Goal: Task Accomplishment & Management: Use online tool/utility

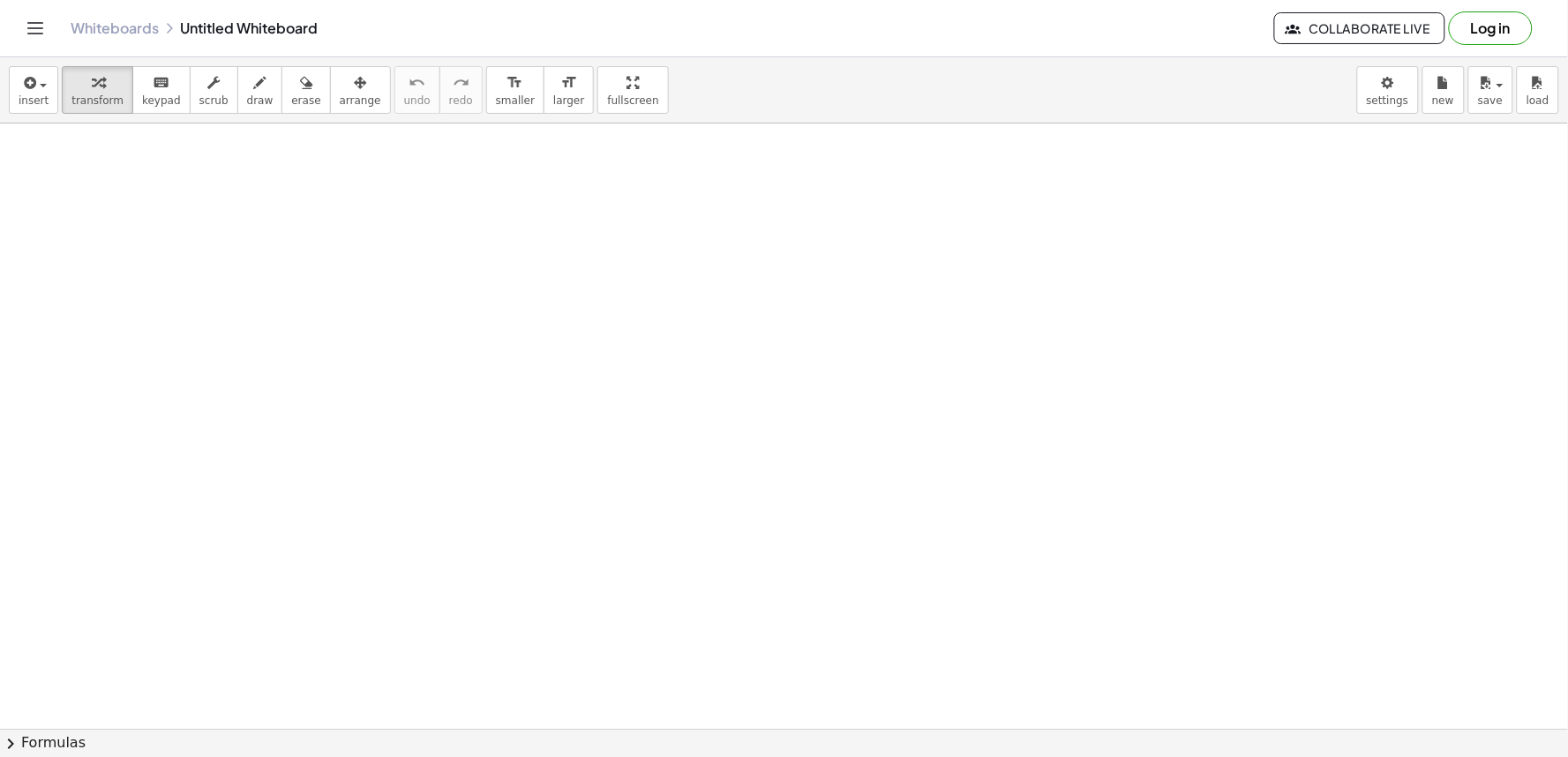
click at [895, 250] on div at bounding box center [784, 729] width 1568 height 1210
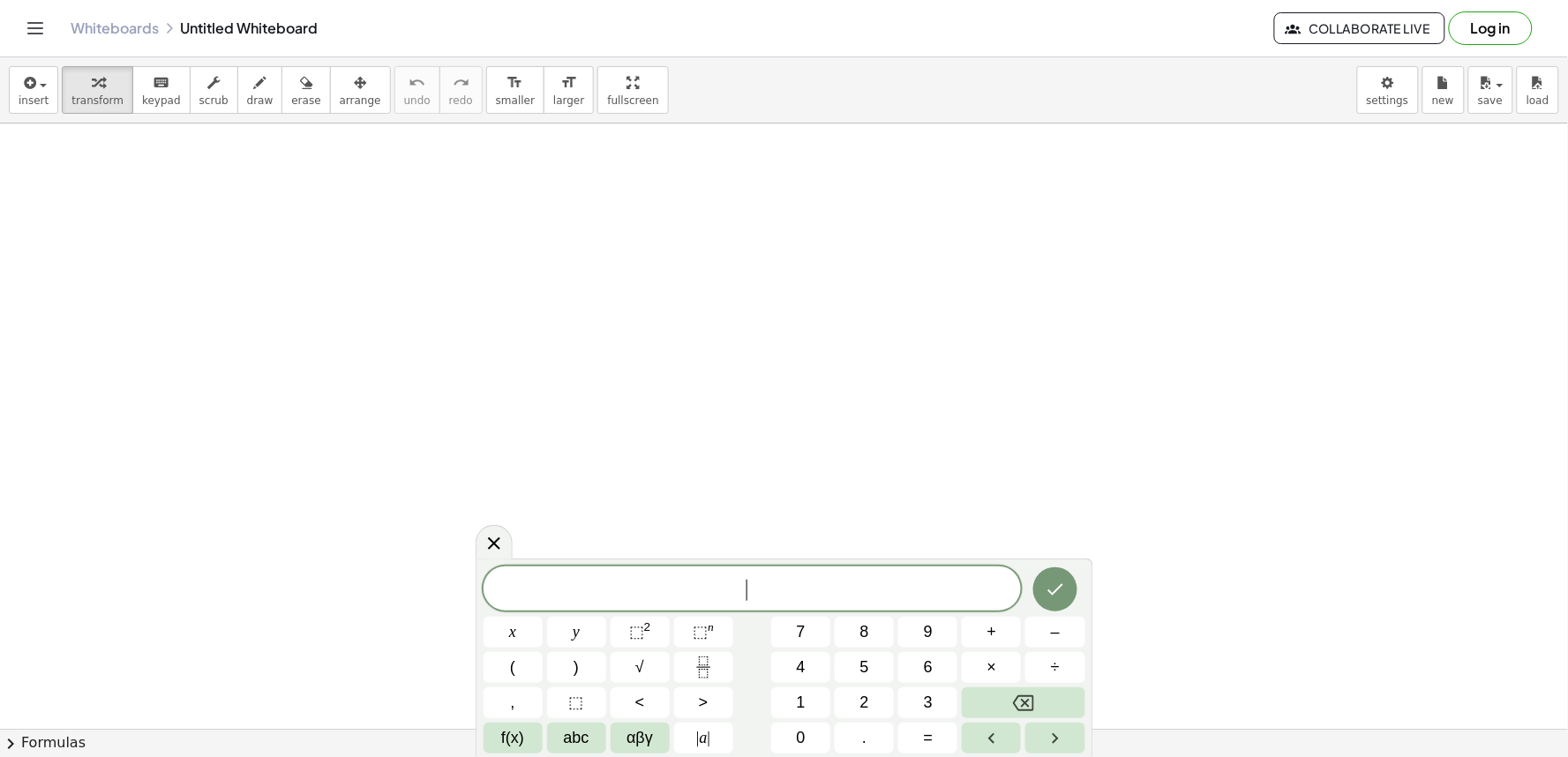
click at [210, 208] on div at bounding box center [784, 729] width 1568 height 1210
click at [1389, 84] on body "Graspable Math Activities Get Started Activity Bank Assigned Work Classes White…" at bounding box center [784, 378] width 1568 height 757
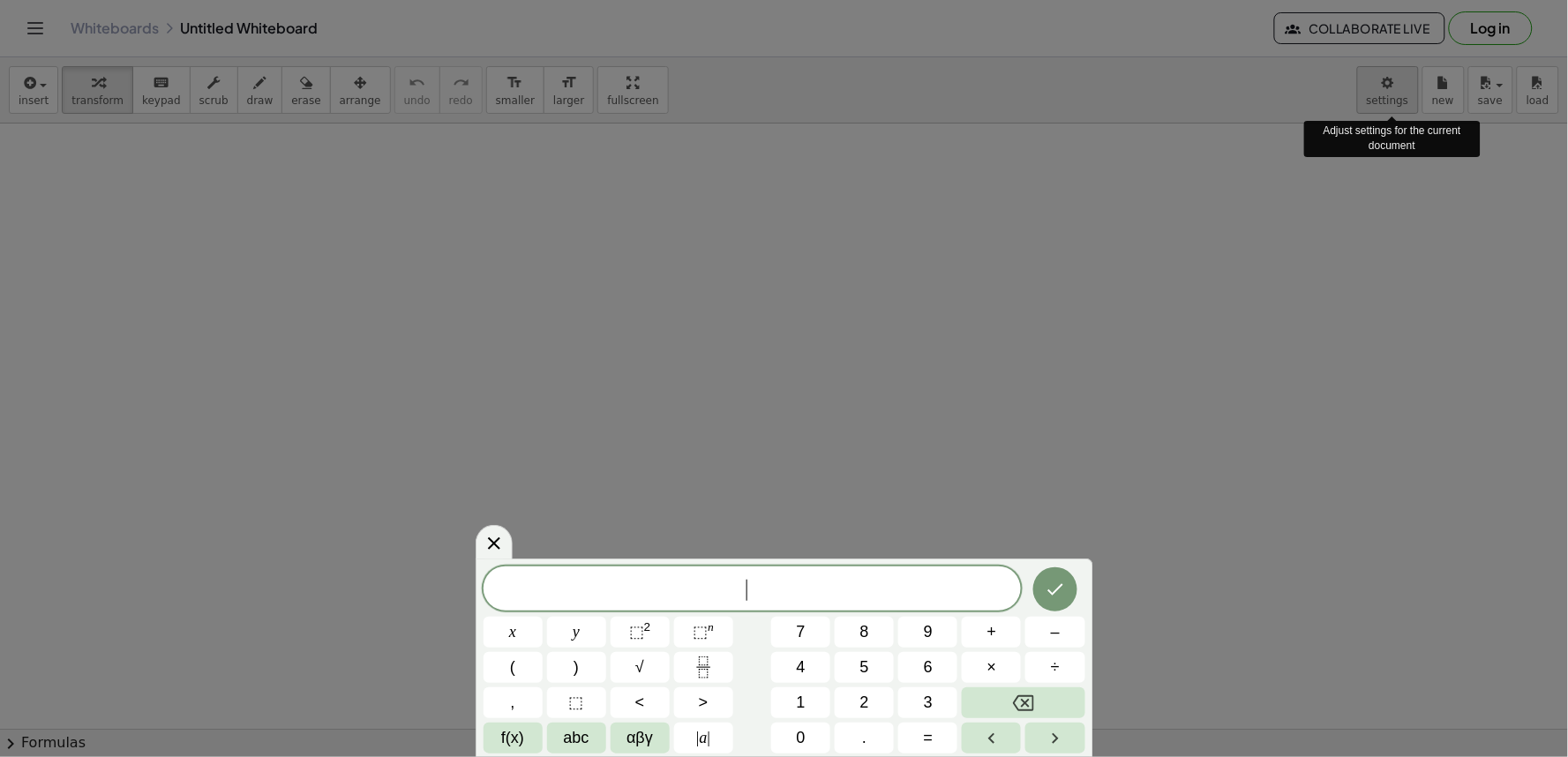
click at [1377, 100] on div at bounding box center [784, 378] width 1568 height 757
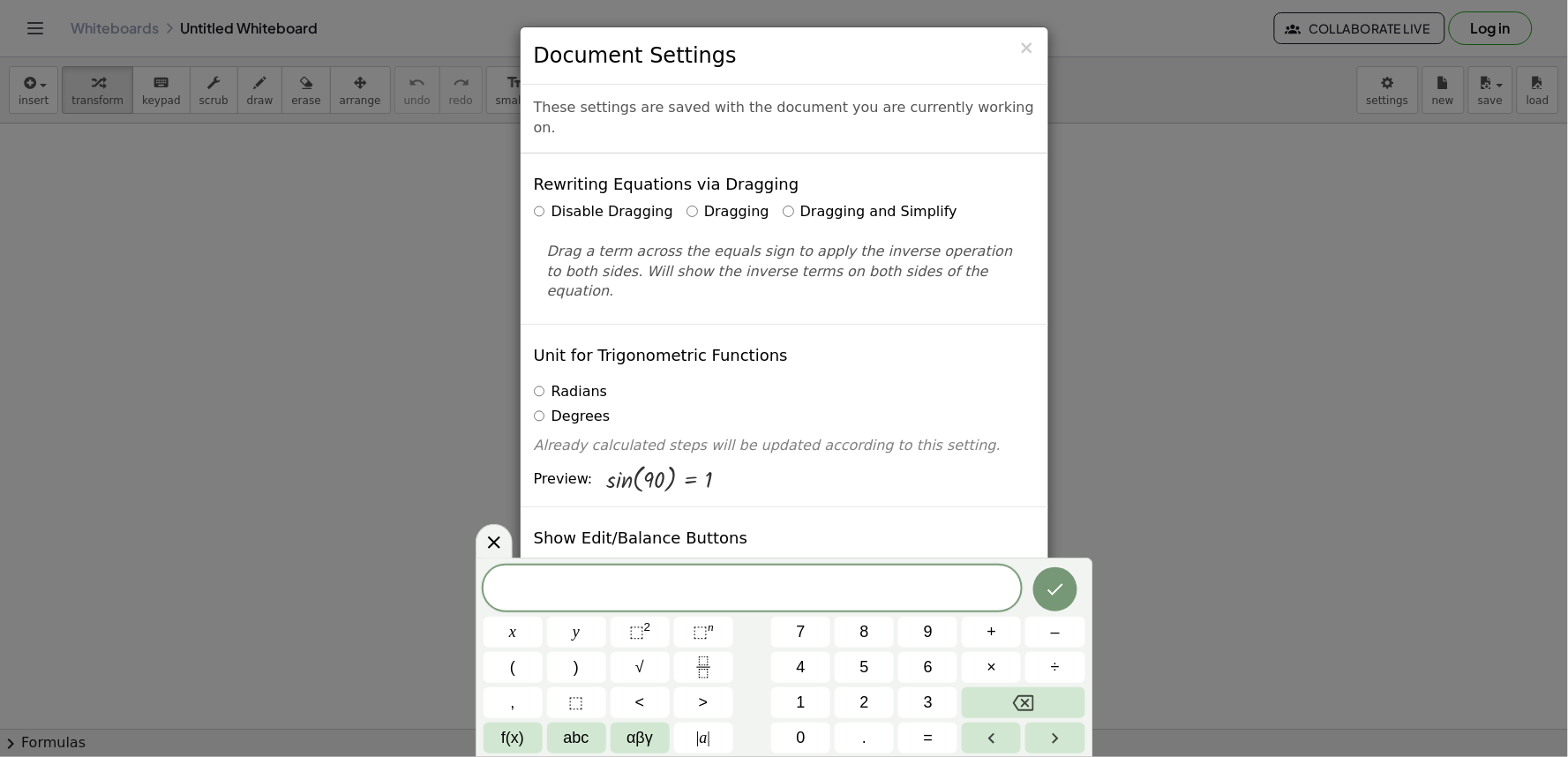
click at [783, 202] on label "Dragging and Simplify" at bounding box center [870, 212] width 175 height 20
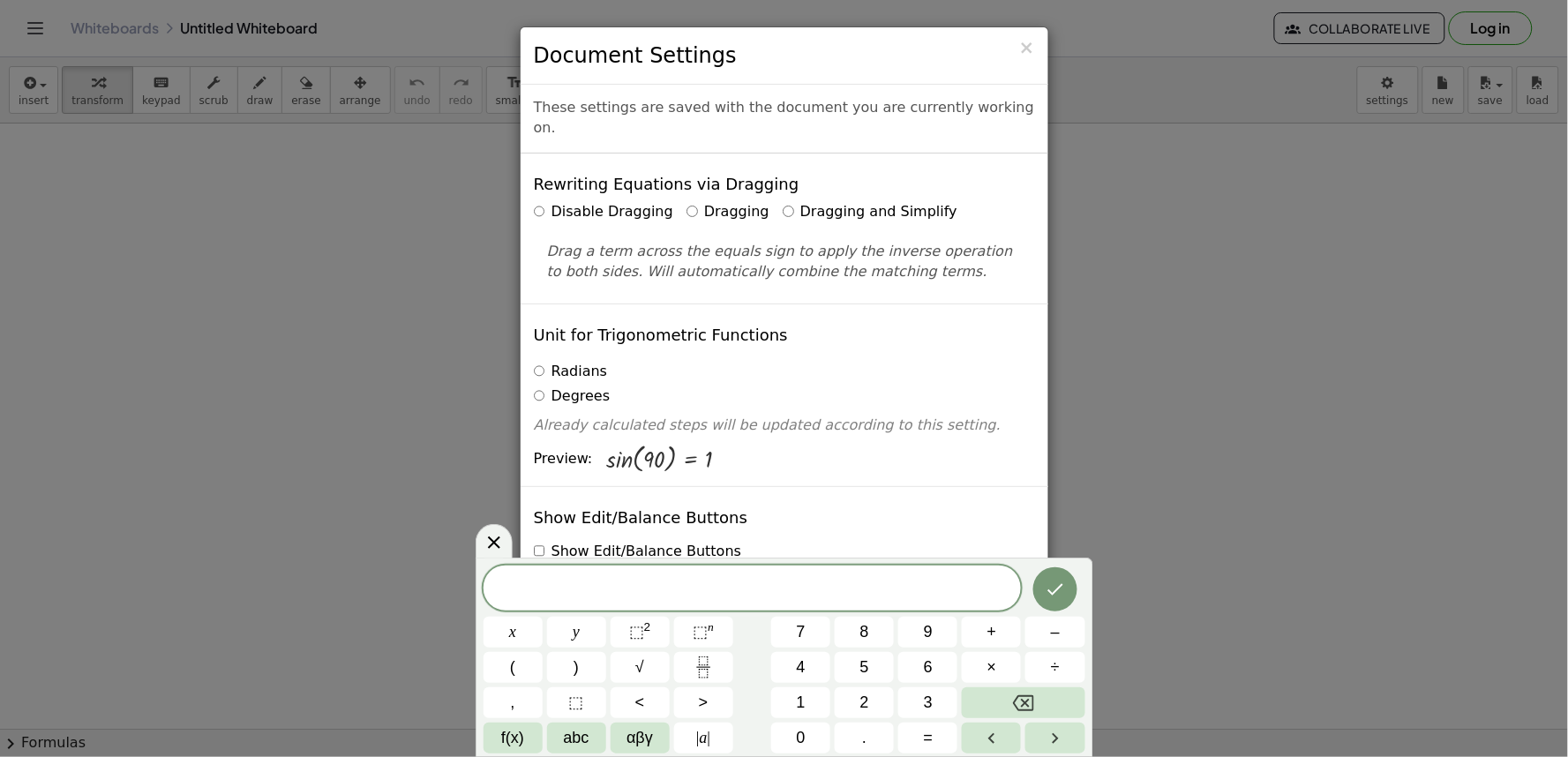
click at [1077, 292] on div "× Document Settings These settings are saved with the document you are currentl…" at bounding box center [784, 378] width 1568 height 757
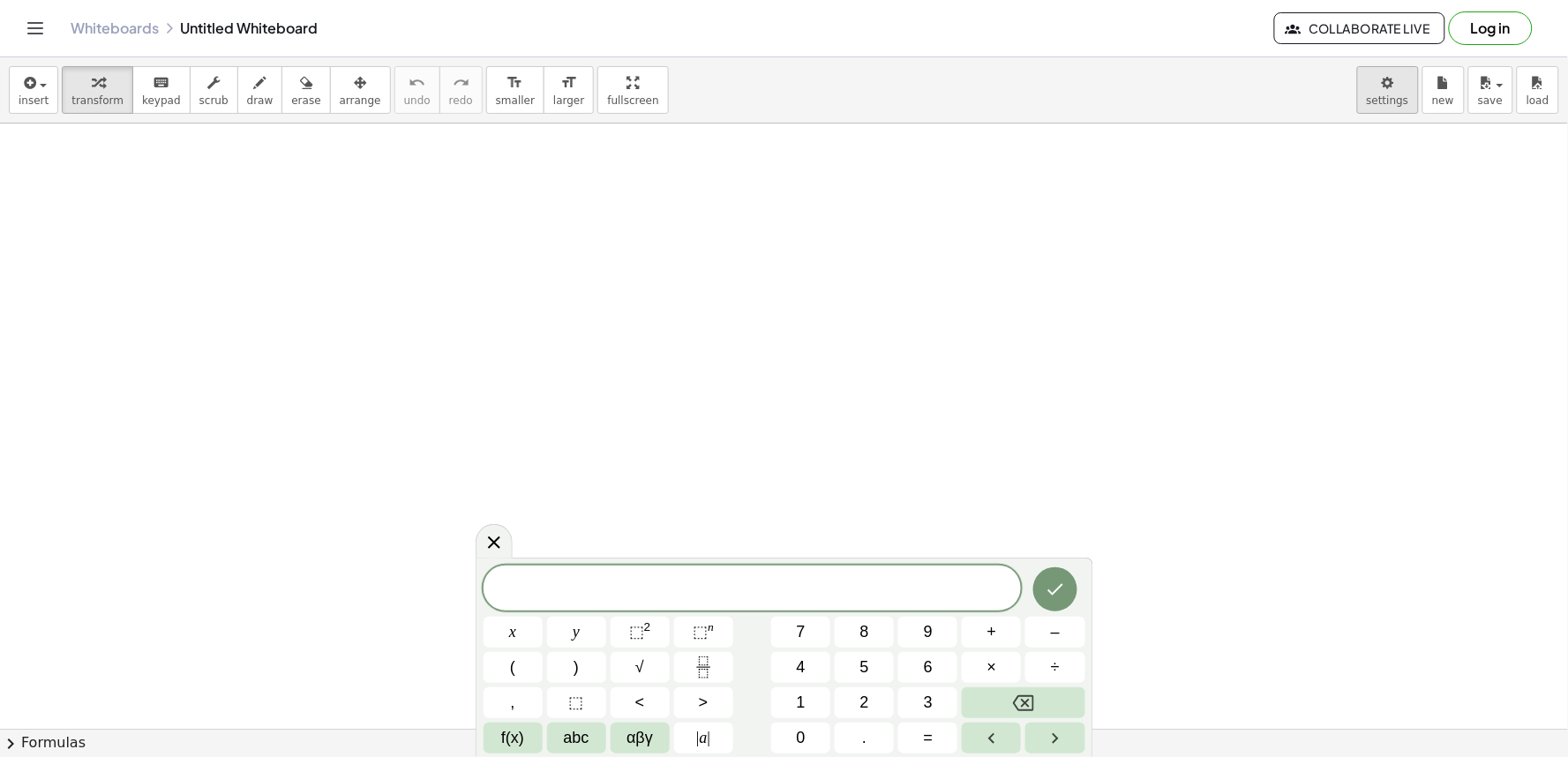
click at [1391, 76] on body "Graspable Math Activities Get Started Activity Bank Assigned Work Classes White…" at bounding box center [784, 378] width 1568 height 757
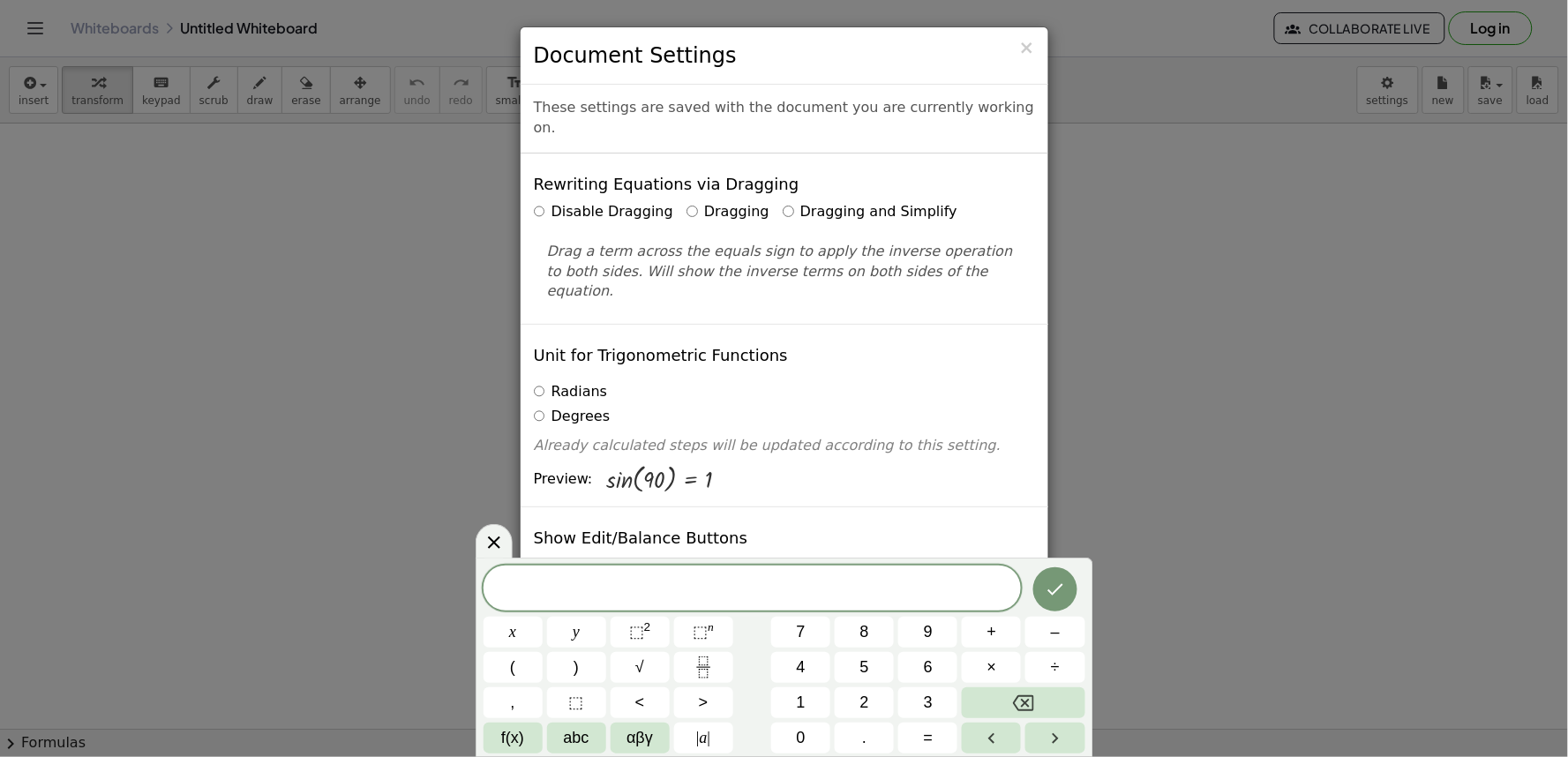
click at [765, 177] on div "Rewriting Equations via Dragging Disable Dragging Dragging Dragging and Simplif…" at bounding box center [784, 238] width 528 height 170
click at [783, 202] on label "Dragging and Simplify" at bounding box center [870, 212] width 175 height 20
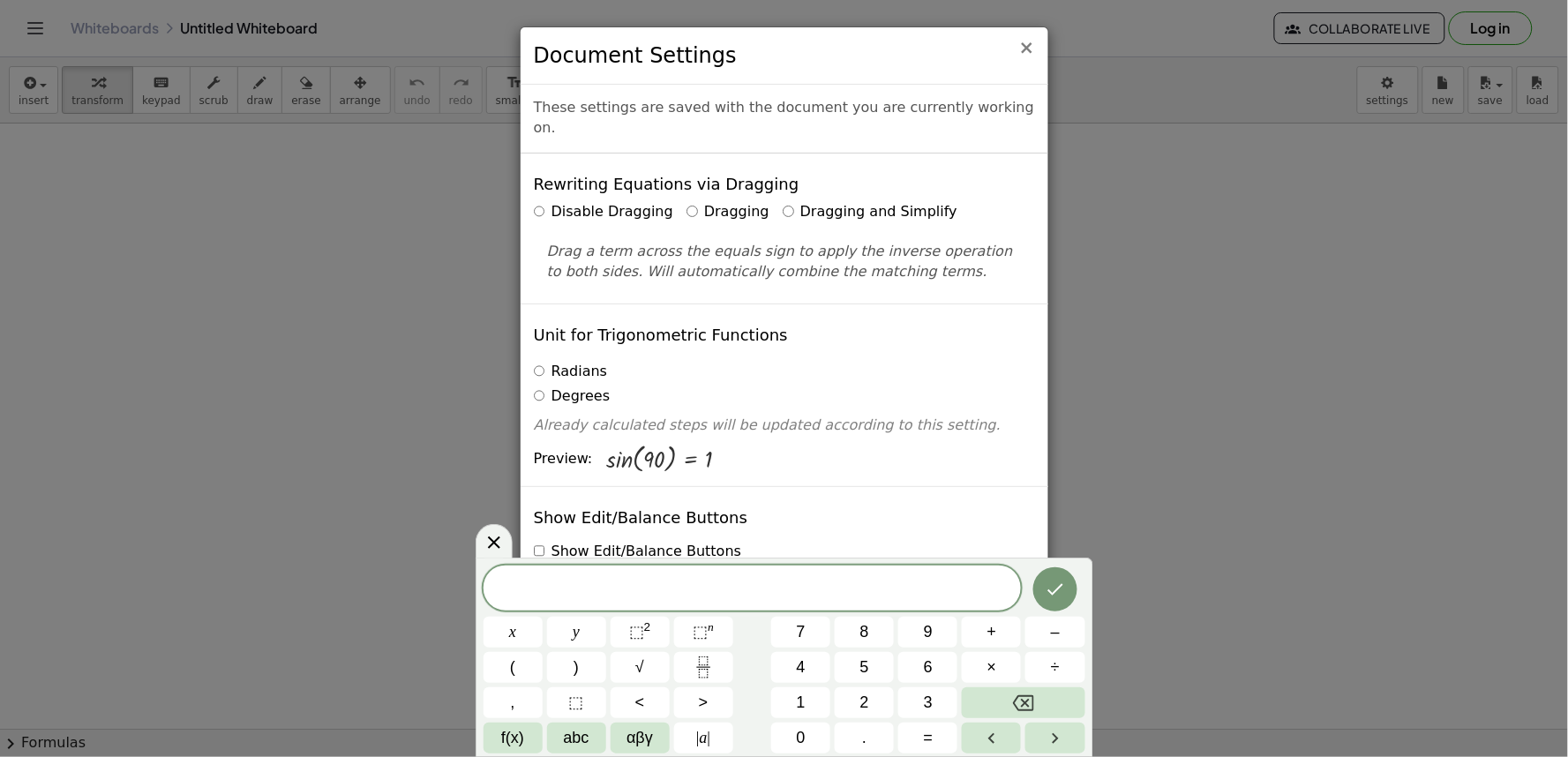
click at [1034, 45] on span "×" at bounding box center [1027, 47] width 15 height 21
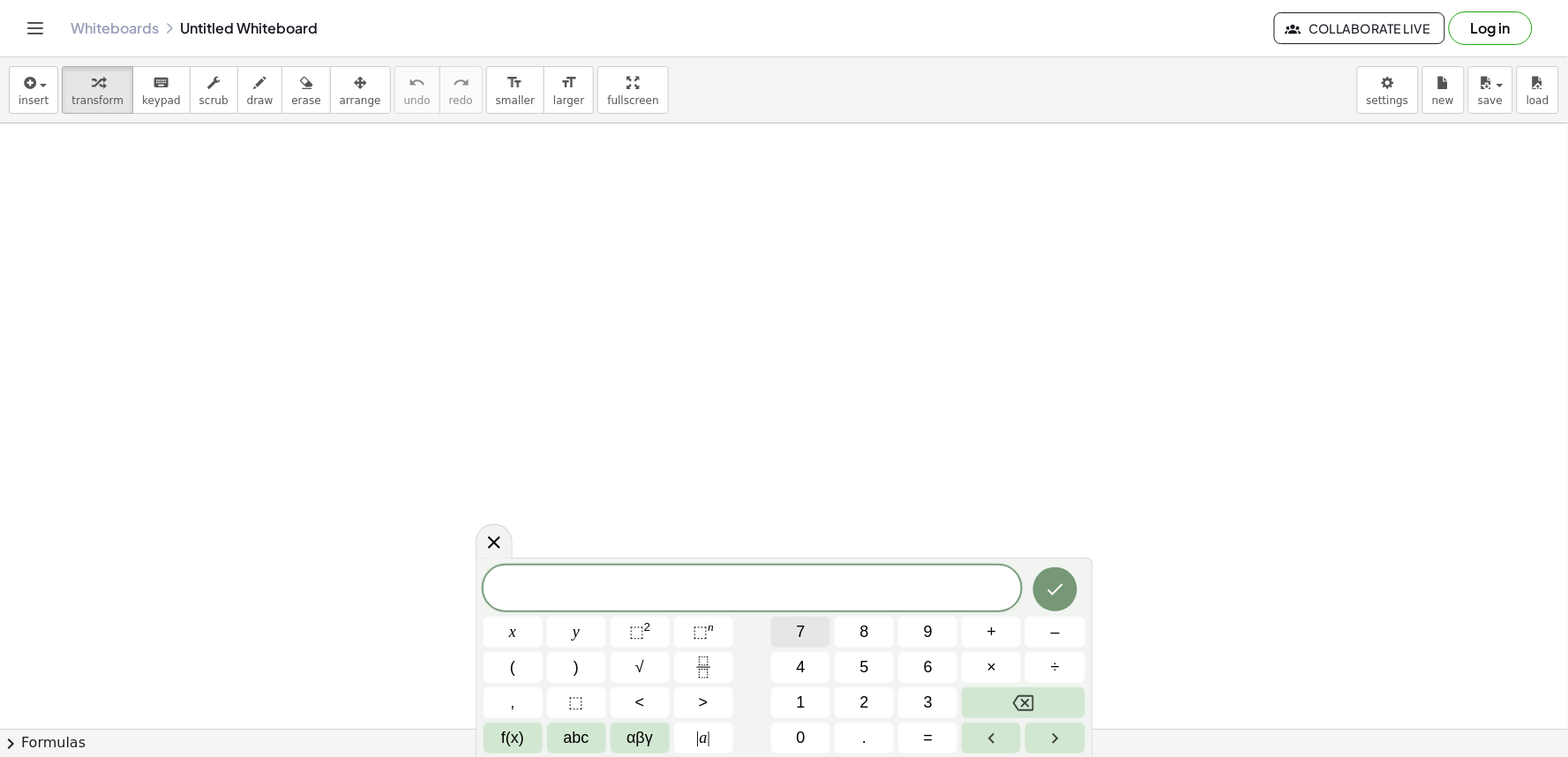
click at [787, 622] on button "7" at bounding box center [800, 632] width 59 height 31
click at [494, 627] on button "x" at bounding box center [512, 632] width 59 height 31
click at [1042, 624] on button "–" at bounding box center [1054, 632] width 59 height 31
click at [865, 650] on div "7 x − x y ⬚ 2 ⬚ n 7 8 9 + – ( ) √ 4 5 6 × ÷ , ⬚ < > 1 2 3 f(x) abc αβγ | a | 0 …" at bounding box center [784, 660] width 602 height 187
click at [865, 665] on span "5" at bounding box center [865, 667] width 9 height 24
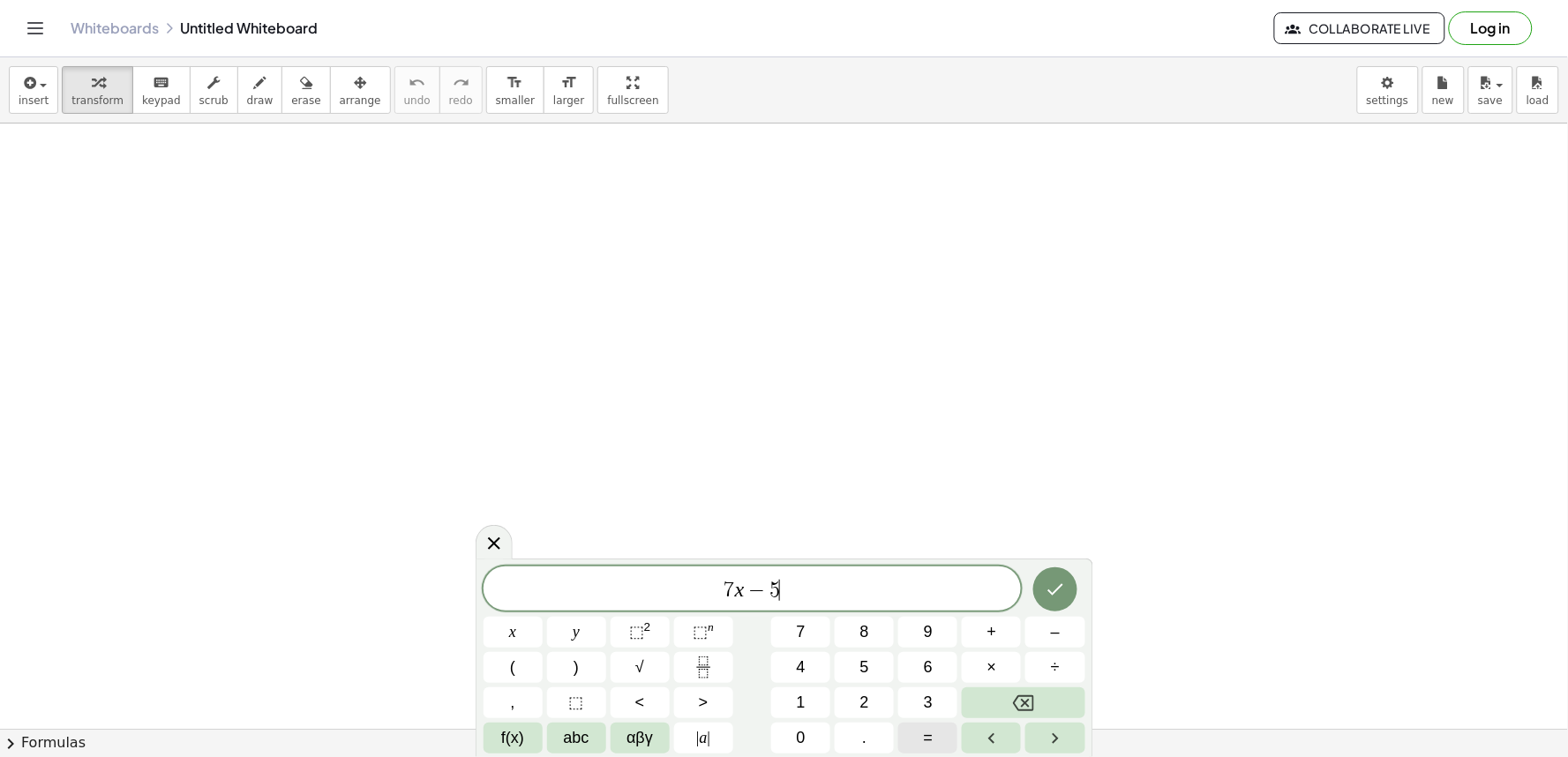
click at [924, 736] on span "=" at bounding box center [928, 738] width 10 height 24
click at [933, 631] on button "9" at bounding box center [927, 632] width 59 height 31
click at [1055, 580] on icon "Done" at bounding box center [1055, 589] width 21 height 21
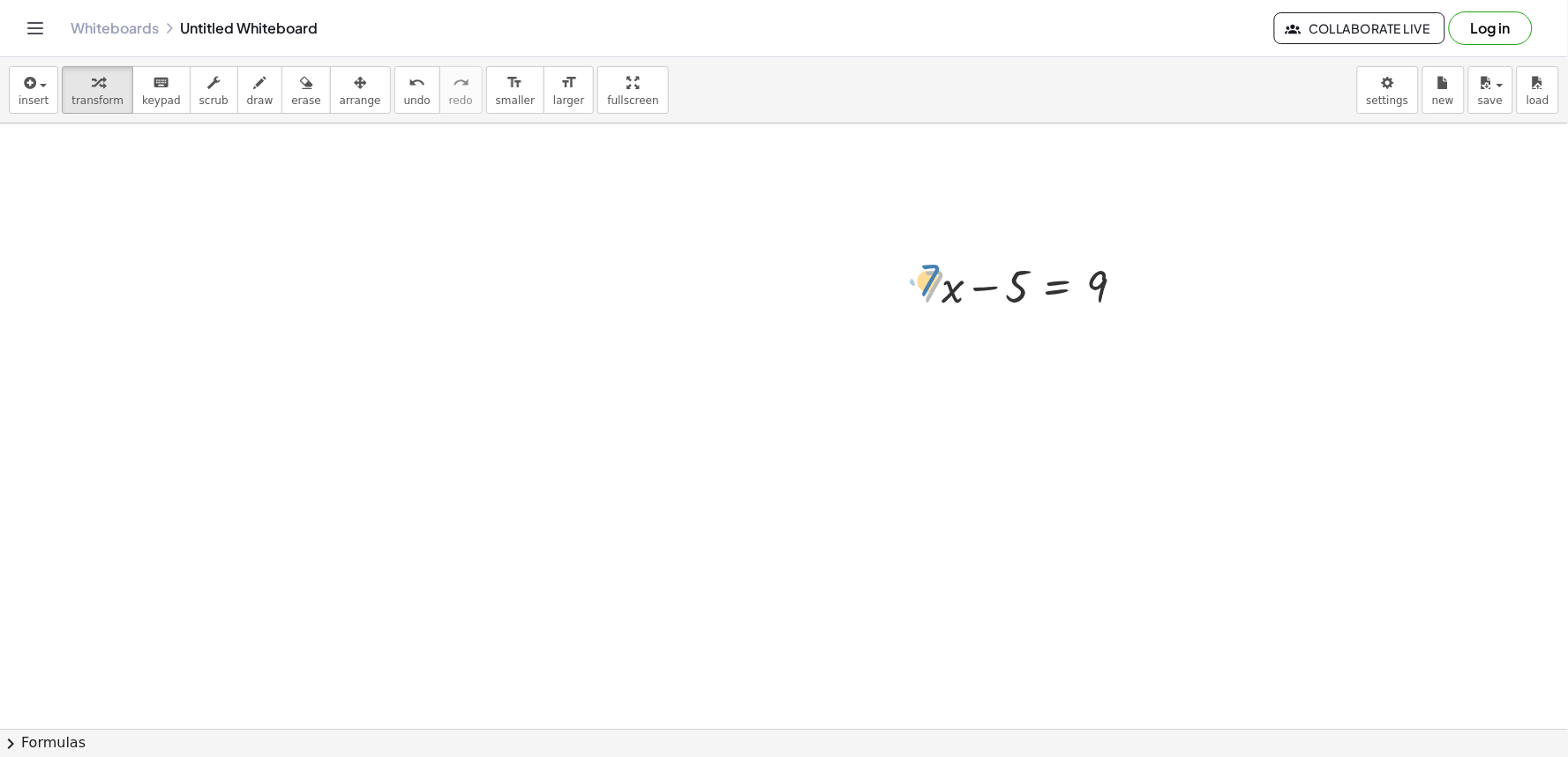
click at [917, 298] on div "· 7 + · 7 · x − 5 = 9" at bounding box center [1023, 285] width 258 height 69
drag, startPoint x: 949, startPoint y: 243, endPoint x: 1000, endPoint y: 222, distance: 55.2
click at [996, 223] on div at bounding box center [784, 729] width 1568 height 1210
drag, startPoint x: 1000, startPoint y: 241, endPoint x: 964, endPoint y: 345, distance: 110.1
click at [937, 320] on div at bounding box center [784, 729] width 1568 height 1210
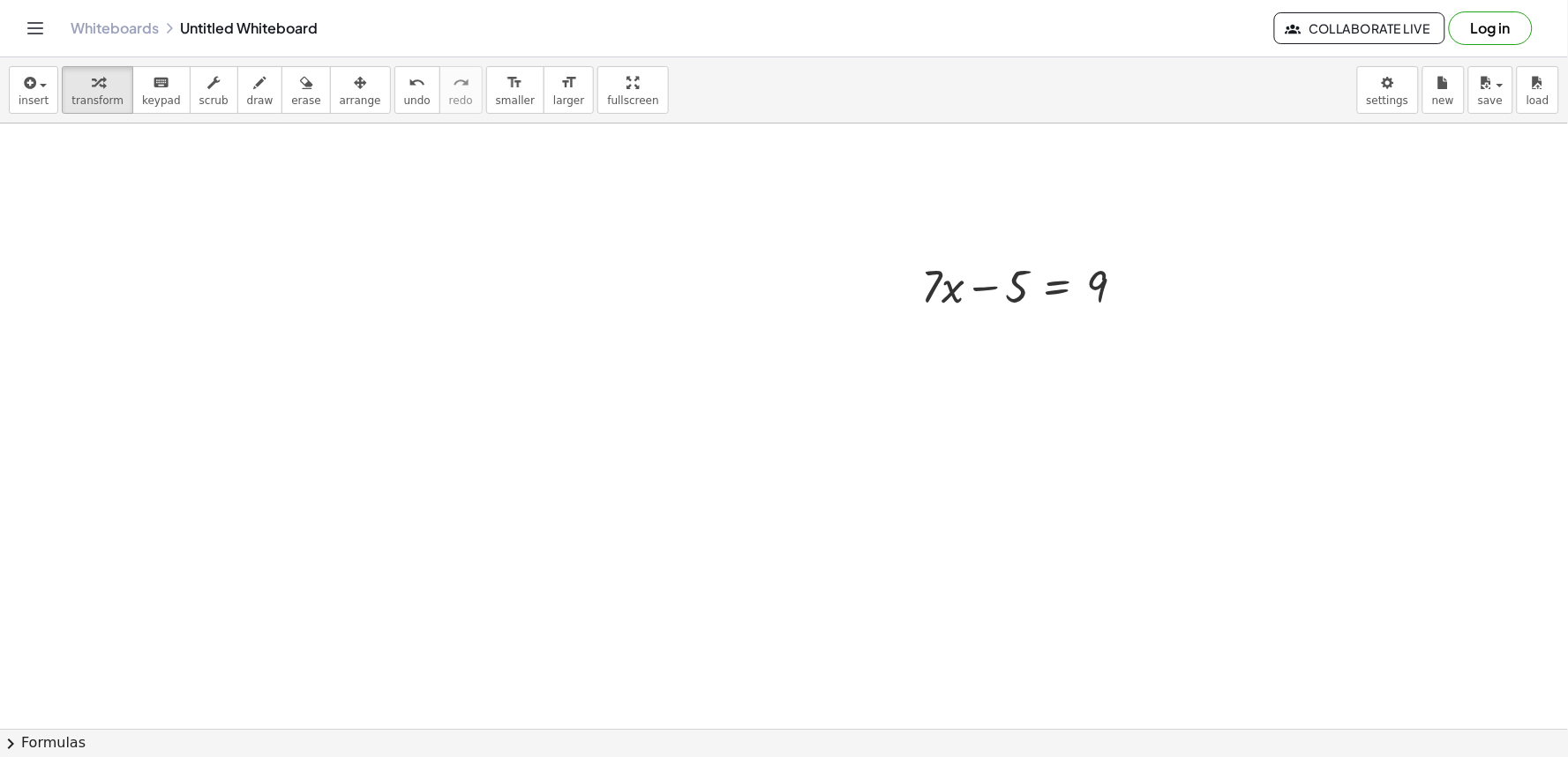
drag, startPoint x: 976, startPoint y: 330, endPoint x: 893, endPoint y: 376, distance: 94.9
click at [893, 376] on div at bounding box center [784, 729] width 1568 height 1210
drag, startPoint x: 1044, startPoint y: 338, endPoint x: 966, endPoint y: 410, distance: 106.2
click at [966, 410] on div at bounding box center [784, 729] width 1568 height 1210
click at [543, 298] on div at bounding box center [784, 729] width 1568 height 1210
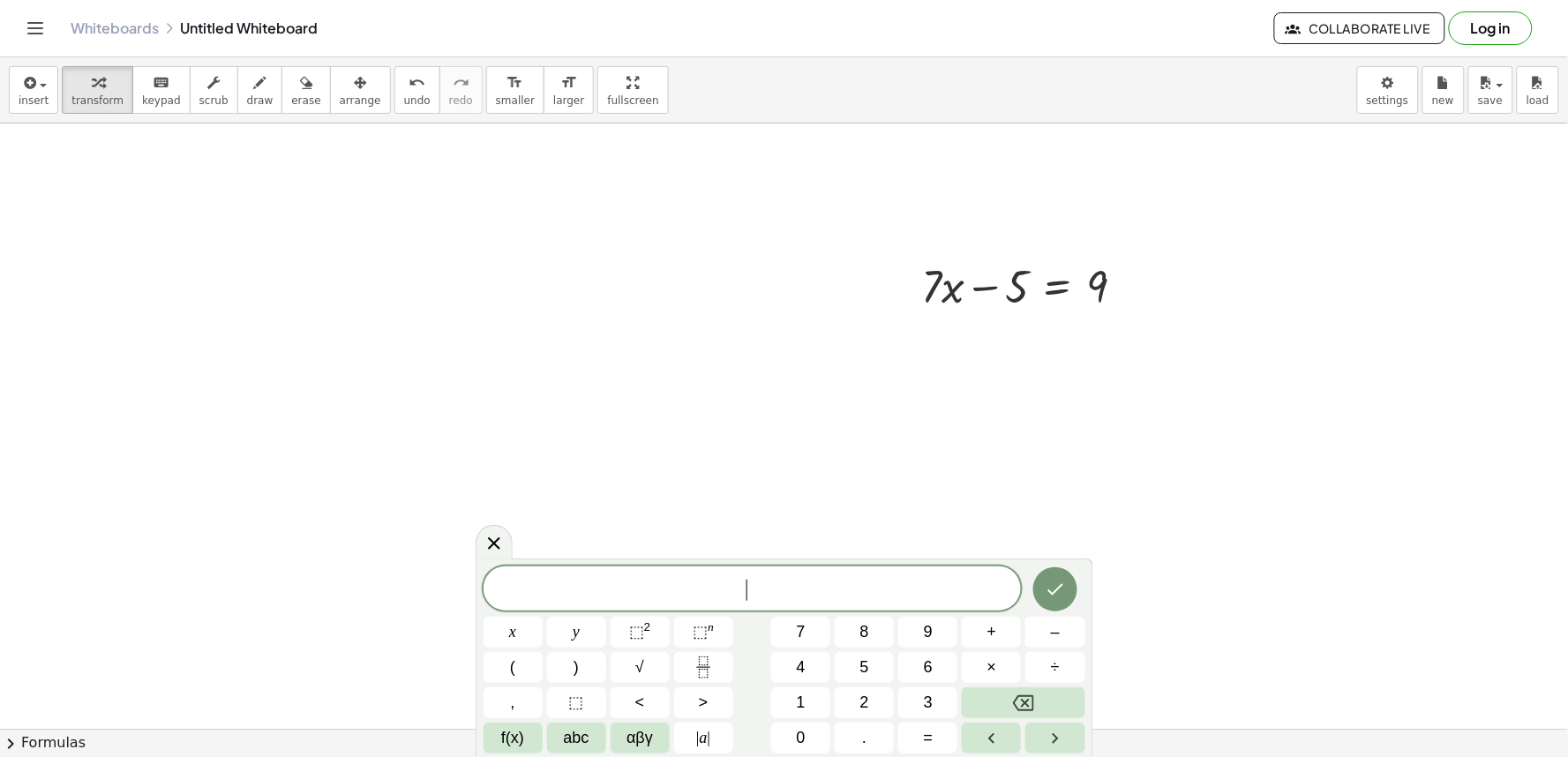
drag, startPoint x: 544, startPoint y: 269, endPoint x: 550, endPoint y: 257, distance: 13.4
click at [544, 268] on div at bounding box center [784, 729] width 1568 height 1210
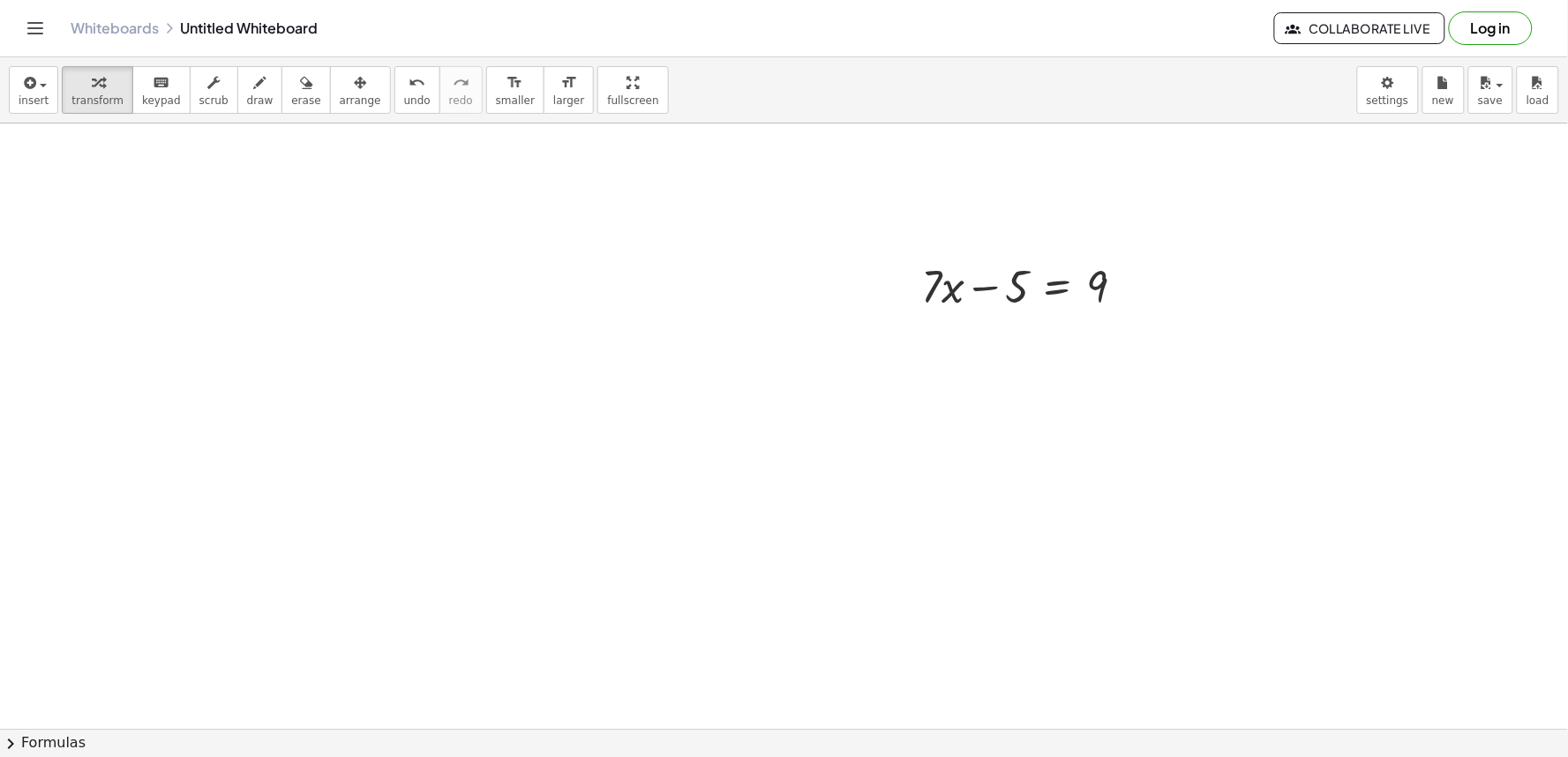
click at [550, 256] on div at bounding box center [784, 729] width 1568 height 1210
drag, startPoint x: 530, startPoint y: 307, endPoint x: 329, endPoint y: 278, distance: 203.1
click at [329, 278] on div at bounding box center [784, 729] width 1568 height 1210
drag, startPoint x: 348, startPoint y: 295, endPoint x: 683, endPoint y: 377, distance: 344.9
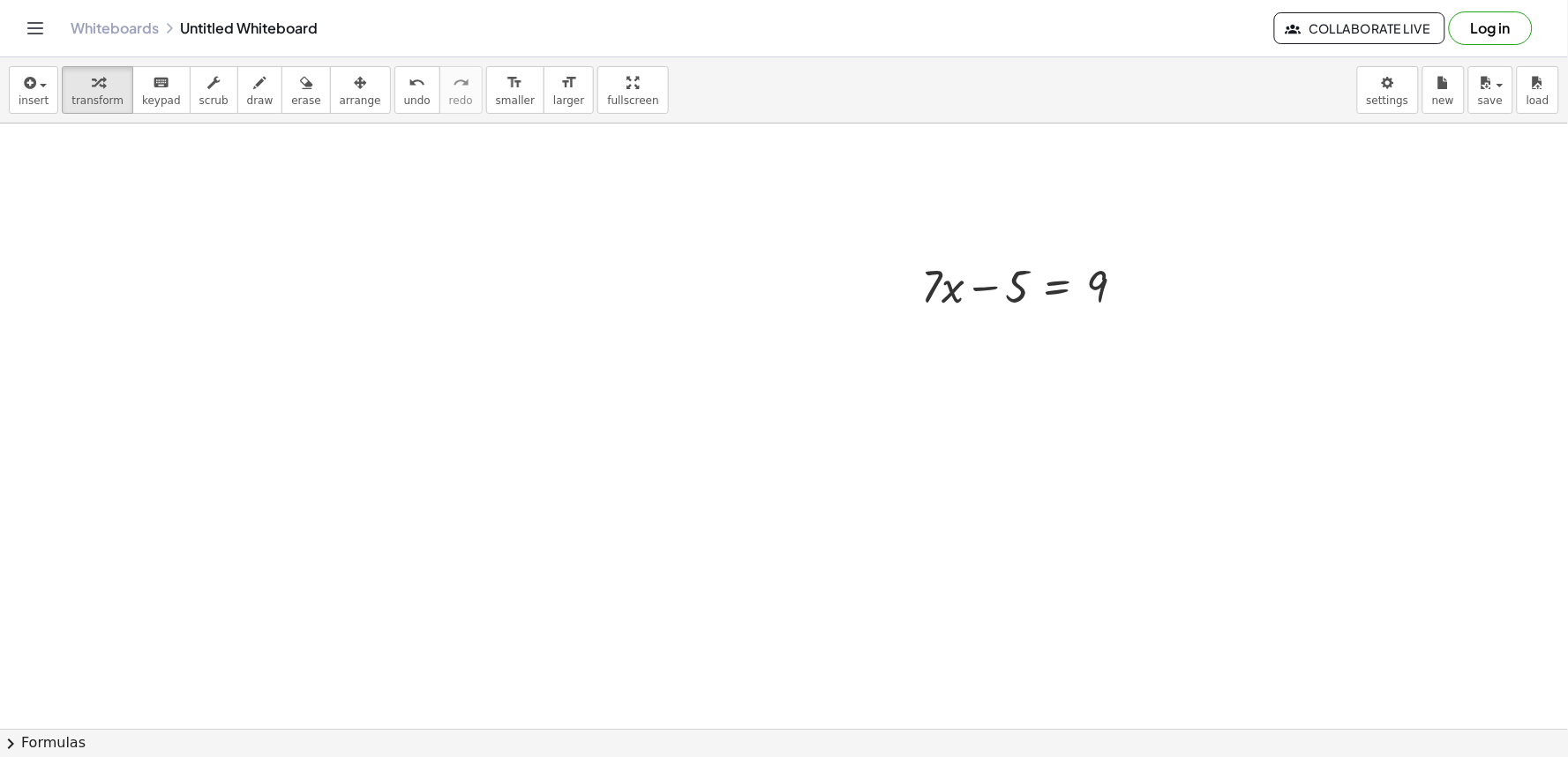
click at [497, 368] on div at bounding box center [784, 729] width 1568 height 1210
drag, startPoint x: 683, startPoint y: 377, endPoint x: 663, endPoint y: 358, distance: 27.6
click at [668, 367] on div at bounding box center [784, 729] width 1568 height 1210
click at [618, 283] on div at bounding box center [784, 729] width 1568 height 1210
click at [626, 246] on div at bounding box center [784, 729] width 1568 height 1210
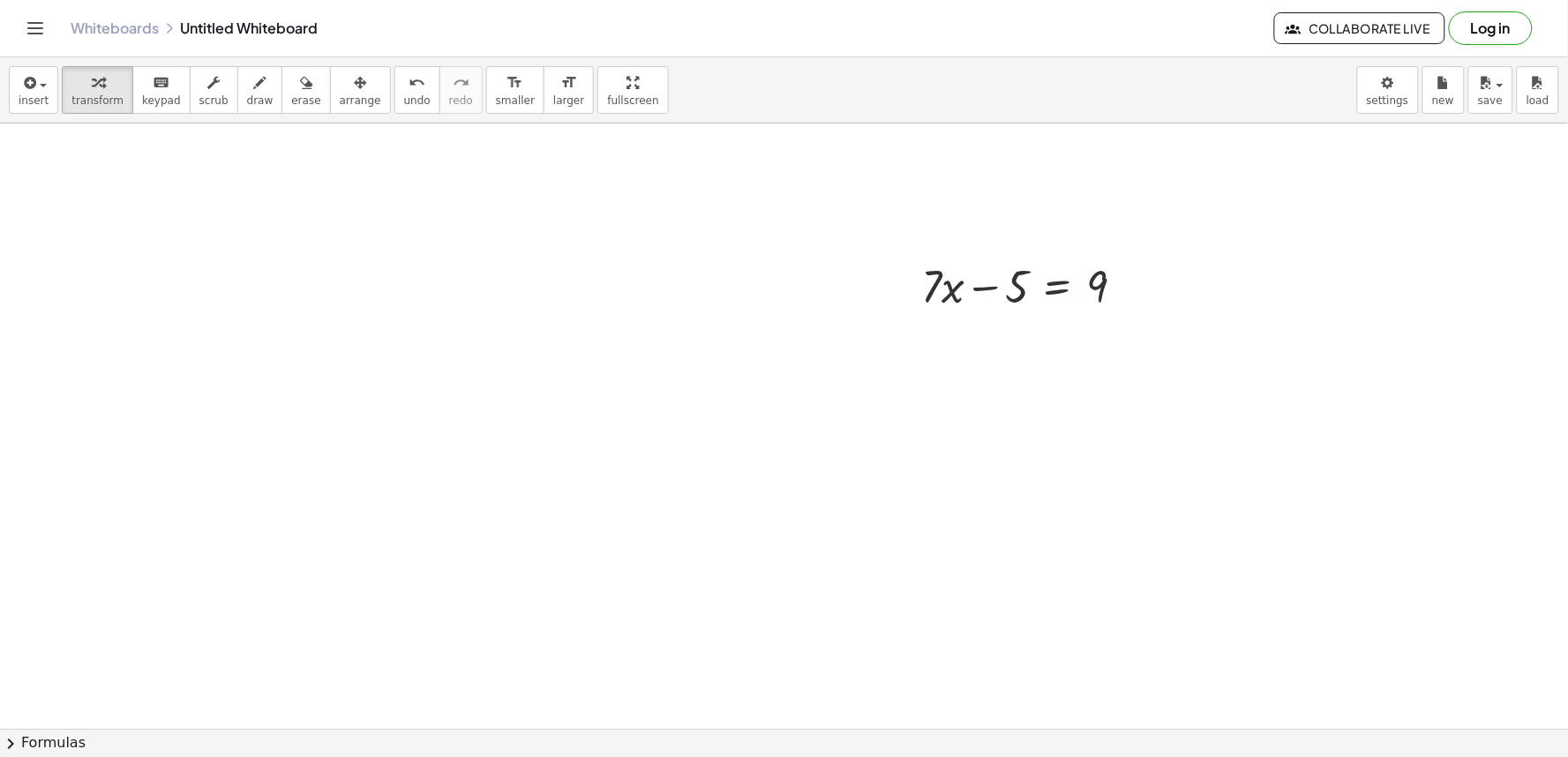
click at [629, 242] on div at bounding box center [784, 729] width 1568 height 1210
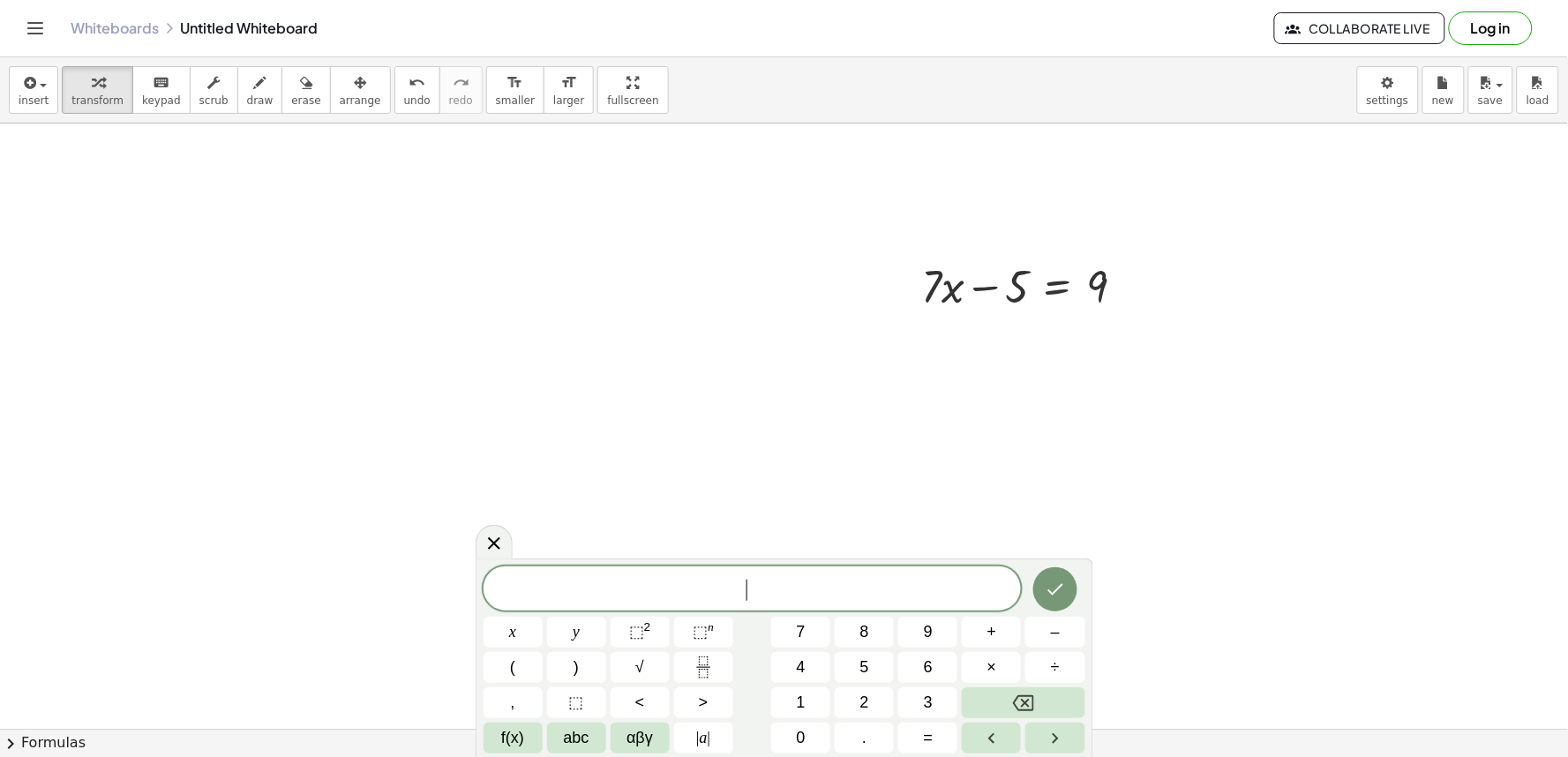
click at [640, 224] on div at bounding box center [784, 729] width 1568 height 1210
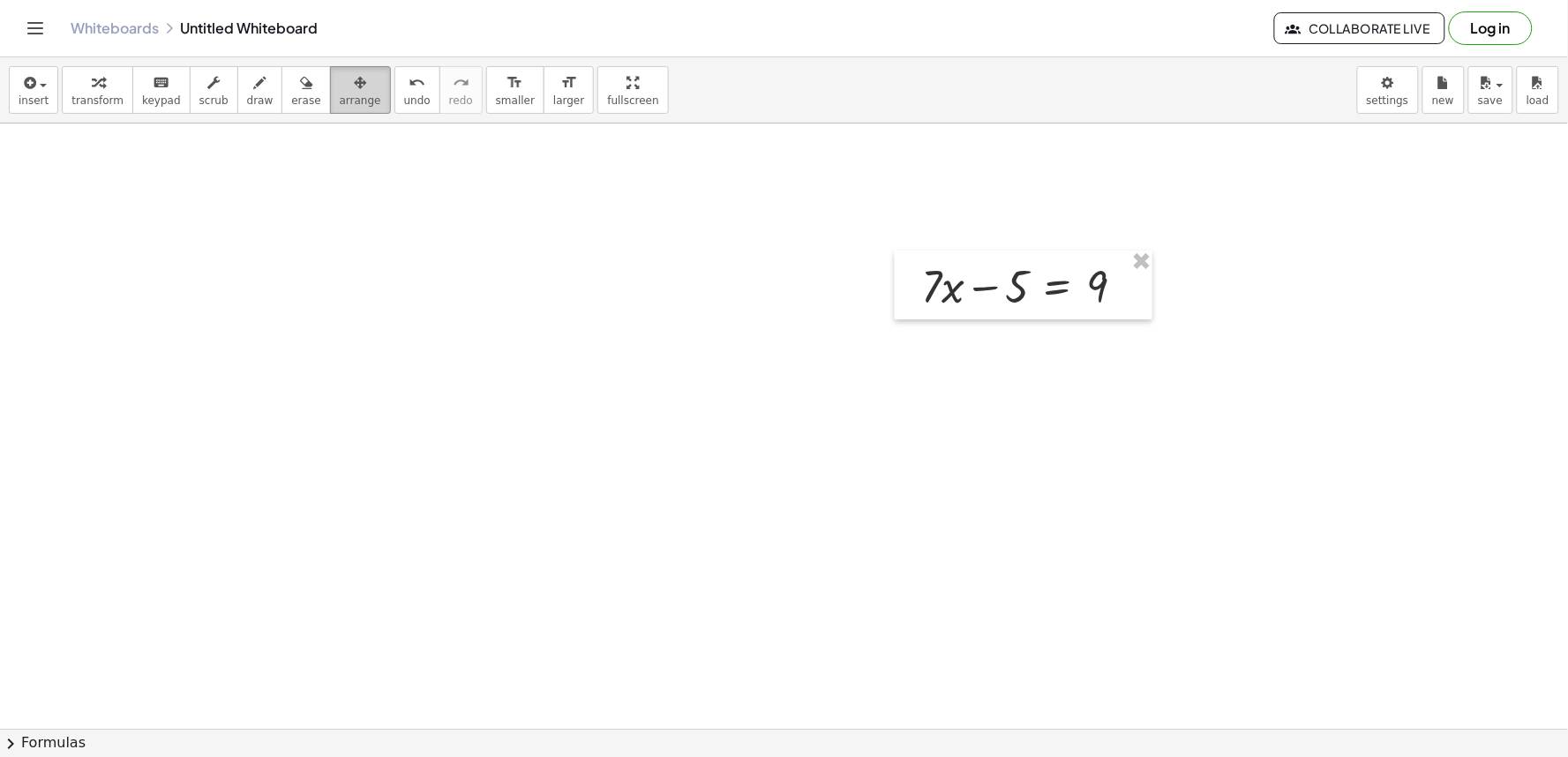
click at [354, 86] on icon "button" at bounding box center [360, 82] width 13 height 21
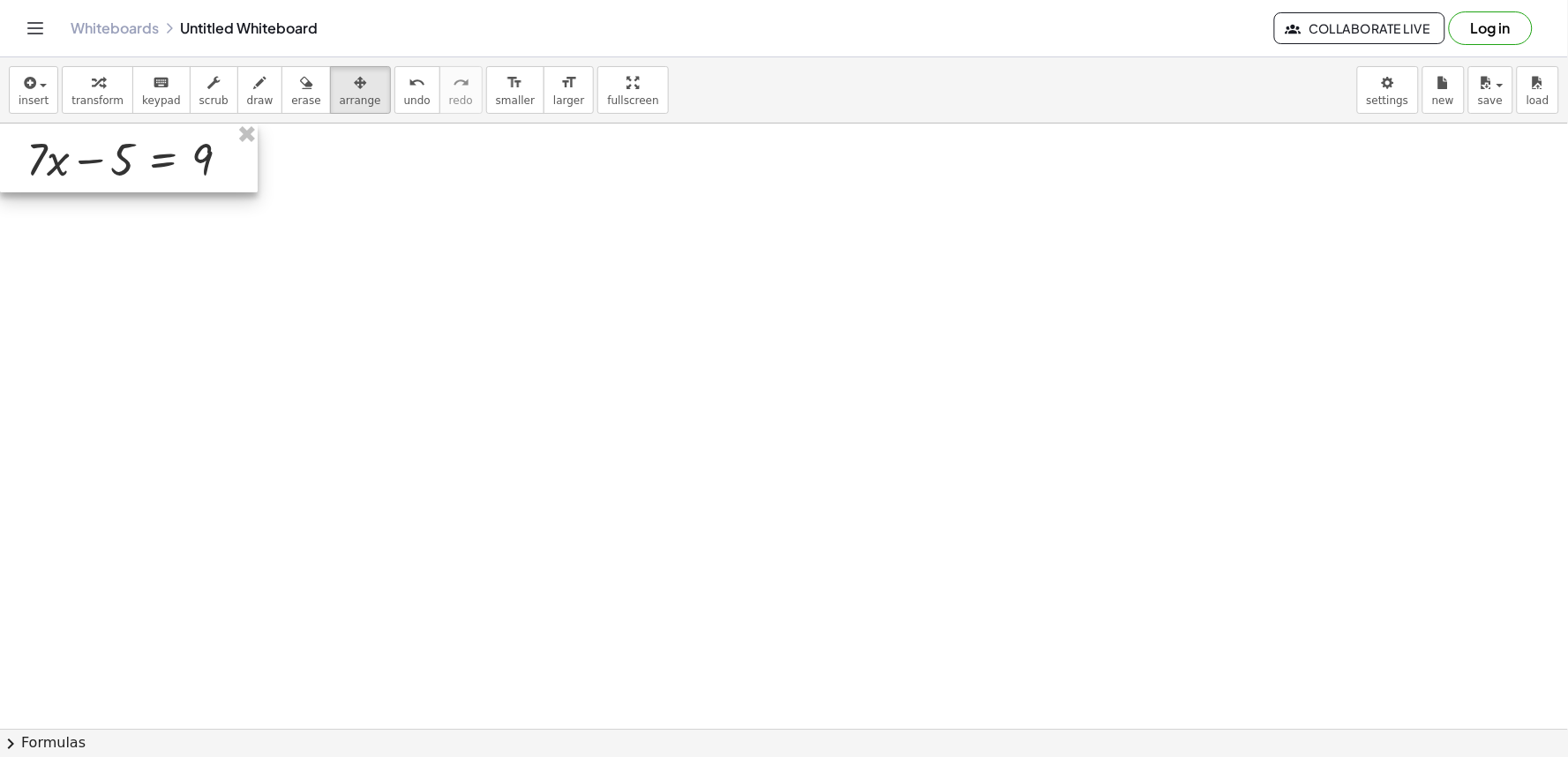
drag, startPoint x: 896, startPoint y: 259, endPoint x: 0, endPoint y: 75, distance: 914.7
click at [0, 75] on div "insert select one: Math Expression Function Text Youtube Video Graphing Geometr…" at bounding box center [784, 407] width 1568 height 700
drag, startPoint x: 595, startPoint y: 296, endPoint x: 503, endPoint y: 186, distance: 143.4
click at [592, 287] on div at bounding box center [784, 729] width 1568 height 1210
drag, startPoint x: 545, startPoint y: 363, endPoint x: 577, endPoint y: 318, distance: 55.2
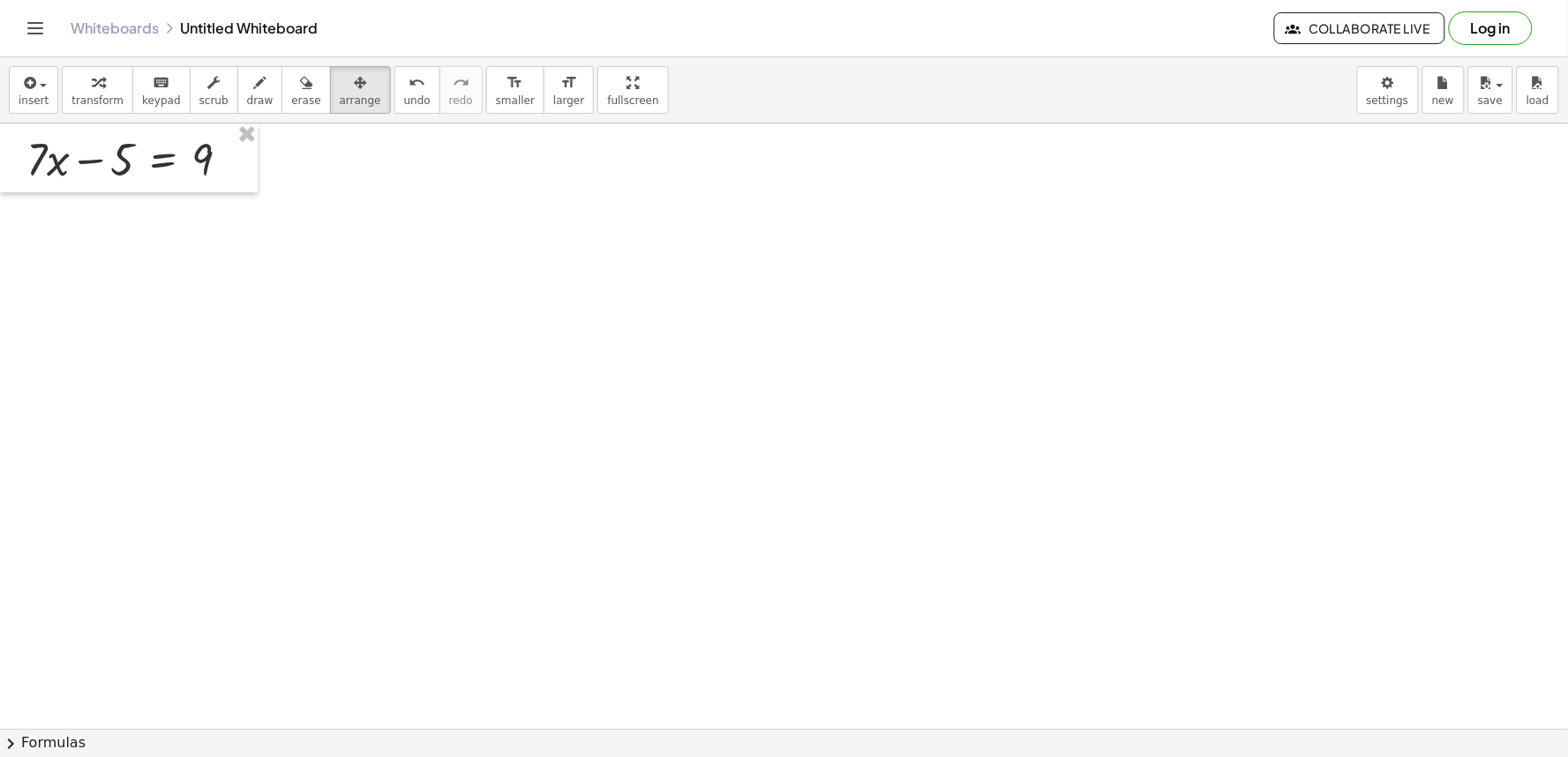
click at [552, 358] on div at bounding box center [784, 729] width 1568 height 1210
click at [577, 318] on div at bounding box center [784, 729] width 1568 height 1210
drag, startPoint x: 586, startPoint y: 330, endPoint x: 133, endPoint y: 215, distance: 467.4
click at [581, 331] on div at bounding box center [784, 729] width 1568 height 1210
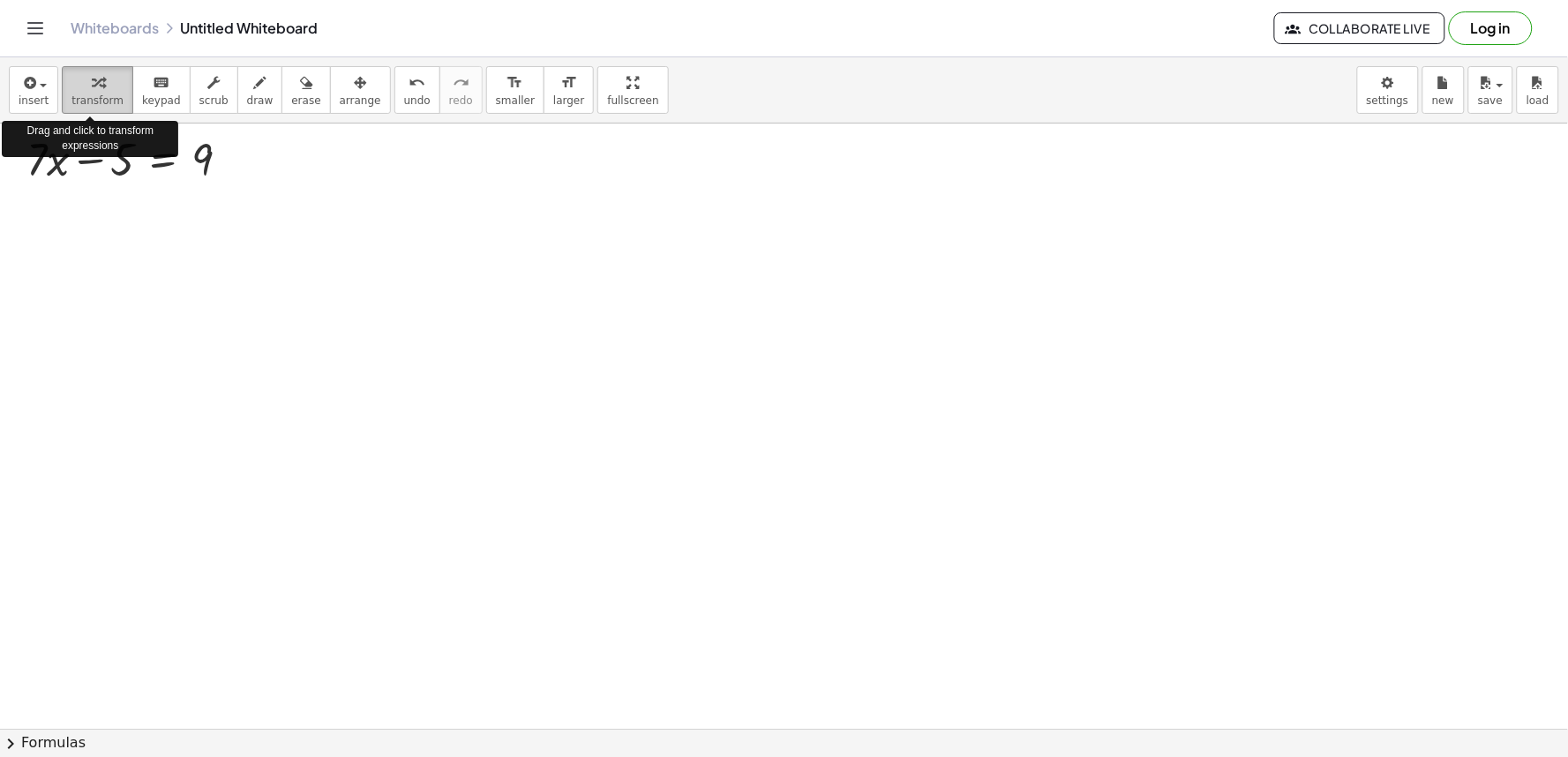
click at [92, 73] on icon "button" at bounding box center [98, 82] width 13 height 21
click at [521, 252] on div at bounding box center [784, 729] width 1568 height 1210
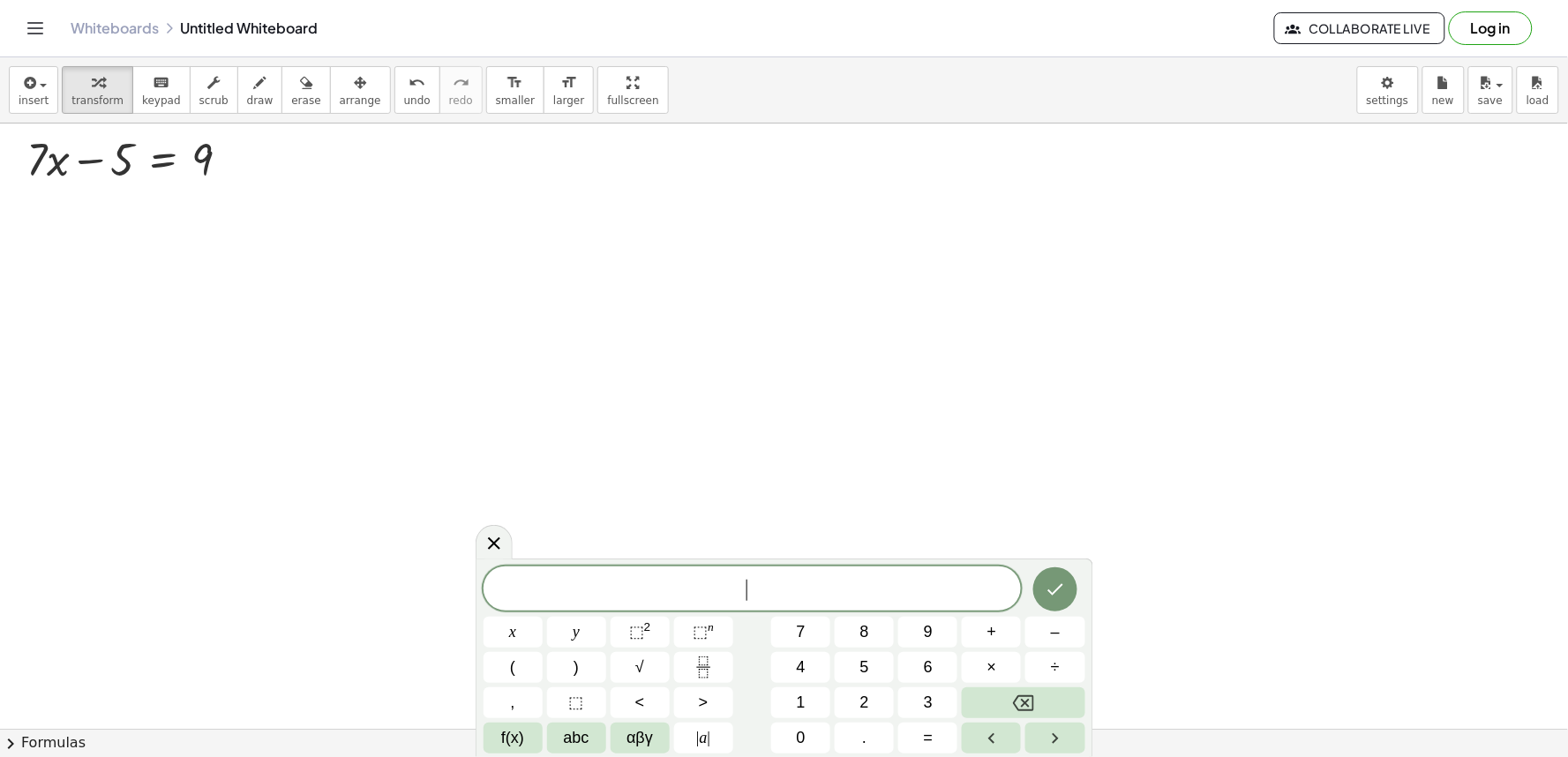
drag, startPoint x: 267, startPoint y: 199, endPoint x: 303, endPoint y: 197, distance: 36.1
click at [284, 197] on div at bounding box center [784, 729] width 1568 height 1210
click at [495, 540] on icon at bounding box center [493, 542] width 21 height 21
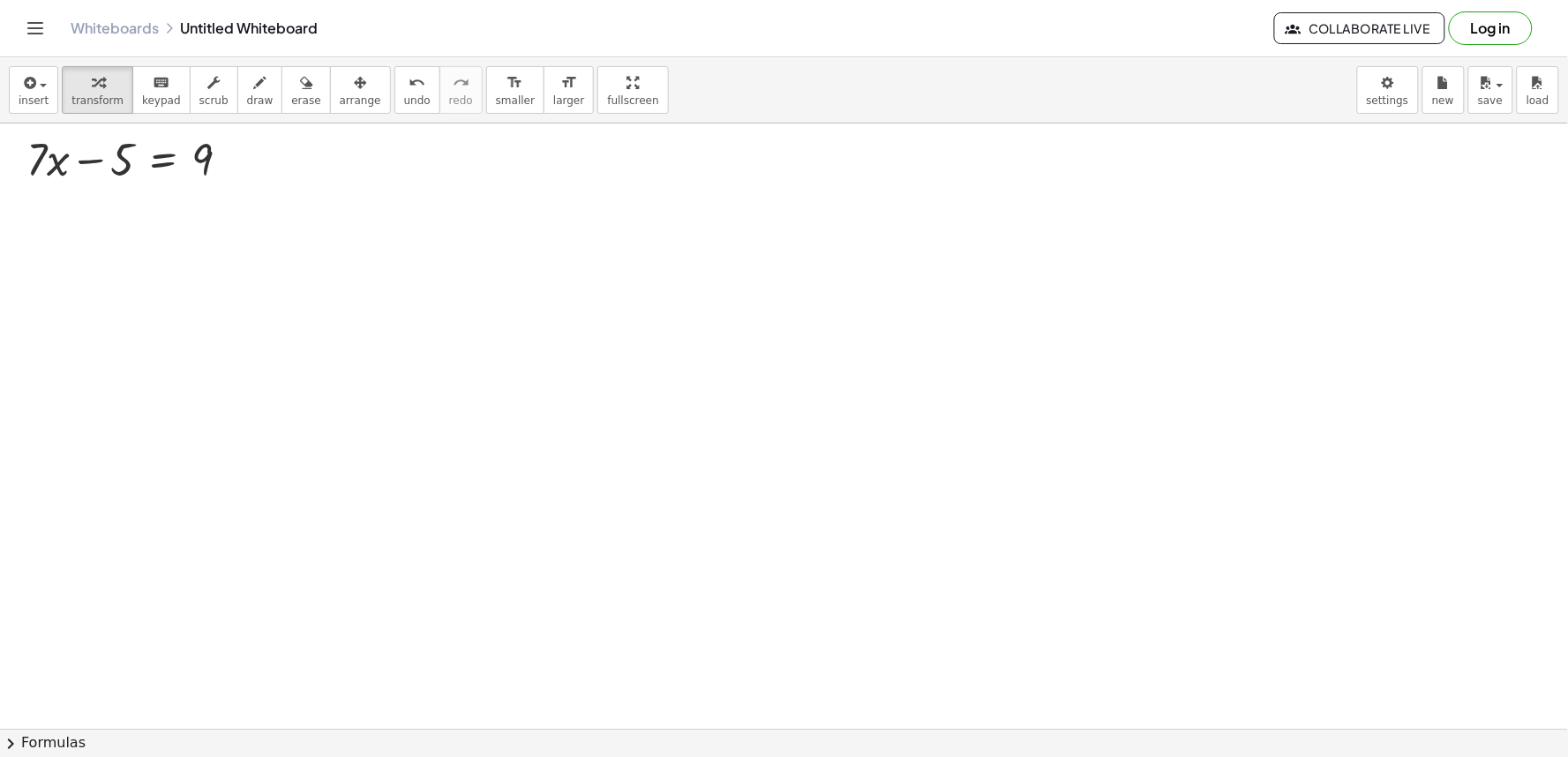
drag, startPoint x: 481, startPoint y: 386, endPoint x: 349, endPoint y: 289, distance: 163.8
click at [481, 385] on div at bounding box center [784, 729] width 1568 height 1210
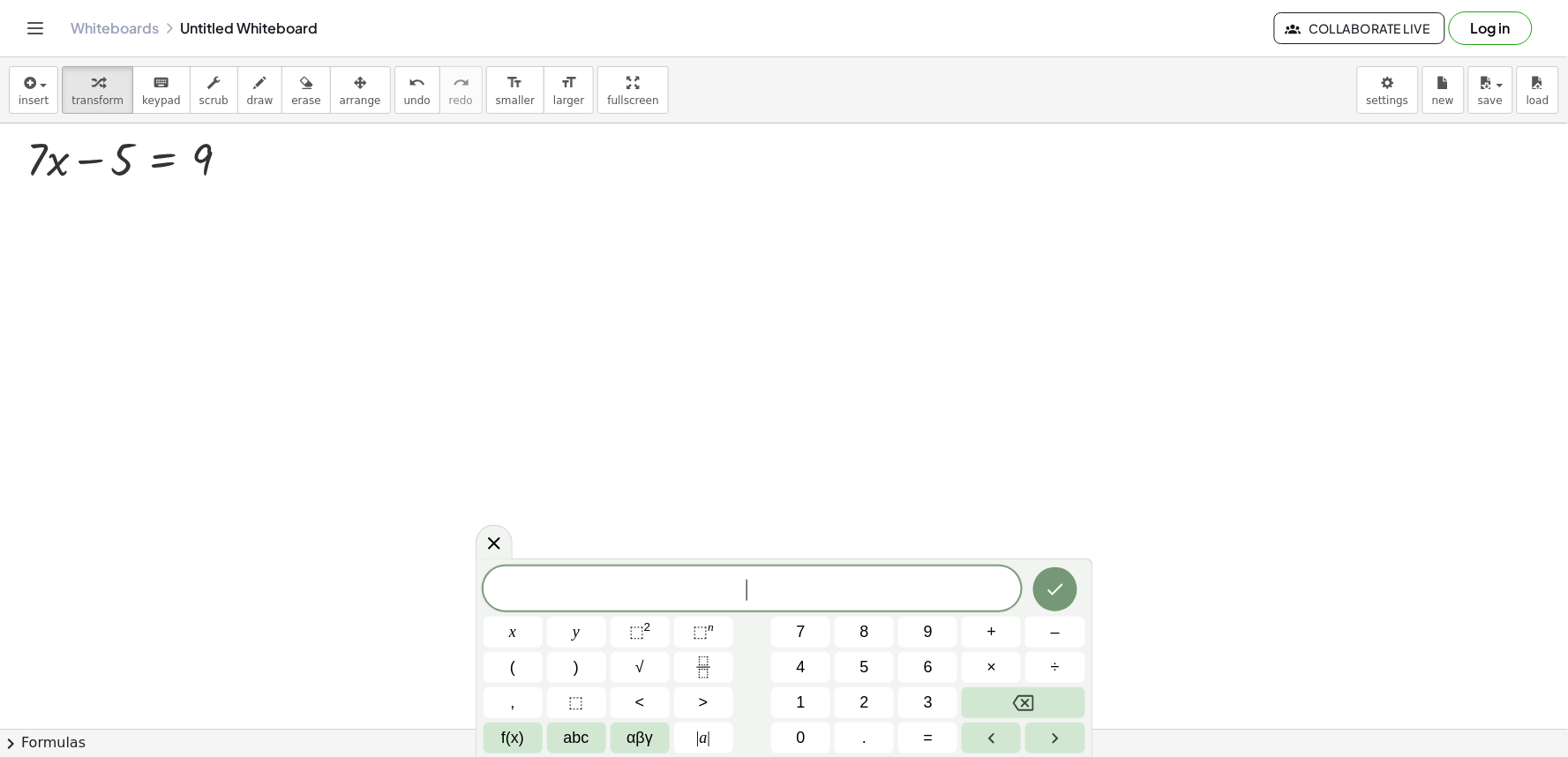
click at [479, 530] on div at bounding box center [784, 729] width 1568 height 1210
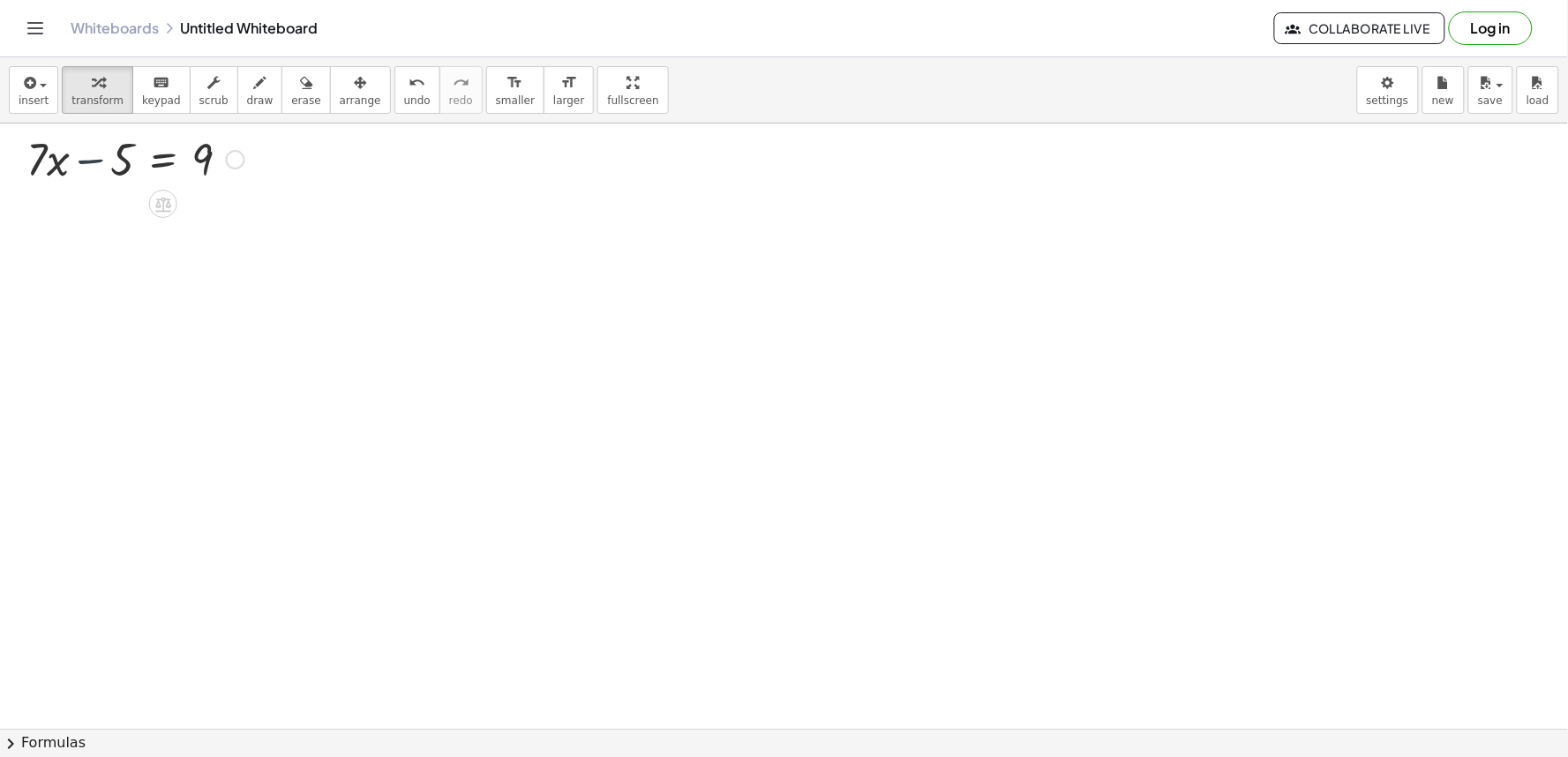
click at [80, 173] on div at bounding box center [135, 158] width 236 height 60
drag, startPoint x: 88, startPoint y: 161, endPoint x: 234, endPoint y: 164, distance: 146.0
click at [234, 164] on div at bounding box center [135, 158] width 236 height 60
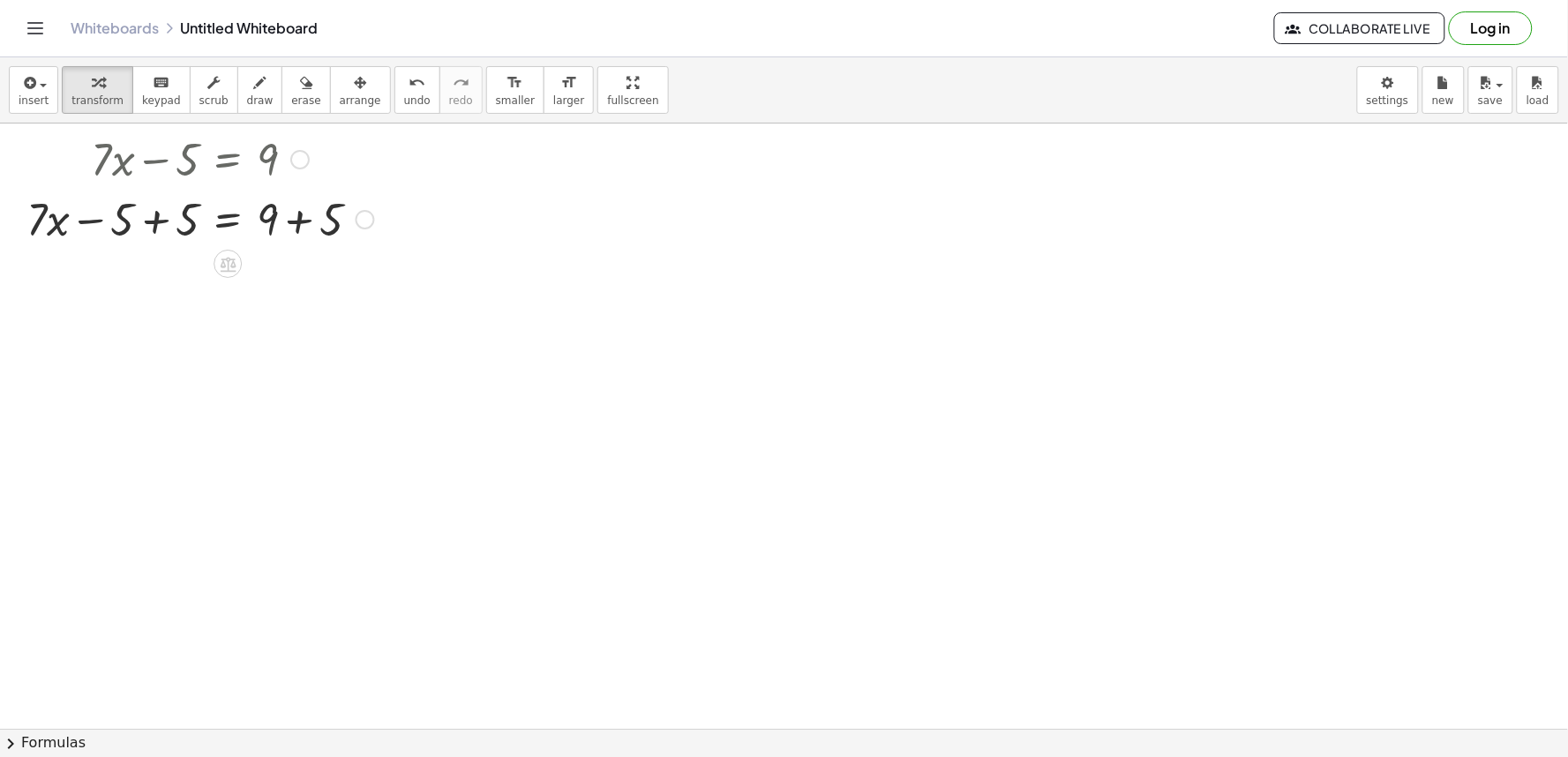
click at [310, 227] on div at bounding box center [199, 217] width 365 height 60
click at [228, 219] on div "+ · 7 · x = 9 − 5 + 5 + + 5 14" at bounding box center [228, 219] width 0 height 0
drag, startPoint x: 135, startPoint y: 215, endPoint x: 461, endPoint y: 155, distance: 331.5
click at [461, 155] on div "+ · 7 · x − 5 = 9 + · 7 · x − 5 + 5 = + 9 + 5 − 5 + · 7 · x + 5 + · 7 · x = − 5…" at bounding box center [784, 729] width 1568 height 1210
drag, startPoint x: 280, startPoint y: 230, endPoint x: 316, endPoint y: 229, distance: 36.0
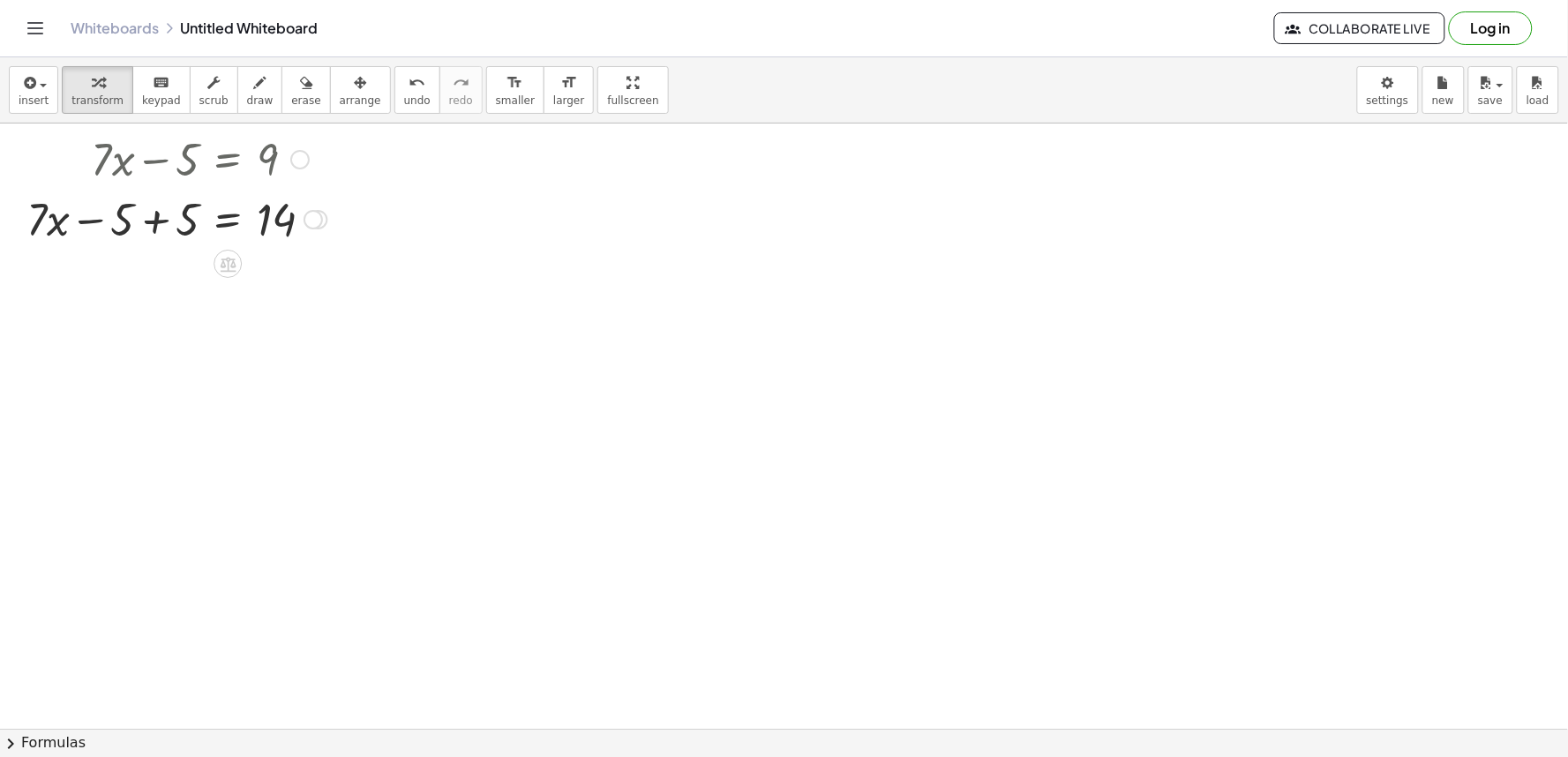
click at [293, 230] on div at bounding box center [177, 217] width 319 height 60
click at [310, 229] on div "Transform line Copy line as LaTeX Copy derivation as LaTeX Expand new lines: On" at bounding box center [312, 219] width 19 height 19
click at [228, 219] on div "+ · 7 · x = − 5 + 5 14 Transform line Copy line as LaTeX Copy derivation as LaT…" at bounding box center [228, 219] width 0 height 0
click at [260, 287] on div at bounding box center [784, 729] width 1568 height 1210
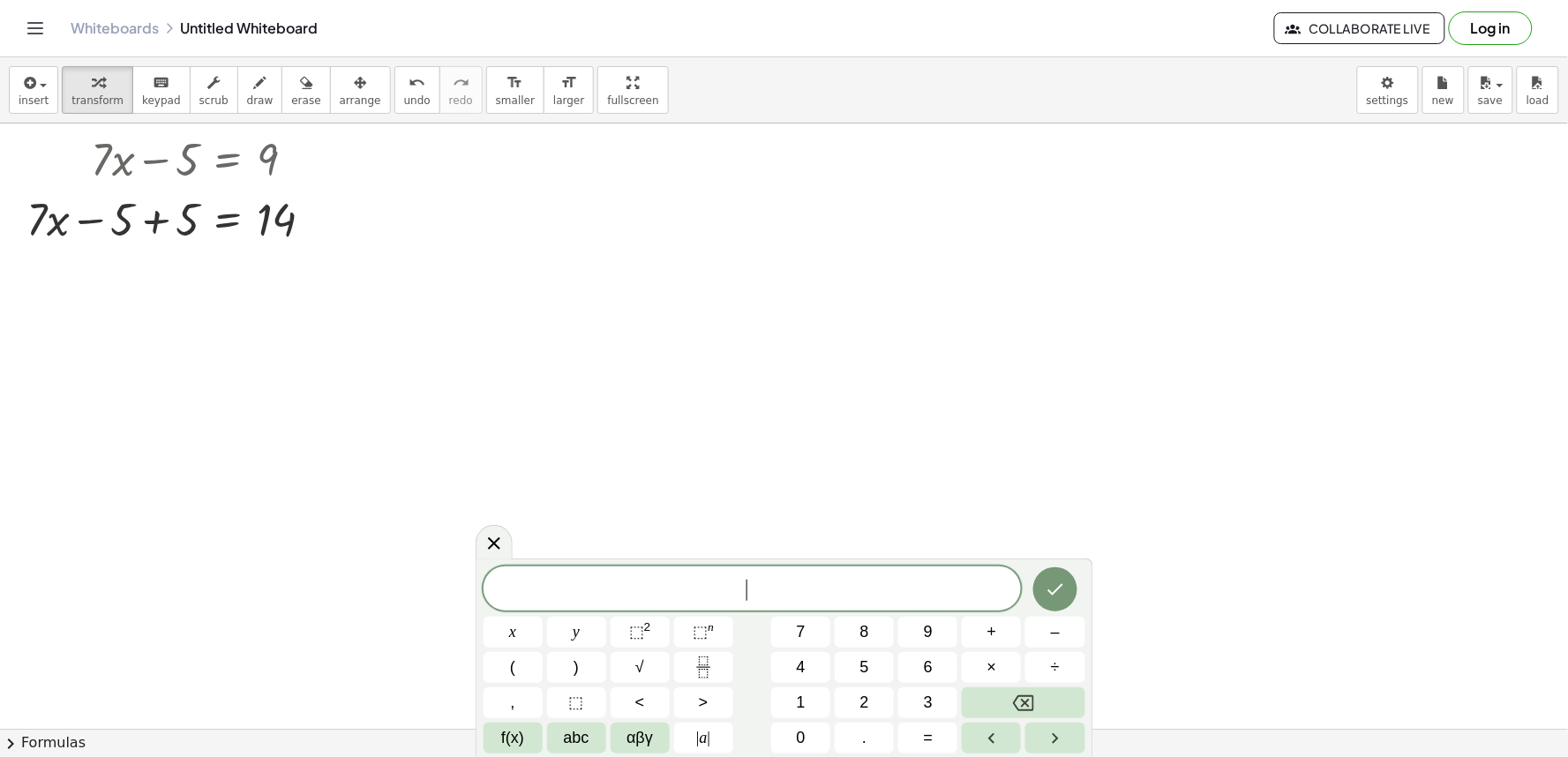
drag, startPoint x: 693, startPoint y: 372, endPoint x: 642, endPoint y: 378, distance: 51.4
click at [683, 375] on div at bounding box center [784, 729] width 1568 height 1210
drag, startPoint x: 571, startPoint y: 384, endPoint x: 498, endPoint y: 379, distance: 73.2
click at [551, 384] on div at bounding box center [784, 729] width 1568 height 1210
click at [453, 366] on div at bounding box center [784, 729] width 1568 height 1210
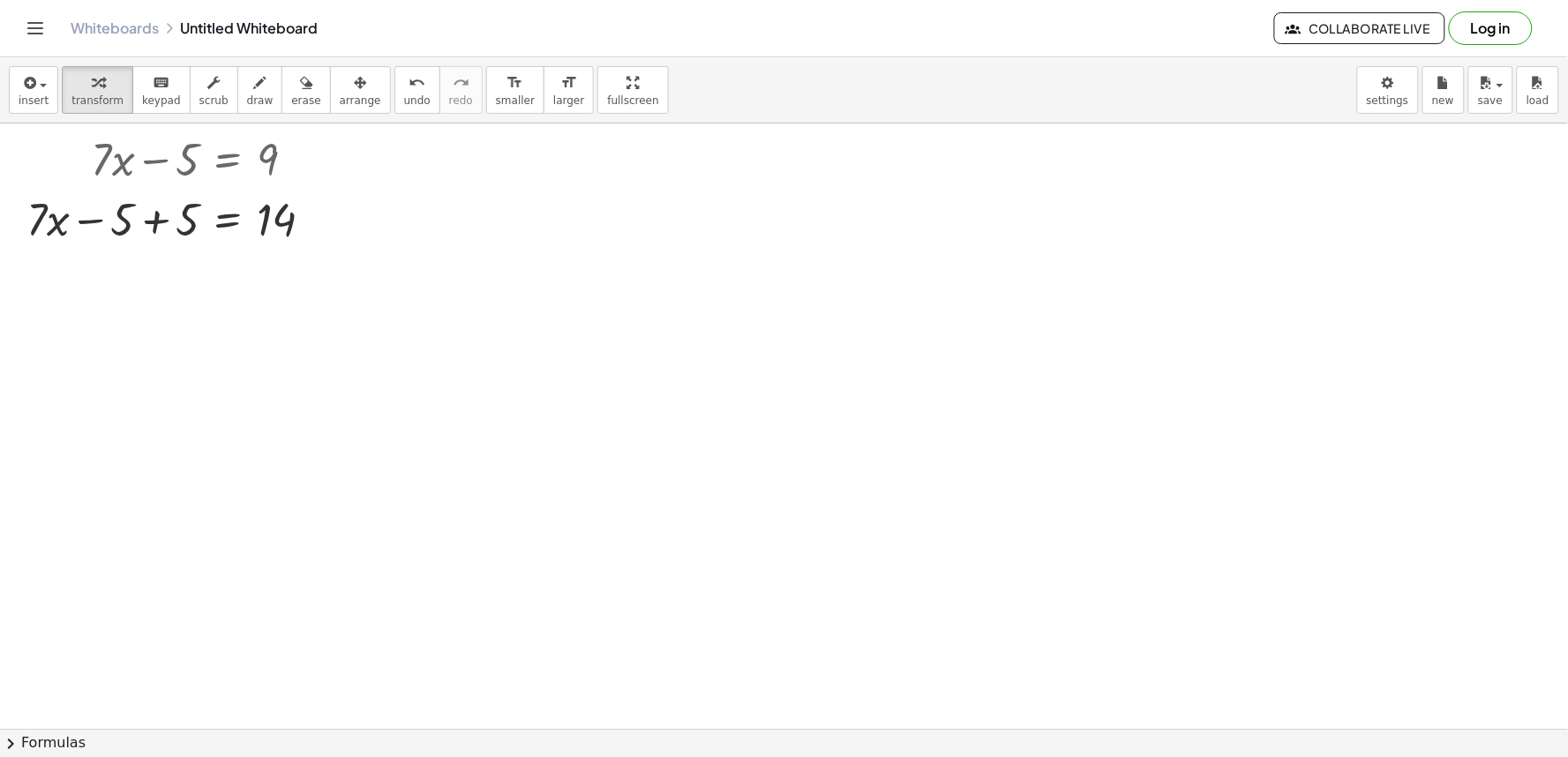
click at [453, 366] on div at bounding box center [784, 729] width 1568 height 1210
click at [543, 357] on div at bounding box center [784, 729] width 1568 height 1210
drag, startPoint x: 628, startPoint y: 373, endPoint x: 630, endPoint y: 363, distance: 10.2
click at [624, 373] on div at bounding box center [784, 729] width 1568 height 1210
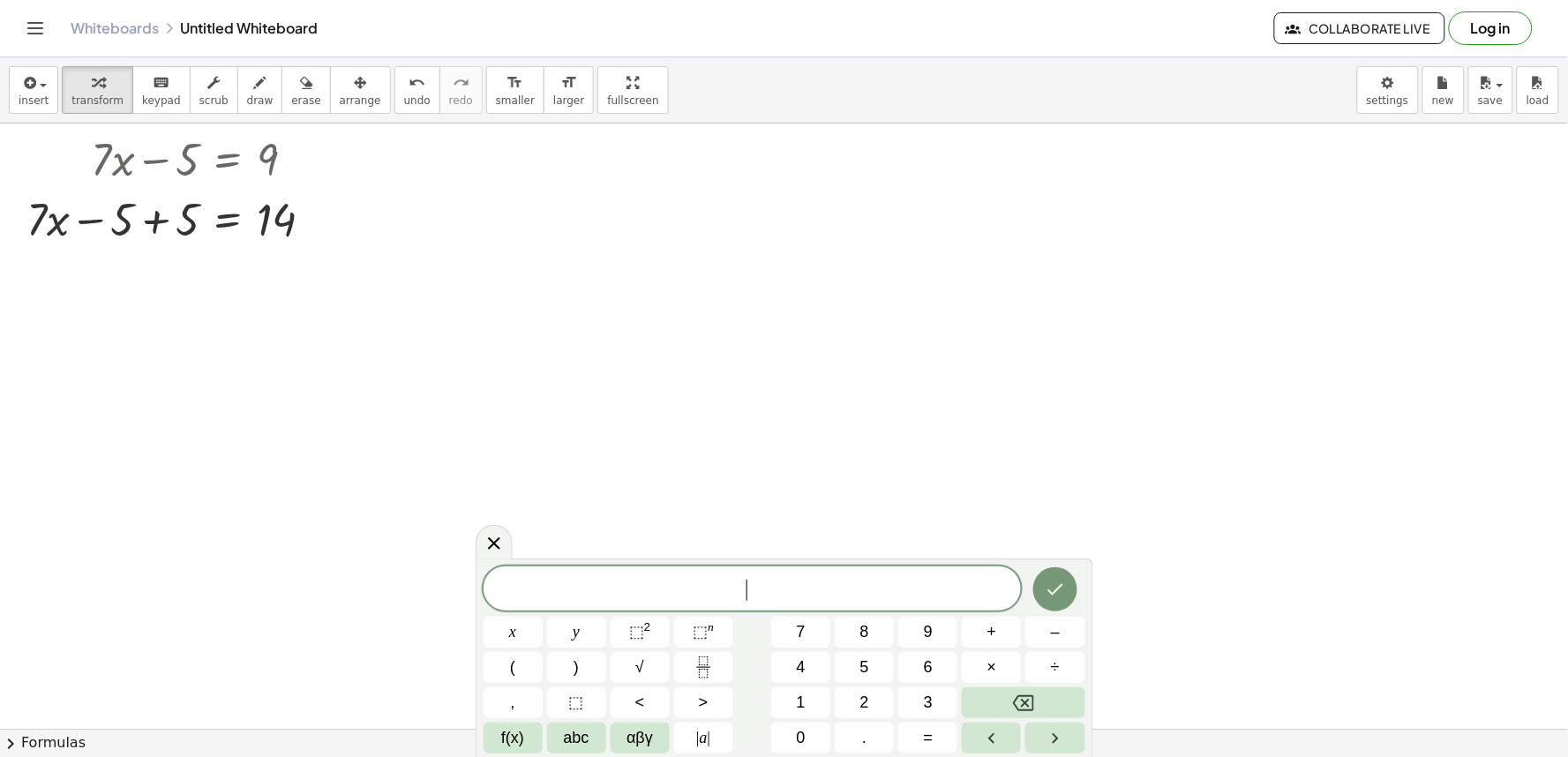
click at [630, 360] on div at bounding box center [784, 729] width 1568 height 1210
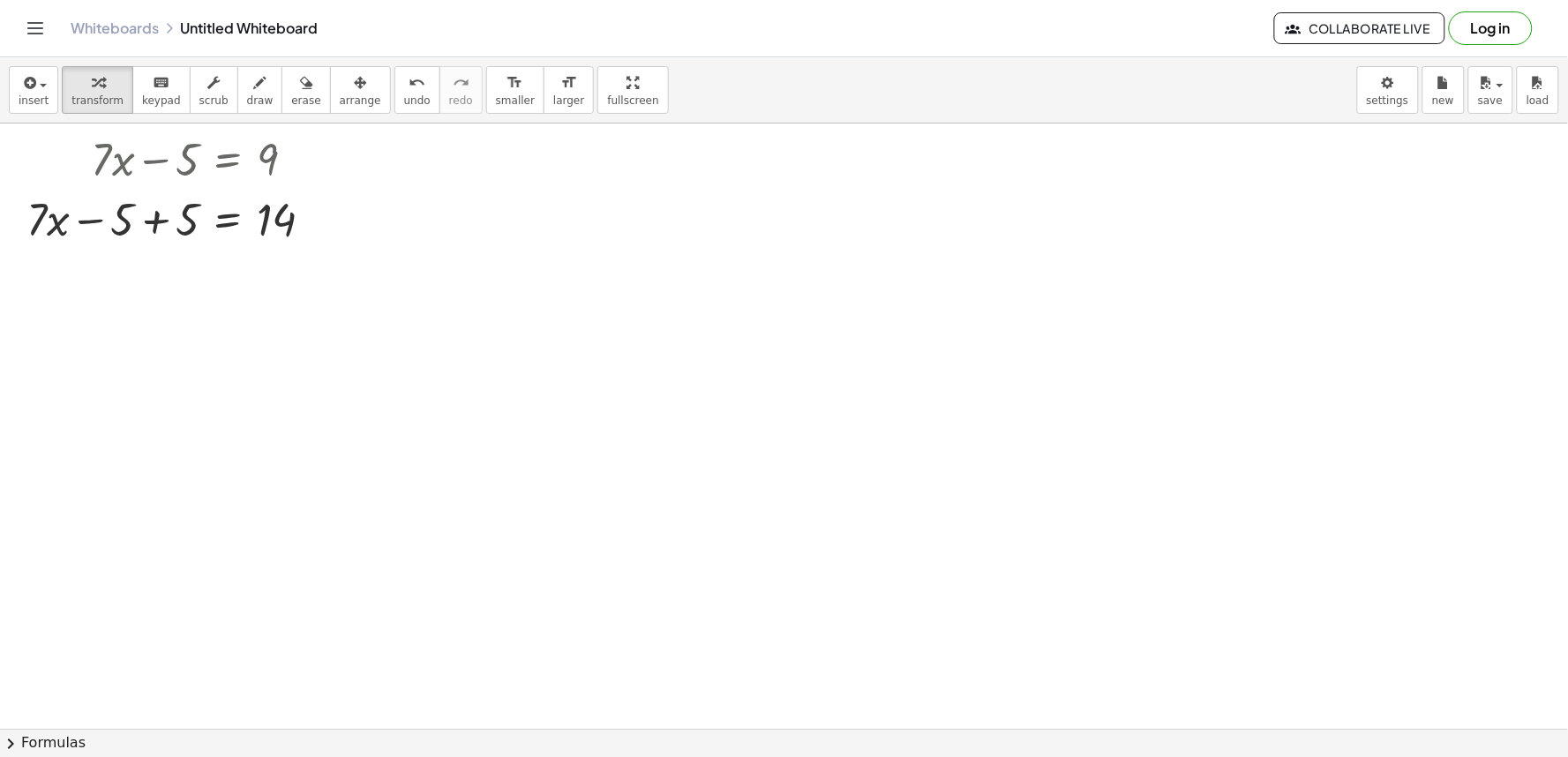
click at [630, 360] on div at bounding box center [784, 729] width 1568 height 1210
click at [631, 359] on div at bounding box center [784, 729] width 1568 height 1210
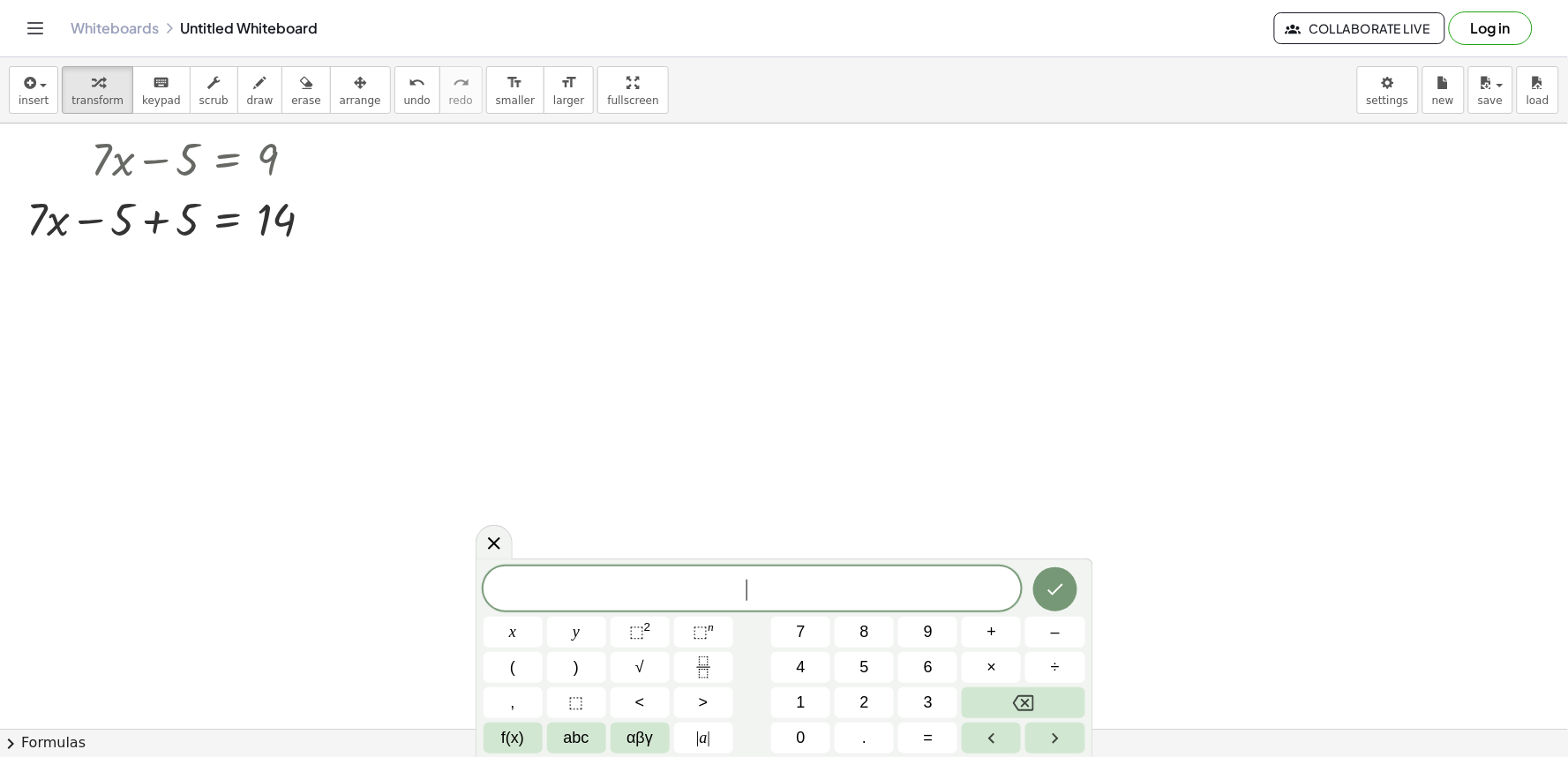
click at [632, 358] on div at bounding box center [784, 729] width 1568 height 1210
click at [632, 354] on div at bounding box center [784, 729] width 1568 height 1210
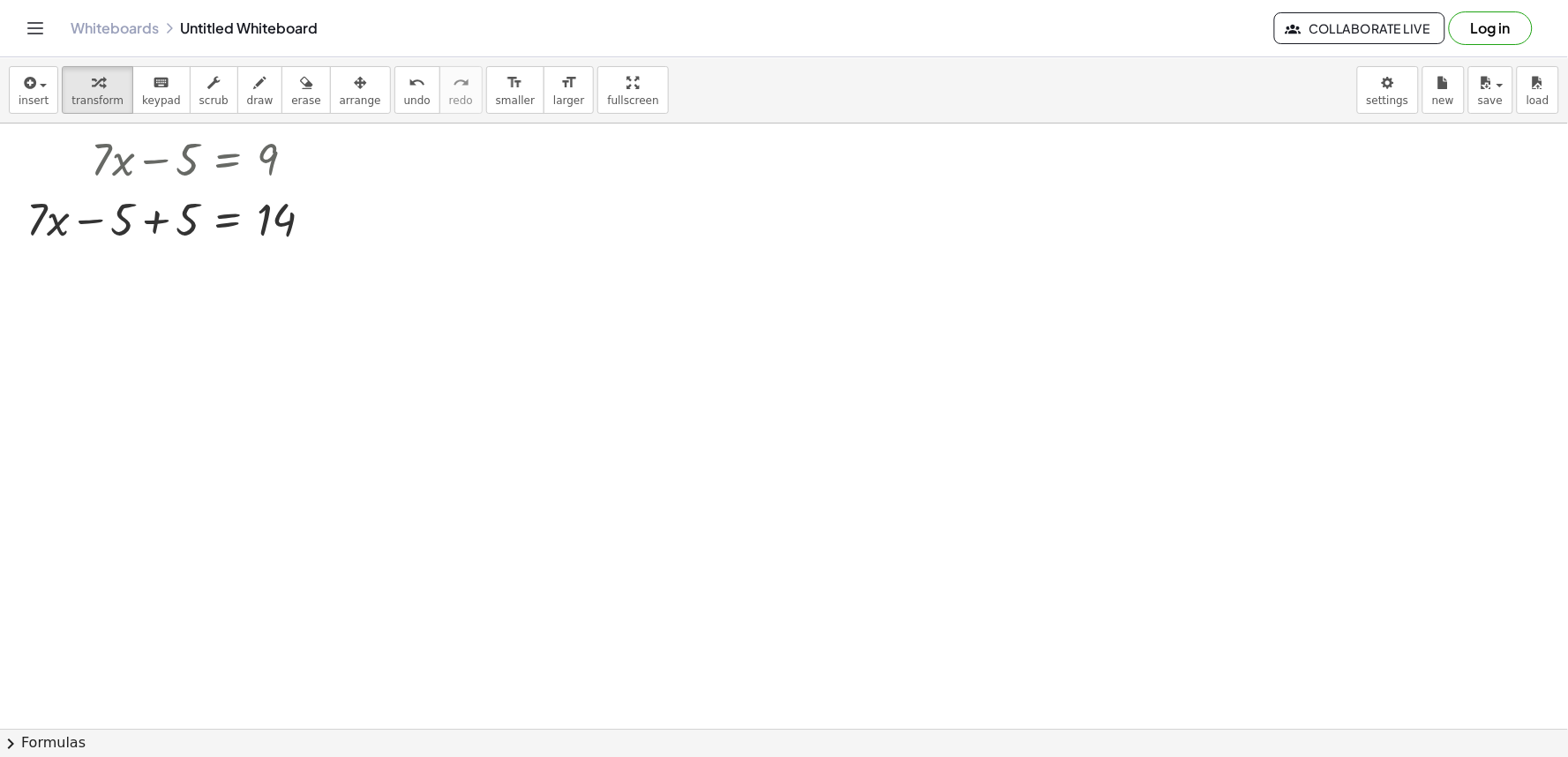
click at [632, 354] on div at bounding box center [784, 729] width 1568 height 1210
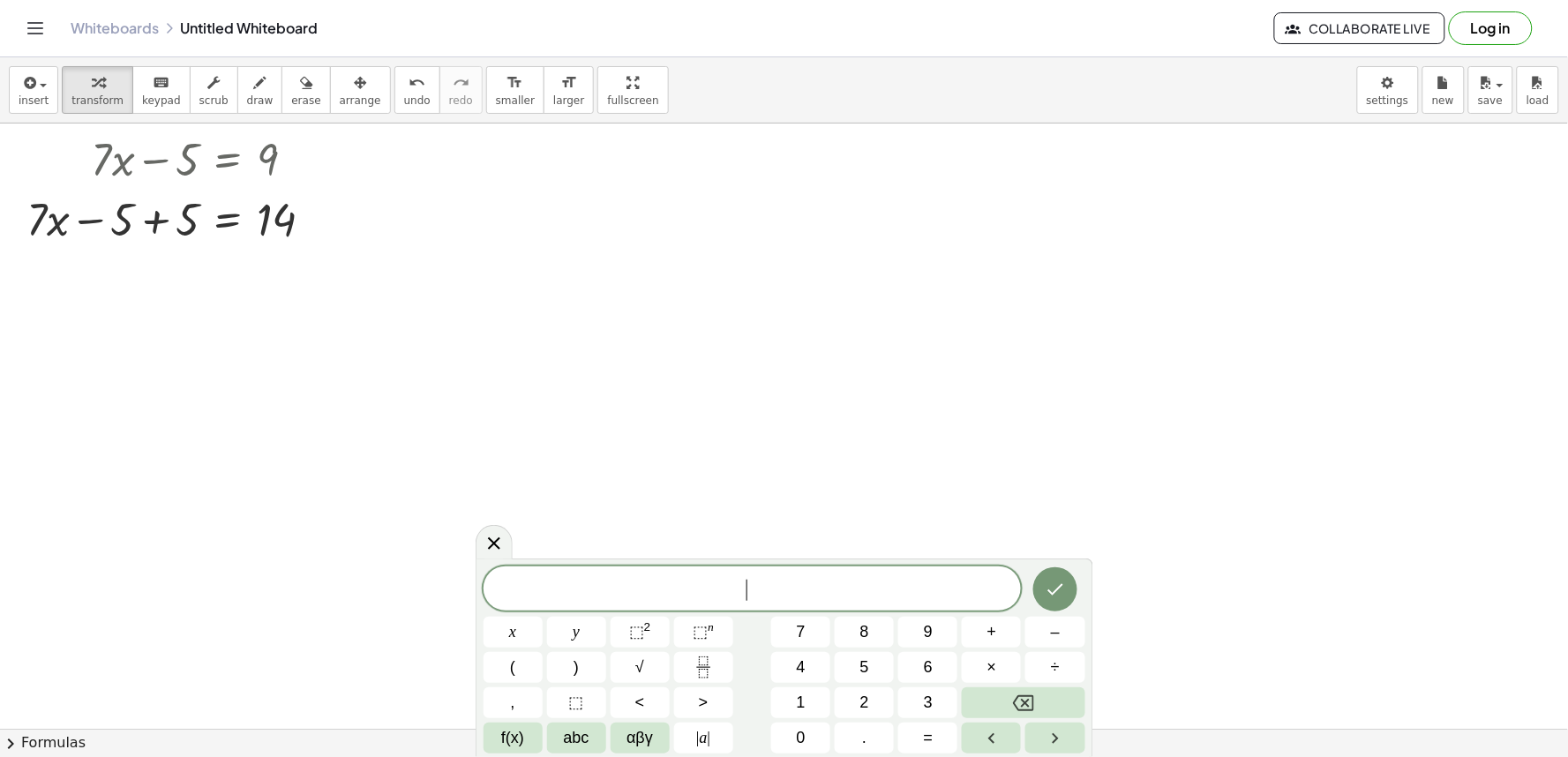
click at [632, 354] on div at bounding box center [784, 729] width 1568 height 1210
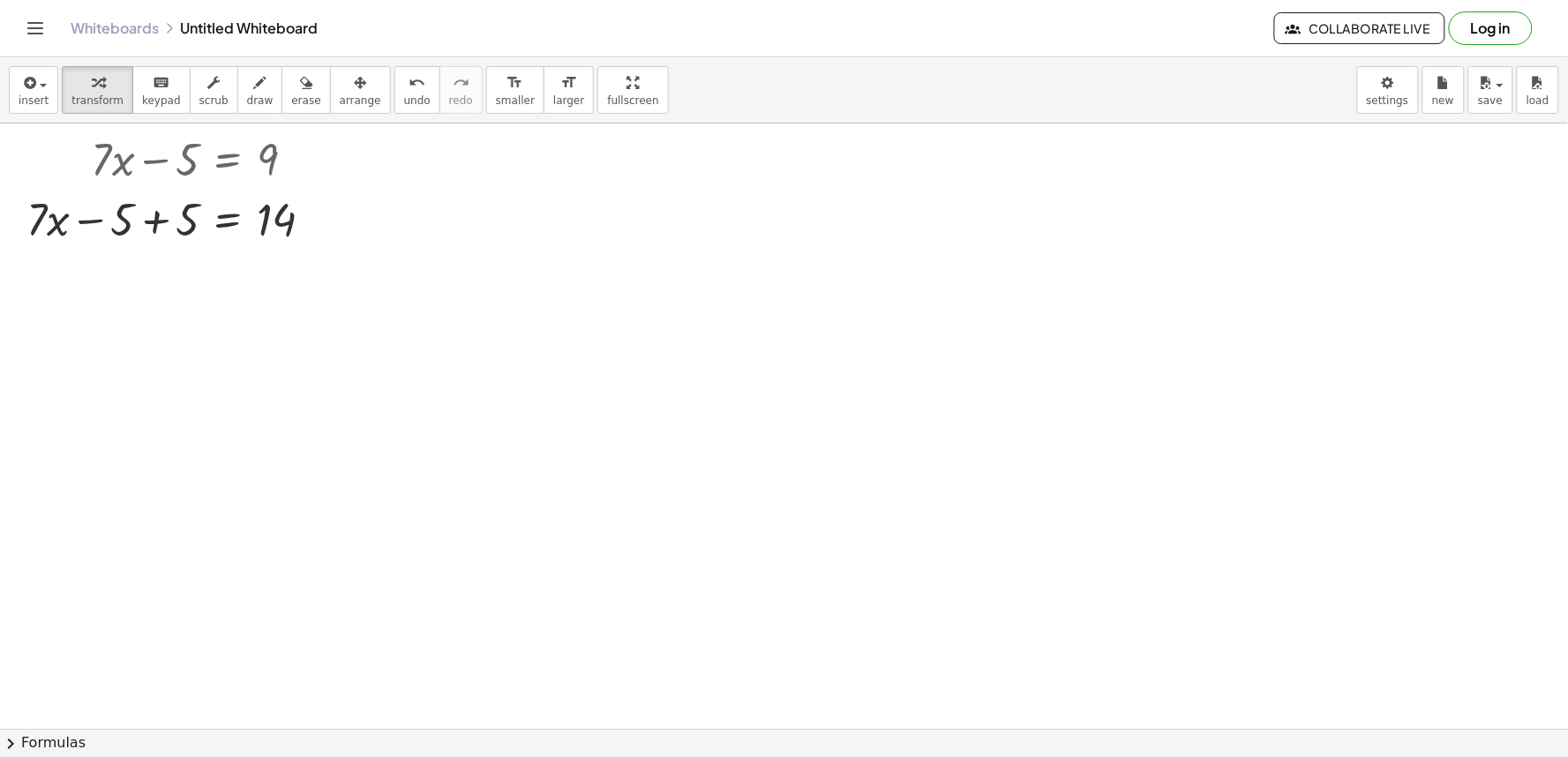
click at [632, 354] on div at bounding box center [784, 729] width 1568 height 1210
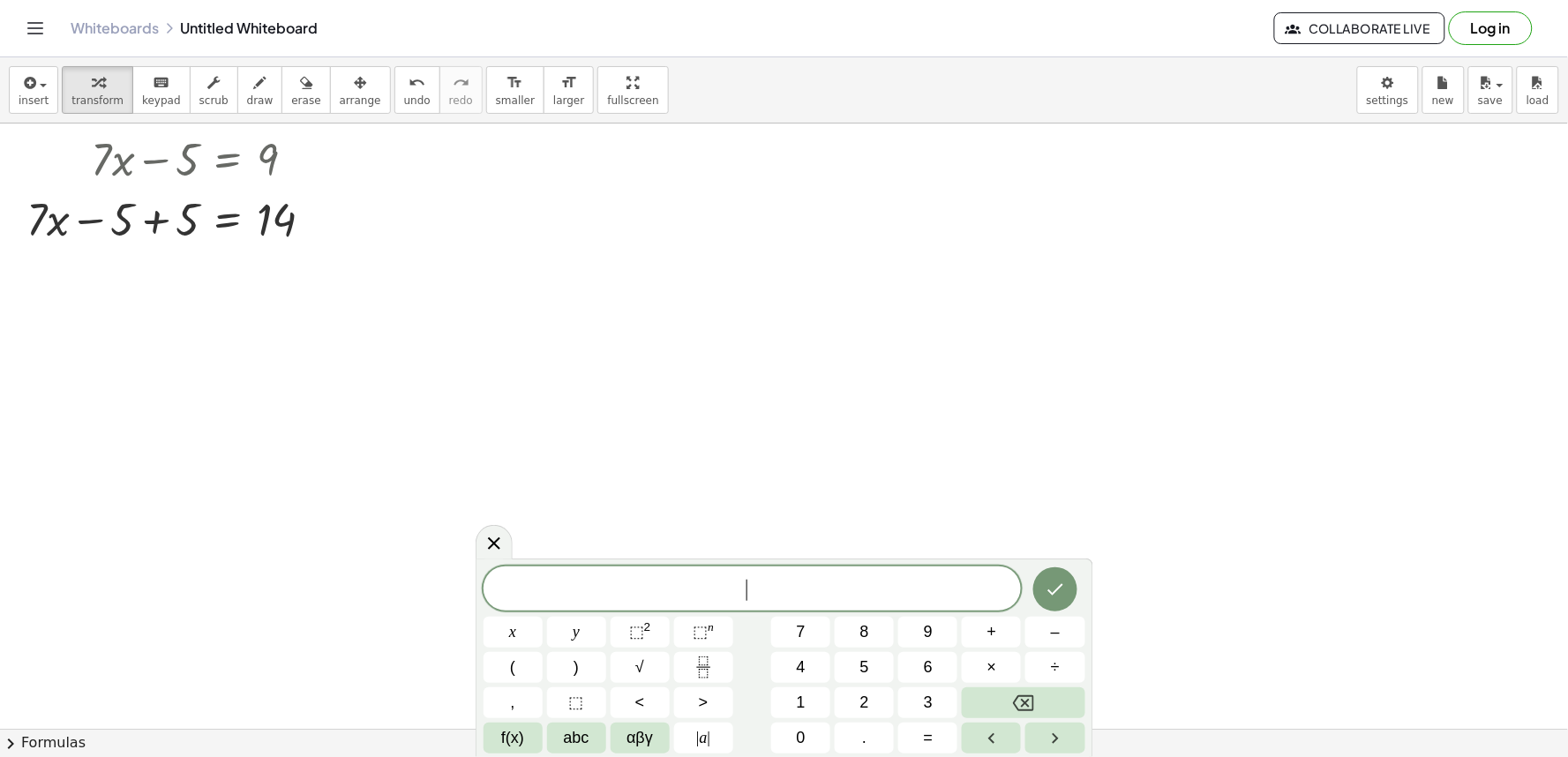
click at [632, 354] on div at bounding box center [784, 729] width 1568 height 1210
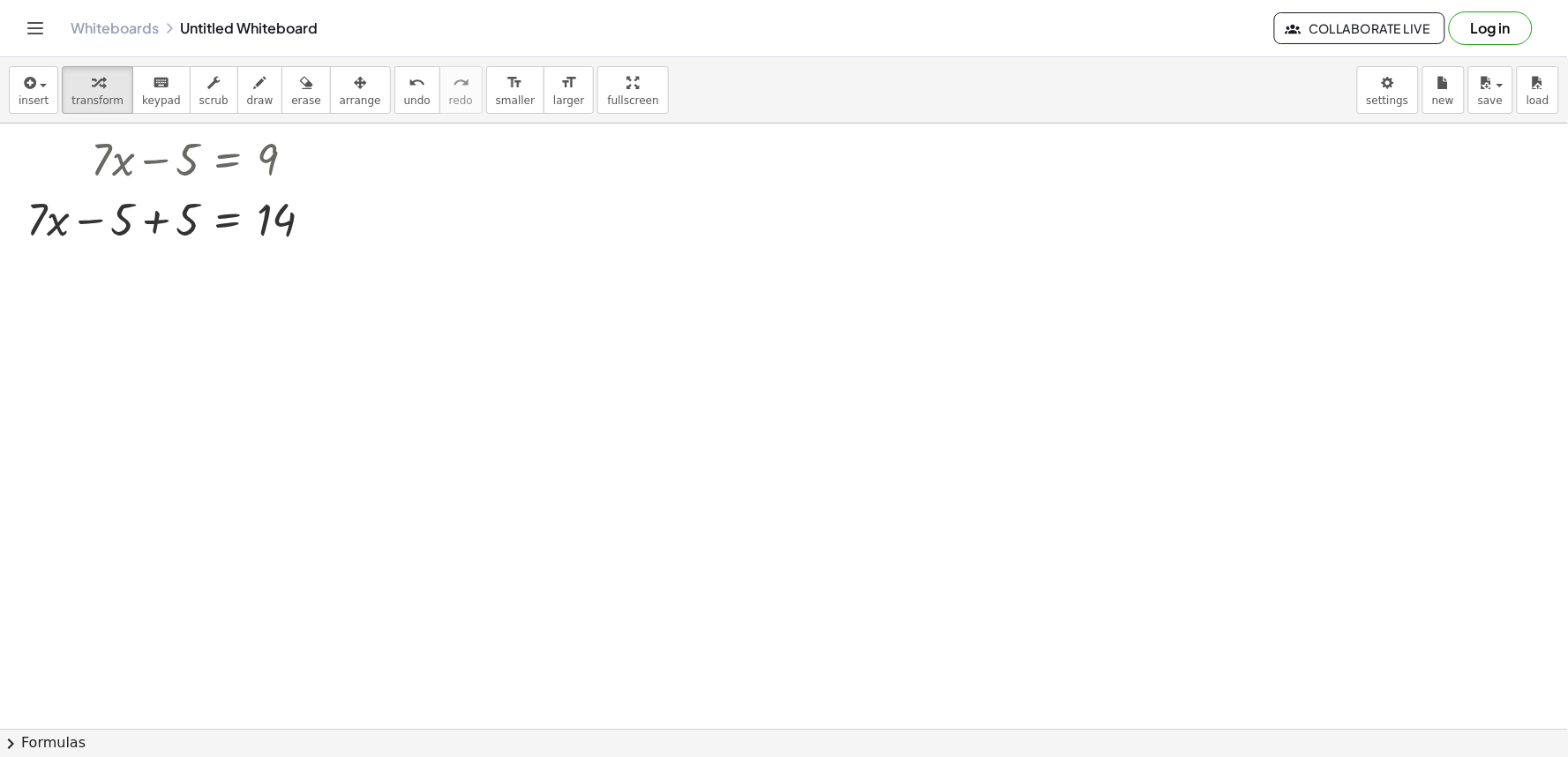
click at [632, 353] on div at bounding box center [784, 729] width 1568 height 1210
click at [646, 347] on div at bounding box center [784, 729] width 1568 height 1210
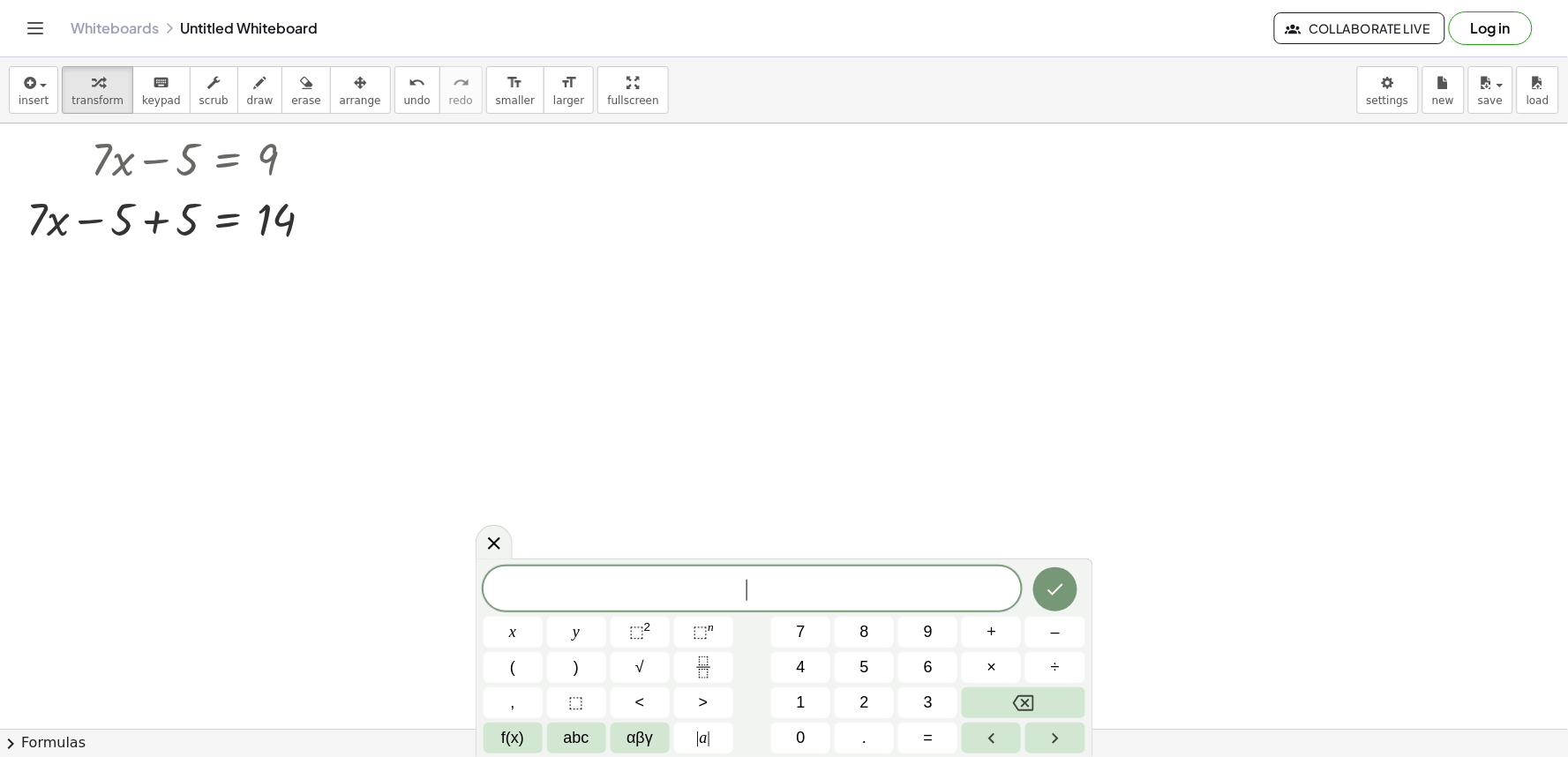
click at [646, 347] on div at bounding box center [784, 729] width 1568 height 1210
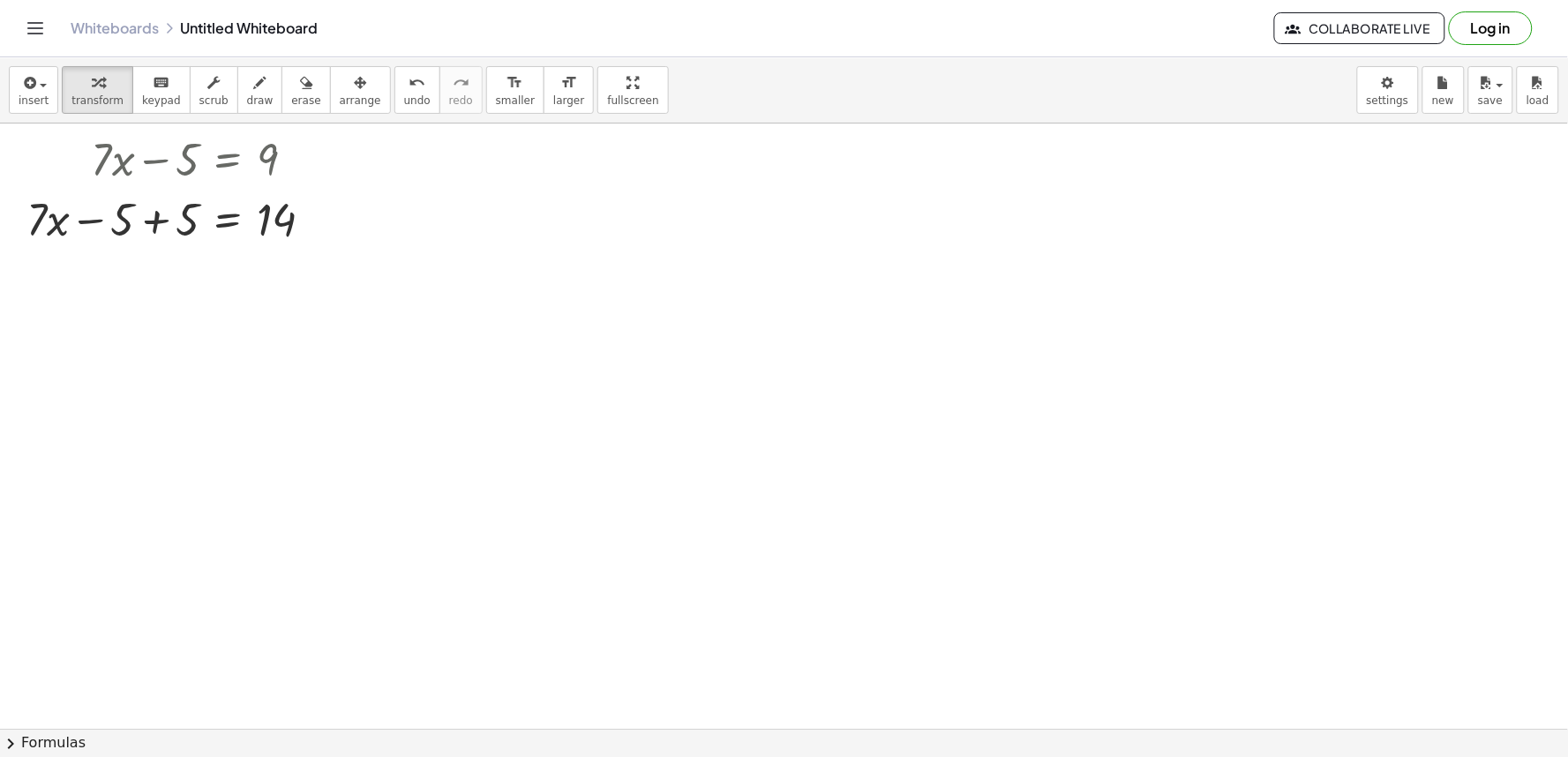
click at [646, 347] on div at bounding box center [784, 729] width 1568 height 1210
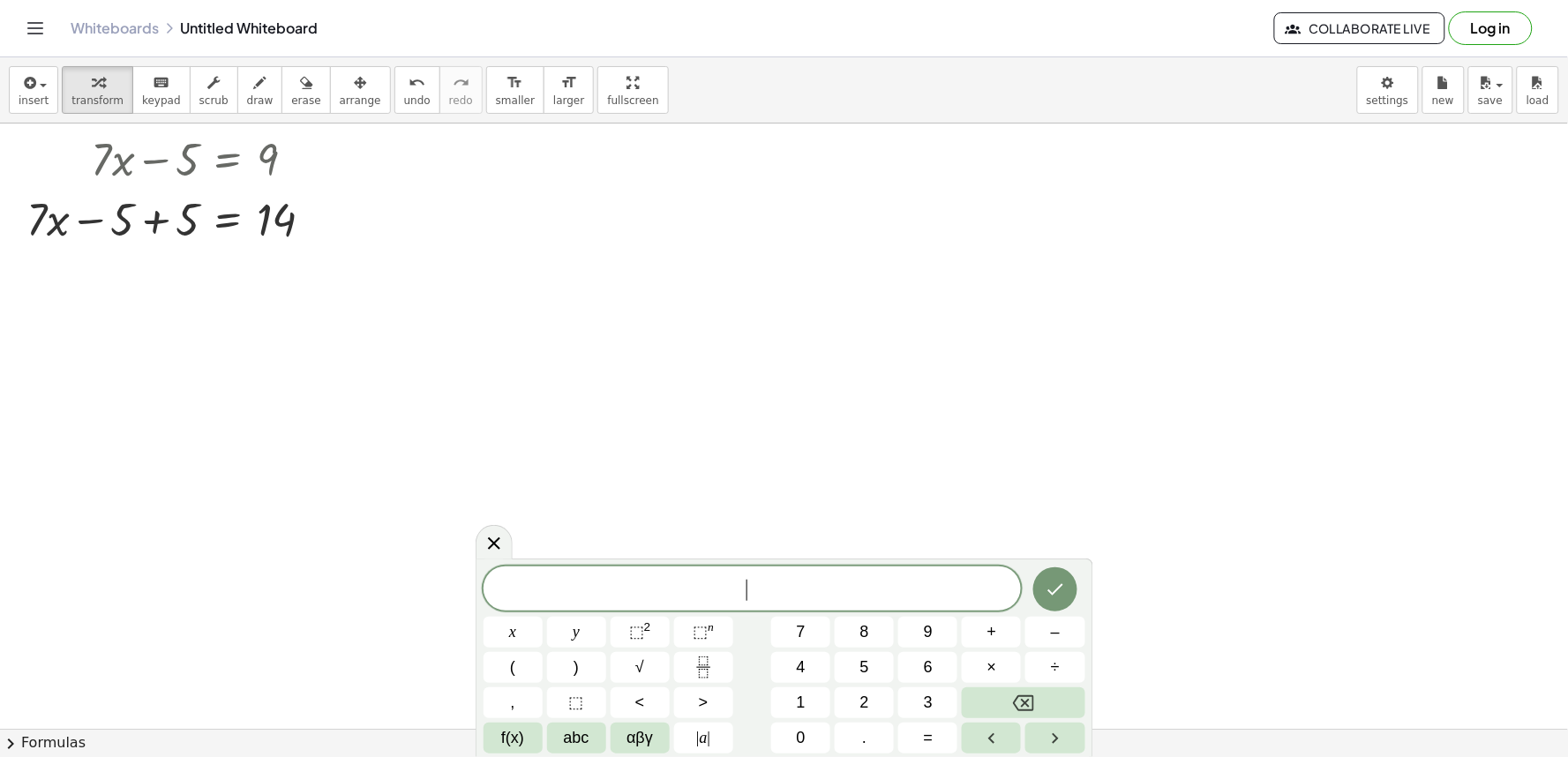
click at [646, 347] on div at bounding box center [784, 729] width 1568 height 1210
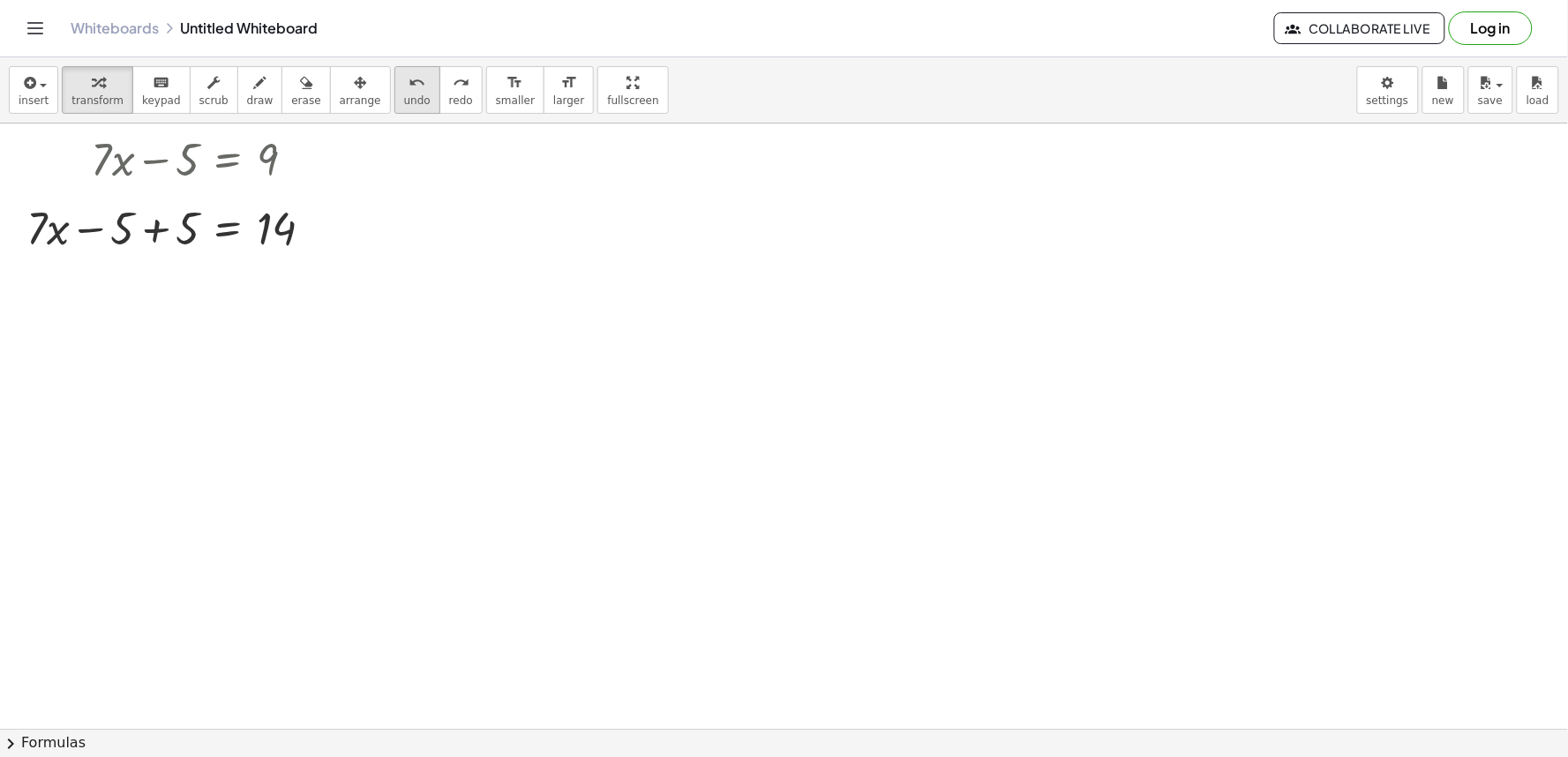
click at [409, 73] on icon "undo" at bounding box center [417, 82] width 16 height 21
click at [394, 86] on button "undo undo" at bounding box center [417, 90] width 46 height 47
drag, startPoint x: 137, startPoint y: 122, endPoint x: 165, endPoint y: 160, distance: 47.2
click at [157, 135] on div "insert select one: Math Expression Function Text Youtube Video Graphing Geometr…" at bounding box center [784, 407] width 1568 height 700
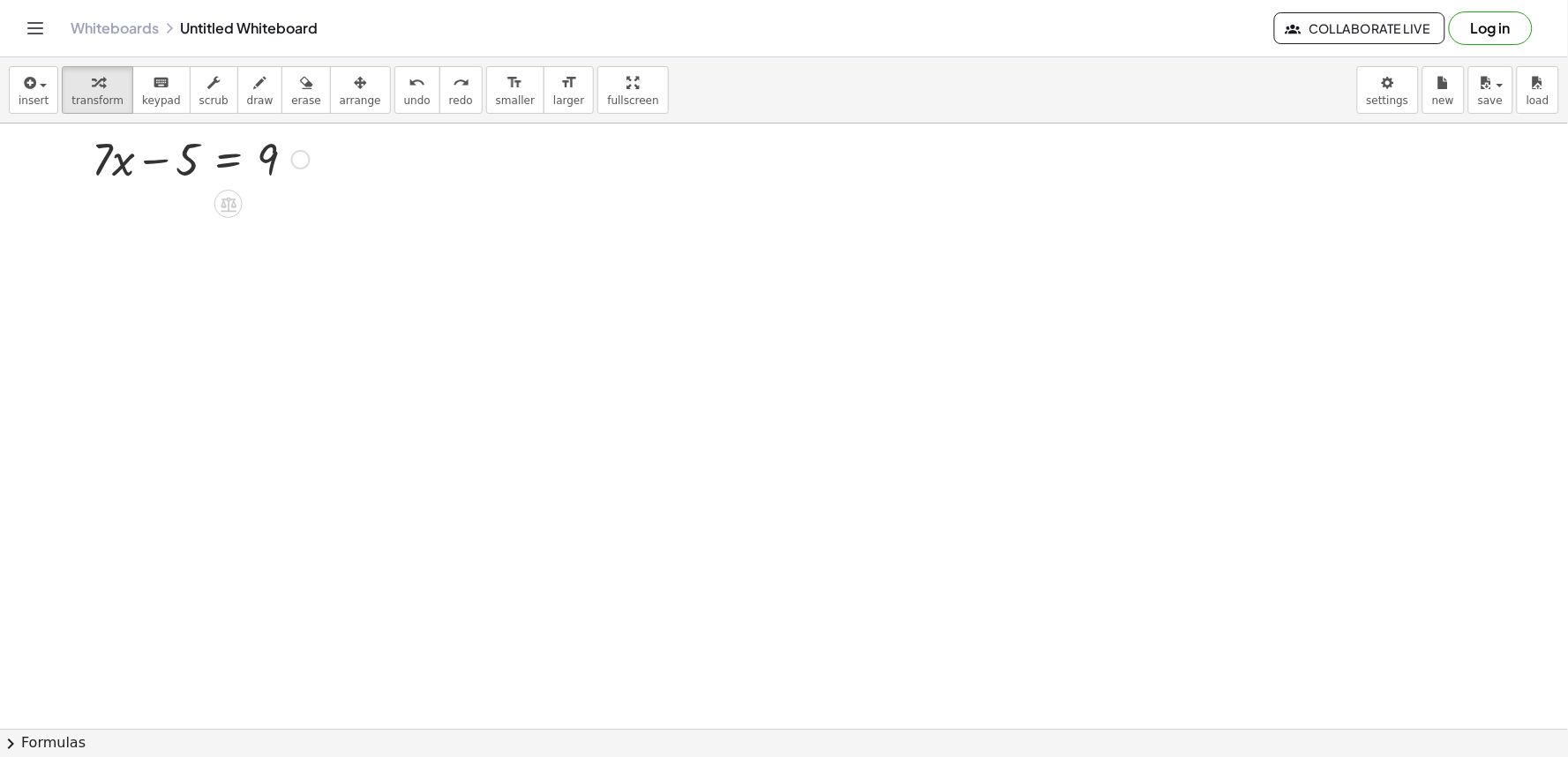
click at [165, 161] on div at bounding box center [200, 158] width 236 height 60
click at [177, 159] on div at bounding box center [200, 158] width 236 height 60
drag, startPoint x: 104, startPoint y: 163, endPoint x: 209, endPoint y: 141, distance: 107.3
click at [132, 161] on div at bounding box center [200, 158] width 236 height 60
click at [243, 236] on div at bounding box center [200, 217] width 236 height 60
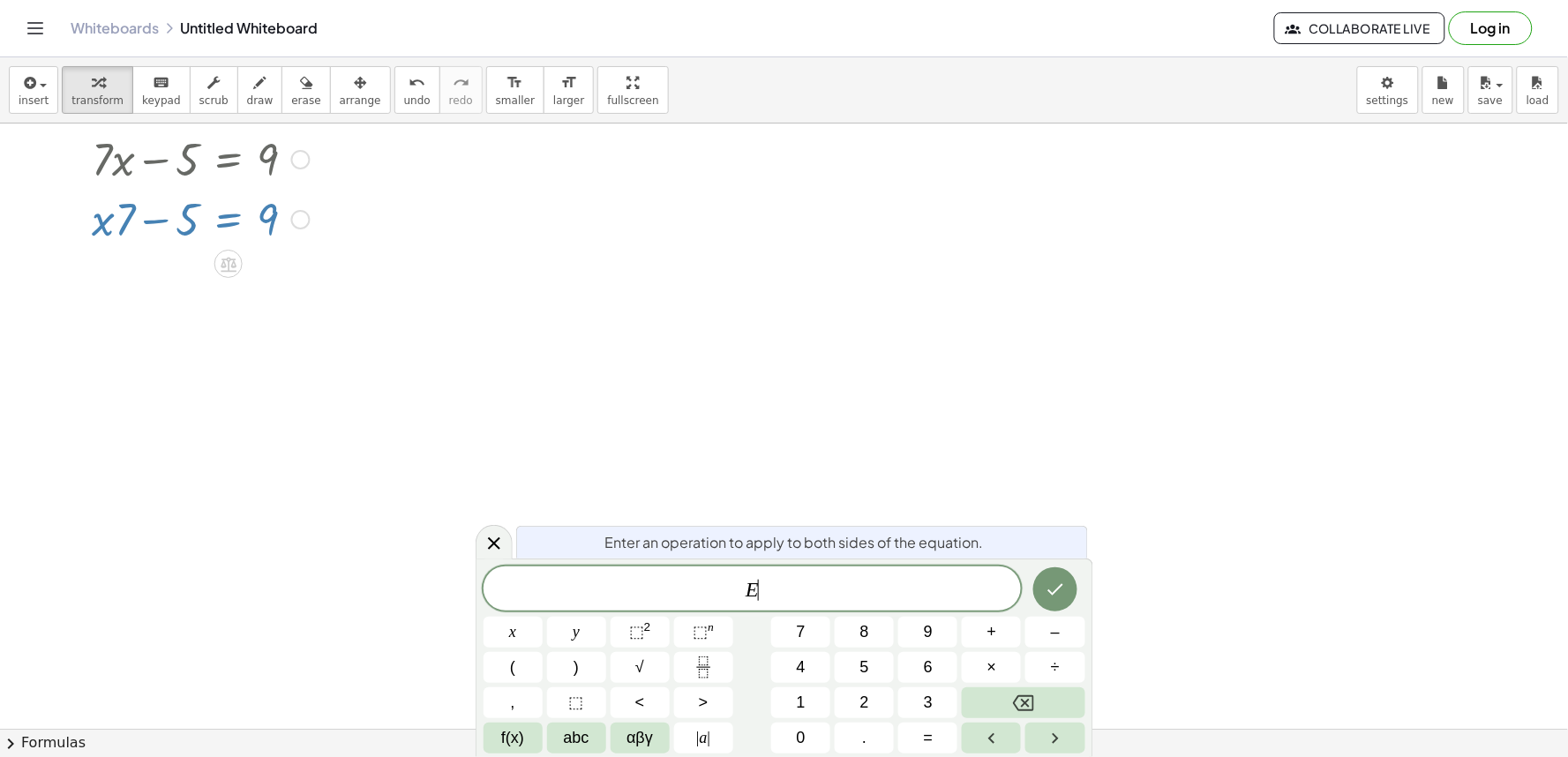
click at [244, 235] on div at bounding box center [200, 217] width 236 height 60
click at [180, 246] on div at bounding box center [200, 217] width 236 height 60
click at [153, 249] on div "+ · 7 · x − 5 = 9 + · 7 · x − 5 = 9" at bounding box center [194, 188] width 258 height 129
drag, startPoint x: 153, startPoint y: 249, endPoint x: 125, endPoint y: 220, distance: 40.3
click at [142, 236] on div "+ · 7 · x − 5 = 9 + · 7 · x − 5 = 9" at bounding box center [194, 188] width 258 height 129
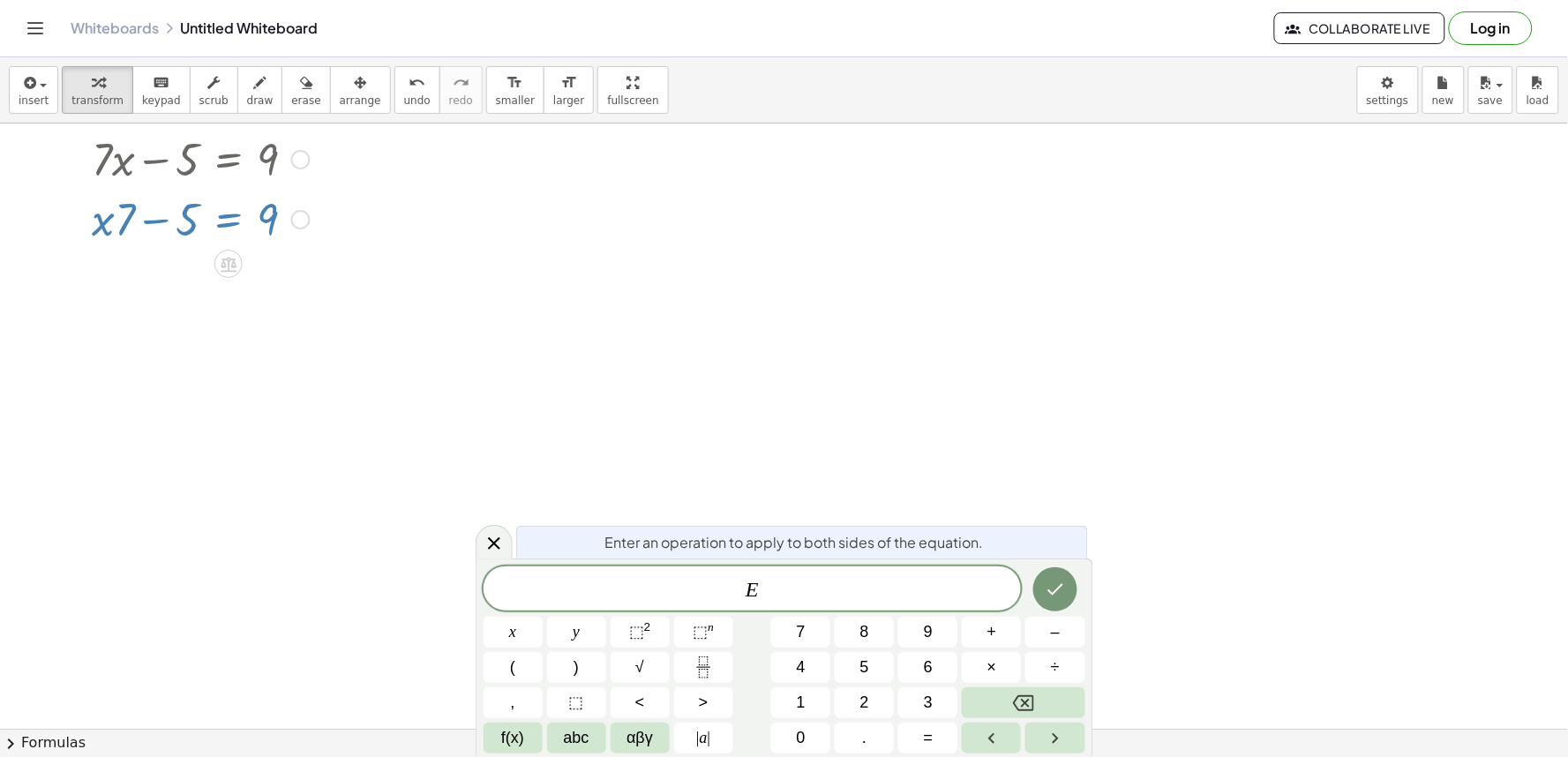
click at [124, 221] on div at bounding box center [200, 217] width 236 height 60
click at [130, 238] on div at bounding box center [200, 217] width 236 height 60
drag, startPoint x: 130, startPoint y: 238, endPoint x: 157, endPoint y: 227, distance: 29.2
click at [155, 230] on div at bounding box center [200, 217] width 236 height 60
drag, startPoint x: 157, startPoint y: 227, endPoint x: 194, endPoint y: 217, distance: 38.3
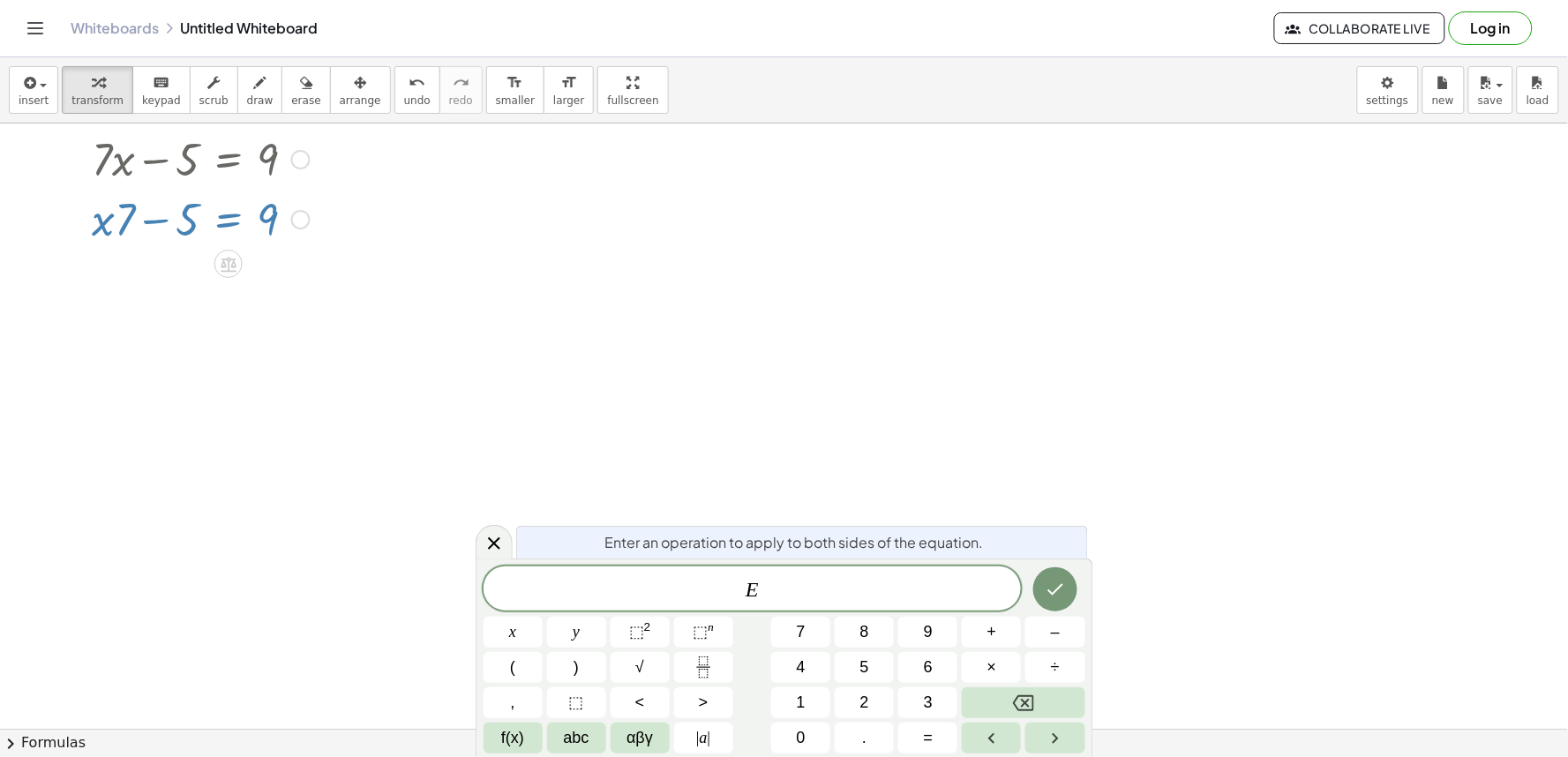
click at [158, 227] on div at bounding box center [200, 217] width 236 height 60
drag, startPoint x: 194, startPoint y: 217, endPoint x: 208, endPoint y: 209, distance: 16.1
click at [197, 213] on div at bounding box center [200, 217] width 236 height 60
drag, startPoint x: 1098, startPoint y: 380, endPoint x: 1087, endPoint y: 795, distance: 415.1
click at [1087, 756] on html "Graspable Math Activities Get Started Activity Bank Assigned Work Classes White…" at bounding box center [784, 378] width 1568 height 757
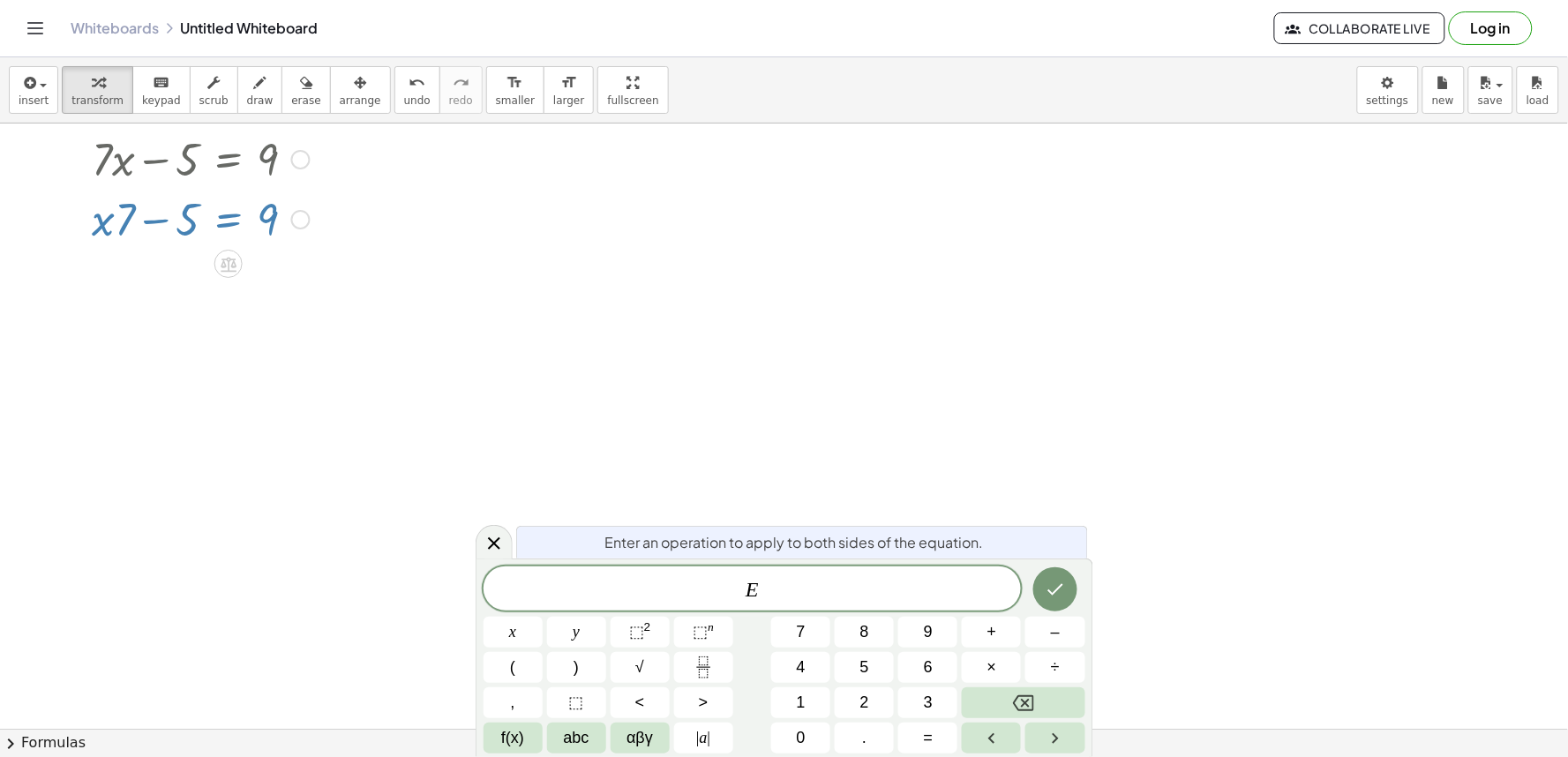
drag, startPoint x: 488, startPoint y: 530, endPoint x: 455, endPoint y: 477, distance: 62.4
click at [488, 535] on div at bounding box center [494, 542] width 37 height 35
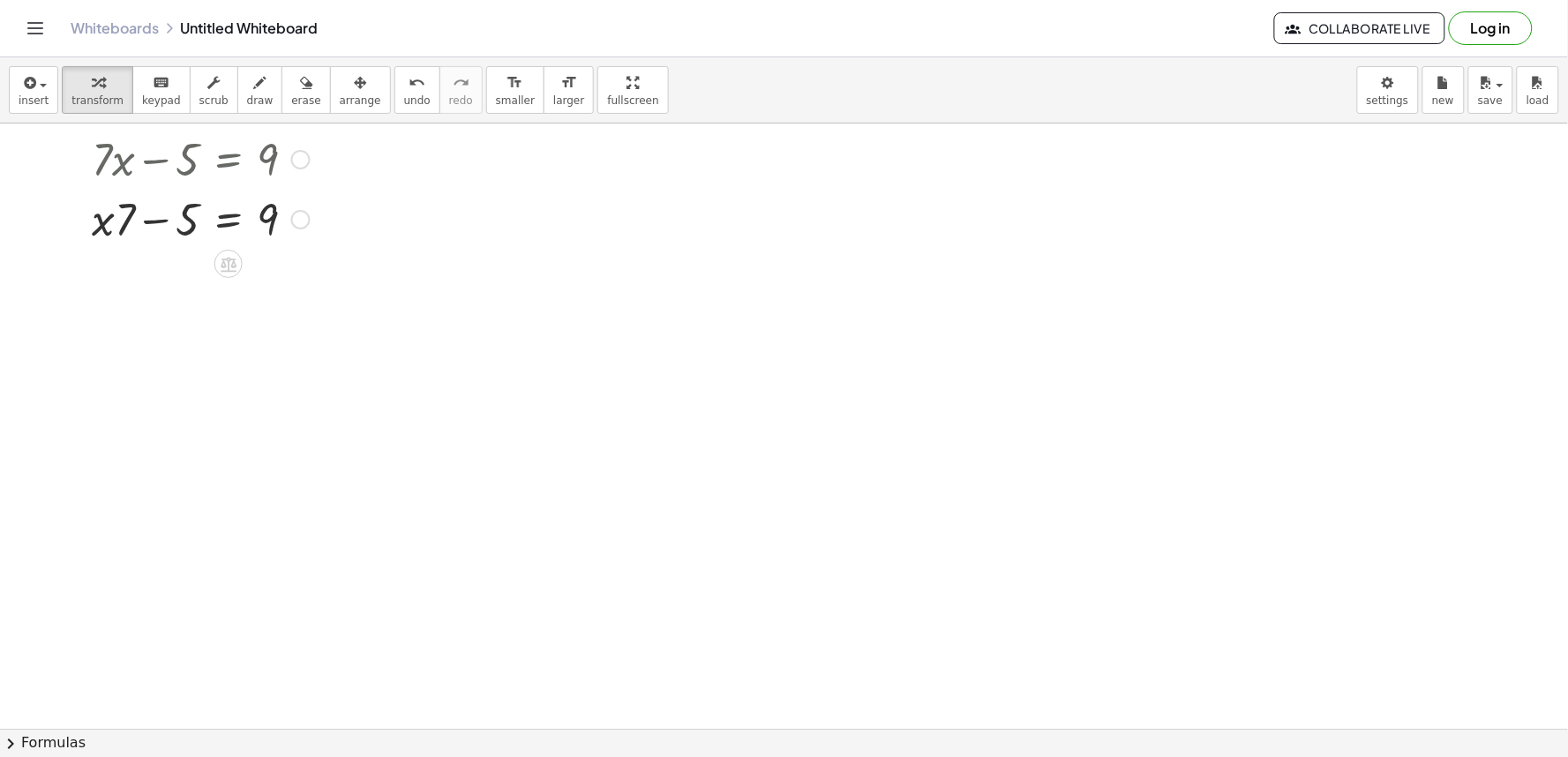
click at [250, 208] on div at bounding box center [200, 217] width 236 height 60
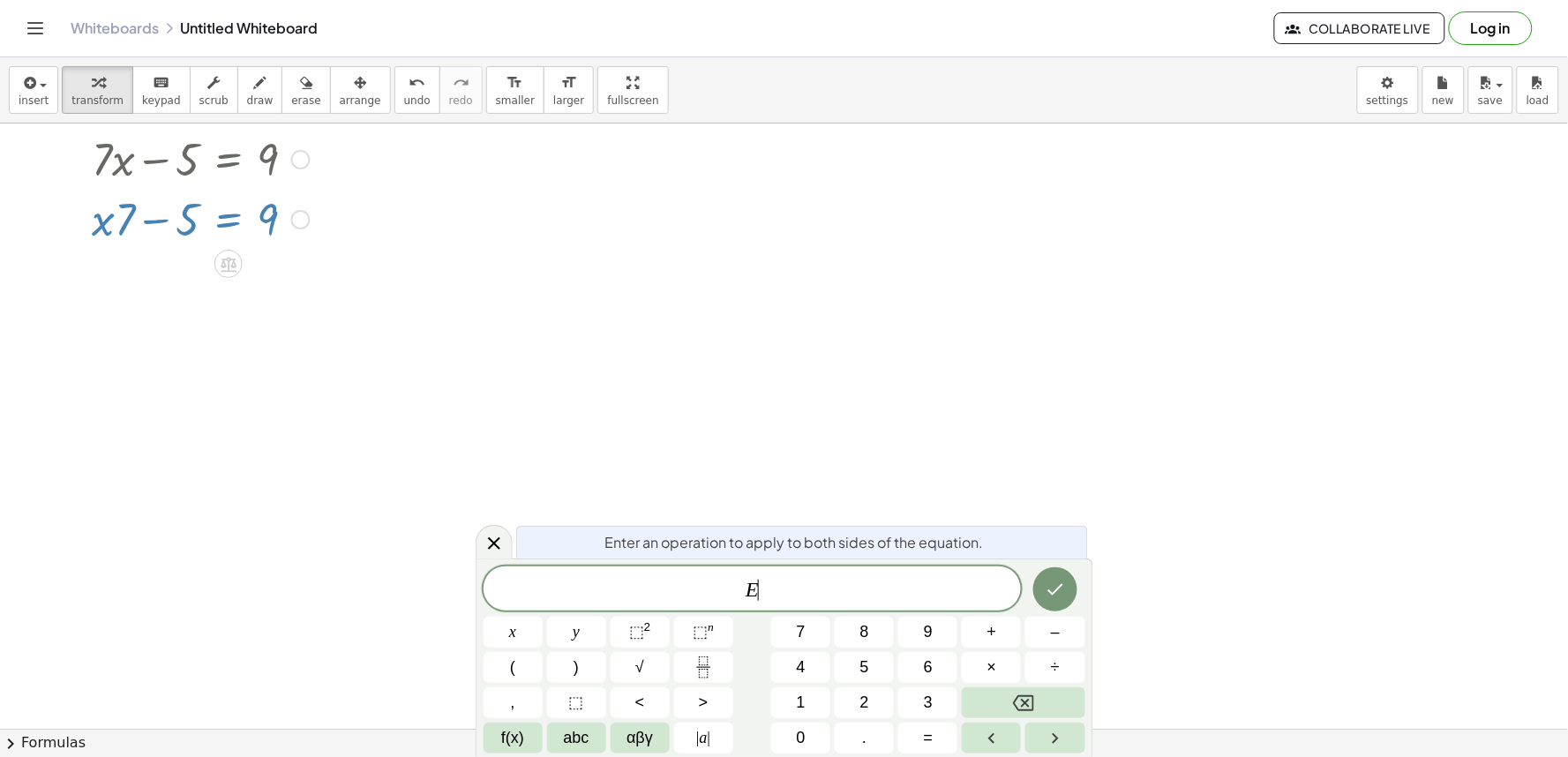
click at [228, 215] on div at bounding box center [200, 217] width 236 height 60
drag, startPoint x: 228, startPoint y: 215, endPoint x: 196, endPoint y: 206, distance: 33.2
click at [212, 215] on div at bounding box center [200, 217] width 236 height 60
click at [146, 200] on div at bounding box center [200, 217] width 236 height 60
drag, startPoint x: 141, startPoint y: 201, endPoint x: 135, endPoint y: 209, distance: 10.0
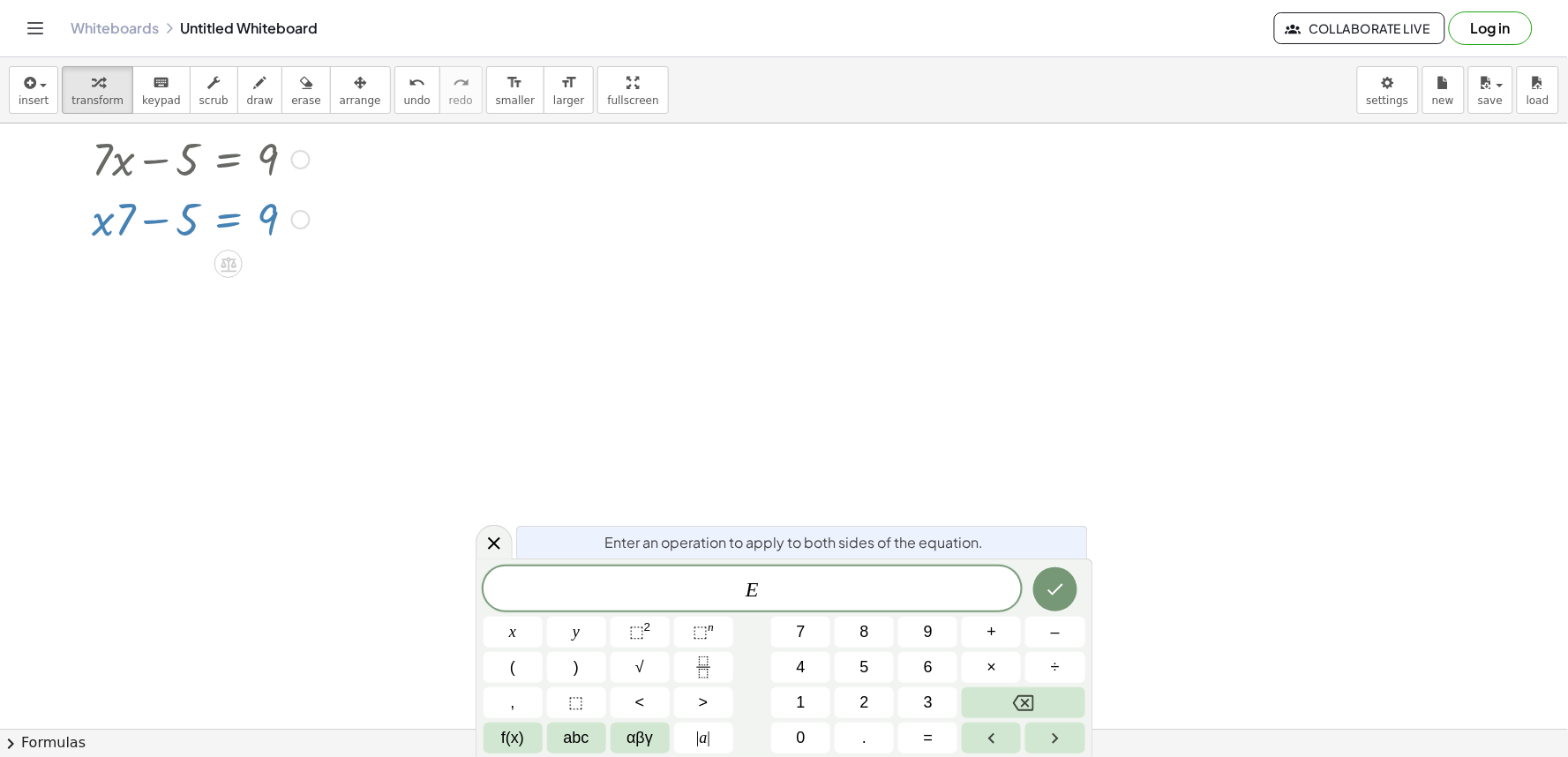
click at [135, 209] on div at bounding box center [200, 217] width 236 height 60
click at [130, 214] on div at bounding box center [200, 217] width 236 height 60
click at [130, 215] on div at bounding box center [200, 217] width 236 height 60
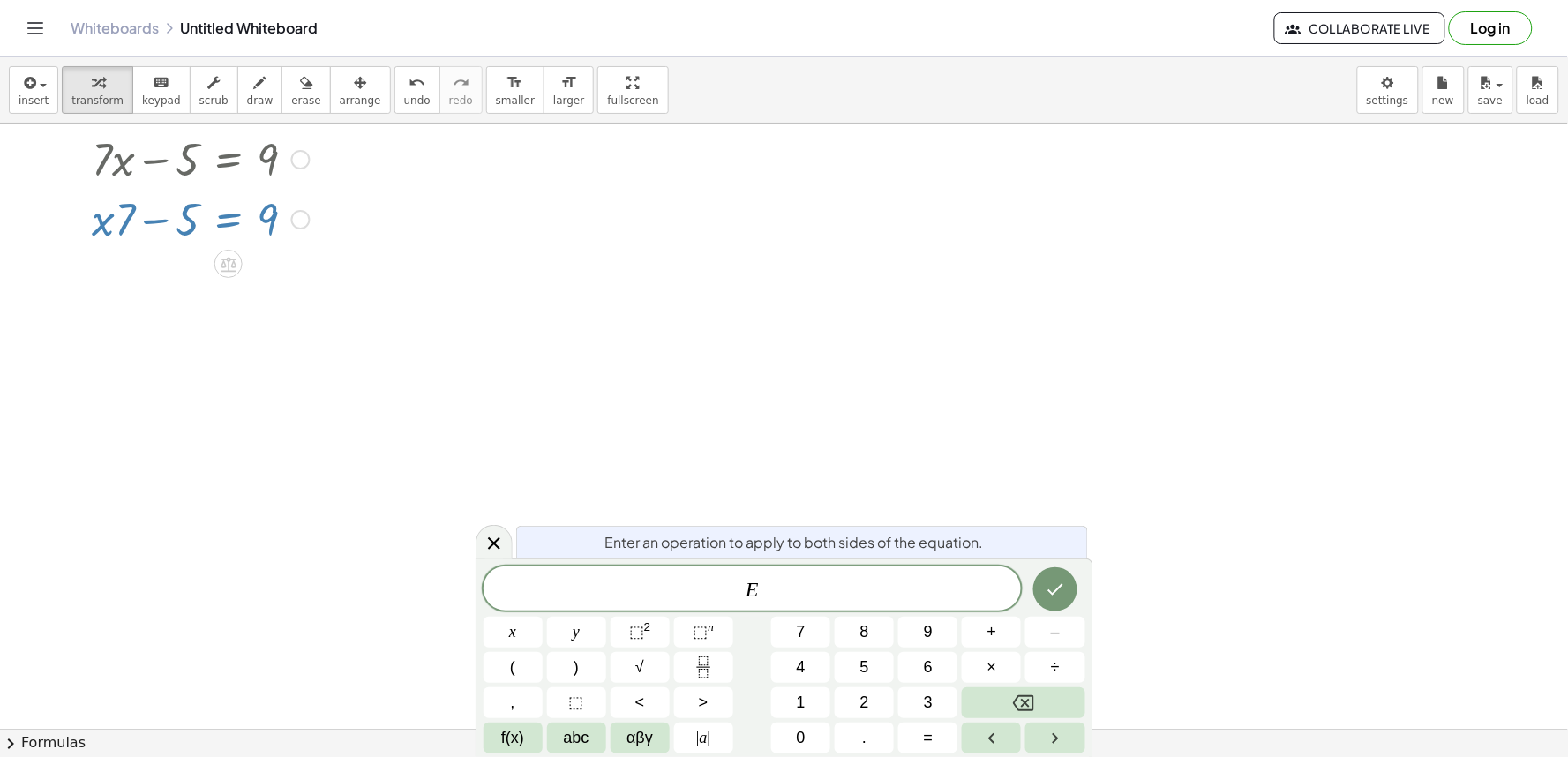
click at [132, 215] on div at bounding box center [200, 217] width 236 height 60
drag, startPoint x: 134, startPoint y: 215, endPoint x: 162, endPoint y: 207, distance: 29.1
click at [146, 210] on div at bounding box center [200, 217] width 236 height 60
click at [165, 207] on div at bounding box center [200, 217] width 236 height 60
drag, startPoint x: 187, startPoint y: 203, endPoint x: 201, endPoint y: 197, distance: 15.2
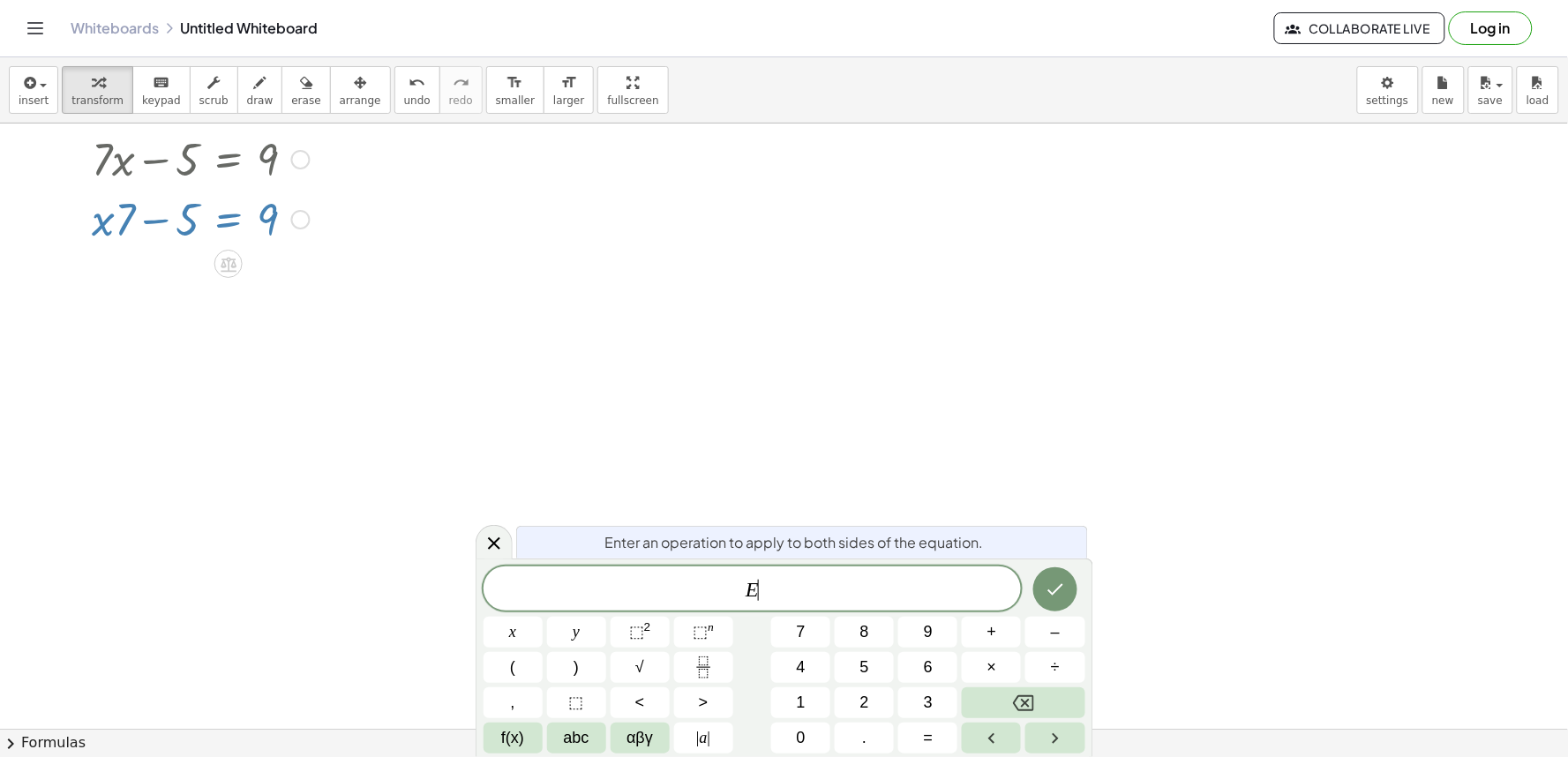
click at [194, 199] on div at bounding box center [200, 217] width 236 height 60
drag, startPoint x: 206, startPoint y: 197, endPoint x: 218, endPoint y: 201, distance: 12.6
click at [217, 200] on div at bounding box center [200, 217] width 236 height 60
click at [234, 217] on div at bounding box center [200, 217] width 236 height 60
drag, startPoint x: 173, startPoint y: 207, endPoint x: 322, endPoint y: 233, distance: 151.3
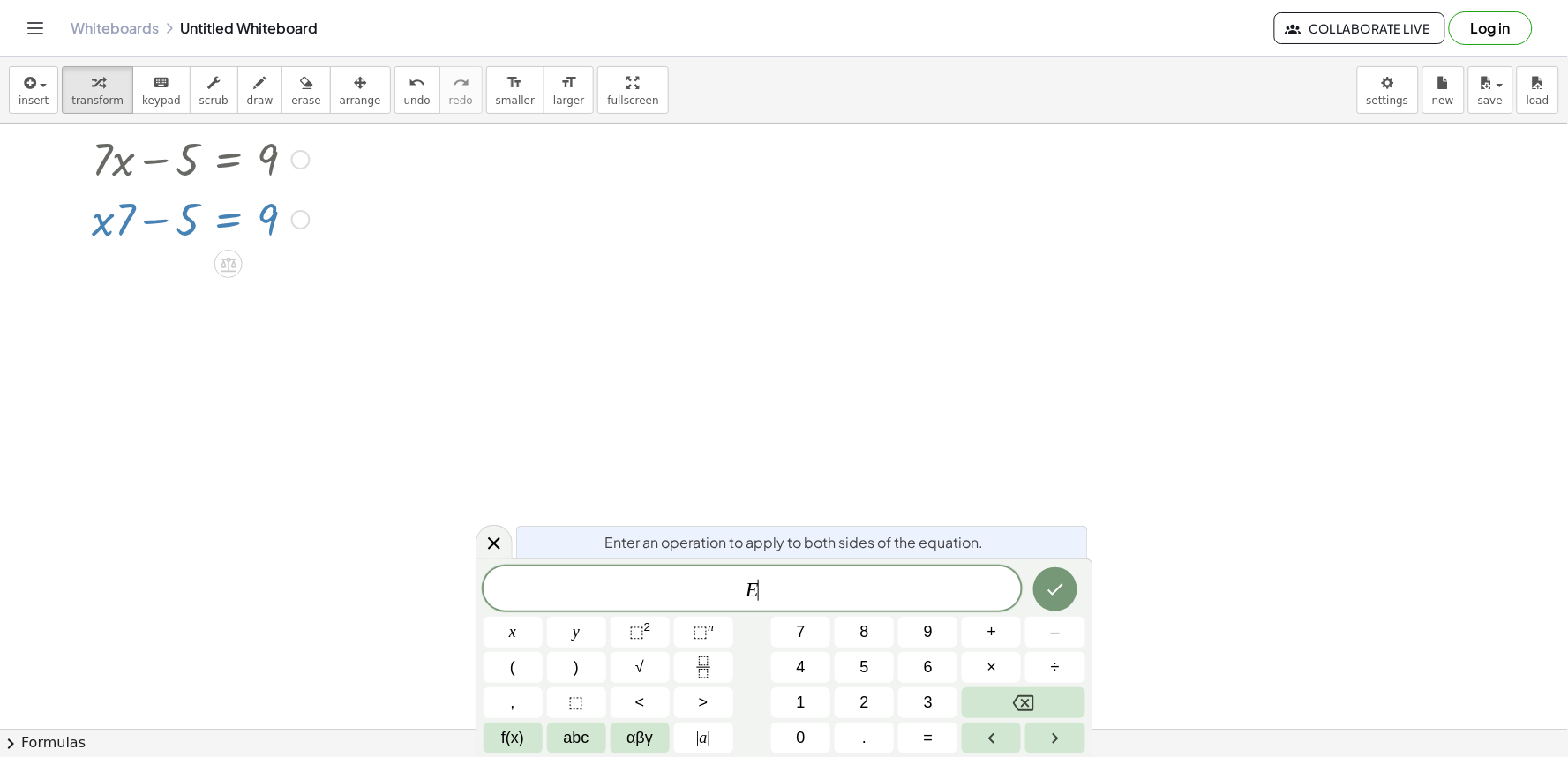
click at [320, 233] on div "+ · 7 · x − 5 = 9 + · 7 · x − 5 = 9" at bounding box center [194, 188] width 258 height 129
drag, startPoint x: 478, startPoint y: 322, endPoint x: 510, endPoint y: 313, distance: 33.2
click at [491, 319] on div at bounding box center [784, 729] width 1568 height 1210
drag, startPoint x: 510, startPoint y: 313, endPoint x: 476, endPoint y: 385, distance: 79.6
click at [480, 361] on div at bounding box center [784, 729] width 1568 height 1210
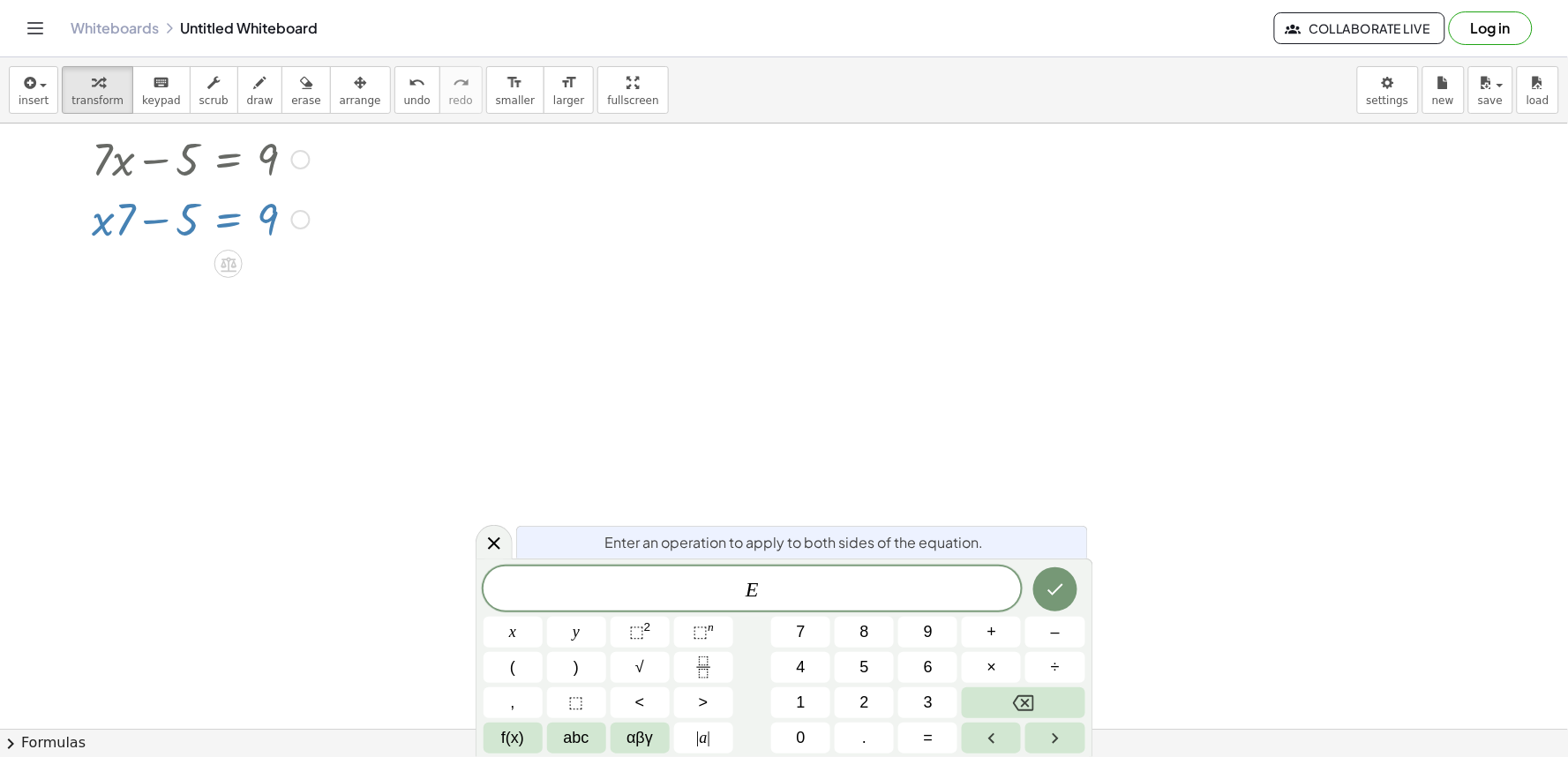
drag, startPoint x: 487, startPoint y: 549, endPoint x: 486, endPoint y: 520, distance: 29.0
click at [486, 539] on icon at bounding box center [493, 543] width 21 height 21
click at [486, 520] on div at bounding box center [784, 729] width 1568 height 1210
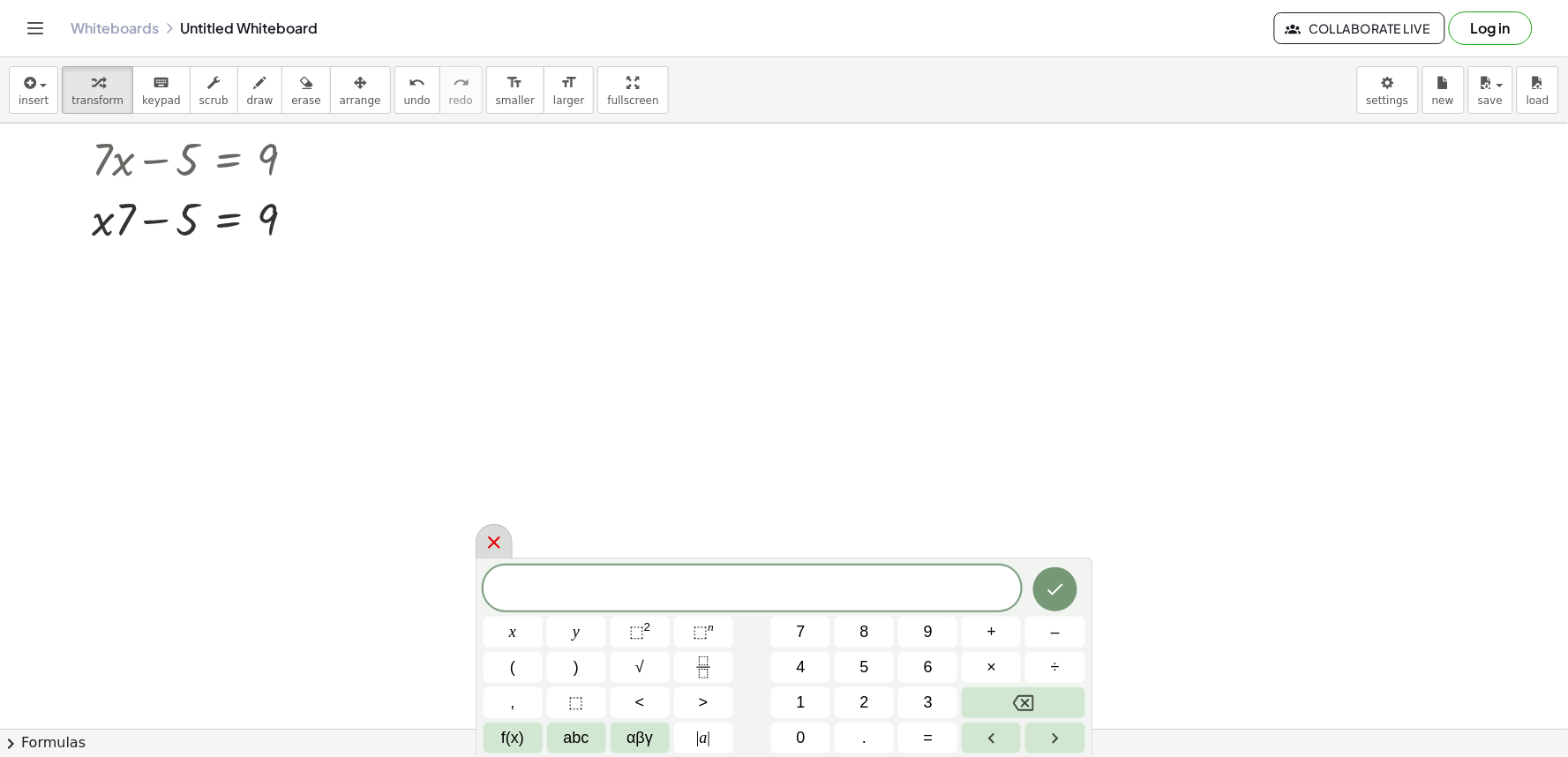
click at [496, 533] on icon at bounding box center [493, 542] width 21 height 21
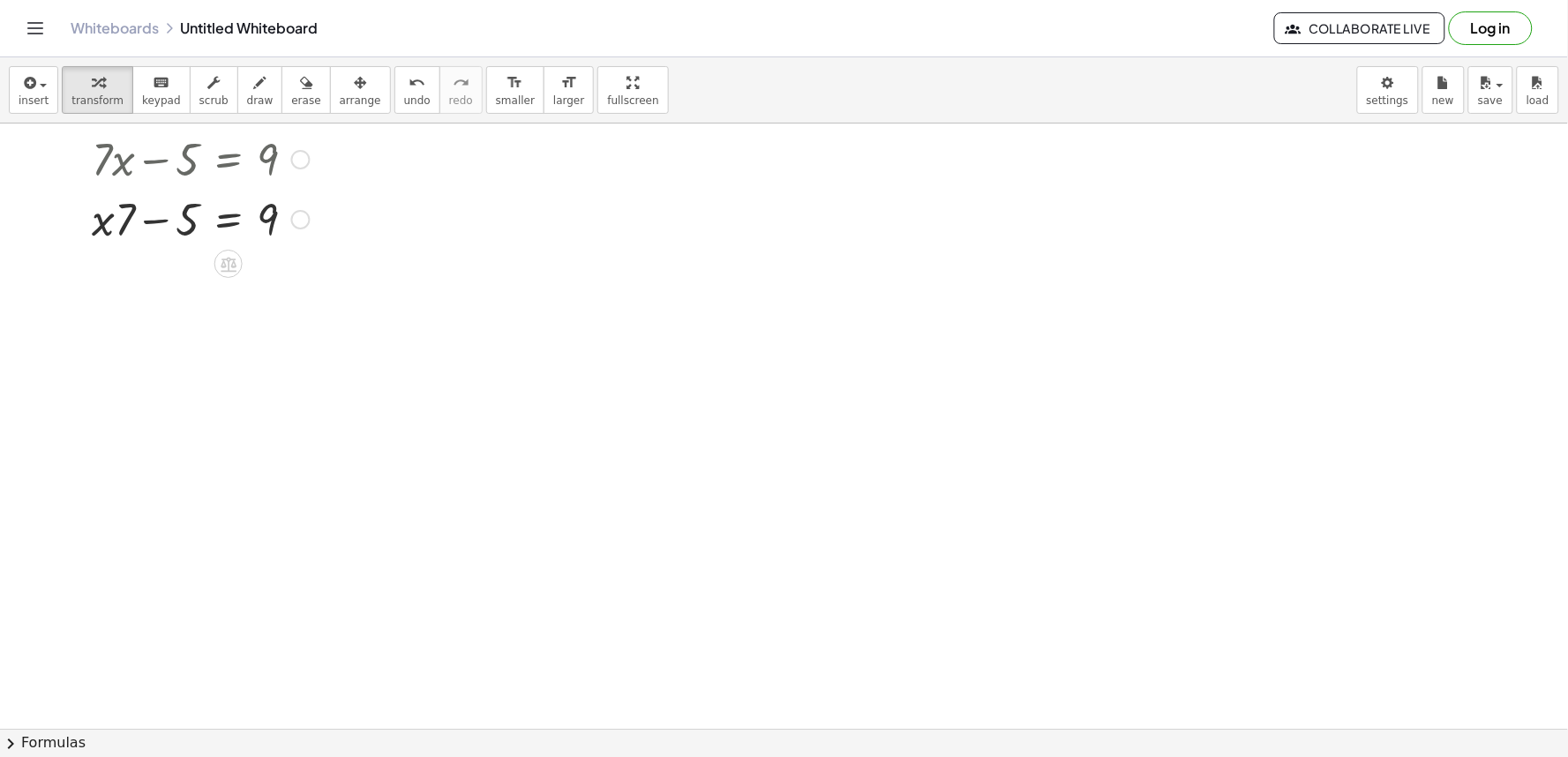
click at [187, 209] on div at bounding box center [200, 217] width 236 height 60
click at [91, 218] on div at bounding box center [78, 188] width 26 height 129
click at [103, 217] on div at bounding box center [200, 217] width 236 height 60
click at [167, 242] on div at bounding box center [200, 217] width 236 height 60
click at [196, 241] on div at bounding box center [200, 217] width 236 height 60
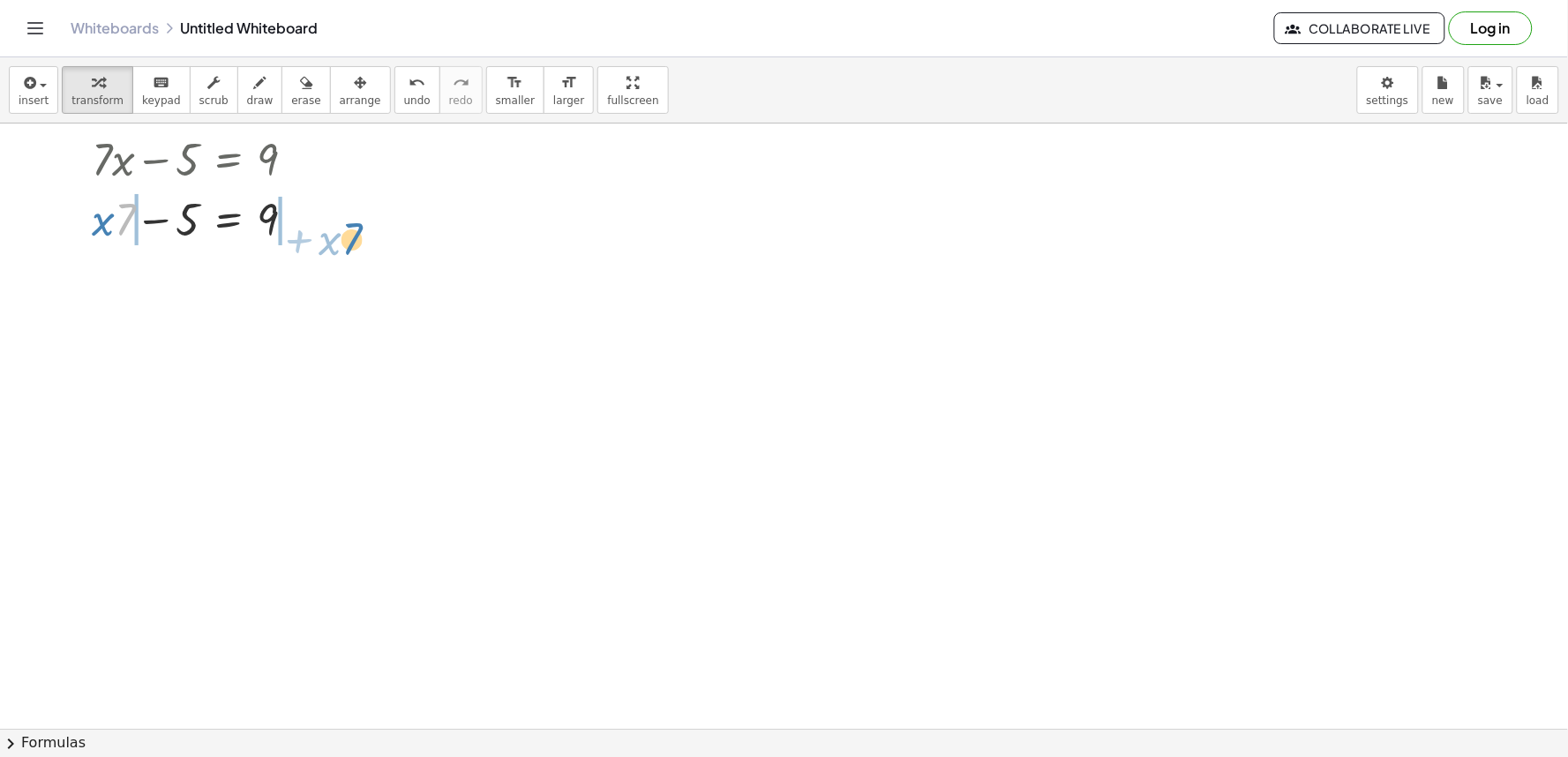
drag, startPoint x: 126, startPoint y: 221, endPoint x: 350, endPoint y: 234, distance: 224.4
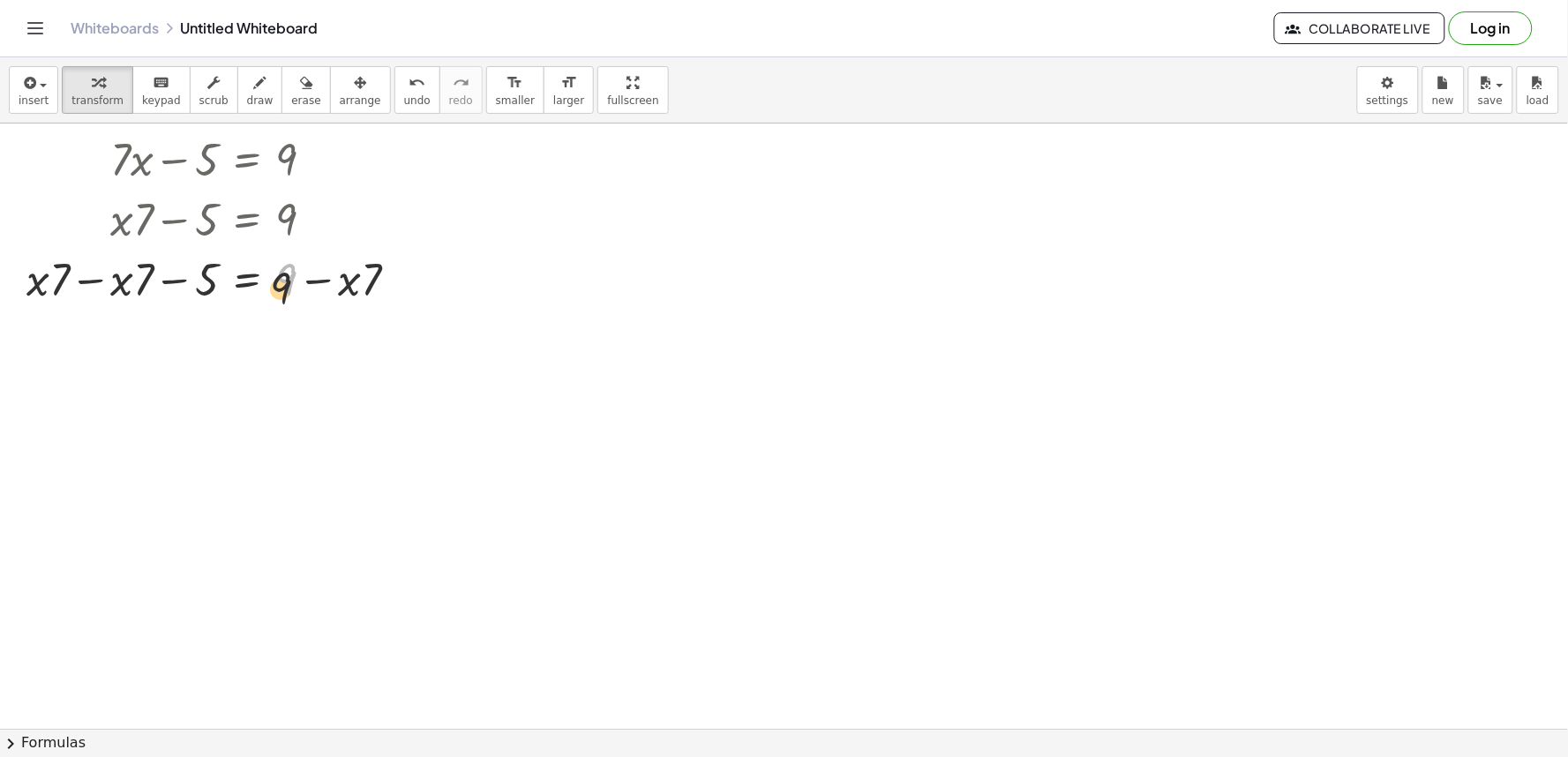
click at [285, 289] on div at bounding box center [218, 278] width 403 height 60
drag, startPoint x: 342, startPoint y: 310, endPoint x: 413, endPoint y: 295, distance: 72.6
click at [419, 293] on div at bounding box center [218, 278] width 403 height 60
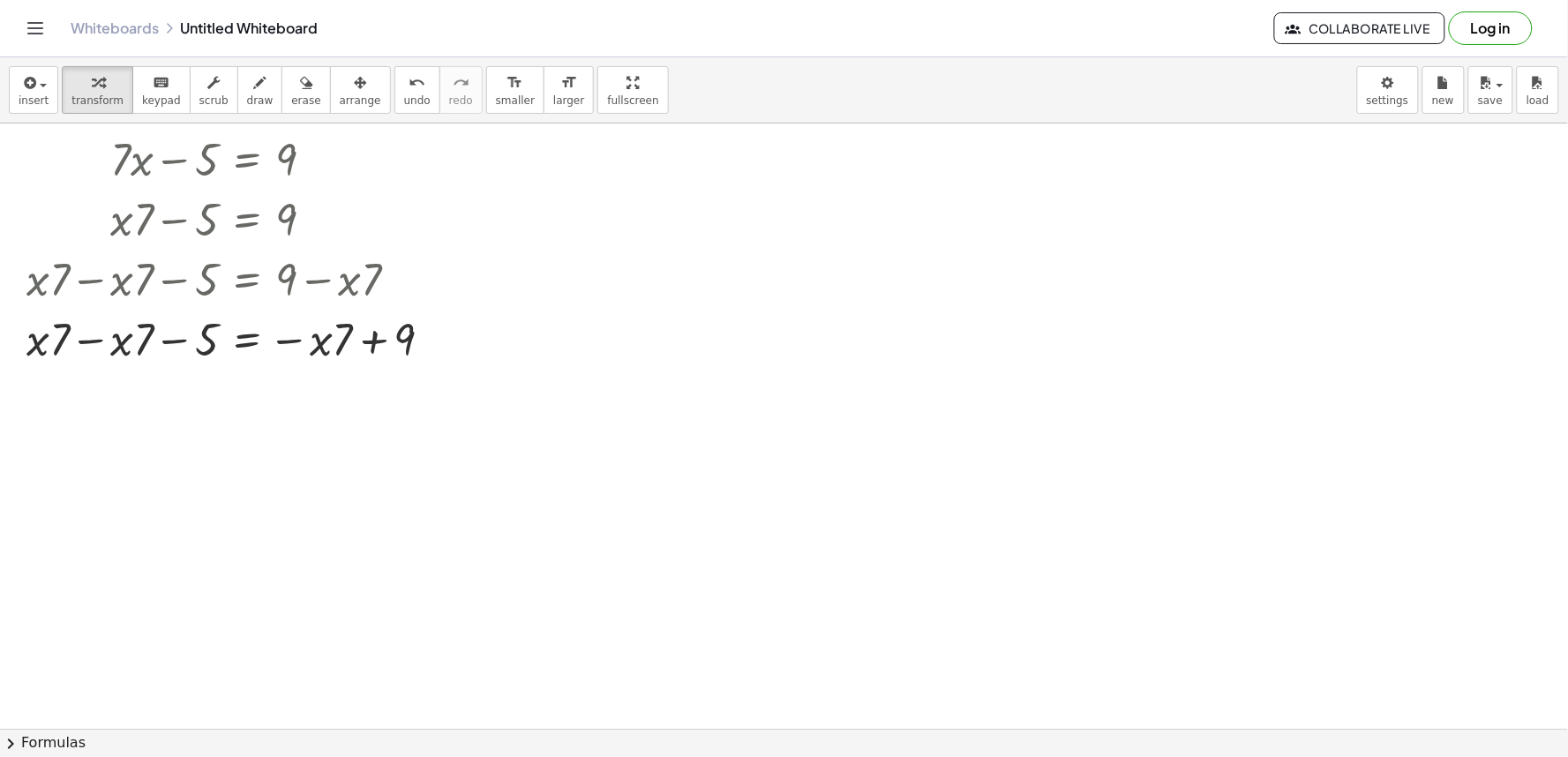
click at [557, 525] on div at bounding box center [784, 729] width 1568 height 1210
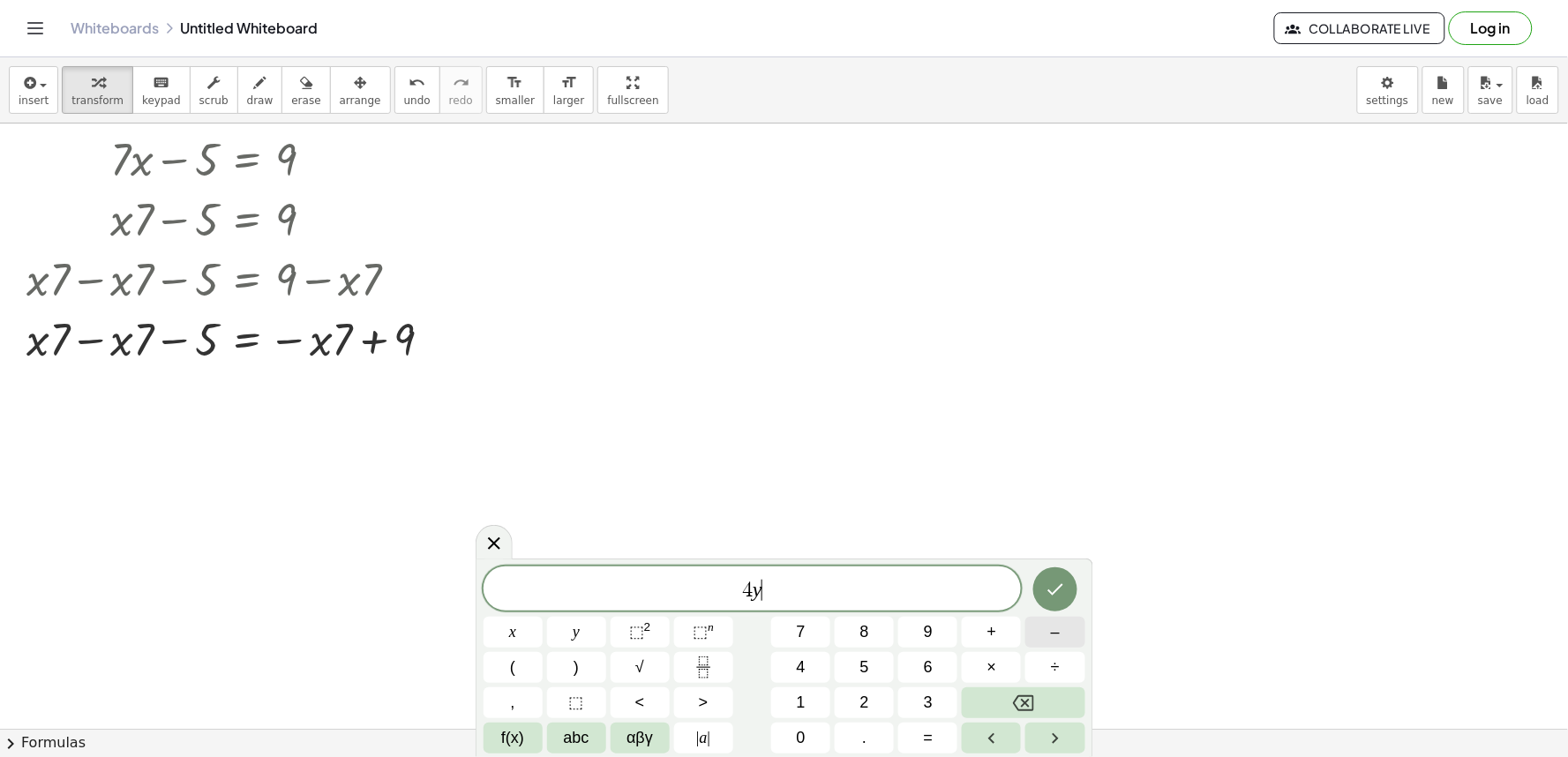
click at [1047, 631] on button "–" at bounding box center [1054, 632] width 59 height 31
click at [927, 627] on span "9" at bounding box center [928, 632] width 9 height 24
click at [937, 738] on button "=" at bounding box center [927, 738] width 59 height 31
click at [797, 698] on span "1" at bounding box center [801, 702] width 9 height 24
click at [797, 697] on span "1" at bounding box center [801, 702] width 9 height 24
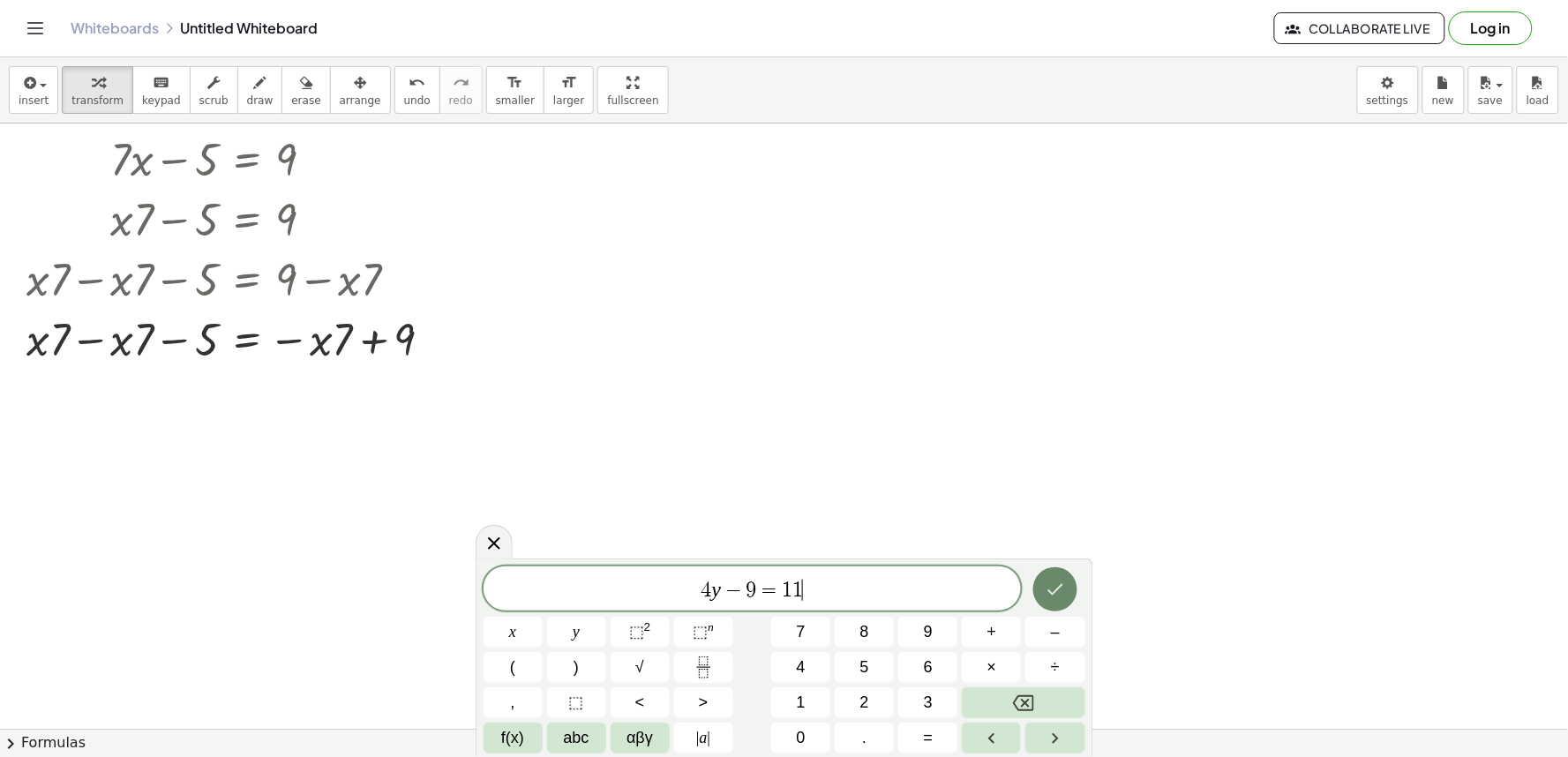
click at [1054, 586] on icon "Done" at bounding box center [1055, 589] width 21 height 21
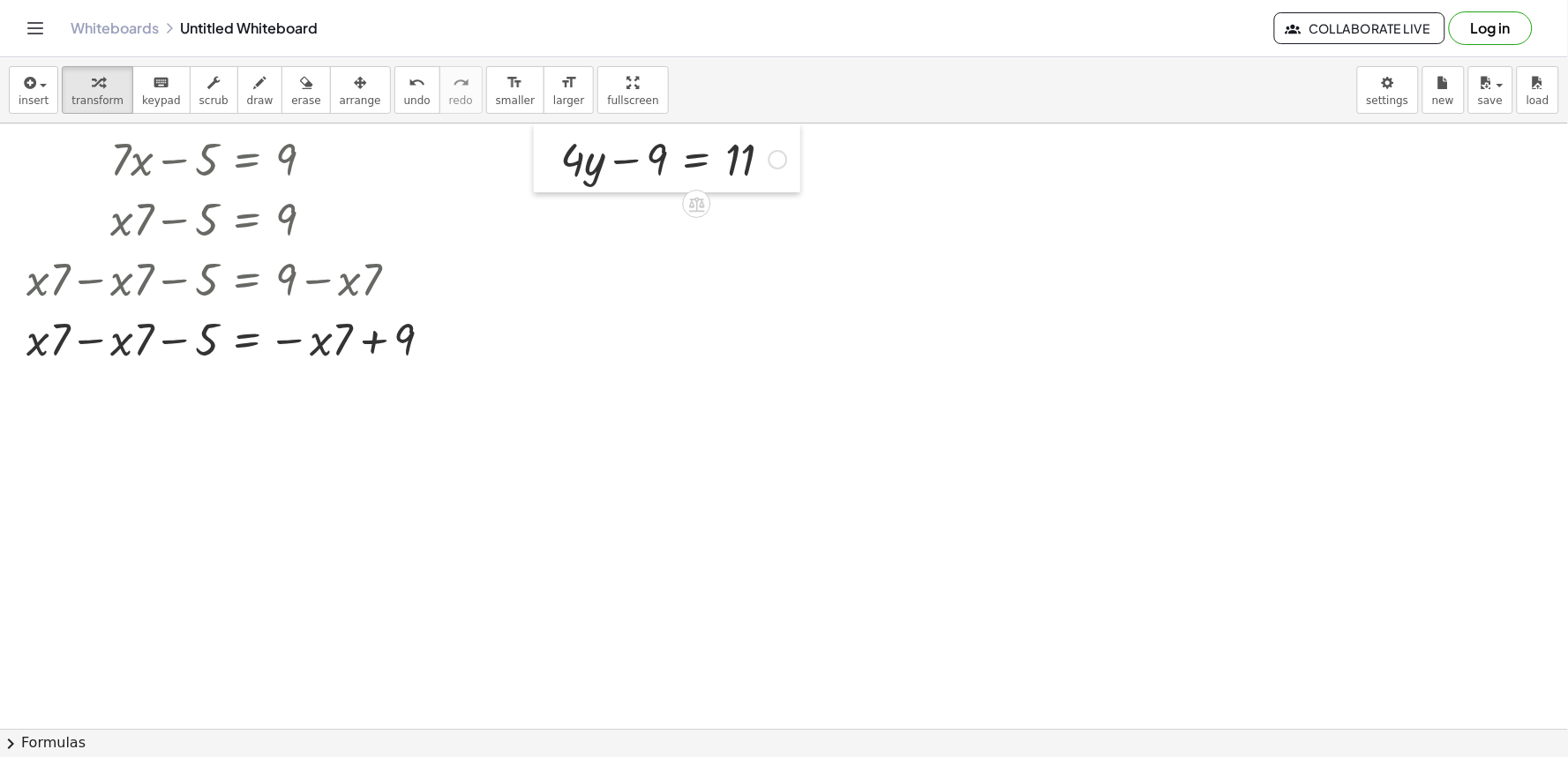
drag, startPoint x: 557, startPoint y: 540, endPoint x: 534, endPoint y: 117, distance: 423.6
click at [534, 117] on div "insert select one: Math Expression Function Text Youtube Video Graphing Geometr…" at bounding box center [784, 407] width 1568 height 700
drag, startPoint x: 629, startPoint y: 154, endPoint x: 814, endPoint y: 161, distance: 185.1
click at [814, 161] on div "+ · 7 · x − 5 = 9 + · x · 7 − 5 = 9 + · x · 7 − · x · 7 − 5 = + 9 − · x · 7 − 5…" at bounding box center [784, 729] width 1568 height 1210
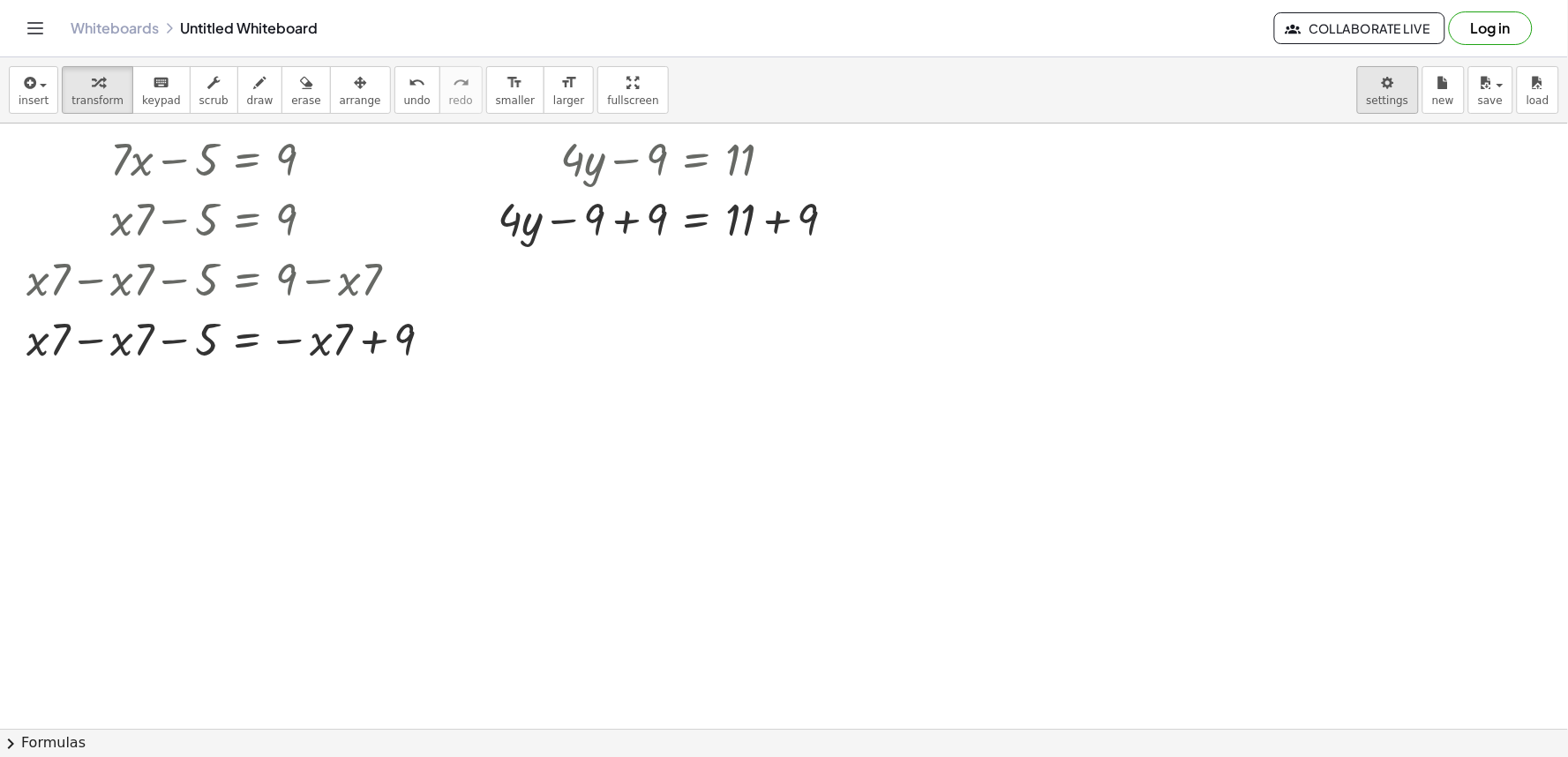
click at [1389, 86] on body "Graspable Math Activities Get Started Activity Bank Assigned Work Classes White…" at bounding box center [784, 378] width 1568 height 757
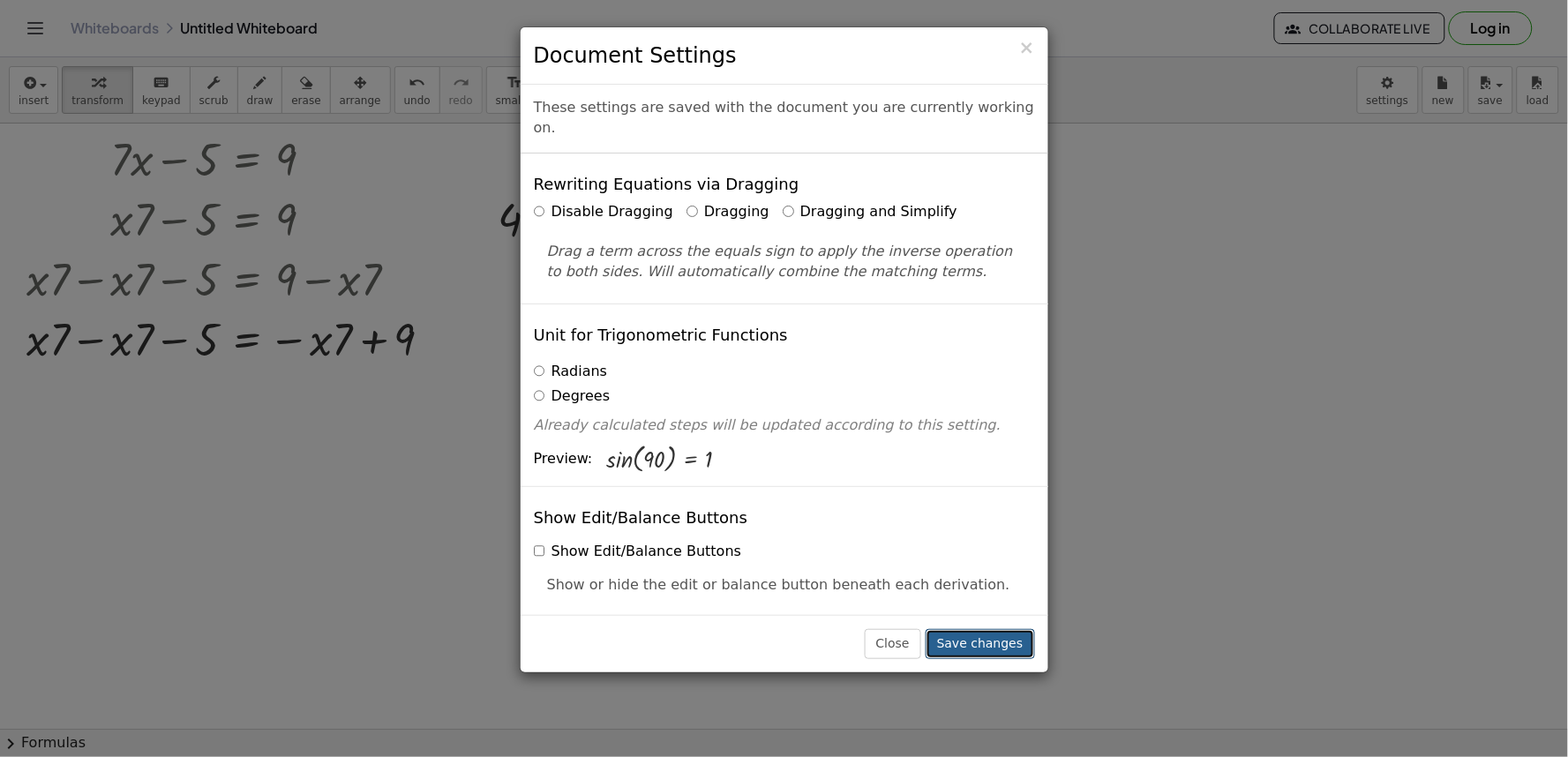
click at [1007, 635] on button "Save changes" at bounding box center [980, 643] width 109 height 30
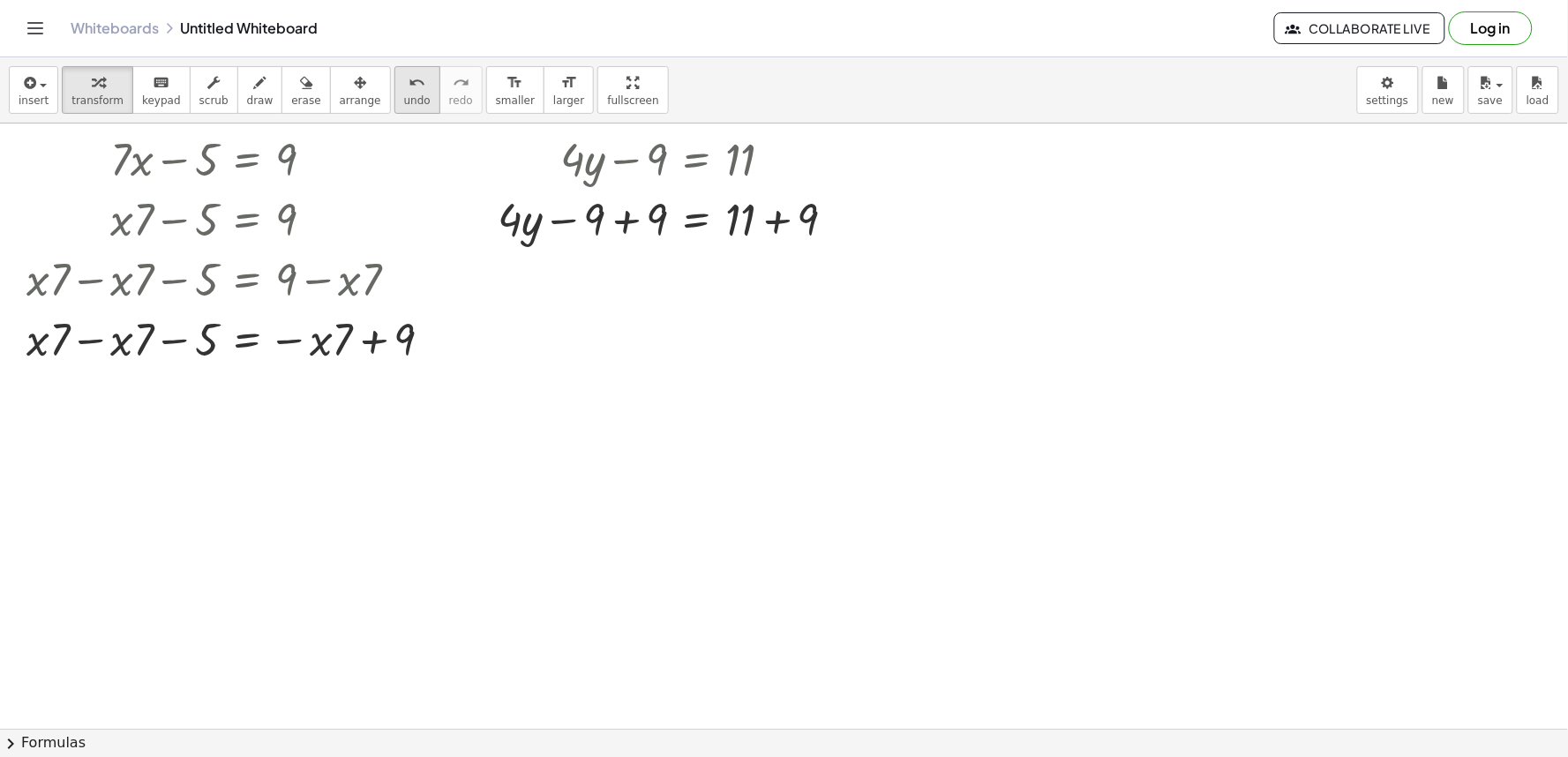
click at [409, 86] on icon "undo" at bounding box center [417, 82] width 16 height 21
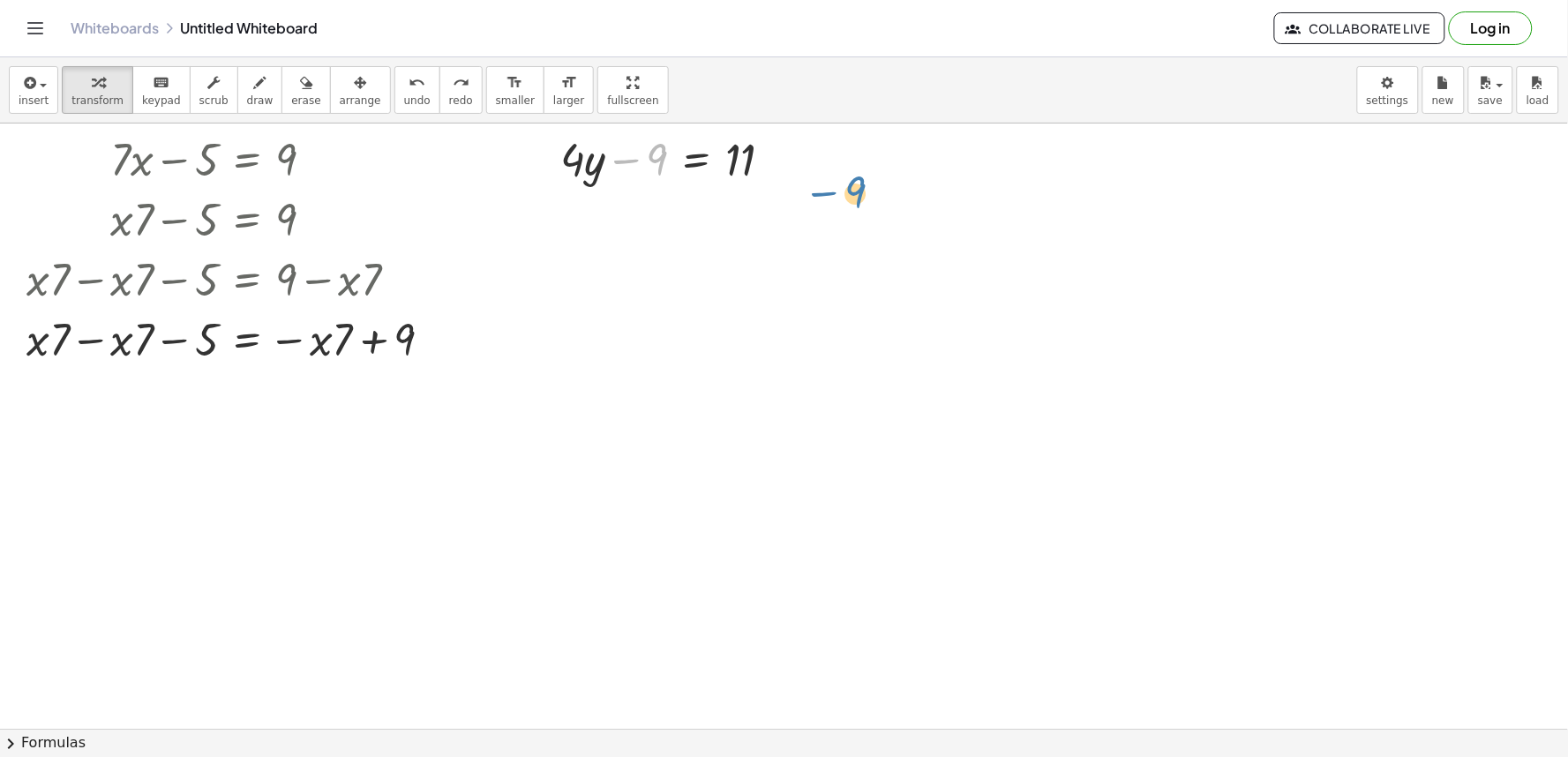
drag, startPoint x: 647, startPoint y: 170, endPoint x: 840, endPoint y: 187, distance: 193.7
drag, startPoint x: 652, startPoint y: 155, endPoint x: 804, endPoint y: 141, distance: 152.6
drag, startPoint x: 767, startPoint y: 230, endPoint x: 712, endPoint y: 302, distance: 90.6
click at [712, 302] on div "+ · 7 · x − 5 = 9 + · x · 7 − 5 = 9 + · x · 7 − · x · 7 − 5 = + 9 − · x · 7 − 5…" at bounding box center [784, 729] width 1568 height 1210
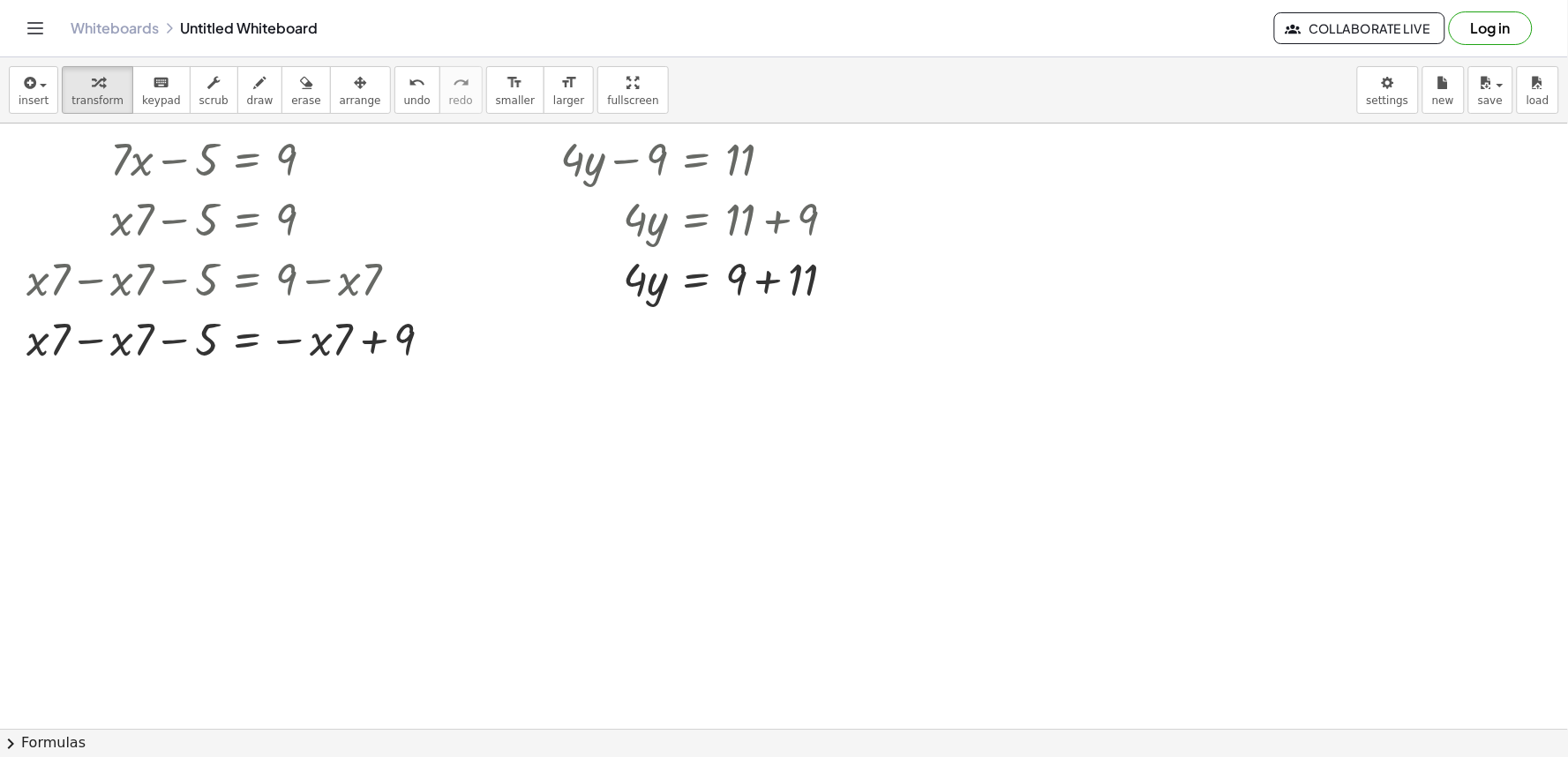
click at [404, 95] on span "undo" at bounding box center [417, 101] width 26 height 13
click at [776, 210] on div at bounding box center [704, 217] width 307 height 60
click at [636, 286] on div at bounding box center [704, 278] width 307 height 60
click at [706, 270] on div at bounding box center [704, 278] width 307 height 60
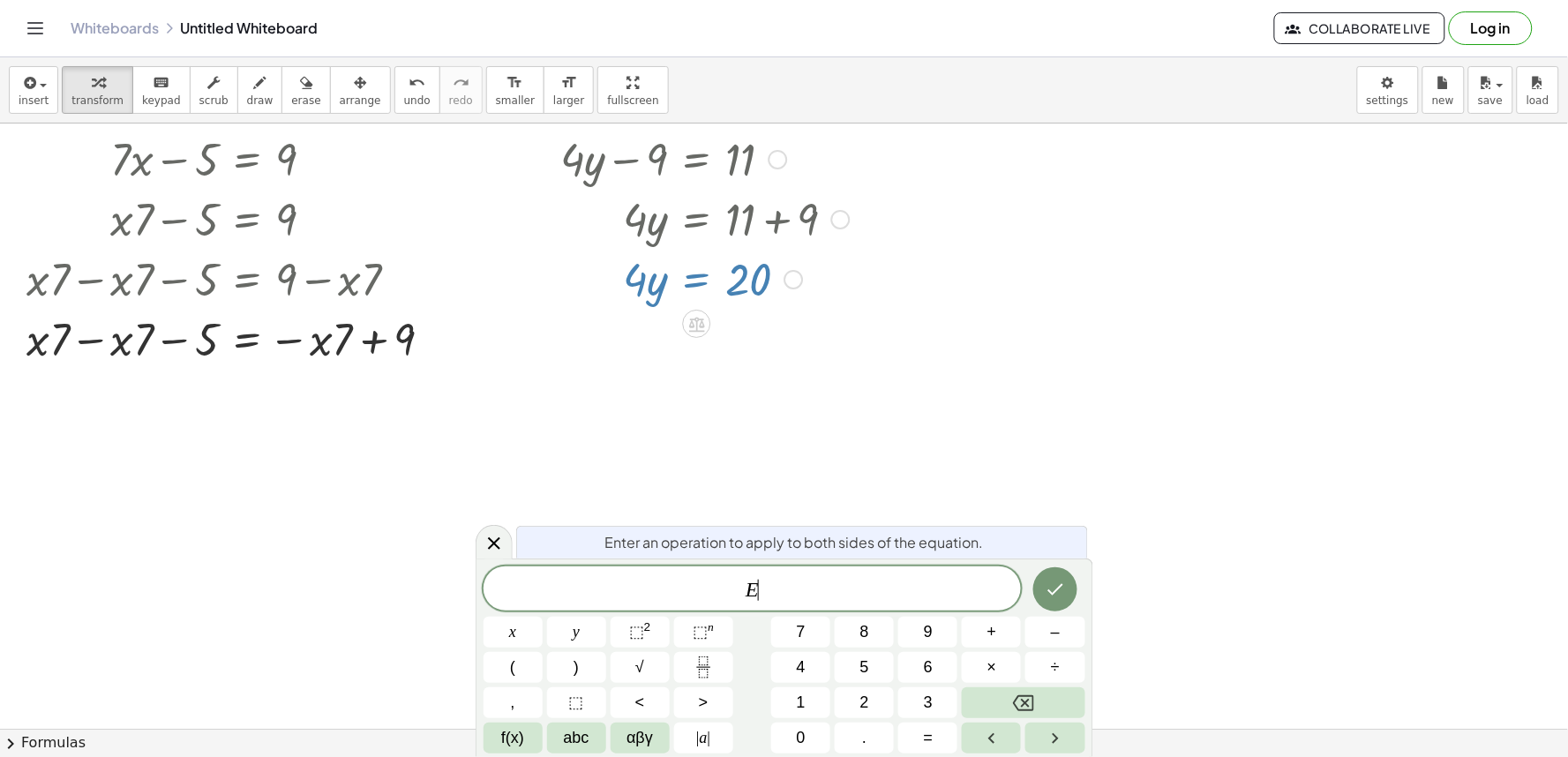
click at [821, 591] on span "E ​" at bounding box center [752, 590] width 538 height 25
click at [1036, 348] on div at bounding box center [784, 729] width 1568 height 1210
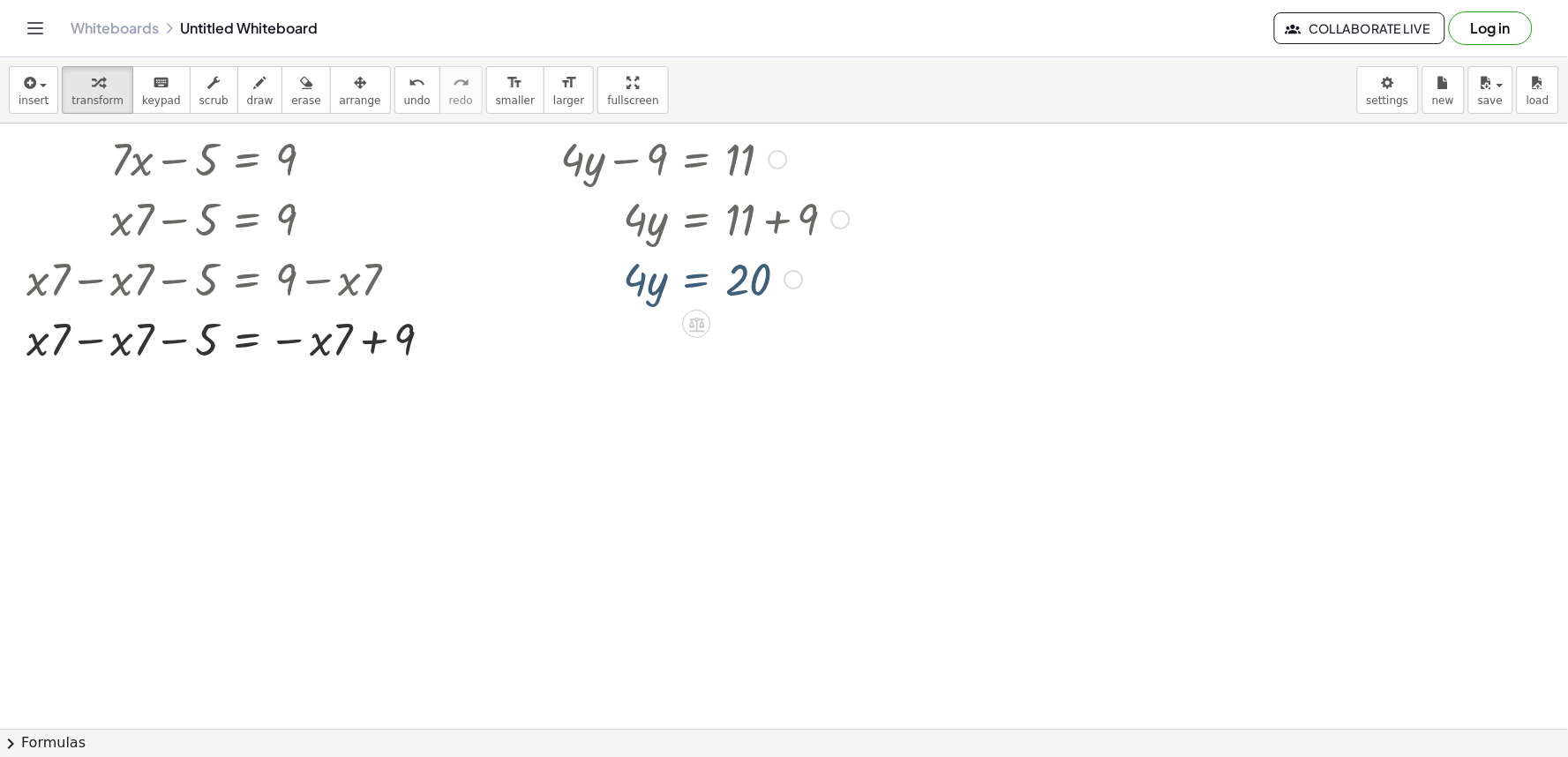
click at [1047, 181] on div at bounding box center [784, 729] width 1568 height 1210
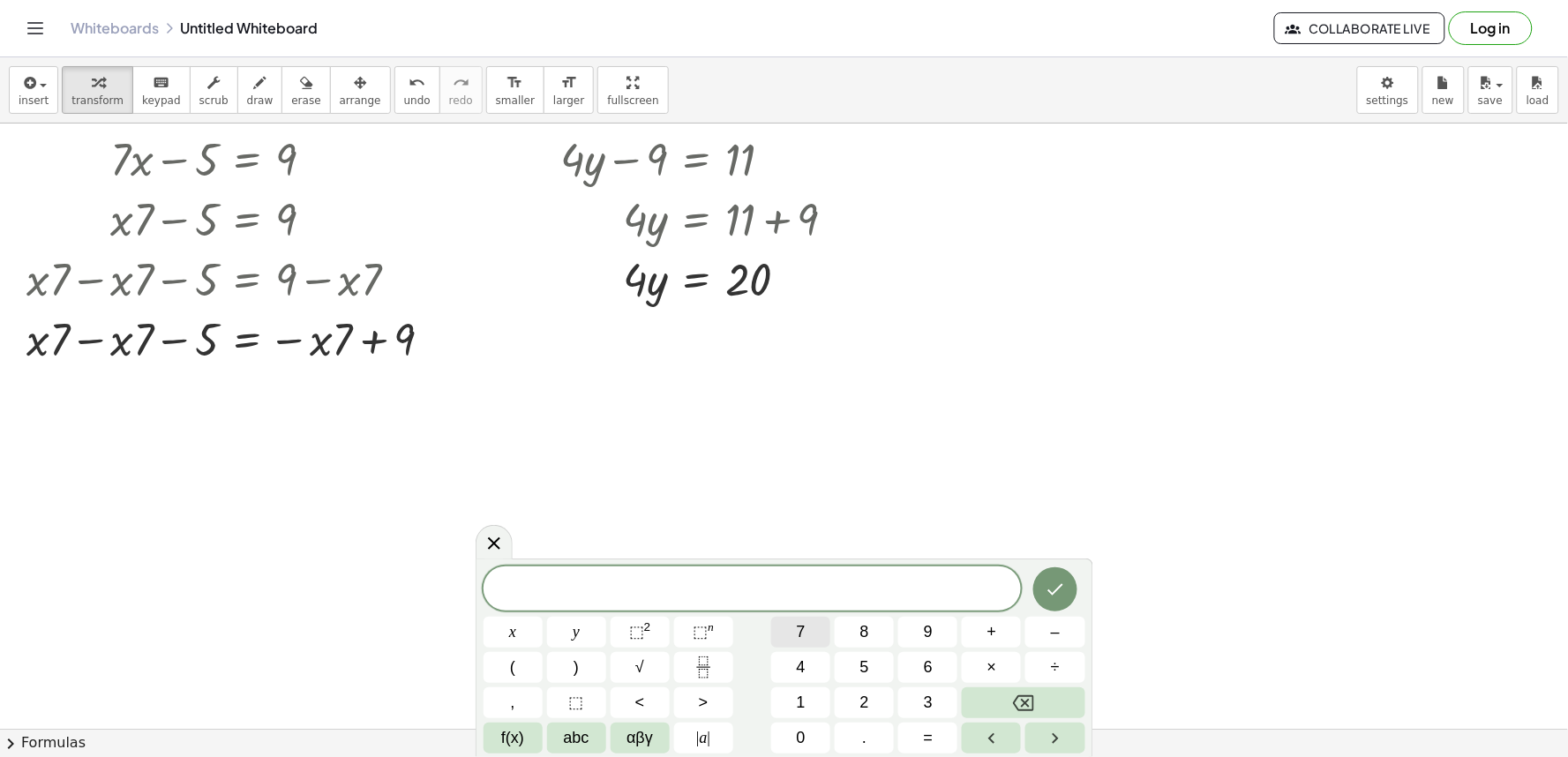
click at [821, 630] on button "7" at bounding box center [800, 632] width 59 height 31
click at [986, 664] on button "×" at bounding box center [991, 667] width 59 height 31
click at [985, 617] on button "+" at bounding box center [991, 632] width 59 height 31
click at [871, 664] on button "5" at bounding box center [864, 667] width 59 height 31
click at [924, 738] on span "=" at bounding box center [928, 738] width 10 height 24
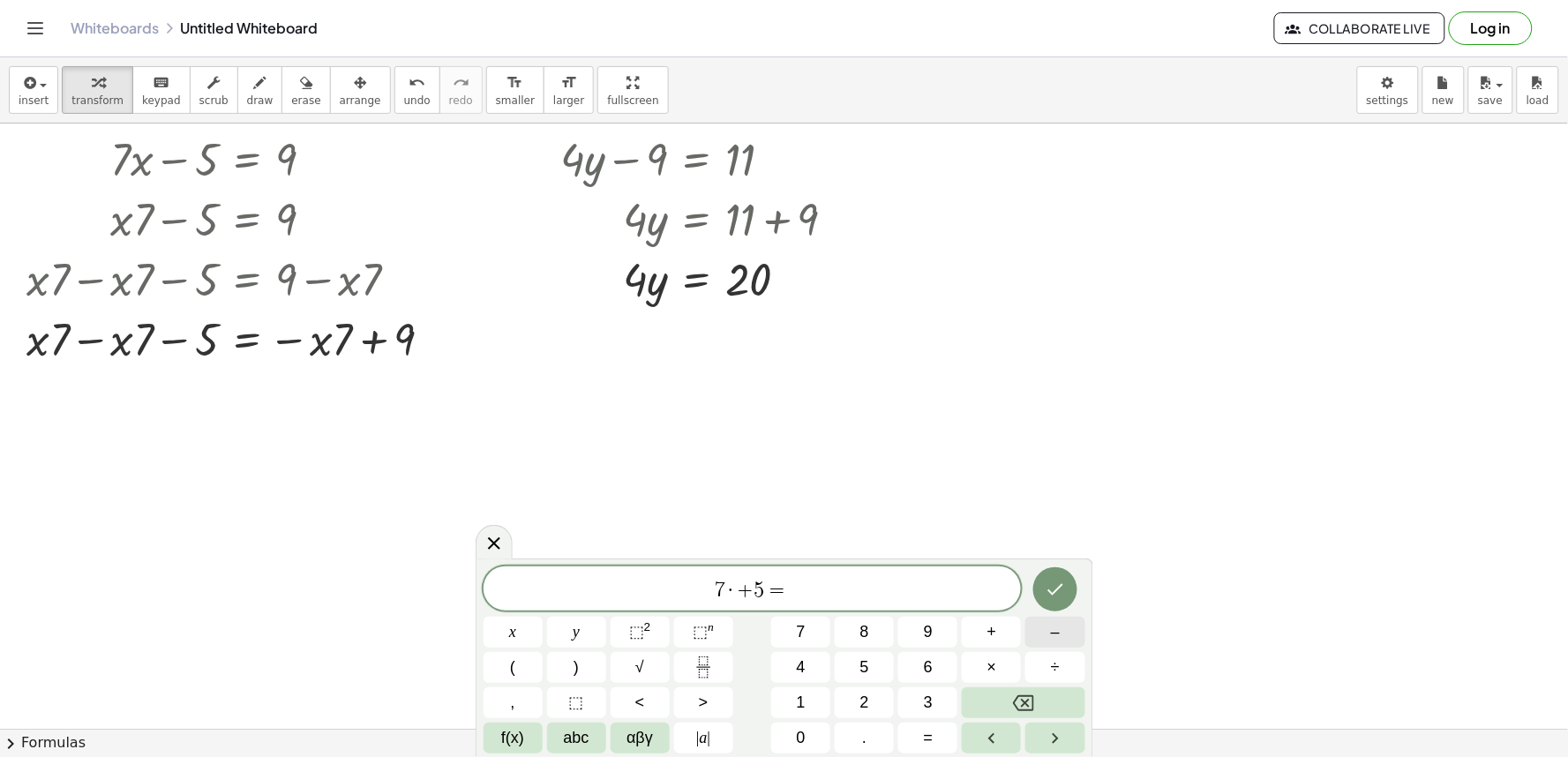
click at [1036, 630] on button "–" at bounding box center [1054, 632] width 59 height 31
click at [830, 698] on button "1" at bounding box center [800, 702] width 59 height 31
click at [926, 666] on span "6" at bounding box center [928, 667] width 9 height 24
click at [1054, 587] on icon "Done" at bounding box center [1055, 589] width 21 height 21
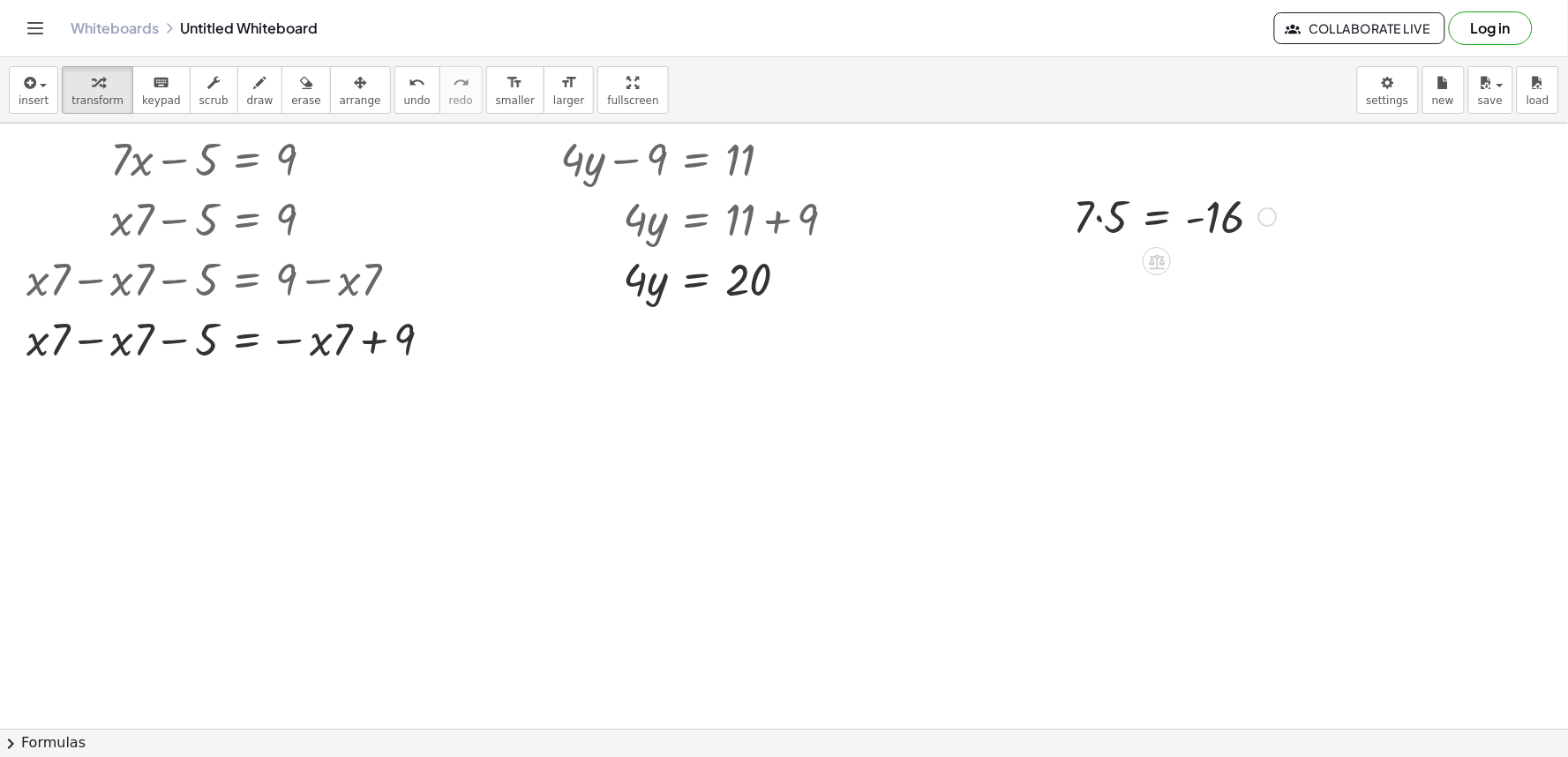
click at [1094, 217] on div at bounding box center [1175, 216] width 220 height 60
drag, startPoint x: 1116, startPoint y: 227, endPoint x: 589, endPoint y: 263, distance: 528.2
click at [1108, 232] on div at bounding box center [1175, 216] width 220 height 60
click at [404, 101] on span "undo" at bounding box center [417, 101] width 26 height 13
click at [972, 207] on div at bounding box center [784, 729] width 1568 height 1210
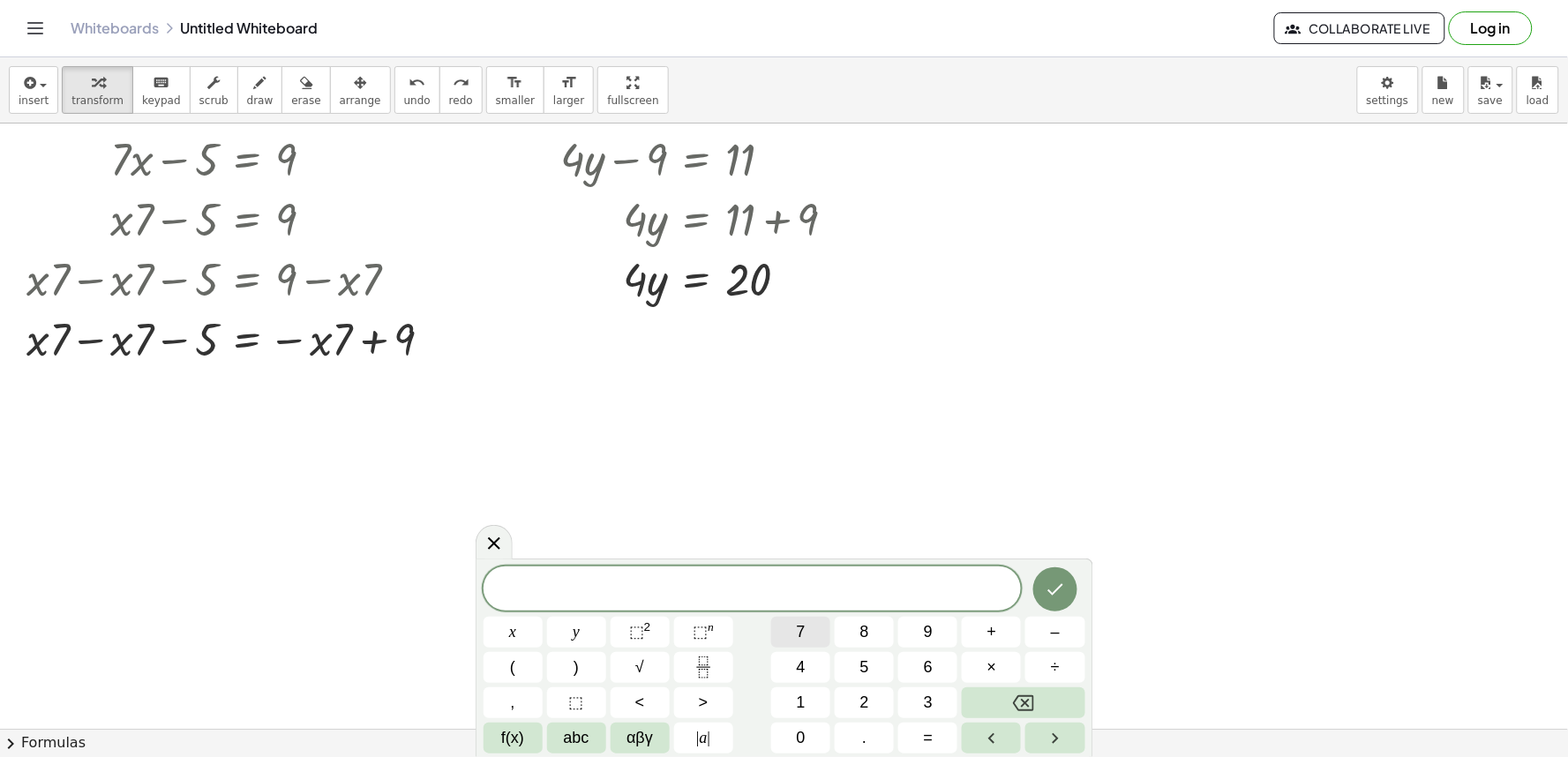
click at [807, 629] on button "7" at bounding box center [800, 632] width 59 height 31
click at [1003, 667] on button "×" at bounding box center [991, 667] width 59 height 31
click at [983, 707] on button "Backspace" at bounding box center [1023, 702] width 123 height 31
click at [983, 701] on button "Backspace" at bounding box center [1023, 702] width 123 height 31
click at [983, 693] on button "Backspace" at bounding box center [1023, 702] width 123 height 31
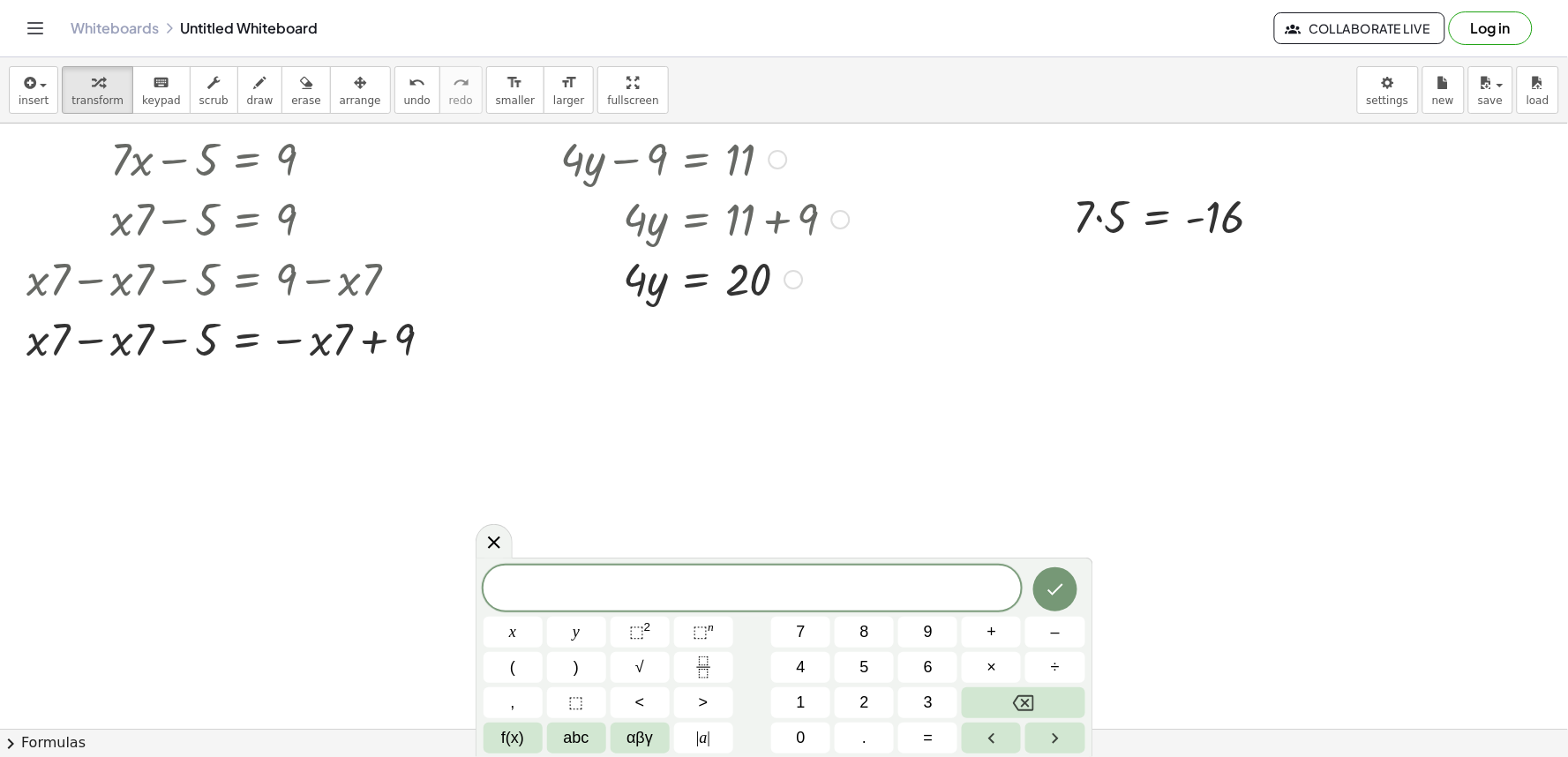
drag, startPoint x: 746, startPoint y: 308, endPoint x: 784, endPoint y: 303, distance: 38.3
click at [747, 307] on div "+ · 4 · y − 9 = 11 · 4 · y = + 11 + 9 · 4 · y = 20" at bounding box center [699, 217] width 329 height 188
click at [1192, 224] on div at bounding box center [1175, 216] width 220 height 60
click at [1184, 210] on div at bounding box center [1175, 216] width 220 height 60
click at [1184, 207] on div at bounding box center [1175, 216] width 220 height 60
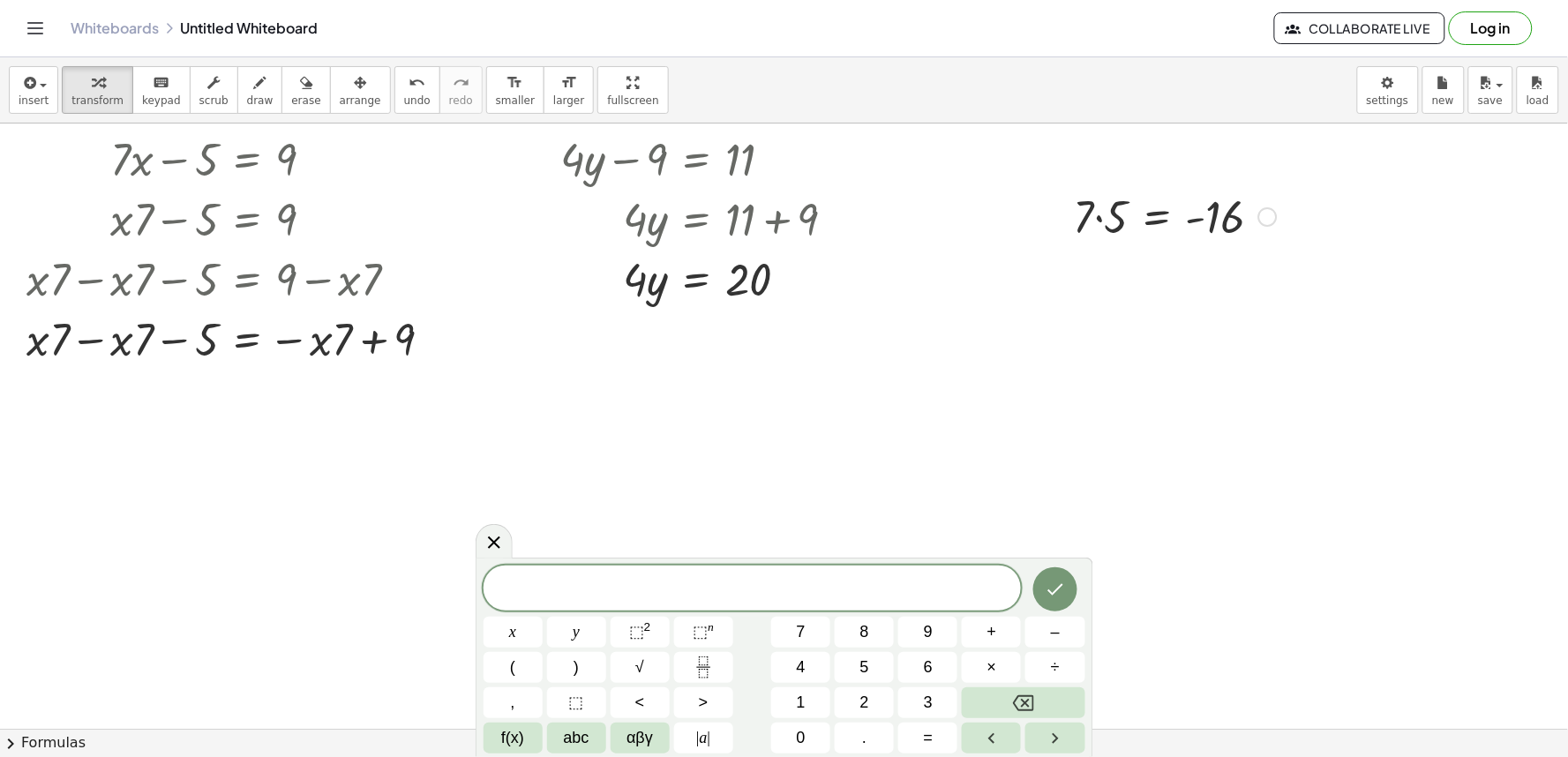
click at [1135, 224] on div at bounding box center [1175, 216] width 220 height 60
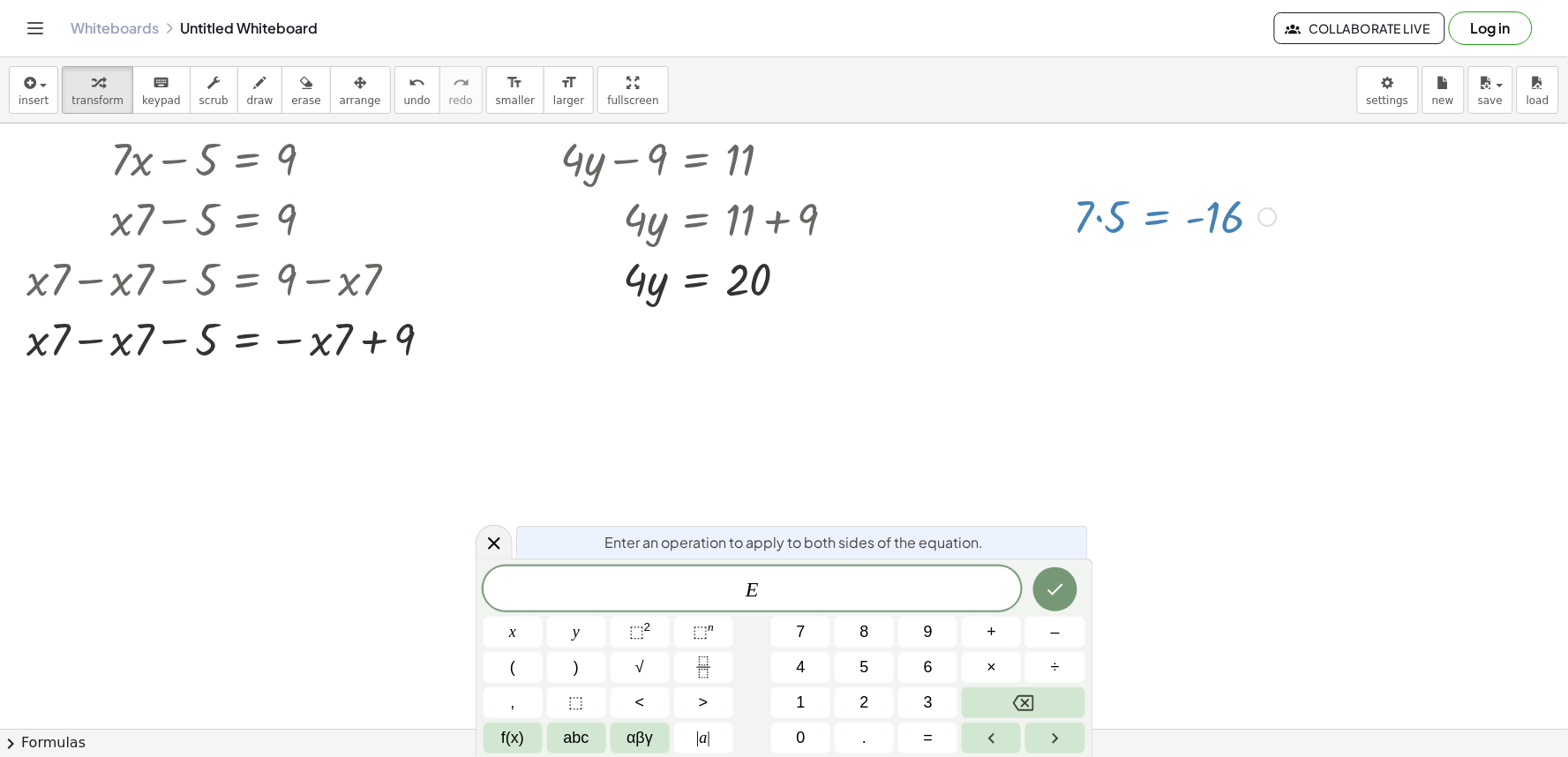
click at [1110, 224] on div at bounding box center [1175, 216] width 220 height 60
drag, startPoint x: 1110, startPoint y: 224, endPoint x: 1246, endPoint y: 217, distance: 136.2
click at [1246, 217] on div at bounding box center [1175, 216] width 220 height 60
drag, startPoint x: 1248, startPoint y: 217, endPoint x: 1170, endPoint y: 348, distance: 152.5
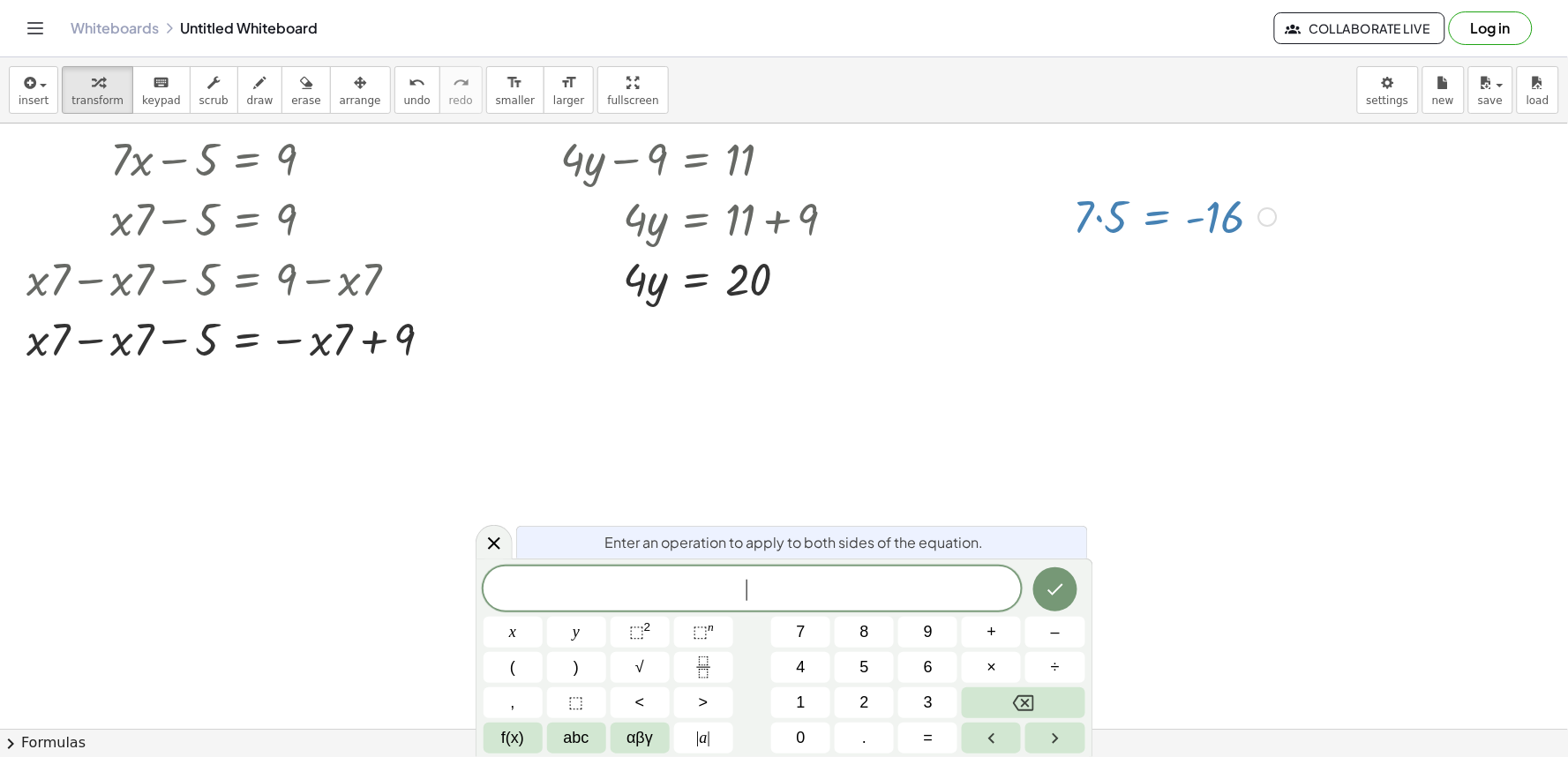
click at [1231, 247] on div "· 7 · 5 = - 16" at bounding box center [1168, 216] width 243 height 69
drag, startPoint x: 1168, startPoint y: 349, endPoint x: 1103, endPoint y: 376, distance: 70.4
click at [1149, 355] on div at bounding box center [784, 729] width 1568 height 1210
drag, startPoint x: 1103, startPoint y: 376, endPoint x: 441, endPoint y: 229, distance: 678.1
click at [506, 307] on div at bounding box center [784, 729] width 1568 height 1210
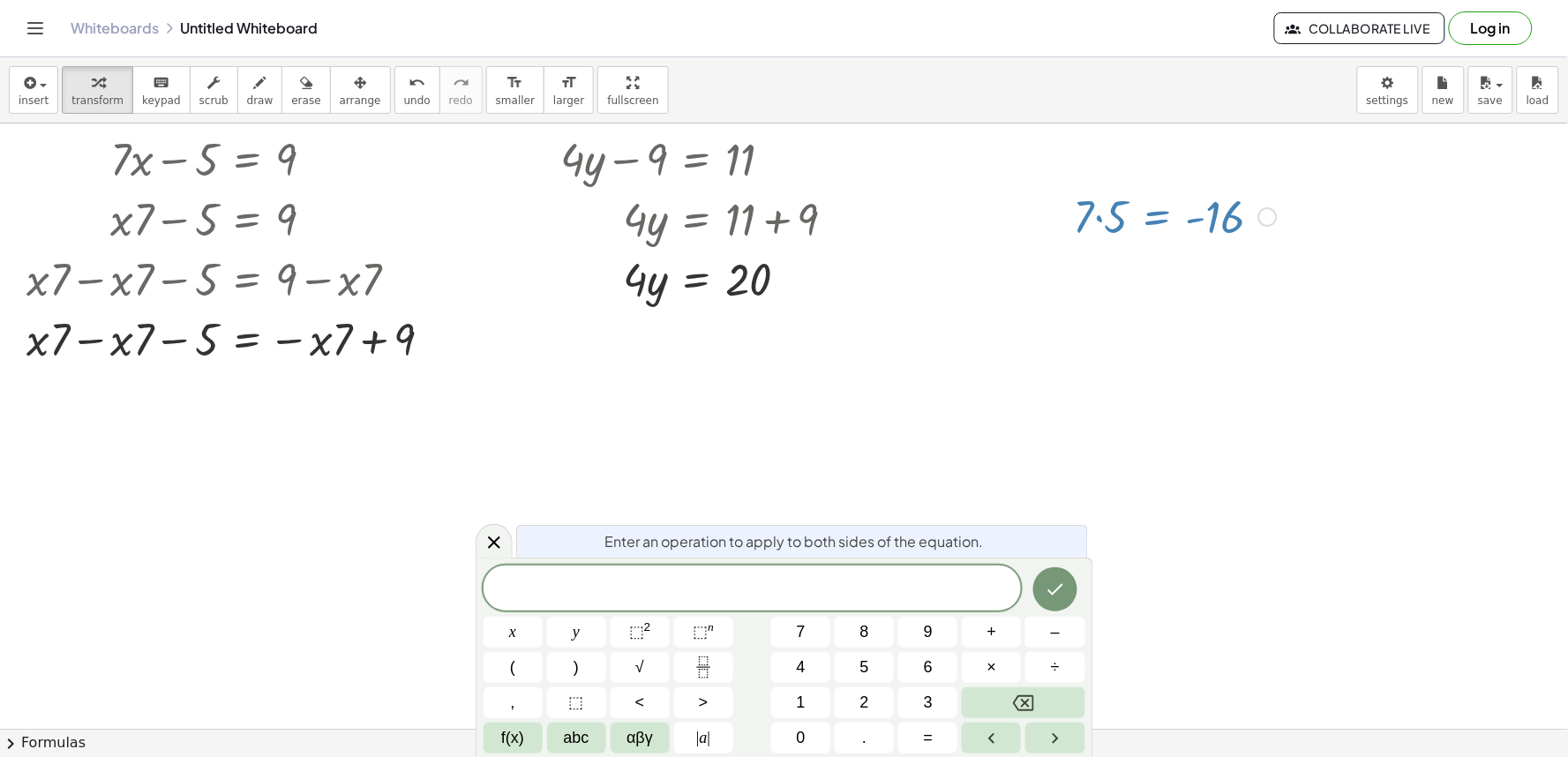
drag, startPoint x: 450, startPoint y: 155, endPoint x: 470, endPoint y: 315, distance: 161.2
click at [470, 315] on div "+ · 7 · x − 5 = 9 + · x · 7 − 5 = 9 + · x · 7 − · x · 7 − 5 = + 9 − · x · 7 − 5…" at bounding box center [784, 729] width 1568 height 1210
click at [497, 535] on icon at bounding box center [493, 542] width 21 height 21
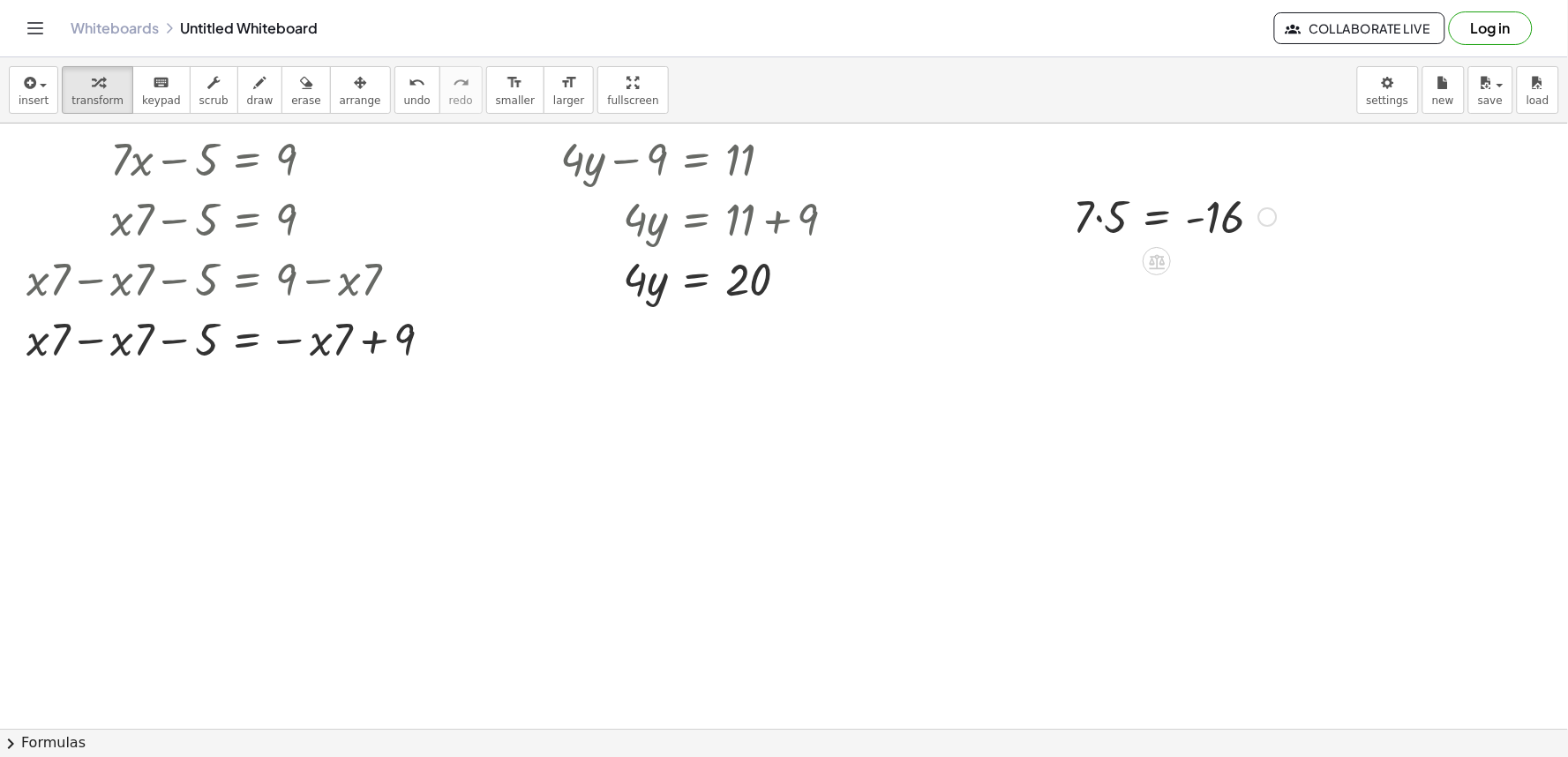
click at [1262, 216] on div at bounding box center [1267, 217] width 19 height 19
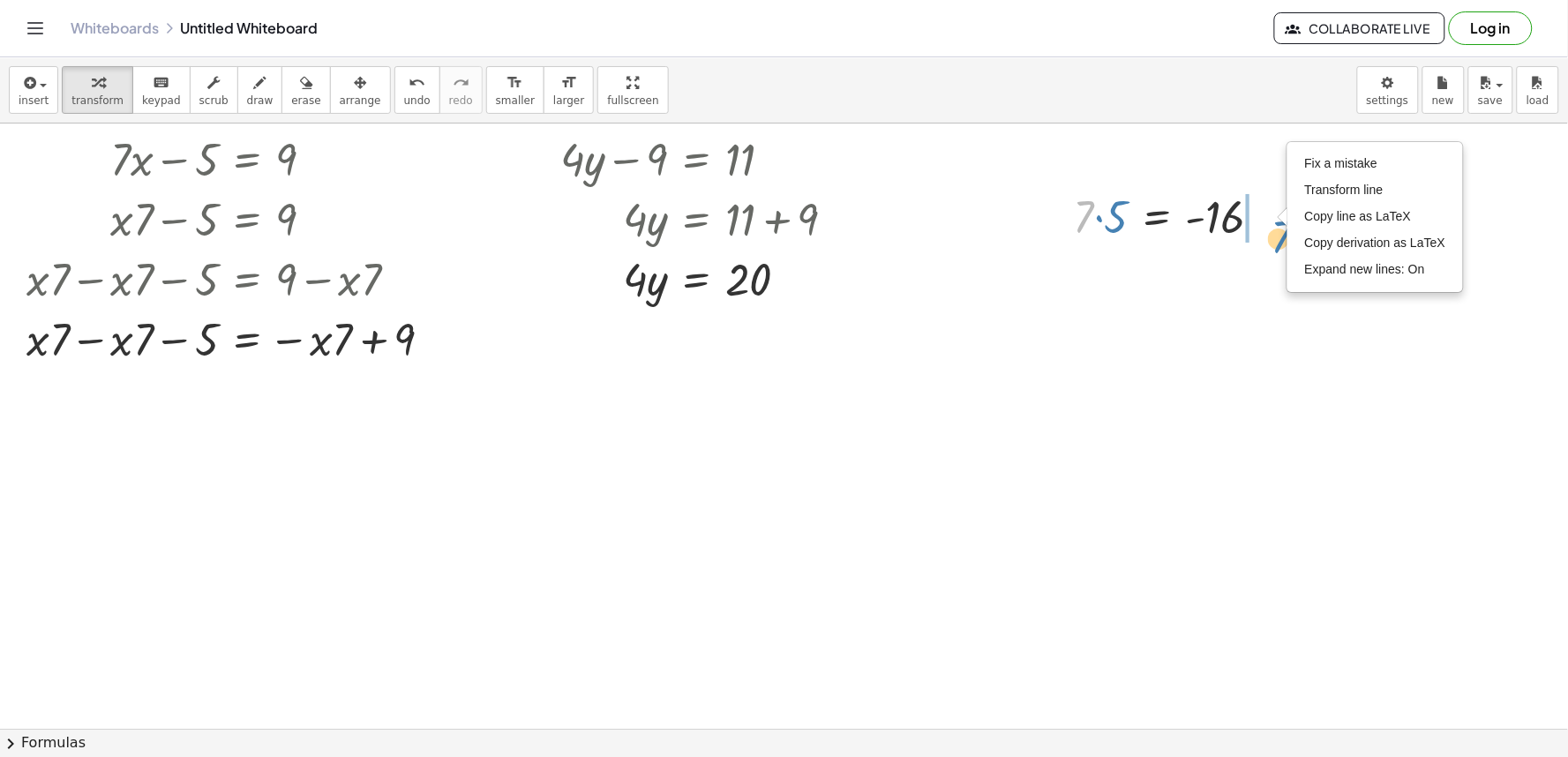
drag, startPoint x: 1083, startPoint y: 231, endPoint x: 1290, endPoint y: 237, distance: 207.1
click at [1290, 237] on div "· 7 · 5 · 7 · 5 = - 16 Fix a mistake Transform line Copy line as LaTeX Copy der…" at bounding box center [1168, 216] width 243 height 69
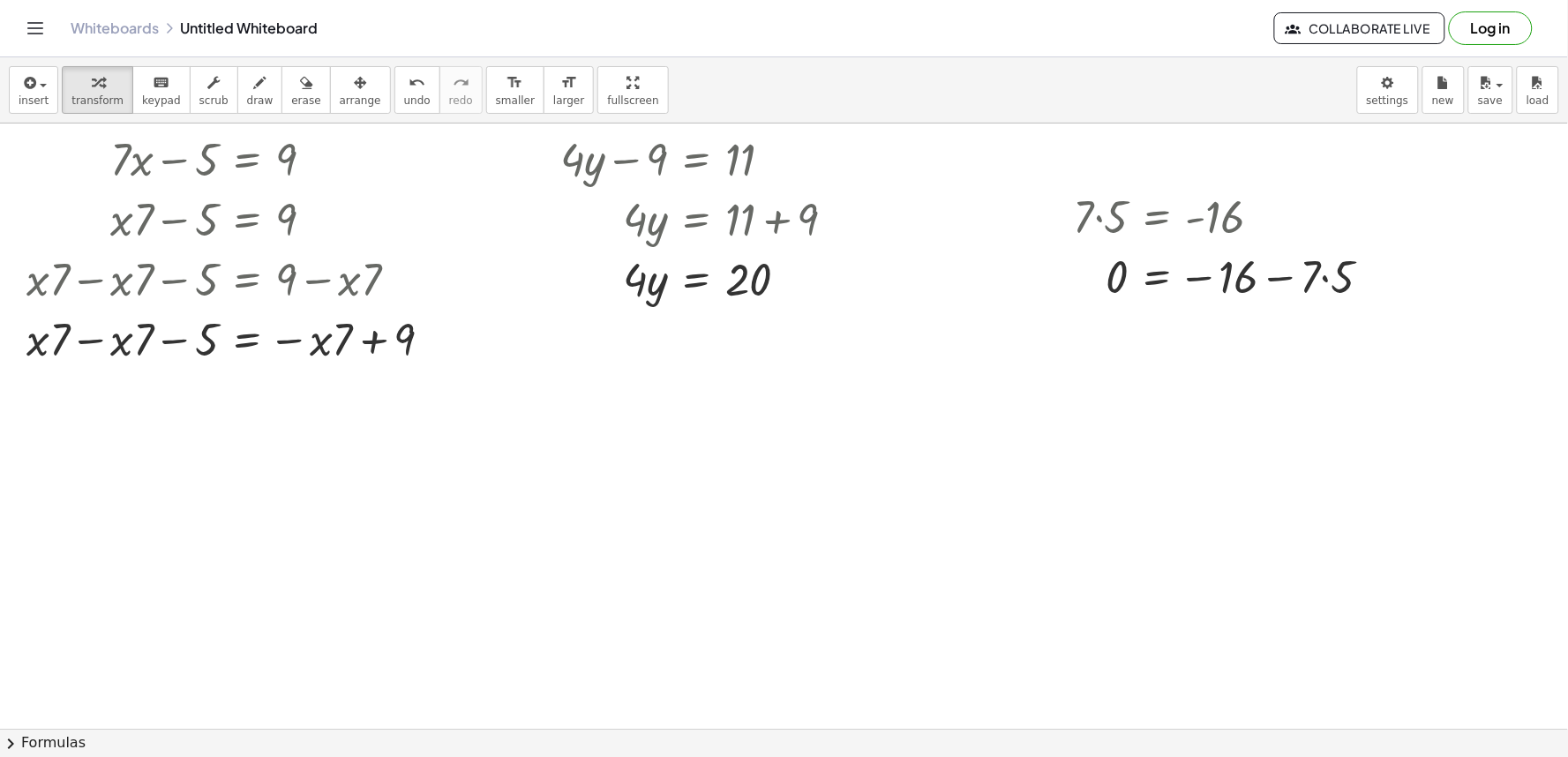
drag, startPoint x: 1045, startPoint y: 200, endPoint x: 990, endPoint y: 203, distance: 55.1
click at [970, 197] on div at bounding box center [784, 729] width 1568 height 1210
click at [1034, 204] on div at bounding box center [784, 729] width 1568 height 1210
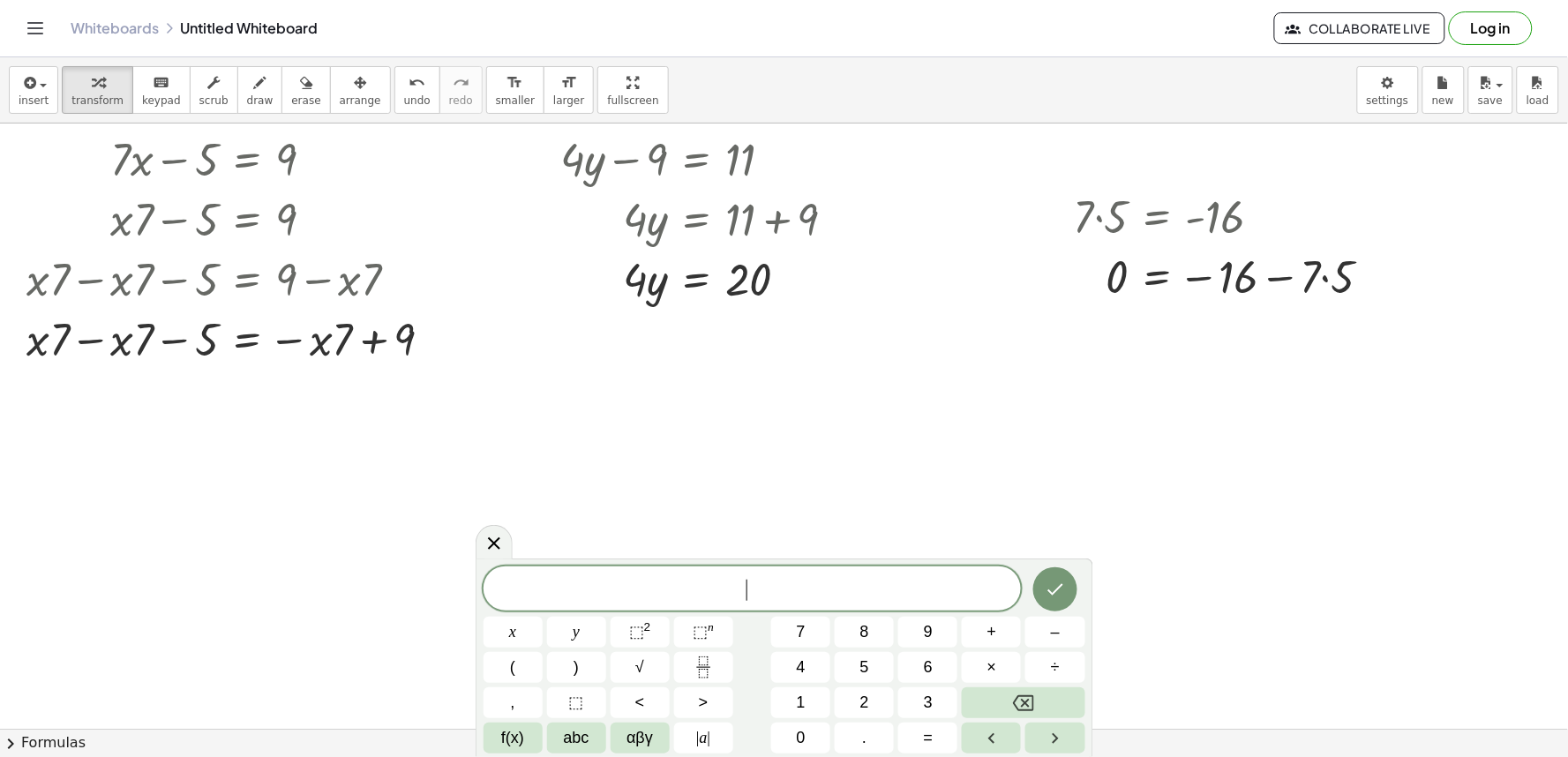
click at [1038, 204] on div at bounding box center [784, 729] width 1568 height 1210
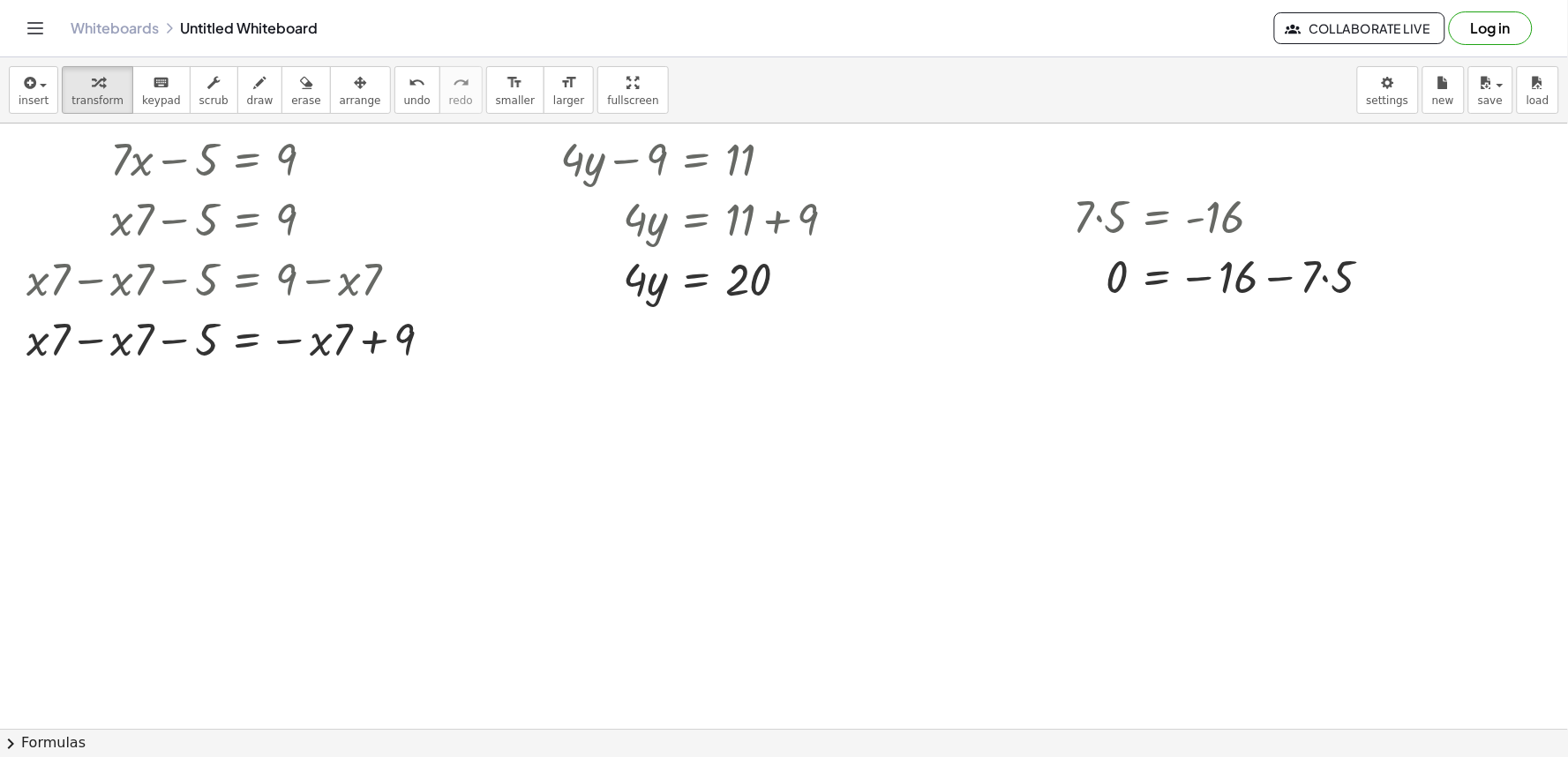
click at [1038, 204] on div at bounding box center [784, 729] width 1568 height 1210
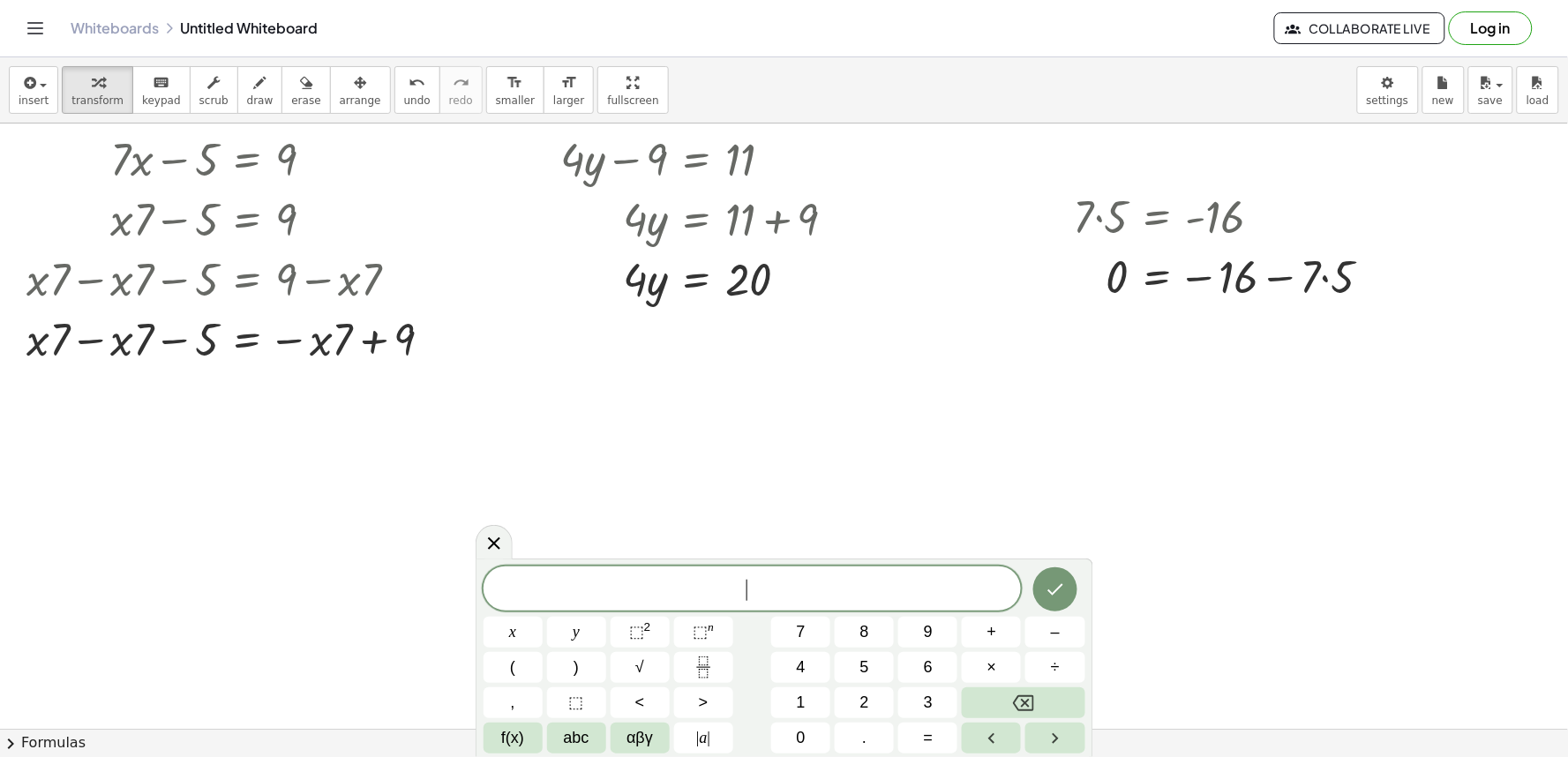
drag, startPoint x: 1041, startPoint y: 217, endPoint x: 1030, endPoint y: 275, distance: 59.0
click at [1033, 274] on div at bounding box center [784, 729] width 1568 height 1210
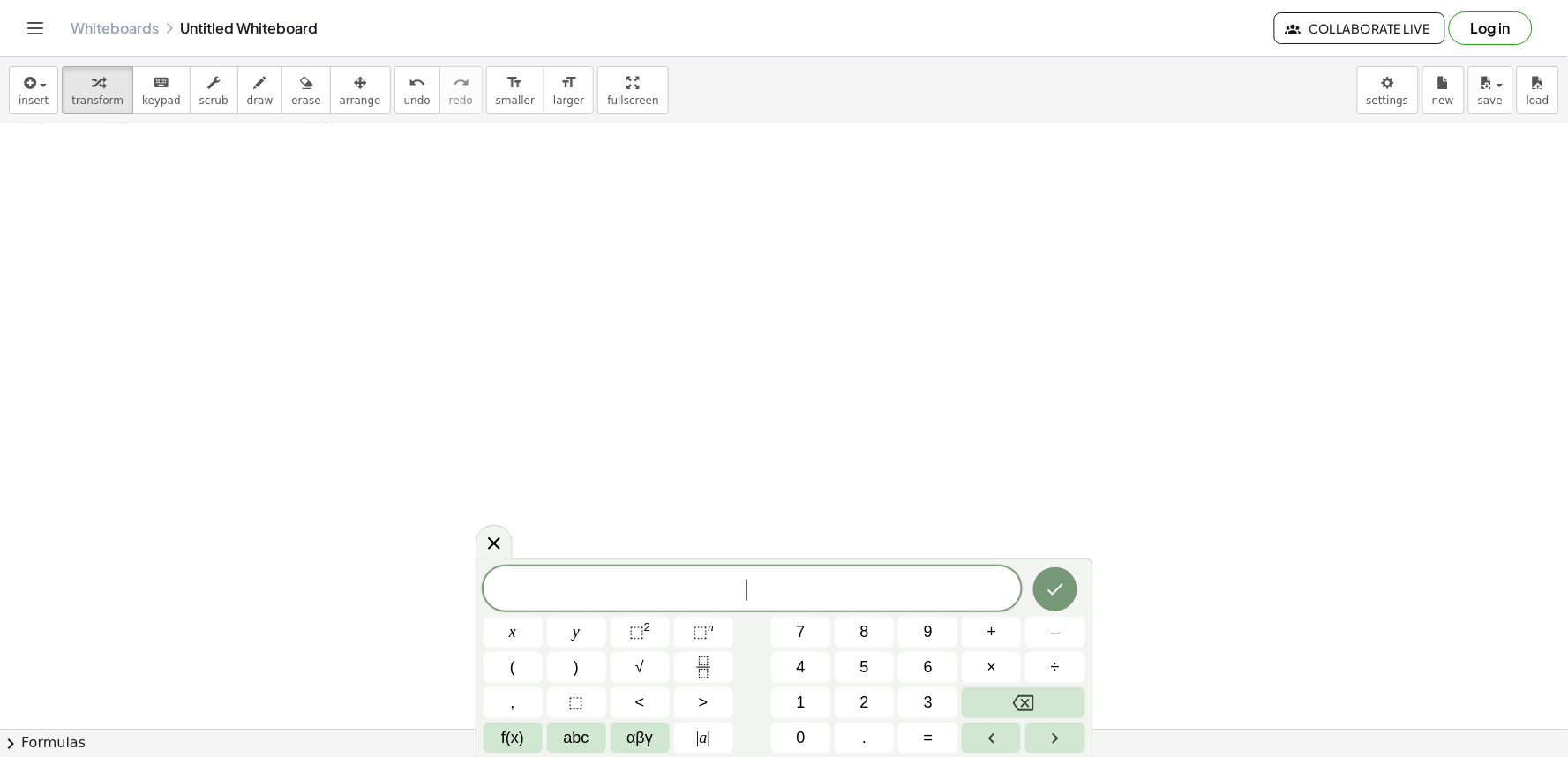
scroll to position [196, 0]
click at [79, 209] on div at bounding box center [784, 533] width 1568 height 1210
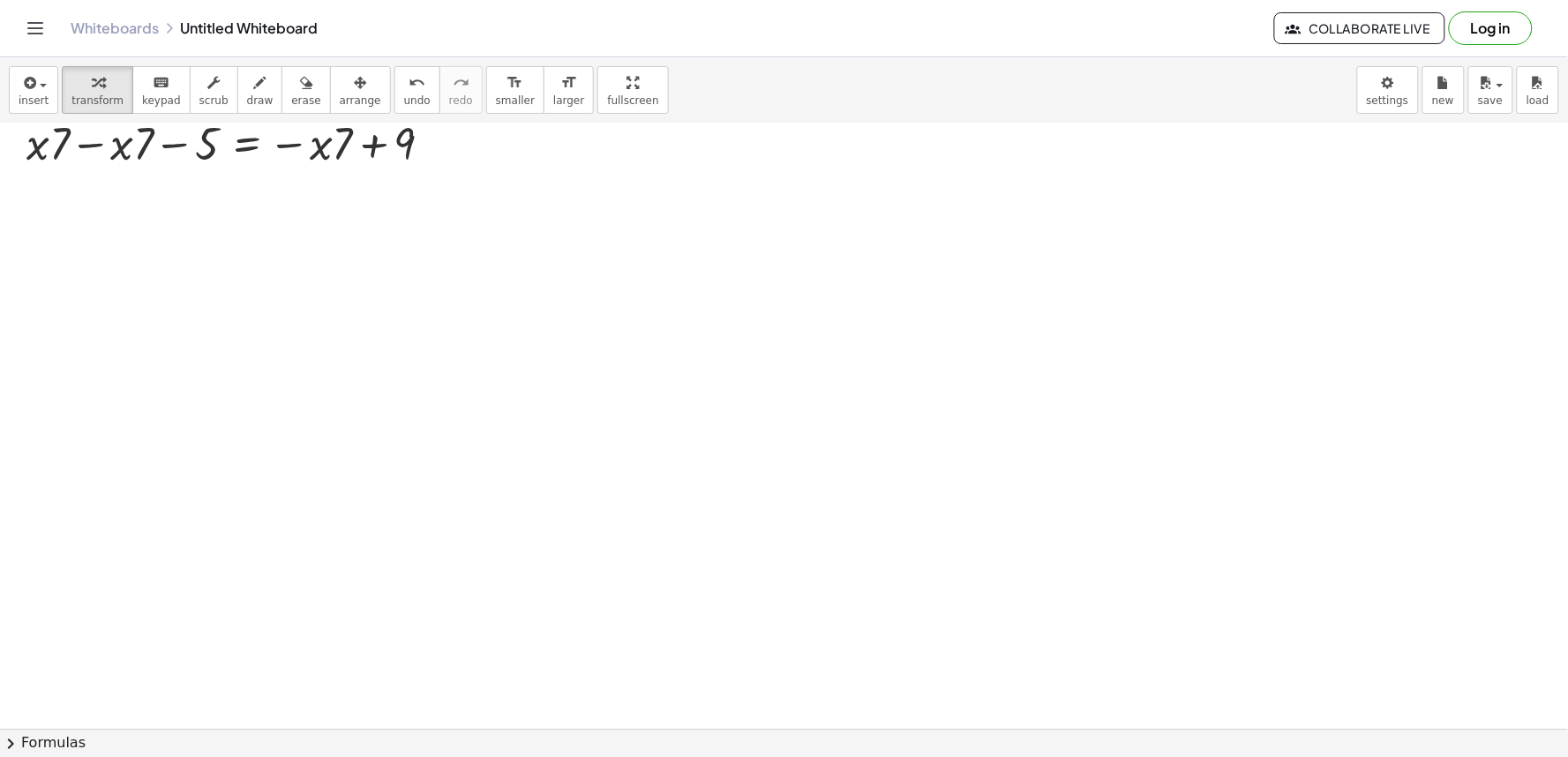
scroll to position [294, 0]
drag, startPoint x: 54, startPoint y: 222, endPoint x: 56, endPoint y: 207, distance: 15.1
click at [56, 208] on div at bounding box center [784, 435] width 1568 height 1210
click at [62, 189] on div at bounding box center [784, 435] width 1568 height 1210
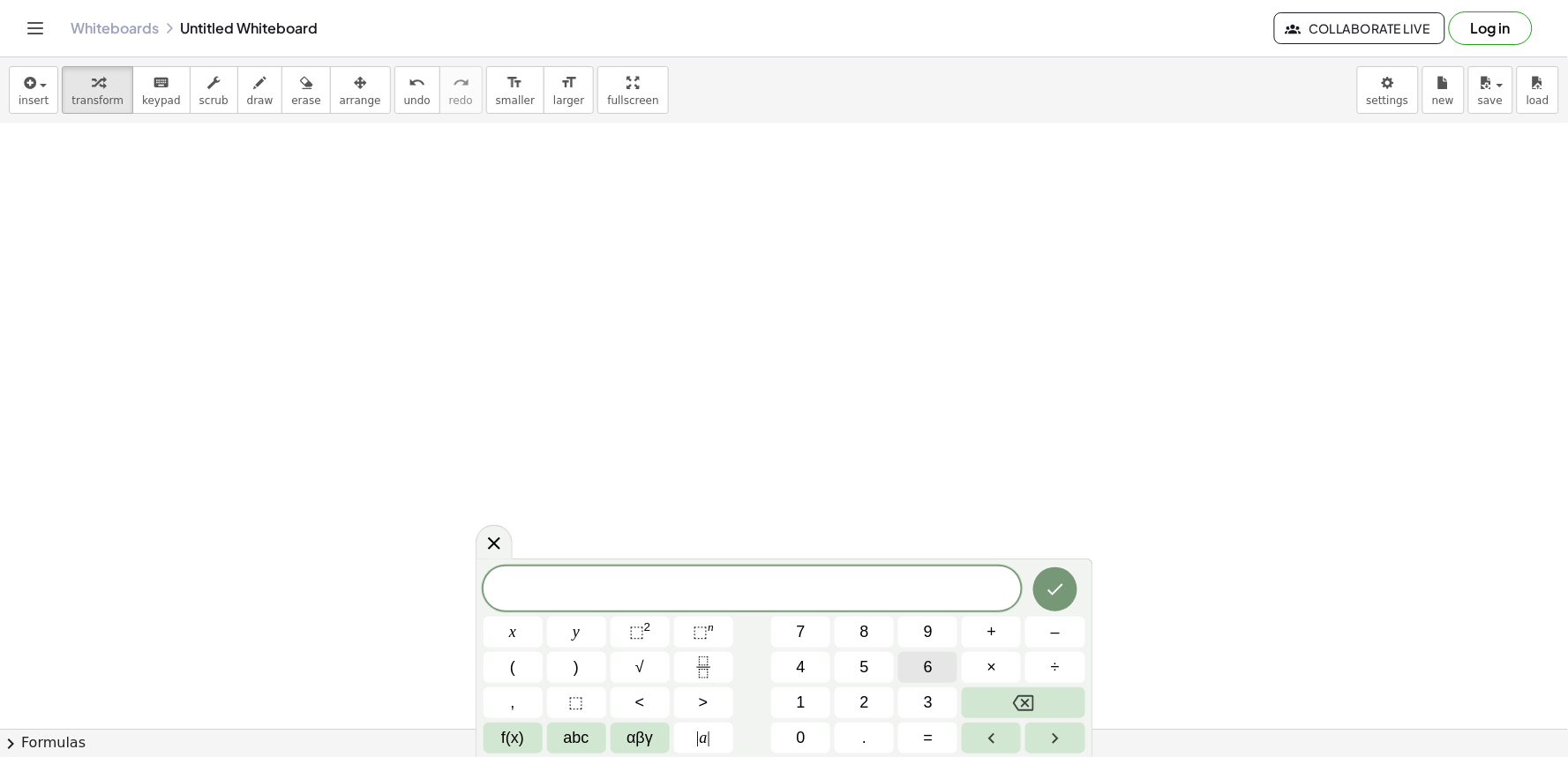
click at [932, 664] on span "6" at bounding box center [928, 667] width 9 height 24
click at [976, 633] on button "+" at bounding box center [991, 632] width 59 height 31
click at [916, 731] on button "=" at bounding box center [927, 738] width 59 height 31
click at [1035, 642] on button "–" at bounding box center [1054, 632] width 59 height 31
click at [878, 699] on button "2" at bounding box center [864, 702] width 59 height 31
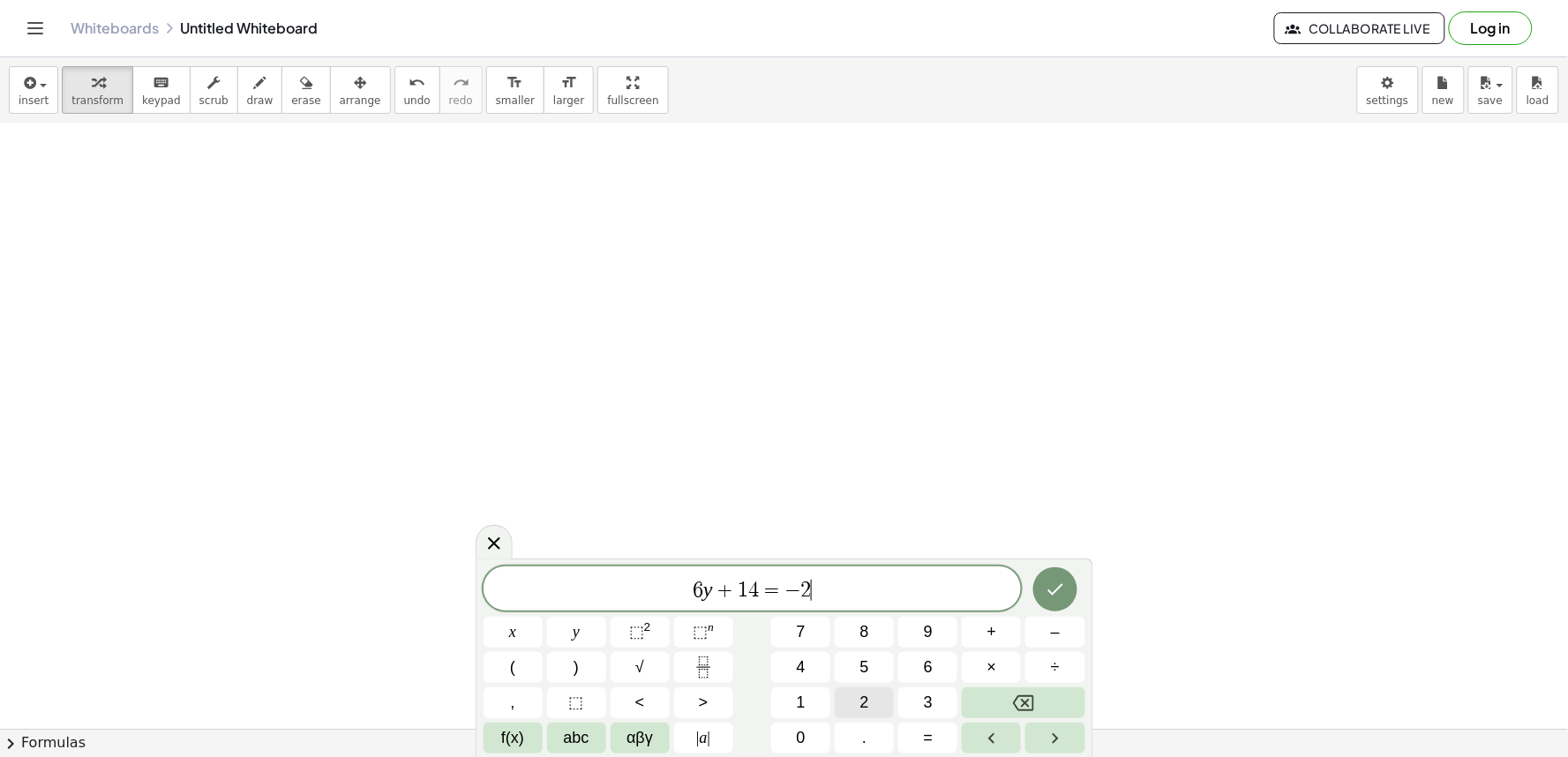
click at [878, 699] on button "2" at bounding box center [864, 702] width 59 height 31
click at [1041, 592] on button "Done" at bounding box center [1055, 589] width 44 height 44
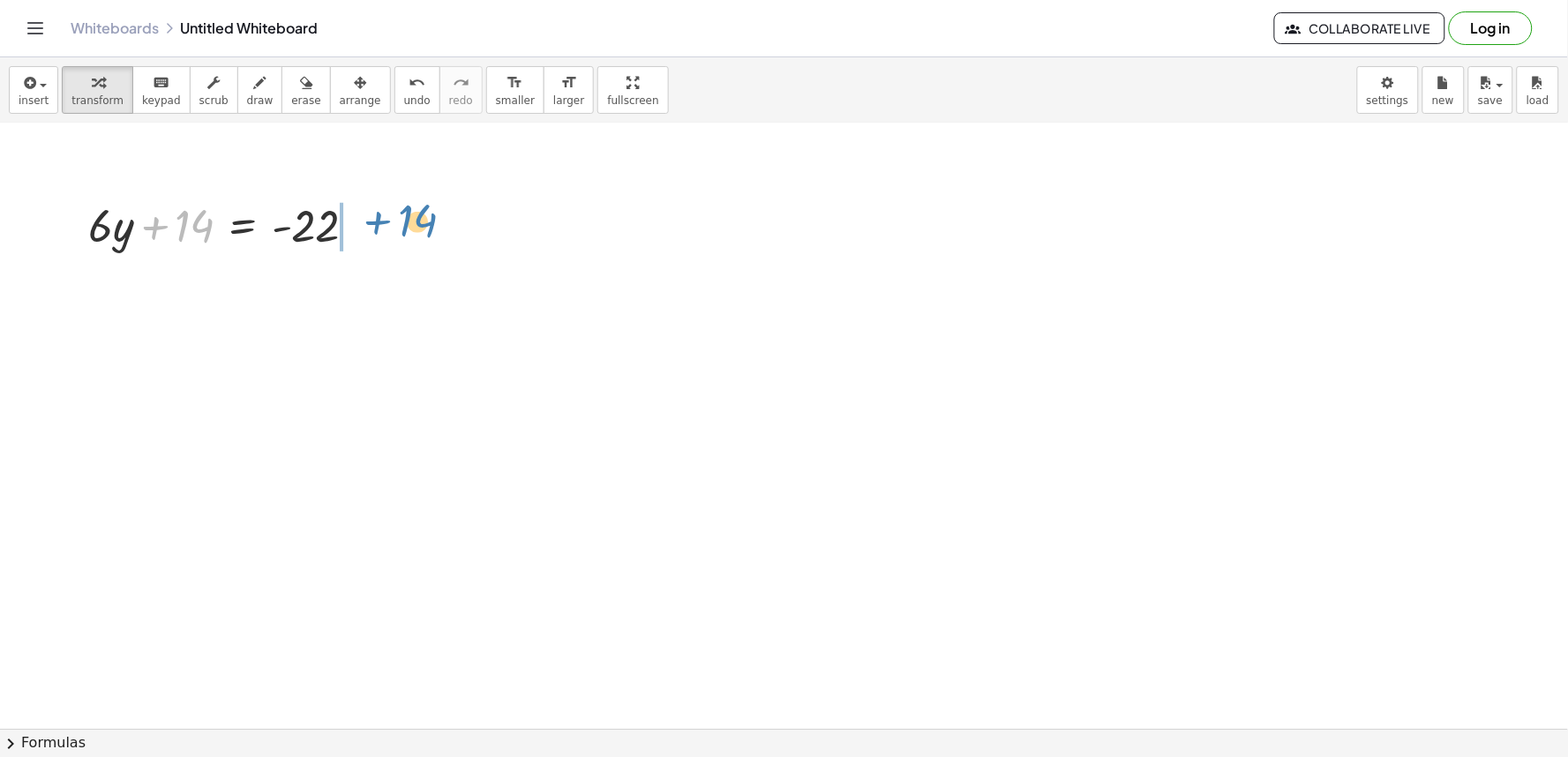
drag, startPoint x: 165, startPoint y: 235, endPoint x: 386, endPoint y: 218, distance: 221.7
click at [386, 218] on div "+ · 7 · x − 5 = 9 + · x · 7 − 5 = 9 + · x · 7 − · x · 7 − 5 = + 9 − · x · 7 − 5…" at bounding box center [784, 435] width 1568 height 1210
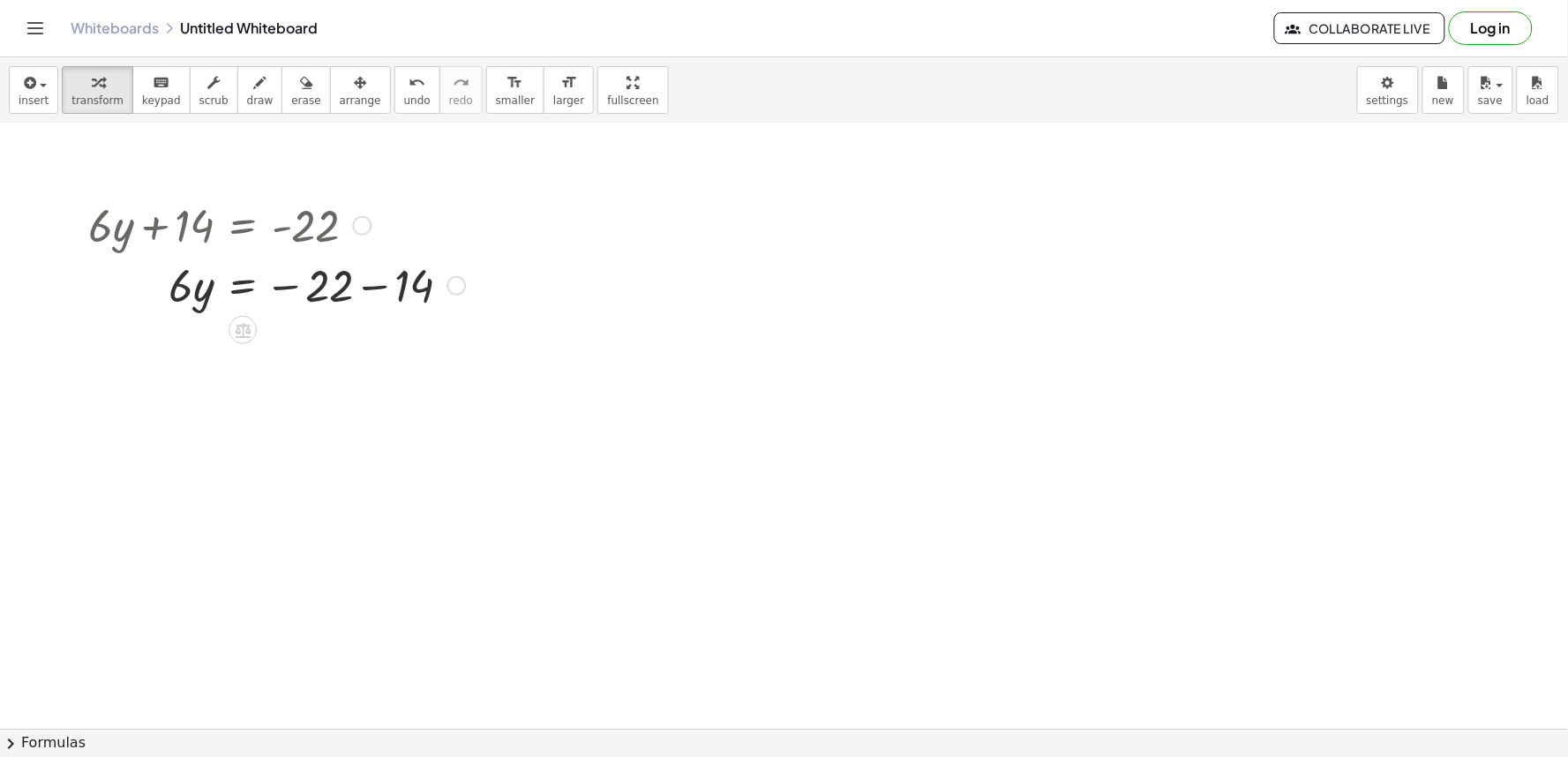
click at [274, 277] on div at bounding box center [276, 284] width 394 height 60
click at [285, 293] on div at bounding box center [276, 284] width 394 height 60
click at [359, 278] on div at bounding box center [276, 284] width 394 height 60
click at [291, 356] on div at bounding box center [276, 344] width 394 height 60
click at [286, 338] on div at bounding box center [276, 344] width 394 height 60
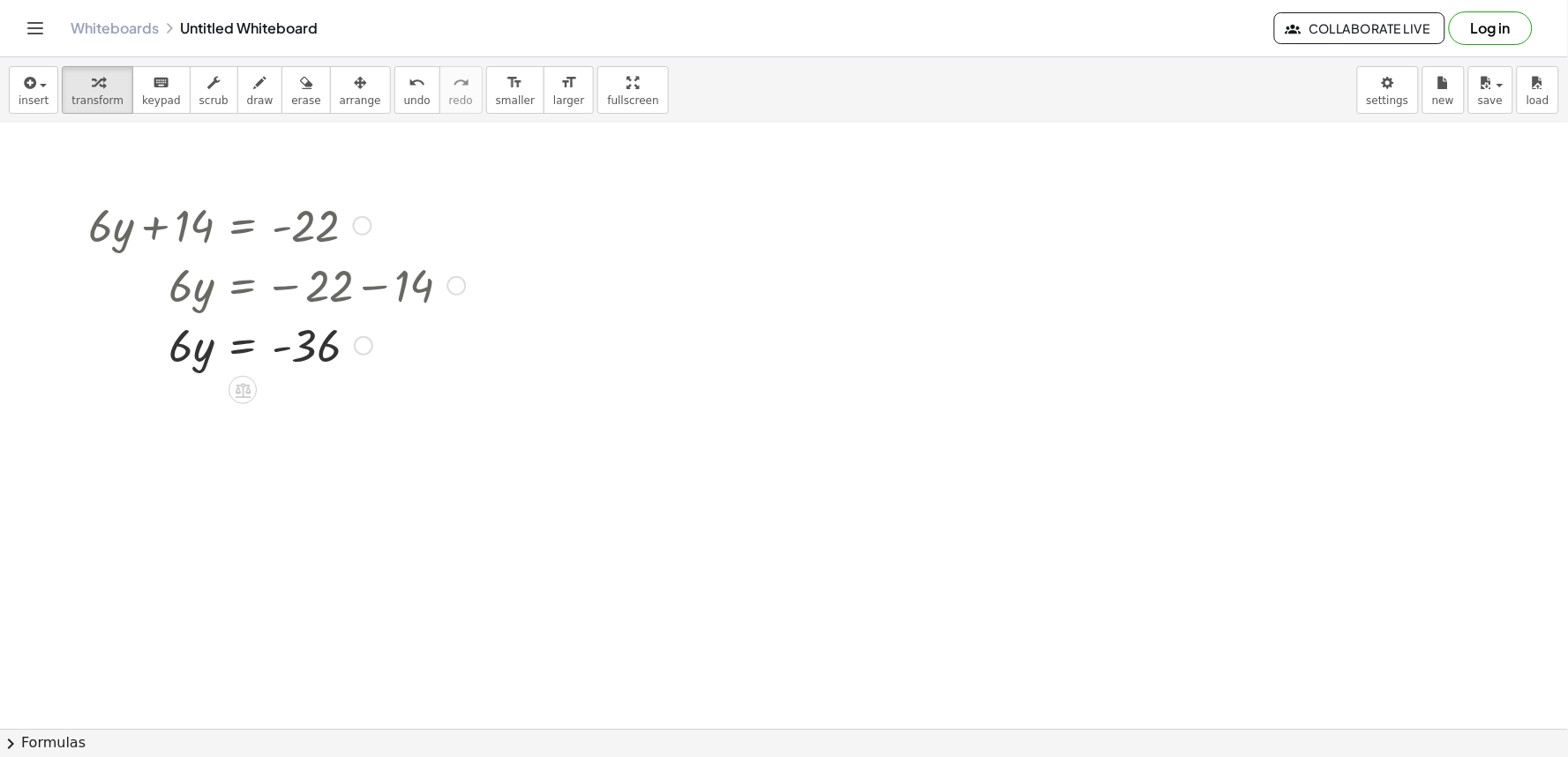
click at [280, 340] on div at bounding box center [276, 344] width 394 height 60
drag, startPoint x: 280, startPoint y: 340, endPoint x: 271, endPoint y: 345, distance: 10.3
click at [278, 341] on div at bounding box center [276, 344] width 394 height 60
click at [206, 350] on div at bounding box center [276, 344] width 394 height 60
click at [189, 350] on div at bounding box center [276, 344] width 394 height 60
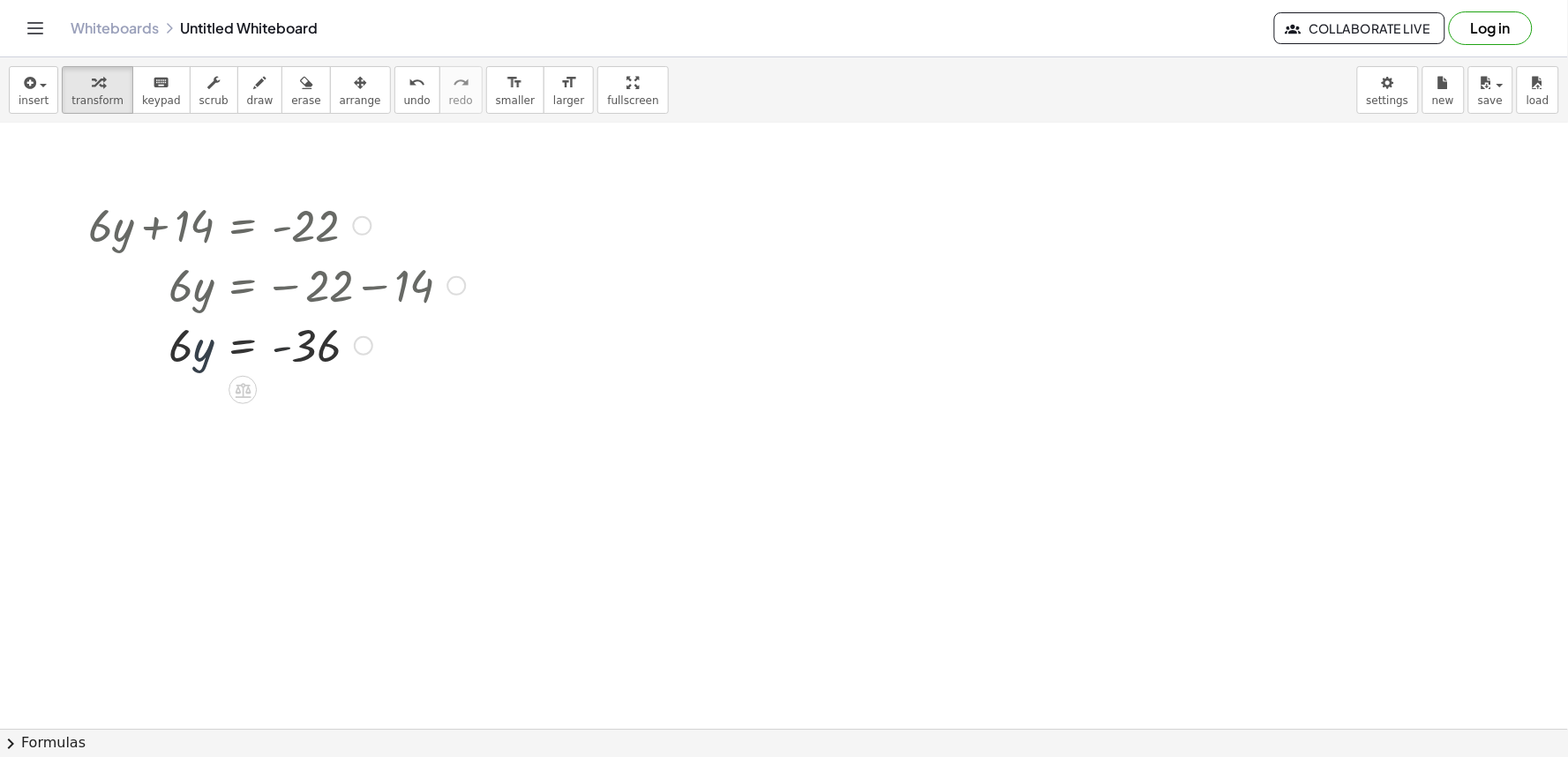
drag, startPoint x: 189, startPoint y: 350, endPoint x: 248, endPoint y: 332, distance: 61.7
click at [225, 338] on div at bounding box center [276, 344] width 394 height 60
click at [248, 332] on div at bounding box center [276, 344] width 394 height 60
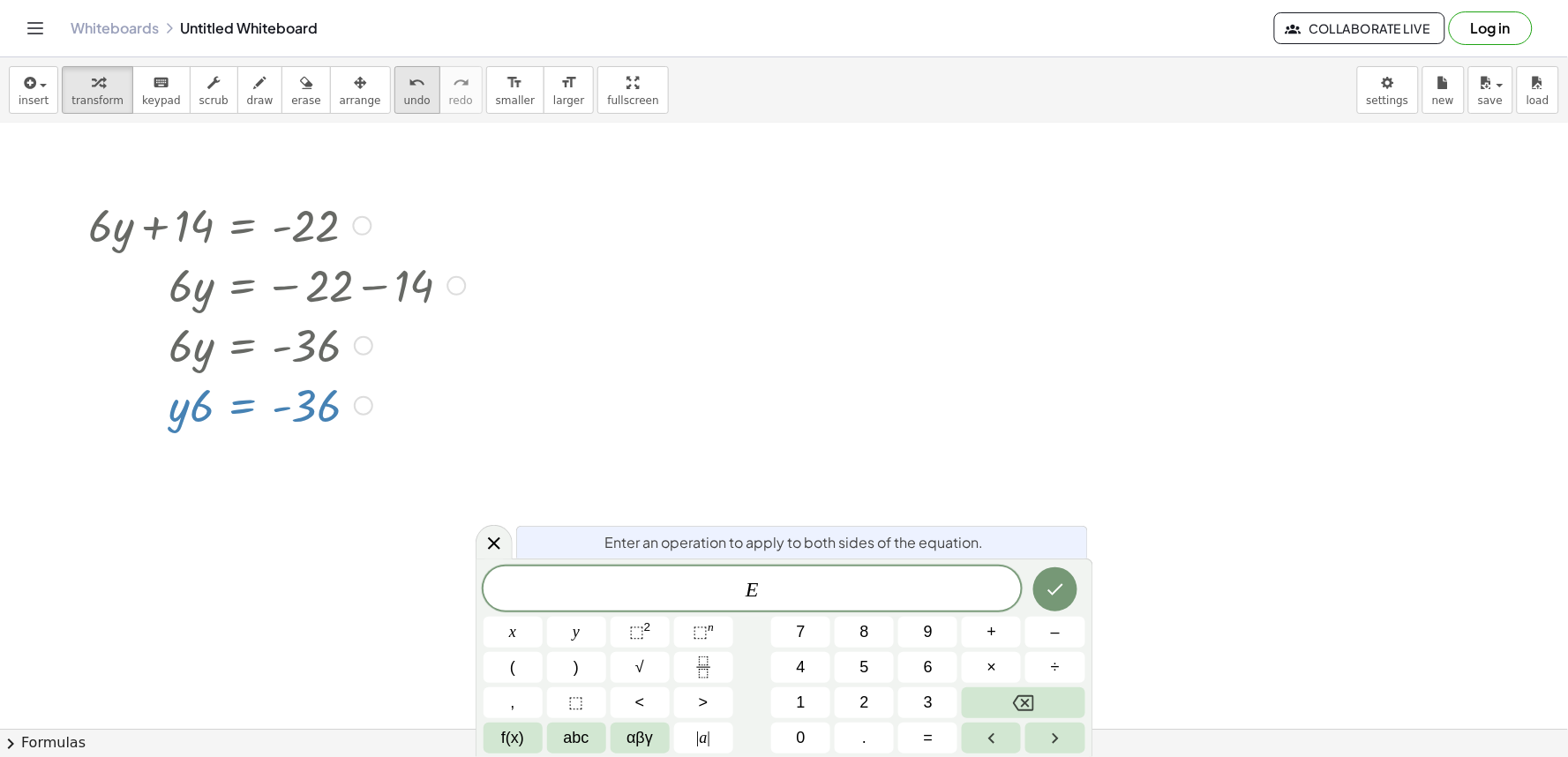
click at [404, 95] on span "undo" at bounding box center [417, 101] width 26 height 13
click at [279, 338] on div at bounding box center [276, 344] width 394 height 60
click at [279, 342] on div at bounding box center [276, 344] width 394 height 60
drag, startPoint x: 180, startPoint y: 324, endPoint x: 398, endPoint y: 348, distance: 219.3
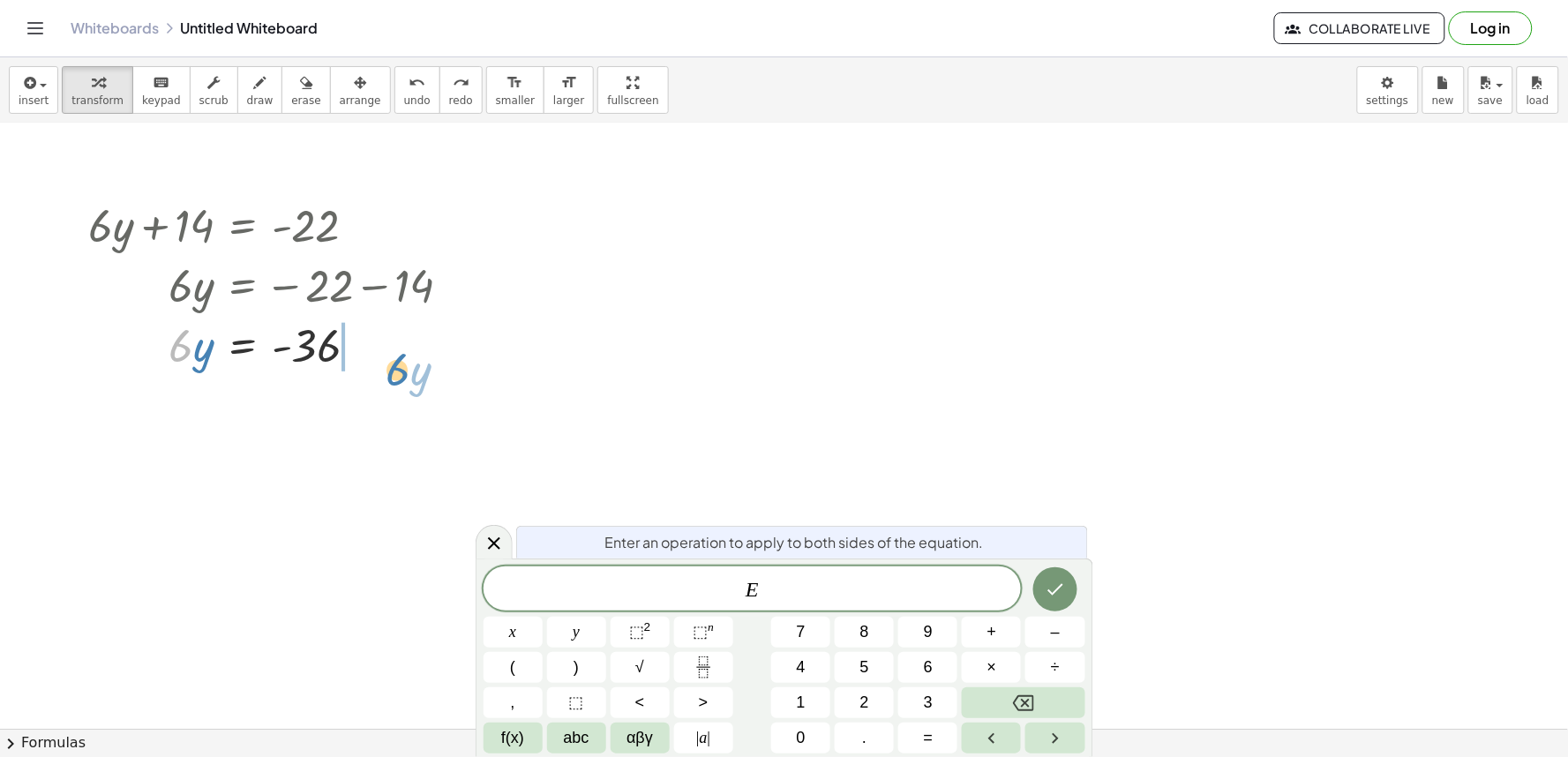
click at [398, 348] on div at bounding box center [276, 344] width 394 height 60
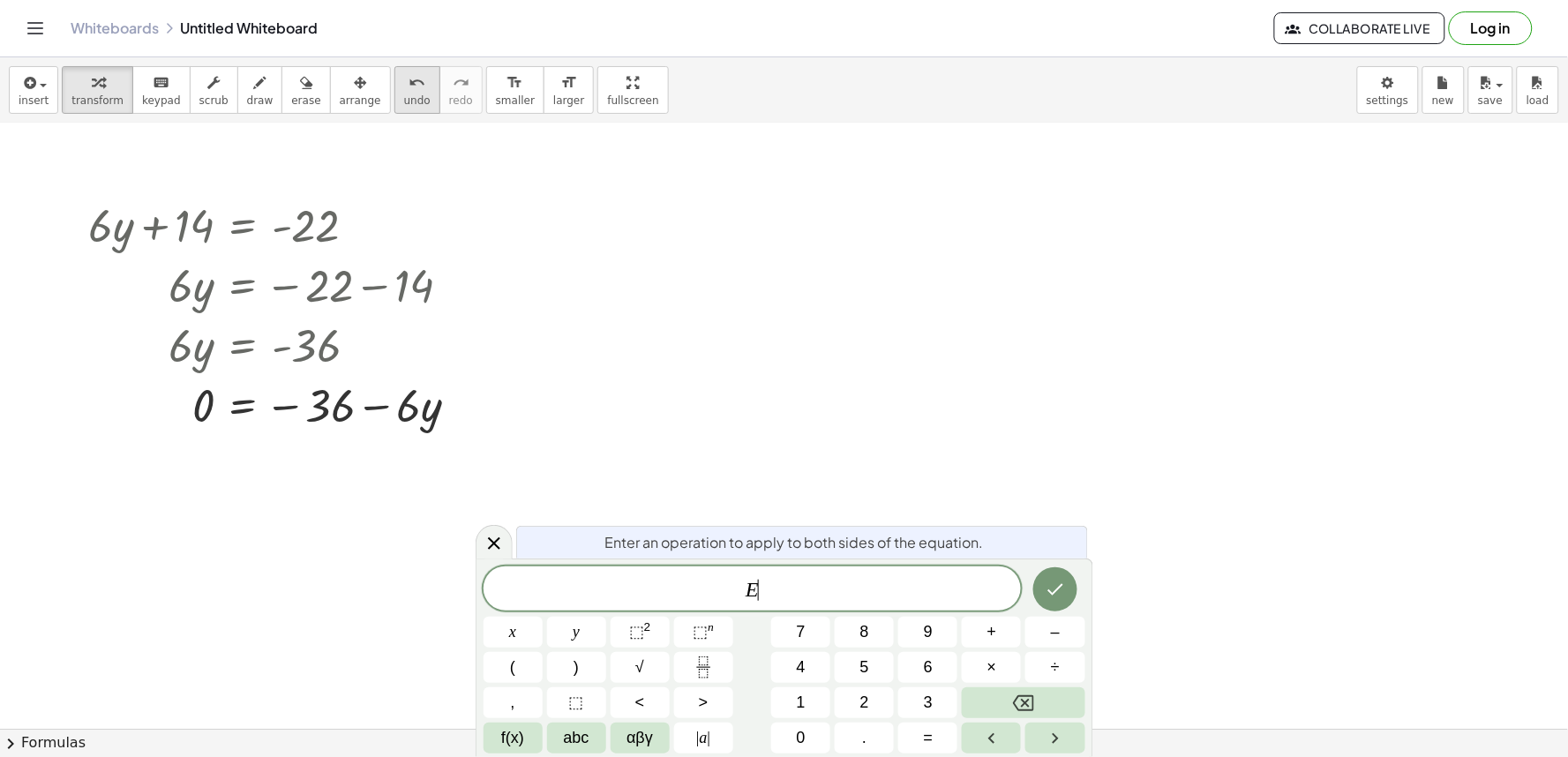
click at [409, 81] on icon "undo" at bounding box center [417, 82] width 16 height 21
click at [285, 335] on div at bounding box center [215, 344] width 318 height 60
click at [285, 336] on div at bounding box center [215, 344] width 318 height 60
drag, startPoint x: 345, startPoint y: 345, endPoint x: 356, endPoint y: 339, distance: 12.5
click at [349, 342] on div at bounding box center [215, 344] width 318 height 60
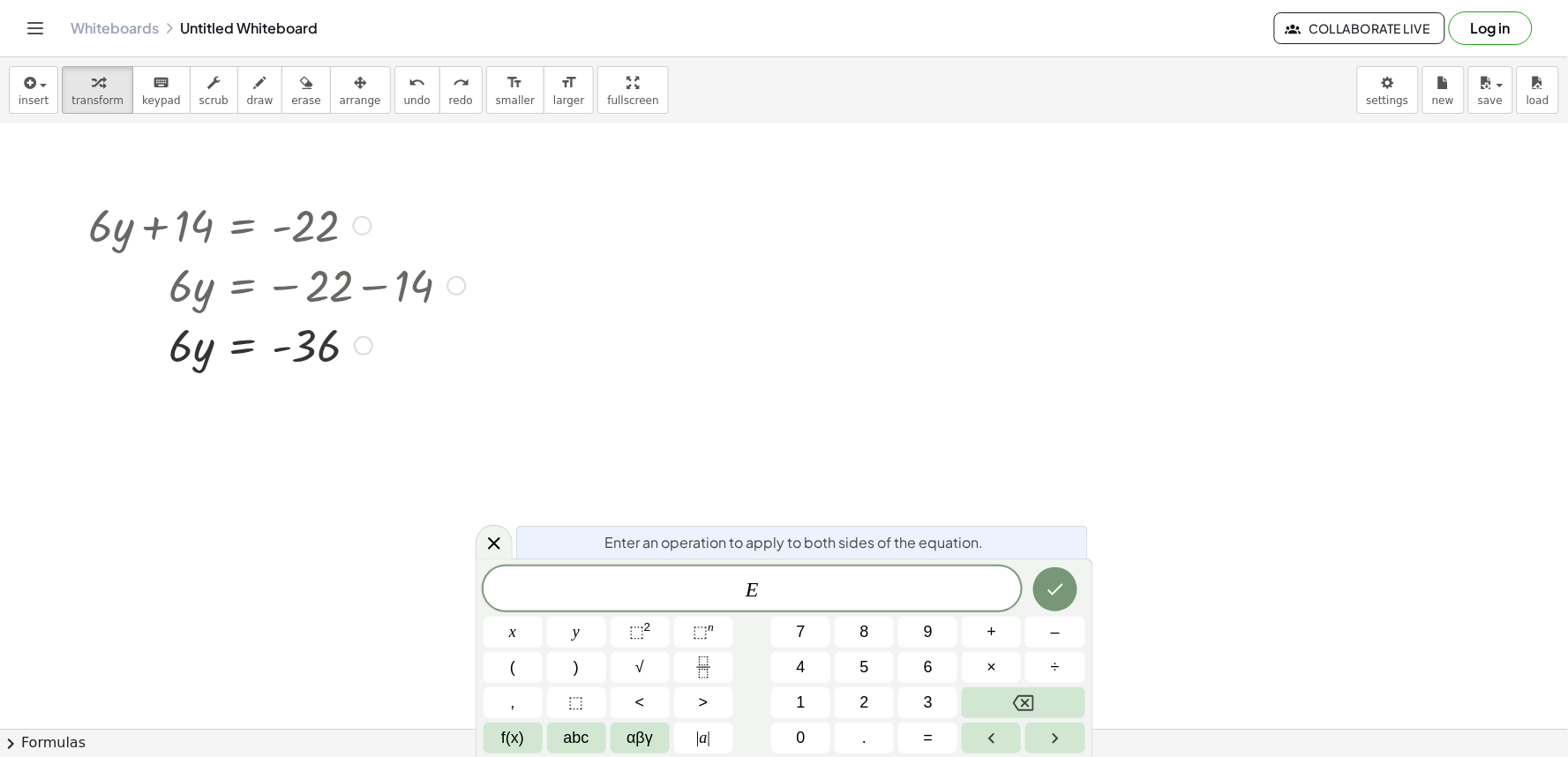
click at [356, 339] on div at bounding box center [363, 345] width 19 height 19
click at [237, 346] on div at bounding box center [276, 344] width 394 height 60
click at [232, 347] on div at bounding box center [276, 344] width 394 height 60
click at [229, 348] on div at bounding box center [276, 344] width 394 height 60
click at [217, 349] on div at bounding box center [276, 344] width 394 height 60
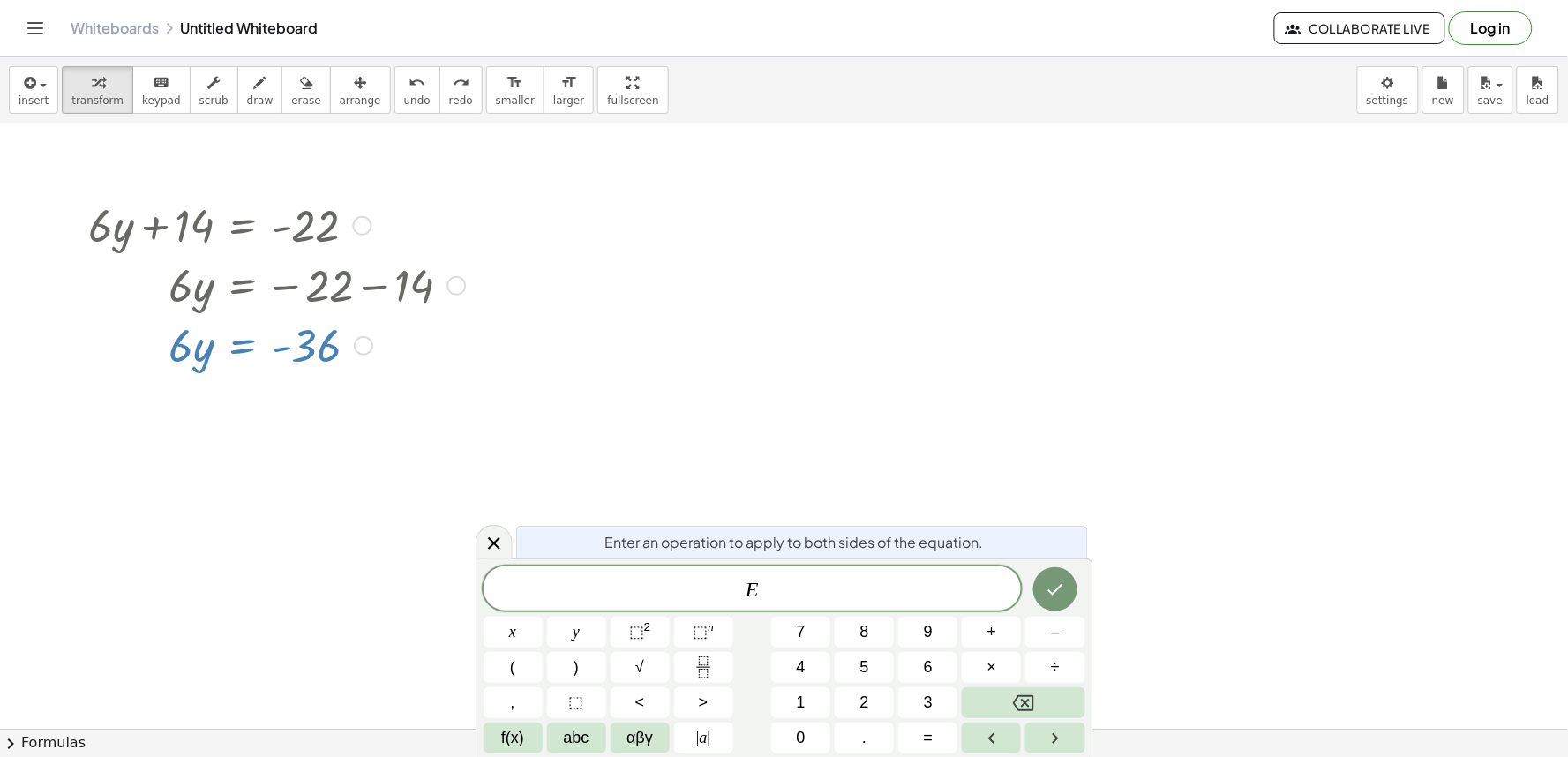
click at [209, 351] on div at bounding box center [276, 344] width 394 height 60
drag, startPoint x: 209, startPoint y: 351, endPoint x: 378, endPoint y: 348, distance: 169.0
click at [262, 333] on div at bounding box center [276, 344] width 394 height 60
click at [468, 424] on div at bounding box center [784, 435] width 1568 height 1210
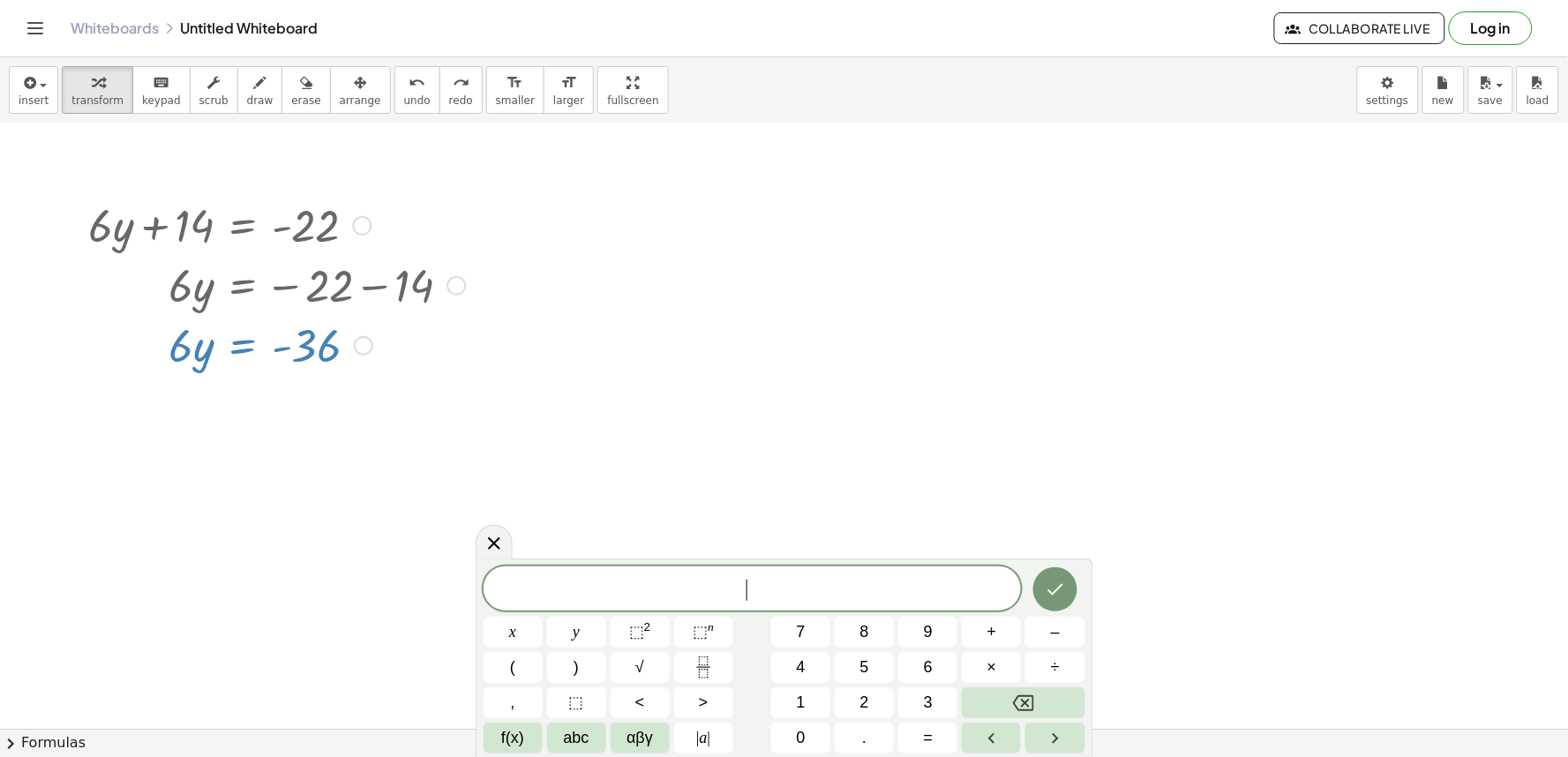
drag, startPoint x: 475, startPoint y: 421, endPoint x: 452, endPoint y: 591, distance: 171.5
click at [453, 589] on div at bounding box center [784, 435] width 1568 height 1210
click at [491, 521] on div at bounding box center [784, 435] width 1568 height 1210
click at [488, 542] on icon at bounding box center [493, 543] width 21 height 21
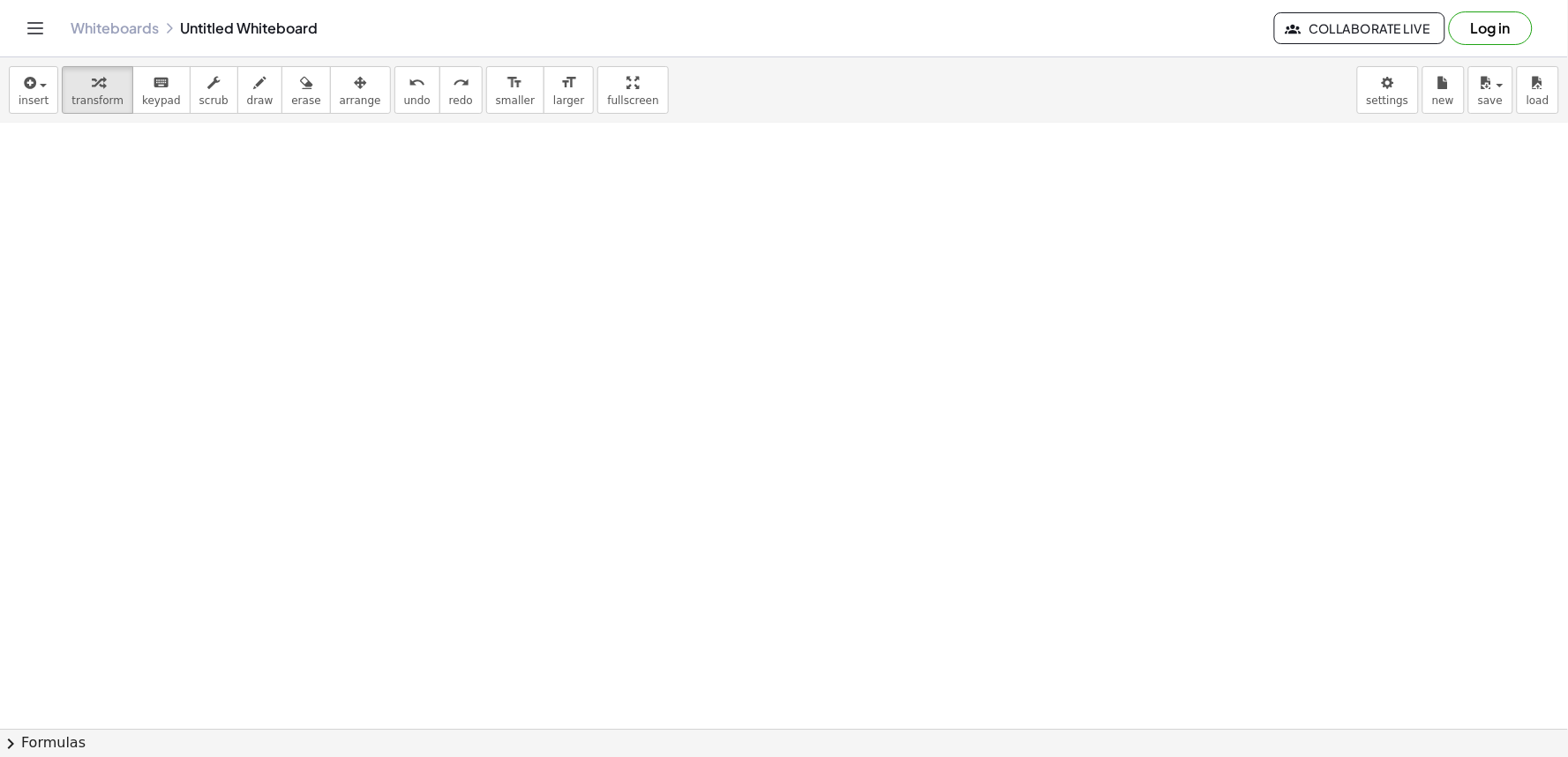
scroll to position [801, 0]
click at [266, 261] on div at bounding box center [784, 230] width 1568 height 1816
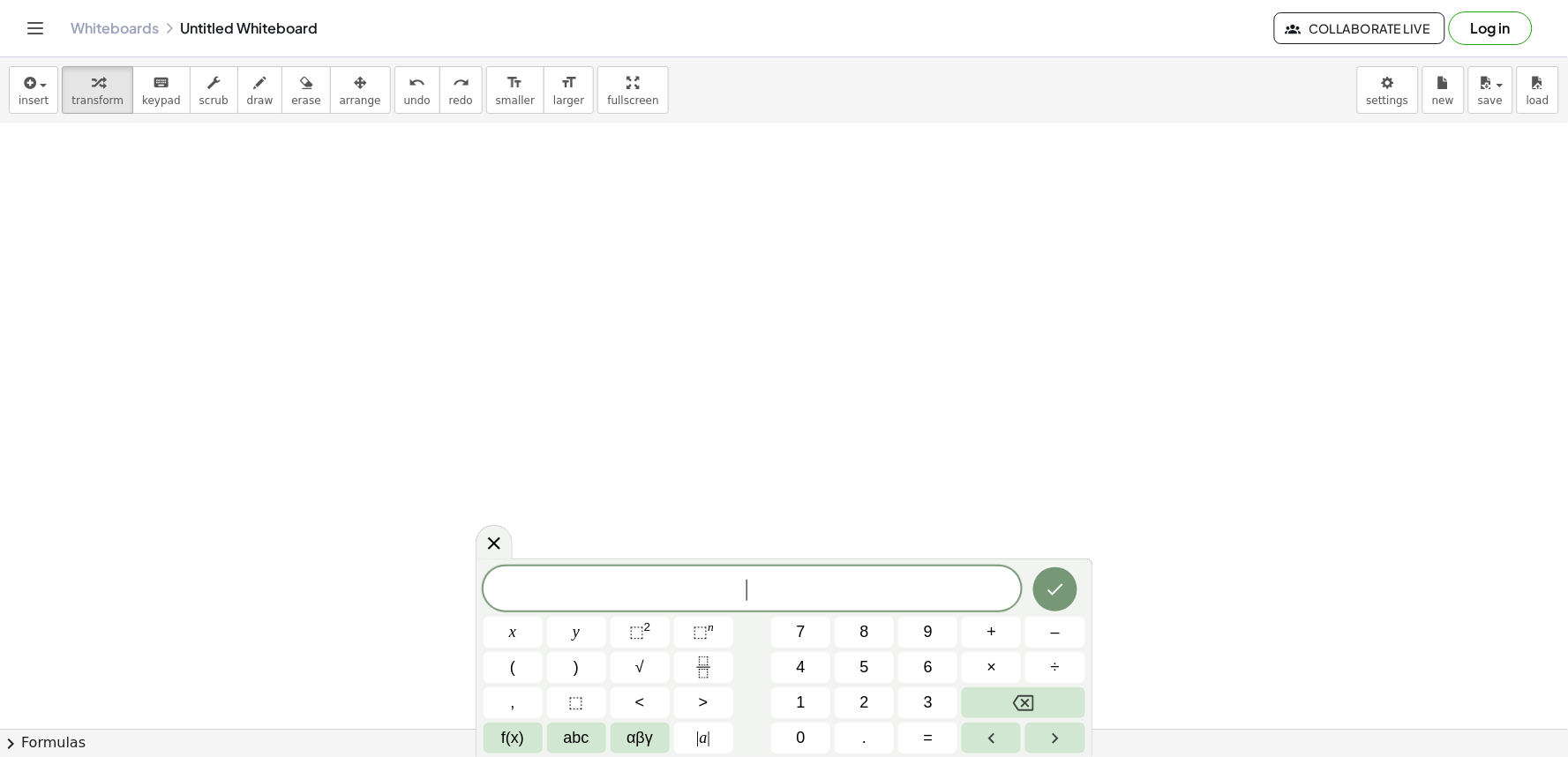
click at [272, 242] on div at bounding box center [784, 230] width 1568 height 1816
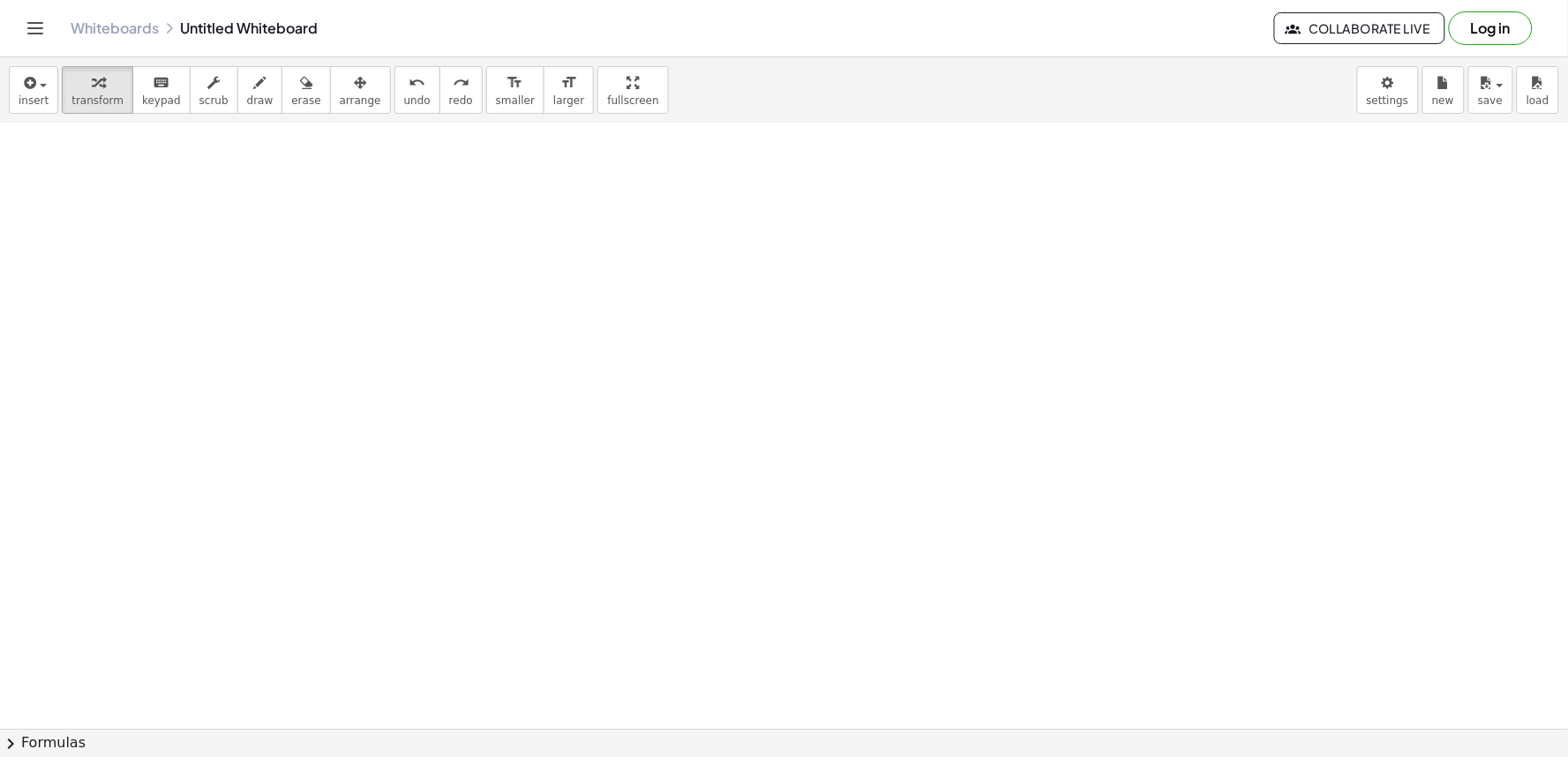
click at [272, 241] on div at bounding box center [784, 230] width 1568 height 1816
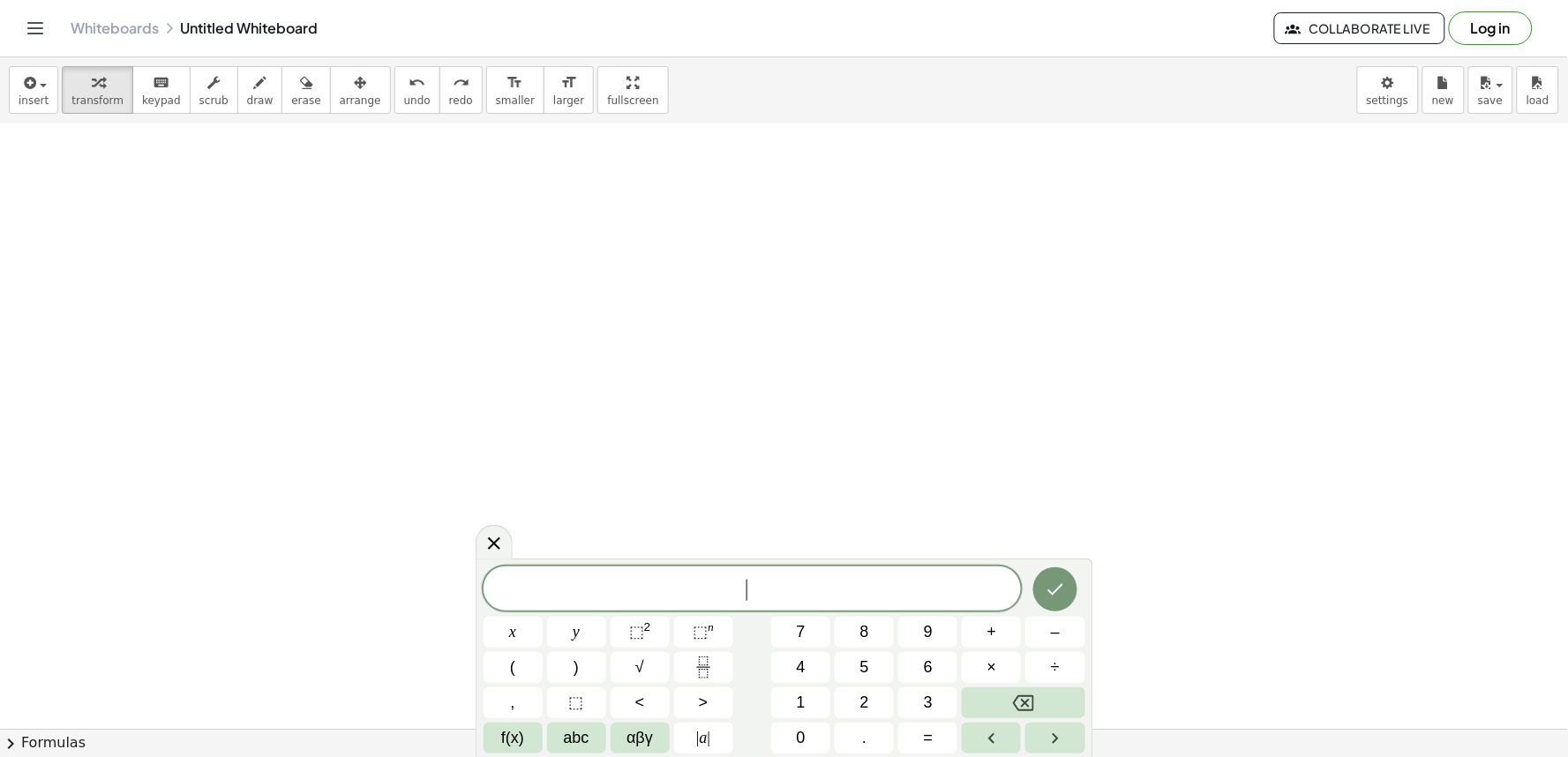
click at [272, 241] on div at bounding box center [784, 230] width 1568 height 1816
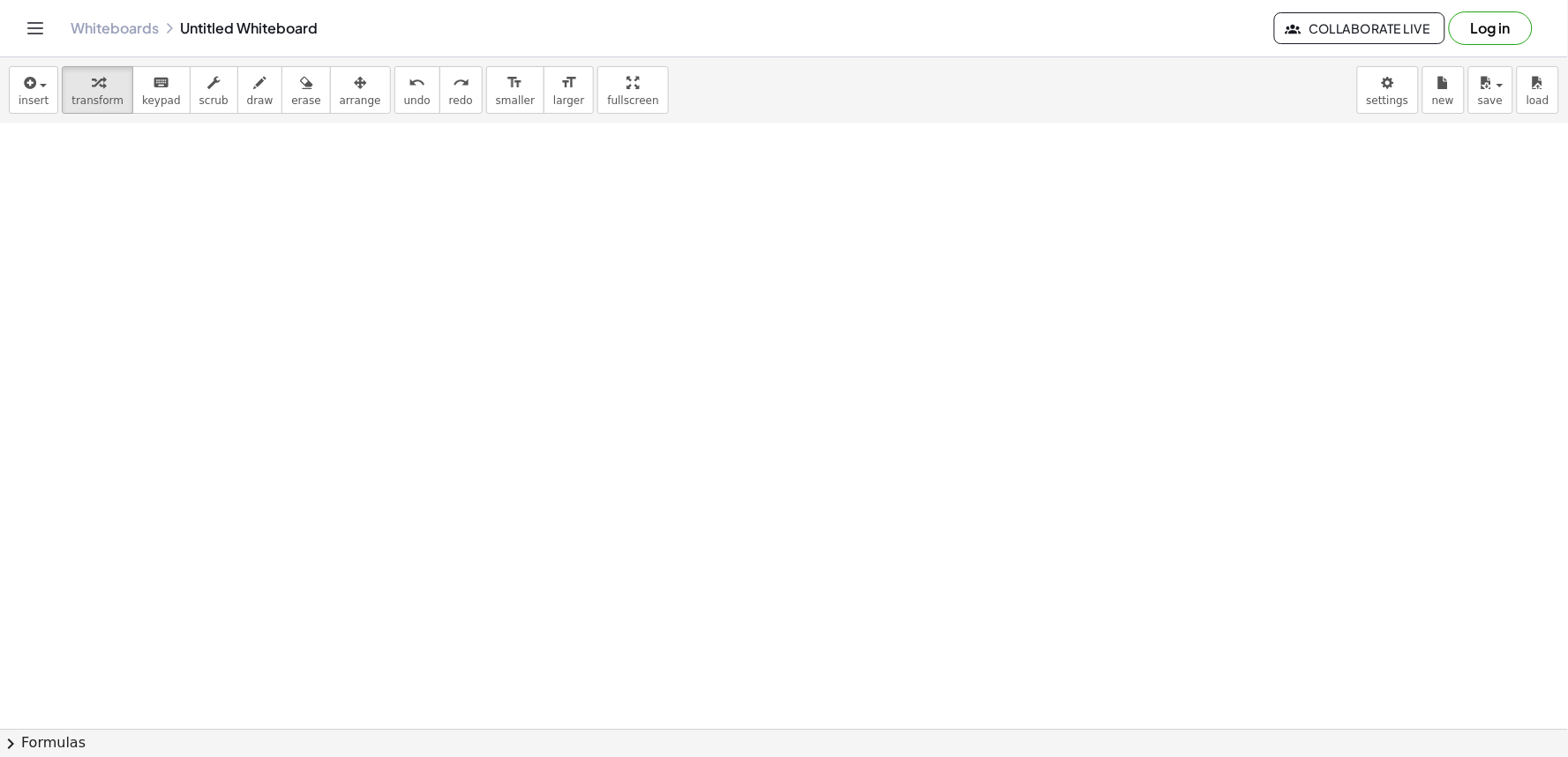
click at [282, 237] on div at bounding box center [784, 230] width 1568 height 1816
click at [292, 233] on div at bounding box center [784, 230] width 1568 height 1816
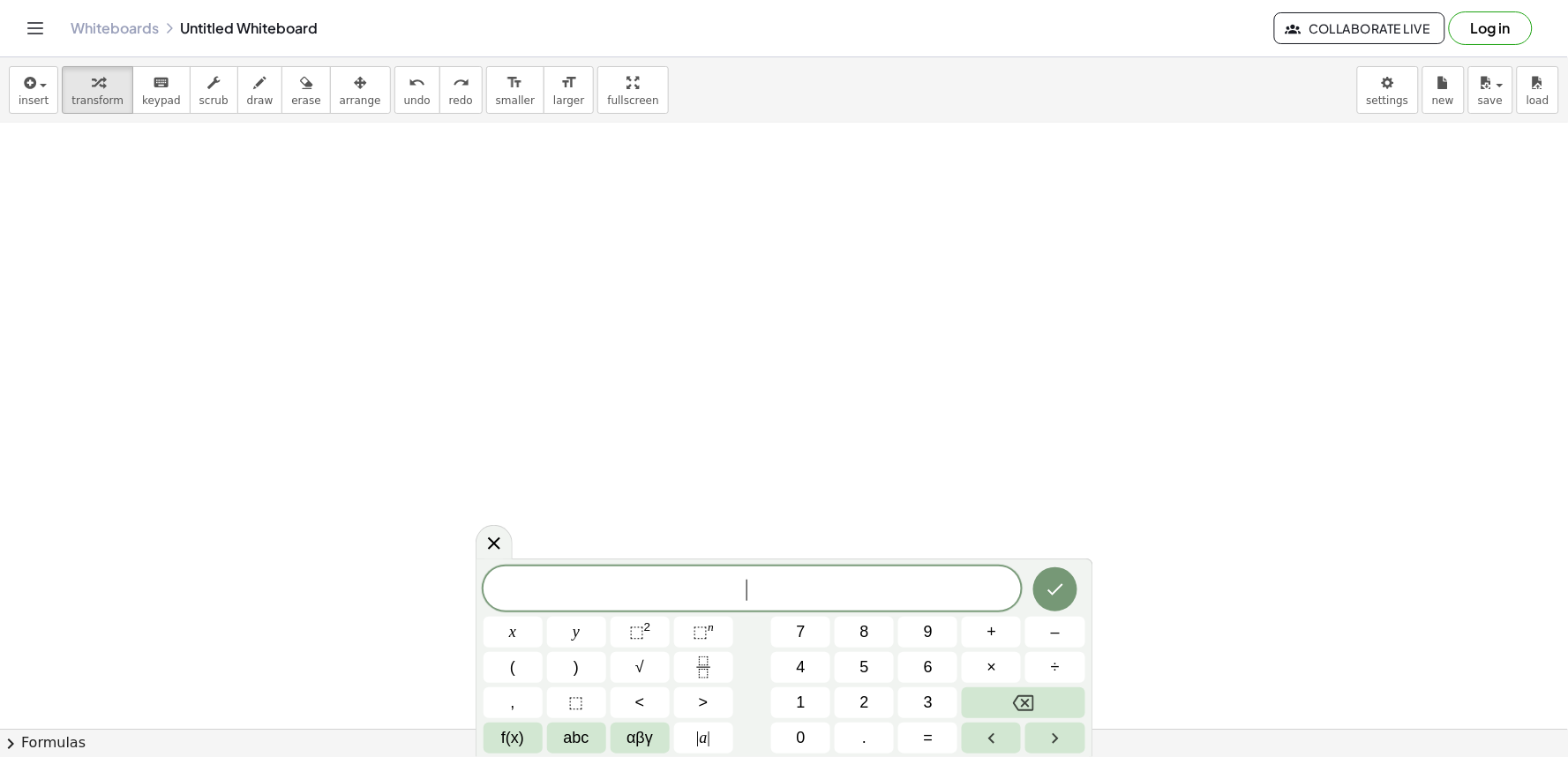
click at [302, 233] on div at bounding box center [784, 230] width 1568 height 1816
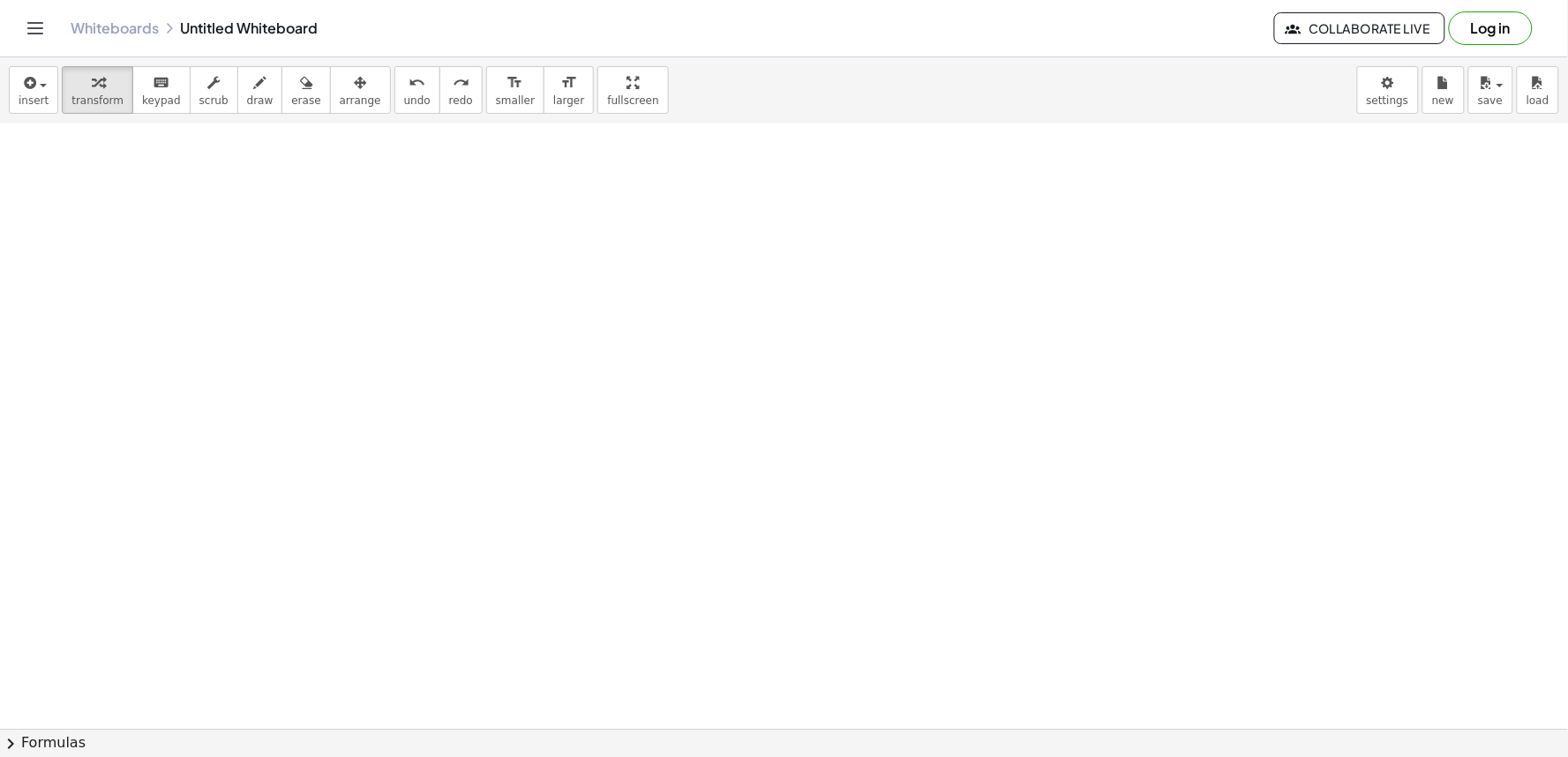
click at [309, 240] on div at bounding box center [784, 230] width 1568 height 1816
click at [306, 247] on div at bounding box center [784, 230] width 1568 height 1816
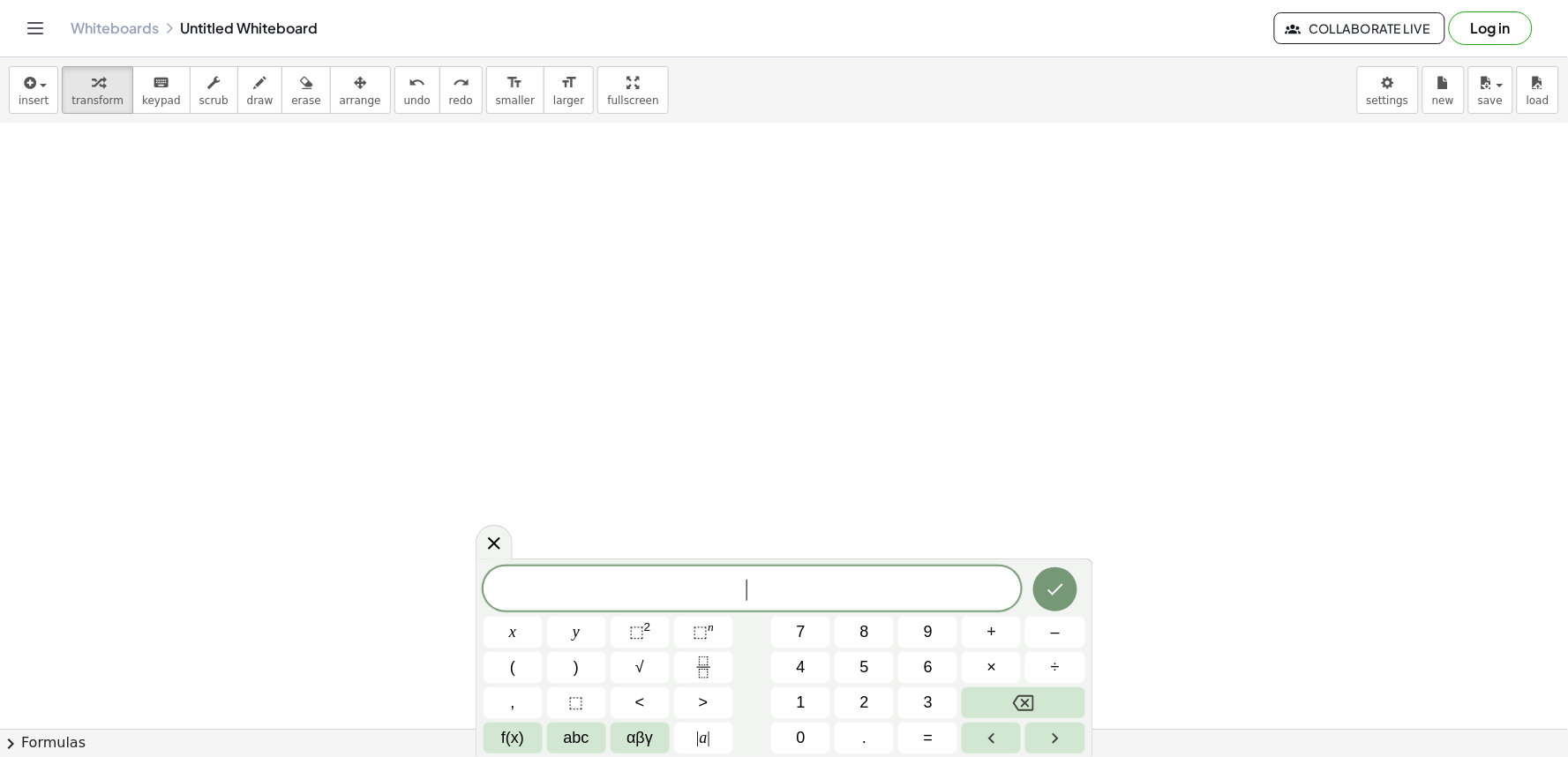
click at [304, 251] on div at bounding box center [784, 230] width 1568 height 1816
click at [328, 246] on div at bounding box center [784, 230] width 1568 height 1816
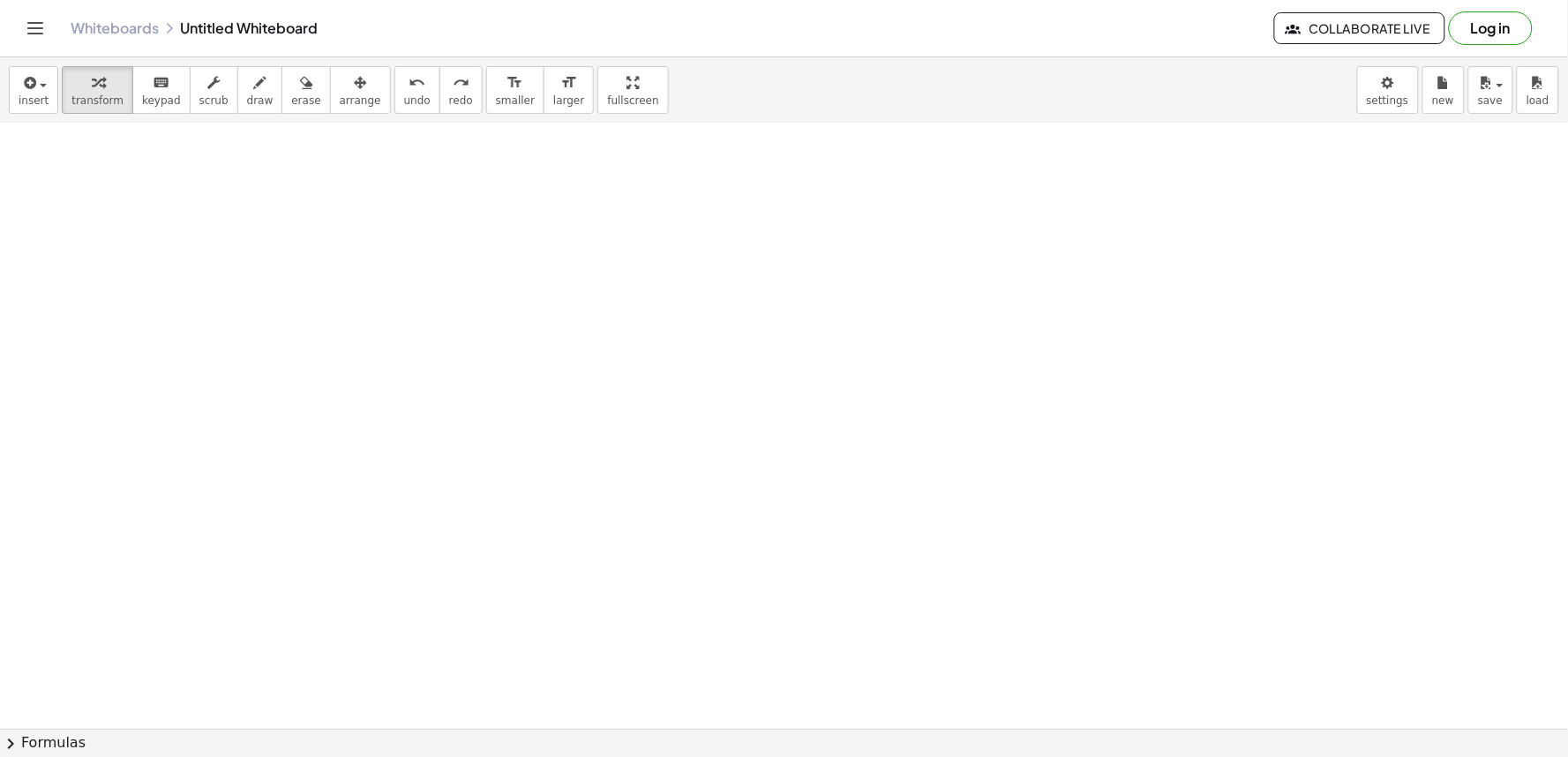
click at [329, 246] on div at bounding box center [784, 230] width 1568 height 1816
click at [319, 252] on div at bounding box center [784, 230] width 1568 height 1816
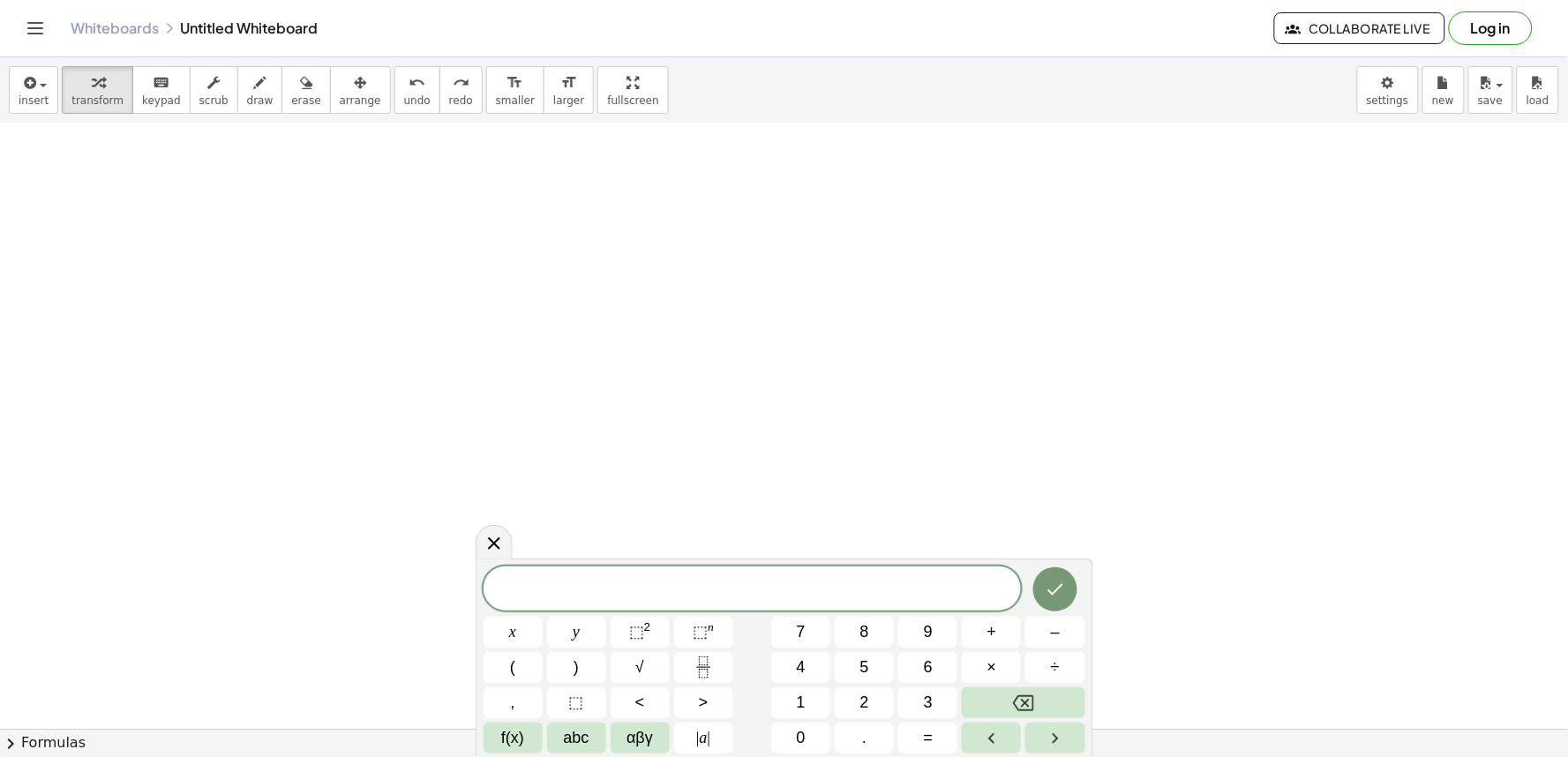
click at [295, 298] on div at bounding box center [784, 230] width 1568 height 1816
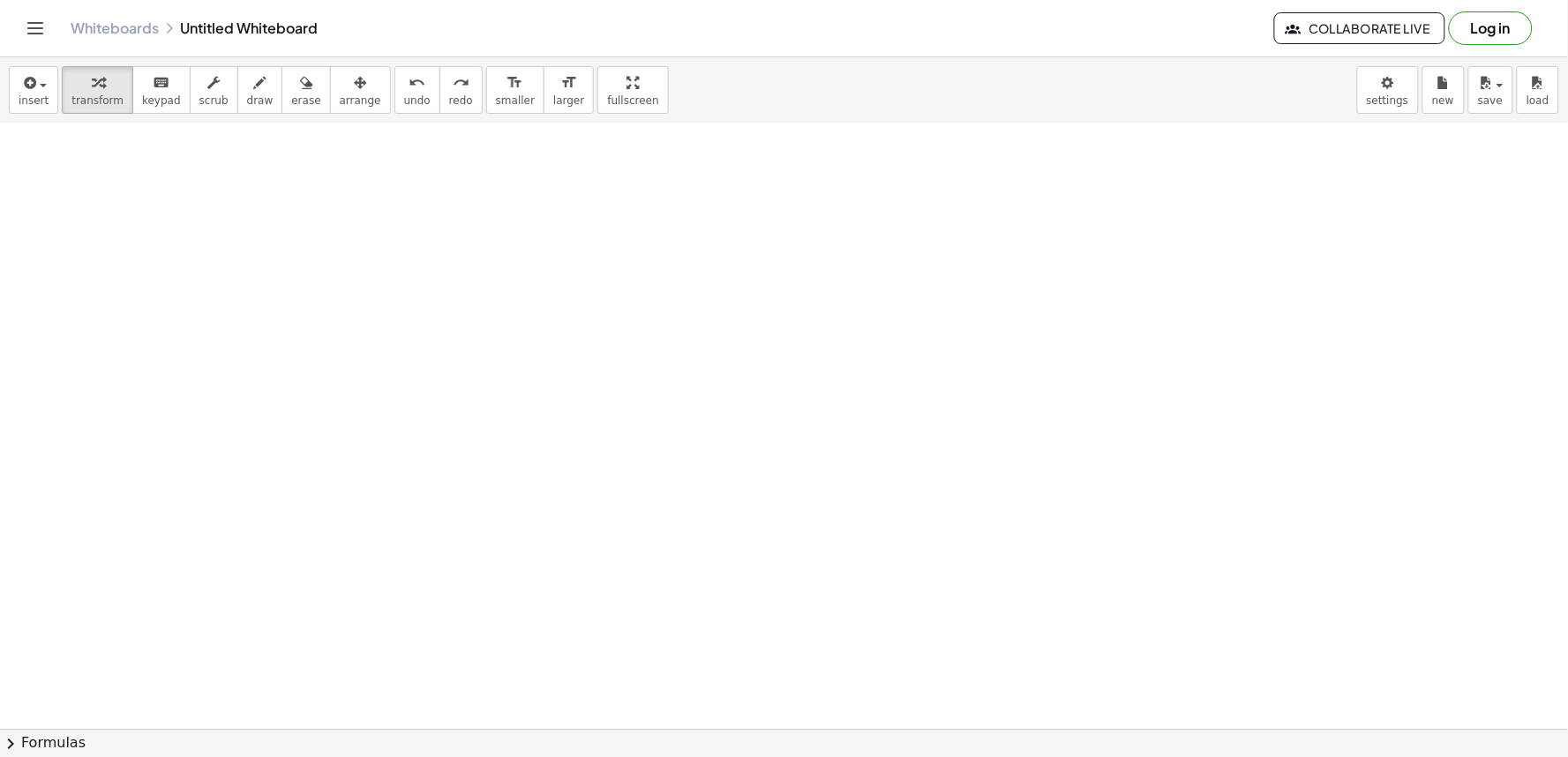
click at [134, 251] on div at bounding box center [784, 230] width 1568 height 1816
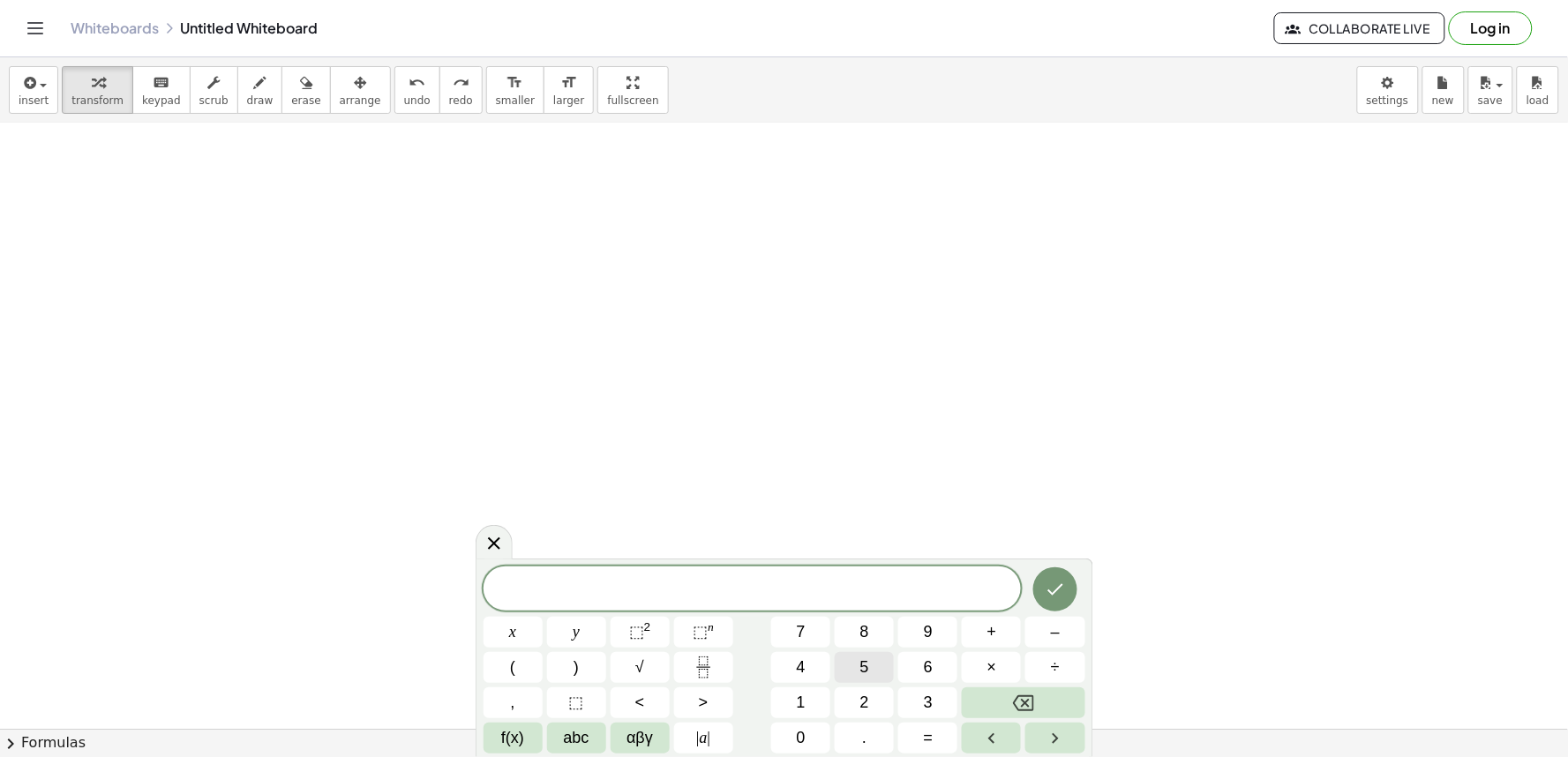
click at [861, 657] on span "5" at bounding box center [865, 667] width 9 height 24
click at [994, 665] on span "×" at bounding box center [992, 667] width 10 height 24
click at [983, 635] on button "+" at bounding box center [991, 632] width 59 height 31
click at [936, 737] on button "=" at bounding box center [927, 738] width 59 height 31
click at [922, 698] on button "3" at bounding box center [927, 702] width 59 height 31
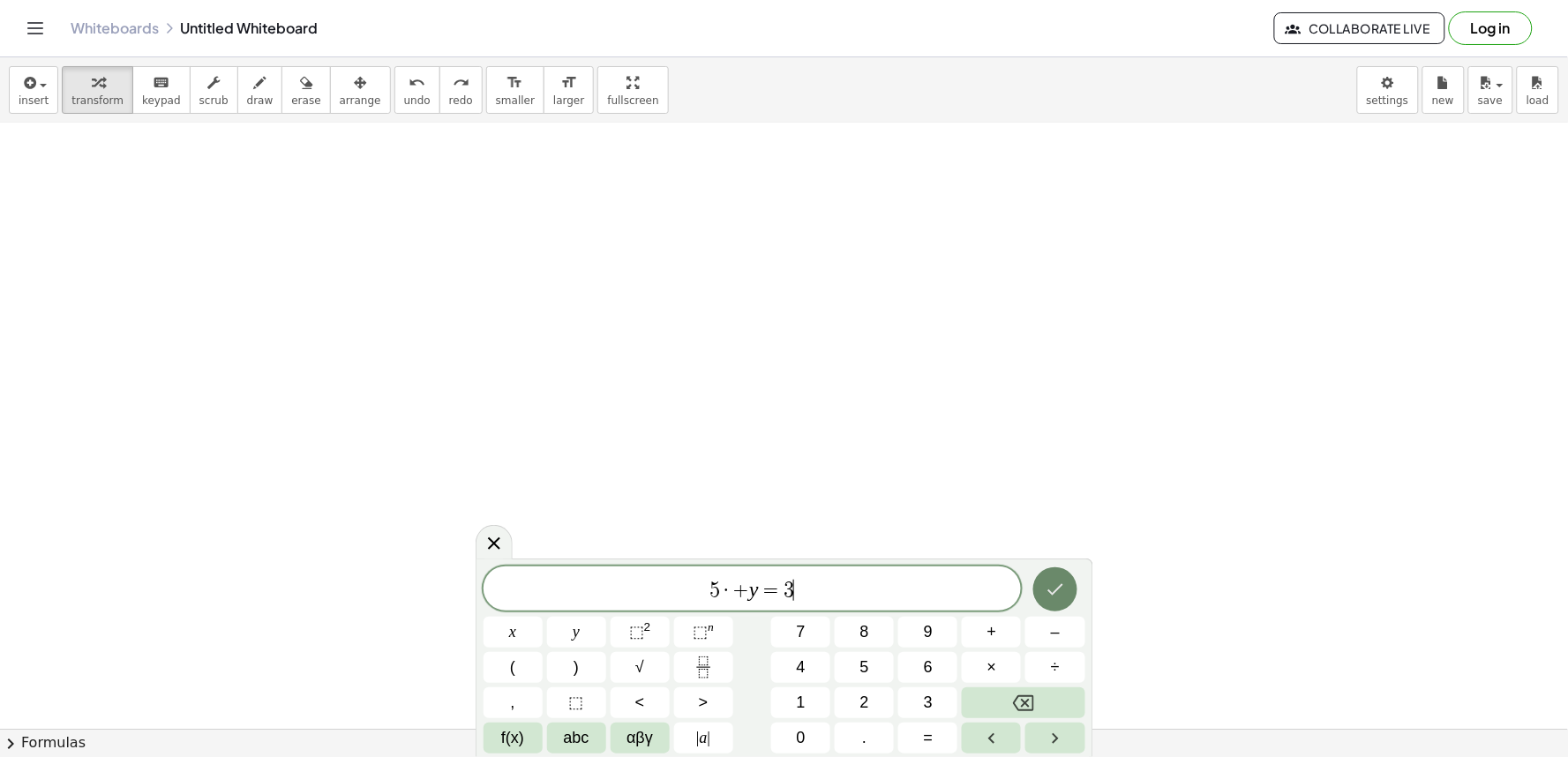
click at [1045, 589] on icon "Done" at bounding box center [1055, 589] width 21 height 21
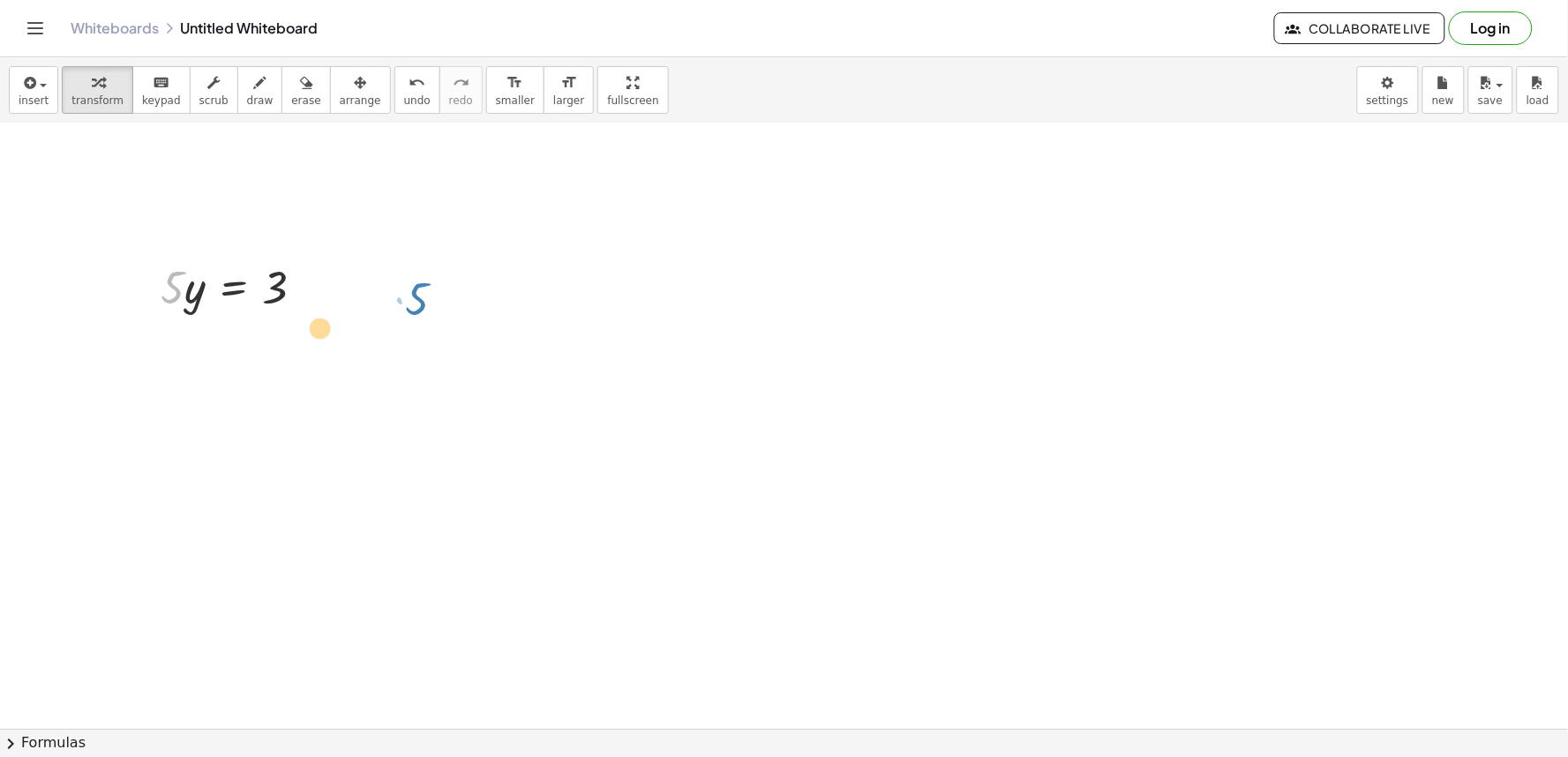
drag, startPoint x: 171, startPoint y: 291, endPoint x: 420, endPoint y: 298, distance: 249.1
click at [420, 298] on div "+ · 7 · x − 5 = 9 + · x · 7 − 5 = 9 + · x · 7 − · x · 7 − 5 = + 9 − · x · 7 − 5…" at bounding box center [784, 230] width 1568 height 1816
click at [404, 99] on span "undo" at bounding box center [417, 101] width 26 height 13
click at [409, 91] on icon "undo" at bounding box center [417, 82] width 16 height 21
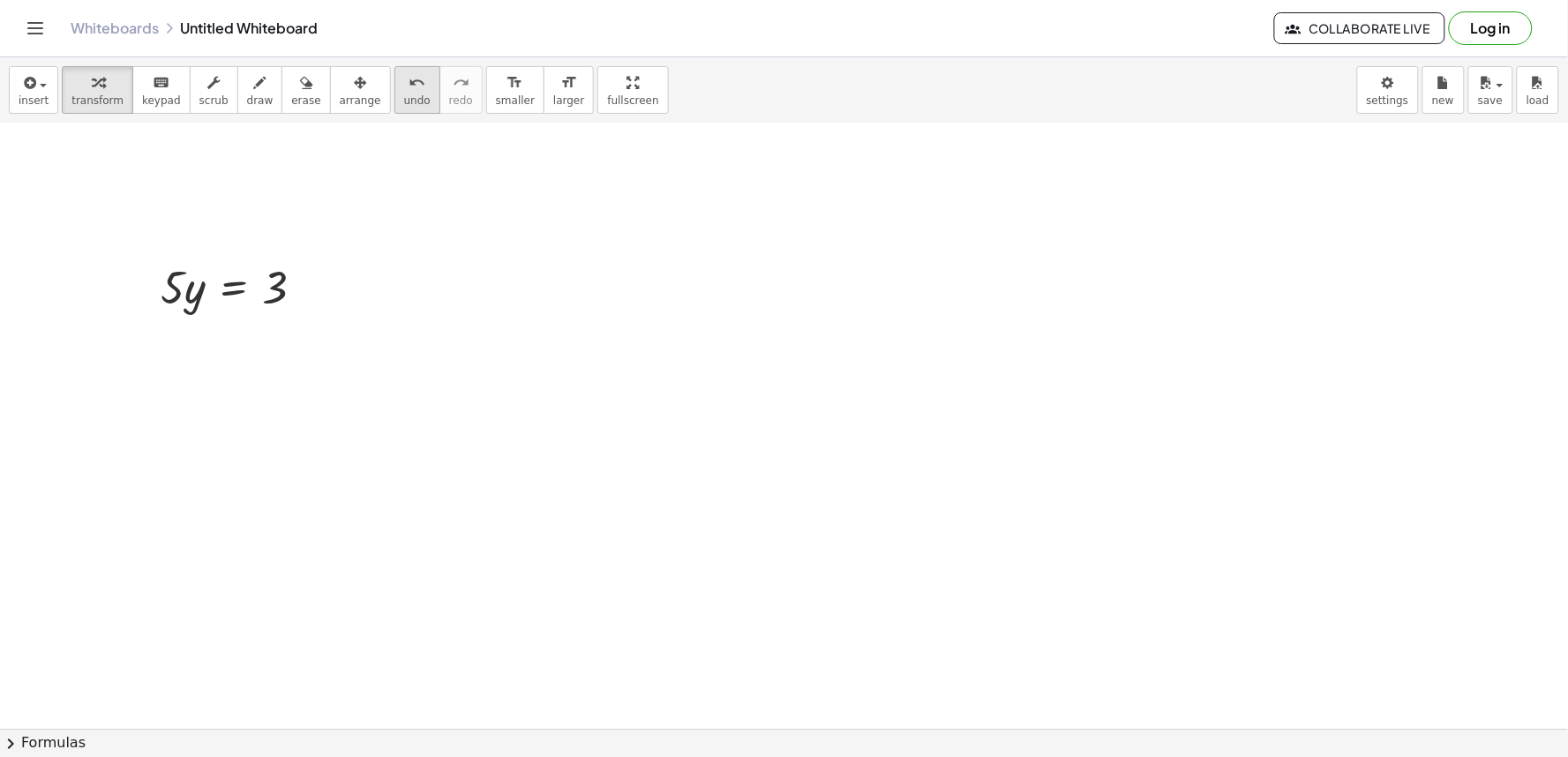
click at [404, 95] on span "undo" at bounding box center [417, 101] width 26 height 13
click at [356, 101] on button "arrange" at bounding box center [360, 90] width 61 height 47
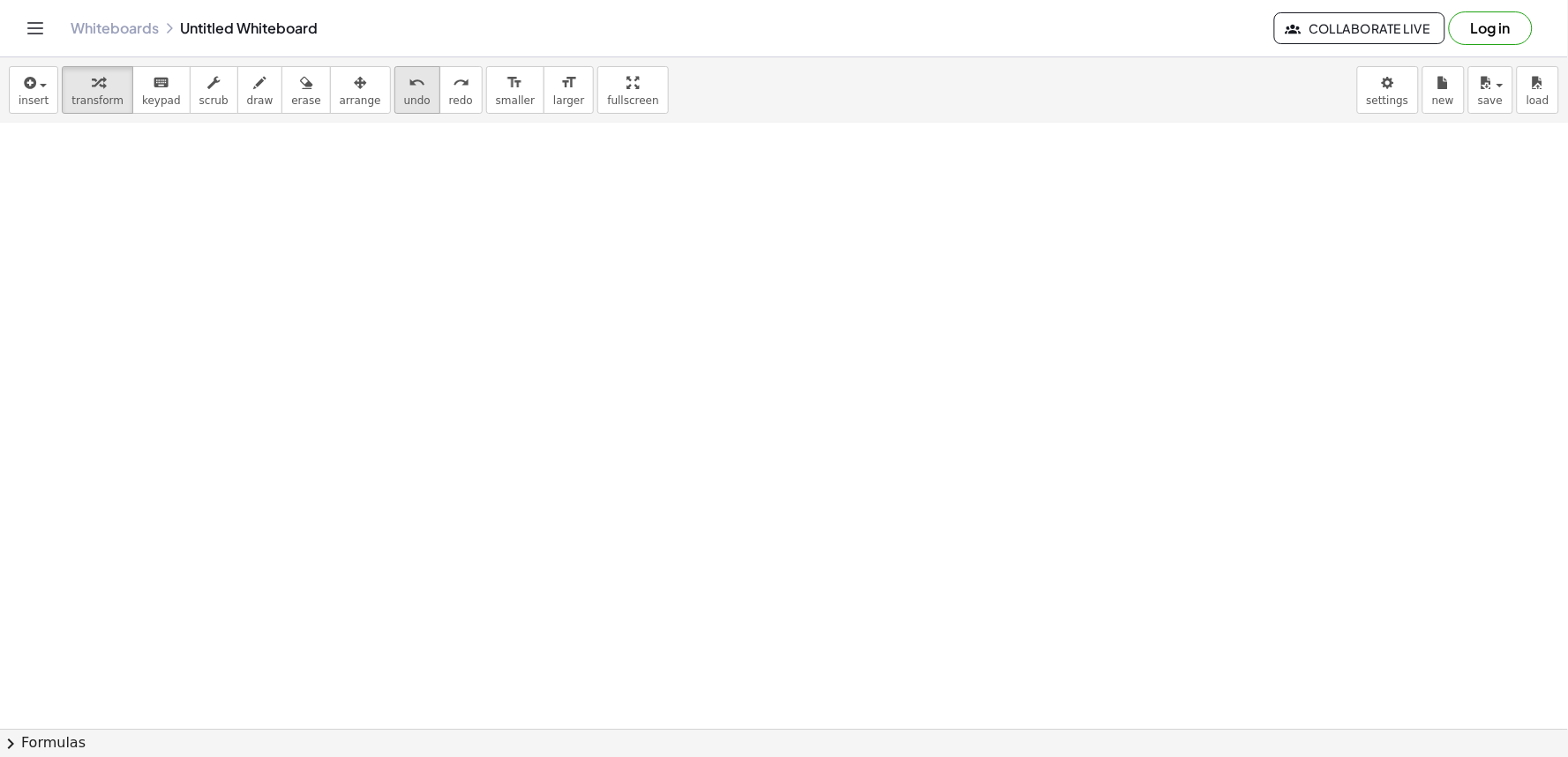
click at [394, 104] on button "undo undo" at bounding box center [417, 90] width 46 height 47
drag, startPoint x: 179, startPoint y: 368, endPoint x: 561, endPoint y: 471, distance: 395.6
click at [247, 376] on div at bounding box center [784, 230] width 1568 height 1816
drag, startPoint x: 561, startPoint y: 471, endPoint x: 302, endPoint y: 268, distance: 329.1
click at [227, 289] on div at bounding box center [784, 230] width 1568 height 1816
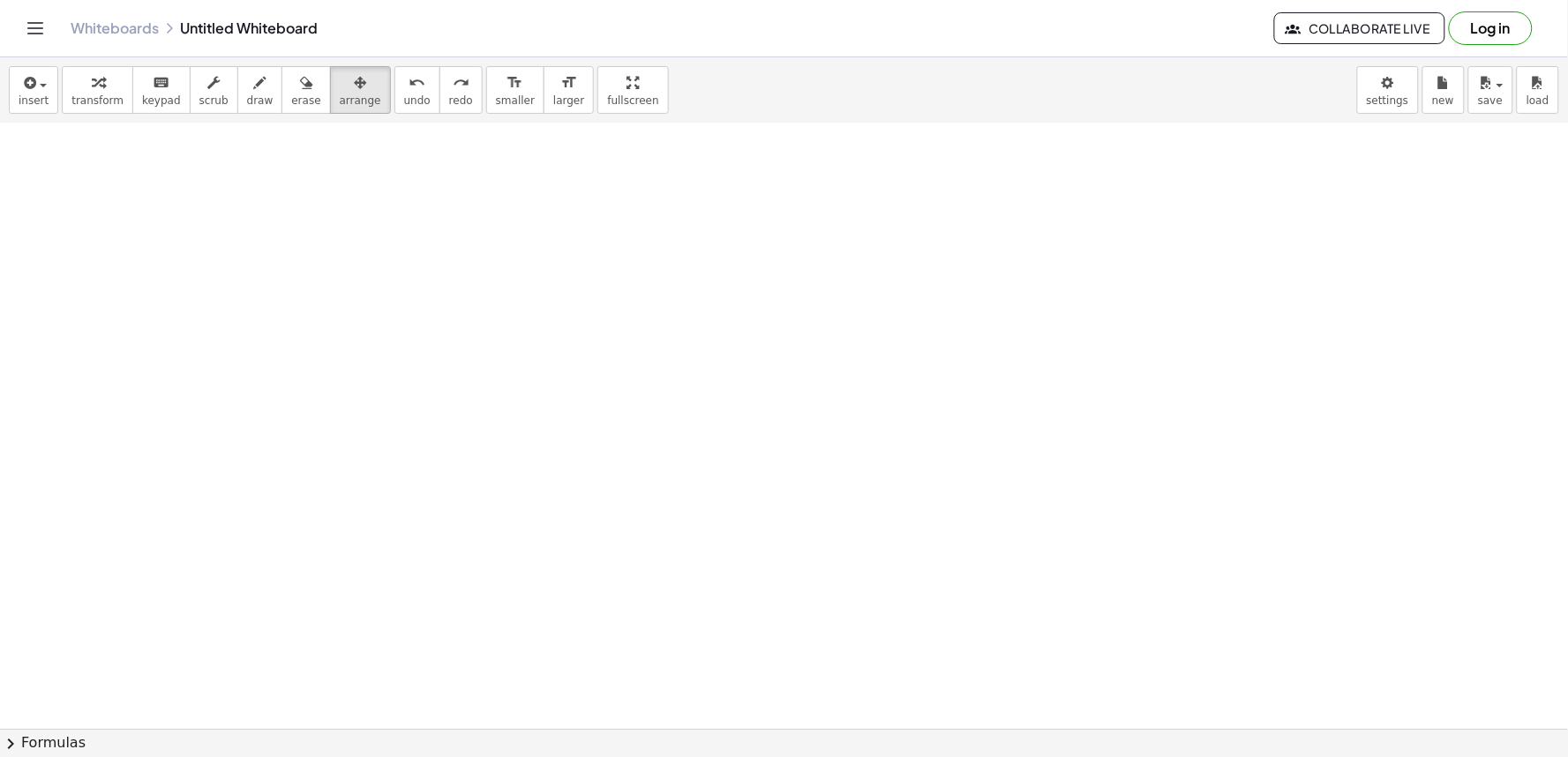
drag, startPoint x: 302, startPoint y: 268, endPoint x: 401, endPoint y: 316, distance: 110.0
click at [354, 249] on div at bounding box center [784, 230] width 1568 height 1816
click at [274, 464] on div at bounding box center [784, 230] width 1568 height 1816
click at [592, 459] on div at bounding box center [784, 230] width 1568 height 1816
drag, startPoint x: 0, startPoint y: 344, endPoint x: 150, endPoint y: 354, distance: 150.3
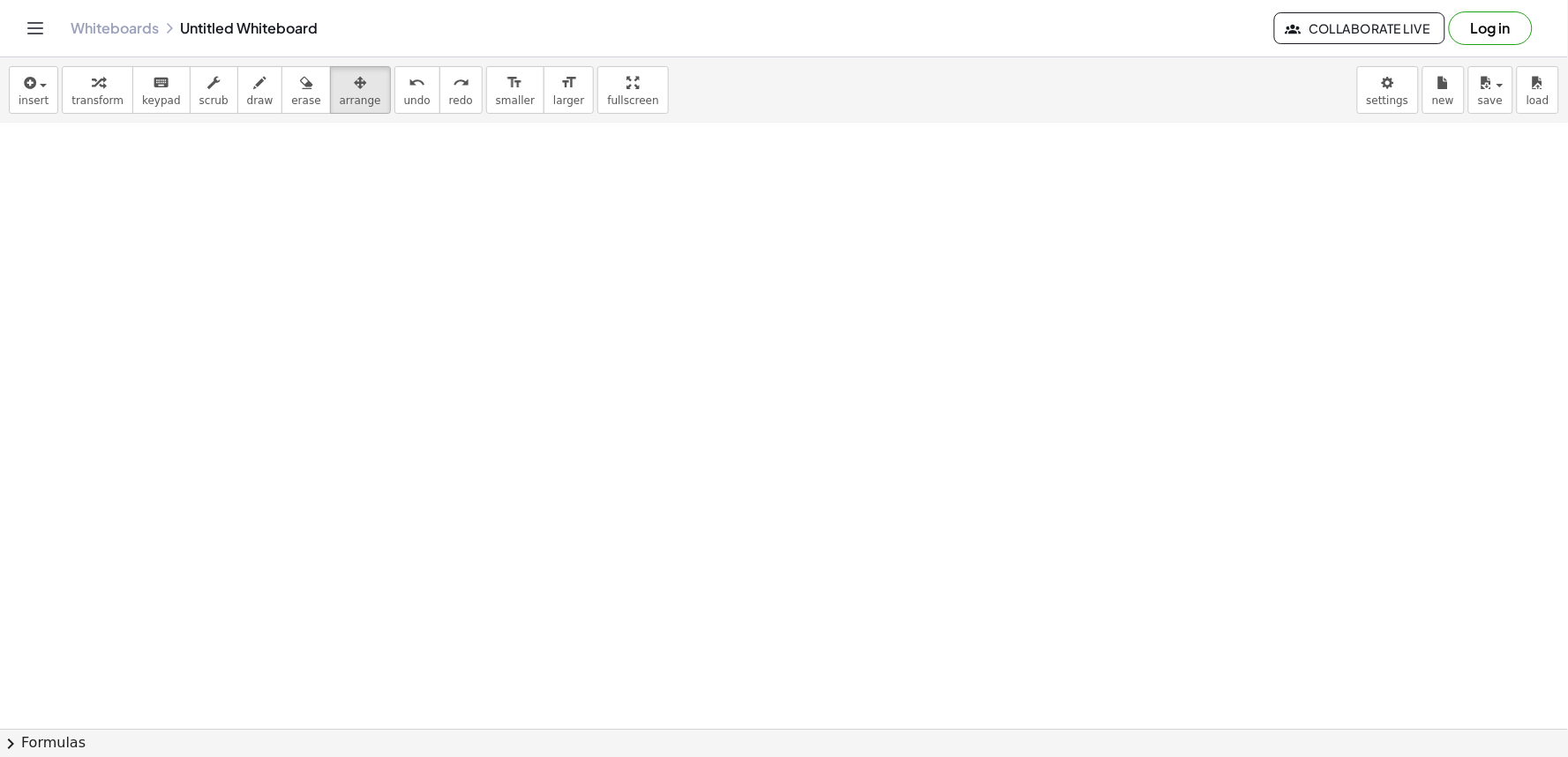
click at [150, 354] on div at bounding box center [784, 230] width 1568 height 1816
drag, startPoint x: 559, startPoint y: 540, endPoint x: 611, endPoint y: 489, distance: 72.8
click at [602, 497] on div at bounding box center [784, 230] width 1568 height 1816
click at [700, 455] on div at bounding box center [784, 230] width 1568 height 1816
drag, startPoint x: 679, startPoint y: 445, endPoint x: 664, endPoint y: 434, distance: 18.6
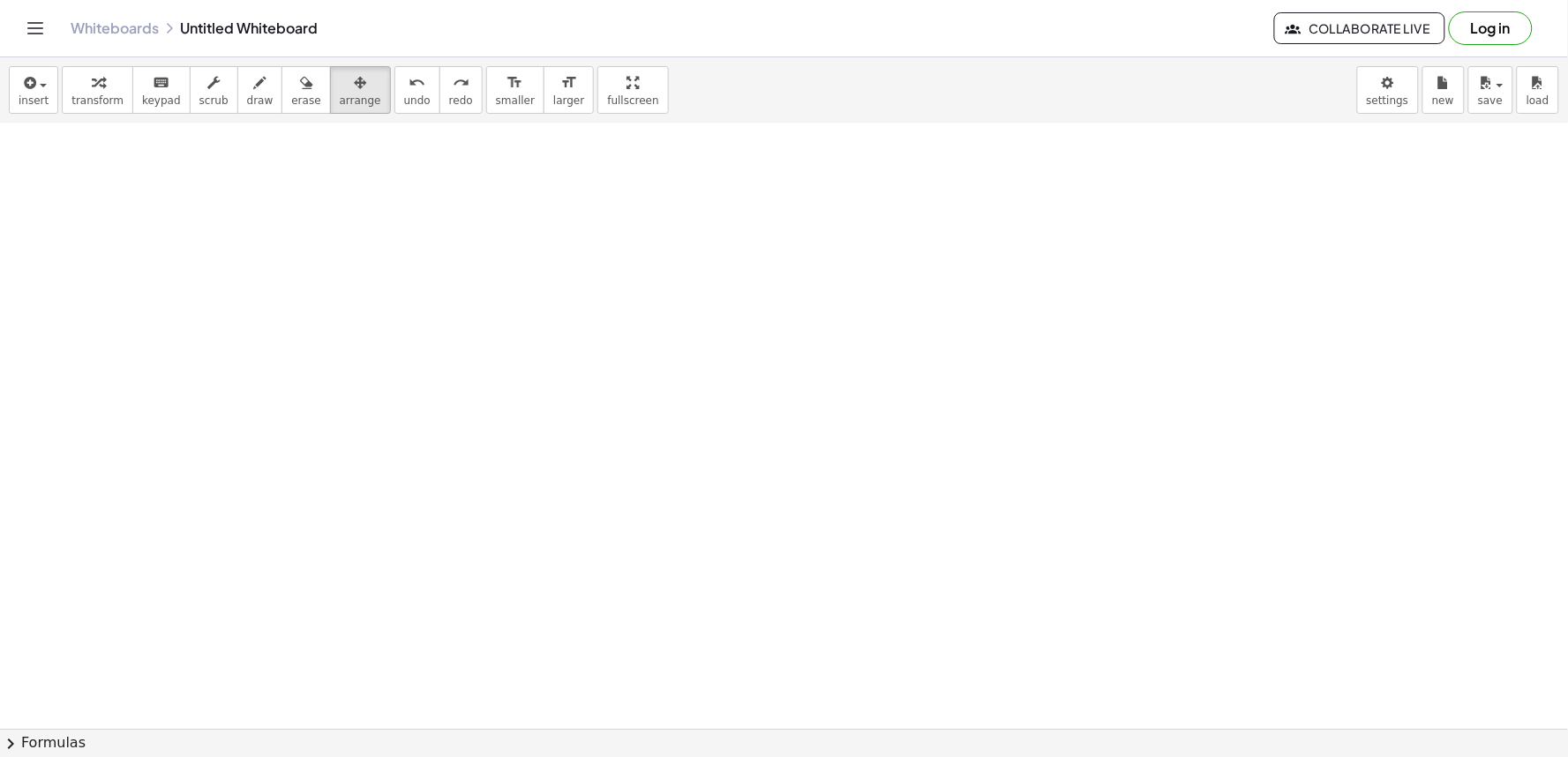
click at [674, 442] on div at bounding box center [784, 230] width 1568 height 1816
click at [663, 432] on div at bounding box center [784, 230] width 1568 height 1816
click at [640, 446] on div at bounding box center [784, 230] width 1568 height 1816
click at [662, 451] on div at bounding box center [784, 230] width 1568 height 1816
click at [659, 451] on div at bounding box center [784, 230] width 1568 height 1816
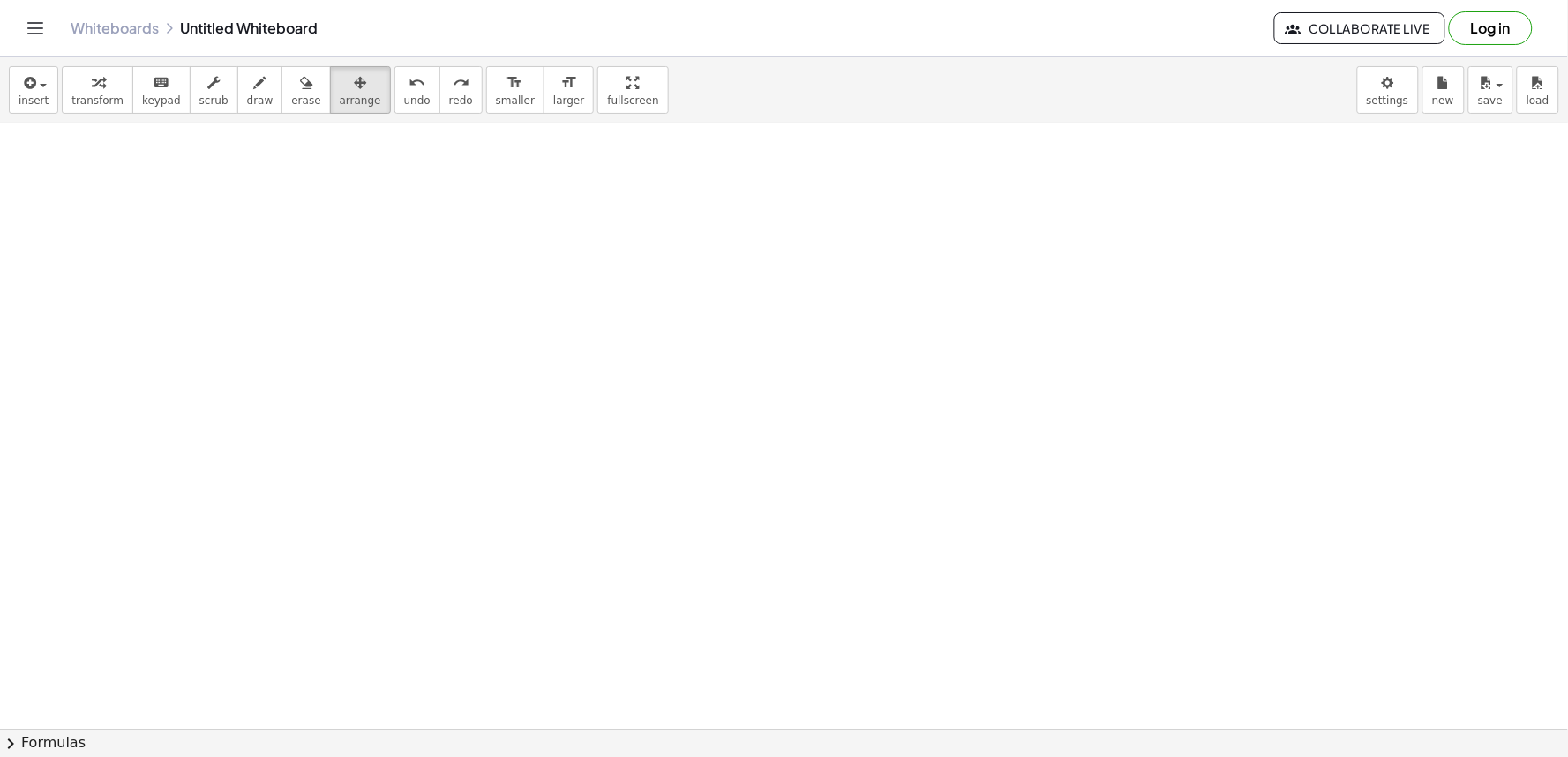
drag, startPoint x: 662, startPoint y: 451, endPoint x: 674, endPoint y: 444, distance: 13.9
click at [666, 448] on div at bounding box center [784, 230] width 1568 height 1816
drag, startPoint x: 674, startPoint y: 444, endPoint x: 767, endPoint y: 452, distance: 93.3
click at [676, 448] on div at bounding box center [784, 230] width 1568 height 1816
drag, startPoint x: 767, startPoint y: 452, endPoint x: 349, endPoint y: 313, distance: 440.5
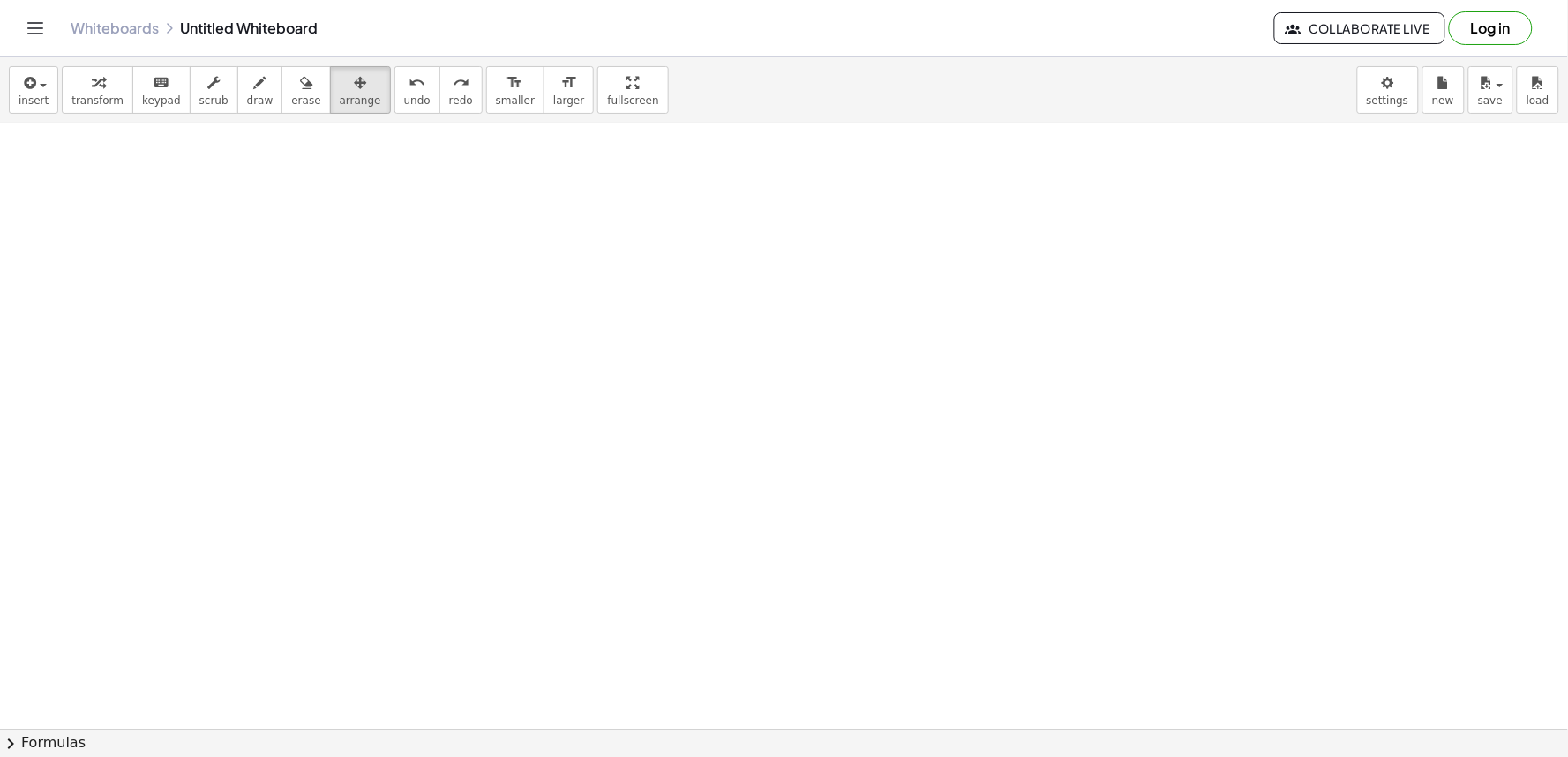
click at [609, 406] on div at bounding box center [784, 230] width 1568 height 1816
drag, startPoint x: 349, startPoint y: 313, endPoint x: 372, endPoint y: 167, distance: 147.8
click at [339, 271] on div at bounding box center [784, 230] width 1568 height 1816
drag, startPoint x: 372, startPoint y: 167, endPoint x: 369, endPoint y: 86, distance: 81.1
click at [385, 117] on div "insert select one: Math Expression Function Text Youtube Video Graphing Geometr…" at bounding box center [784, 407] width 1568 height 700
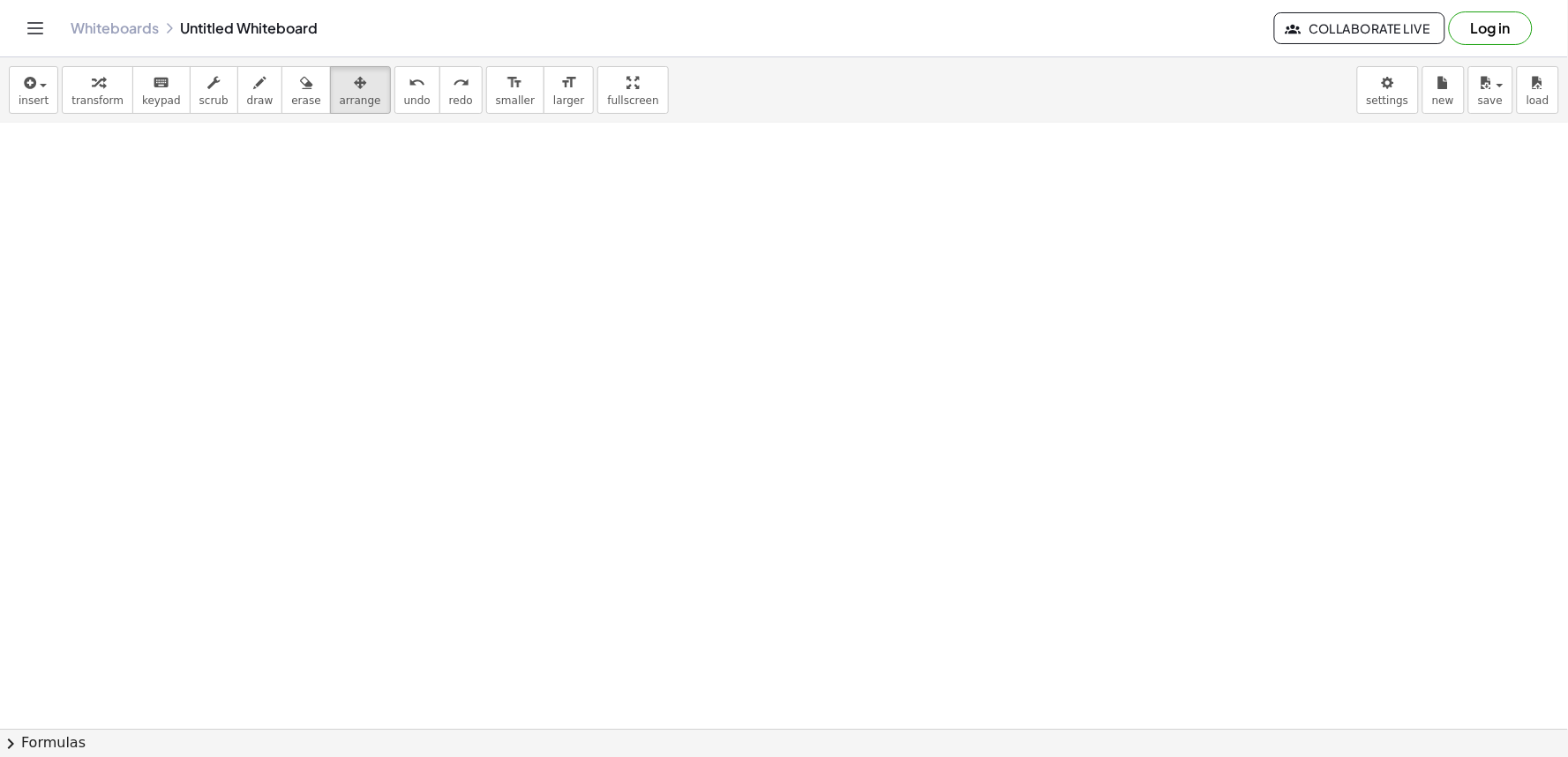
drag, startPoint x: 358, startPoint y: 81, endPoint x: 228, endPoint y: 39, distance: 136.6
click at [285, 68] on div "transform keyboard keypad scrub draw erase arrange" at bounding box center [226, 90] width 329 height 47
click at [96, 80] on icon "button" at bounding box center [98, 82] width 13 height 21
click at [112, 213] on div at bounding box center [784, 230] width 1568 height 1816
click at [646, 463] on div at bounding box center [784, 230] width 1568 height 1816
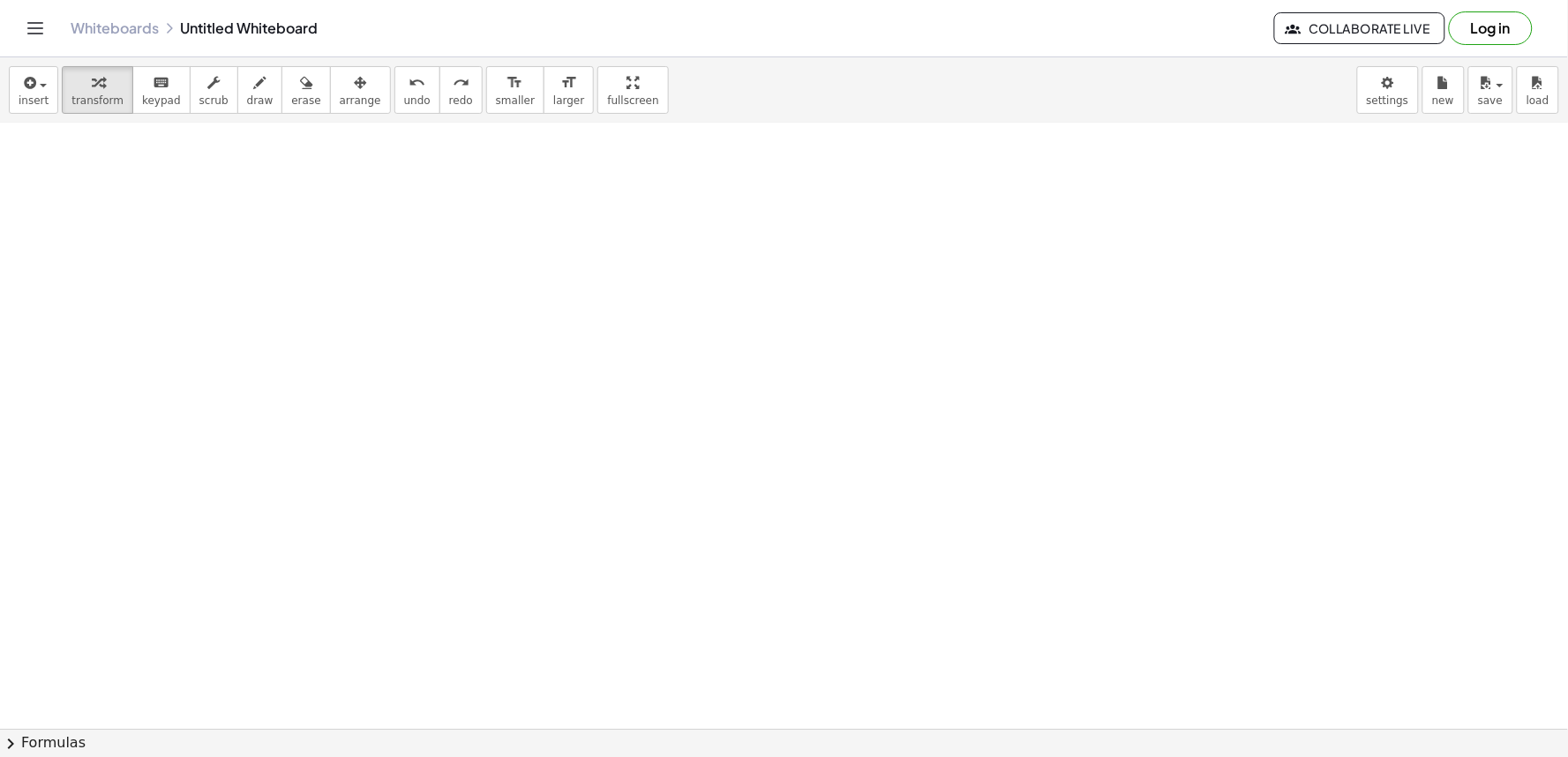
click at [653, 461] on div at bounding box center [784, 230] width 1568 height 1816
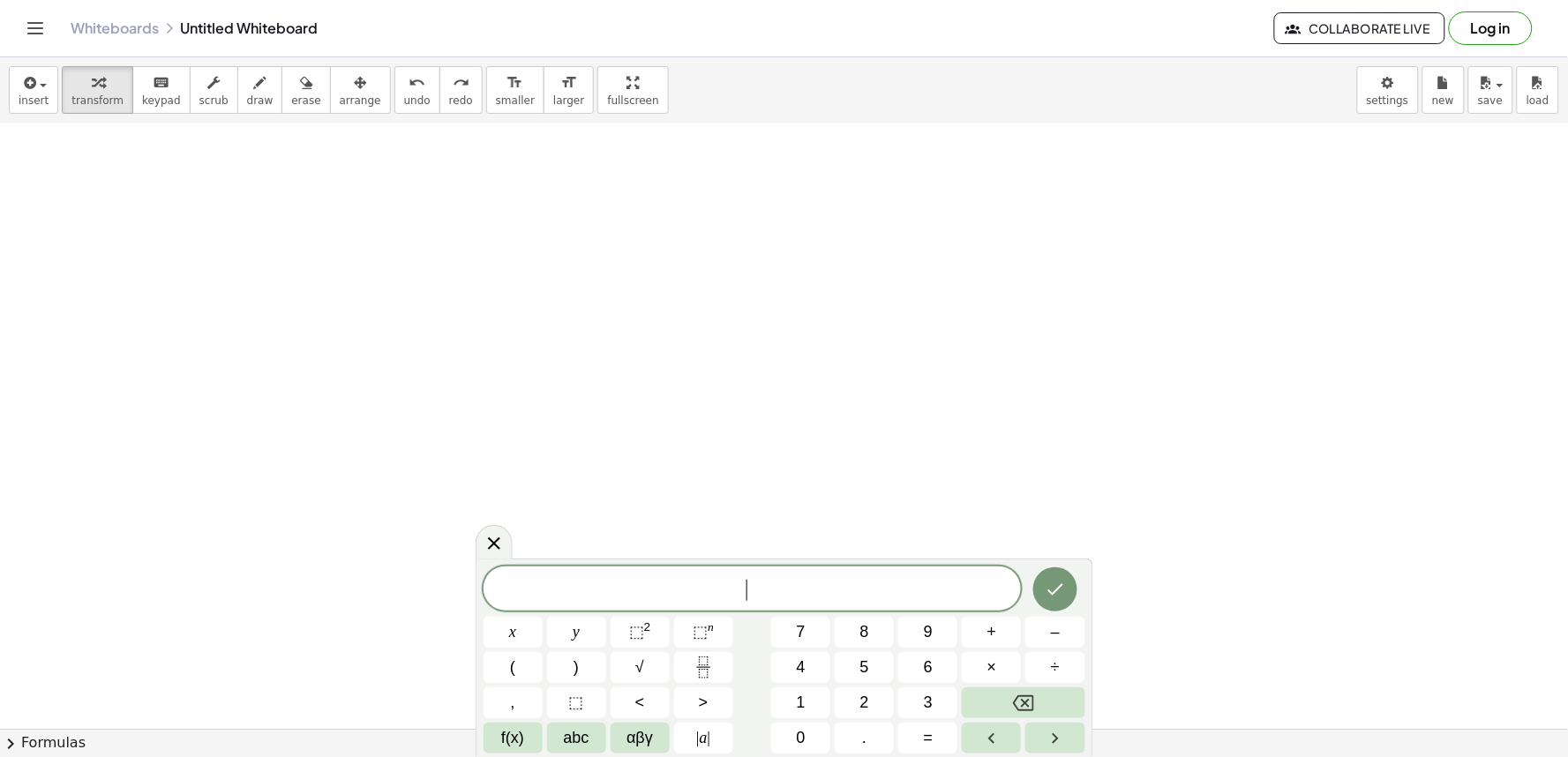
drag, startPoint x: 653, startPoint y: 461, endPoint x: 647, endPoint y: 481, distance: 20.9
click at [652, 469] on div at bounding box center [784, 230] width 1568 height 1816
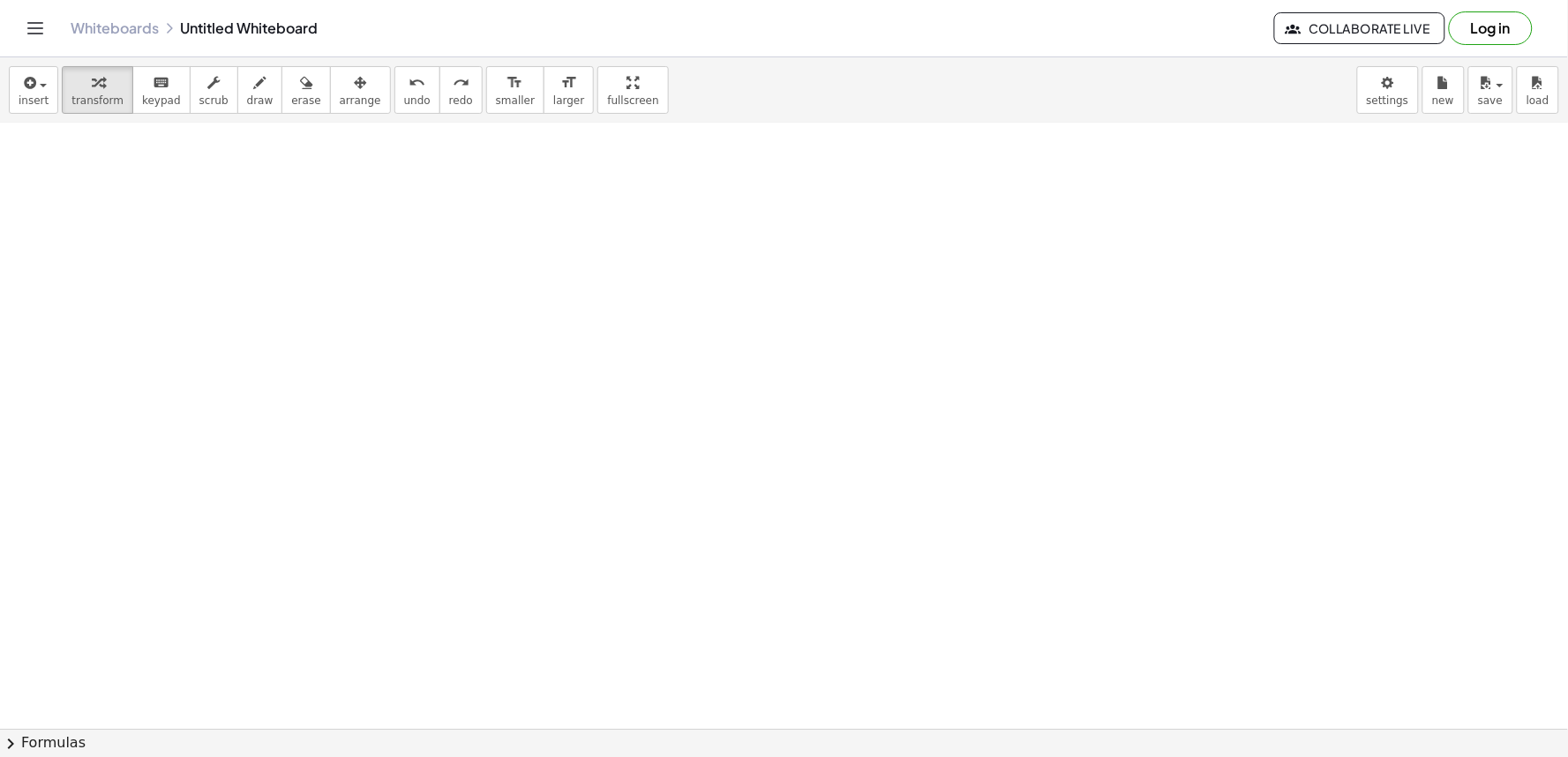
click at [649, 534] on div at bounding box center [784, 230] width 1568 height 1816
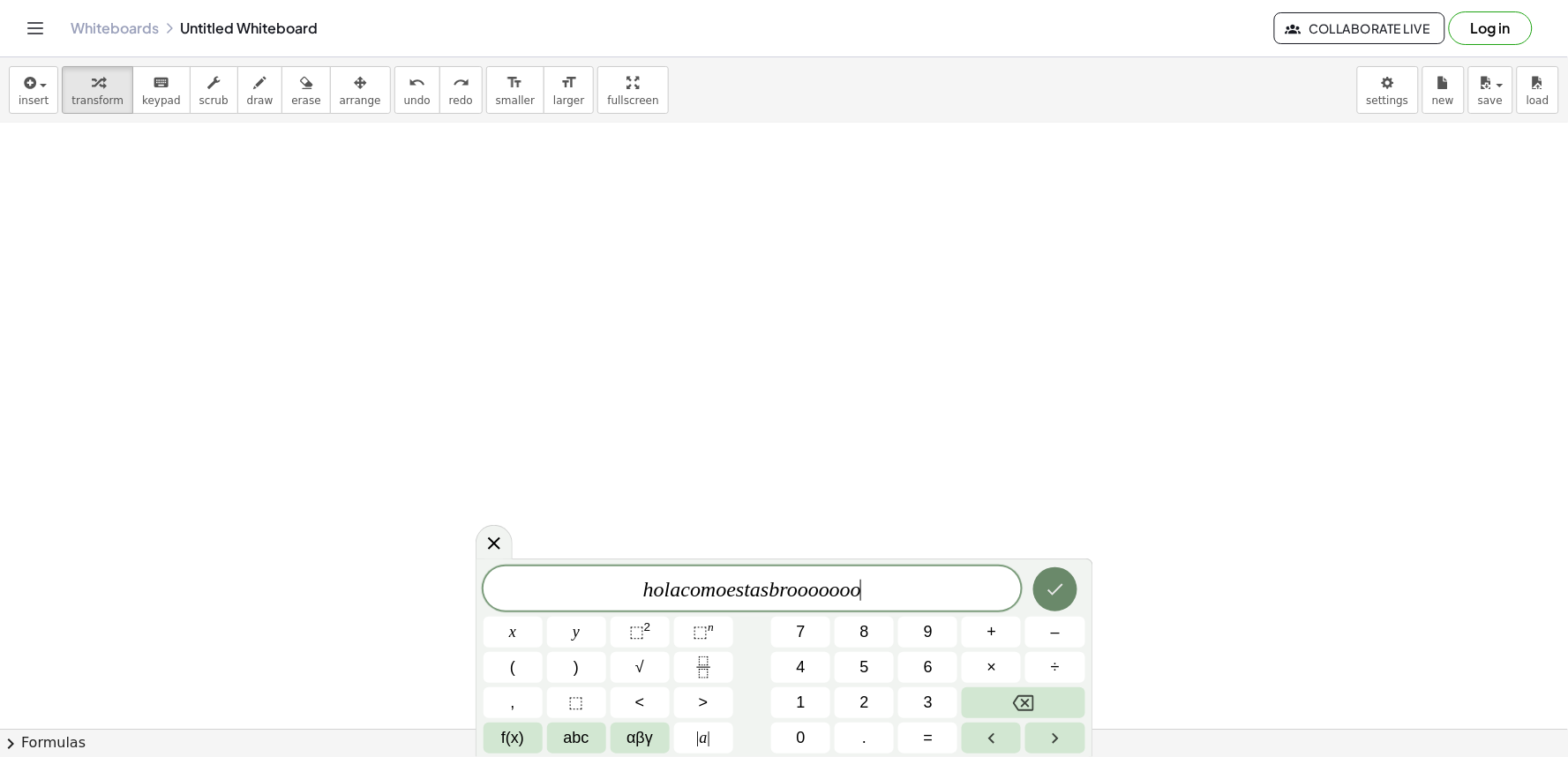
drag, startPoint x: 1053, startPoint y: 554, endPoint x: 1053, endPoint y: 579, distance: 25.0
click at [1053, 579] on body "Graspable Math Activities Get Started Activity Bank Assigned Work Classes White…" at bounding box center [784, 378] width 1568 height 757
click at [1053, 580] on icon "Done" at bounding box center [1055, 589] width 21 height 21
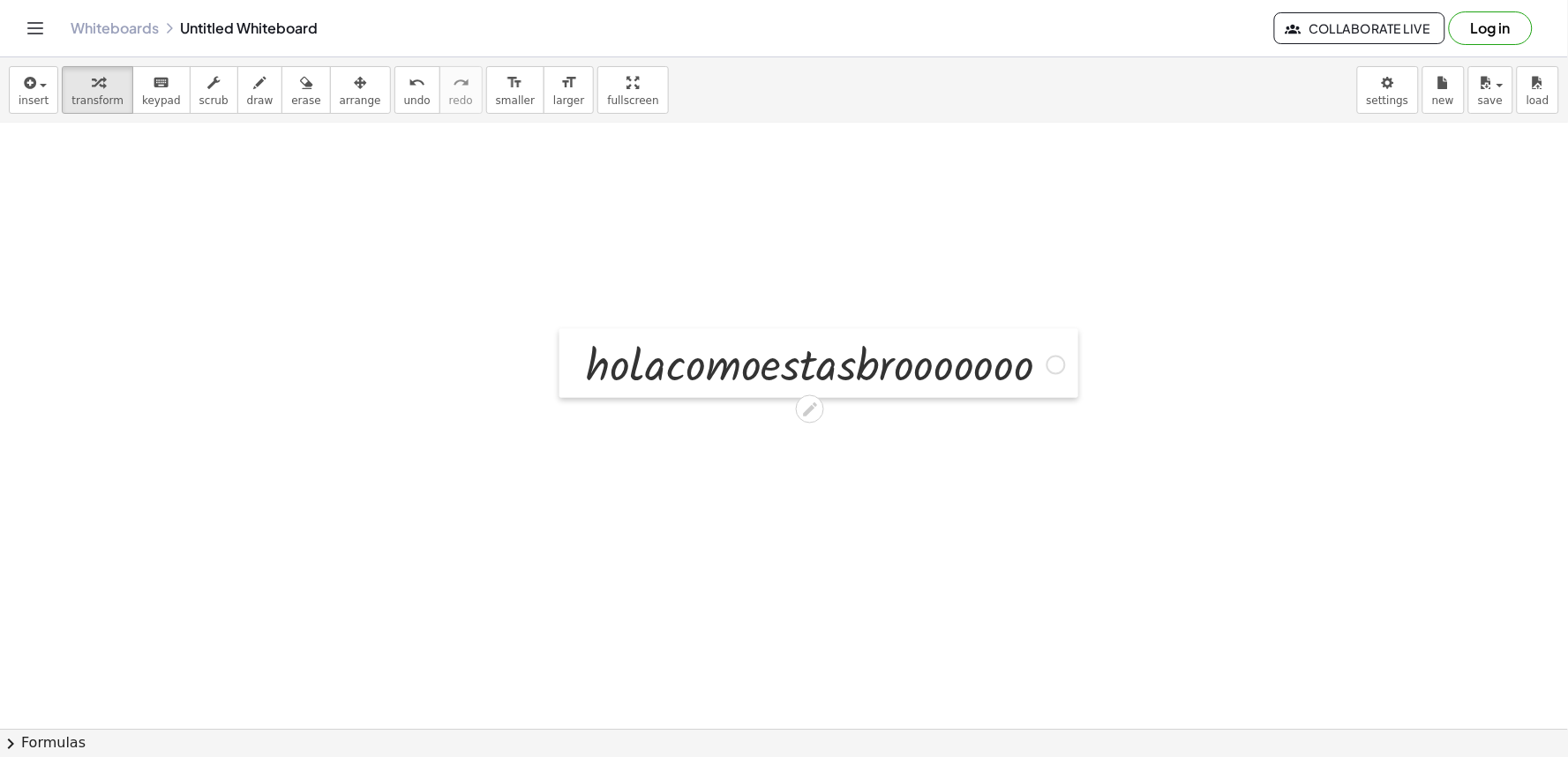
drag, startPoint x: 663, startPoint y: 577, endPoint x: 572, endPoint y: 366, distance: 229.8
click at [572, 367] on div at bounding box center [572, 364] width 26 height 69
drag, startPoint x: 572, startPoint y: 366, endPoint x: 457, endPoint y: 315, distance: 125.8
click at [558, 359] on div at bounding box center [571, 359] width 26 height 69
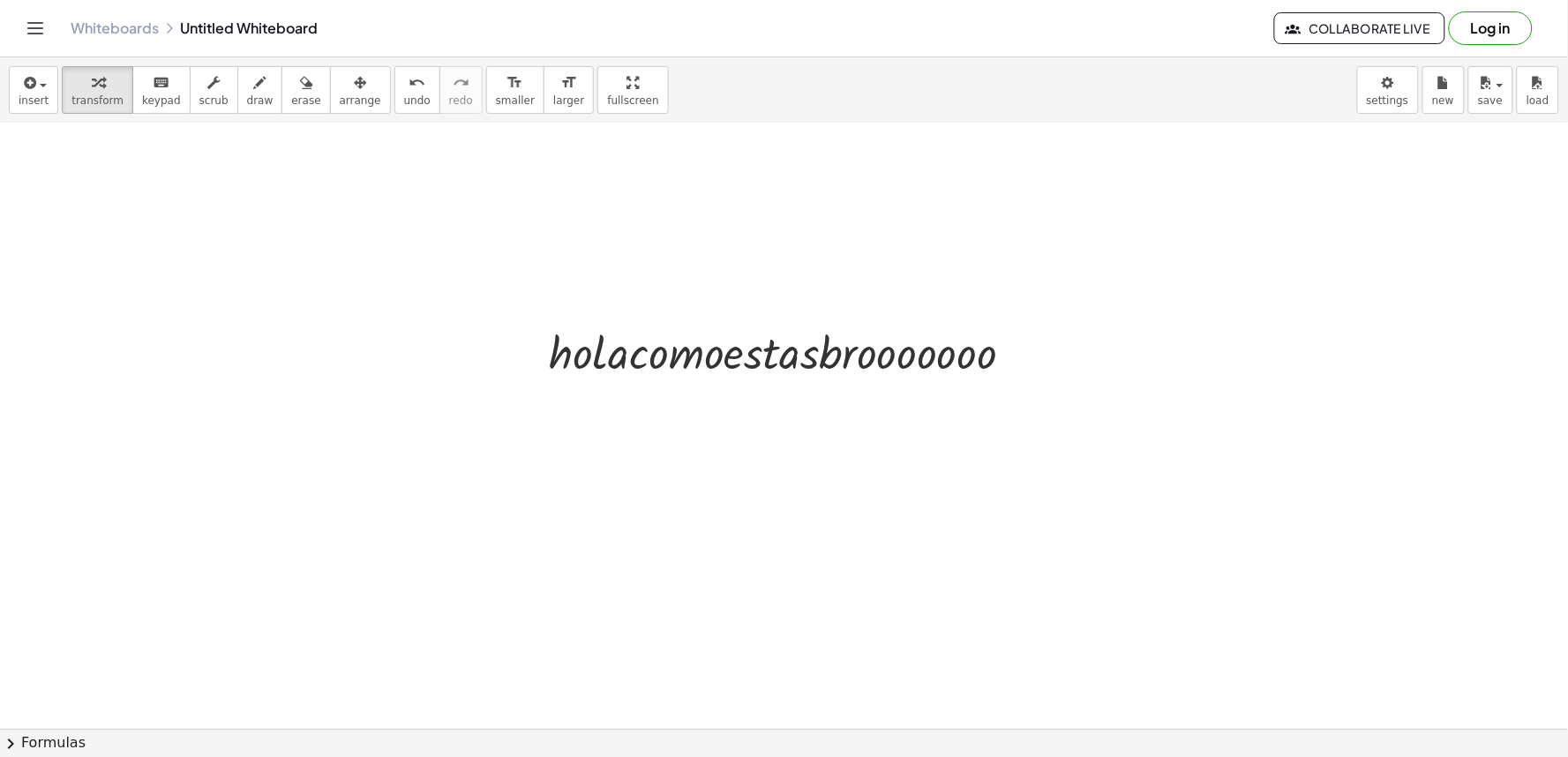
drag, startPoint x: 457, startPoint y: 315, endPoint x: 516, endPoint y: 394, distance: 98.6
click at [507, 328] on div at bounding box center [784, 230] width 1568 height 1816
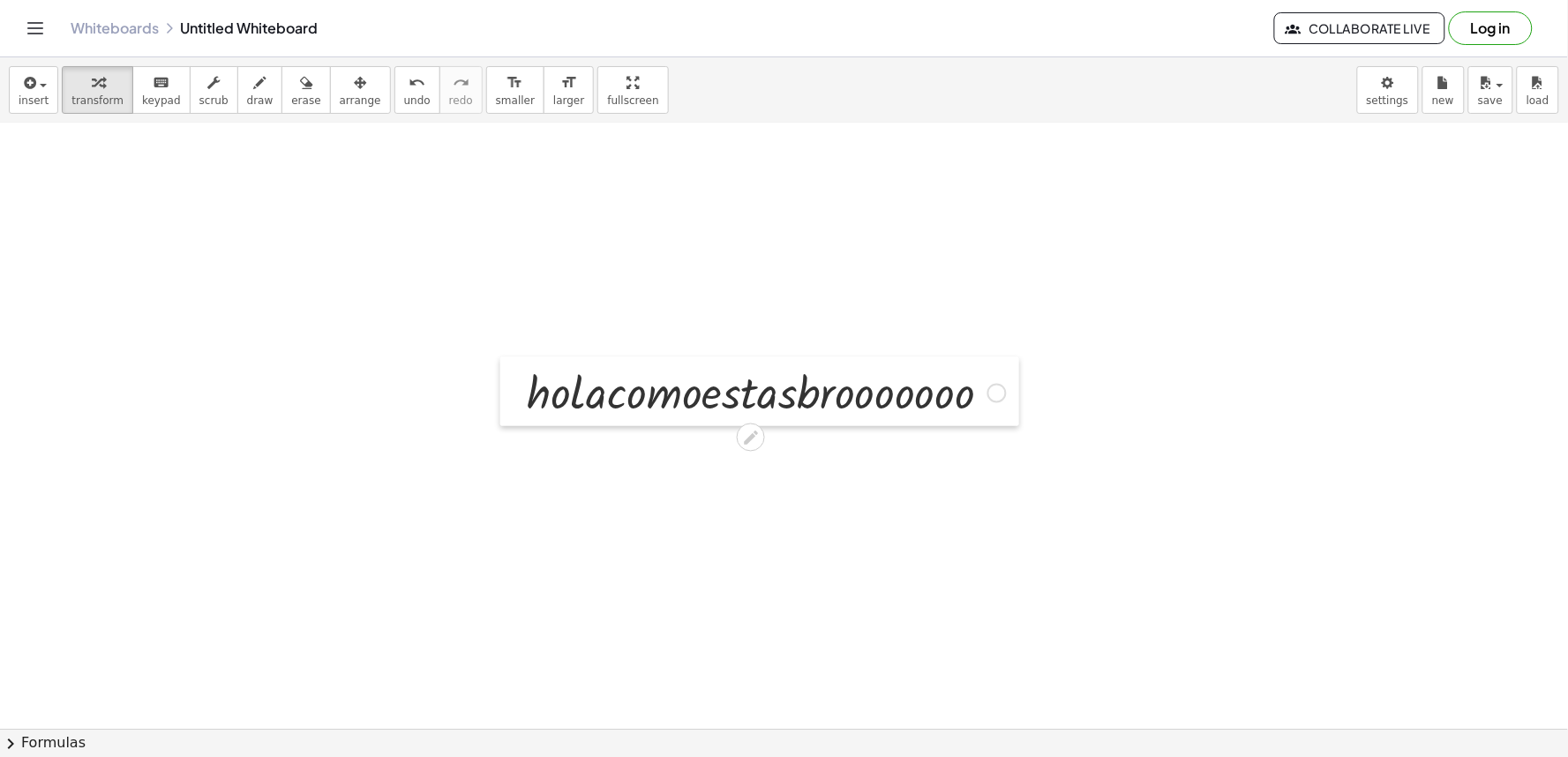
drag, startPoint x: 516, startPoint y: 394, endPoint x: 460, endPoint y: 365, distance: 63.1
click at [501, 365] on div at bounding box center [513, 392] width 26 height 69
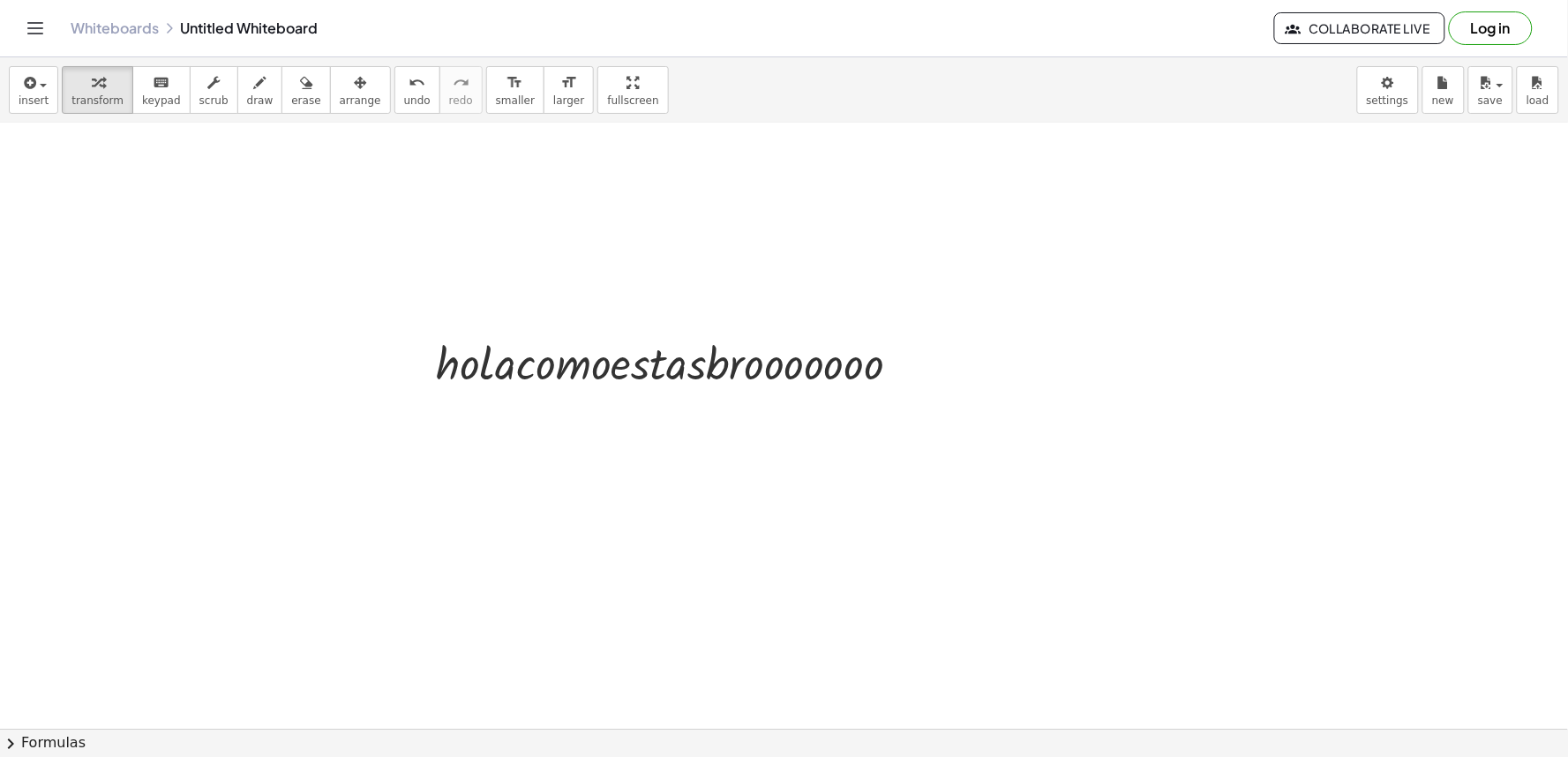
drag, startPoint x: 1495, startPoint y: 339, endPoint x: 1308, endPoint y: 532, distance: 268.7
click at [1431, 384] on div at bounding box center [784, 230] width 1568 height 1816
drag, startPoint x: 1032, startPoint y: 229, endPoint x: 970, endPoint y: 301, distance: 95.0
click at [1002, 257] on div at bounding box center [784, 230] width 1568 height 1816
click at [944, 374] on div at bounding box center [784, 230] width 1568 height 1816
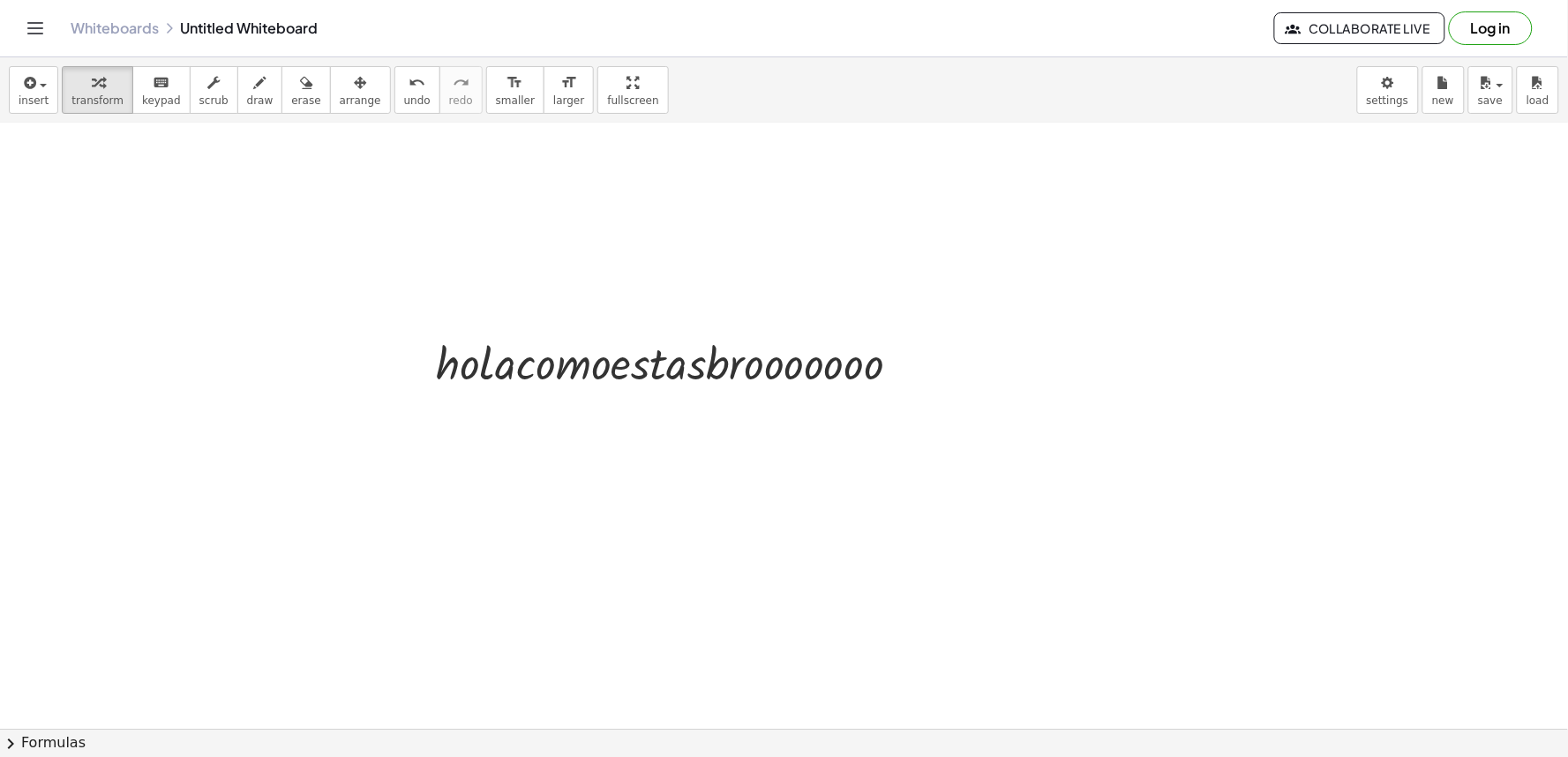
click at [944, 374] on div at bounding box center [784, 230] width 1568 height 1816
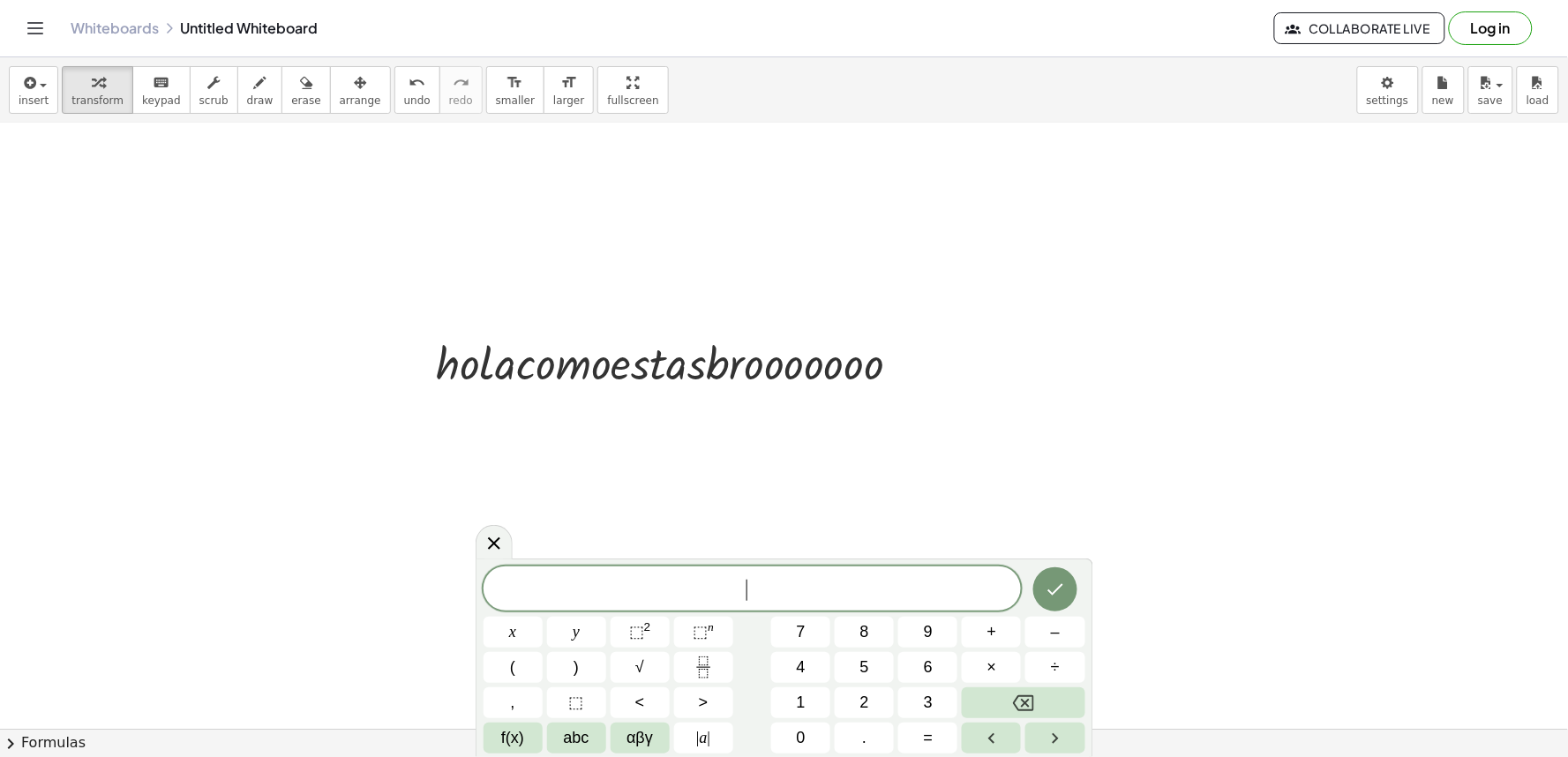
click at [946, 360] on div at bounding box center [784, 230] width 1568 height 1816
click at [1064, 586] on icon "Done" at bounding box center [1055, 589] width 21 height 21
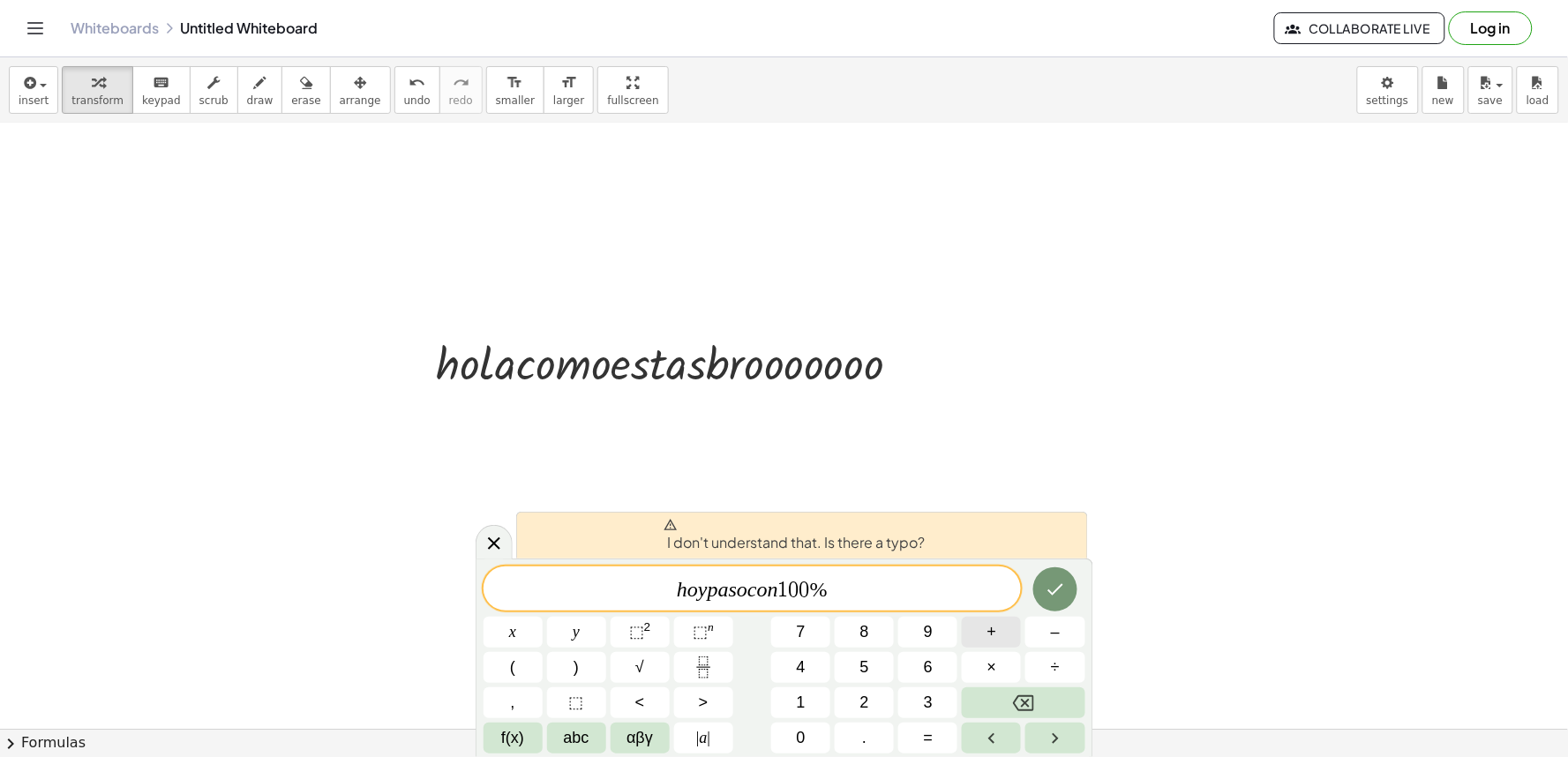
click at [1026, 591] on div "h o y p a s o c o n 1 0 0 % ​ x y ⬚ 2 ⬚ n 7 8 9 + – ( ) √ 4 5 6 × ÷ , ⬚ < > 1 2…" at bounding box center [784, 660] width 602 height 187
click at [1030, 583] on div at bounding box center [1054, 589] width 59 height 45
click at [998, 660] on button "×" at bounding box center [991, 667] width 59 height 31
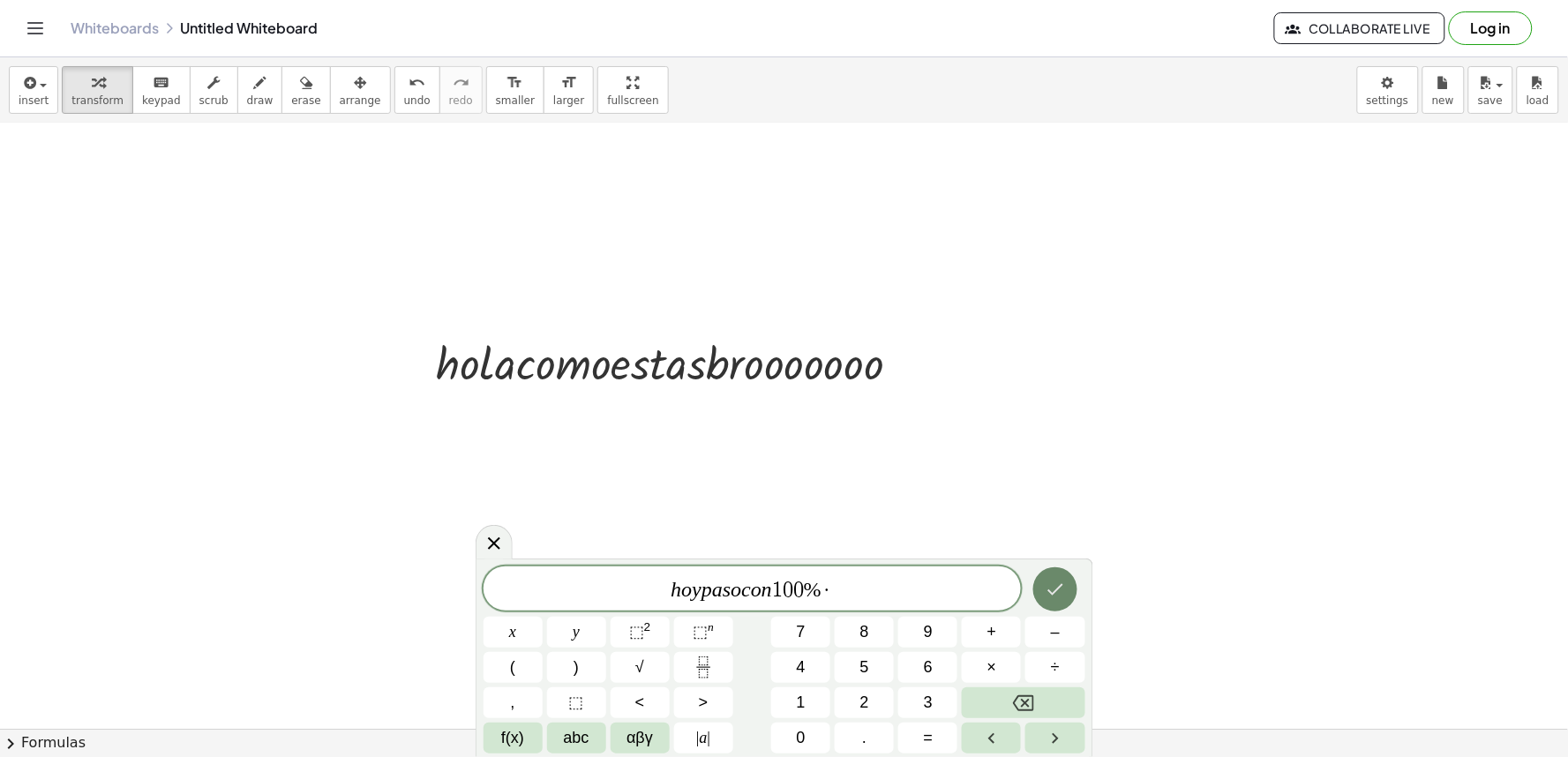
click at [1062, 580] on icon "Done" at bounding box center [1055, 589] width 21 height 21
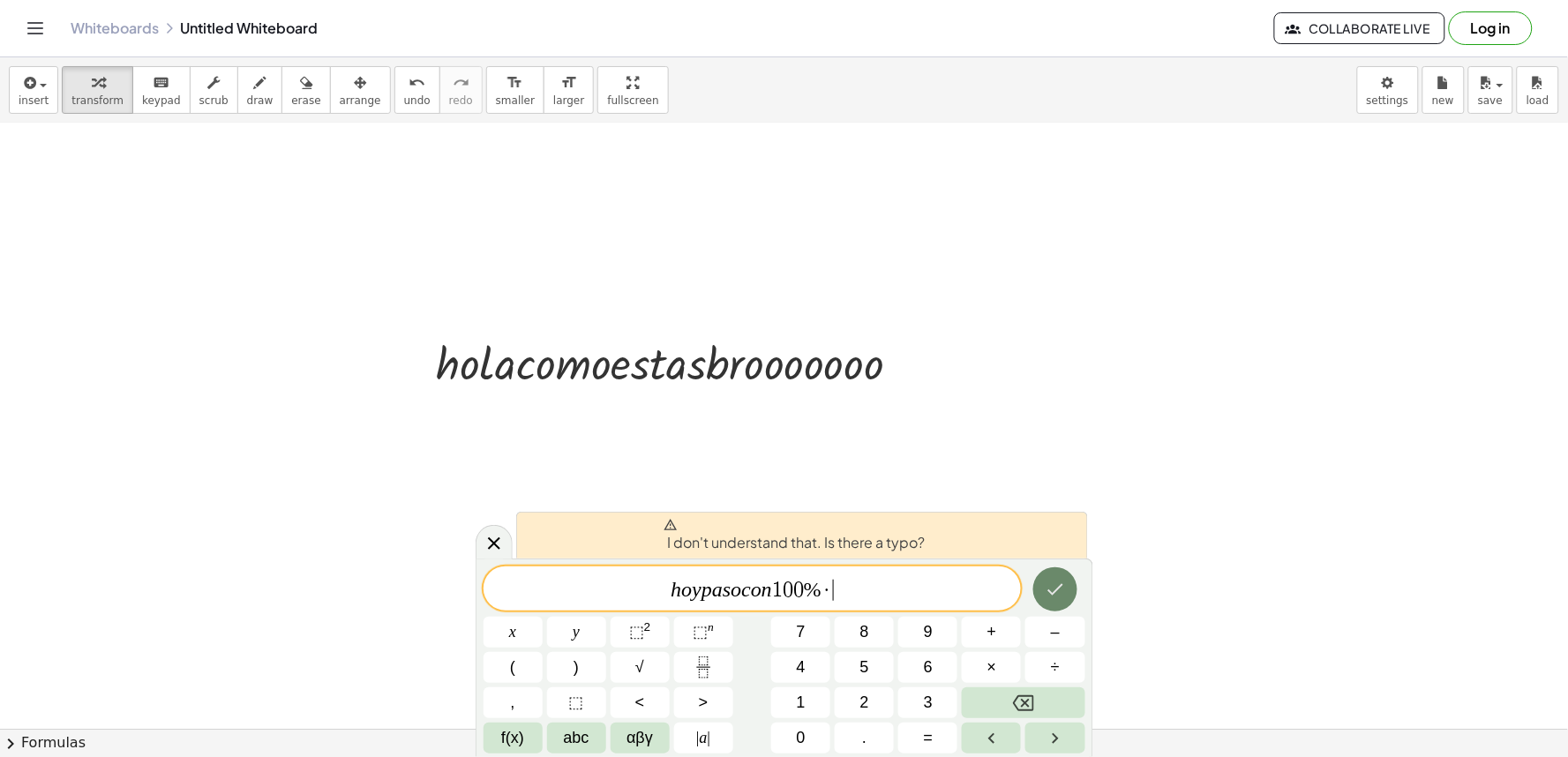
click at [1062, 580] on icon "Done" at bounding box center [1055, 589] width 21 height 21
drag, startPoint x: 703, startPoint y: 469, endPoint x: 624, endPoint y: 304, distance: 182.9
click at [665, 391] on div "+ · 7 · x − 5 = 9 + · x · 7 − 5 = 9 + · x · 7 − · x · 7 − 5 = + 9 − · x · 7 − 5…" at bounding box center [784, 230] width 1568 height 1816
click at [557, 288] on div at bounding box center [784, 230] width 1568 height 1816
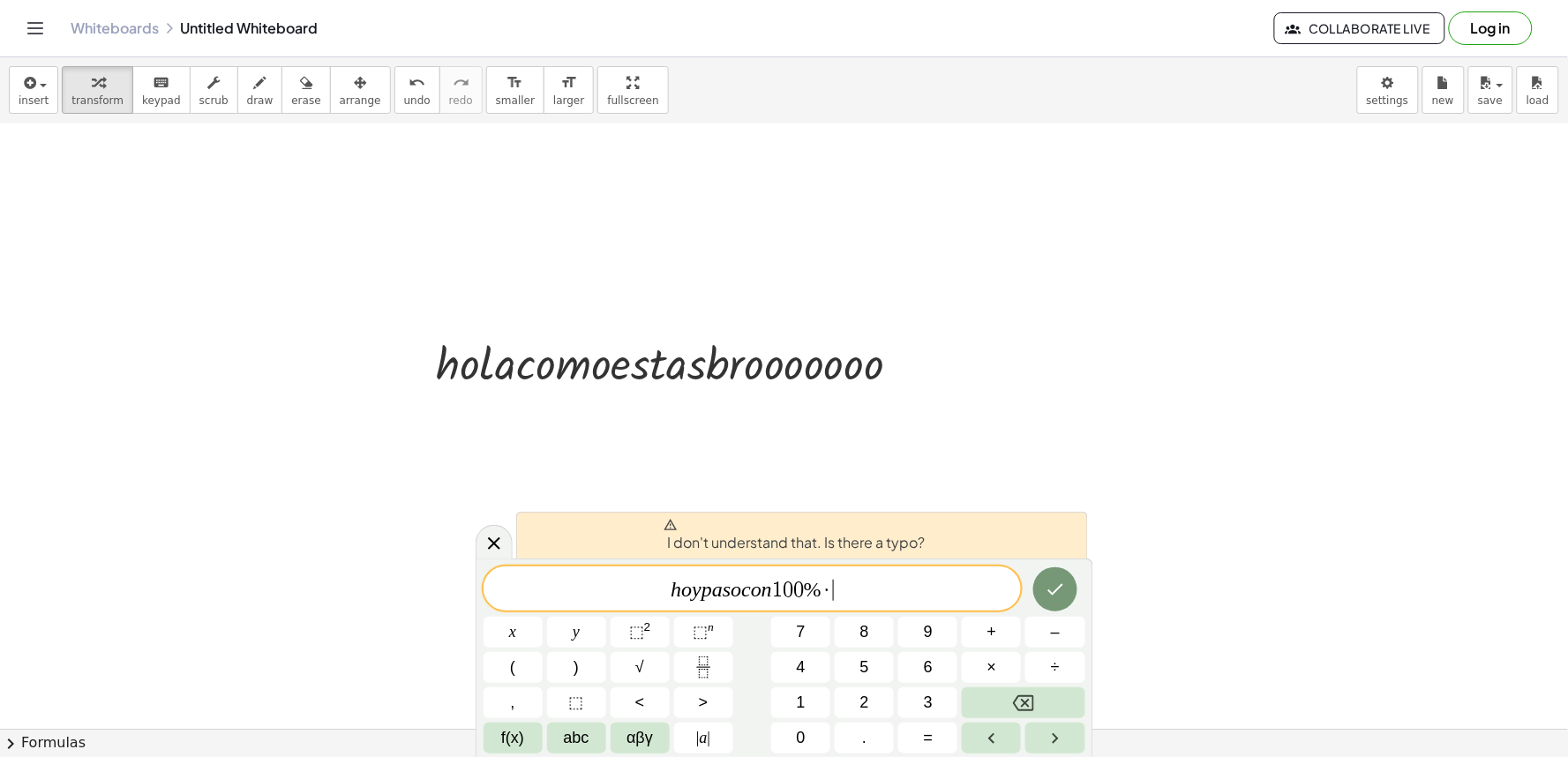
click at [516, 365] on div "+ · 7 · x − 5 = 9 + · x · 7 − 5 = 9 + · x · 7 − · x · 7 − 5 = + 9 − · x · 7 − 5…" at bounding box center [784, 230] width 1568 height 1816
click at [534, 358] on div at bounding box center [675, 362] width 497 height 60
drag, startPoint x: 535, startPoint y: 358, endPoint x: 641, endPoint y: 399, distance: 113.7
click at [549, 368] on div at bounding box center [675, 362] width 497 height 60
click at [641, 399] on div "+ · 7 · x − 5 = 9 + · x · 7 − 5 = 9 + · x · 7 − · x · 7 − 5 = + 9 − · x · 7 − 5…" at bounding box center [784, 230] width 1568 height 1816
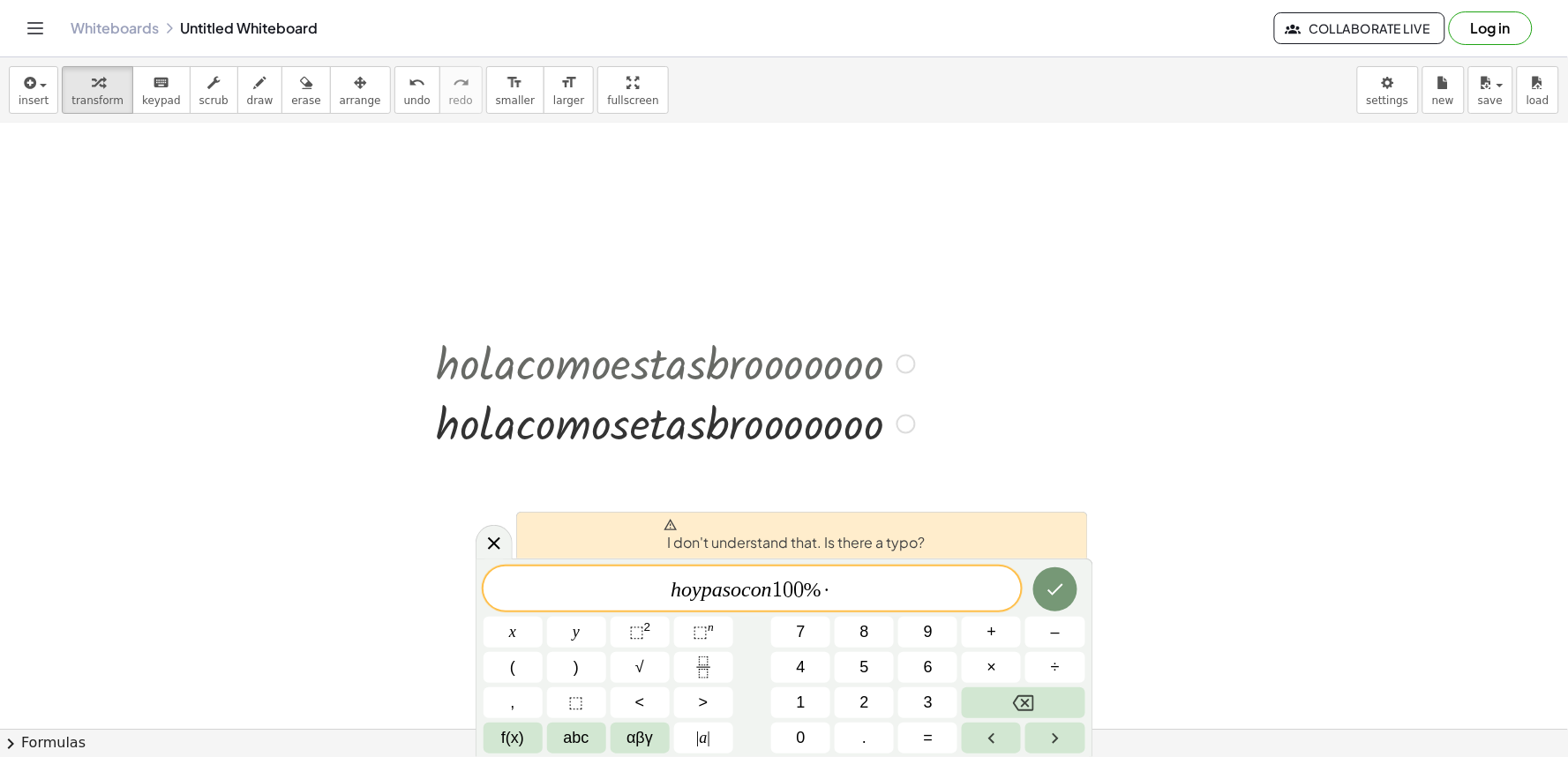
drag, startPoint x: 559, startPoint y: 356, endPoint x: 640, endPoint y: 379, distance: 84.2
click at [589, 372] on div at bounding box center [675, 362] width 497 height 60
drag, startPoint x: 640, startPoint y: 379, endPoint x: 642, endPoint y: 389, distance: 10.2
click at [642, 389] on div at bounding box center [675, 362] width 497 height 60
drag, startPoint x: 646, startPoint y: 441, endPoint x: 627, endPoint y: 464, distance: 29.8
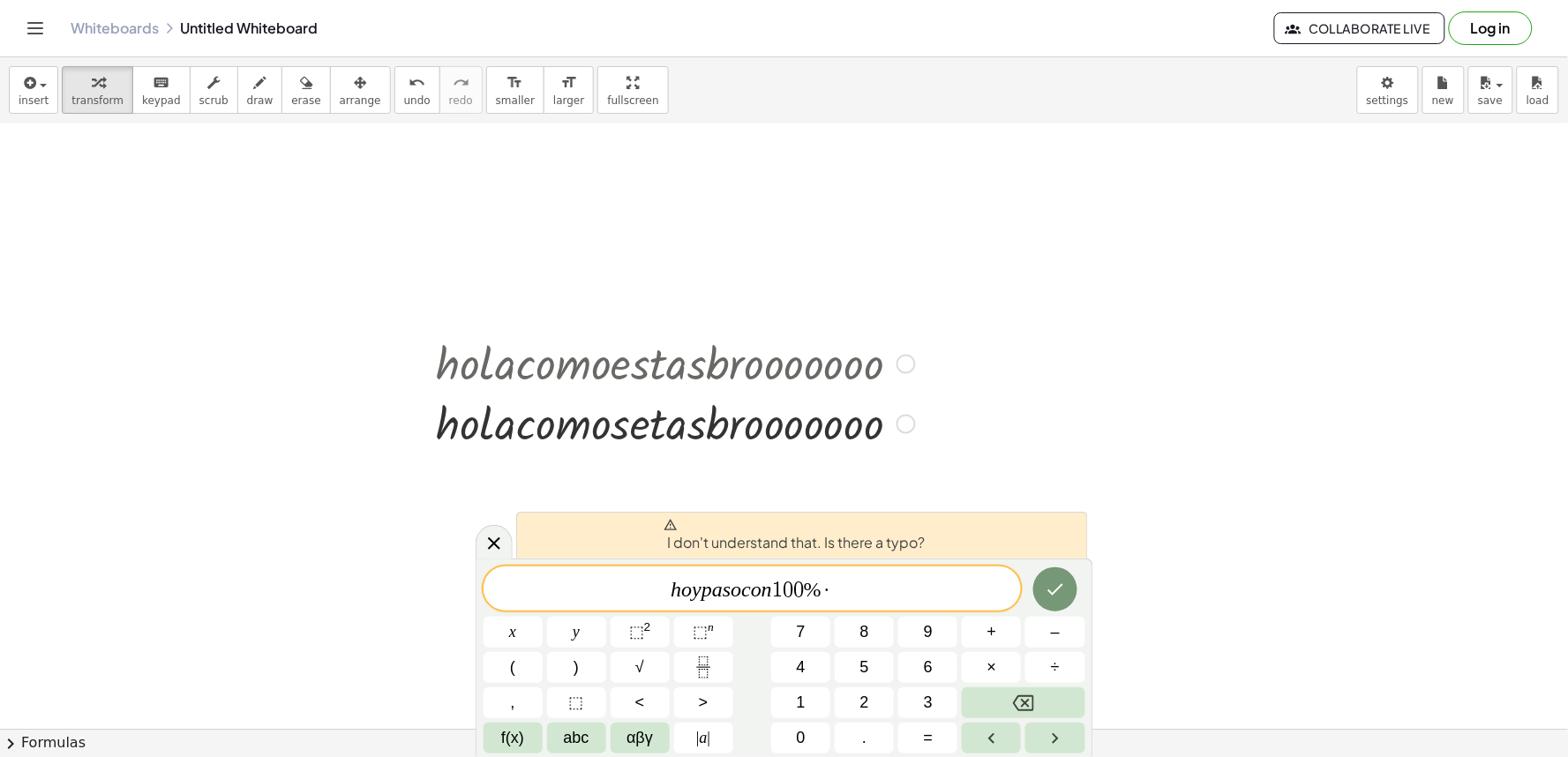
click at [631, 479] on div "+ · 7 · x − 5 = 9 + · x · 7 − 5 = 9 + · x · 7 − · x · 7 − 5 = + 9 − · x · 7 − 5…" at bounding box center [784, 230] width 1568 height 1816
drag, startPoint x: 744, startPoint y: 411, endPoint x: 512, endPoint y: 321, distance: 248.8
click at [576, 327] on div "+ · 7 · x − 5 = 9 + · x · 7 − 5 = 9 + · x · 7 − · x · 7 − 5 = + 9 − · x · 7 − 5…" at bounding box center [784, 230] width 1568 height 1816
drag, startPoint x: 593, startPoint y: 417, endPoint x: 701, endPoint y: 435, distance: 109.5
click at [715, 419] on div at bounding box center [675, 422] width 497 height 60
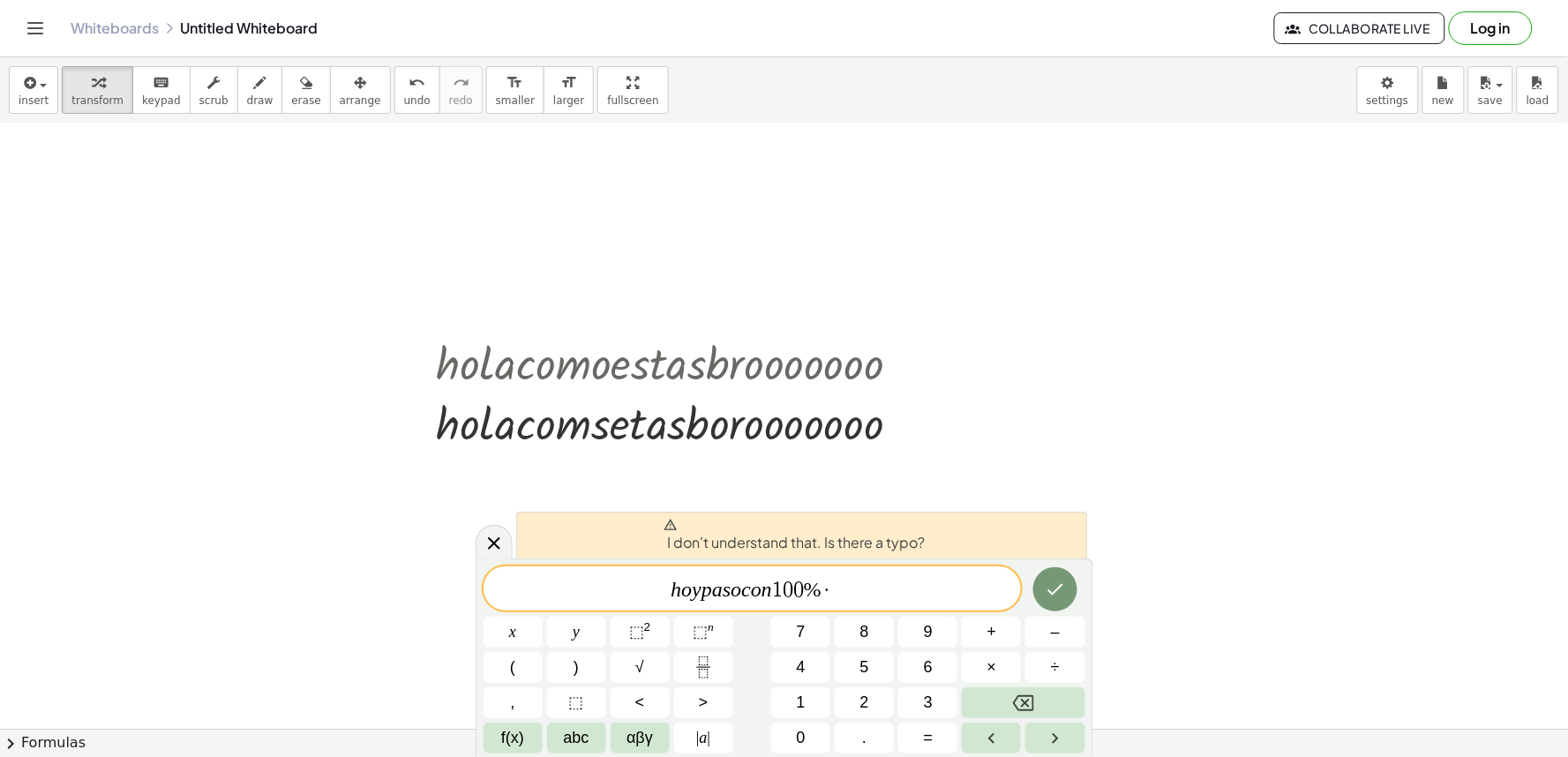
drag, startPoint x: 1286, startPoint y: 304, endPoint x: 1170, endPoint y: 175, distance: 173.5
click at [1245, 252] on div at bounding box center [784, 230] width 1568 height 1816
drag, startPoint x: 1042, startPoint y: 130, endPoint x: 1042, endPoint y: 191, distance: 61.0
click at [1041, 188] on div at bounding box center [784, 230] width 1568 height 1816
click at [1047, 225] on div at bounding box center [784, 230] width 1568 height 1816
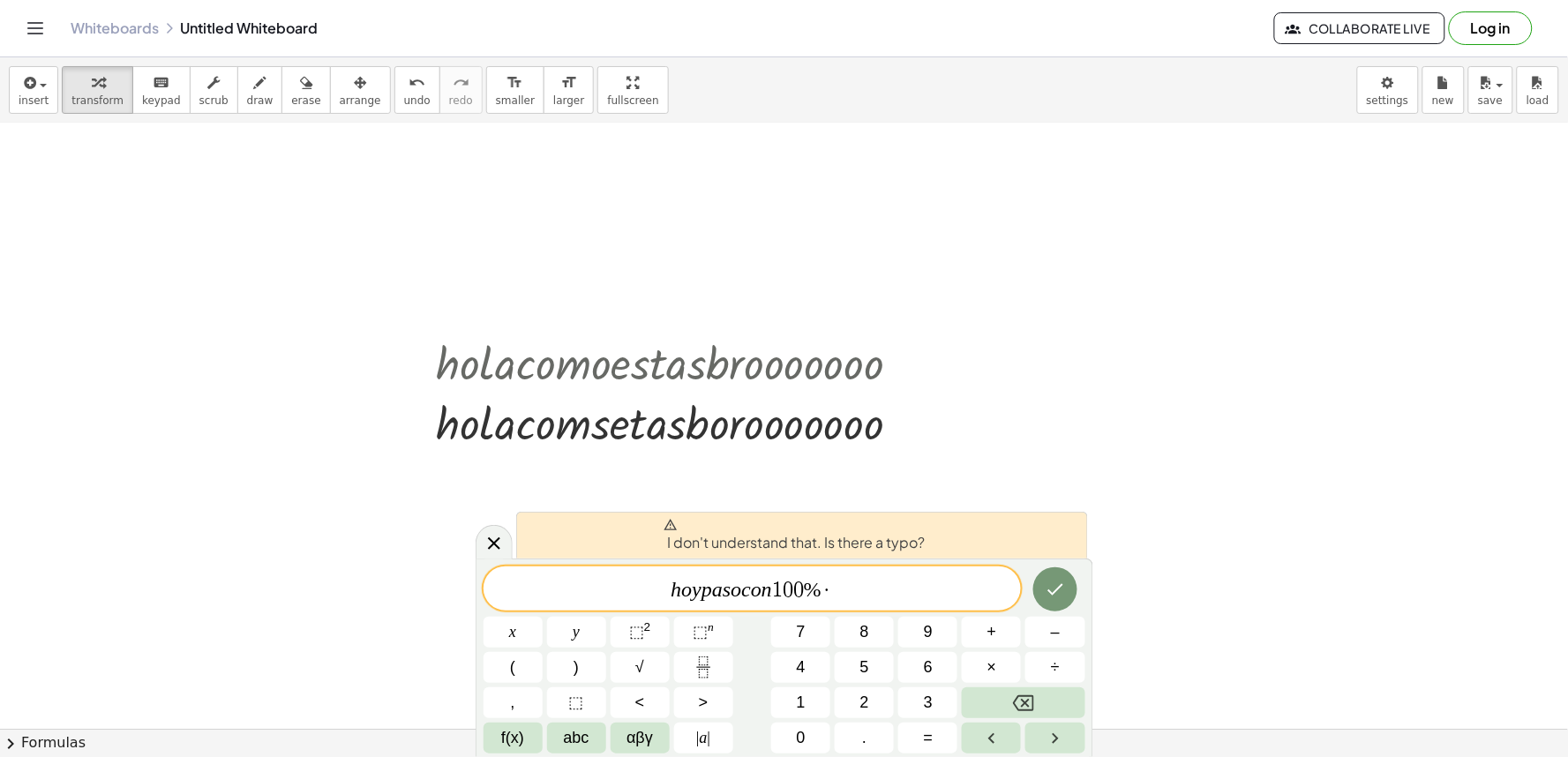
click at [1051, 223] on div at bounding box center [784, 230] width 1568 height 1816
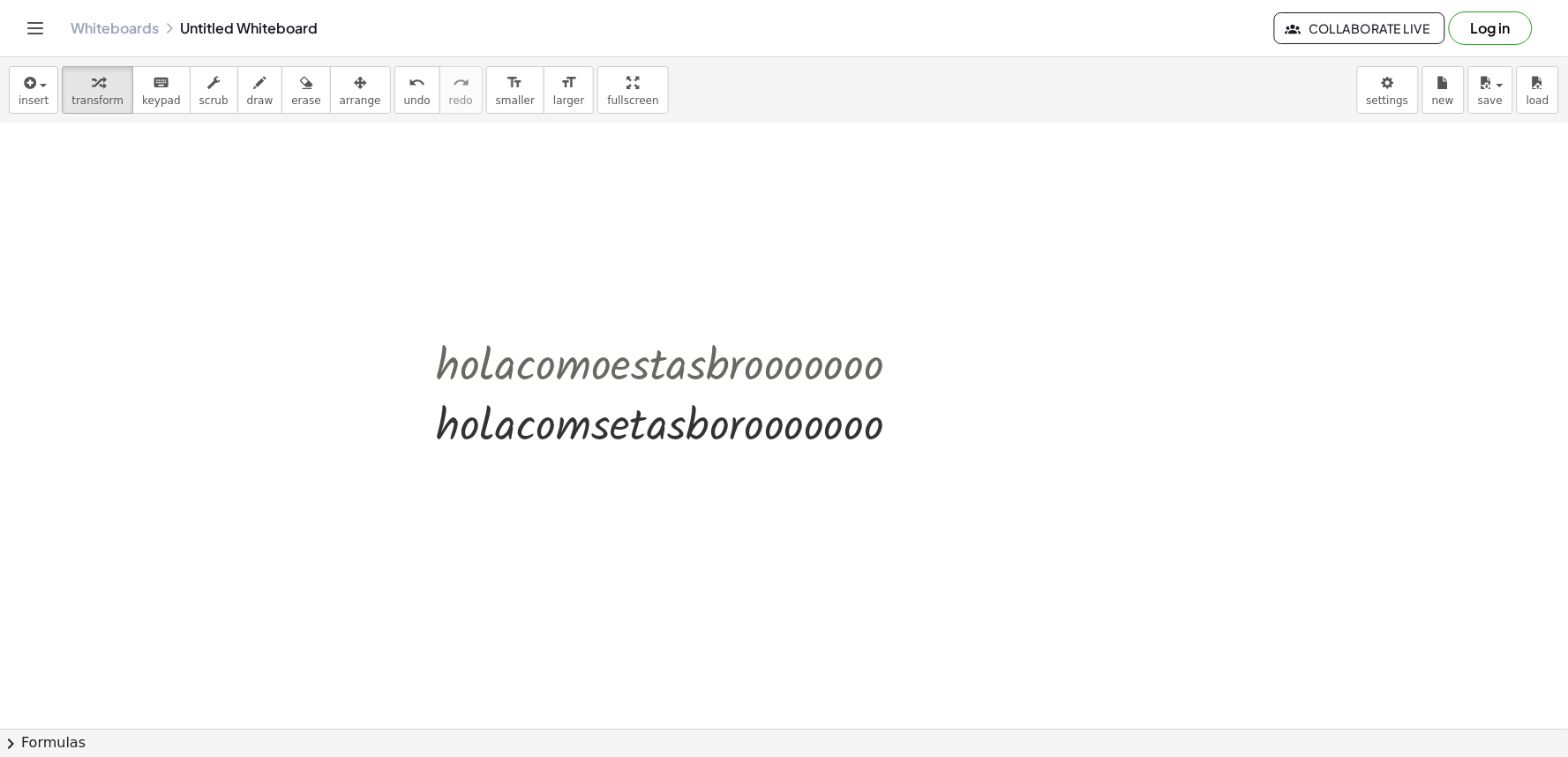
click at [1054, 222] on div at bounding box center [784, 230] width 1568 height 1816
click at [1055, 222] on div at bounding box center [784, 230] width 1568 height 1816
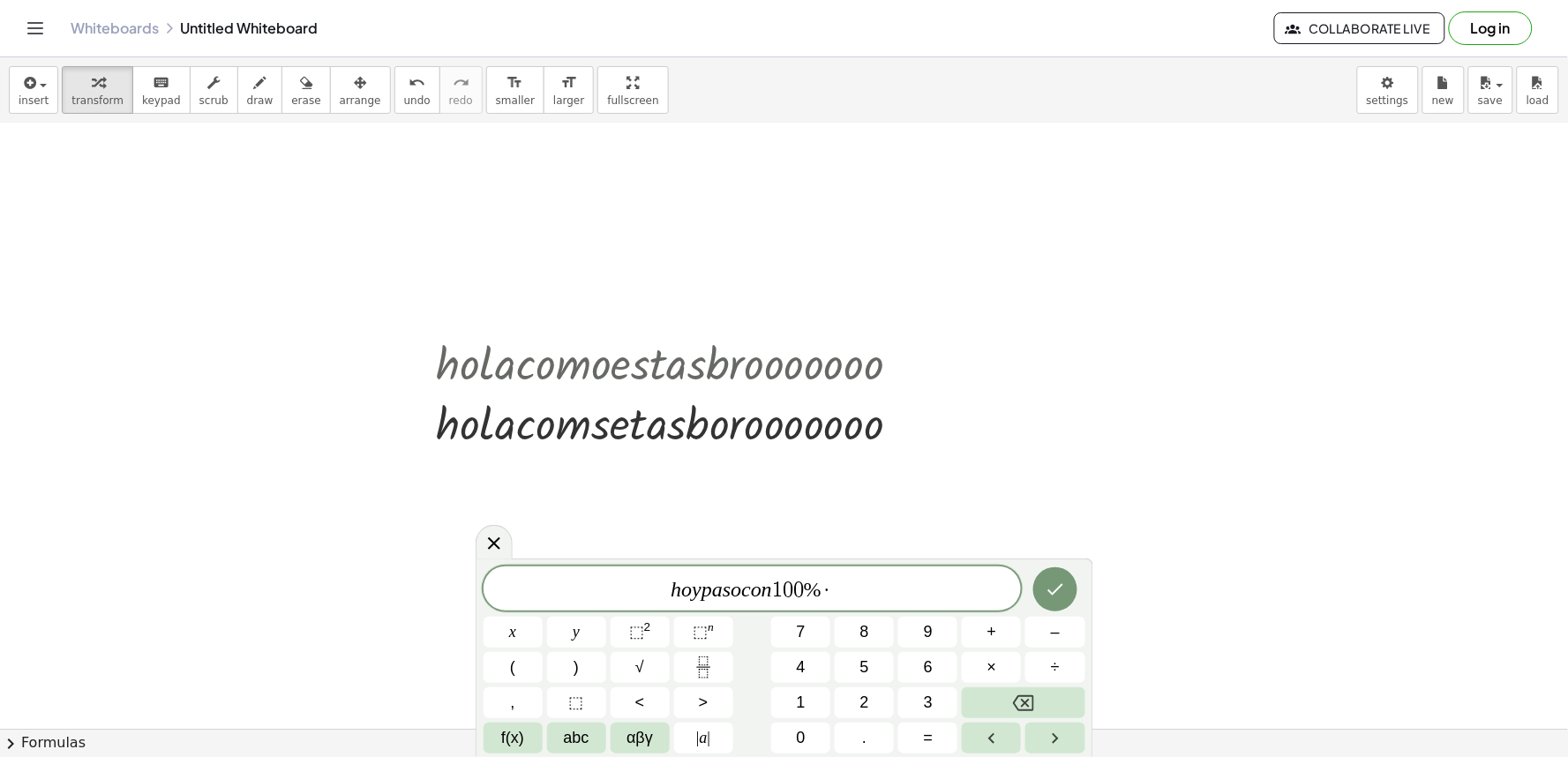
click at [1054, 238] on div at bounding box center [784, 230] width 1568 height 1816
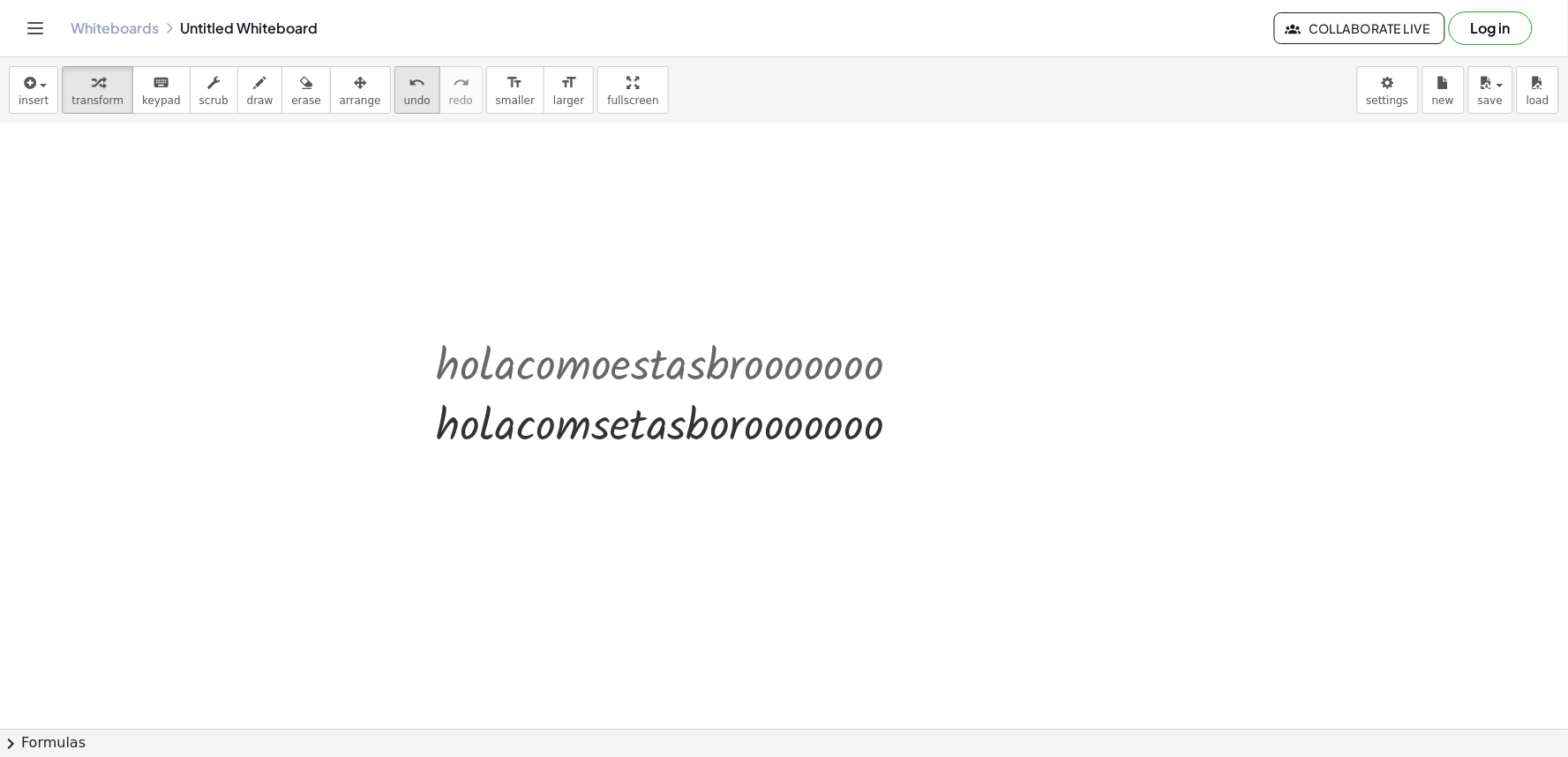
click at [409, 72] on icon "undo" at bounding box center [417, 82] width 16 height 21
click at [394, 71] on button "undo undo" at bounding box center [417, 90] width 46 height 47
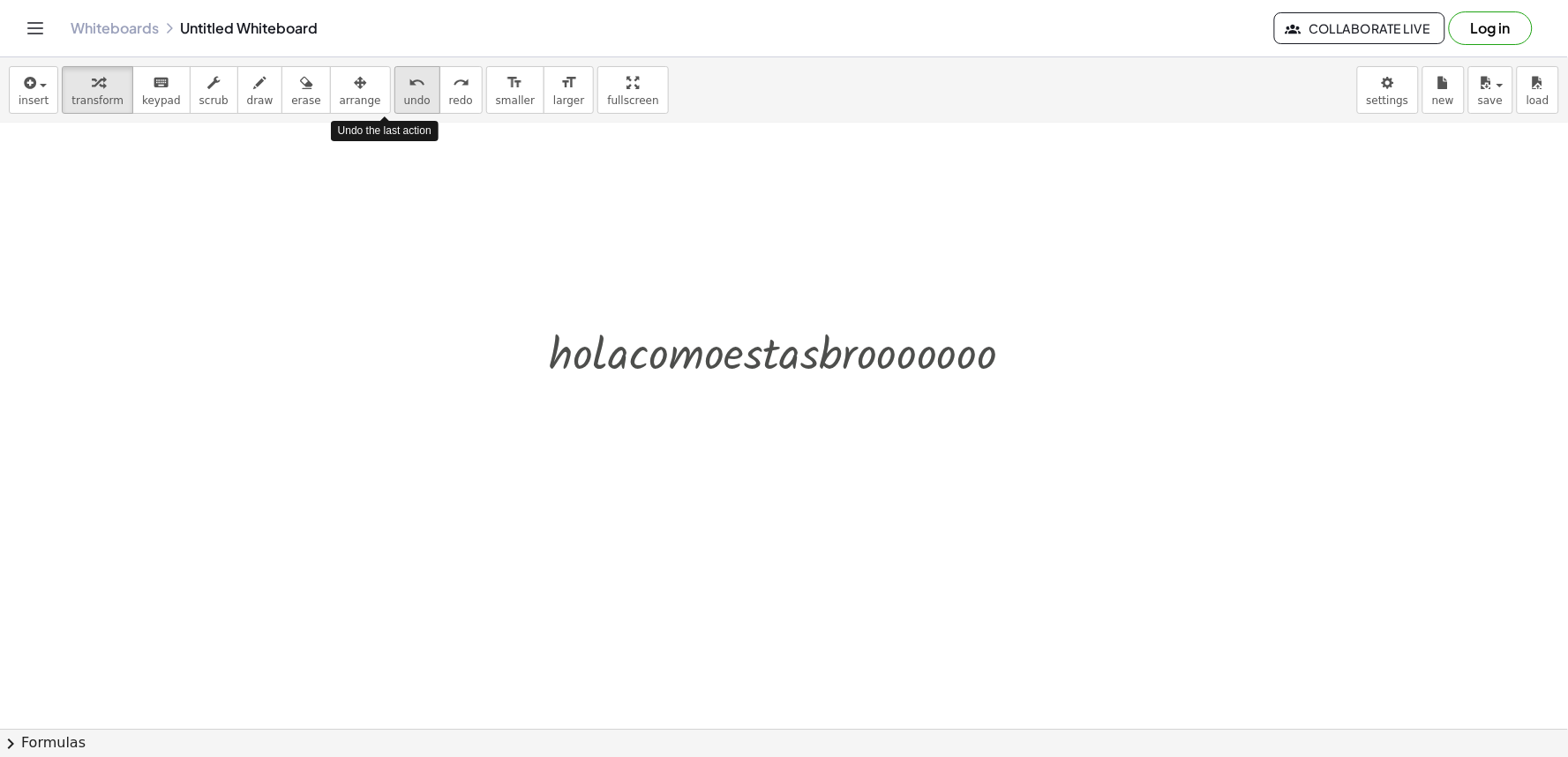
click at [401, 75] on button "undo undo" at bounding box center [417, 90] width 46 height 47
click at [407, 76] on div "undo undo redo redo" at bounding box center [438, 90] width 88 height 47
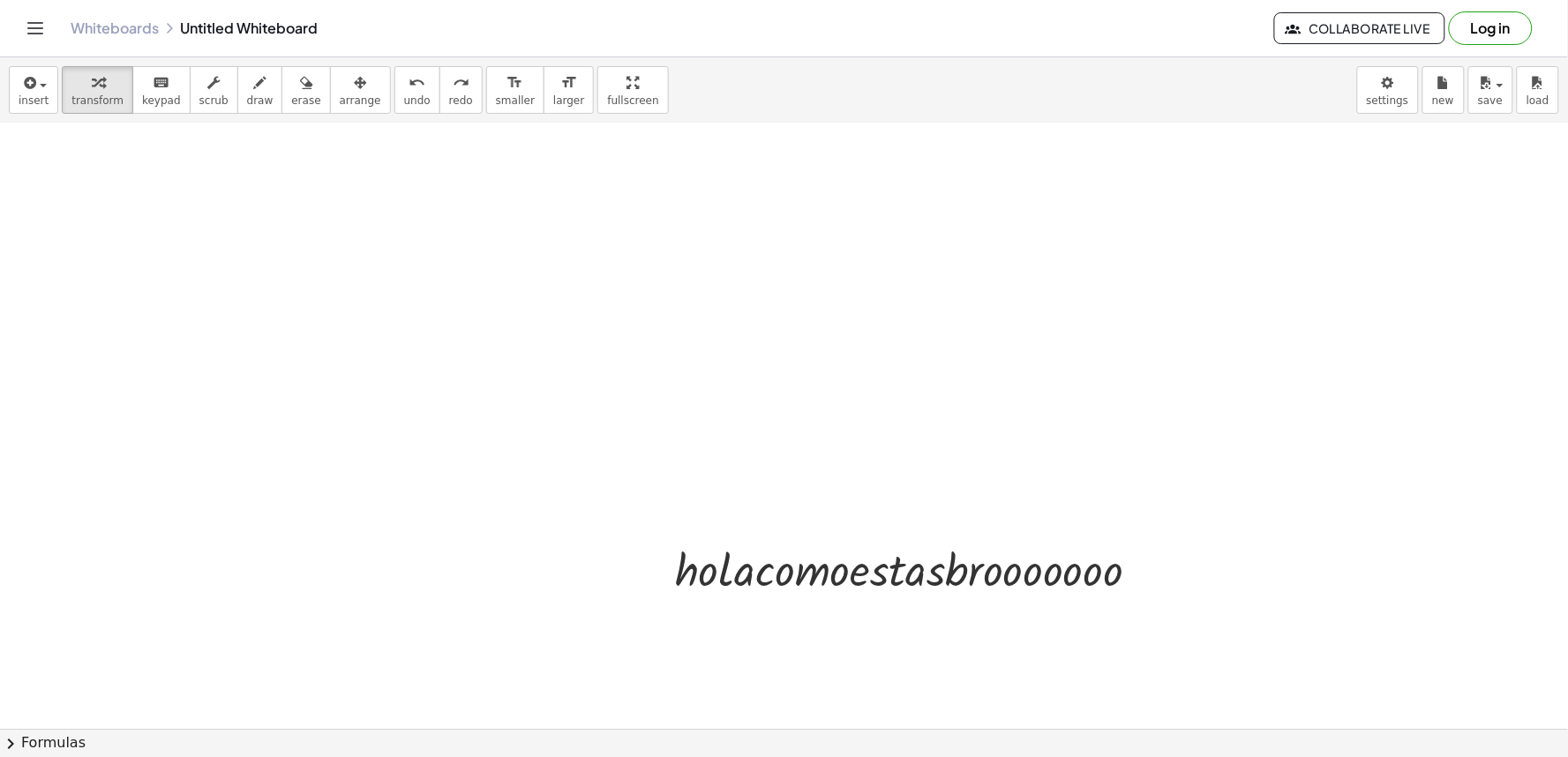
click at [385, 45] on div "Whiteboards Untitled Whiteboard Collaborate Live Log in" at bounding box center [784, 28] width 1525 height 56
drag, startPoint x: 385, startPoint y: 54, endPoint x: 384, endPoint y: 72, distance: 18.0
click at [384, 63] on div "Graspable Math Activities Get Started Activity Bank Assigned Work Classes White…" at bounding box center [784, 378] width 1568 height 757
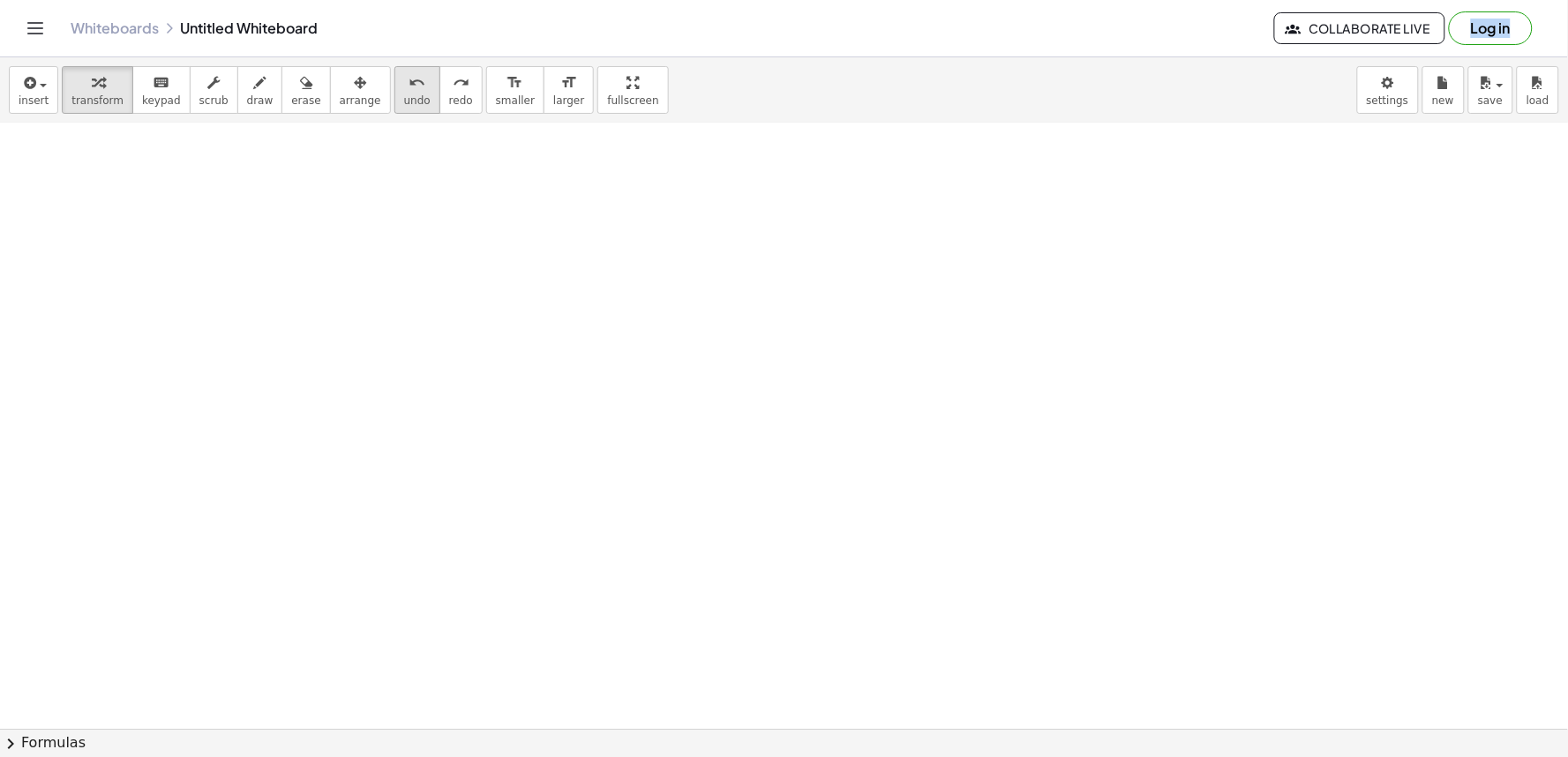
click at [409, 76] on icon "undo" at bounding box center [417, 82] width 16 height 21
drag, startPoint x: 383, startPoint y: 76, endPoint x: 386, endPoint y: 156, distance: 80.1
click at [394, 113] on button "undo undo" at bounding box center [417, 90] width 46 height 47
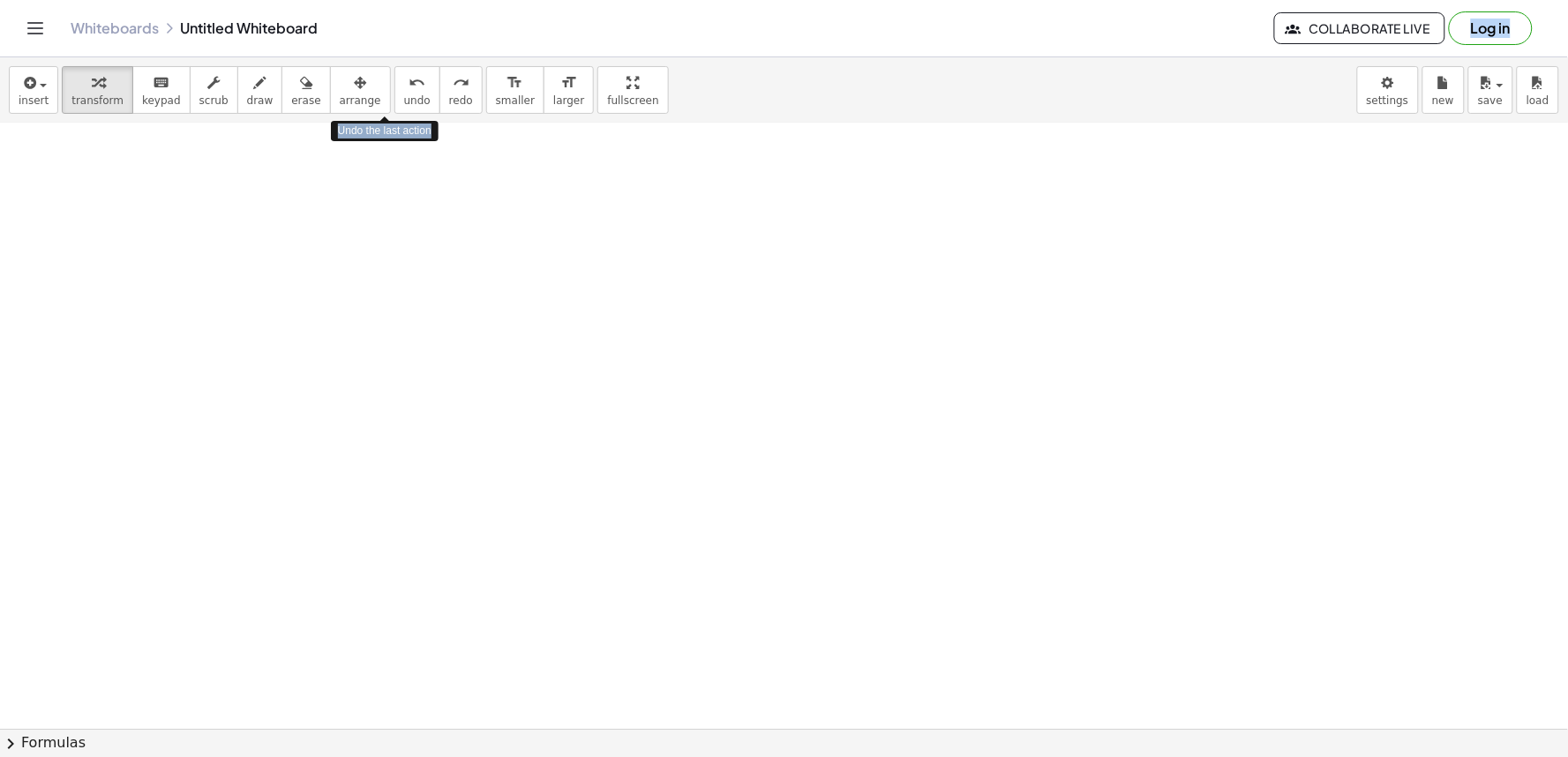
drag, startPoint x: 386, startPoint y: 156, endPoint x: 1169, endPoint y: 650, distance: 925.8
click at [1097, 651] on div "insert select one: Math Expression Function Text Youtube Video Graphing Geometr…" at bounding box center [784, 407] width 1568 height 700
drag, startPoint x: 862, startPoint y: 469, endPoint x: 955, endPoint y: 325, distance: 171.4
click at [962, 331] on div at bounding box center [784, 230] width 1568 height 1816
drag, startPoint x: 955, startPoint y: 325, endPoint x: 936, endPoint y: 394, distance: 71.6
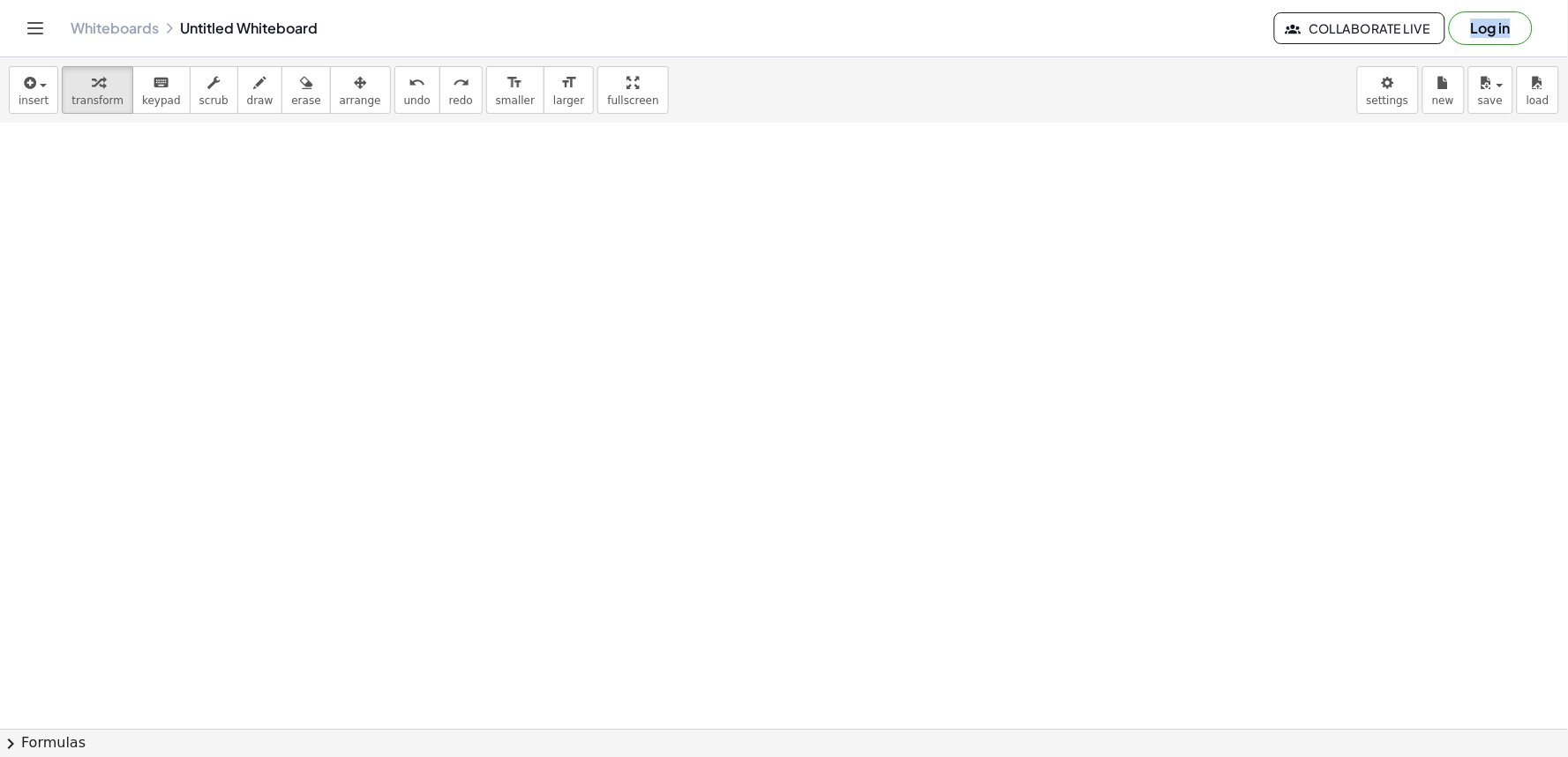
click at [940, 393] on div at bounding box center [784, 230] width 1568 height 1816
drag, startPoint x: 936, startPoint y: 394, endPoint x: 774, endPoint y: 497, distance: 192.0
click at [776, 505] on div at bounding box center [784, 230] width 1568 height 1816
drag, startPoint x: 673, startPoint y: 346, endPoint x: 621, endPoint y: 319, distance: 58.6
click at [621, 319] on div at bounding box center [784, 230] width 1568 height 1816
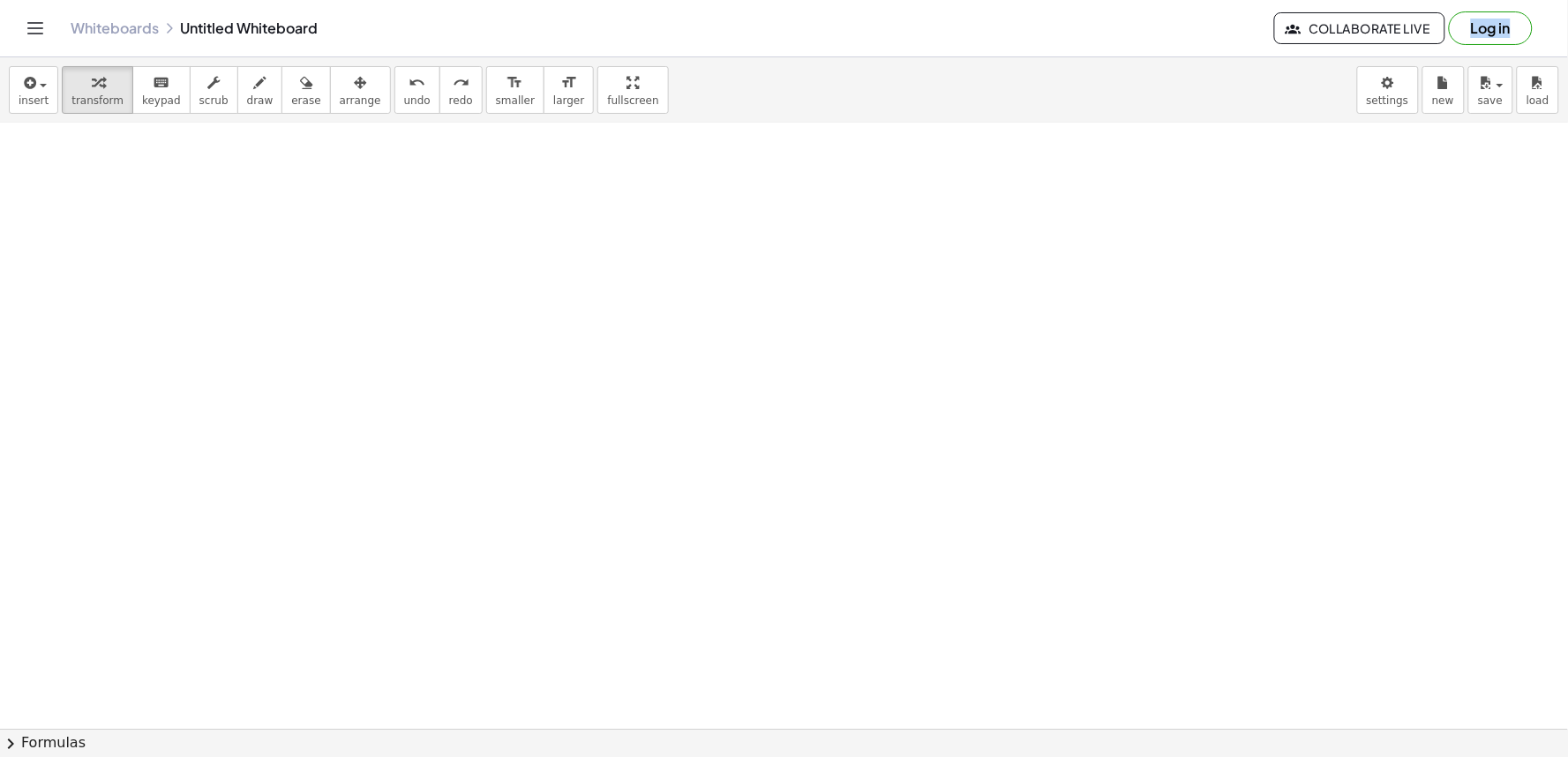
drag, startPoint x: 635, startPoint y: 261, endPoint x: 642, endPoint y: 134, distance: 127.2
click at [650, 125] on div at bounding box center [784, 230] width 1568 height 1816
click at [501, 287] on div at bounding box center [784, 230] width 1568 height 1816
click at [525, 274] on div at bounding box center [784, 230] width 1568 height 1816
click at [393, 322] on div at bounding box center [784, 230] width 1568 height 1816
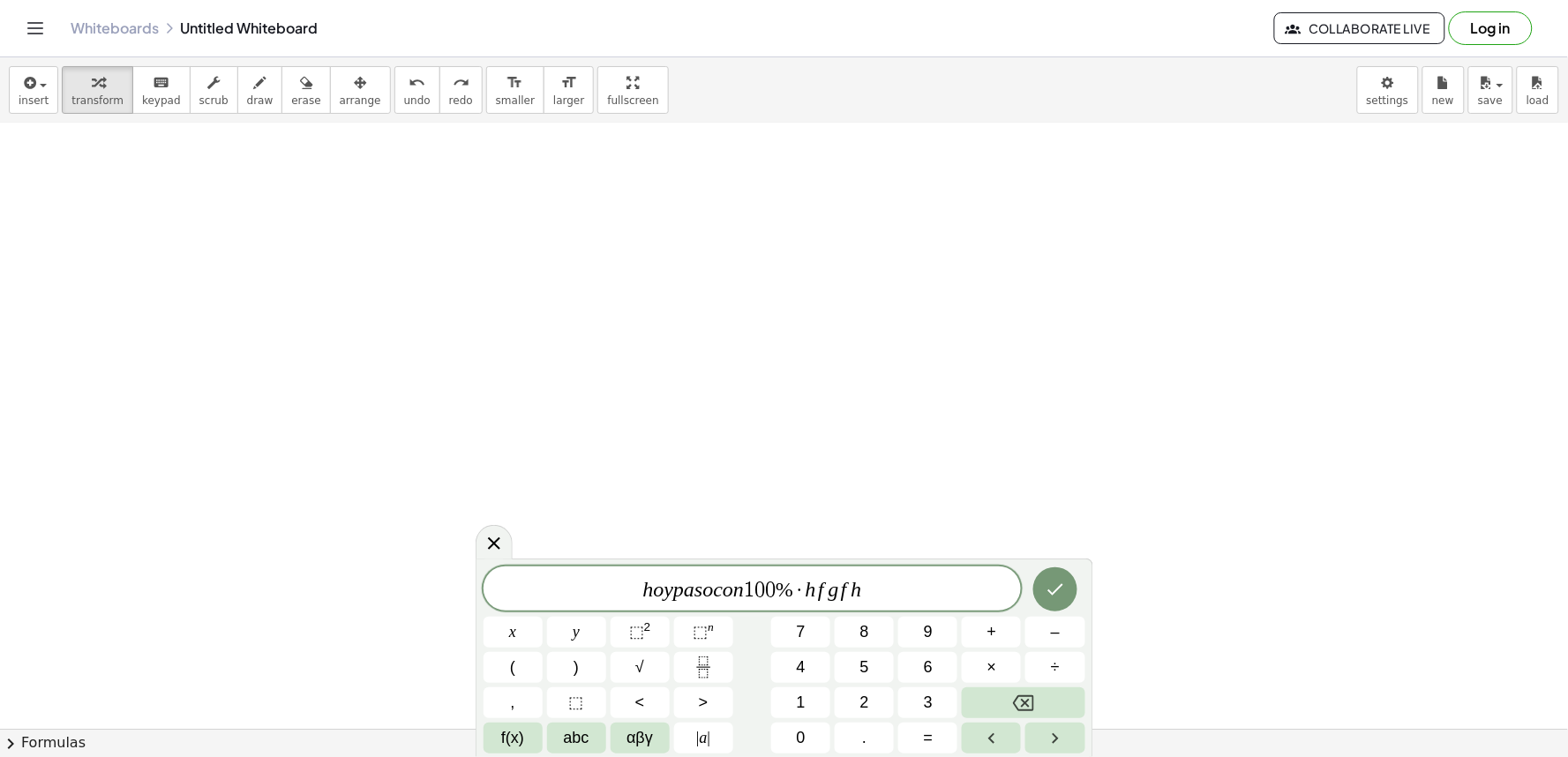
drag, startPoint x: 393, startPoint y: 322, endPoint x: 977, endPoint y: 349, distance: 584.6
click at [977, 353] on div at bounding box center [784, 230] width 1568 height 1816
click at [1121, 636] on div at bounding box center [784, 230] width 1568 height 1816
click at [1044, 576] on body "Graspable Math Activities Get Started Activity Bank Assigned Work Classes White…" at bounding box center [784, 378] width 1568 height 757
click at [1039, 635] on div "h o y p a s o c o n 1 0 0 % · h f g f h ​ x y ⬚ 2 ⬚ n 7 8 9 + – ( ) √ 4 5 6 × ÷…" at bounding box center [784, 660] width 602 height 187
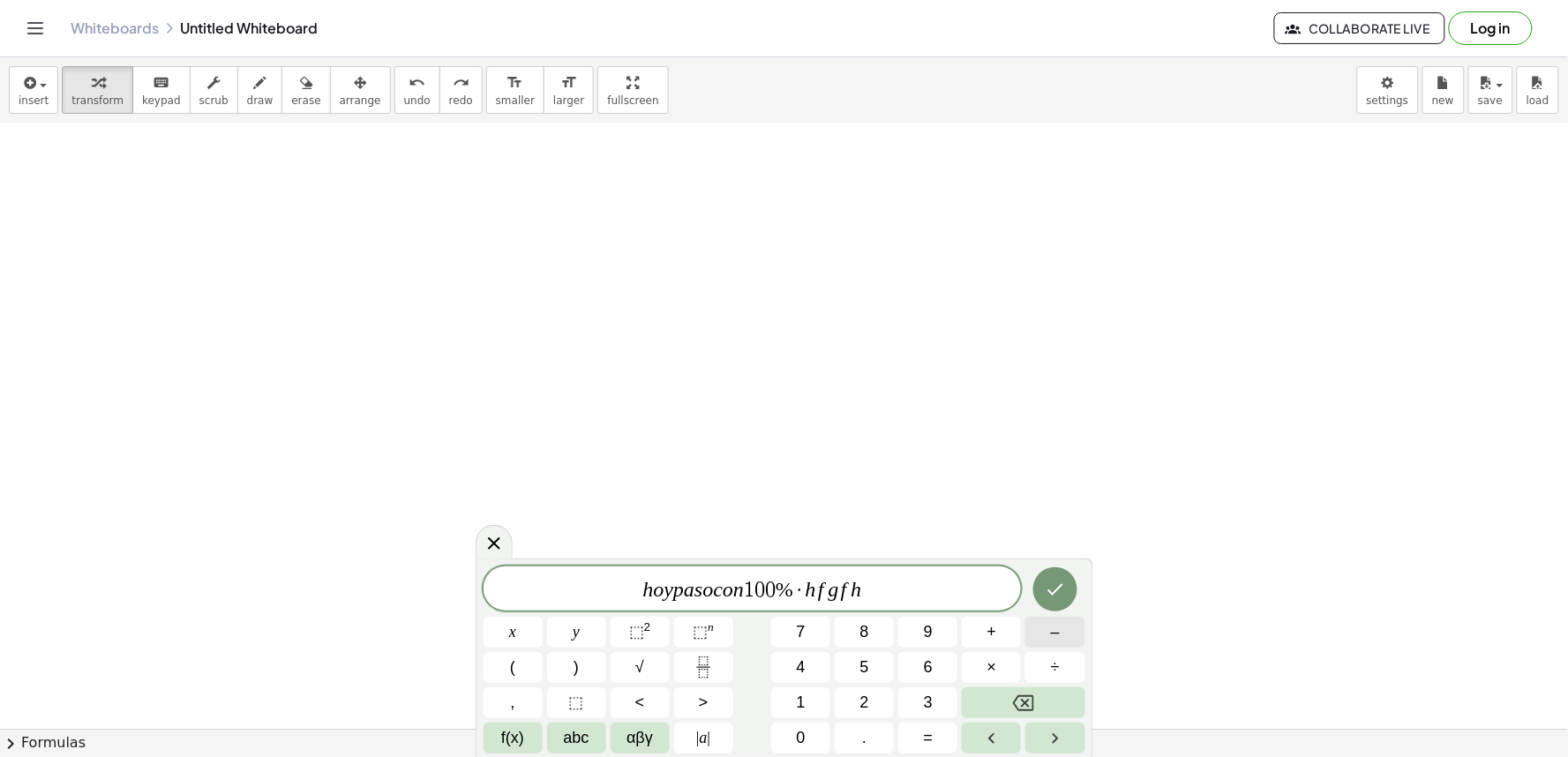
click at [1044, 630] on button "–" at bounding box center [1054, 632] width 59 height 31
click at [1026, 600] on div at bounding box center [1054, 589] width 59 height 45
drag, startPoint x: 984, startPoint y: 583, endPoint x: 847, endPoint y: 547, distance: 141.7
click at [924, 556] on body "Graspable Math Activities Get Started Activity Bank Assigned Work Classes White…" at bounding box center [784, 378] width 1568 height 757
drag, startPoint x: 816, startPoint y: 550, endPoint x: 859, endPoint y: 580, distance: 52.4
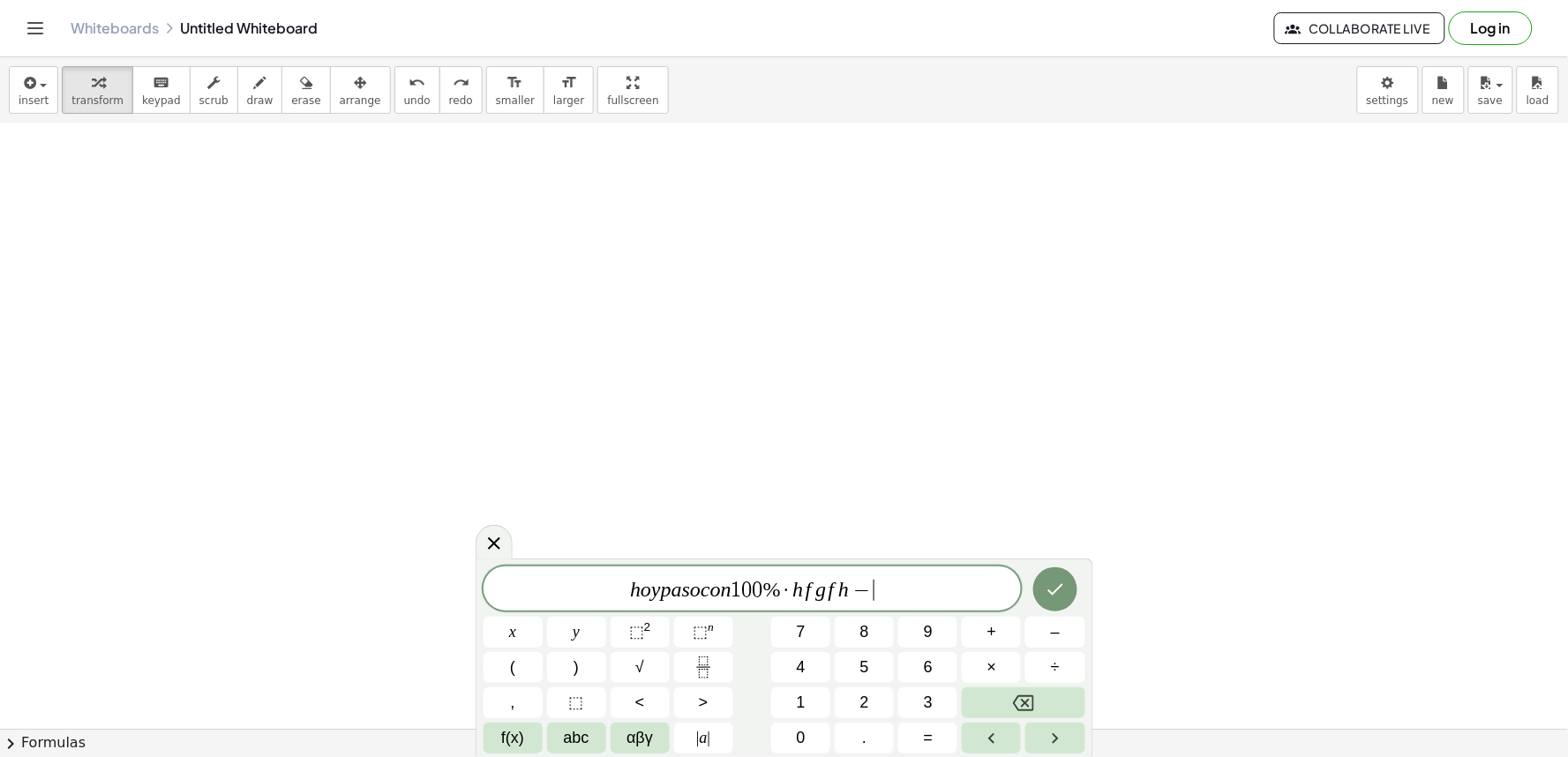
click at [825, 567] on body "Graspable Math Activities Get Started Activity Bank Assigned Work Classes White…" at bounding box center [784, 378] width 1568 height 757
drag, startPoint x: 956, startPoint y: 605, endPoint x: 976, endPoint y: 597, distance: 21.5
click at [966, 604] on div "h o y p a s o c o n 1 0 0 % · h f g f h − ​" at bounding box center [752, 588] width 538 height 44
drag, startPoint x: 1016, startPoint y: 590, endPoint x: 1057, endPoint y: 600, distance: 42.2
click at [1042, 597] on div "h o y p a s o c o n 1 0 0 % · h f g f h − ​ x y ⬚ 2 ⬚ n 7 8 9 + – ( ) √ 4 5 6 ×…" at bounding box center [784, 660] width 602 height 187
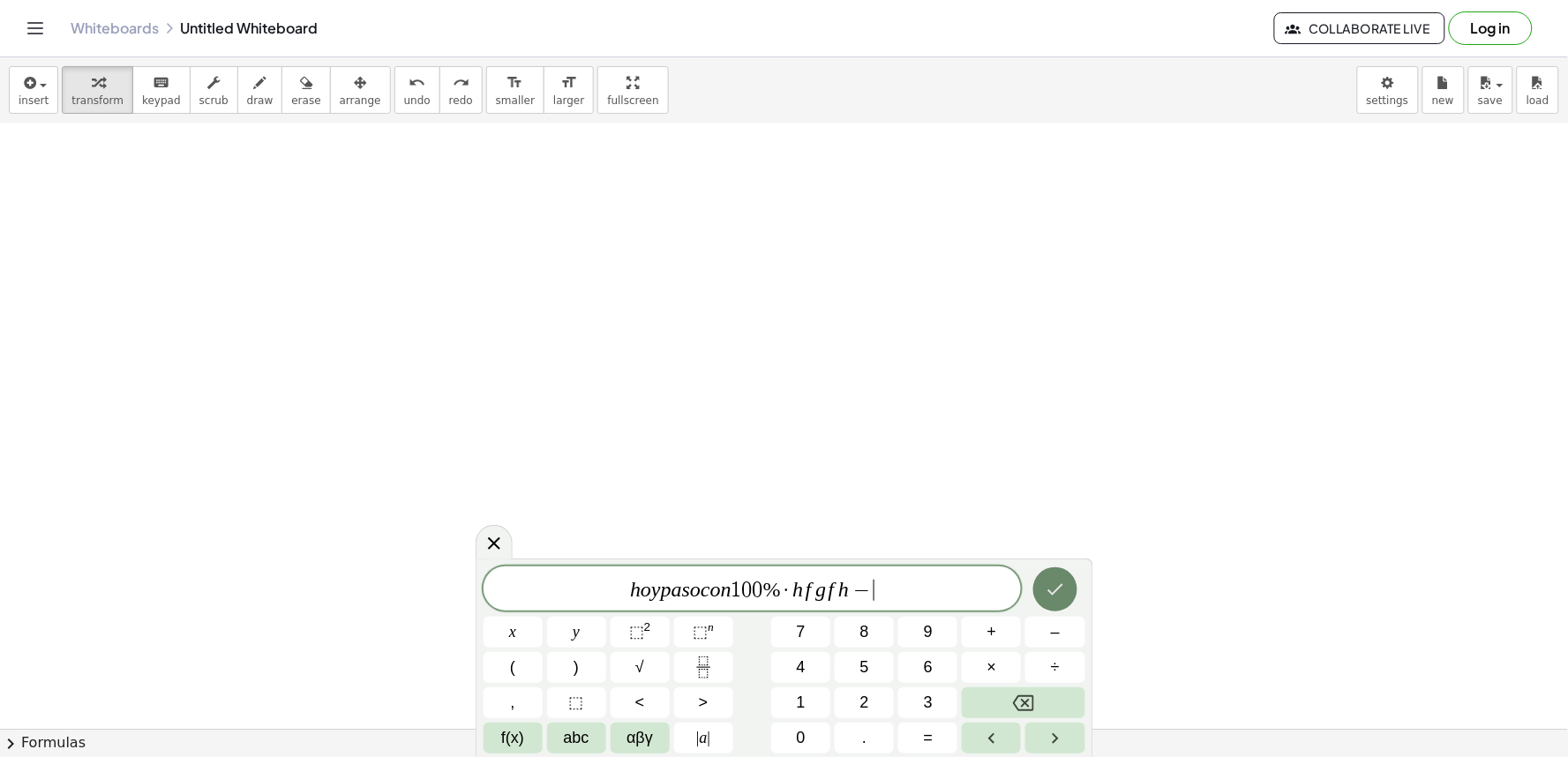
click at [1037, 585] on button "Done" at bounding box center [1055, 589] width 44 height 44
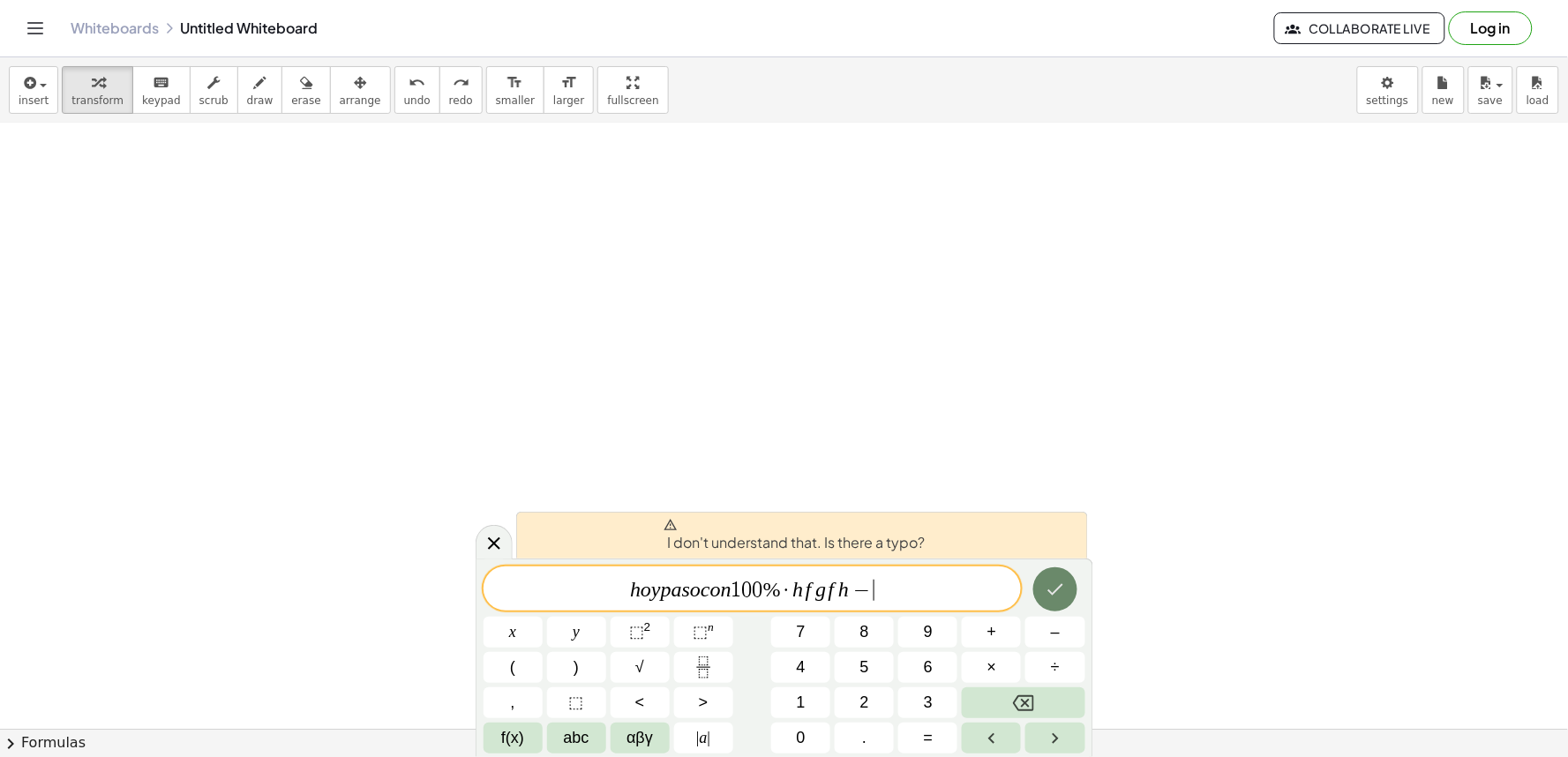
click at [1035, 580] on button "Done" at bounding box center [1055, 589] width 44 height 44
click at [1047, 589] on button "Done" at bounding box center [1055, 589] width 44 height 44
drag, startPoint x: 957, startPoint y: 562, endPoint x: 874, endPoint y: 547, distance: 84.3
click at [875, 559] on div "I don't understand that. Is there a typo? h o y p a s o c o n 1 0 0 % · h f g f…" at bounding box center [784, 658] width 618 height 198
drag, startPoint x: 771, startPoint y: 593, endPoint x: 756, endPoint y: 591, distance: 15.1
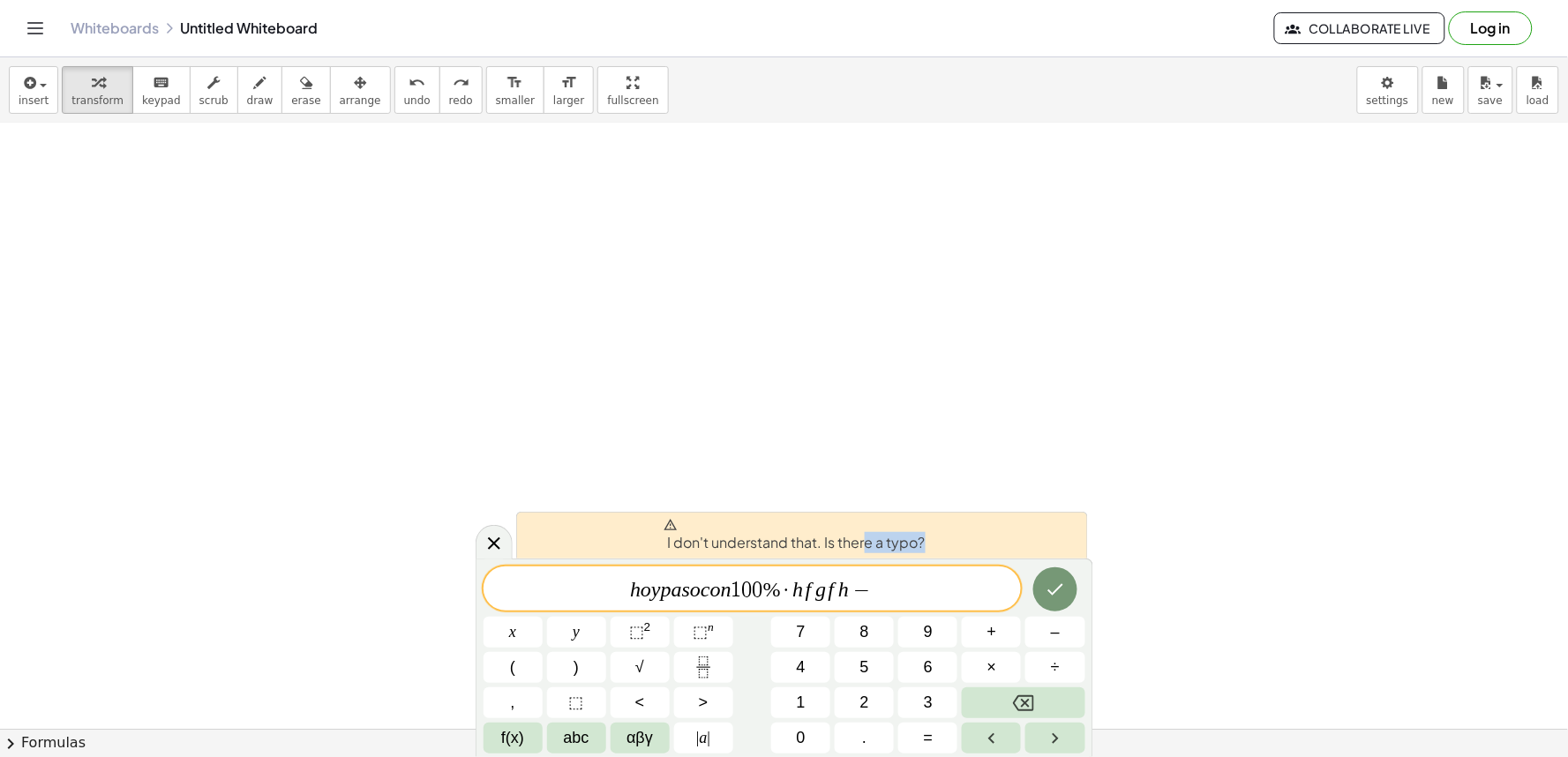
click at [760, 592] on div "I don't understand that. Is there a typo? h o y p a s o c o n 1 0 0 % · h f g f…" at bounding box center [784, 658] width 618 height 198
click at [754, 591] on span "0" at bounding box center [758, 590] width 11 height 21
click at [760, 587] on span "0" at bounding box center [758, 590] width 11 height 21
click at [760, 585] on span "0" at bounding box center [758, 590] width 11 height 21
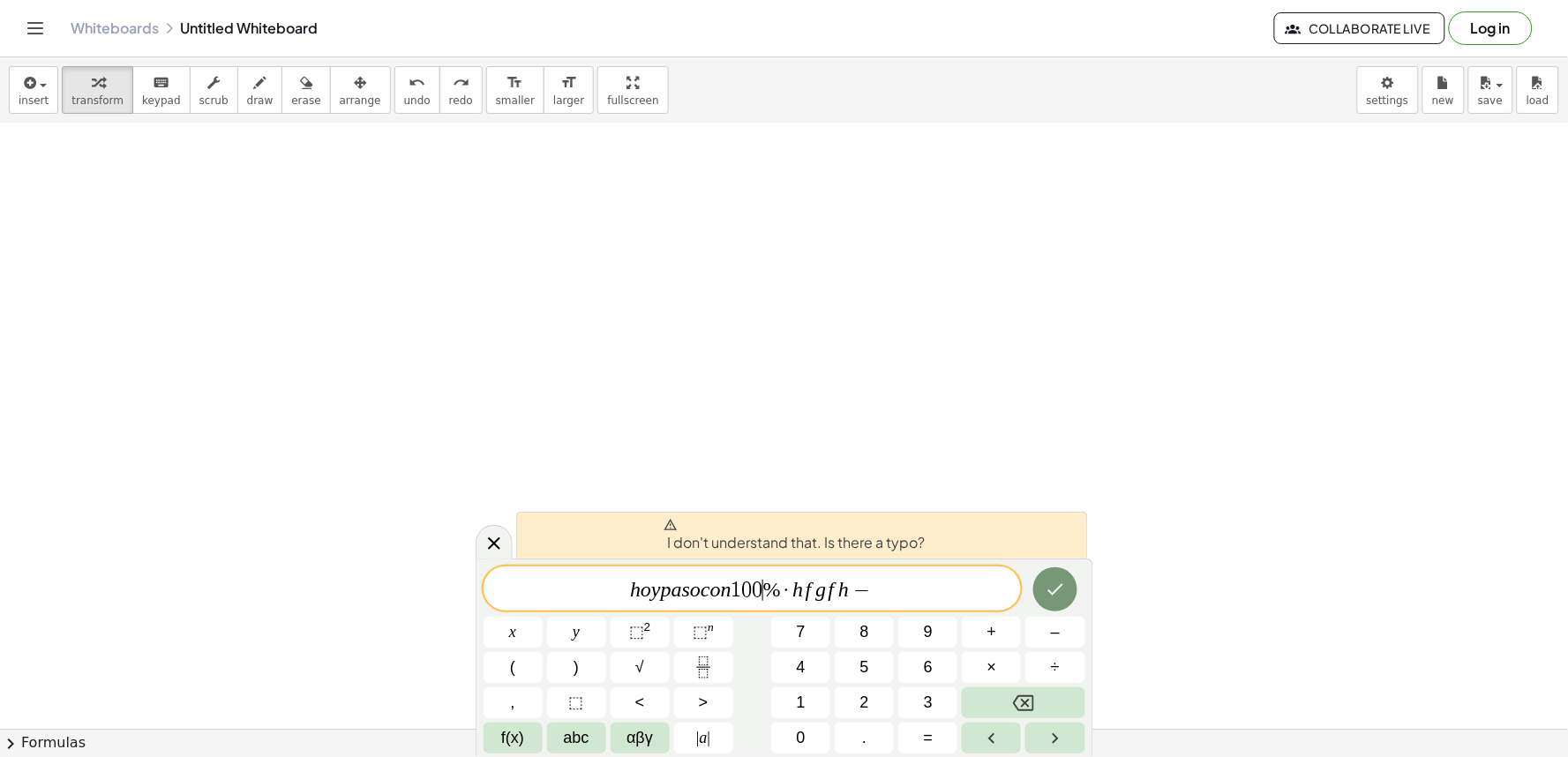
click at [763, 616] on div "h o y p a s o c o n 1 0 0 ​ % · h f g f h − x y ⬚ 2 ⬚ n 7 8 9 + – ( ) √ 4 5 6 ×…" at bounding box center [784, 660] width 602 height 187
drag, startPoint x: 765, startPoint y: 660, endPoint x: 779, endPoint y: 610, distance: 51.9
click at [769, 642] on div "h o y p a s o c o n 1 0 0 ​ % · h f g f h − x y ⬚ 2 ⬚ n 7 8 9 + – ( ) √ 4 5 6 ×…" at bounding box center [784, 660] width 602 height 187
drag, startPoint x: 779, startPoint y: 610, endPoint x: 792, endPoint y: 570, distance: 42.1
click at [785, 588] on div "h o y p a s o c o n 1 0 0 % · h f g f h −" at bounding box center [752, 588] width 538 height 44
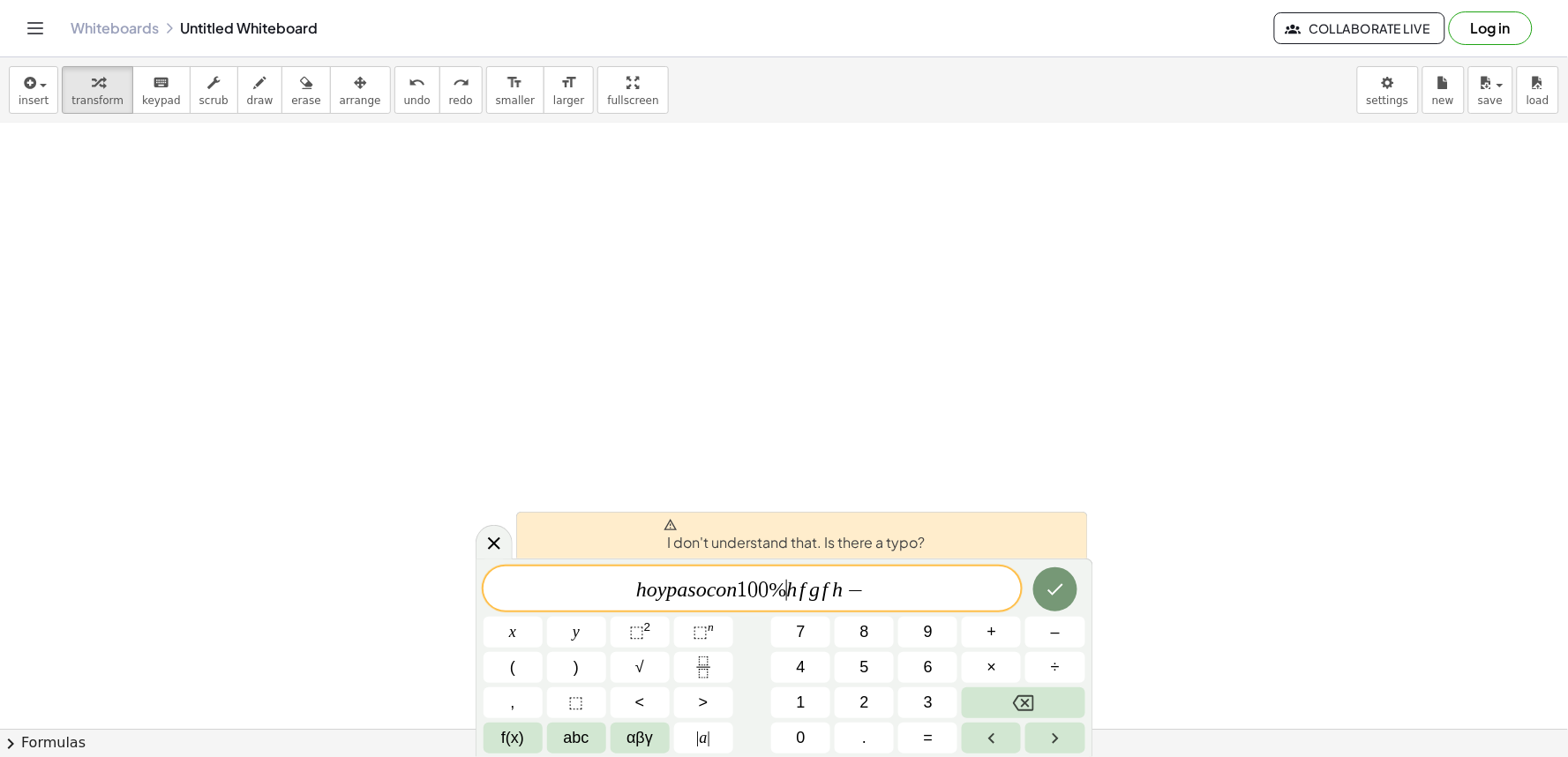
drag, startPoint x: 792, startPoint y: 570, endPoint x: 779, endPoint y: 591, distance: 24.7
click at [779, 595] on div "h o y p a s o c o n 1 0 0 % ​ h f g f h −" at bounding box center [752, 588] width 538 height 44
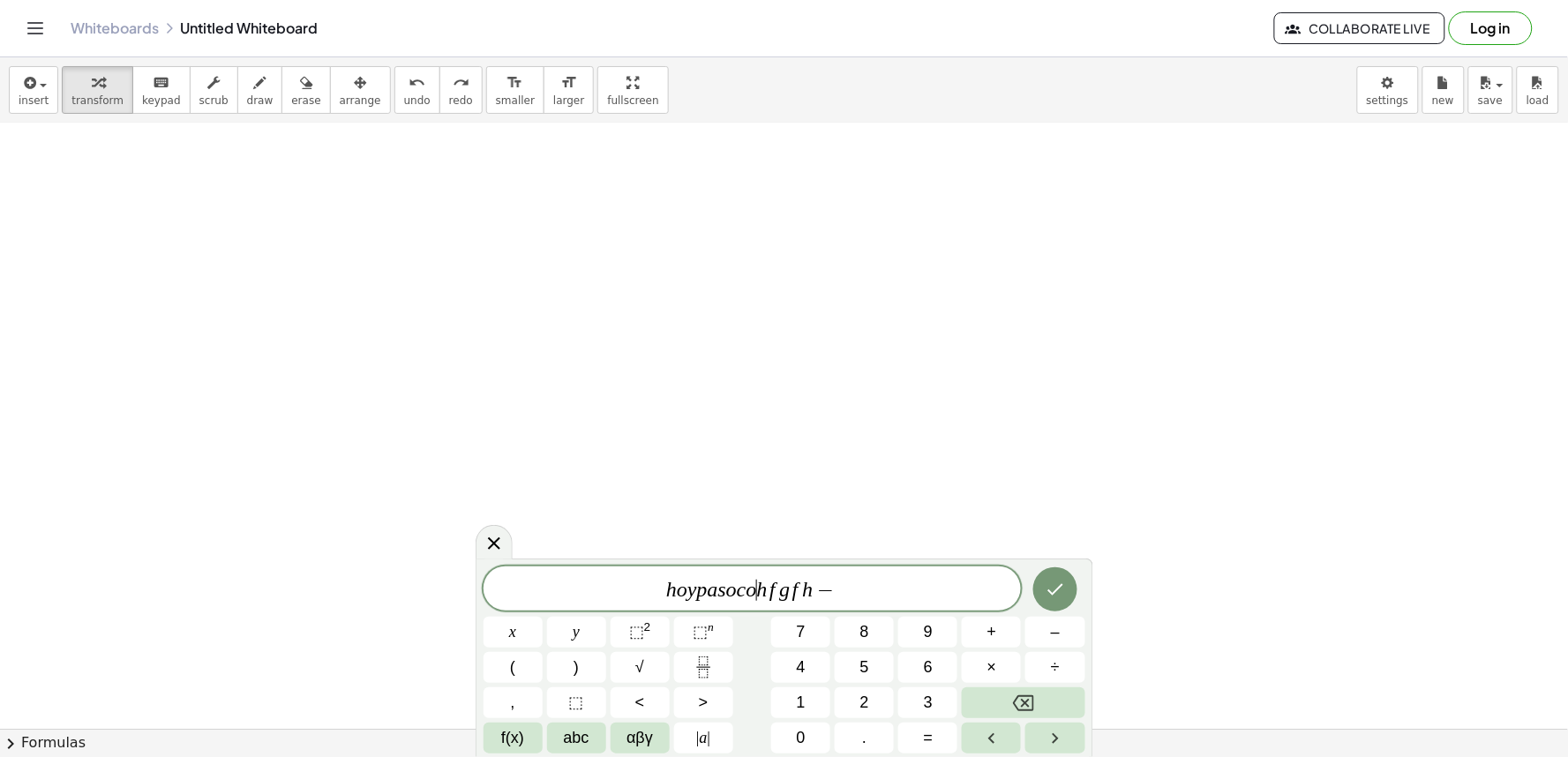
drag, startPoint x: 779, startPoint y: 591, endPoint x: 814, endPoint y: 574, distance: 38.9
drag, startPoint x: 1026, startPoint y: 575, endPoint x: 1043, endPoint y: 584, distance: 19.2
click at [1029, 580] on body "Graspable Math Activities Get Started Activity Bank Assigned Work Classes White…" at bounding box center [784, 378] width 1568 height 757
click at [1054, 590] on icon "Done" at bounding box center [1055, 589] width 21 height 21
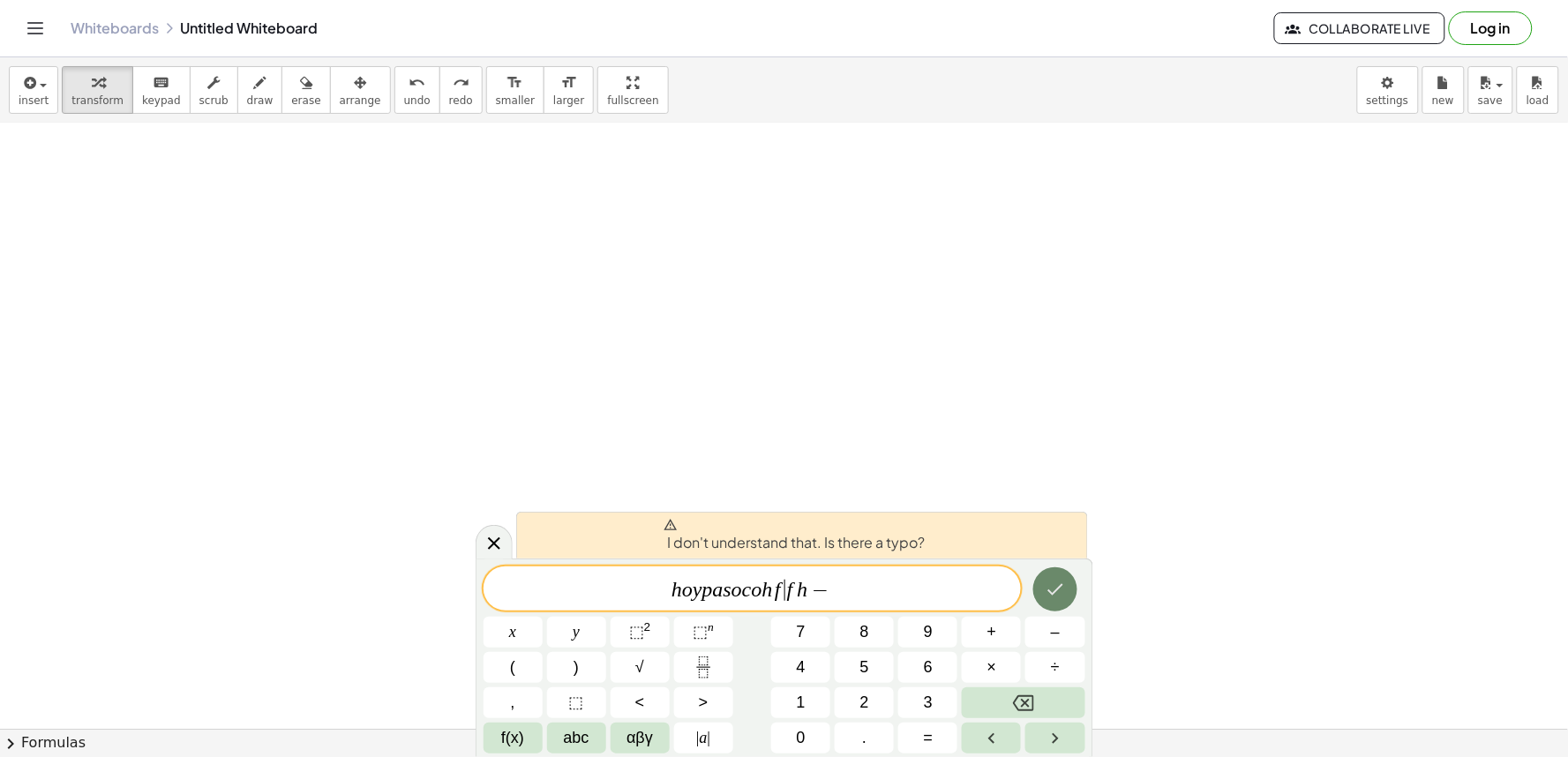
click at [1054, 590] on icon "Done" at bounding box center [1055, 589] width 21 height 21
click at [1054, 593] on icon "Done" at bounding box center [1055, 589] width 21 height 21
drag, startPoint x: 764, startPoint y: 432, endPoint x: 712, endPoint y: 645, distance: 219.3
click at [712, 645] on body "Graspable Math Activities Get Started Activity Bank Assigned Work Classes White…" at bounding box center [784, 378] width 1568 height 757
click at [704, 621] on button "⬚ n" at bounding box center [703, 632] width 59 height 31
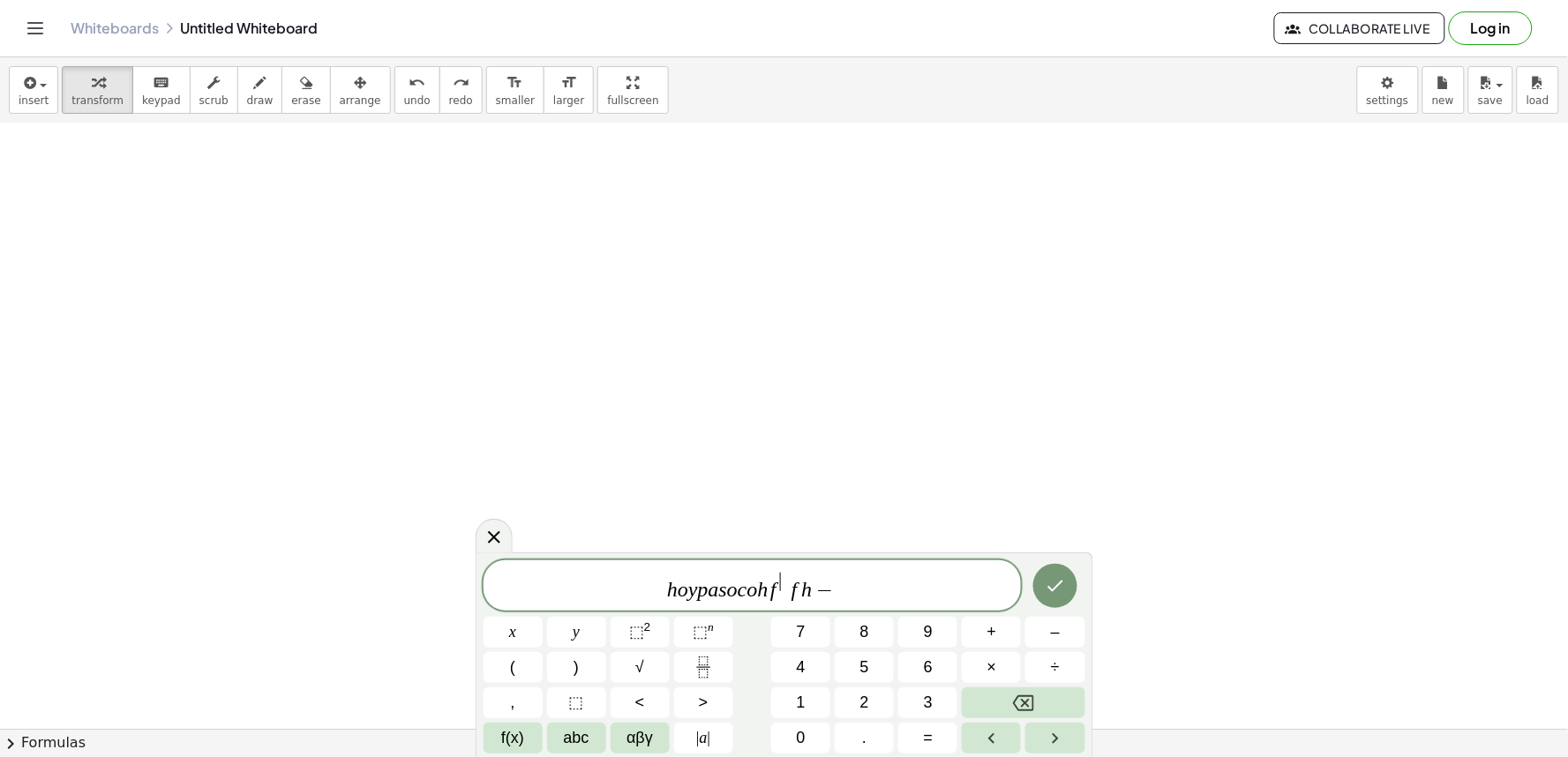
click at [701, 613] on div "h o y p a s o c o h f ​ f h − x y ⬚ 2 ⬚ n 7 8 9 + – ( ) √ 4 5 6 × ÷ , ⬚ < > 1 2…" at bounding box center [784, 657] width 602 height 193
click at [701, 604] on div "h o y ​ p a s o c o h f f h −" at bounding box center [752, 585] width 538 height 51
click at [703, 598] on var "p" at bounding box center [703, 589] width 11 height 23
drag
click at [1029, 570] on div "**********" at bounding box center [784, 656] width 602 height 194
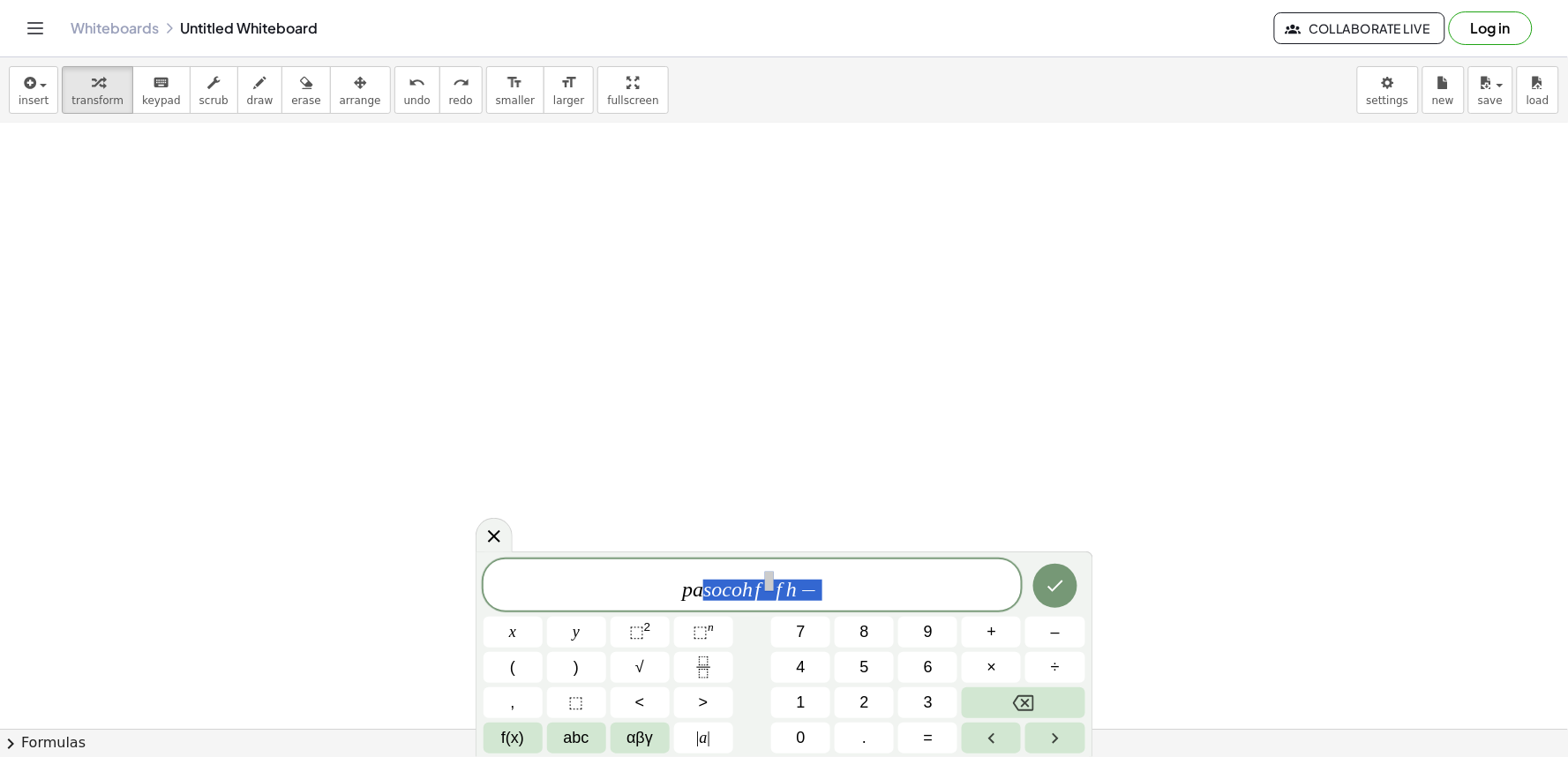
click at [1022, 567] on div "p a s o c o h f f h − x y ⬚ 2 ⬚ n 7 8 9 + – ( ) √ 4 5 6 × ÷ , ⬚ < > 1 2 3 f(x) …" at bounding box center [784, 656] width 602 height 194
click at [1048, 562] on div at bounding box center [1054, 586] width 59 height 53
click at [638, 582] on body "Graspable Math Activities Get Started Activity Bank Assigned Work Classes White…" at bounding box center [784, 378] width 1568 height 757
click at [844, 650] on div "**********" at bounding box center [784, 656] width 602 height 194
click at [541, 209] on div at bounding box center [784, 230] width 1568 height 1816
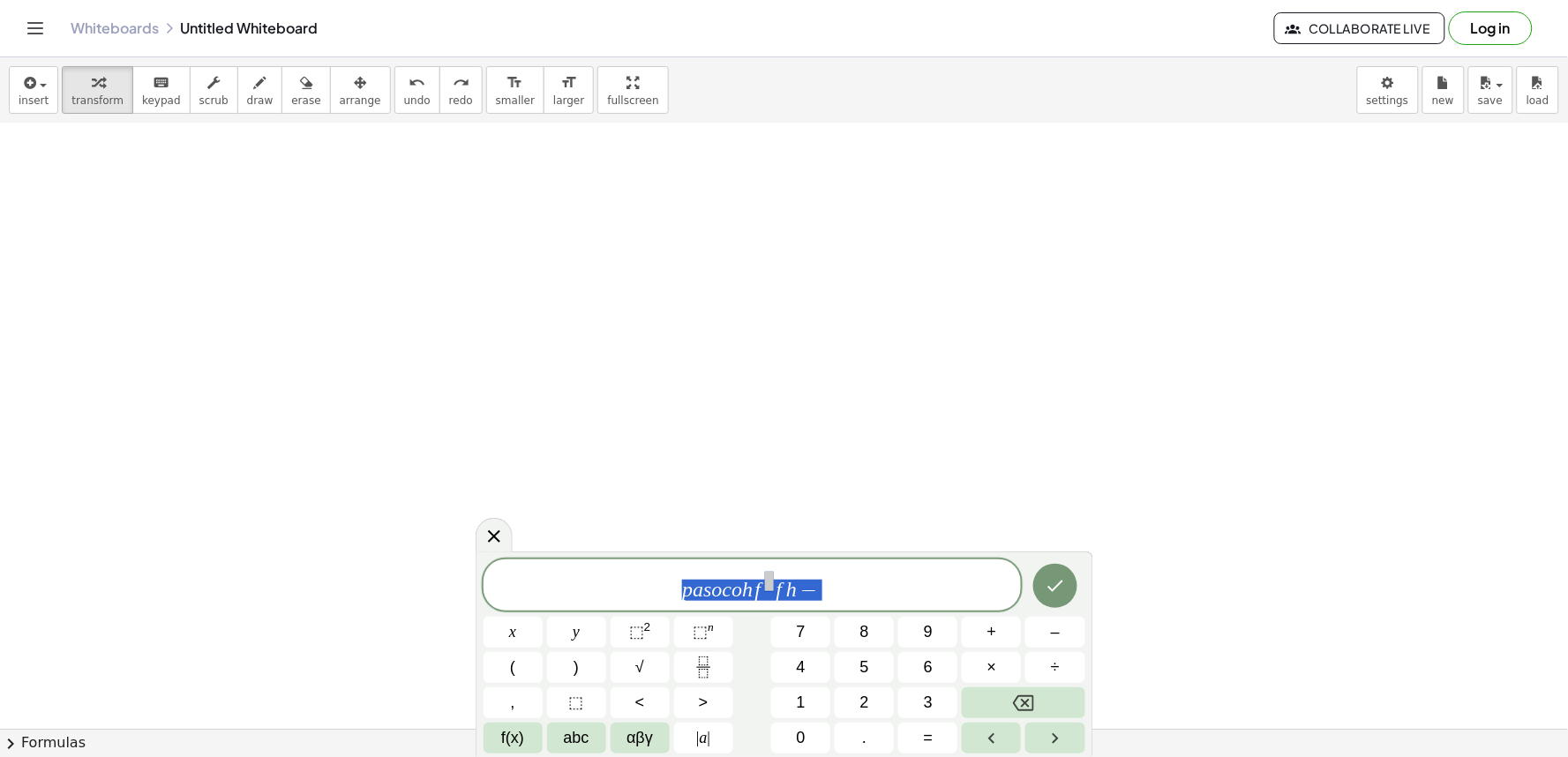
click at [538, 209] on div at bounding box center [784, 230] width 1568 height 1816
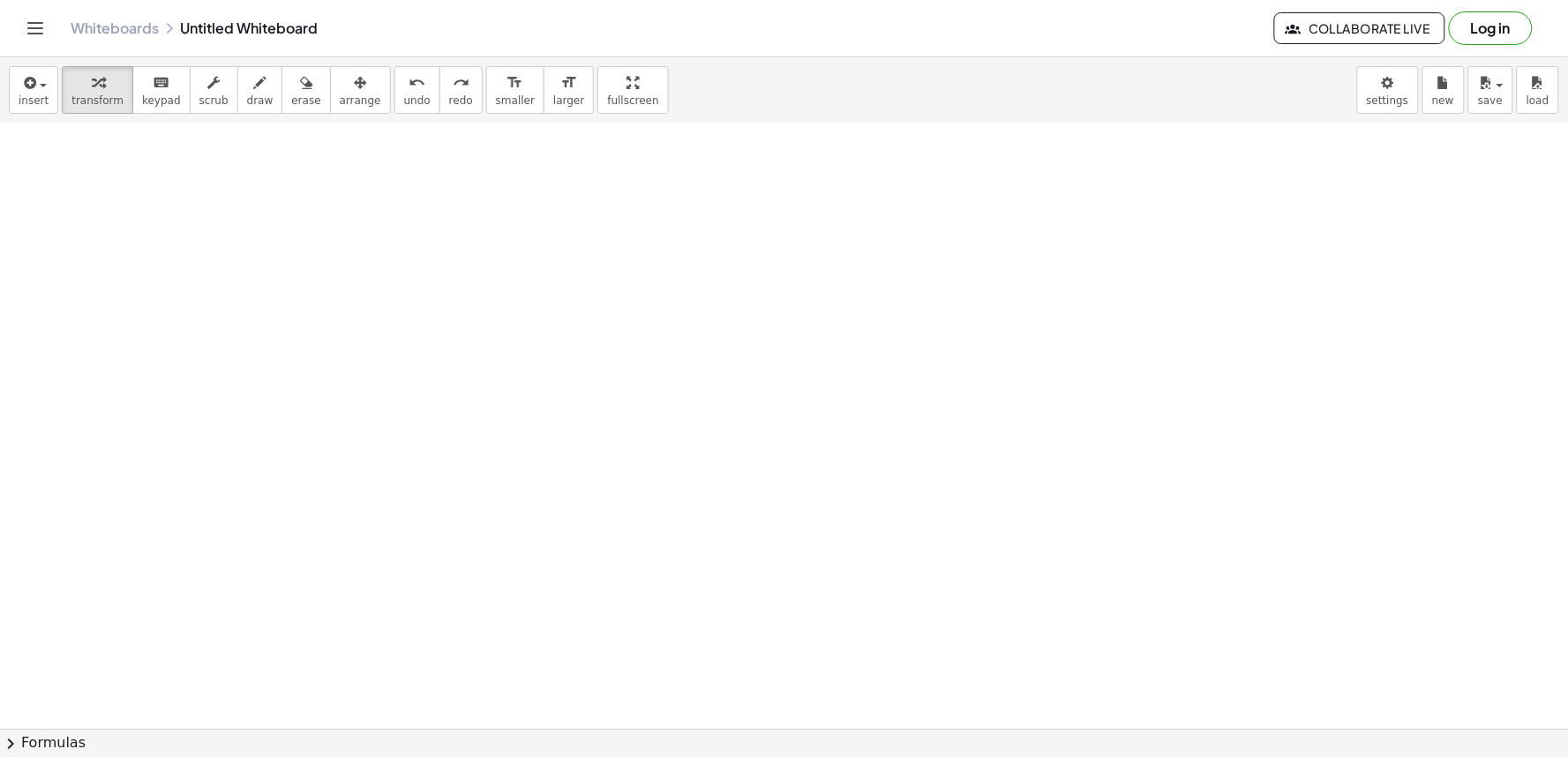
click at [535, 203] on div at bounding box center [784, 230] width 1568 height 1816
click at [679, 320] on div at bounding box center [784, 230] width 1568 height 1816
click at [619, 621] on div at bounding box center [784, 230] width 1568 height 1816
click at [635, 399] on div at bounding box center [784, 132] width 1568 height 1816
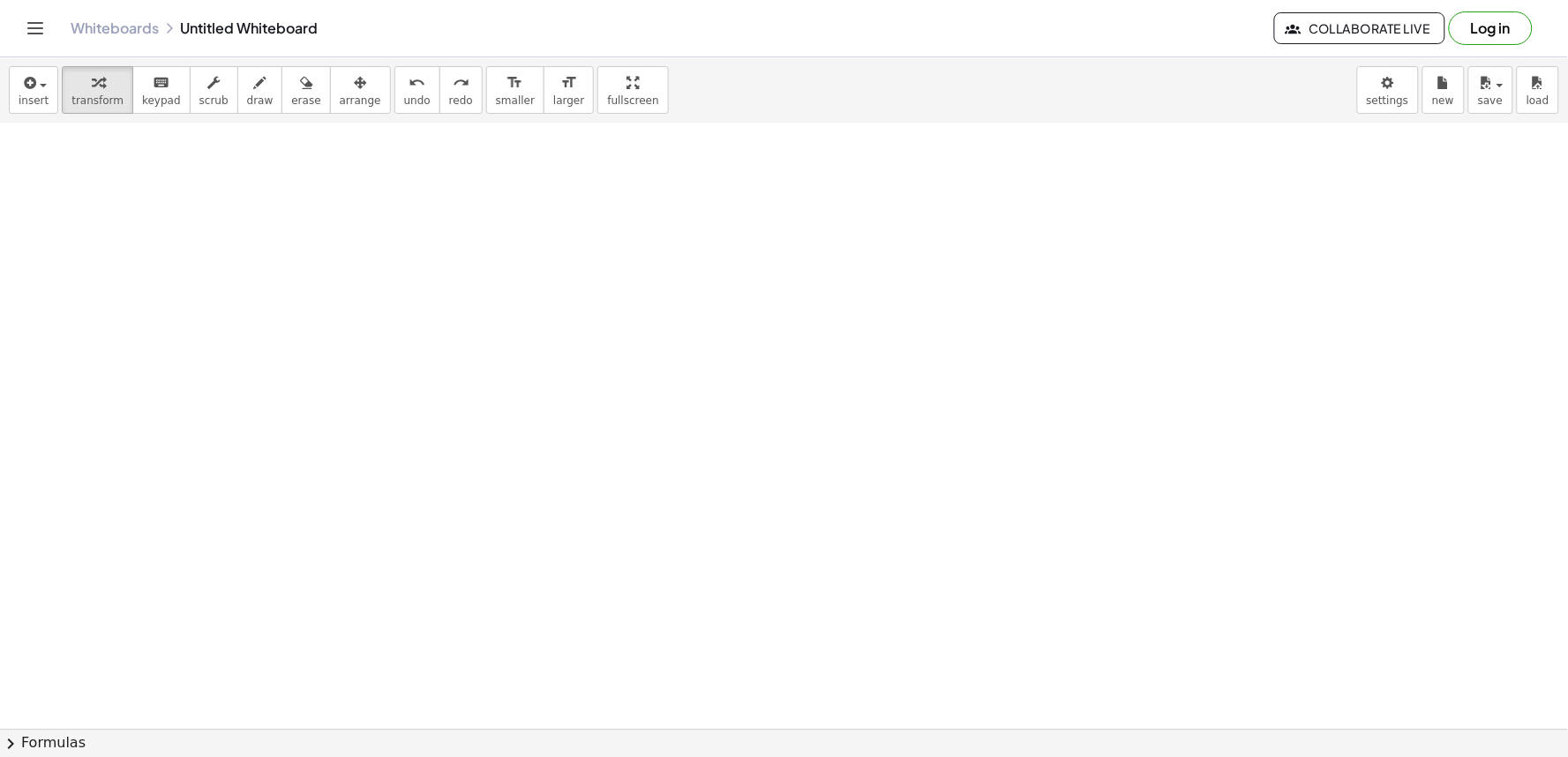
click at [639, 391] on div at bounding box center [784, 132] width 1568 height 1816
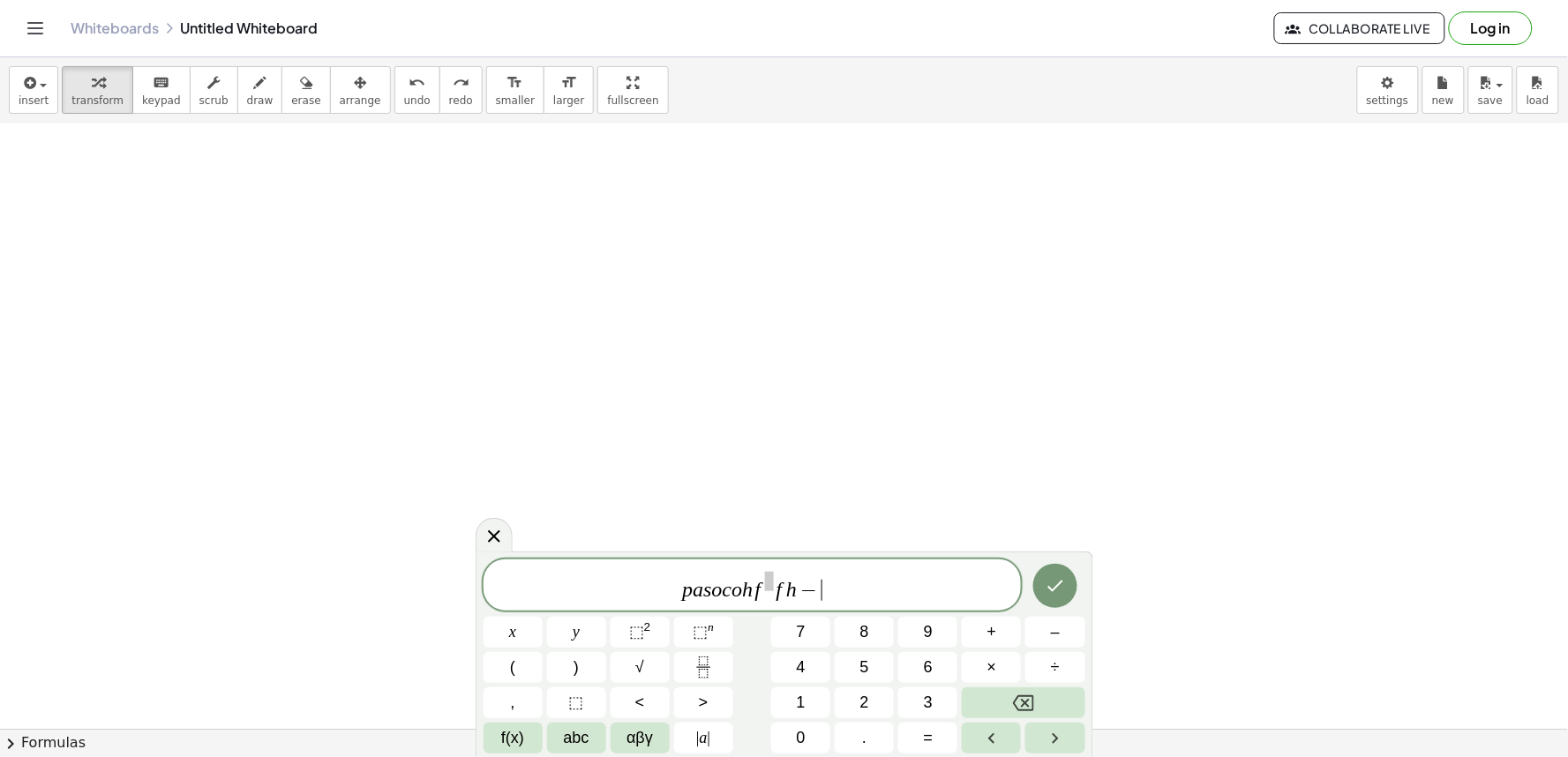
click at [648, 401] on div at bounding box center [784, 132] width 1568 height 1816
click at [647, 406] on div at bounding box center [784, 132] width 1568 height 1816
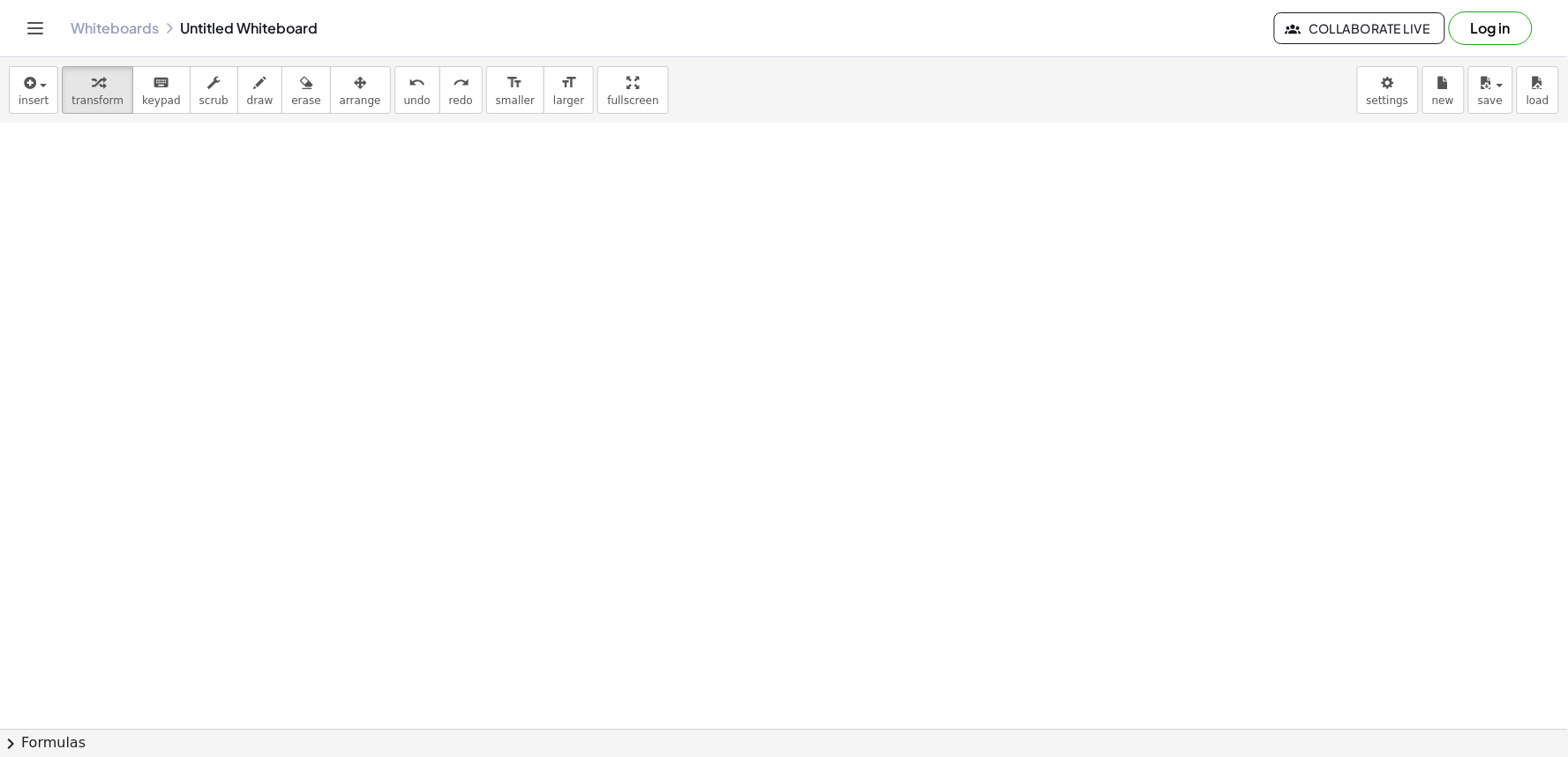
click at [644, 410] on div at bounding box center [784, 132] width 1568 height 1816
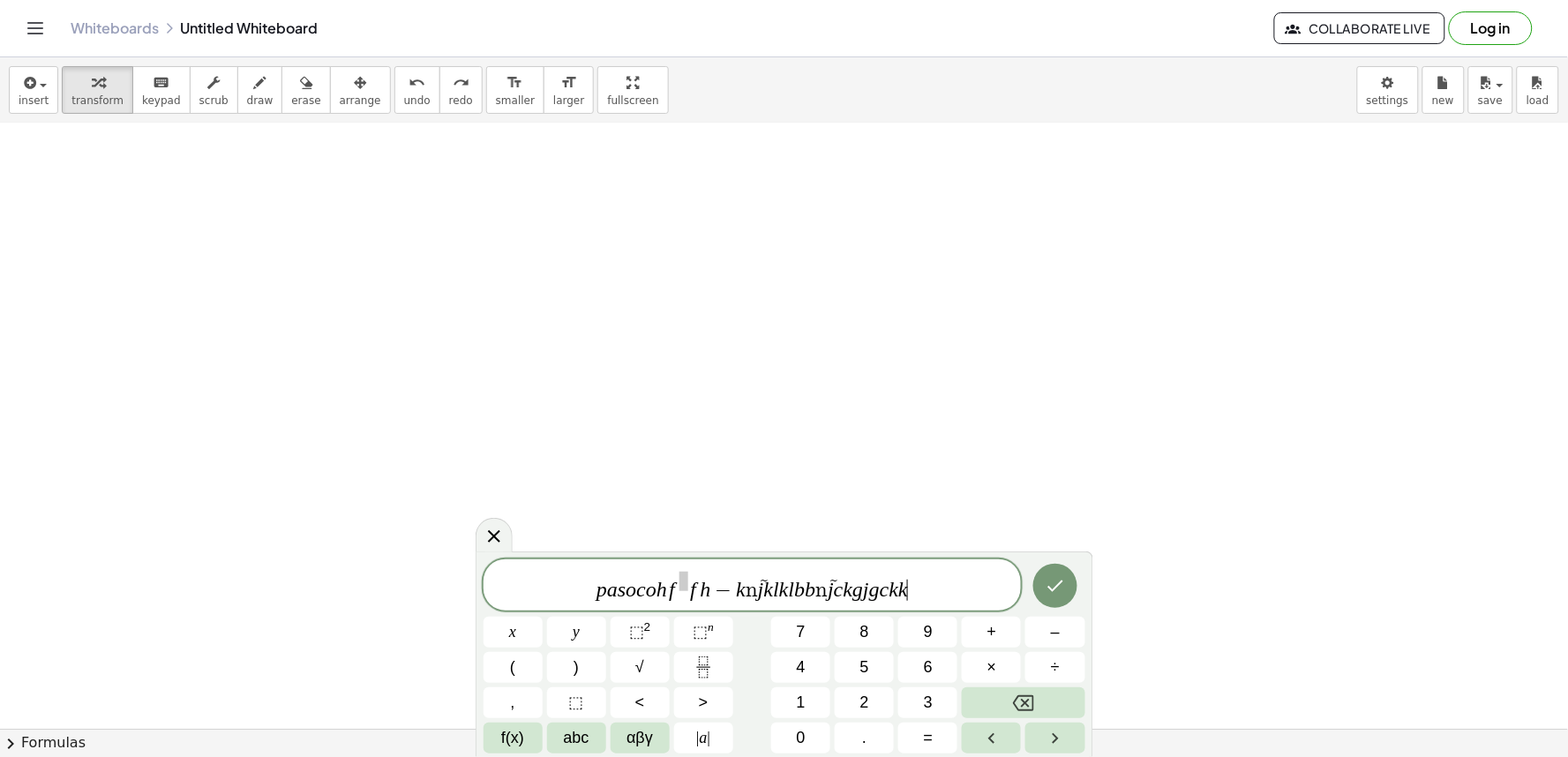
click at [642, 410] on div at bounding box center [784, 132] width 1568 height 1816
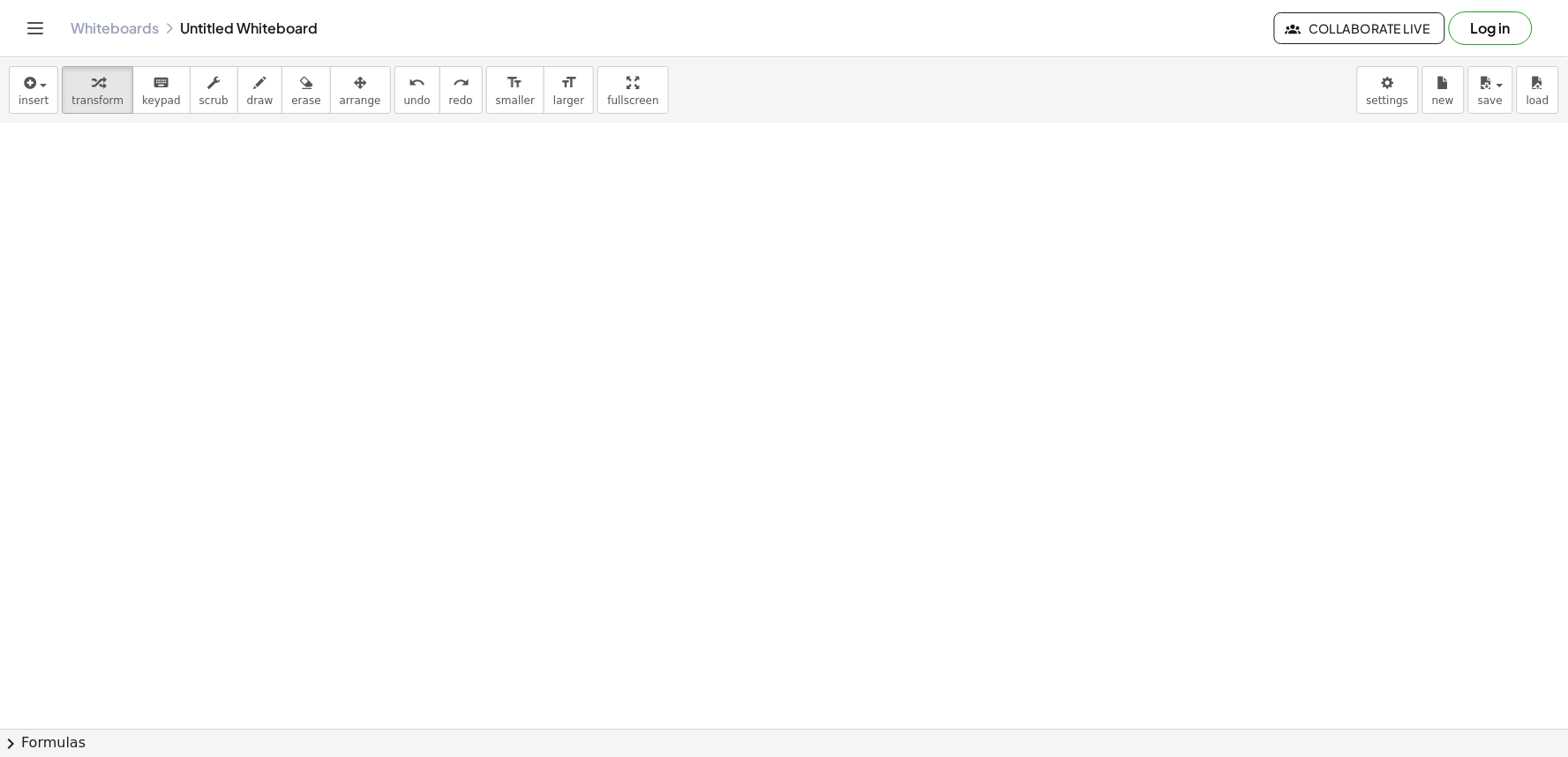
click at [642, 410] on div at bounding box center [784, 132] width 1568 height 1816
click at [247, 88] on div "button" at bounding box center [259, 82] width 26 height 21
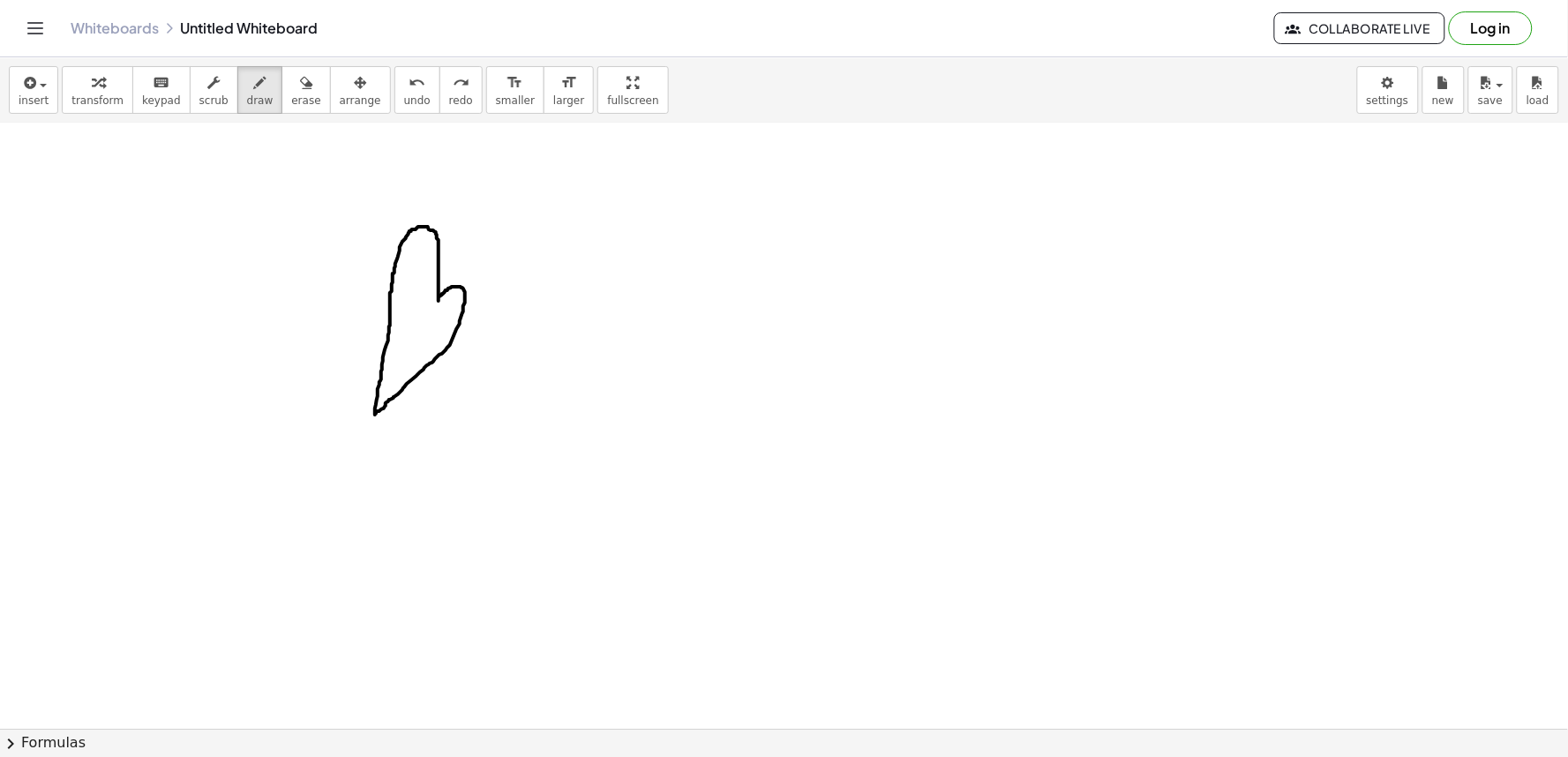
click at [389, 301] on div at bounding box center [784, 132] width 1568 height 1816
click at [491, 347] on div at bounding box center [784, 132] width 1568 height 1816
click at [521, 324] on div at bounding box center [784, 132] width 1568 height 1816
click at [594, 376] on div at bounding box center [784, 132] width 1568 height 1816
click at [652, 350] on div at bounding box center [784, 132] width 1568 height 1816
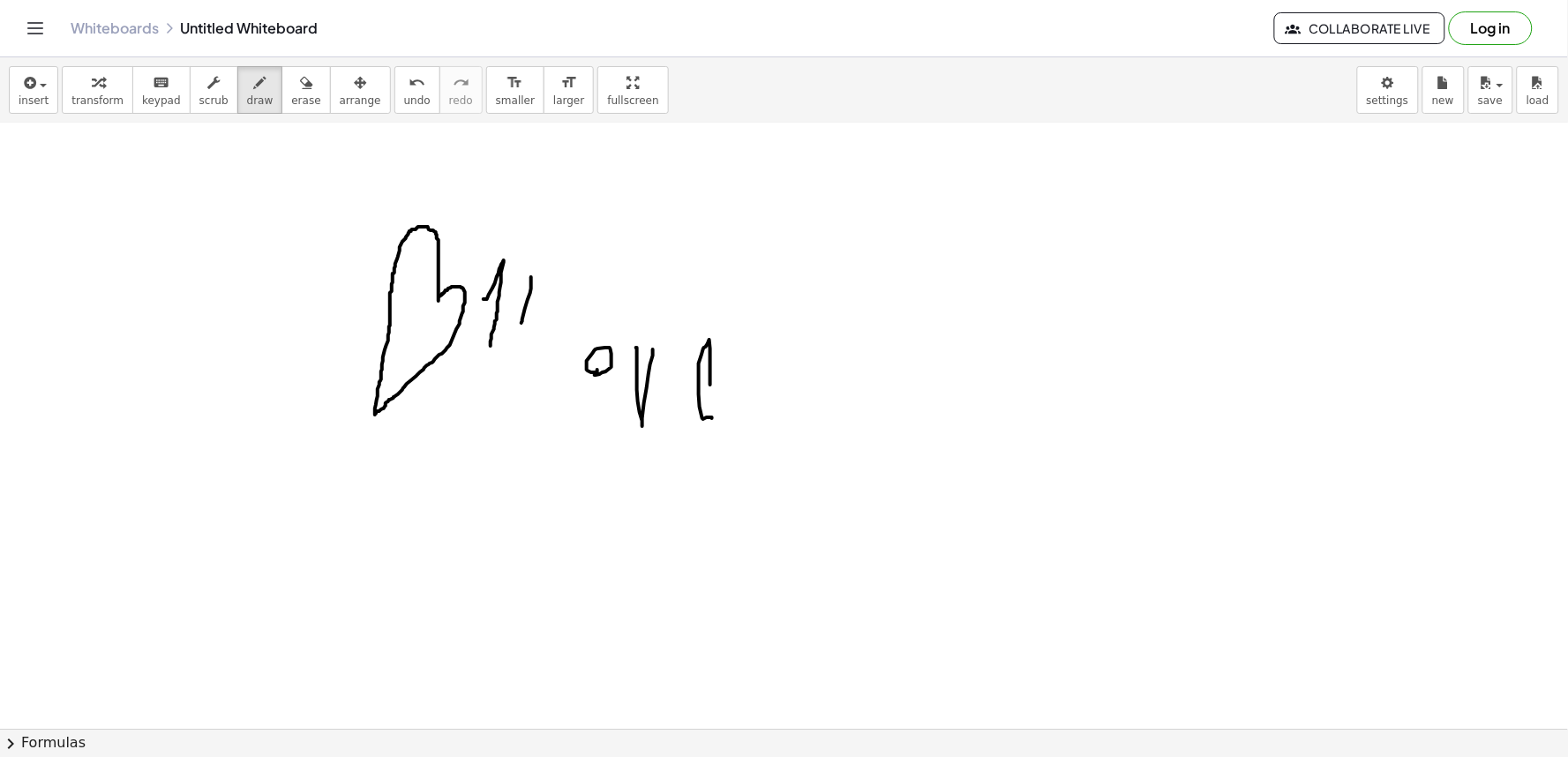
click at [694, 380] on div at bounding box center [784, 132] width 1568 height 1816
click at [610, 227] on div at bounding box center [784, 132] width 1568 height 1816
click at [735, 443] on div at bounding box center [784, 132] width 1568 height 1816
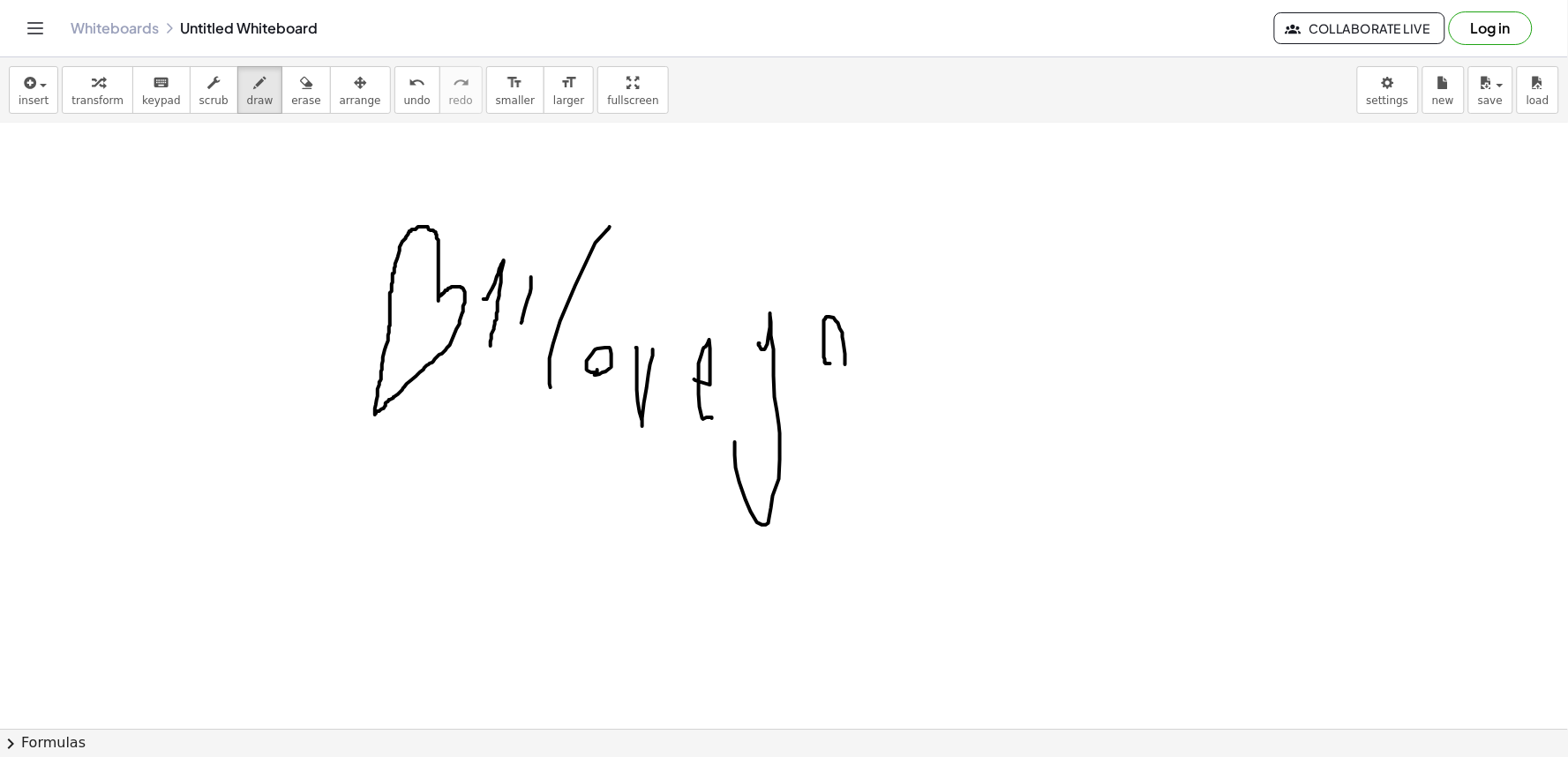
click at [839, 360] on div at bounding box center [784, 132] width 1568 height 1816
click at [857, 312] on div at bounding box center [784, 132] width 1568 height 1816
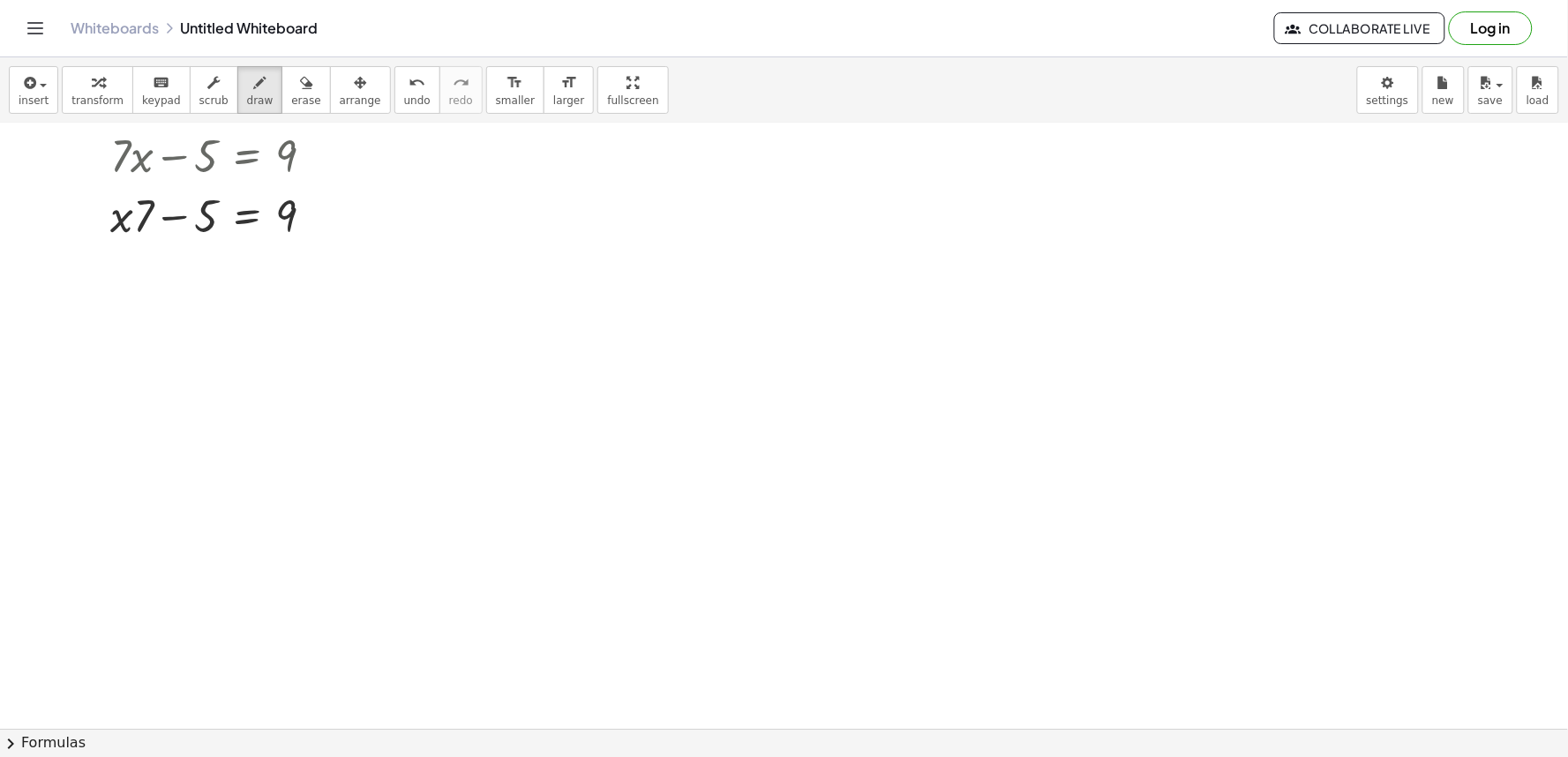
scroll to position [0, 0]
click at [79, 103] on span "transform" at bounding box center [97, 101] width 52 height 13
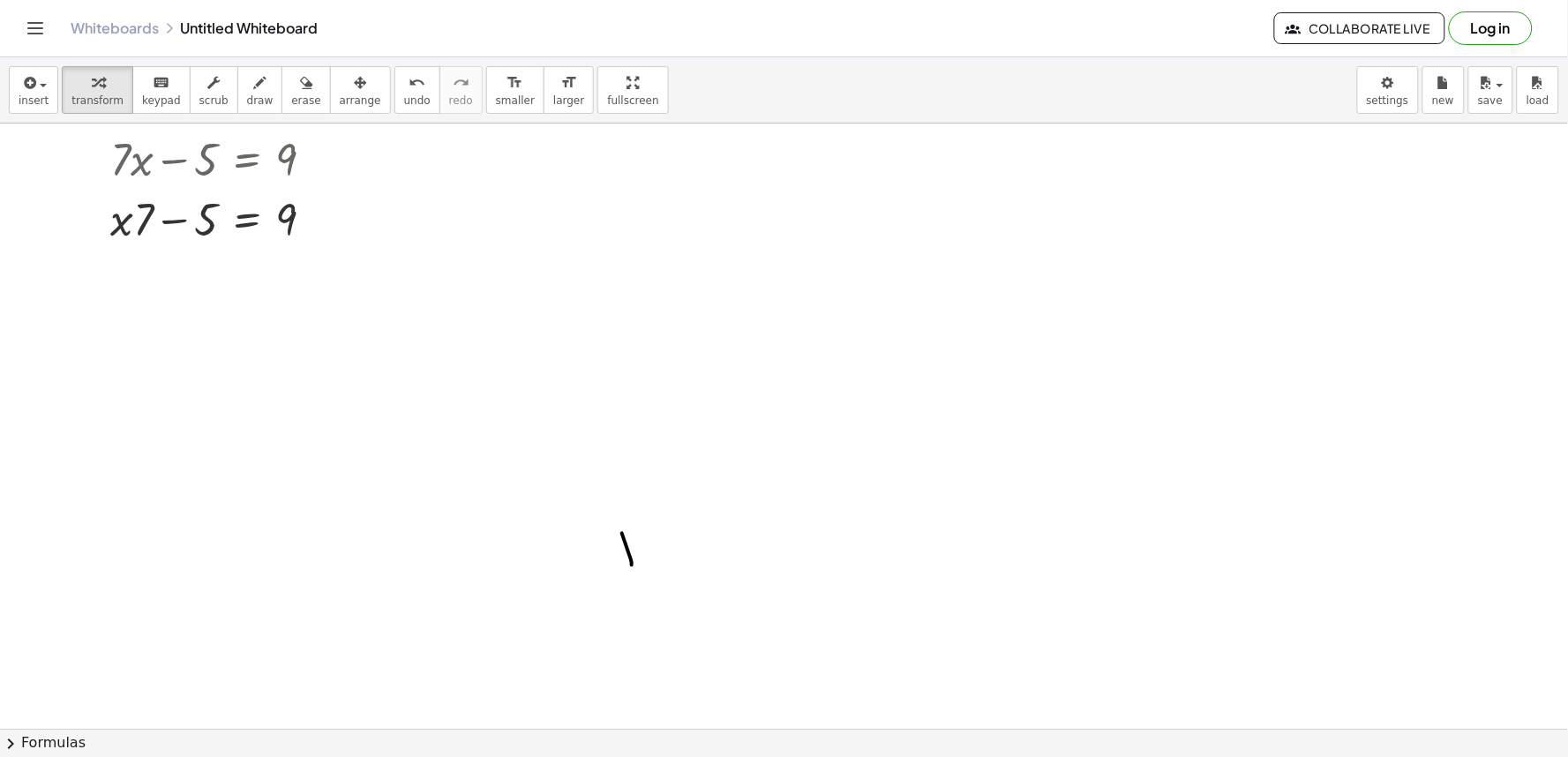
click at [328, 272] on div "Graspable Math Activities Get Started Activity Bank Assigned Work Classes White…" at bounding box center [784, 378] width 1568 height 757
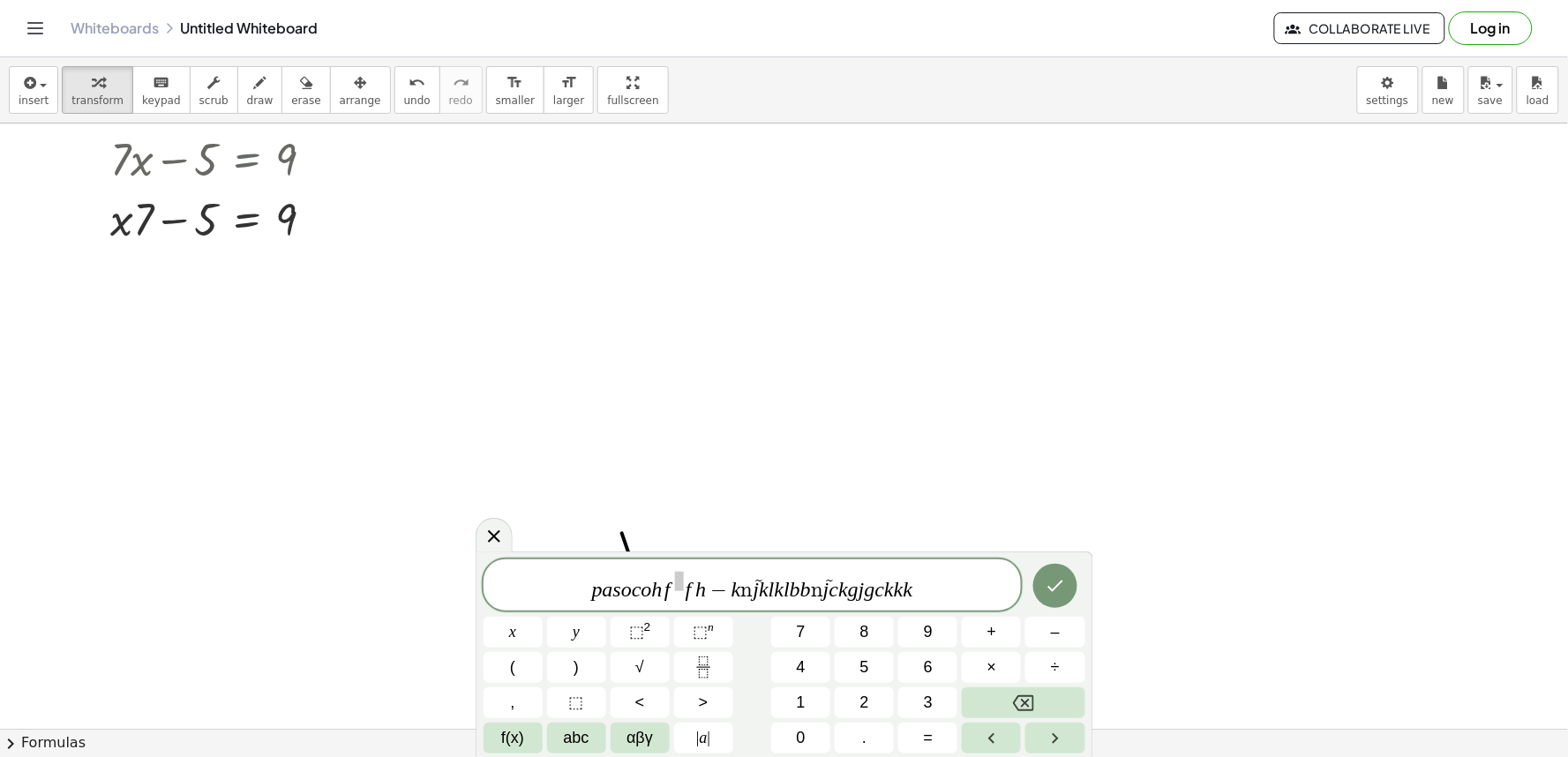
click at [915, 607] on div "p a s o c o h f f h − k ñ j k l k l b b ñ j c k g j g c k k k ​" at bounding box center [752, 585] width 538 height 51
drag, startPoint x: 915, startPoint y: 607, endPoint x: 918, endPoint y: 591, distance: 16.3
click at [917, 596] on div "p a s o c o h f f h − k ñ j k l k l b b ñ j c k g j g c k k k ​" at bounding box center [752, 585] width 538 height 51
click at [918, 591] on span "p a s o c o h f f h − k ñ j k l k l b b ñ j c k g j g c k k k ​" at bounding box center [752, 586] width 538 height 33
click at [922, 595] on span "p a s o c o h f f h − k ñ j k l k l b b ñ j c k g j g c k k k ​" at bounding box center [752, 586] width 538 height 33
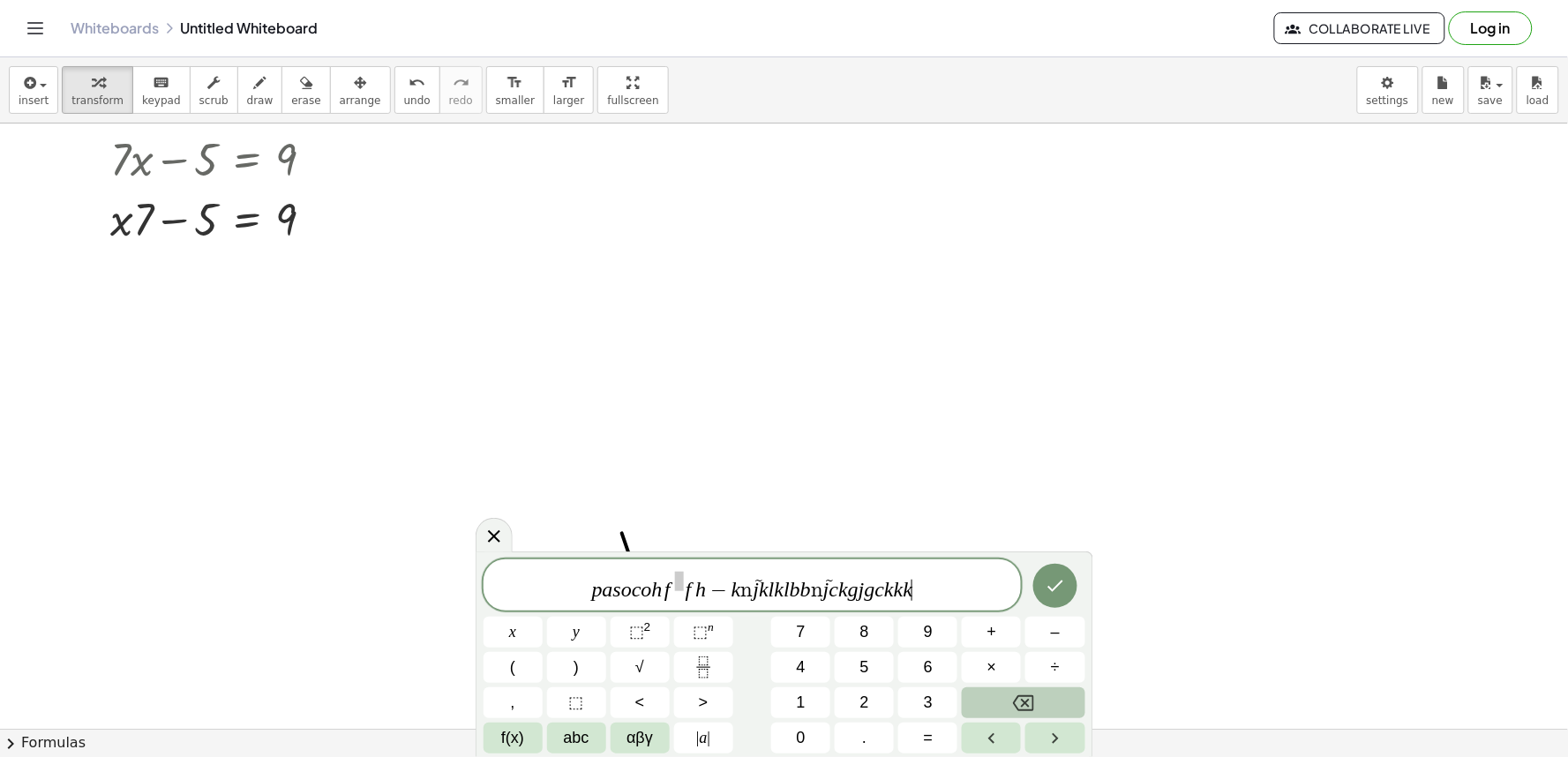
click at [1025, 707] on icon "Backspace" at bounding box center [1023, 702] width 21 height 21
click at [1020, 707] on icon "Backspace" at bounding box center [1023, 702] width 21 height 21
click at [1007, 680] on div "p a s o c o h f f h − k ñ j k l k l b b ñ j c k g j g c ​ x y ⬚ 2 ⬚ n 7 8 9 + –…" at bounding box center [784, 656] width 602 height 194
click at [1007, 678] on button "×" at bounding box center [991, 667] width 59 height 31
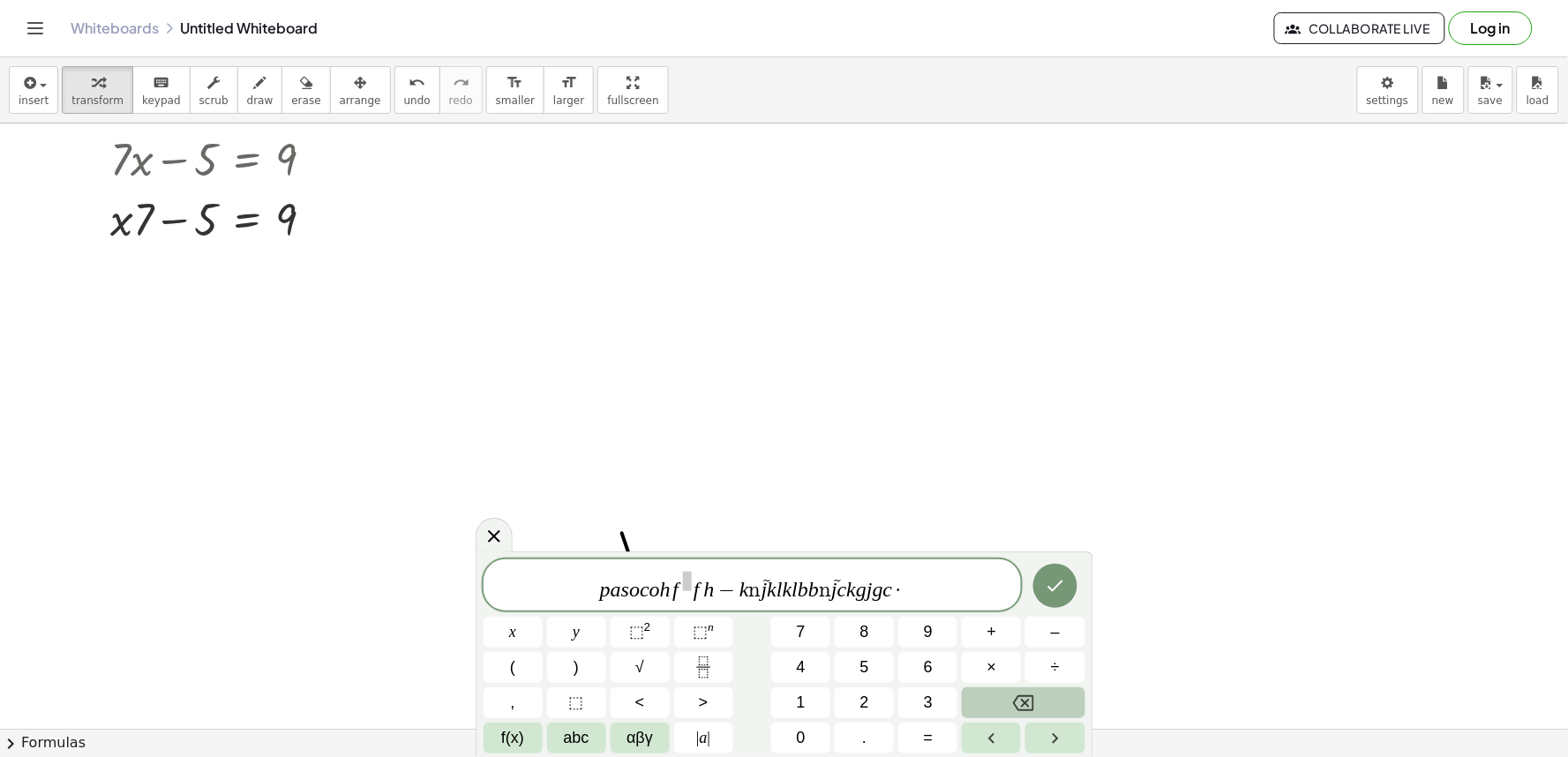
click at [1075, 697] on button "Backspace" at bounding box center [1023, 702] width 123 height 31
click at [1082, 699] on button "Backspace" at bounding box center [1023, 702] width 123 height 31
click at [1086, 702] on div "p a s o c o h f f h − k ñ j k l k l b b ñ j c k g j g ​ x y ⬚ 2 ⬚ n 7 8 9 + – (…" at bounding box center [784, 654] width 618 height 206
click at [1077, 701] on button "Backspace" at bounding box center [1023, 702] width 123 height 31
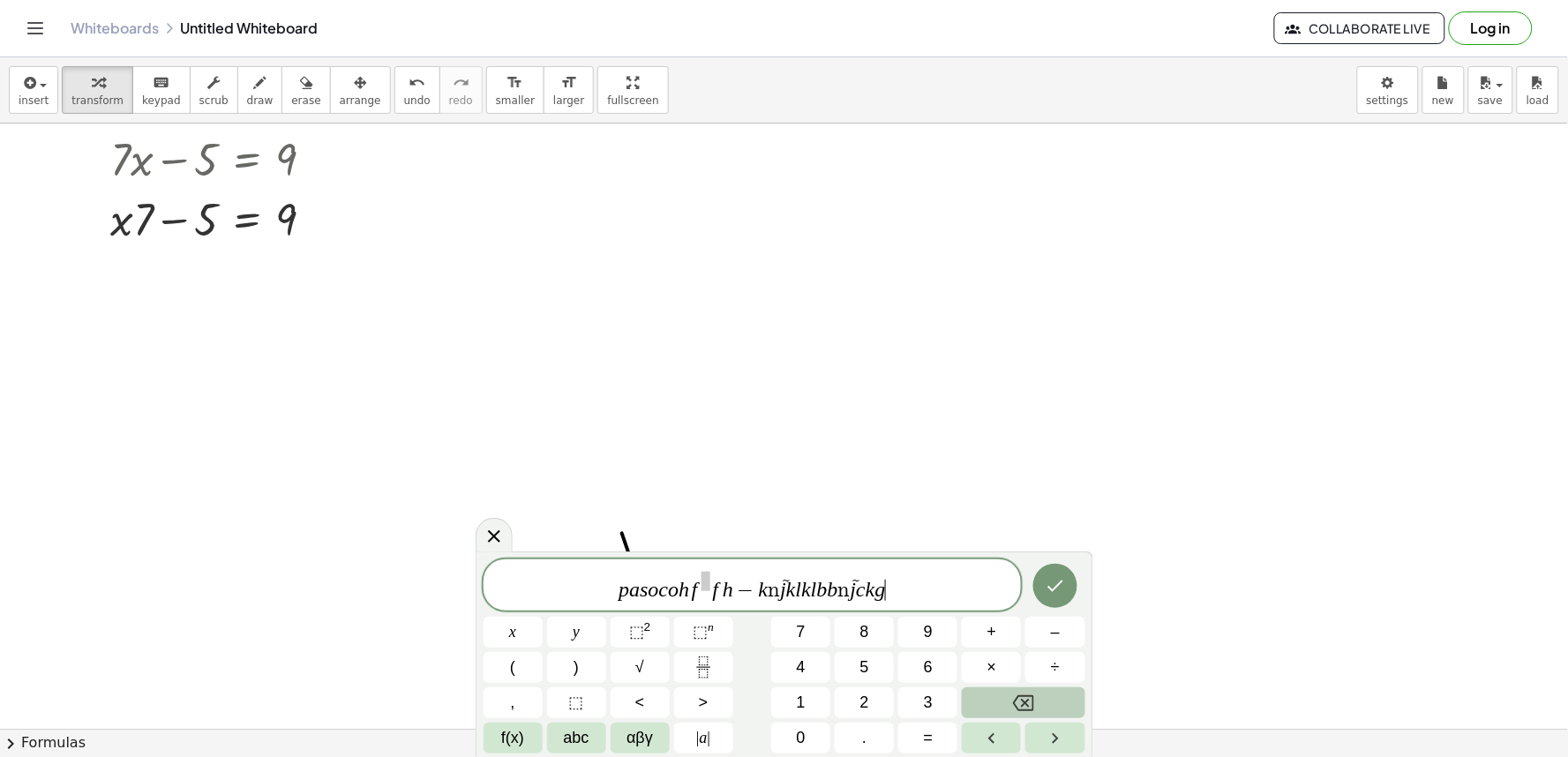
click at [1073, 701] on button "Backspace" at bounding box center [1023, 702] width 123 height 31
click at [1071, 701] on button "Backspace" at bounding box center [1023, 702] width 123 height 31
click at [1069, 700] on button "Backspace" at bounding box center [1023, 702] width 123 height 31
click at [1069, 699] on button "Backspace" at bounding box center [1023, 702] width 123 height 31
click at [1068, 700] on button "Backspace" at bounding box center [1023, 702] width 123 height 31
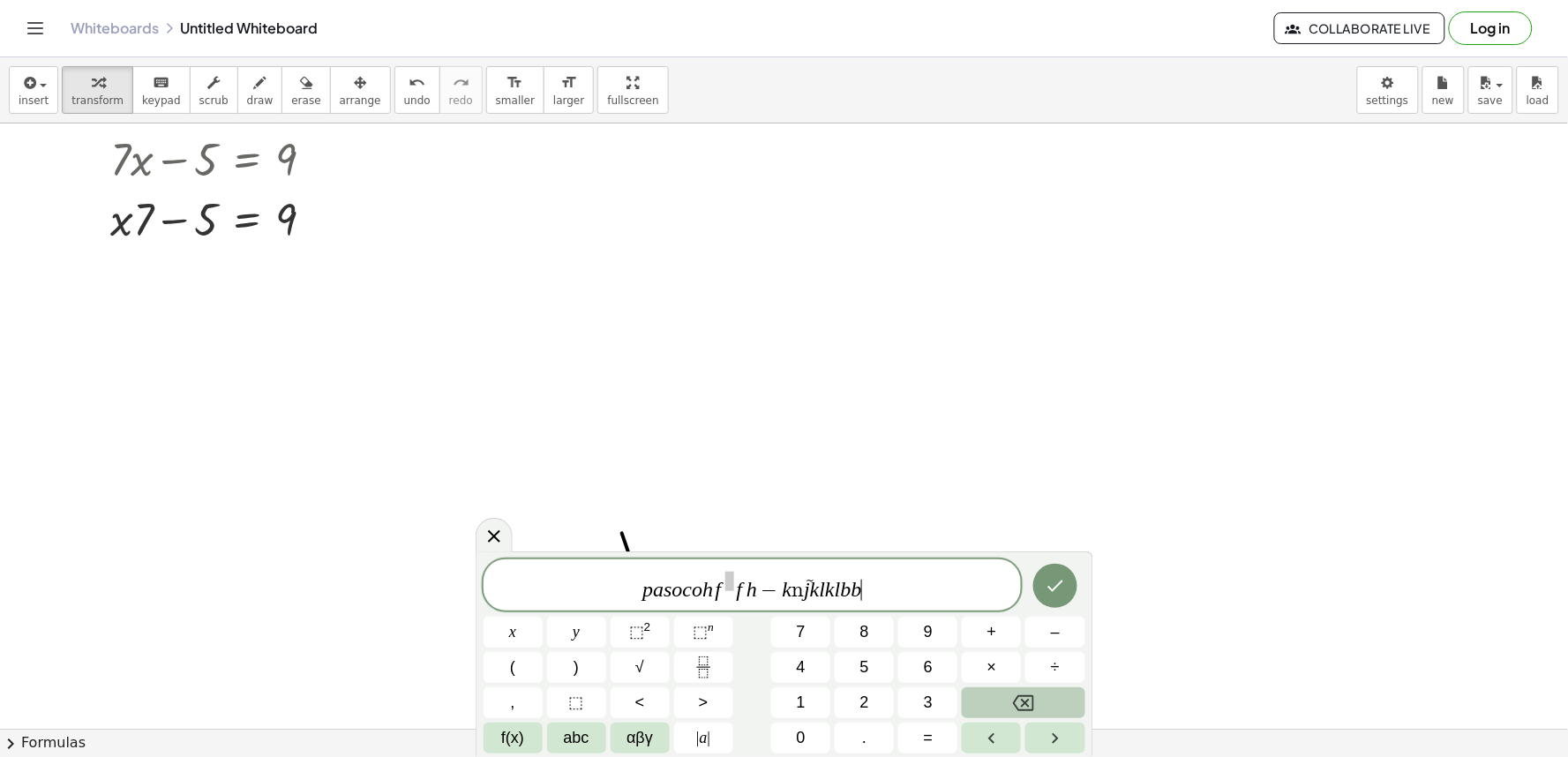
click at [1068, 689] on button "Backspace" at bounding box center [1023, 702] width 123 height 31
click at [1068, 687] on button "Backspace" at bounding box center [1023, 702] width 123 height 31
click at [1070, 685] on div "p a s o c o h f f h − k ñ j k l k l ​ x y ⬚ 2 ⬚ n 7 8 9 + – ( ) √ 4 5 6 × ÷ , ⬚…" at bounding box center [784, 656] width 602 height 194
click at [1078, 683] on div "p a s o c o h f f h − k ñ j k l k l x y ⬚ 2 ⬚ n 7 8 9 + – ( ) √ 4 5 6 × ÷ , ⬚ <…" at bounding box center [784, 656] width 602 height 194
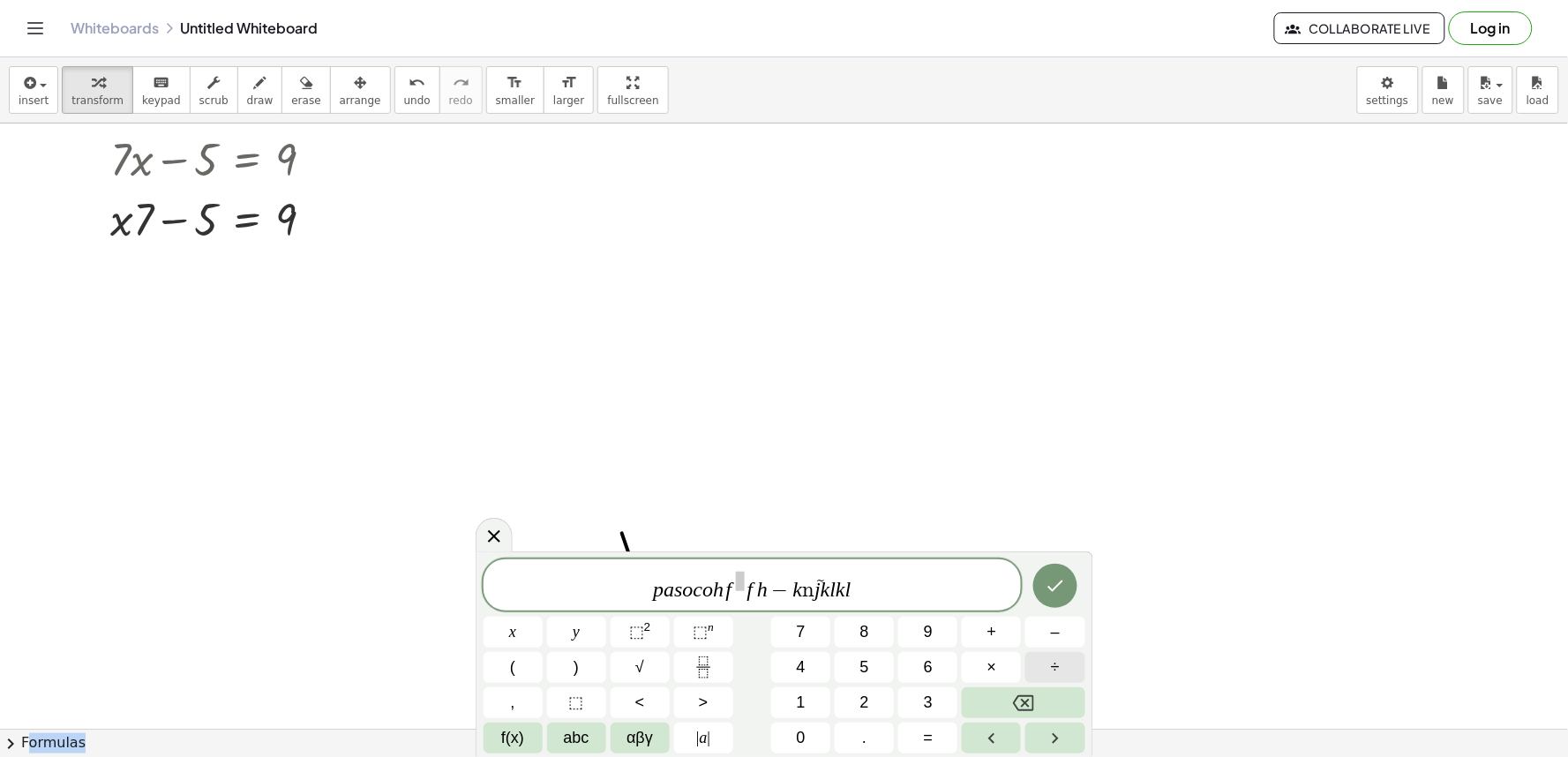
click at [1062, 683] on div "p a s o c o h f f h − k ñ j k l k l x y ⬚ 2 ⬚ n 7 8 9 + – ( ) √ 4 5 6 × ÷ , ⬚ <…" at bounding box center [784, 656] width 602 height 194
drag, startPoint x: 1060, startPoint y: 683, endPoint x: 1056, endPoint y: 693, distance: 10.8
click at [1057, 686] on div "p a s o c o h f f h − k ñ j k l k l x y ⬚ 2 ⬚ n 7 8 9 + – ( ) √ 4 5 6 × ÷ , ⬚ <…" at bounding box center [784, 656] width 602 height 194
click at [1050, 701] on button "Backspace" at bounding box center [1023, 702] width 123 height 31
click at [1056, 702] on button "Backspace" at bounding box center [1023, 702] width 123 height 31
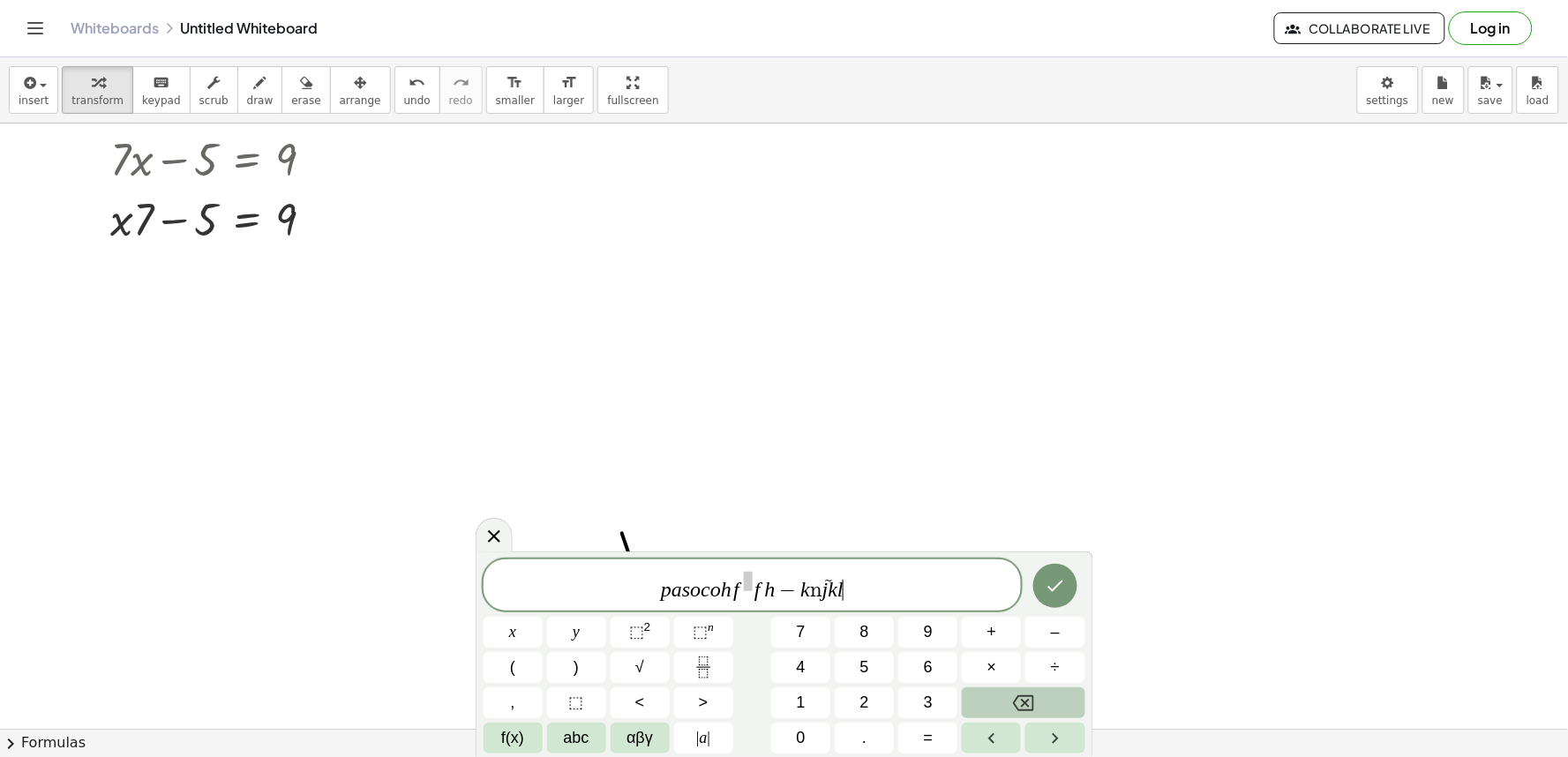
click at [1056, 702] on button "Backspace" at bounding box center [1023, 702] width 123 height 31
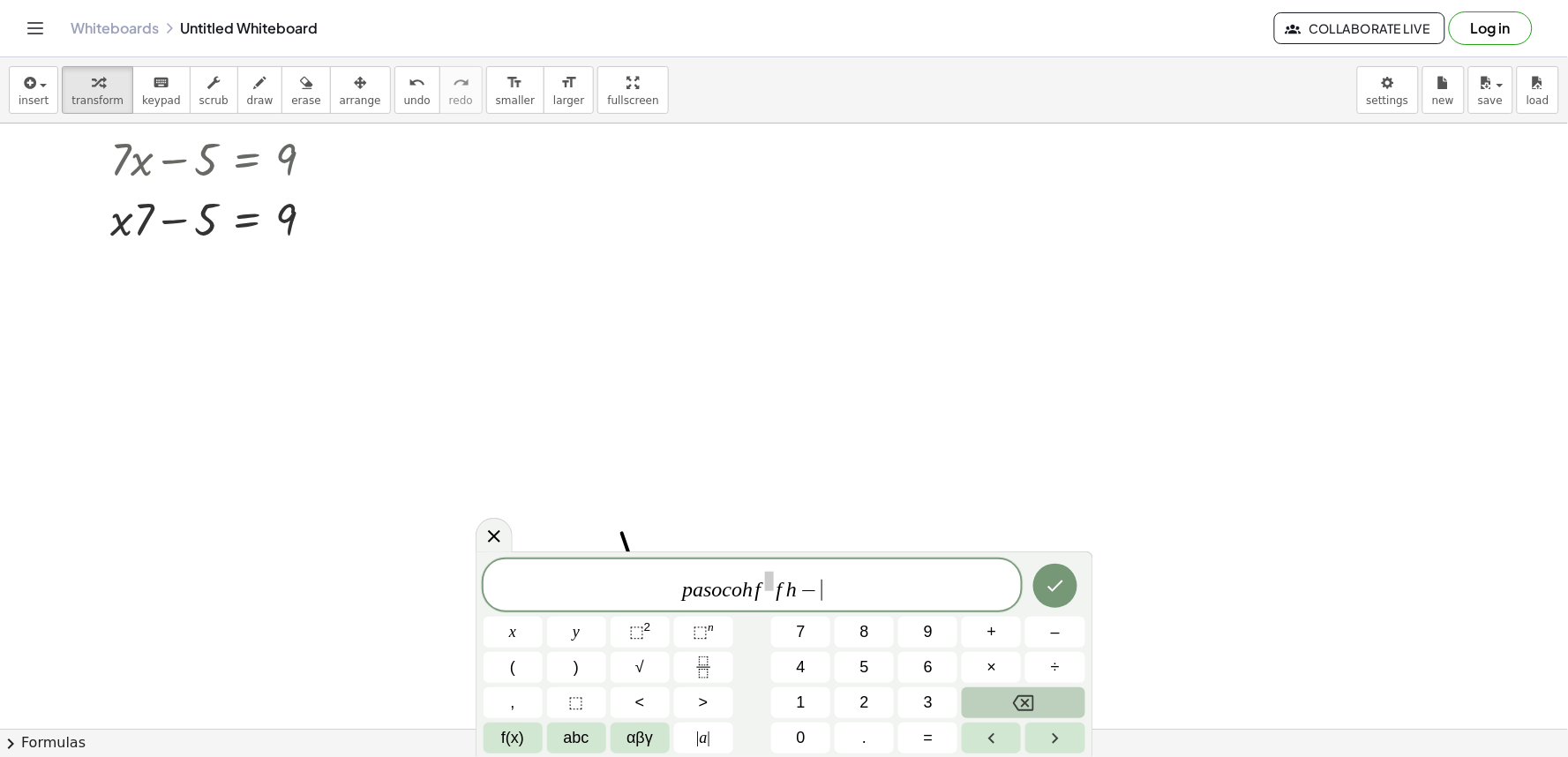
click at [1056, 702] on button "Backspace" at bounding box center [1023, 702] width 123 height 31
click at [1057, 702] on button "Backspace" at bounding box center [1023, 702] width 123 height 31
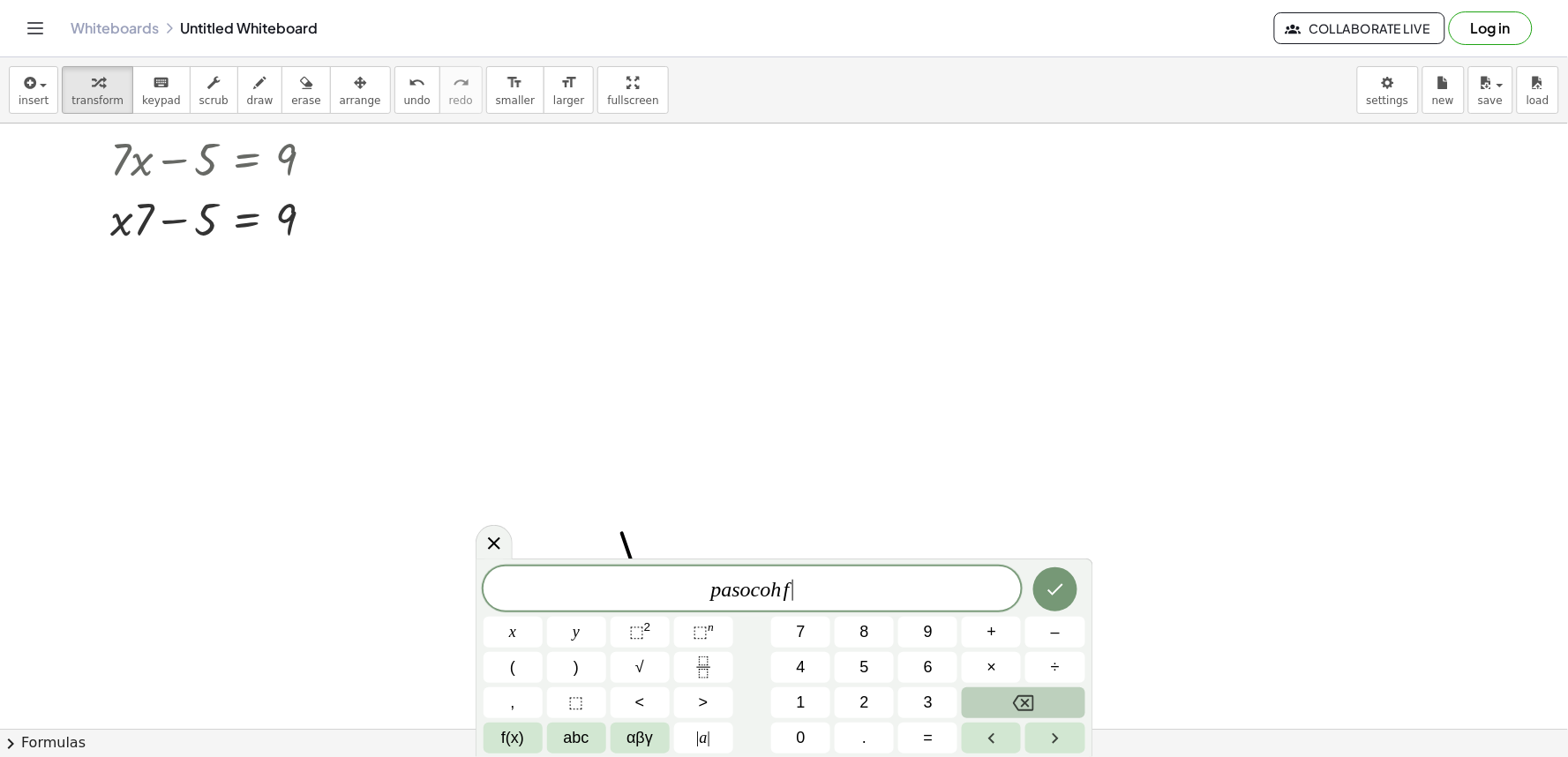
click at [1057, 697] on button "Backspace" at bounding box center [1023, 702] width 123 height 31
click at [1059, 692] on button "Backspace" at bounding box center [1023, 702] width 123 height 31
click at [1059, 681] on div "p a s o c o ​ x y ⬚ 2 ⬚ n 7 8 9 + – ( ) √ 4 5 6 × ÷ , ⬚ < > 1 2 3 f(x) abc αβγ …" at bounding box center [784, 660] width 602 height 187
click at [1062, 677] on button "÷" at bounding box center [1054, 667] width 59 height 31
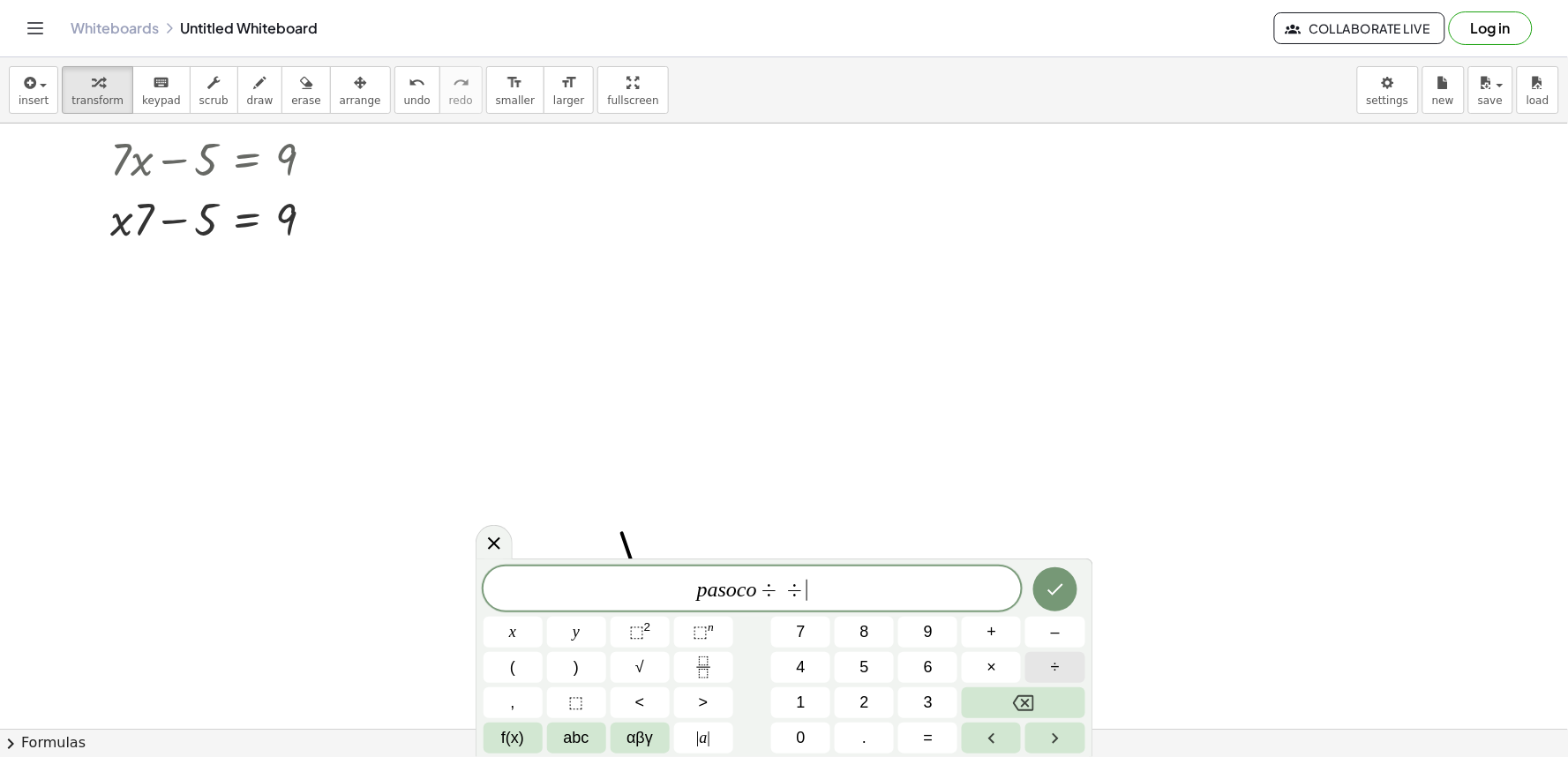
click at [1039, 691] on div "p a s o c o ÷ ÷ ​ x y ⬚ 2 ⬚ n 7 8 9 + – ( ) √ 4 5 6 × ÷ , ⬚ < > 1 2 3 f(x) abc …" at bounding box center [784, 660] width 602 height 187
click at [1017, 707] on icon "Backspace" at bounding box center [1023, 702] width 21 height 21
click at [1017, 707] on icon "Backspace" at bounding box center [1023, 702] width 21 height 15
click at [1021, 707] on icon "Backspace" at bounding box center [1023, 702] width 21 height 21
click at [1028, 707] on icon "Backspace" at bounding box center [1023, 702] width 21 height 21
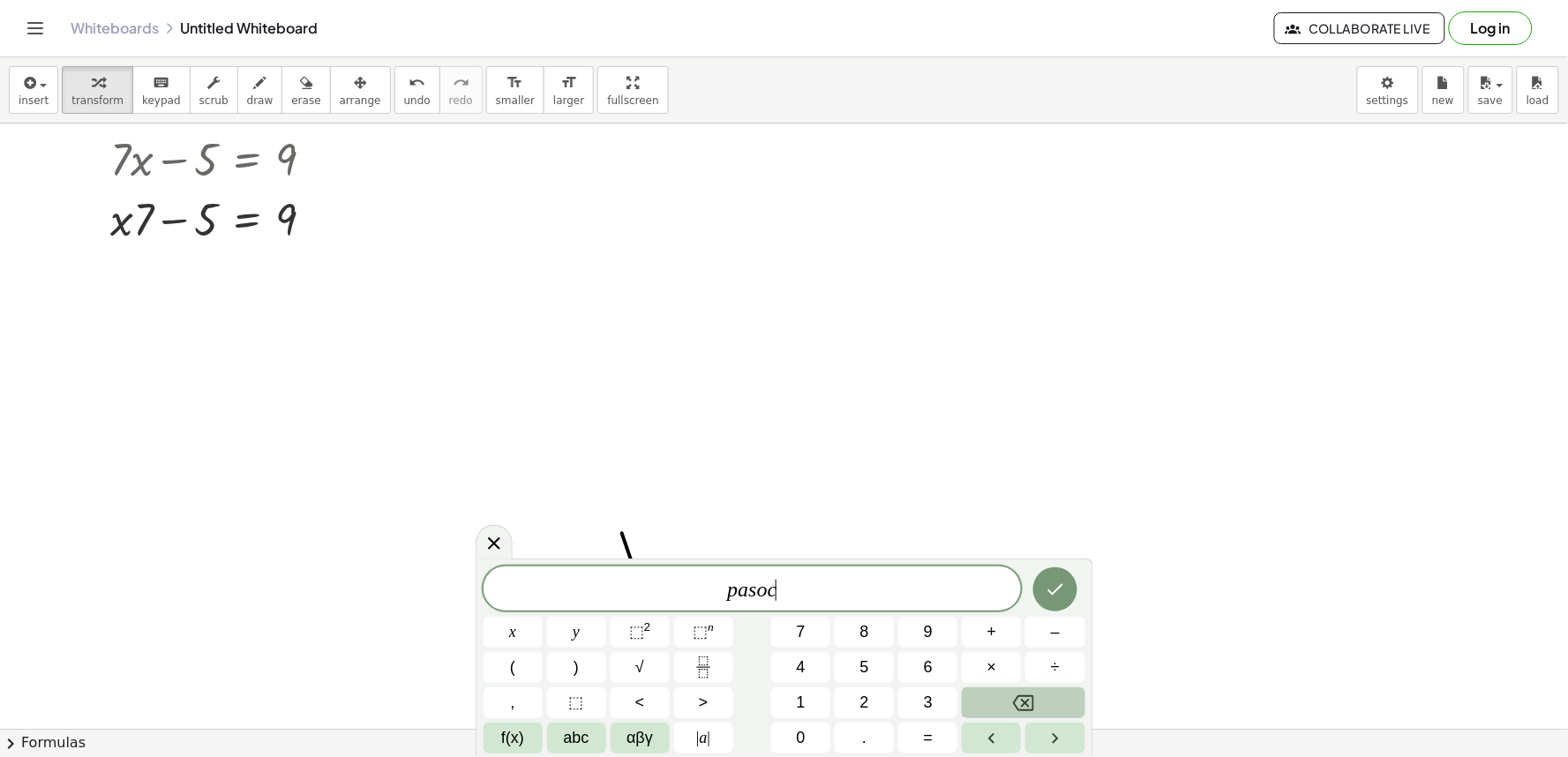
click at [1034, 707] on icon "Backspace" at bounding box center [1023, 702] width 21 height 15
click at [1034, 706] on icon "Backspace" at bounding box center [1023, 702] width 21 height 15
click at [1042, 685] on div "p a ​ x y ⬚ 2 ⬚ n 7 8 9 + – ( ) √ 4 5 6 × ÷ , ⬚ < > 1 2 3 f(x) abc αβγ | a | 0 …" at bounding box center [784, 660] width 602 height 187
click at [1042, 683] on div "p a x y ⬚ 2 ⬚ n 7 8 9 + – ( ) √ 4 5 6 × ÷ , ⬚ < > 1 2 3 f(x) abc αβγ | a | 0 . =" at bounding box center [784, 660] width 602 height 187
drag, startPoint x: 1042, startPoint y: 683, endPoint x: 1032, endPoint y: 690, distance: 12.2
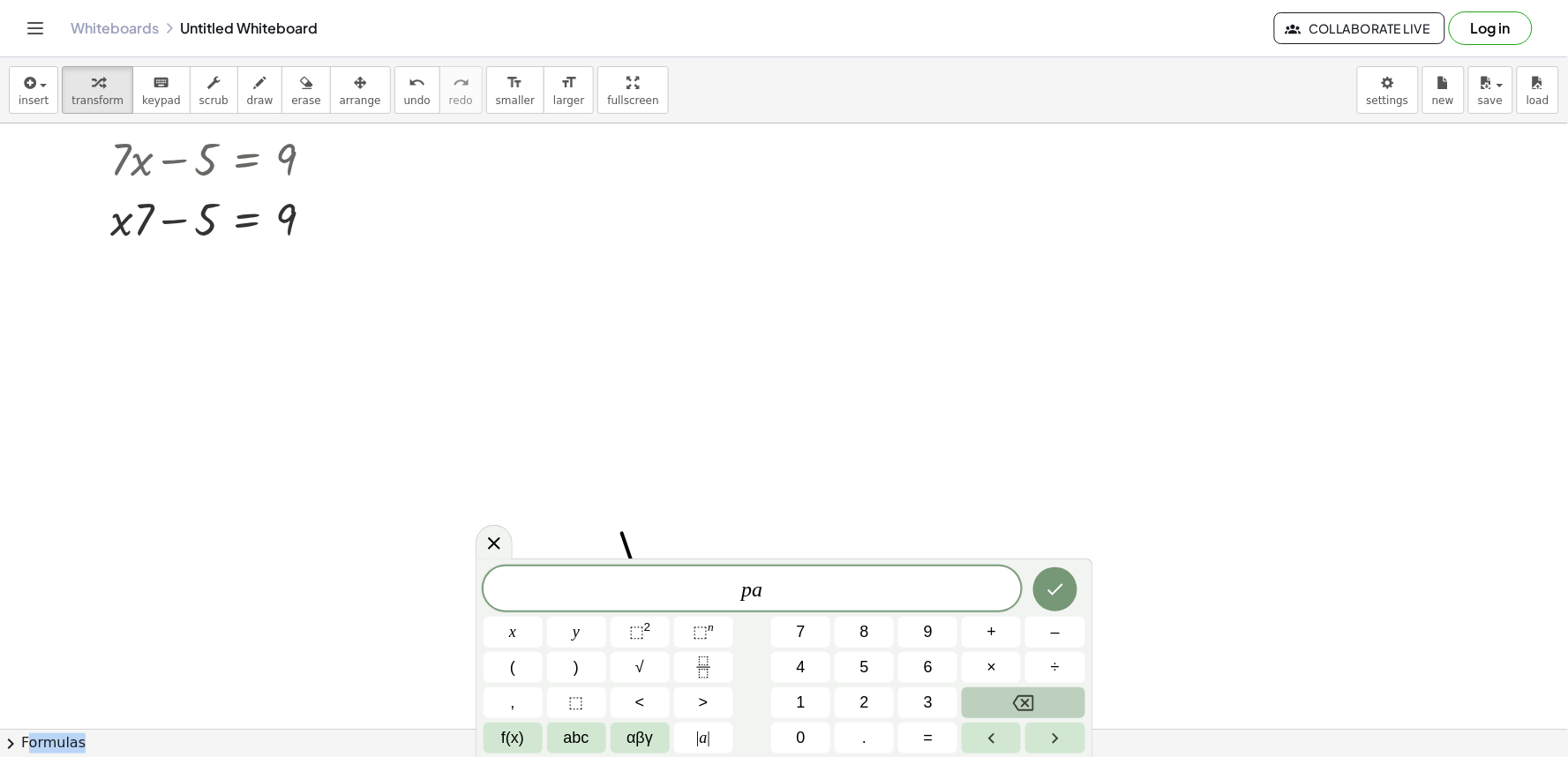
click at [1038, 683] on div "p a x y ⬚ 2 ⬚ n 7 8 9 + – ( ) √ 4 5 6 × ÷ , ⬚ < > 1 2 3 f(x) abc αβγ | a | 0 . =" at bounding box center [784, 660] width 602 height 187
click at [1006, 702] on button "Backspace" at bounding box center [1023, 702] width 123 height 31
click at [1035, 699] on button "Backspace" at bounding box center [1023, 702] width 123 height 31
click at [1037, 690] on button "Backspace" at bounding box center [1023, 702] width 123 height 31
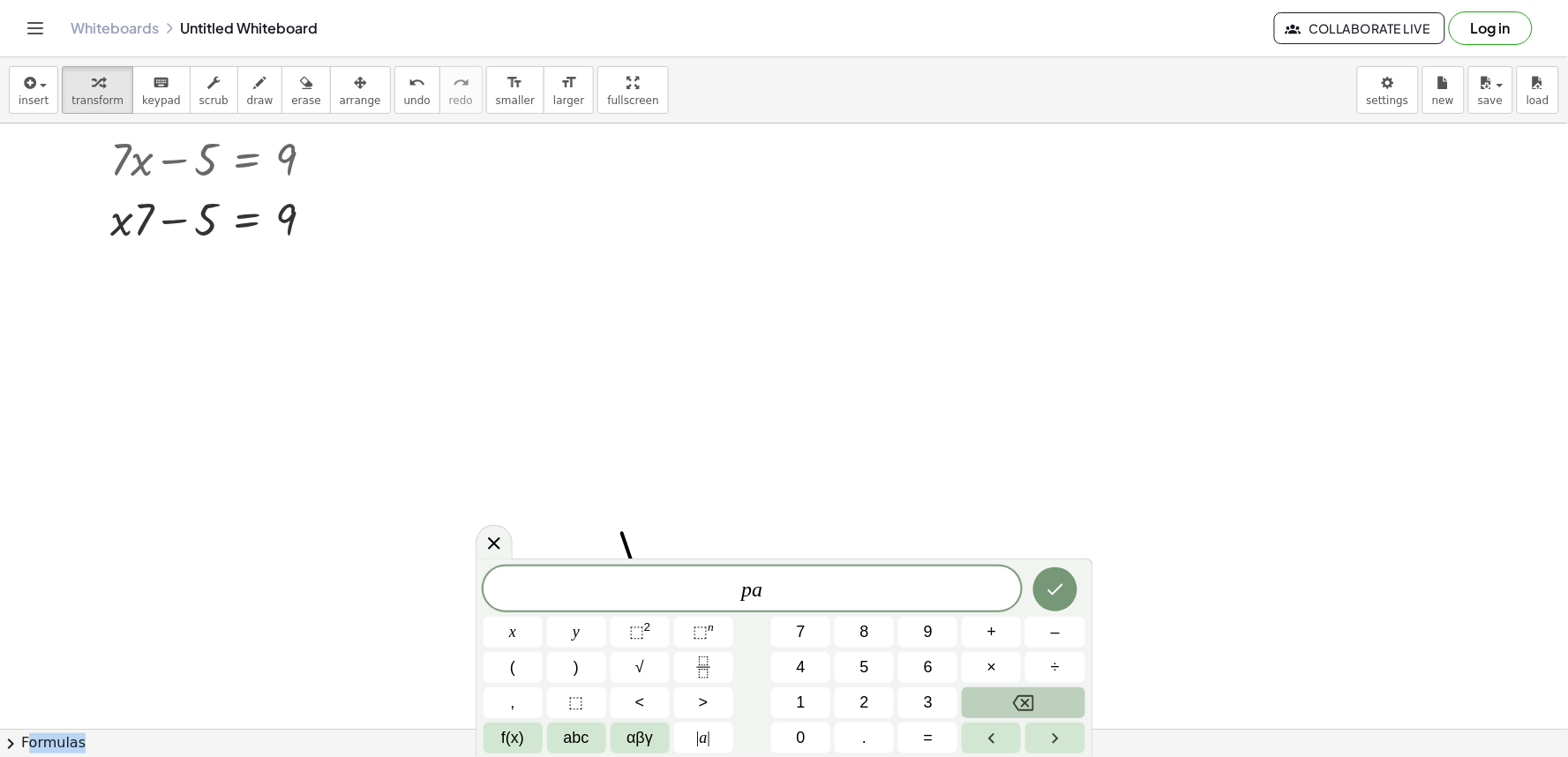
click at [1037, 689] on button "Backspace" at bounding box center [1023, 702] width 123 height 31
click at [1036, 689] on button "Backspace" at bounding box center [1023, 702] width 123 height 31
click at [1027, 691] on button "Backspace" at bounding box center [1023, 702] width 123 height 31
click at [1015, 699] on icon "Backspace" at bounding box center [1023, 702] width 21 height 21
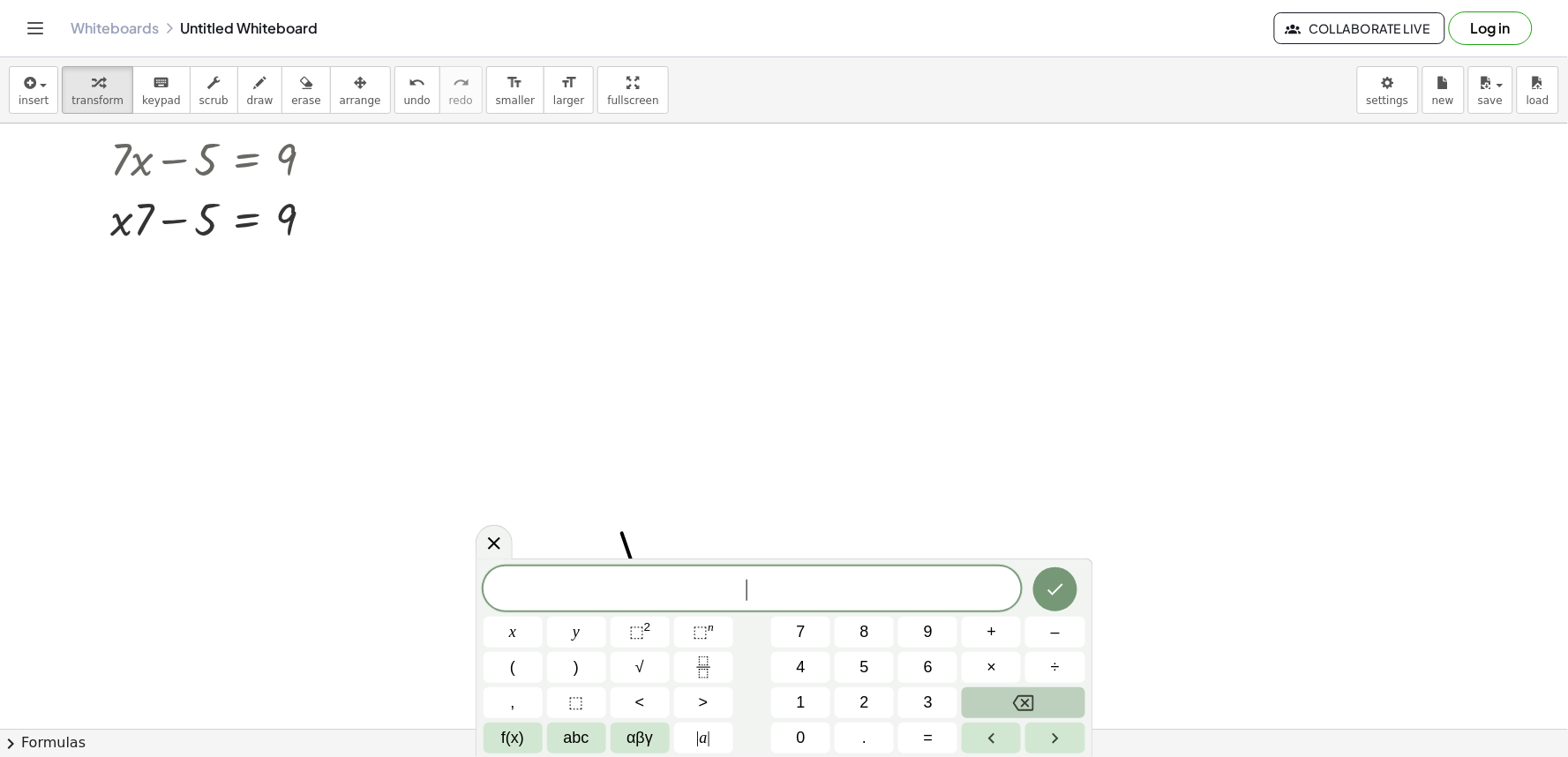
click at [988, 618] on div "​ x y ⬚ 2 ⬚ n 7 8 9 + – ( ) √ 4 5 6 × ÷ , ⬚ < > 1 2 3 f(x) abc αβγ | a | 0 . =" at bounding box center [784, 660] width 602 height 187
drag, startPoint x: 845, startPoint y: 378, endPoint x: 808, endPoint y: 432, distance: 65.5
click at [762, 590] on span "​" at bounding box center [752, 590] width 538 height 25
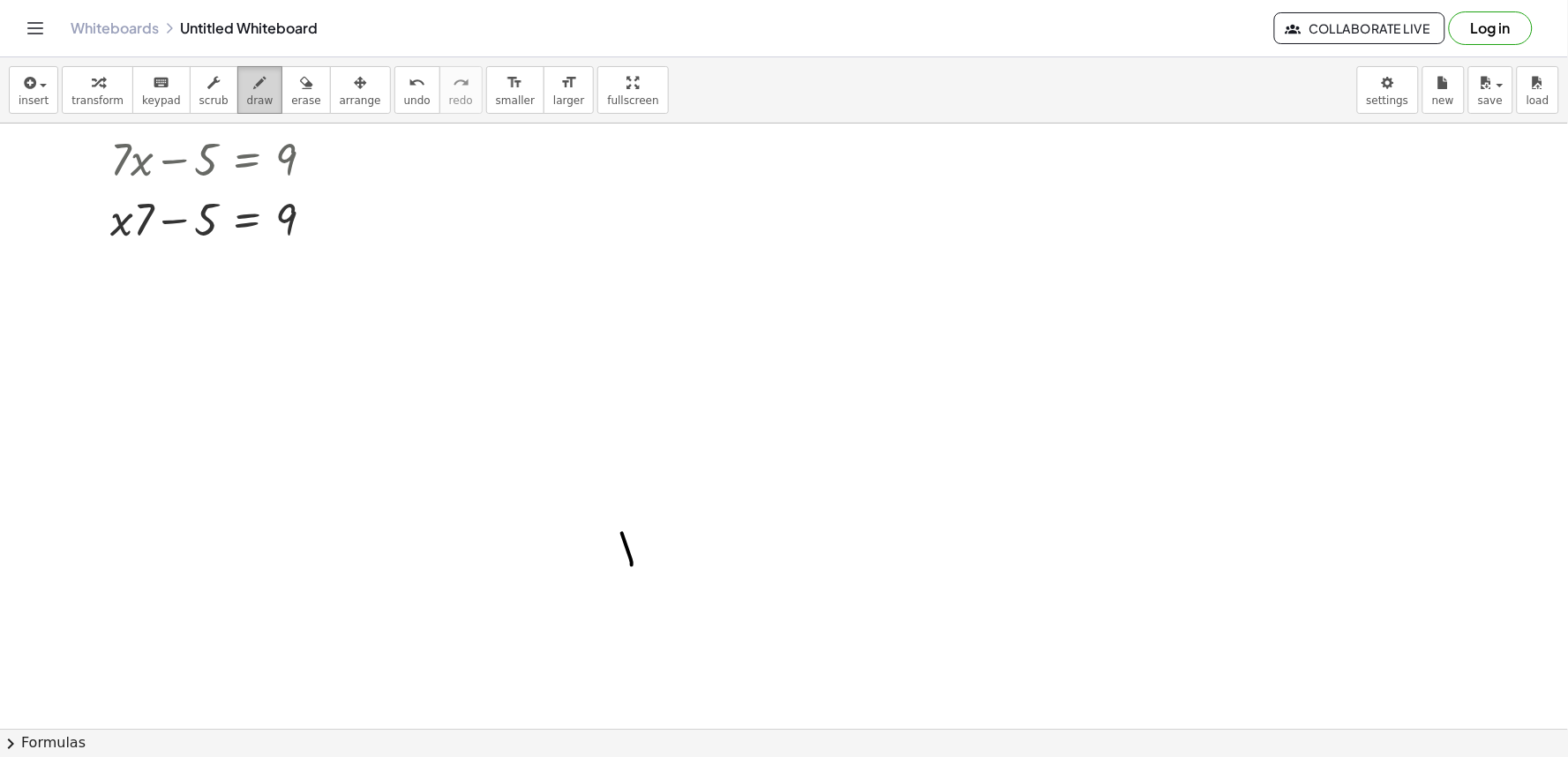
click at [247, 81] on div "button" at bounding box center [259, 82] width 26 height 21
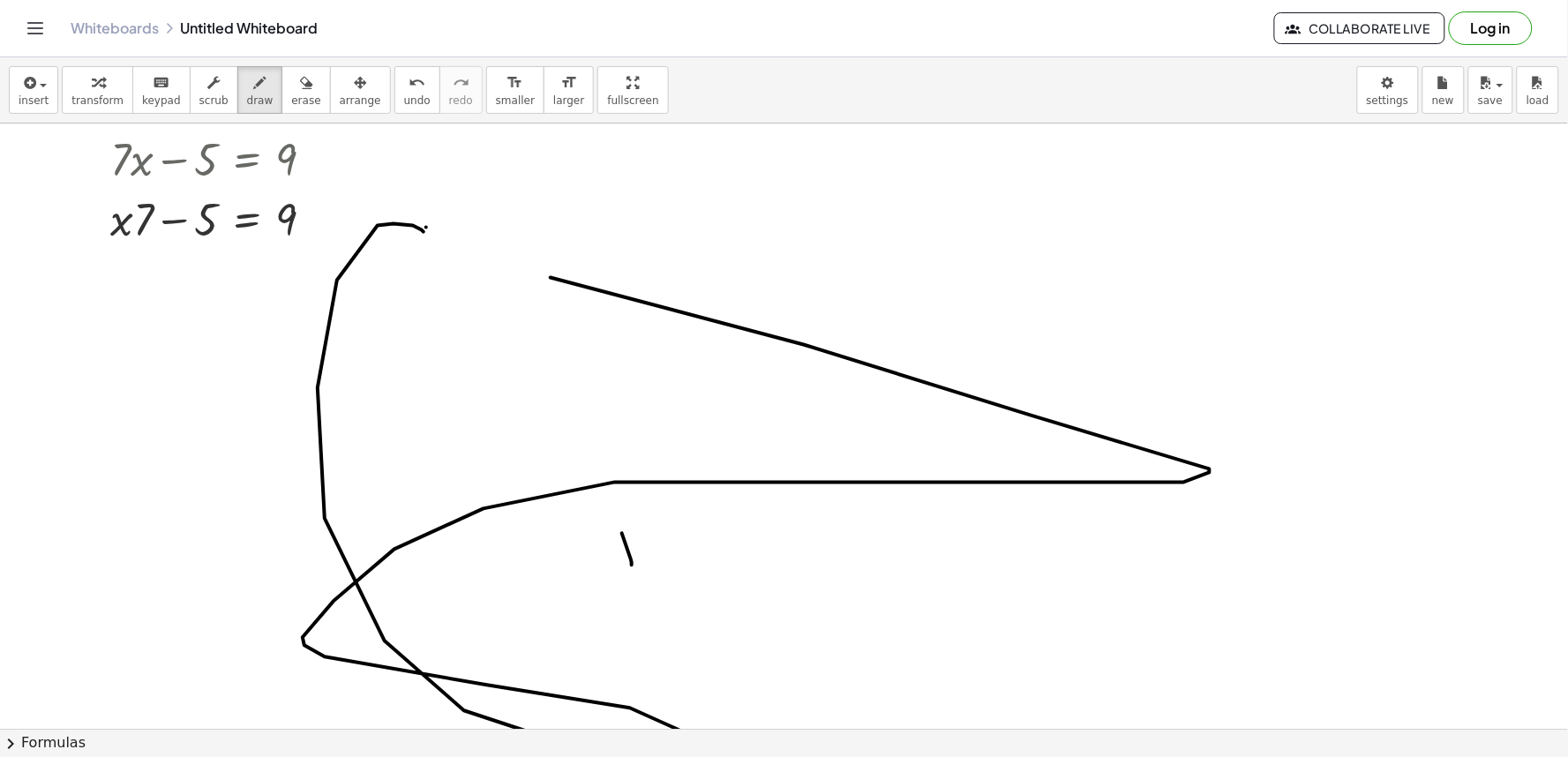
drag, startPoint x: 421, startPoint y: 230, endPoint x: 1138, endPoint y: 384, distance: 733.4
click at [1567, 528] on div "+ · 7 · x − 5 = 9 + · x · 7 − 5 = 9 ×" at bounding box center [784, 426] width 1568 height 605
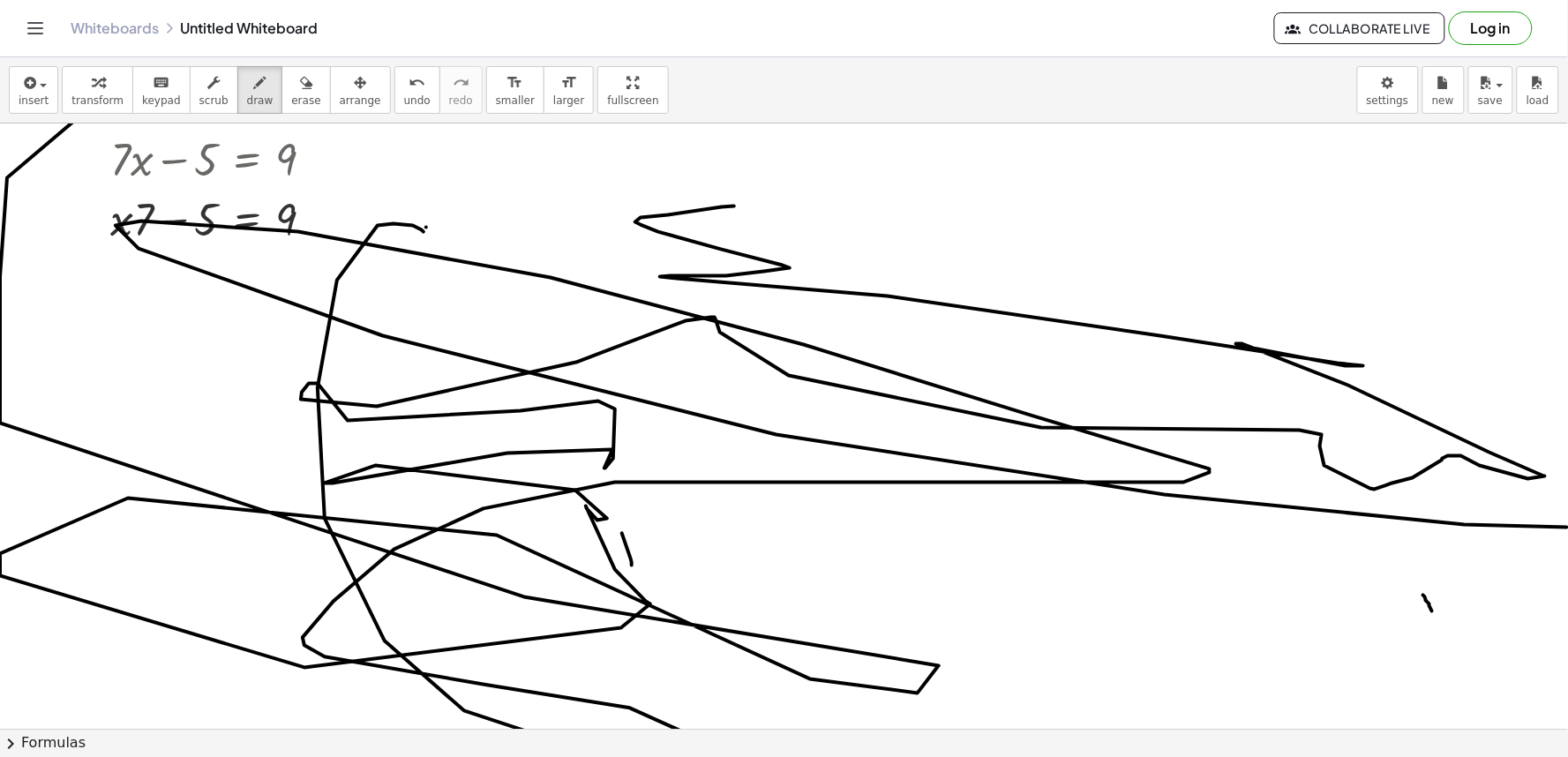
drag, startPoint x: 177, startPoint y: 53, endPoint x: 1423, endPoint y: 595, distance: 1358.8
click at [402, 92] on button "undo undo" at bounding box center [417, 90] width 46 height 47
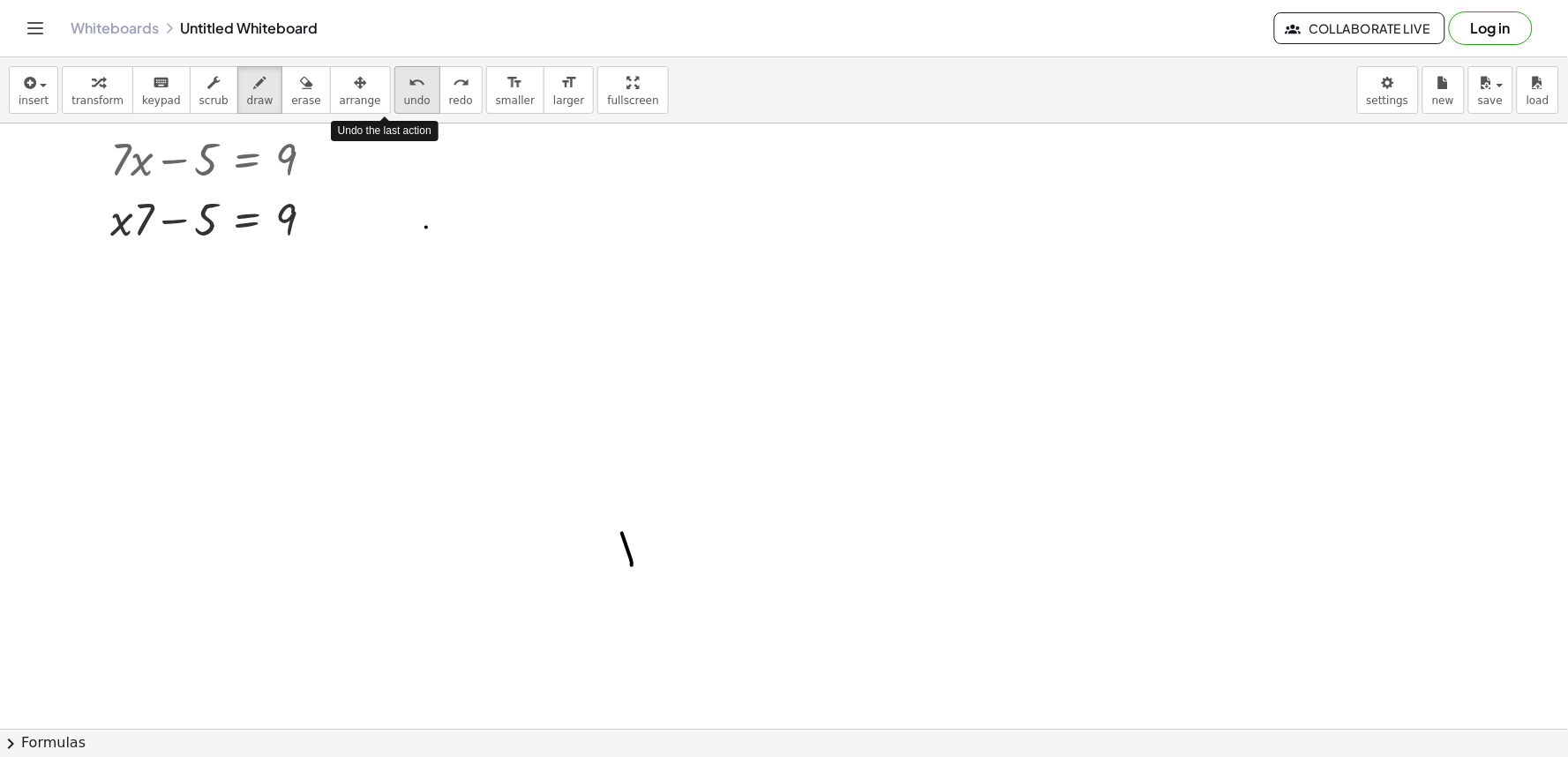
click at [402, 92] on button "undo undo" at bounding box center [417, 90] width 46 height 47
click at [400, 102] on button "undo undo" at bounding box center [417, 90] width 46 height 47
drag, startPoint x: 89, startPoint y: 74, endPoint x: 96, endPoint y: 101, distance: 27.9
click at [92, 82] on icon "button" at bounding box center [98, 82] width 13 height 21
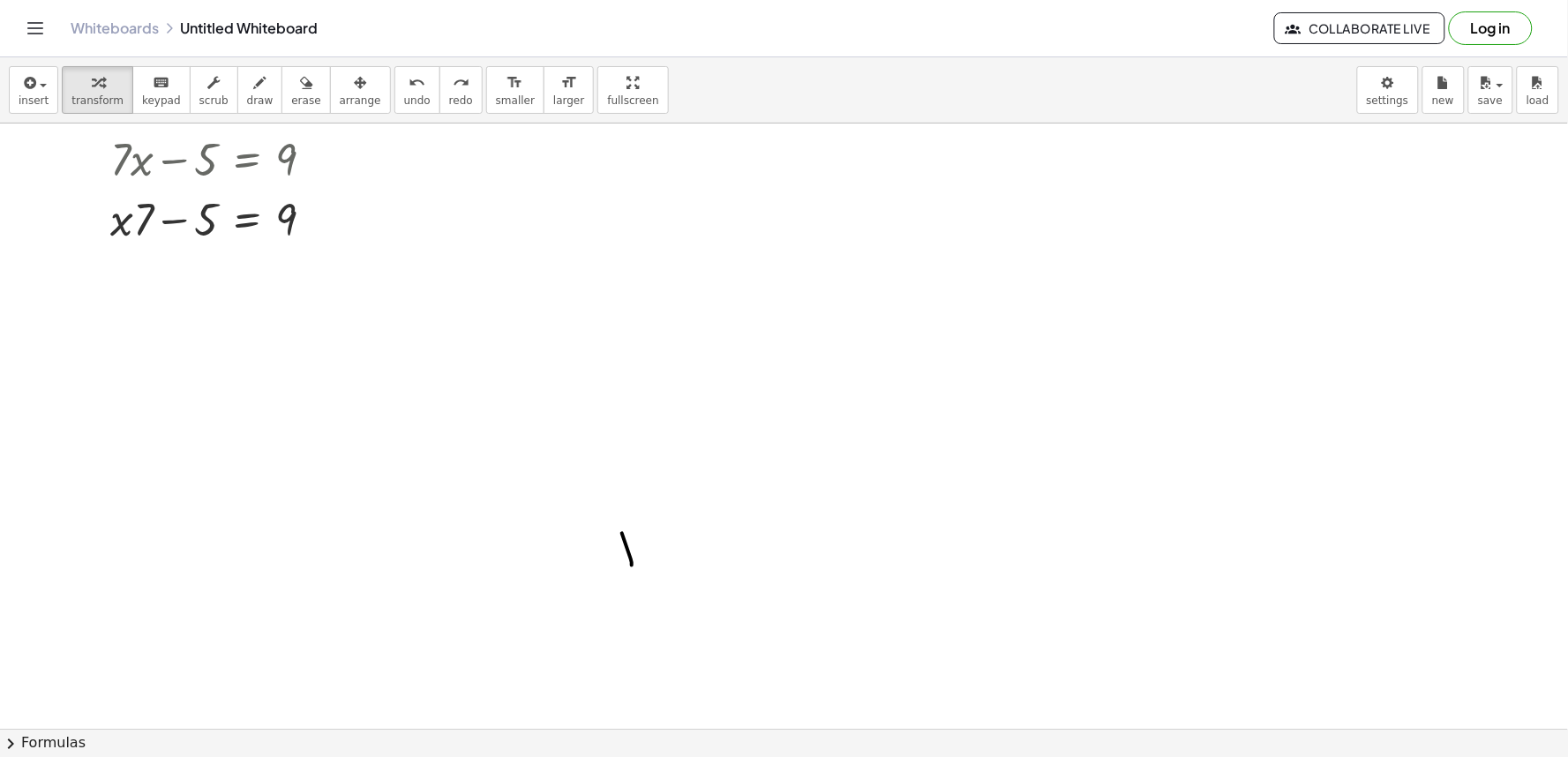
drag, startPoint x: 527, startPoint y: 224, endPoint x: 492, endPoint y: 362, distance: 142.4
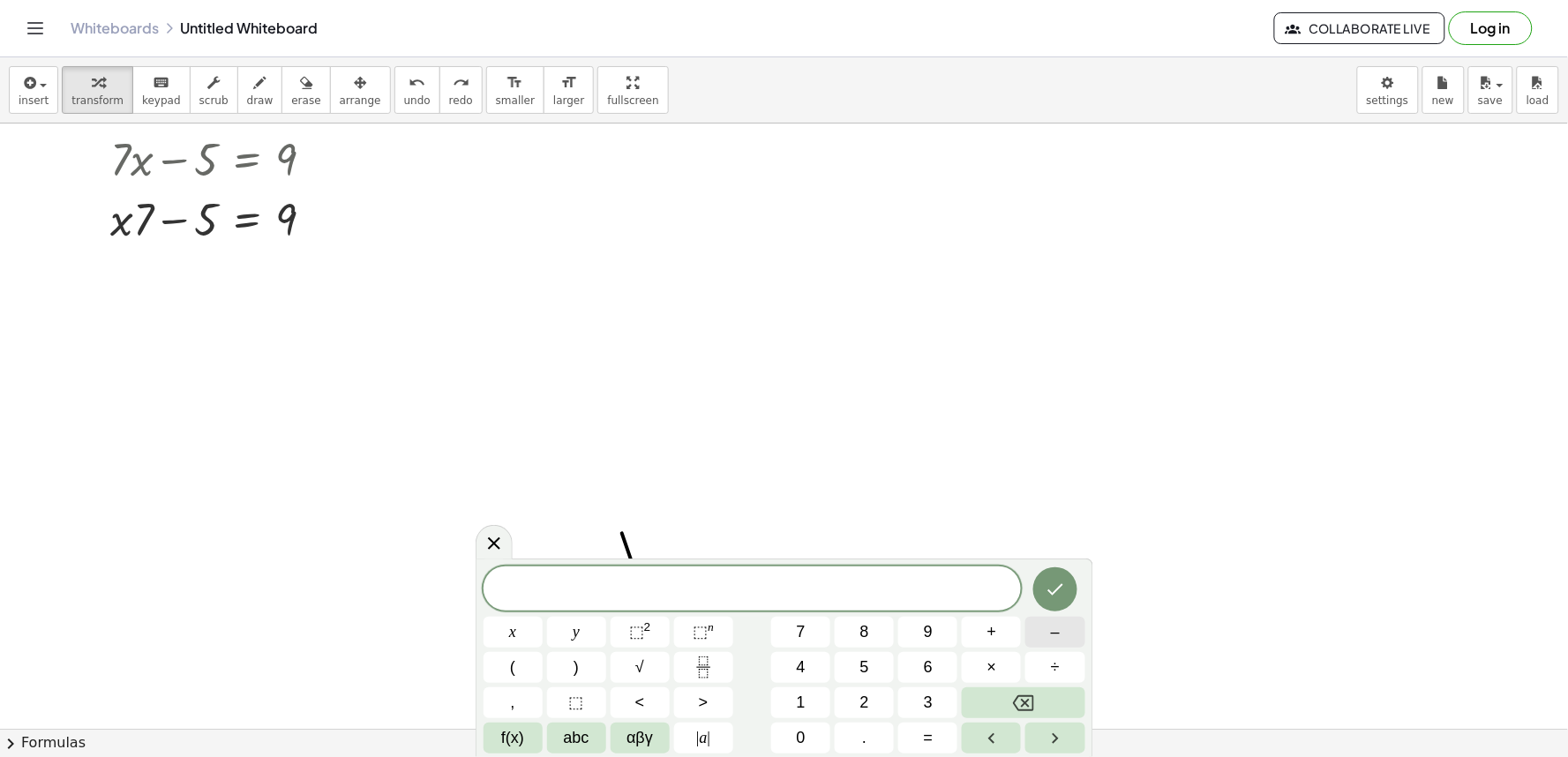
click at [1054, 633] on span "–" at bounding box center [1056, 632] width 9 height 24
click at [980, 671] on div "− ​ x y ⬚ 2 ⬚ n 7 8 9 + – ( ) √ 4 5 6 × ÷ , ⬚ < > 1 2 3 f(x) abc αβγ | a | 0 . =" at bounding box center [784, 660] width 602 height 187
click at [872, 695] on button "2" at bounding box center [864, 702] width 59 height 31
click at [993, 671] on span "×" at bounding box center [992, 667] width 10 height 24
click at [995, 659] on span "×" at bounding box center [992, 667] width 10 height 24
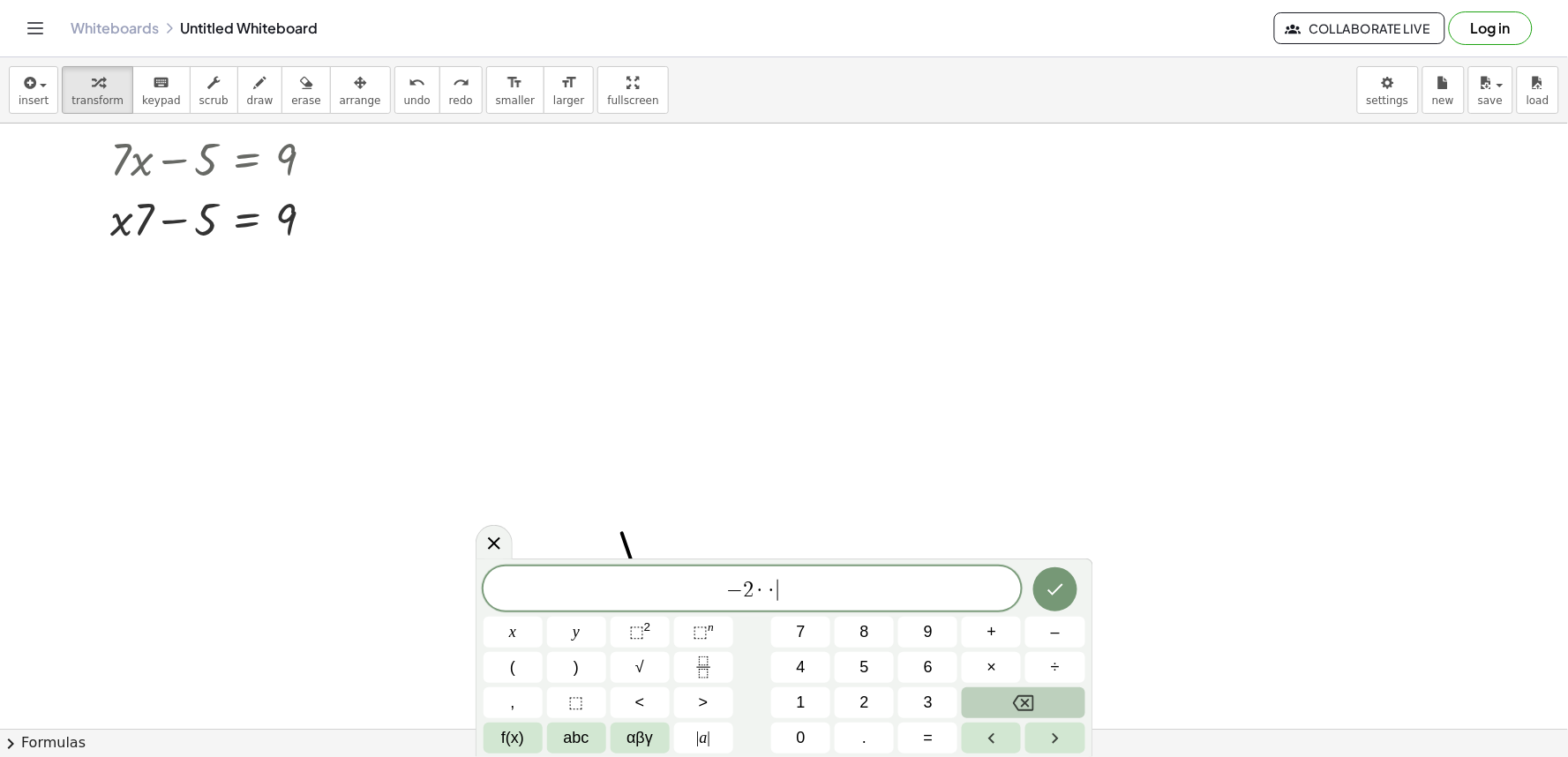
click at [993, 693] on button "Backspace" at bounding box center [1023, 702] width 123 height 31
click at [992, 694] on button "Backspace" at bounding box center [1023, 702] width 123 height 31
click at [1007, 641] on button "+" at bounding box center [991, 632] width 59 height 31
click at [877, 679] on button "5" at bounding box center [864, 667] width 59 height 31
click at [938, 733] on button "=" at bounding box center [927, 738] width 59 height 31
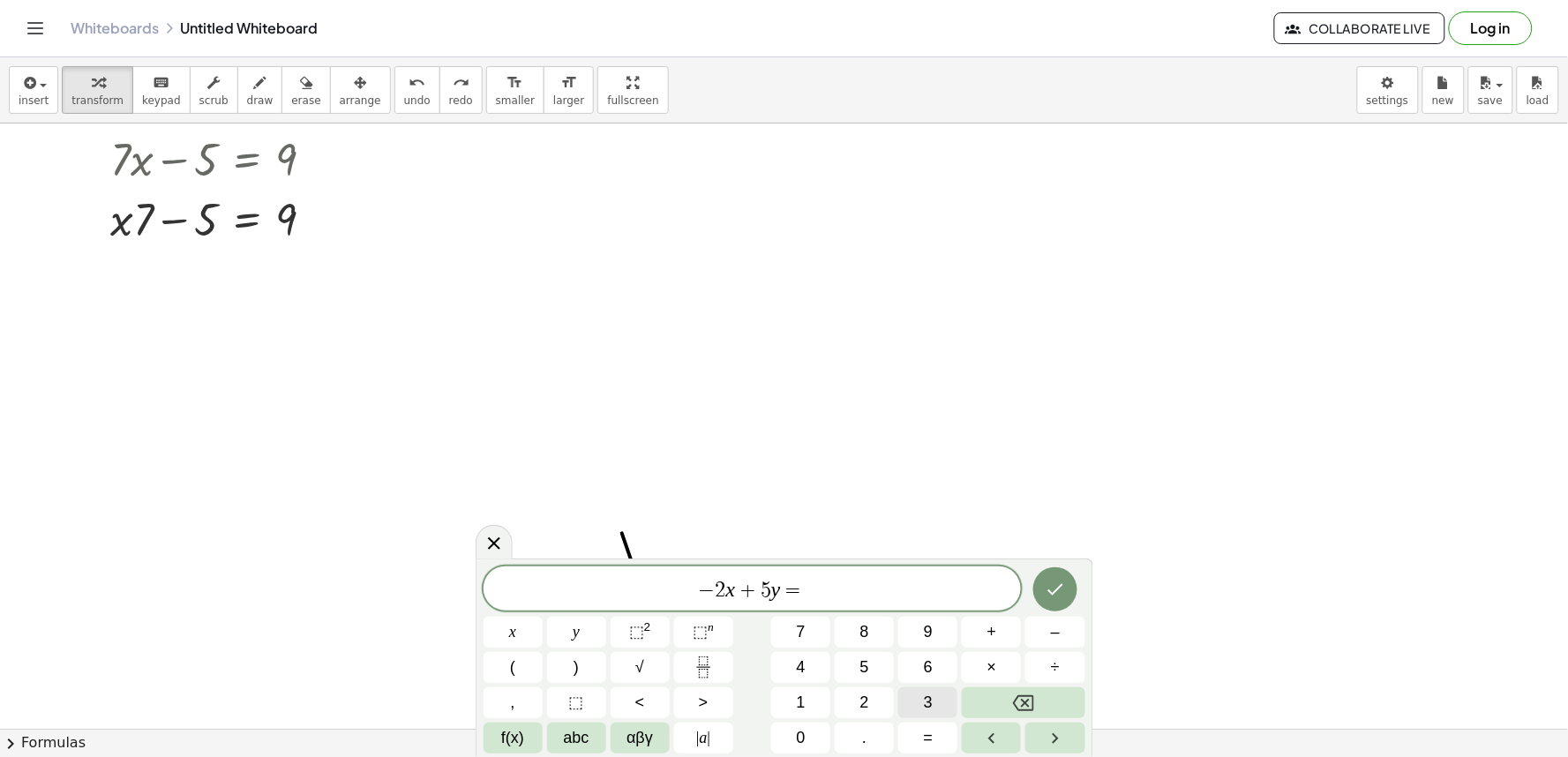
click at [932, 700] on span "3" at bounding box center [928, 702] width 9 height 24
click at [1064, 586] on icon "Done" at bounding box center [1055, 589] width 21 height 21
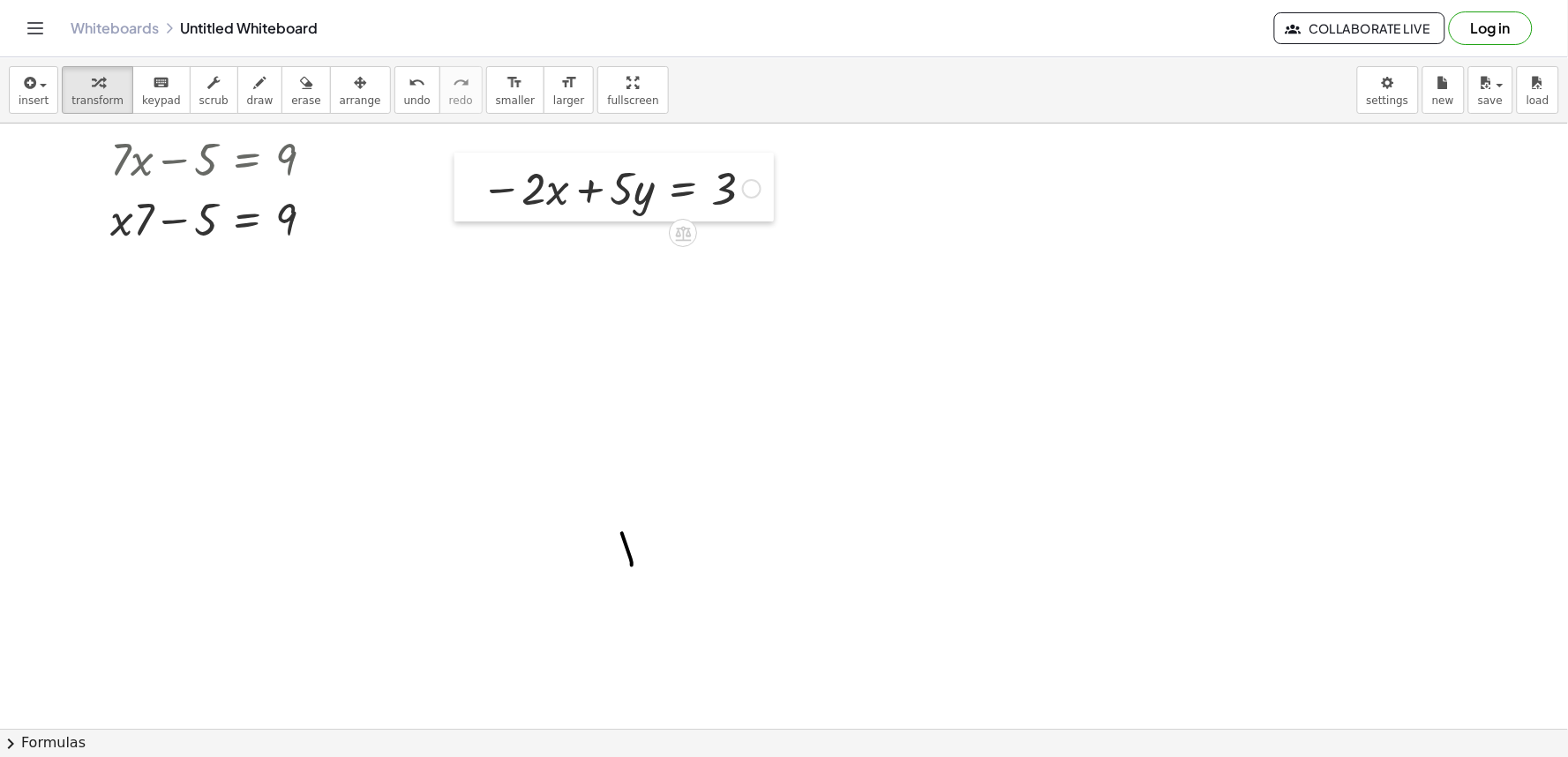
drag, startPoint x: 543, startPoint y: 257, endPoint x: 470, endPoint y: 187, distance: 101.1
click at [470, 187] on div at bounding box center [467, 187] width 26 height 69
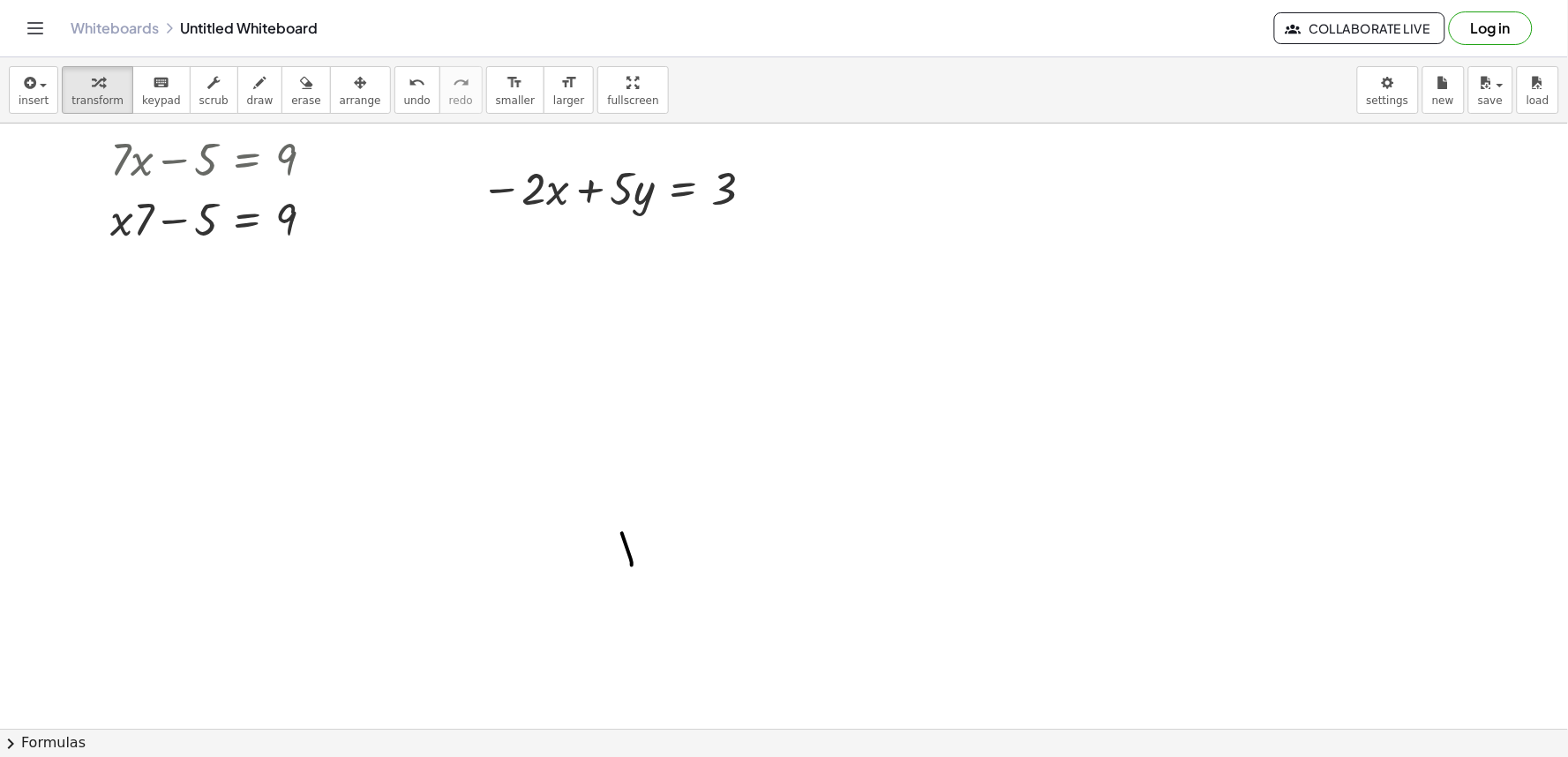
drag, startPoint x: 929, startPoint y: 226, endPoint x: 914, endPoint y: 266, distance: 42.7
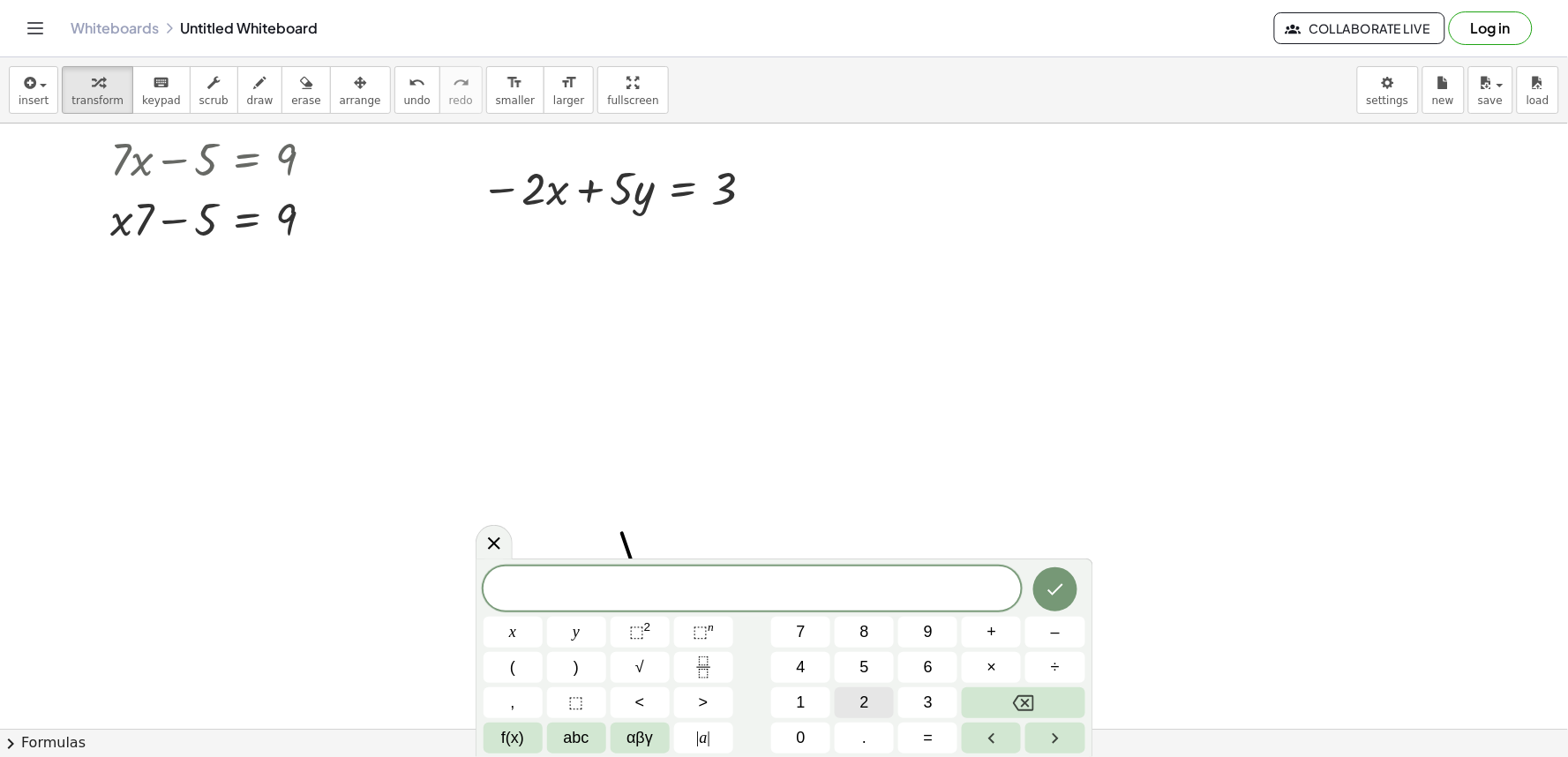
click at [858, 694] on button "2" at bounding box center [864, 702] width 59 height 31
click at [995, 671] on span "×" at bounding box center [992, 667] width 10 height 24
click at [992, 630] on span "+" at bounding box center [992, 632] width 10 height 24
click at [808, 645] on button "7" at bounding box center [800, 632] width 59 height 31
click at [911, 738] on button "=" at bounding box center [927, 738] width 59 height 31
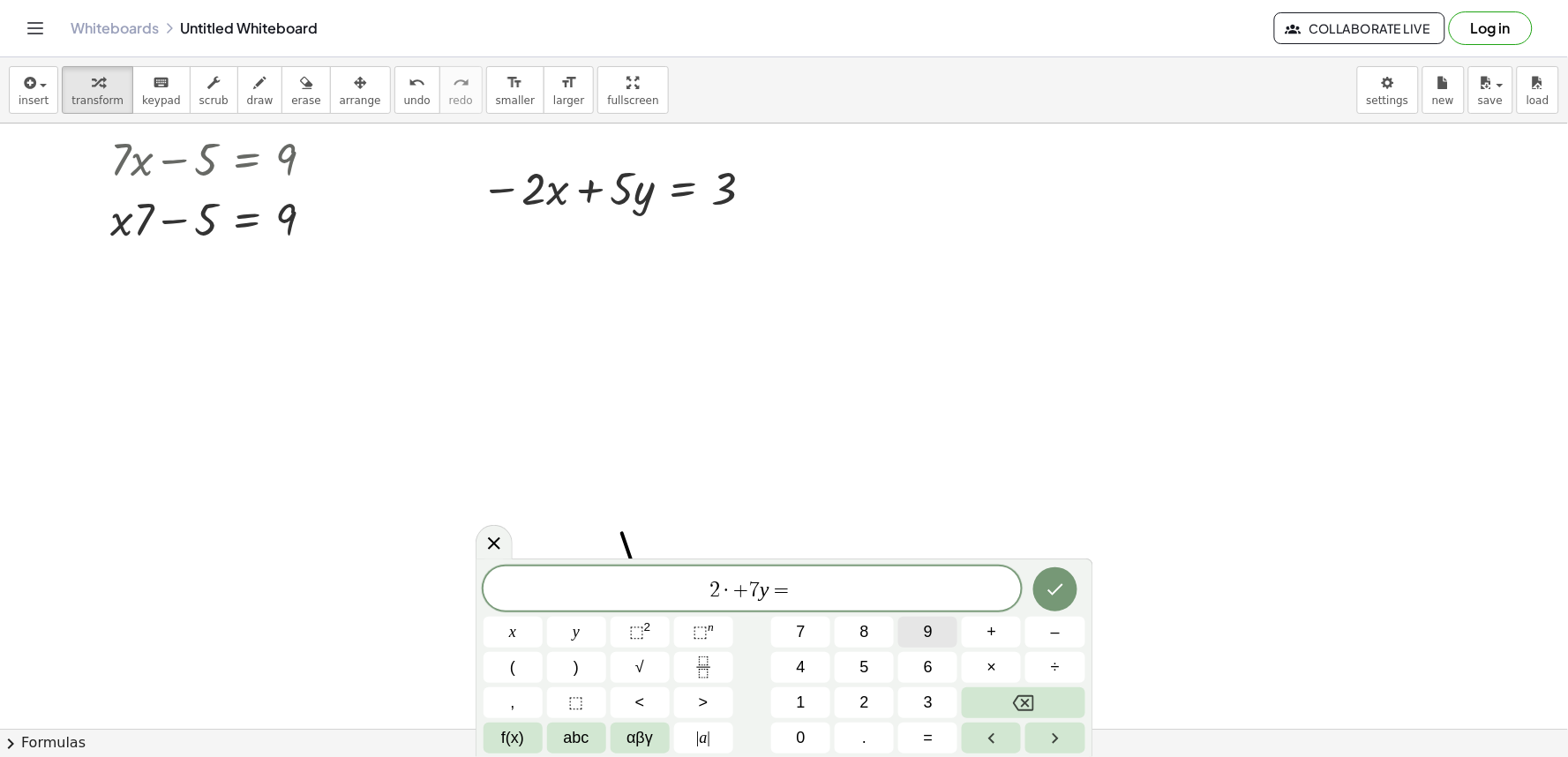
click at [930, 626] on span "9" at bounding box center [928, 632] width 9 height 24
click at [1052, 588] on icon "Done" at bounding box center [1055, 589] width 21 height 21
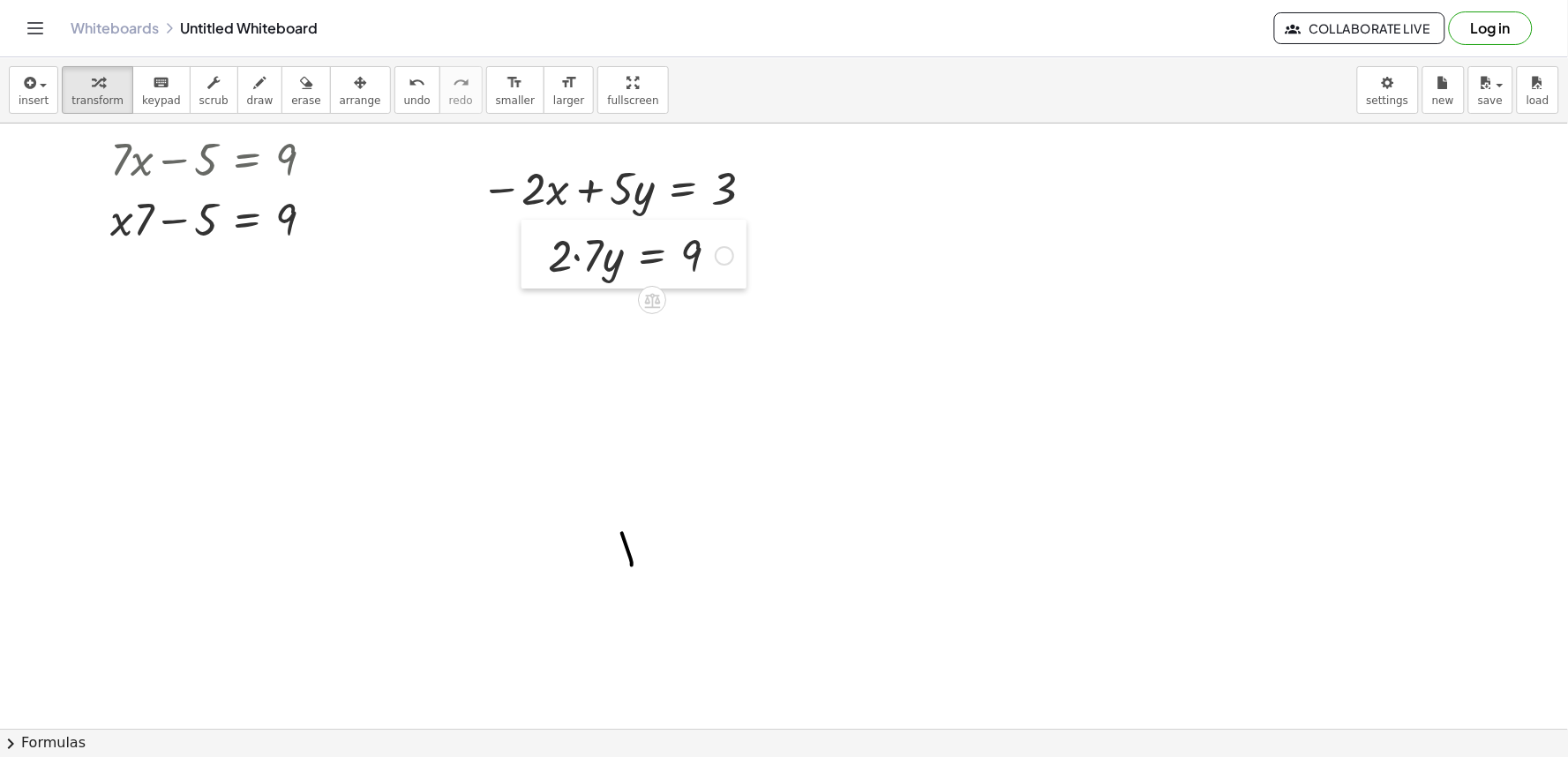
drag, startPoint x: 941, startPoint y: 287, endPoint x: 509, endPoint y: 325, distance: 433.7
click at [530, 282] on div at bounding box center [534, 254] width 26 height 69
click at [254, 88] on icon "button" at bounding box center [260, 82] width 13 height 21
drag, startPoint x: 478, startPoint y: 161, endPoint x: 479, endPoint y: 278, distance: 117.0
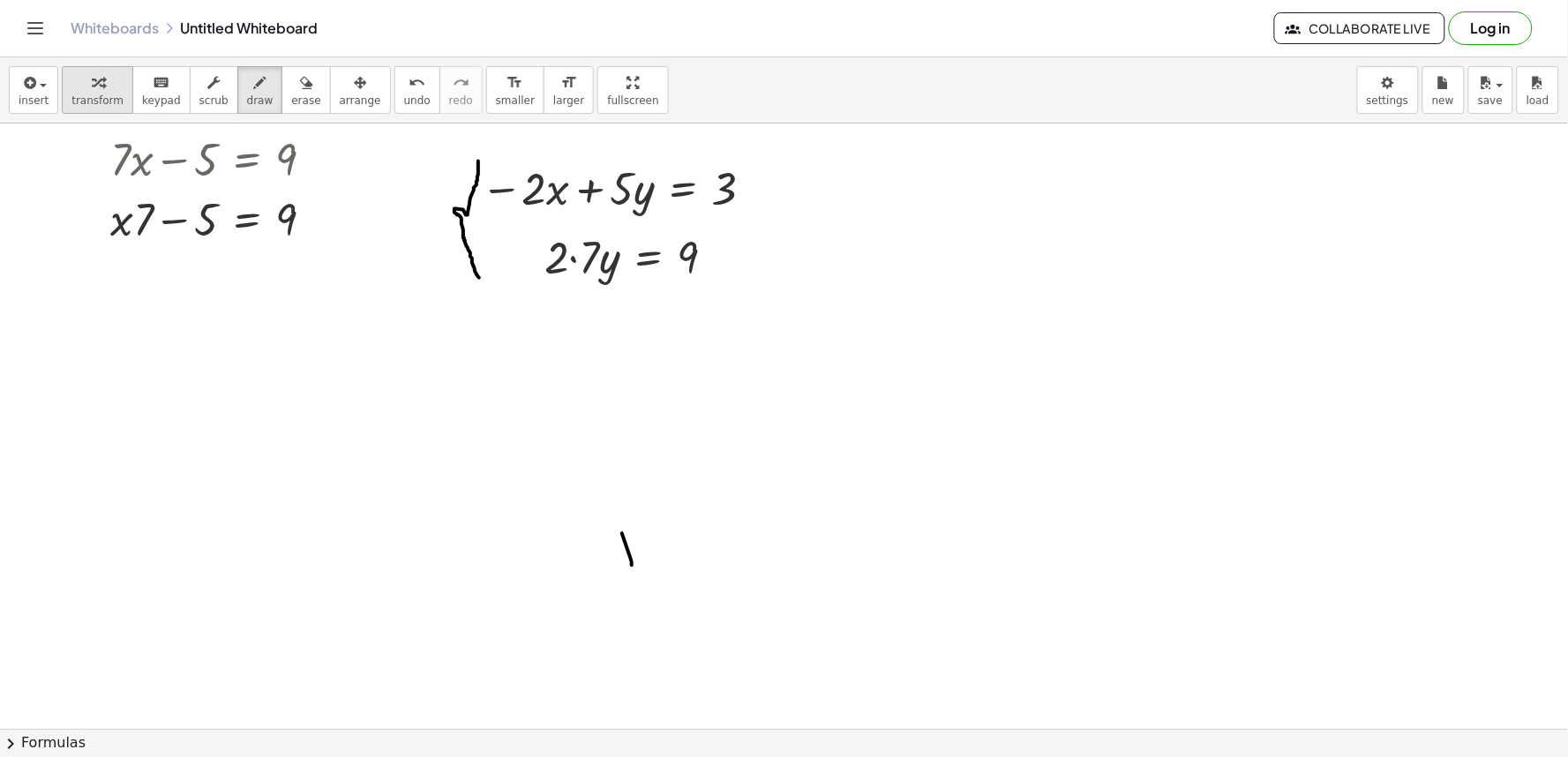
drag, startPoint x: 83, startPoint y: 86, endPoint x: 102, endPoint y: 90, distance: 19.4
click at [92, 89] on icon "button" at bounding box center [98, 82] width 13 height 21
drag, startPoint x: 244, startPoint y: 94, endPoint x: 380, endPoint y: 248, distance: 205.5
click at [270, 158] on div "insert select one: Math Expression Function Text Youtube Video Graphing Geometr…" at bounding box center [784, 407] width 1568 height 700
drag, startPoint x: 474, startPoint y: 288, endPoint x: 980, endPoint y: 288, distance: 506.0
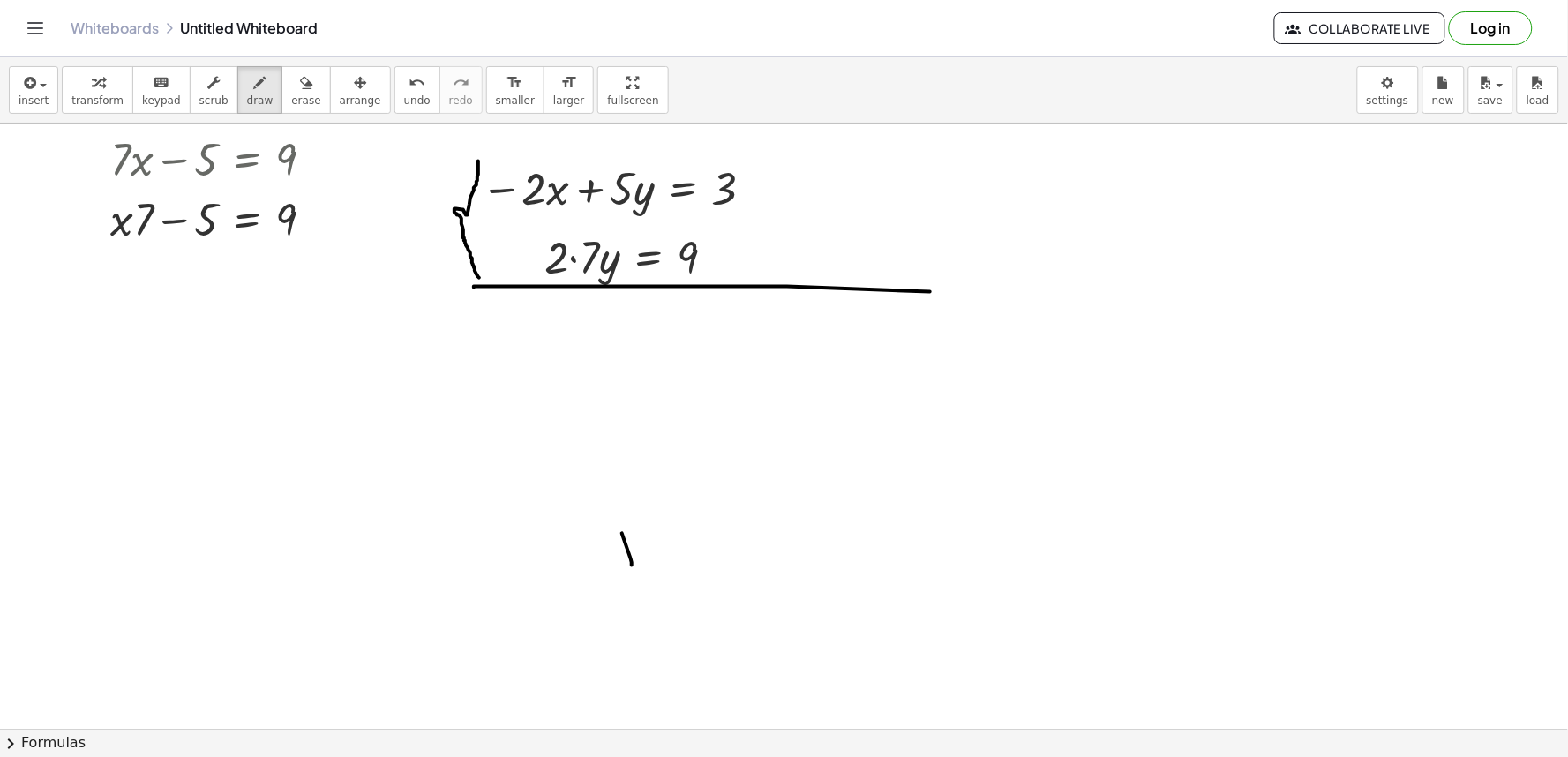
click at [85, 100] on span "transform" at bounding box center [97, 101] width 52 height 13
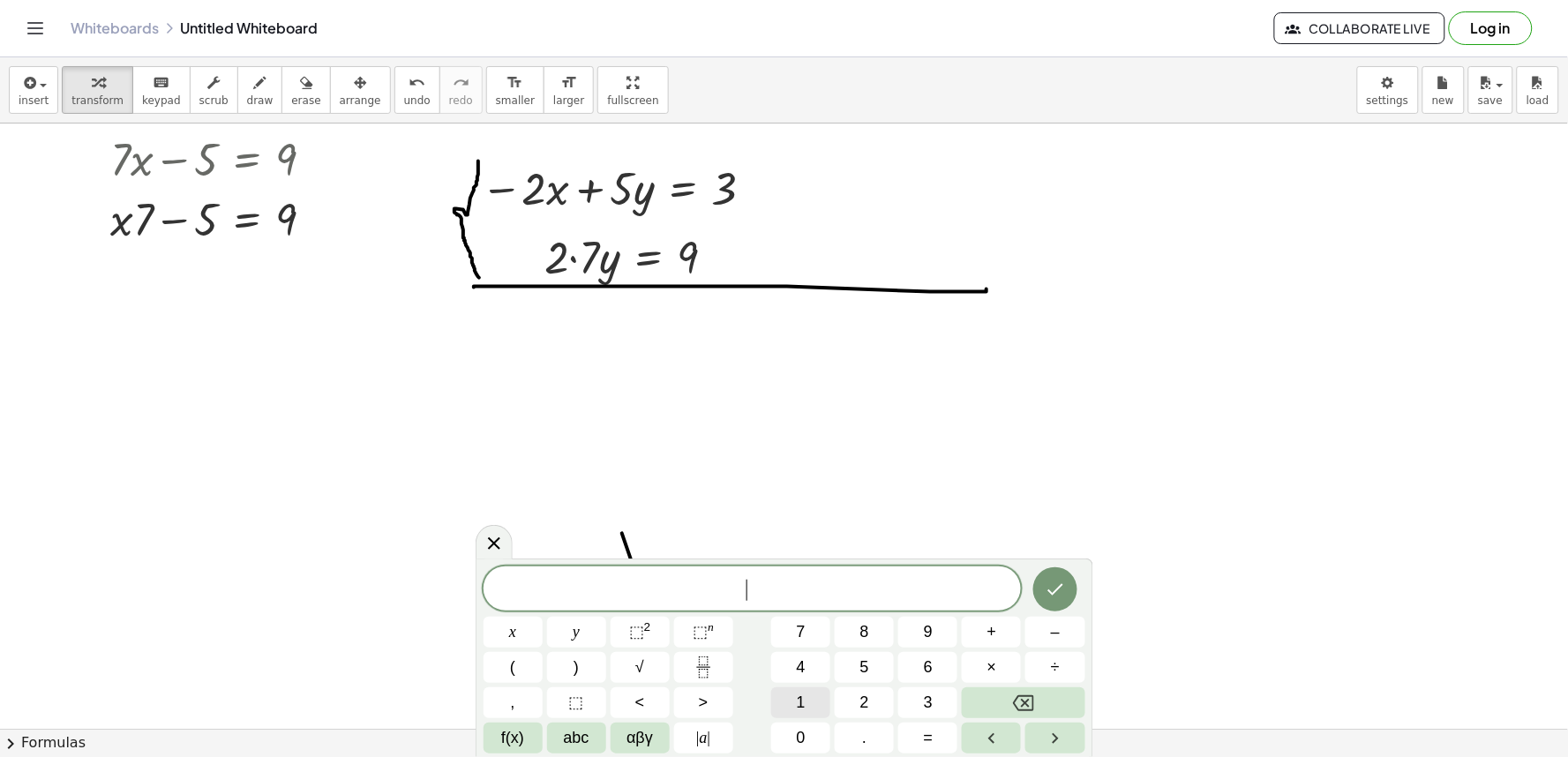
click at [789, 700] on button "1" at bounding box center [800, 702] width 59 height 31
click at [854, 702] on button "2" at bounding box center [864, 702] width 59 height 31
click at [929, 736] on span "=" at bounding box center [928, 738] width 10 height 24
click at [807, 706] on button "1" at bounding box center [800, 702] width 59 height 31
click at [852, 694] on button "2" at bounding box center [864, 702] width 59 height 31
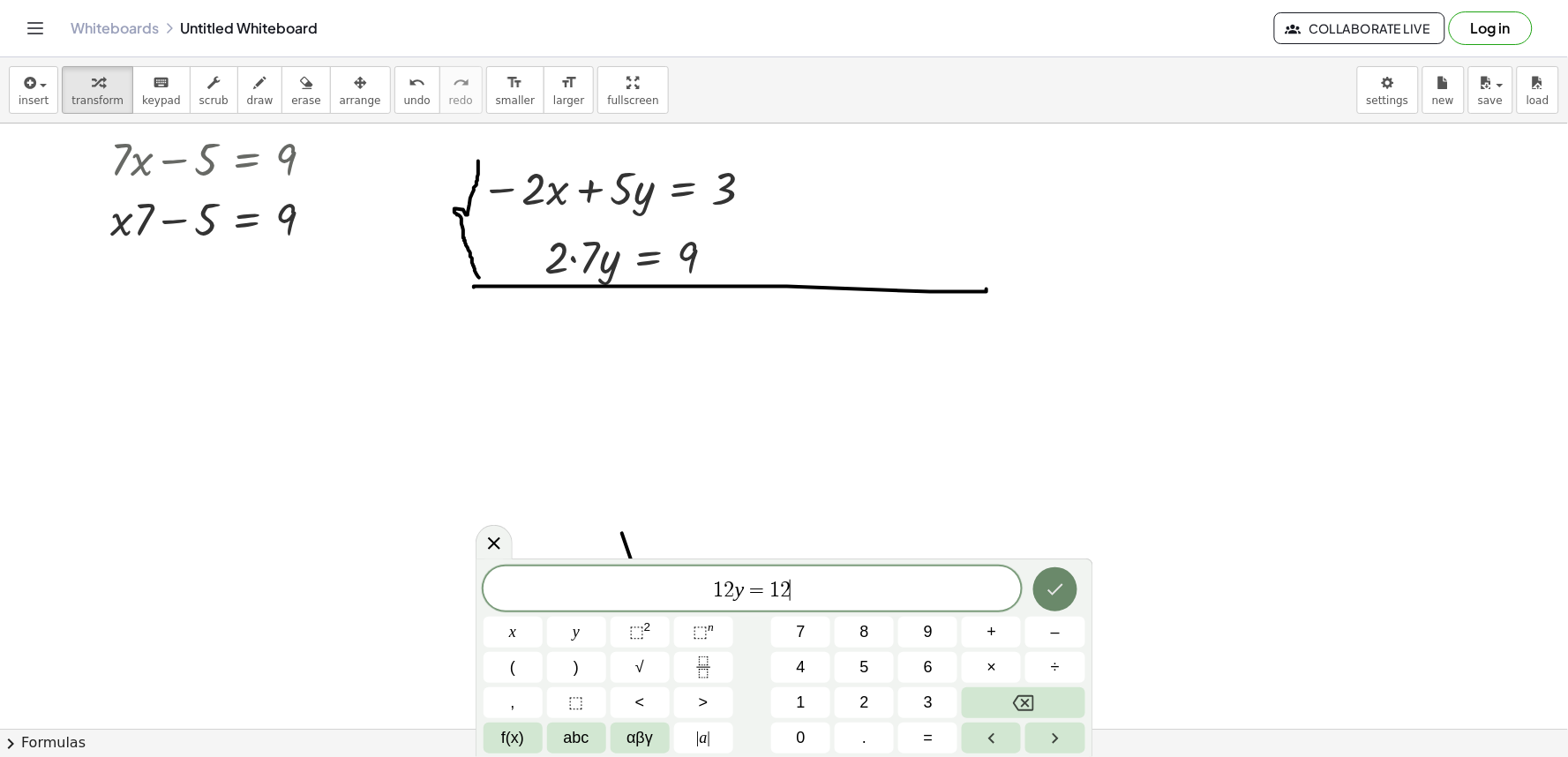
click at [1039, 580] on button "Done" at bounding box center [1055, 589] width 44 height 44
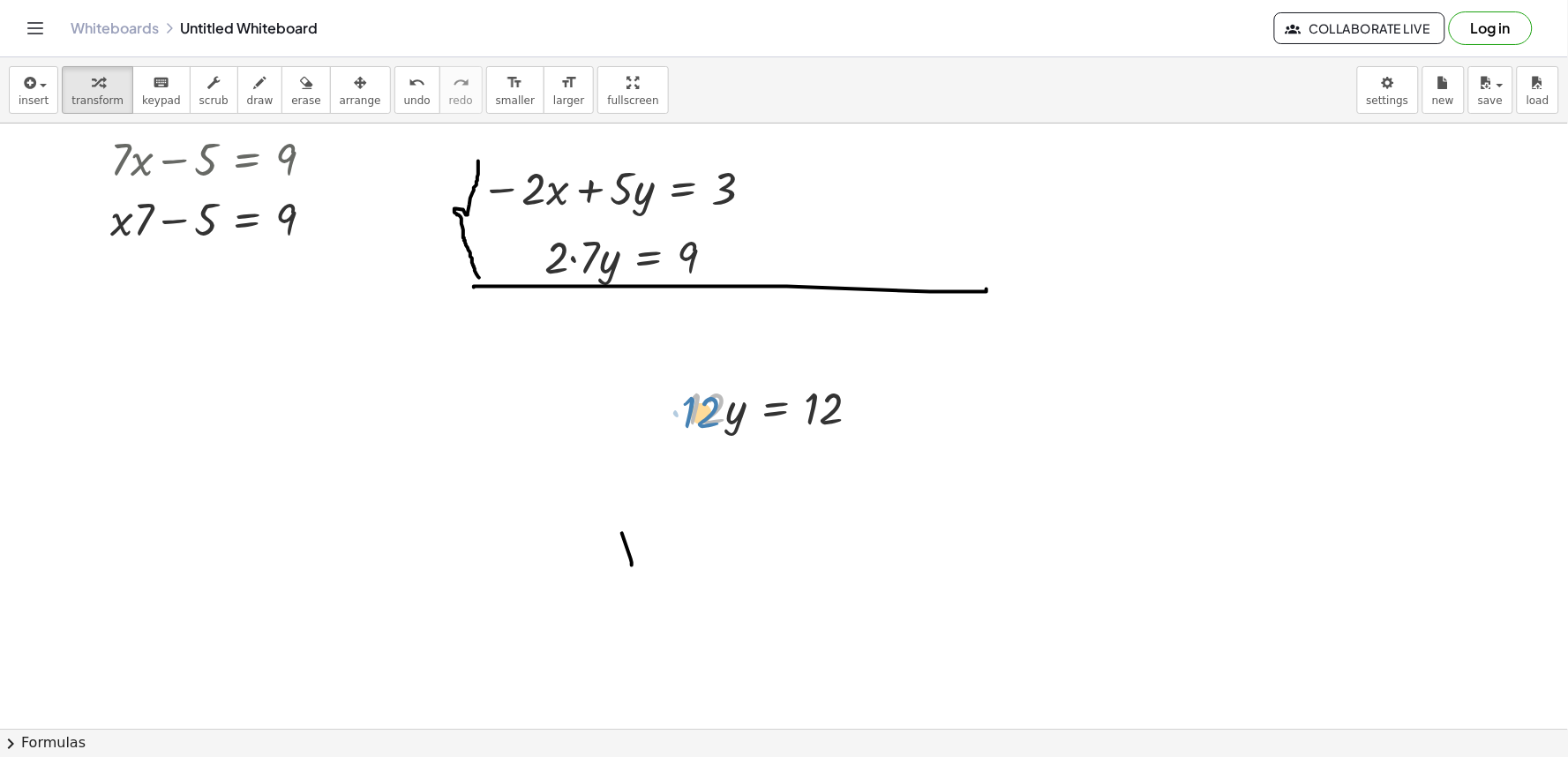
click at [688, 429] on div at bounding box center [781, 407] width 206 height 60
click at [92, 86] on icon "button" at bounding box center [98, 82] width 13 height 21
drag, startPoint x: 681, startPoint y: 390, endPoint x: 577, endPoint y: 314, distance: 128.8
click at [577, 314] on div at bounding box center [569, 330] width 26 height 69
drag, startPoint x: 577, startPoint y: 314, endPoint x: 558, endPoint y: 310, distance: 19.4
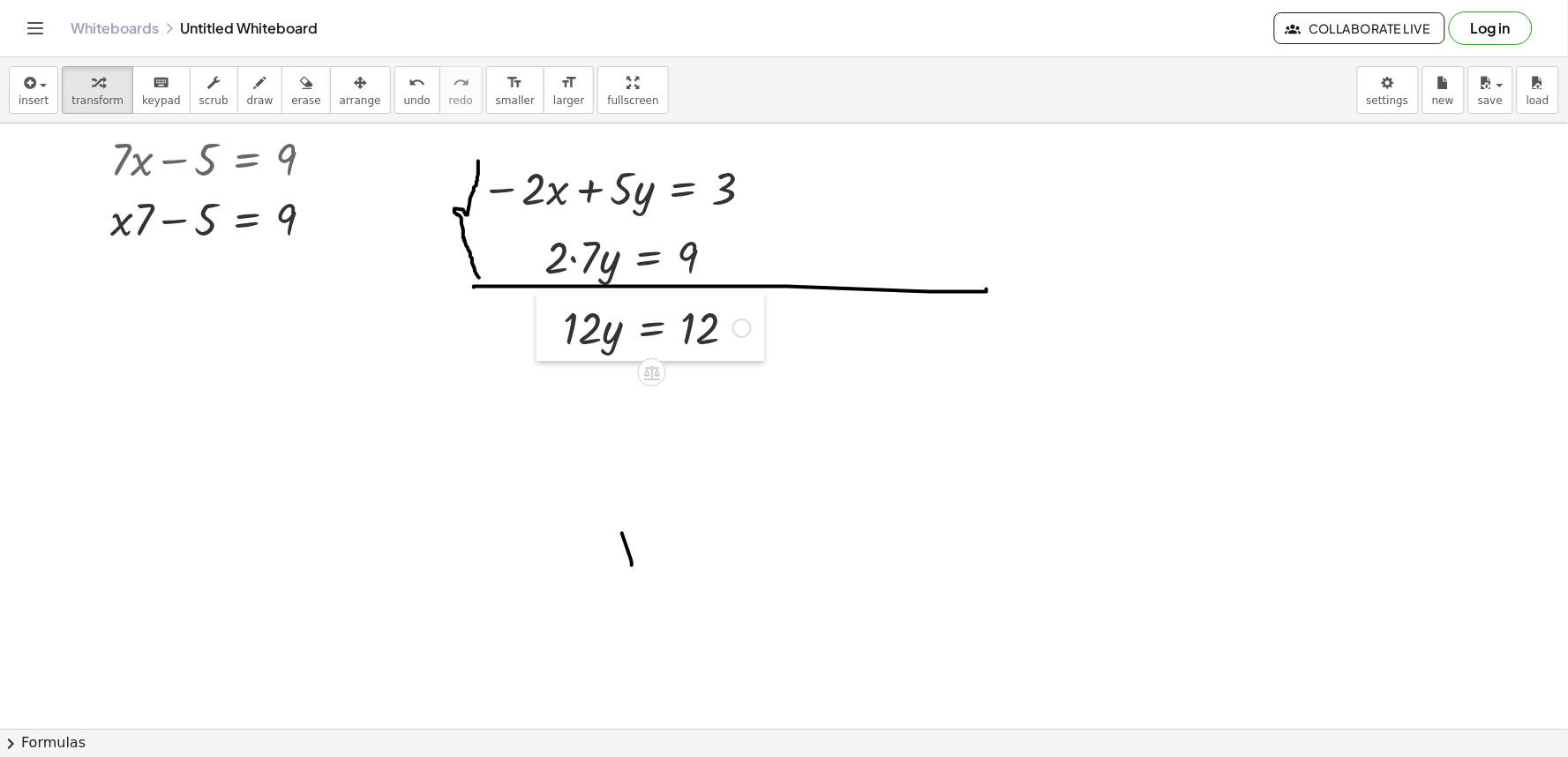
click at [558, 310] on div at bounding box center [549, 327] width 26 height 69
click at [254, 92] on icon "button" at bounding box center [260, 82] width 13 height 21
drag, startPoint x: 531, startPoint y: 232, endPoint x: 577, endPoint y: 178, distance: 70.9
drag, startPoint x: 554, startPoint y: 280, endPoint x: 585, endPoint y: 234, distance: 55.5
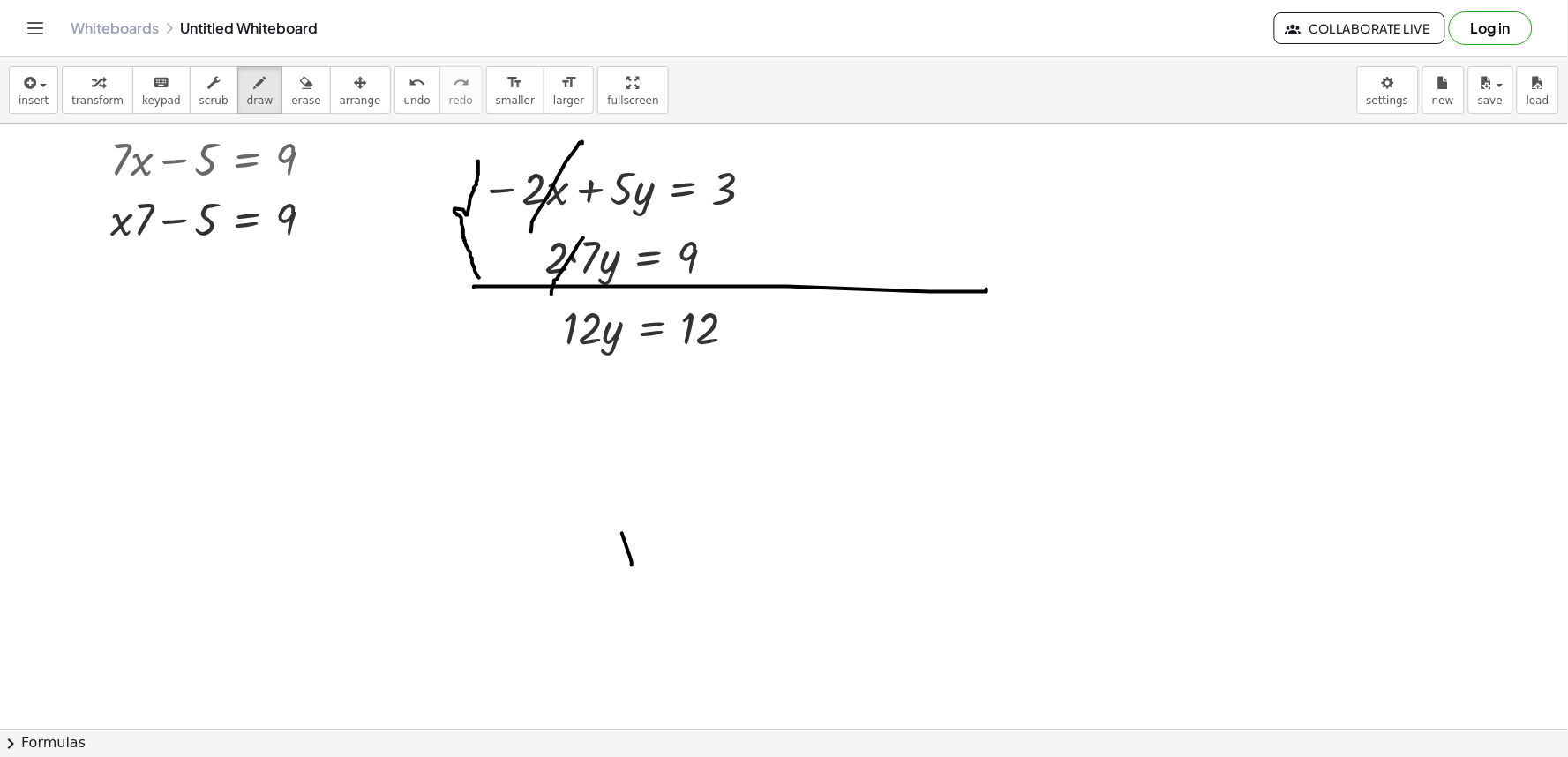
click at [102, 76] on div "button" at bounding box center [97, 82] width 52 height 21
drag, startPoint x: 578, startPoint y: 318, endPoint x: 791, endPoint y: 325, distance: 213.1
click at [404, 95] on span "undo" at bounding box center [417, 101] width 26 height 13
click at [633, 338] on div at bounding box center [657, 327] width 206 height 60
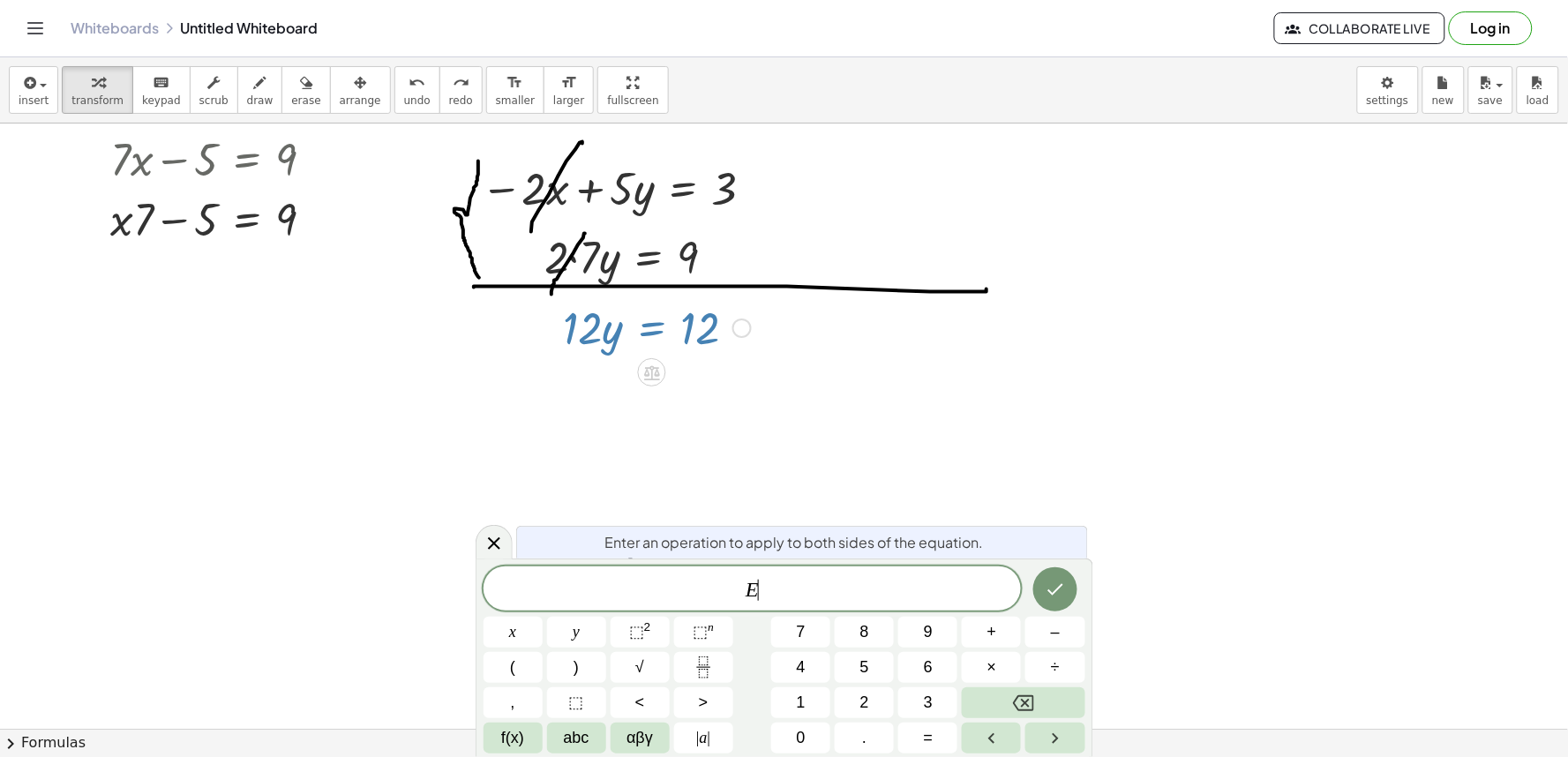
click at [645, 323] on div at bounding box center [657, 327] width 206 height 60
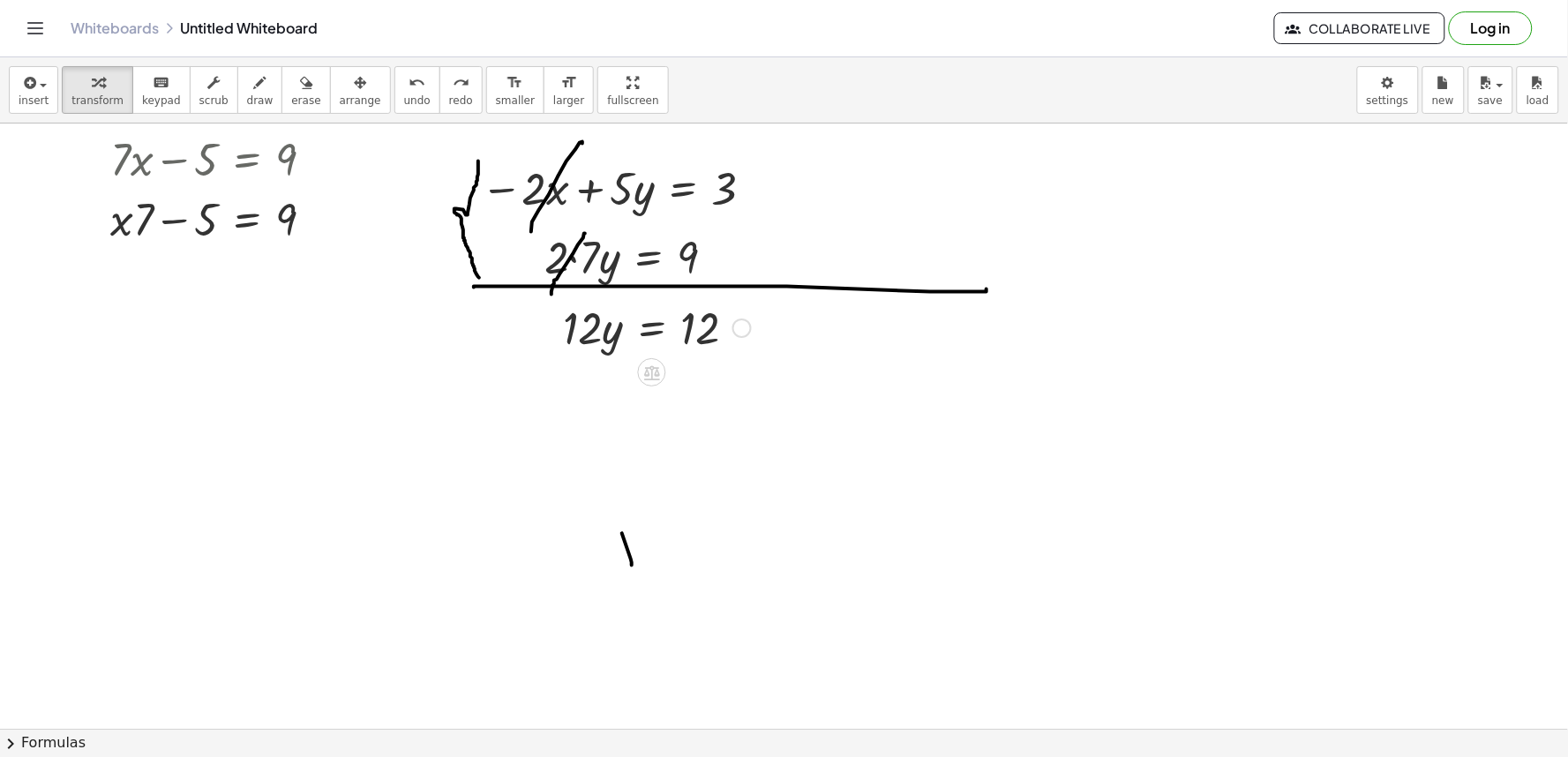
click at [585, 345] on div at bounding box center [657, 327] width 206 height 60
click at [709, 346] on div at bounding box center [657, 327] width 206 height 60
drag, startPoint x: 619, startPoint y: 379, endPoint x: 628, endPoint y: 368, distance: 14.2
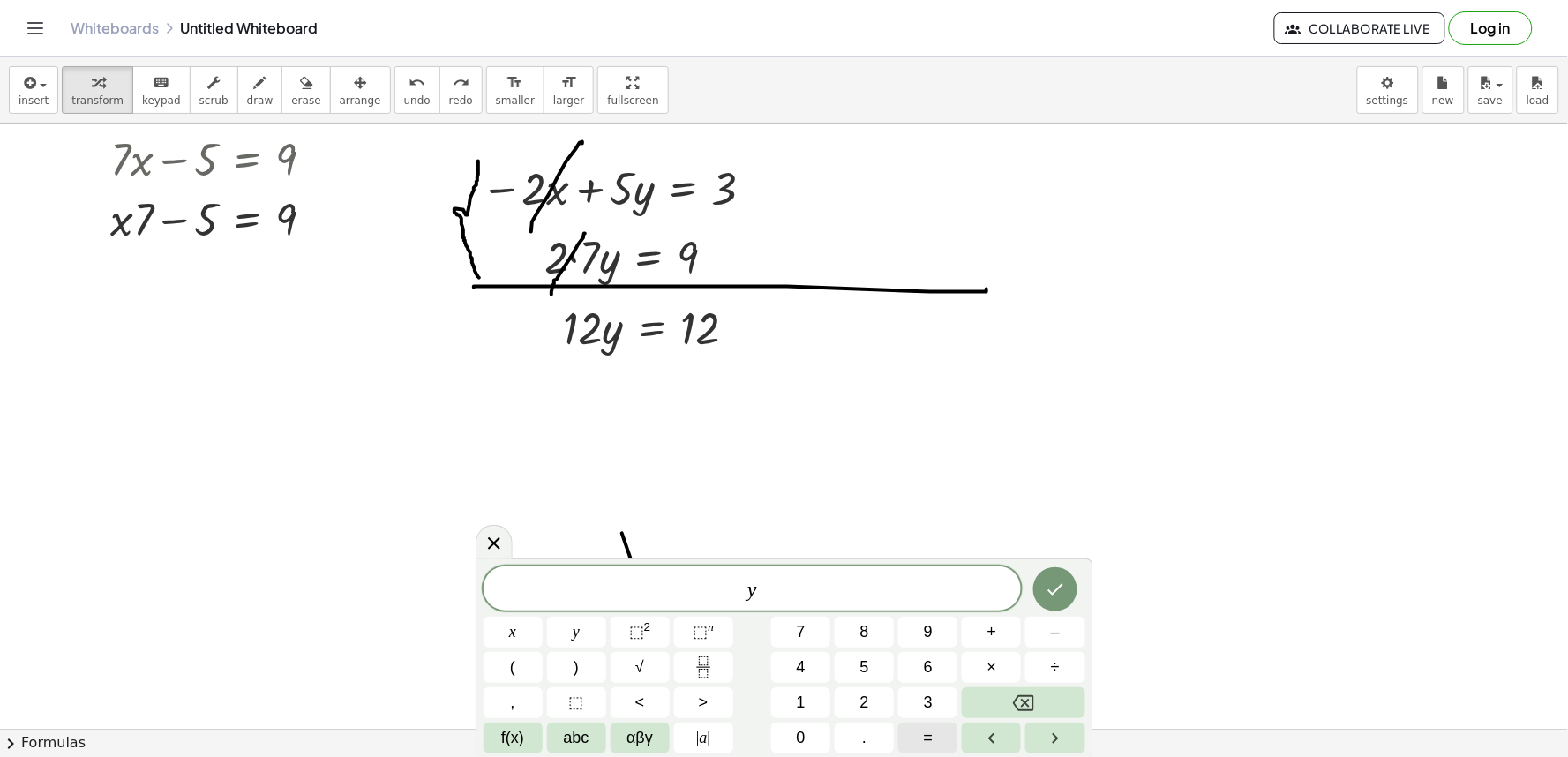
click at [912, 731] on button "=" at bounding box center [927, 738] width 59 height 31
click at [827, 677] on div "y = ​ x y ⬚ 2 ⬚ n 7 8 9 + – ( ) √ 4 5 6 × ÷ , ⬚ < > 1 2 3 f(x) abc αβγ | a | 0 …" at bounding box center [784, 660] width 602 height 187
click at [812, 707] on button "1" at bounding box center [800, 702] width 59 height 31
click at [1039, 578] on button "Done" at bounding box center [1055, 589] width 44 height 44
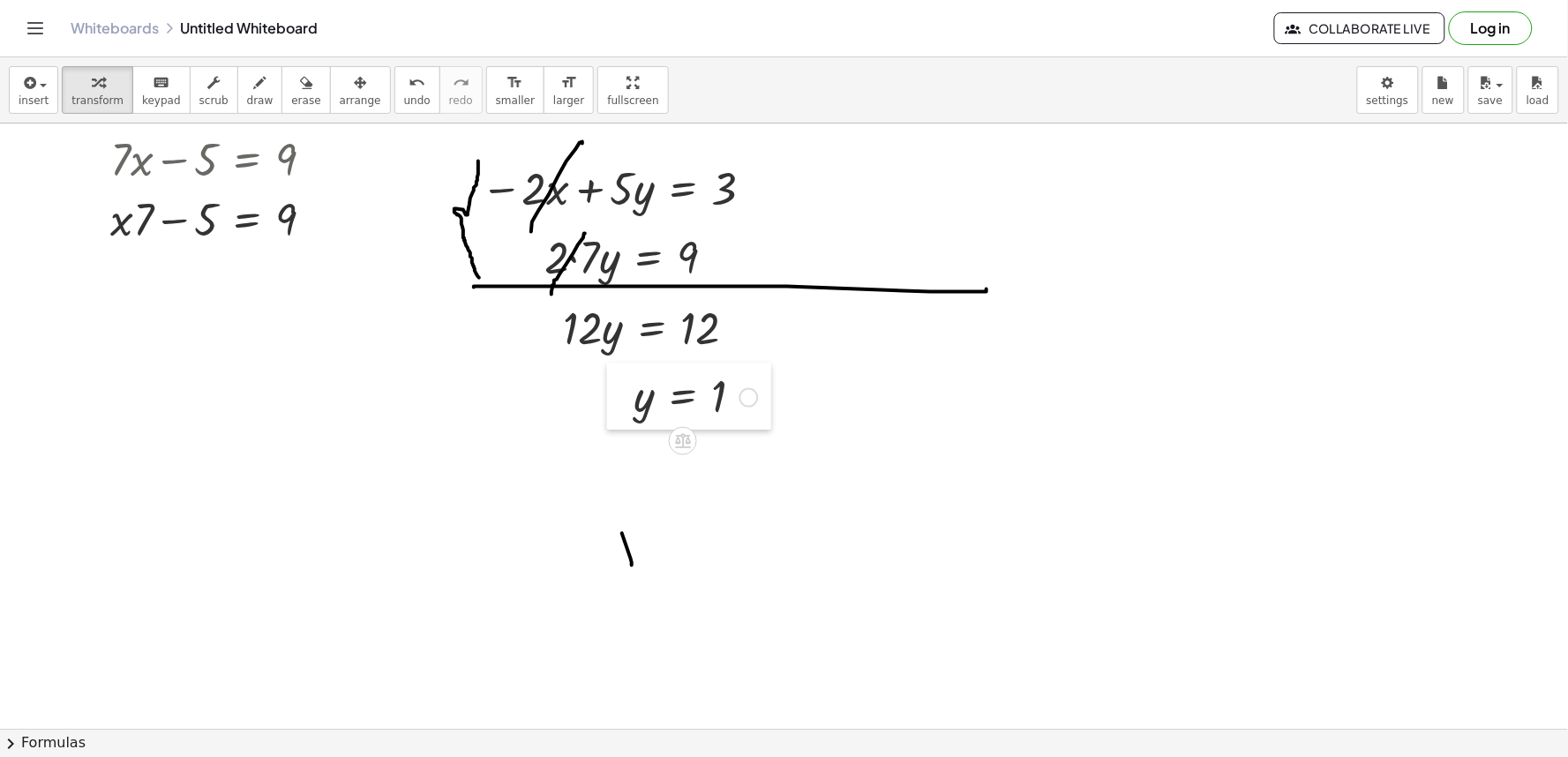
drag, startPoint x: 630, startPoint y: 394, endPoint x: 613, endPoint y: 379, distance: 22.7
click at [613, 379] on div at bounding box center [620, 396] width 26 height 67
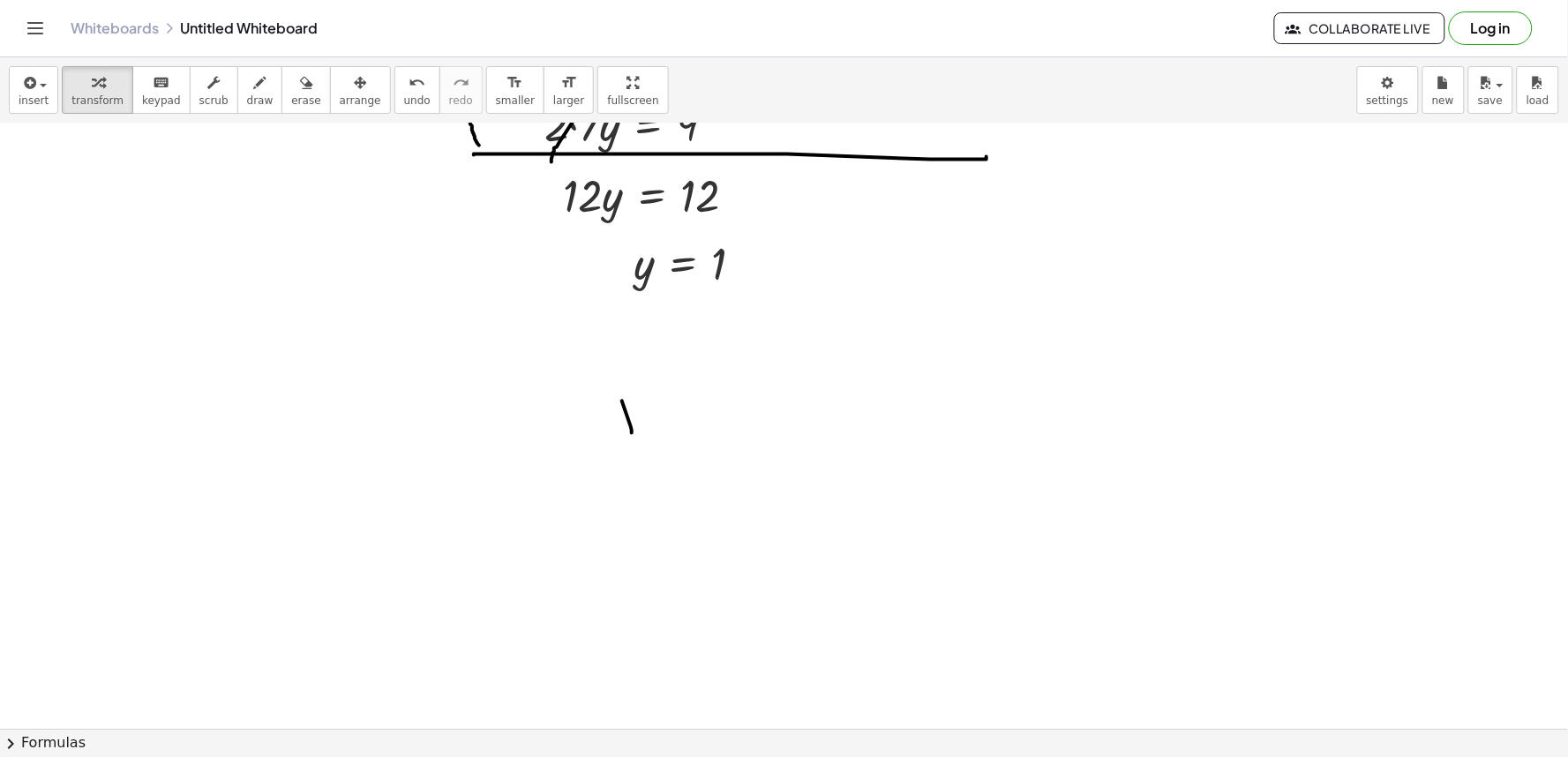
scroll to position [98, 0]
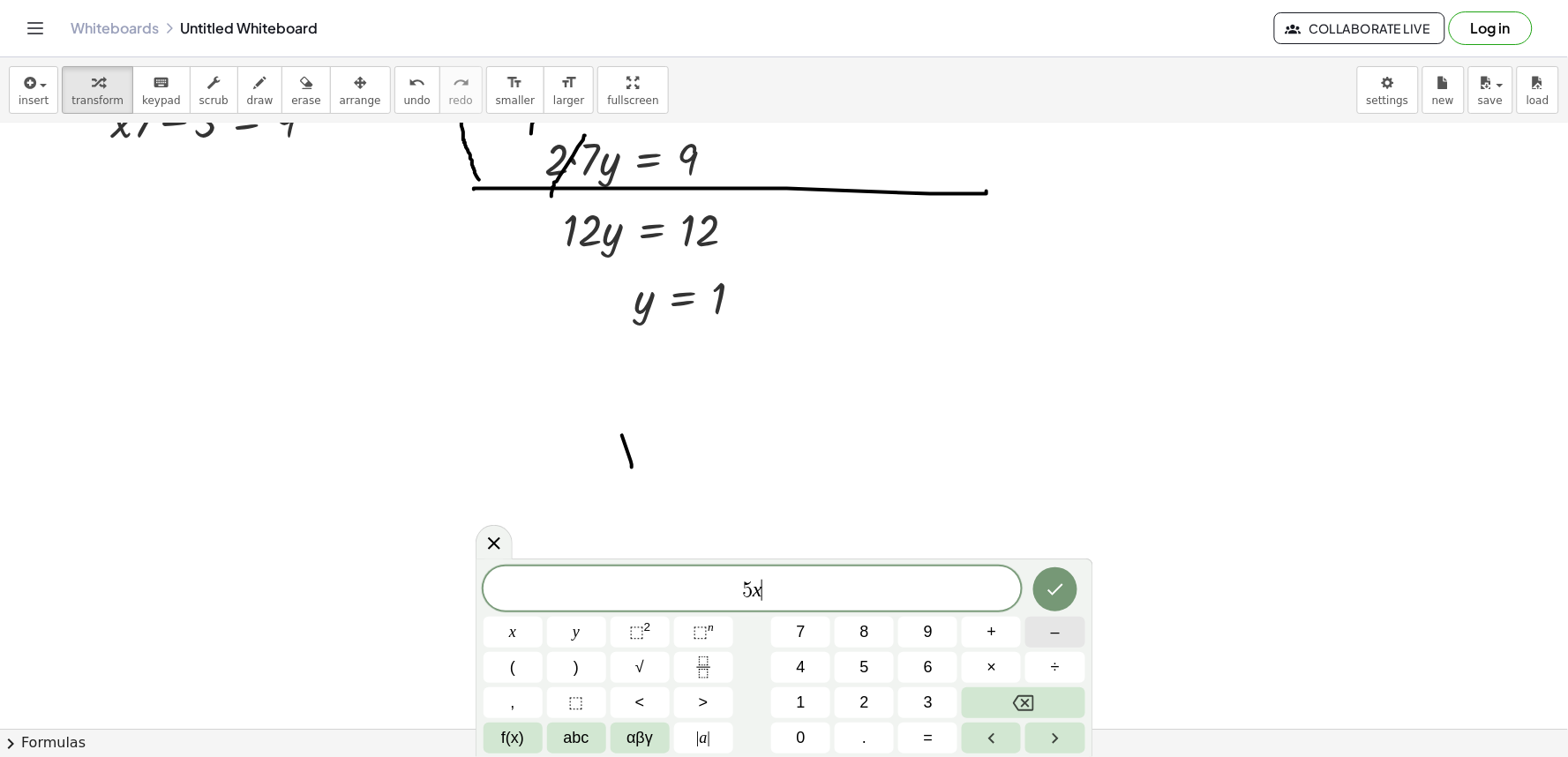
click at [1070, 635] on button "–" at bounding box center [1054, 632] width 59 height 31
click at [922, 729] on button "=" at bounding box center [927, 738] width 59 height 31
click at [815, 650] on div "5 x − 3 y = ​ x y ⬚ 2 ⬚ n 7 8 9 + – ( ) √ 4 5 6 × ÷ , ⬚ < > 1 2 3 f(x) abc αβγ …" at bounding box center [784, 660] width 602 height 187
click at [780, 657] on button "4" at bounding box center [800, 667] width 59 height 31
click at [1041, 614] on div "5 x − 3 y = 4 ​ x y ⬚ 2 ⬚ n 7 8 9 + – ( ) √ 4 5 6 × ÷ , ⬚ < > 1 2 3 f(x) abc αβ…" at bounding box center [784, 660] width 602 height 187
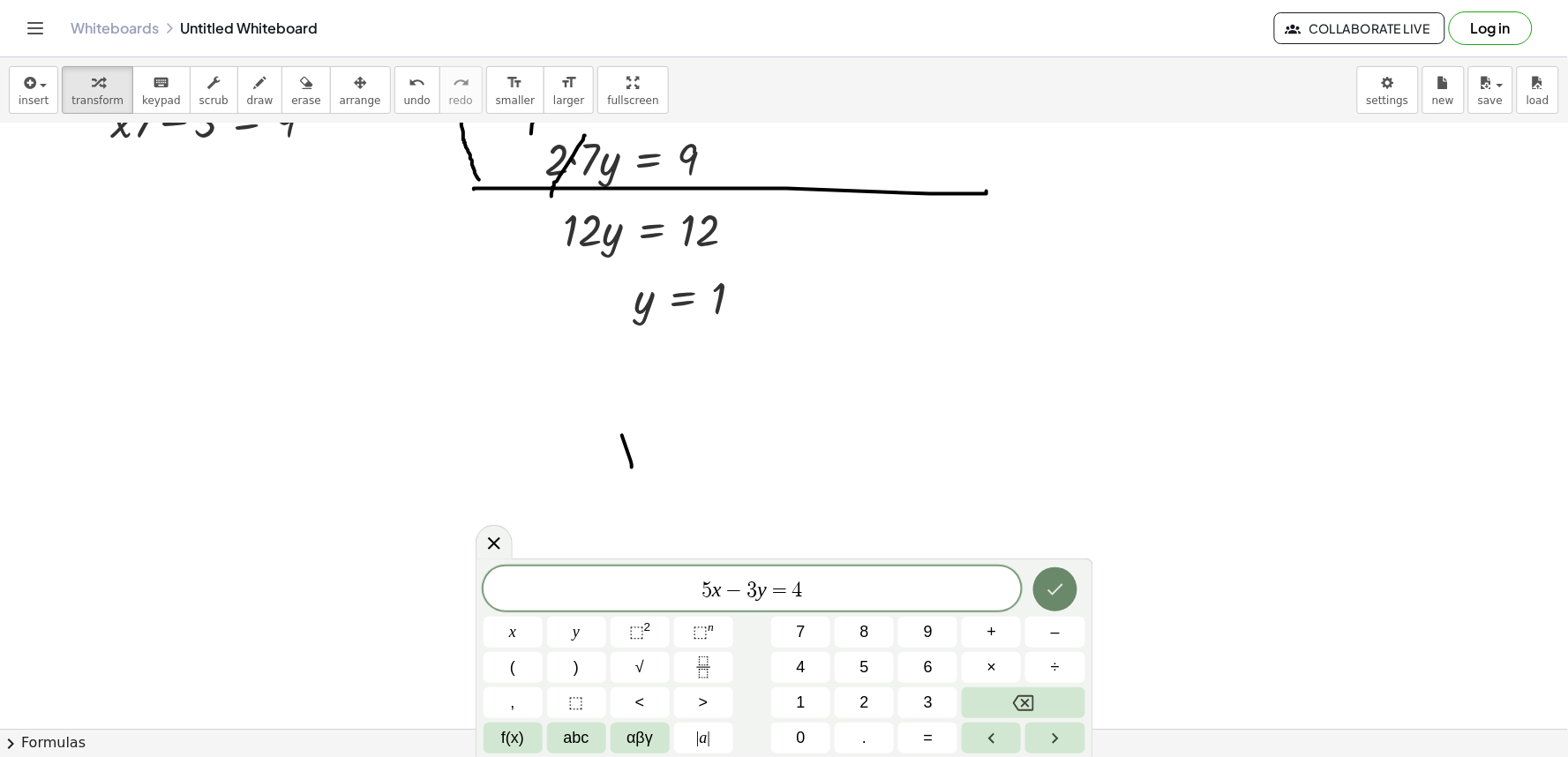
click at [1048, 586] on icon "Done" at bounding box center [1055, 589] width 21 height 21
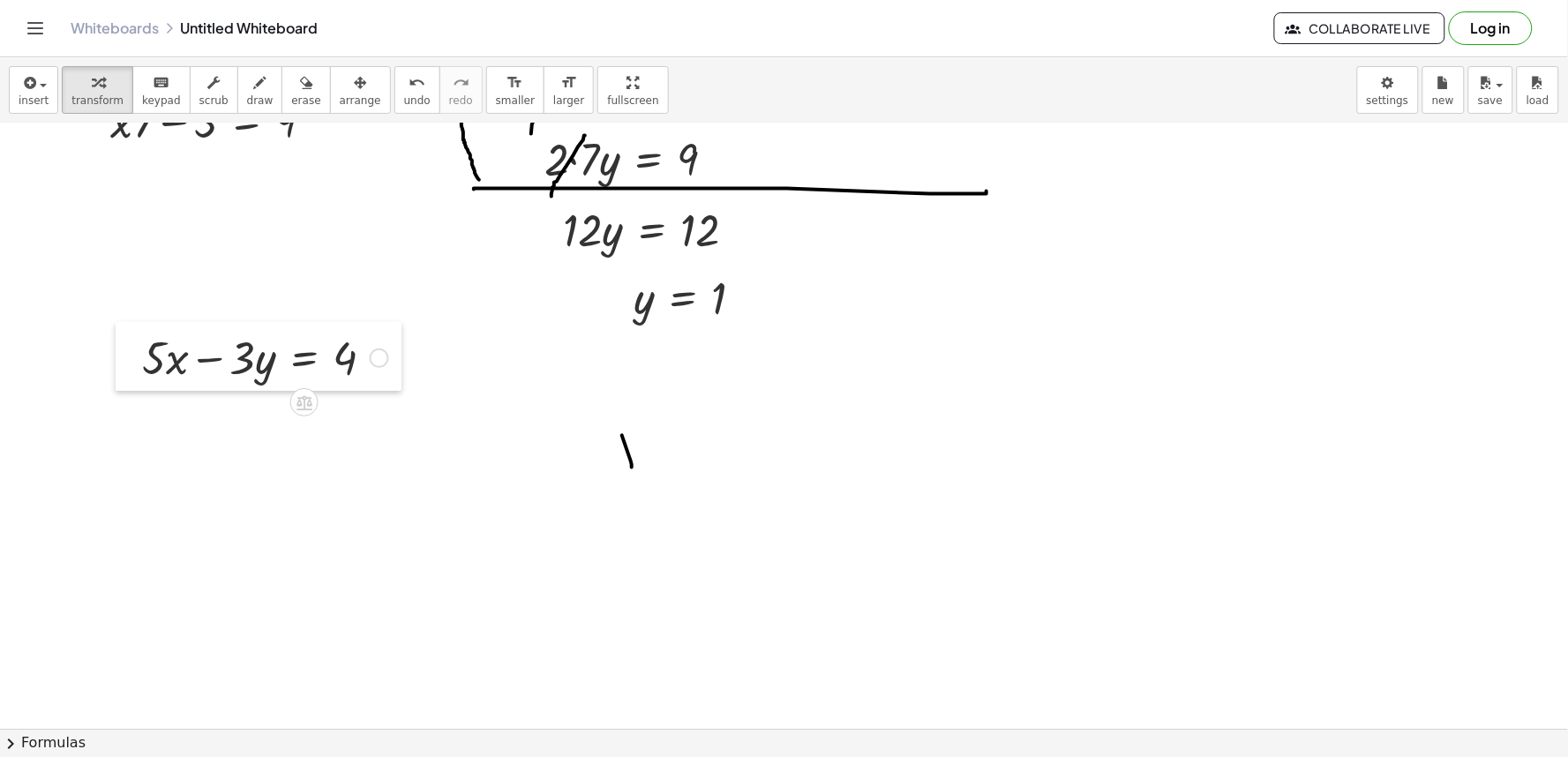
drag, startPoint x: 288, startPoint y: 392, endPoint x: 121, endPoint y: 347, distance: 173.0
click at [121, 347] on div at bounding box center [128, 357] width 26 height 69
drag, startPoint x: 565, startPoint y: 590, endPoint x: 331, endPoint y: 389, distance: 308.5
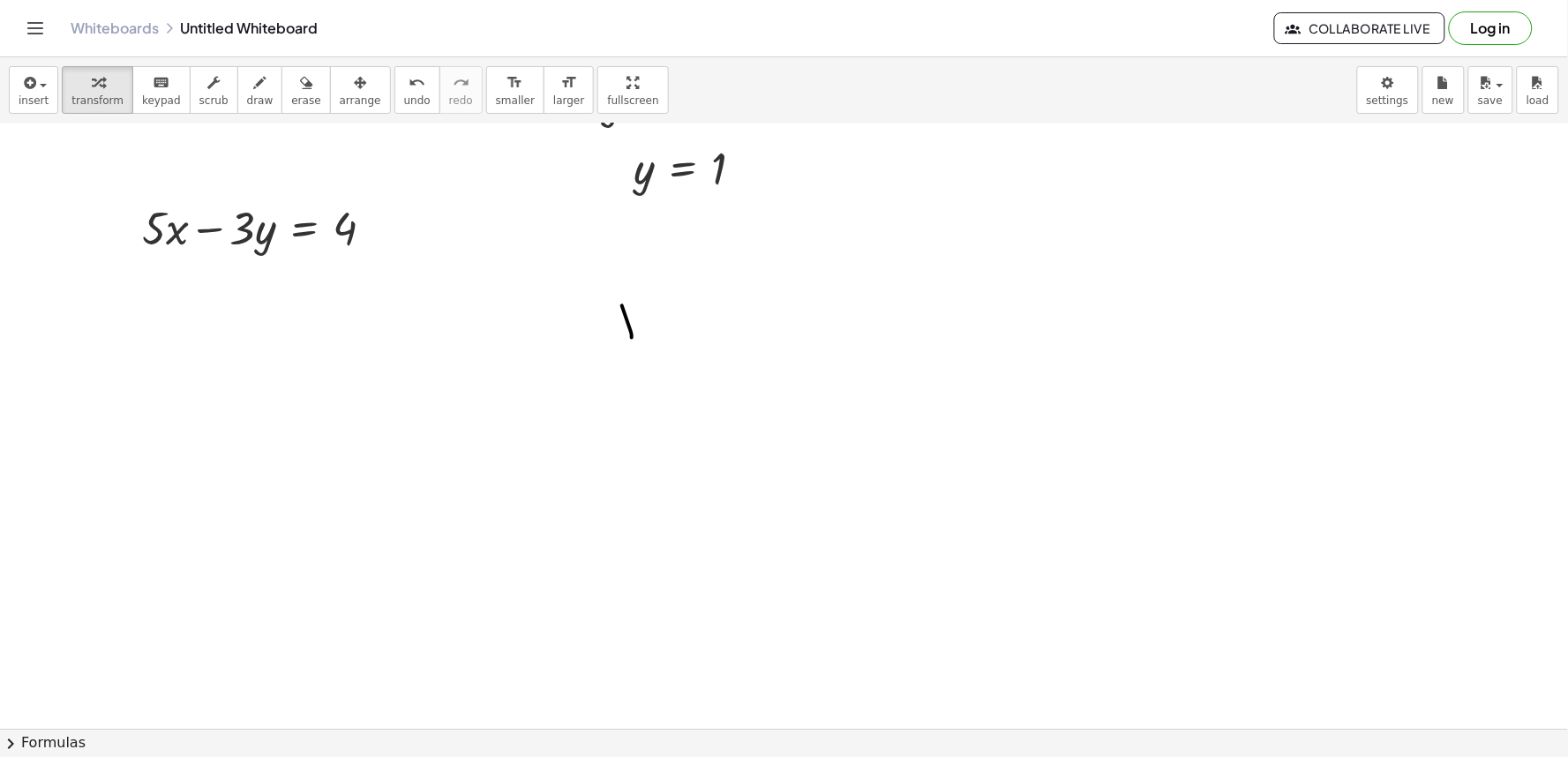
scroll to position [196, 0]
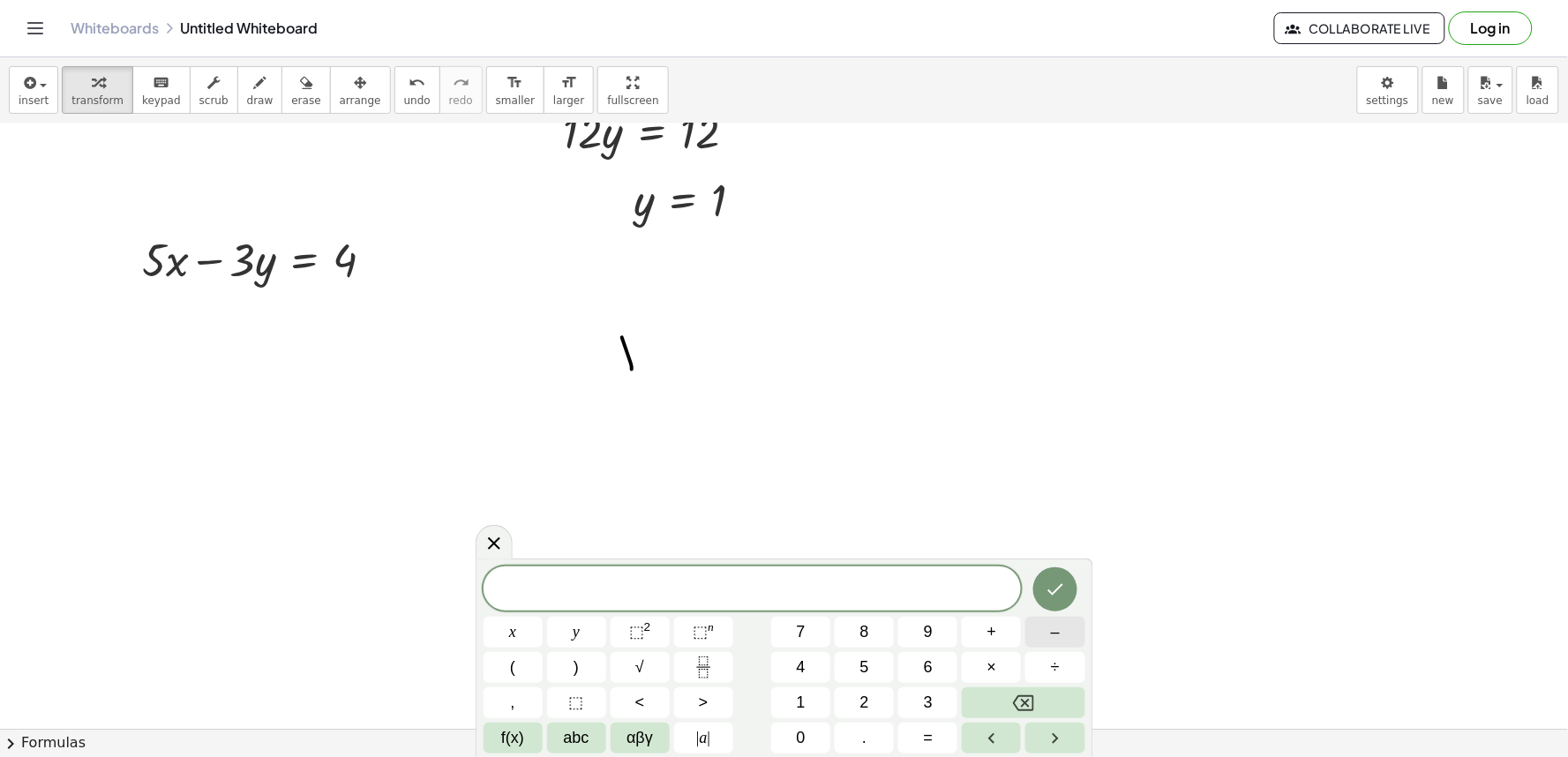
click at [1037, 639] on button "–" at bounding box center [1054, 632] width 59 height 31
click at [852, 669] on button "5" at bounding box center [864, 667] width 59 height 31
click at [1001, 668] on button "×" at bounding box center [991, 667] width 59 height 31
click at [1000, 633] on button "+" at bounding box center [991, 632] width 59 height 31
click at [865, 640] on div "− 5 · + ​ x y ⬚ 2 ⬚ n 7 8 9 + – ( ) √ 4 5 6 × ÷ , ⬚ < > 1 2 3 f(x) abc αβγ | a …" at bounding box center [784, 660] width 602 height 187
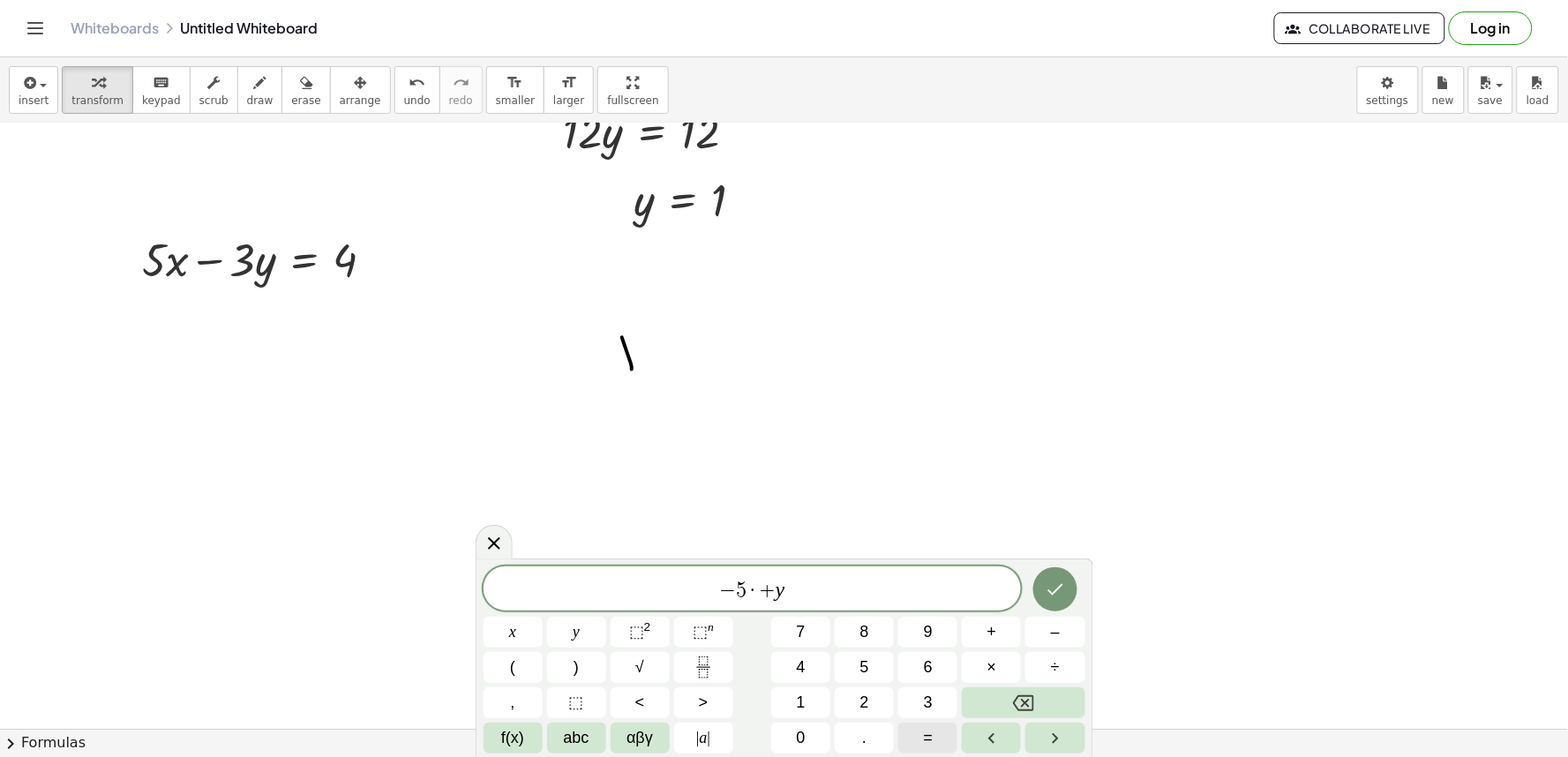
click at [940, 732] on button "=" at bounding box center [927, 738] width 59 height 31
click at [798, 667] on span "4" at bounding box center [801, 667] width 9 height 24
click at [1064, 598] on icon "Done" at bounding box center [1055, 589] width 21 height 21
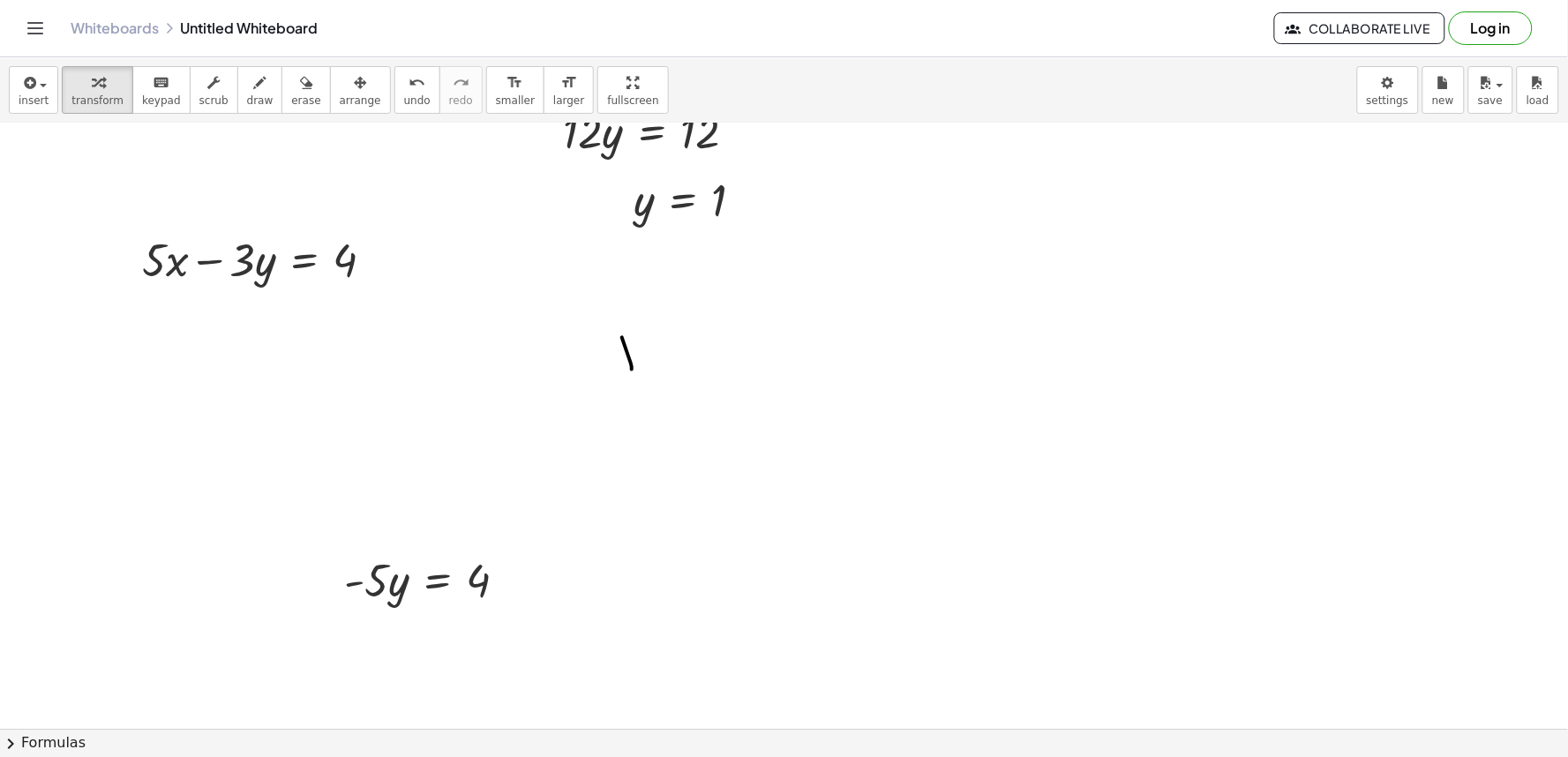
drag, startPoint x: 297, startPoint y: 524, endPoint x: 309, endPoint y: 554, distance: 32.3
drag, startPoint x: 309, startPoint y: 549, endPoint x: 321, endPoint y: 597, distance: 49.5
drag, startPoint x: 322, startPoint y: 586, endPoint x: 323, endPoint y: 573, distance: 13.0
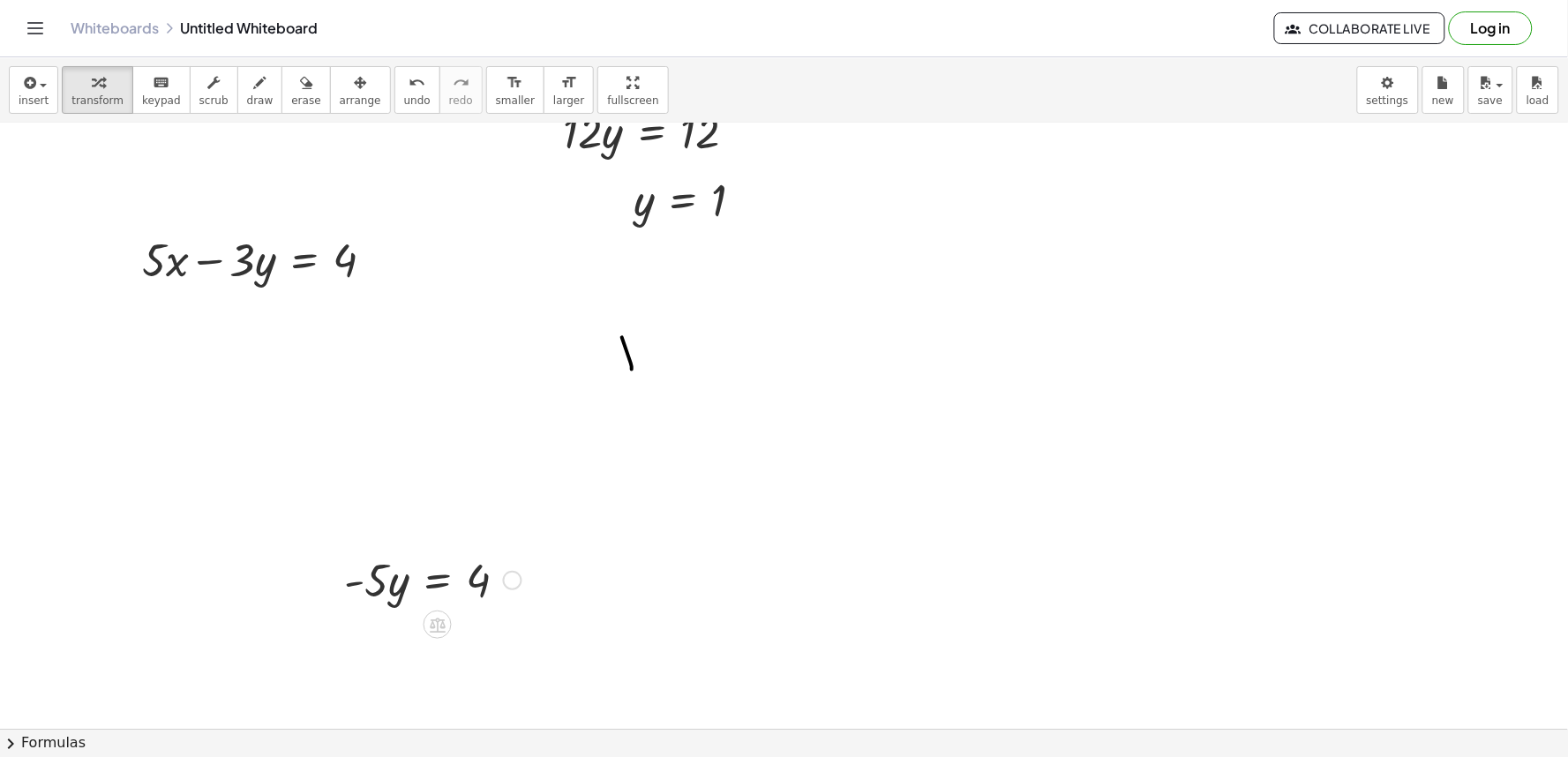
click at [322, 590] on div at bounding box center [330, 579] width 26 height 69
click at [323, 570] on div at bounding box center [330, 582] width 26 height 69
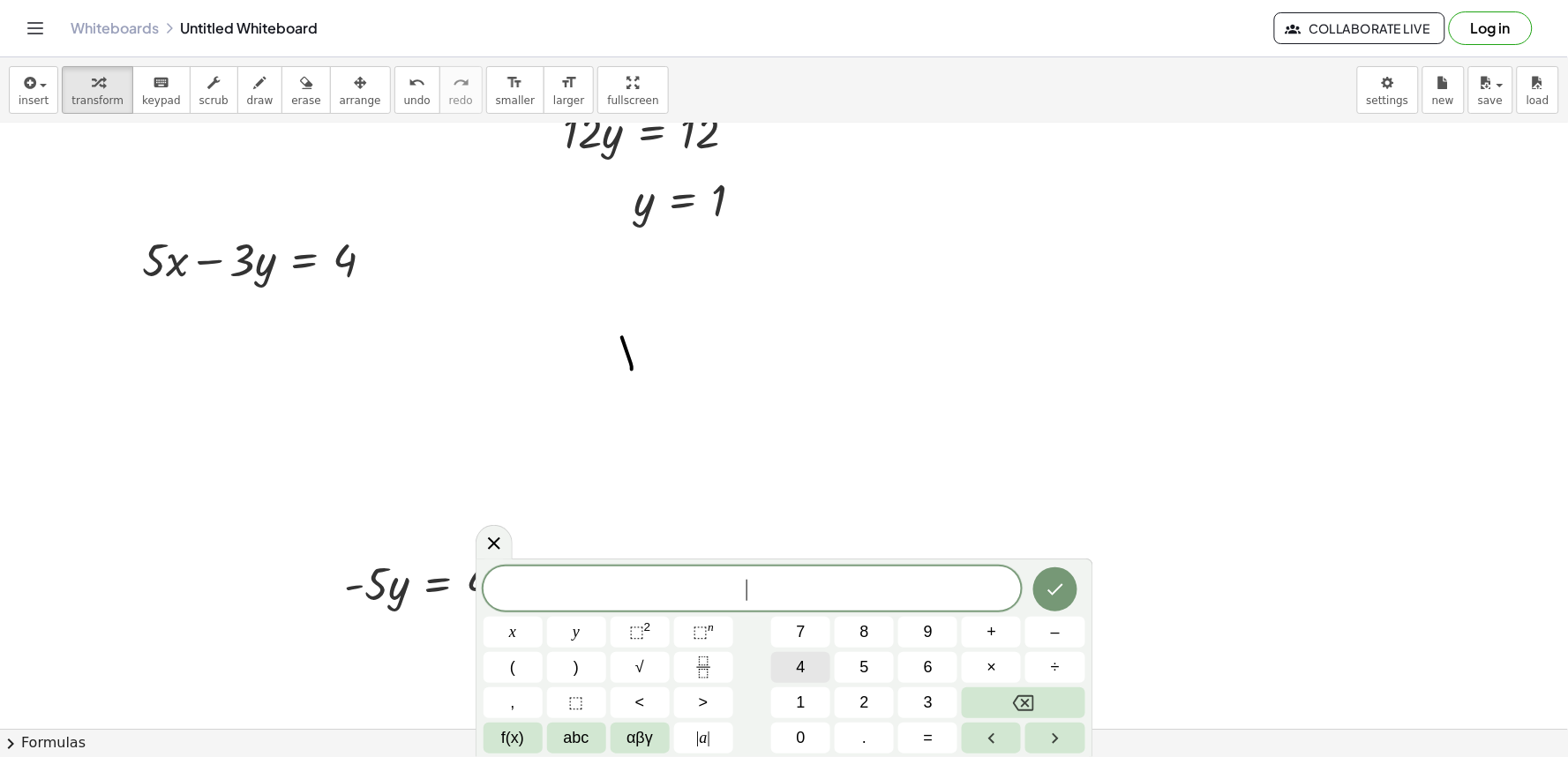
click at [787, 656] on button "4" at bounding box center [800, 667] width 59 height 31
drag, startPoint x: 12, startPoint y: 342, endPoint x: 407, endPoint y: 463, distance: 413.1
click at [340, 550] on div "· - 5 · y = 4" at bounding box center [426, 582] width 217 height 69
drag, startPoint x: 342, startPoint y: 550, endPoint x: 218, endPoint y: 309, distance: 271.0
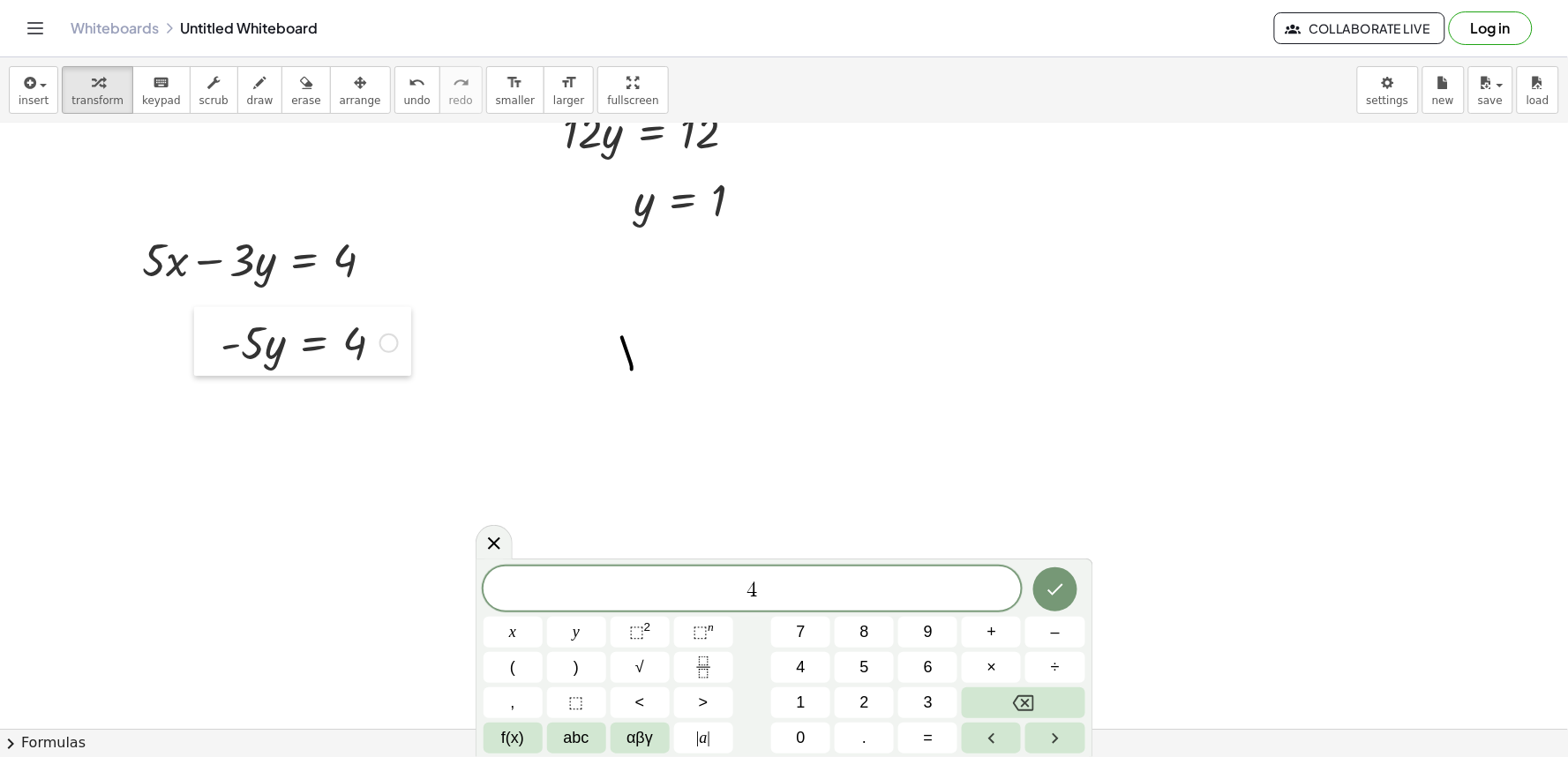
click at [218, 309] on div at bounding box center [207, 341] width 26 height 69
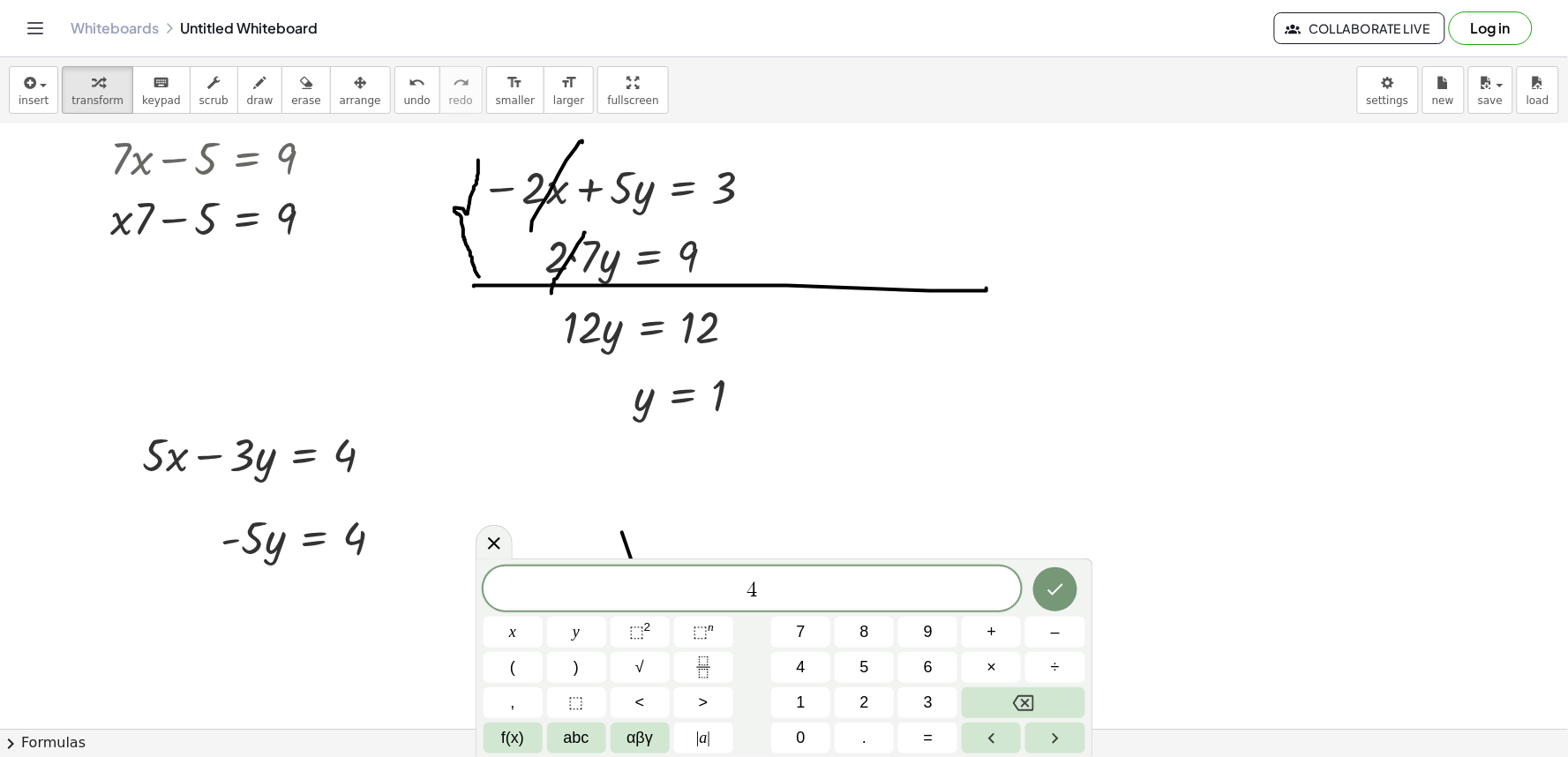
scroll to position [0, 0]
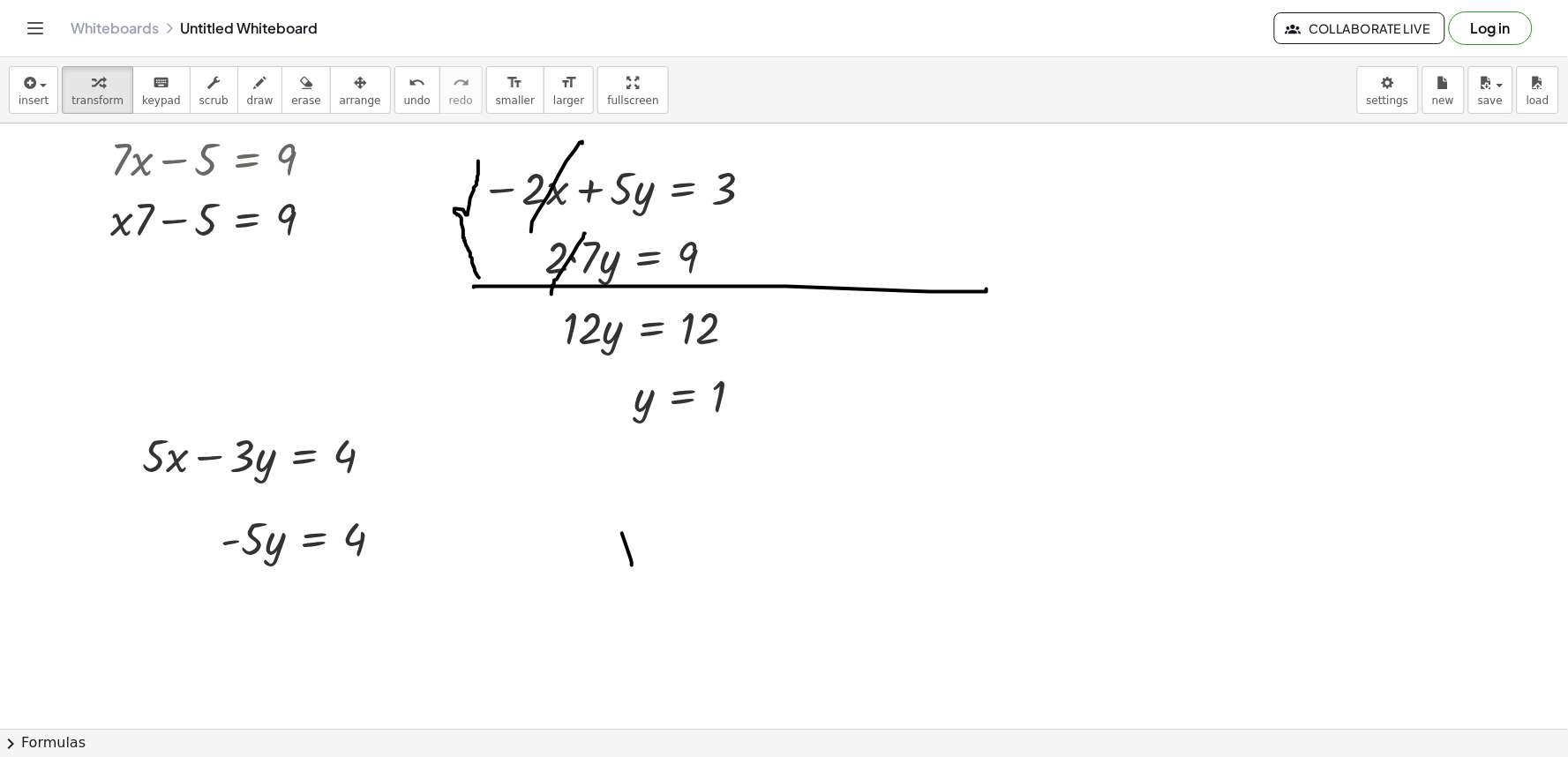
drag, startPoint x: 986, startPoint y: 660, endPoint x: 998, endPoint y: 719, distance: 60.2
click at [998, 719] on div "+ · 7 · x − 5 = 9 + · x · 7 − 5 = 9 − · 2 · x + · 5 · y = 3 · 2 · 7 · y = 9 · 1…" at bounding box center [784, 426] width 1568 height 605
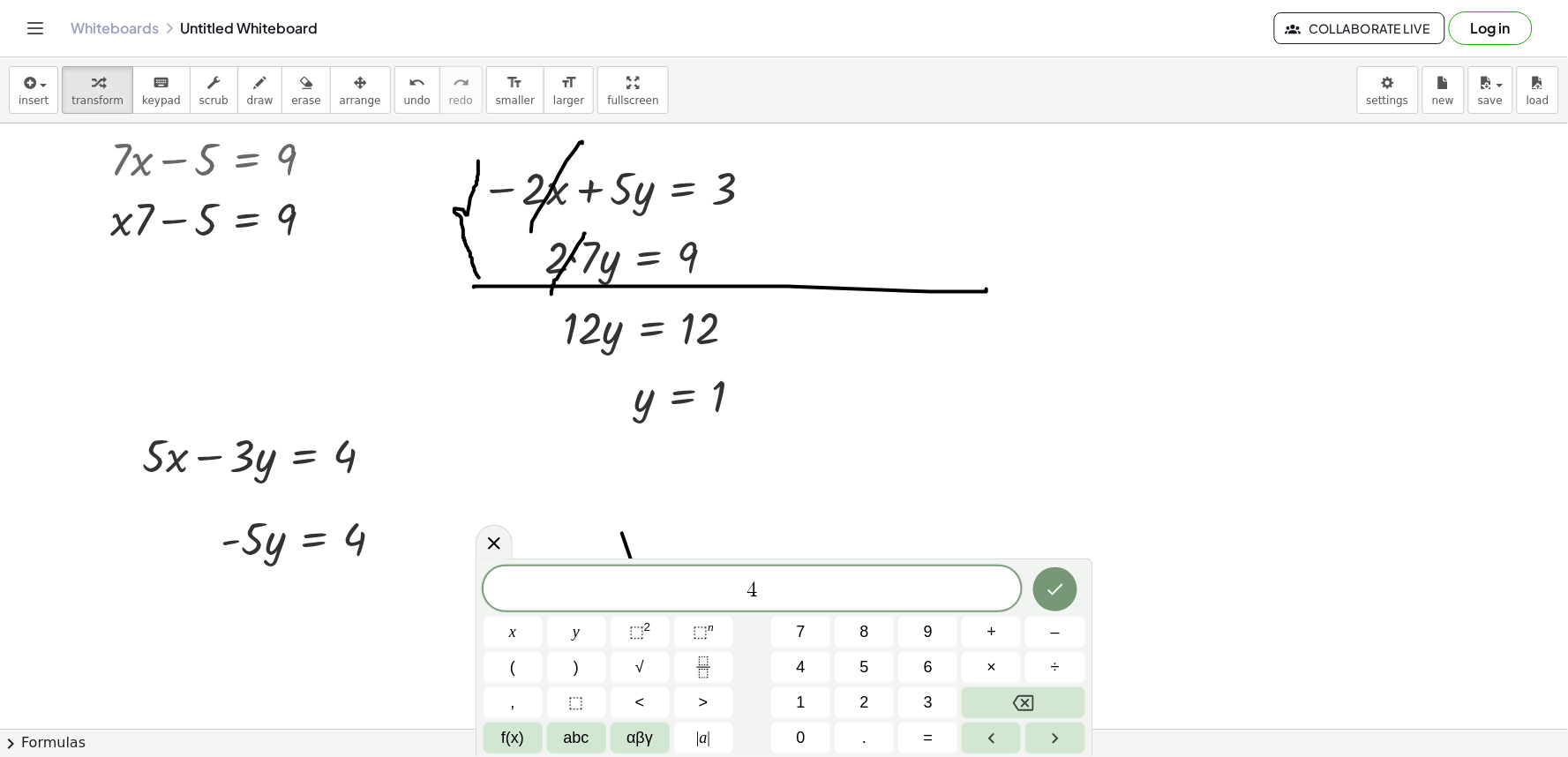
click at [895, 671] on div "4 x y ⬚ 2 ⬚ n 7 8 9 + – ( ) √ 4 5 6 × ÷ , ⬚ < > 1 2 3 f(x) abc αβγ | a | 0 . =" at bounding box center [784, 660] width 602 height 187
click at [876, 671] on button "5" at bounding box center [864, 667] width 59 height 31
click at [876, 604] on div "4 5 ​" at bounding box center [752, 588] width 538 height 44
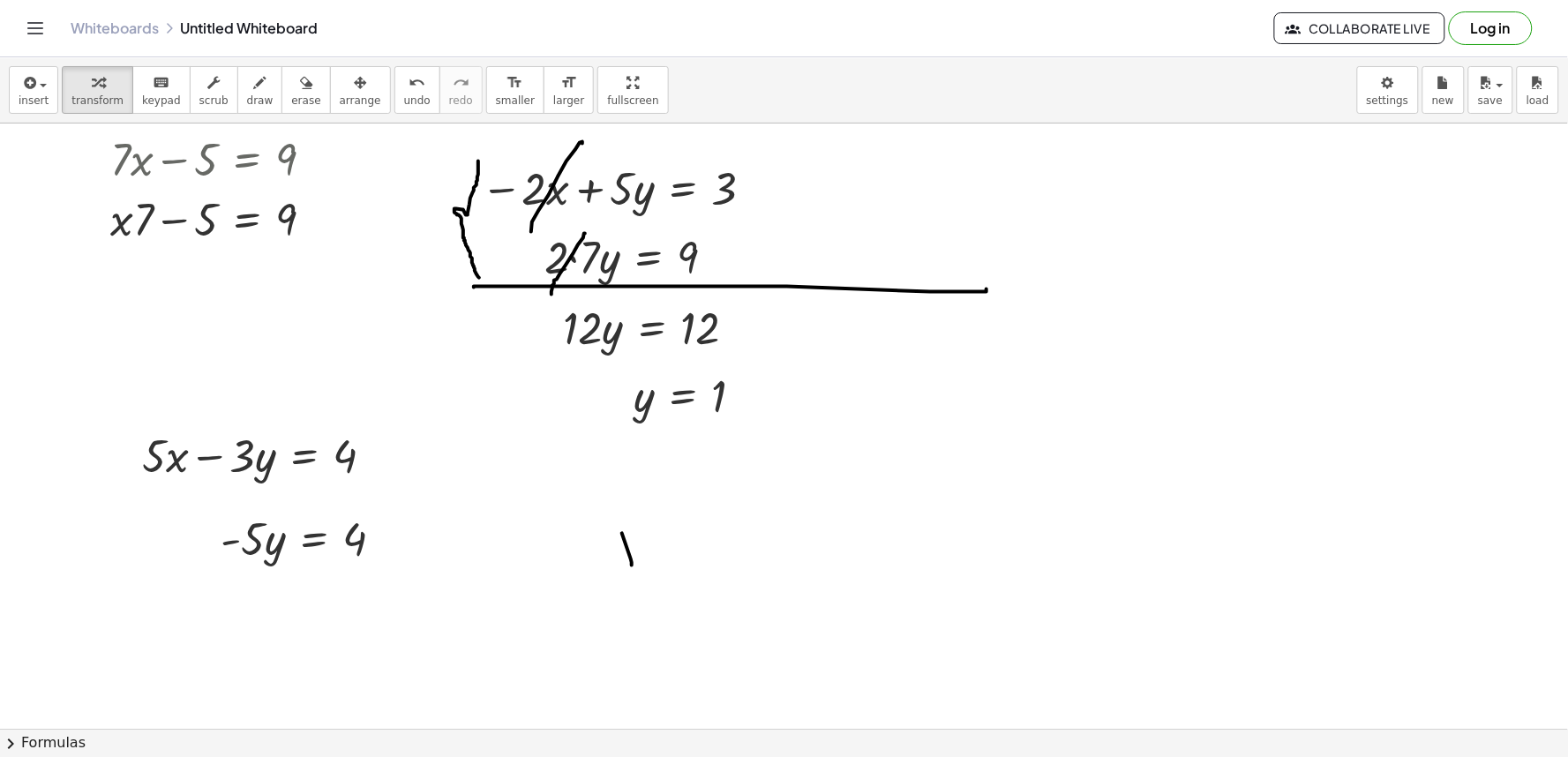
drag, startPoint x: 1348, startPoint y: 413, endPoint x: 1361, endPoint y: 410, distance: 13.3
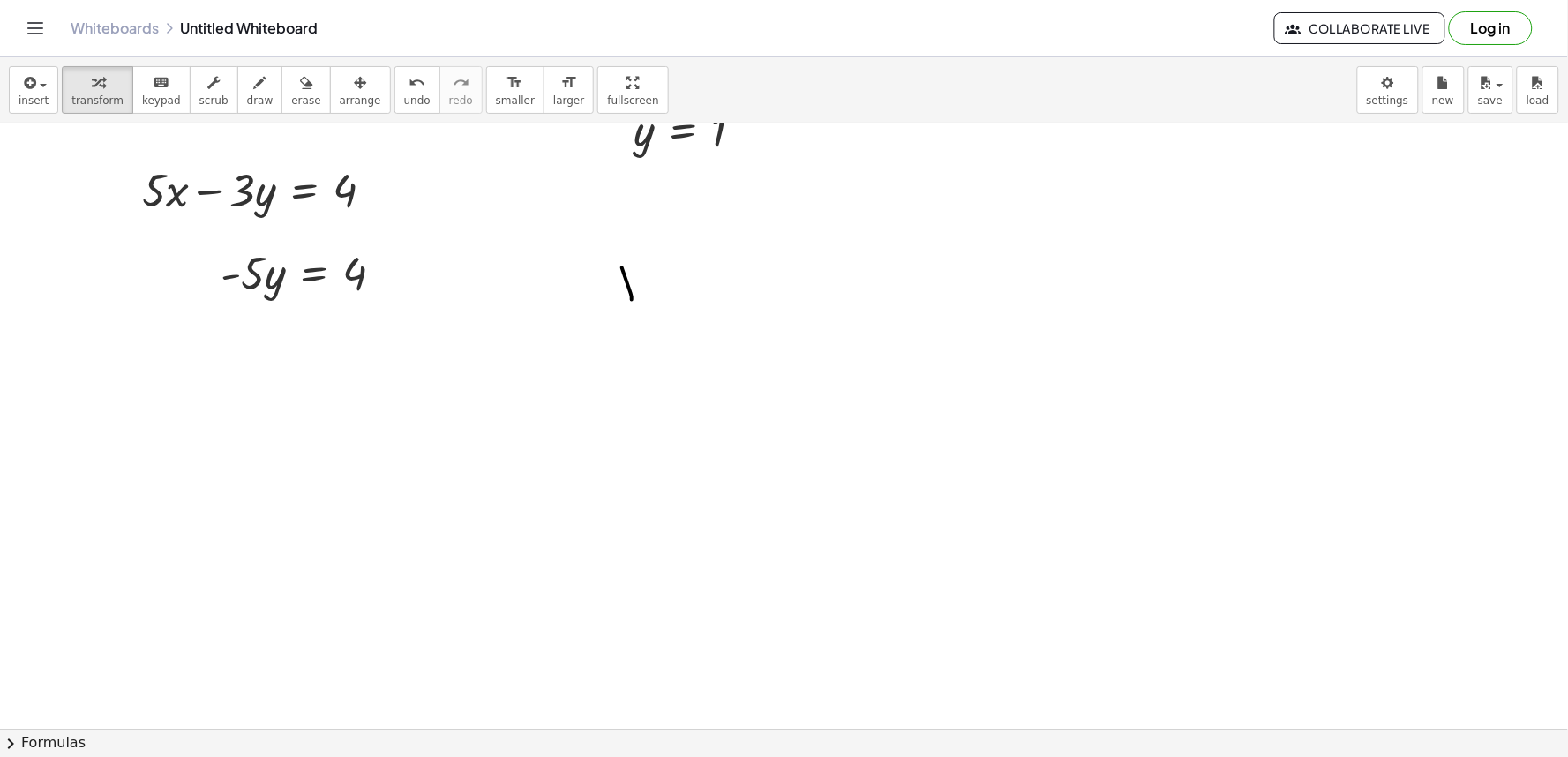
drag, startPoint x: 0, startPoint y: 650, endPoint x: 0, endPoint y: 636, distance: 14.0
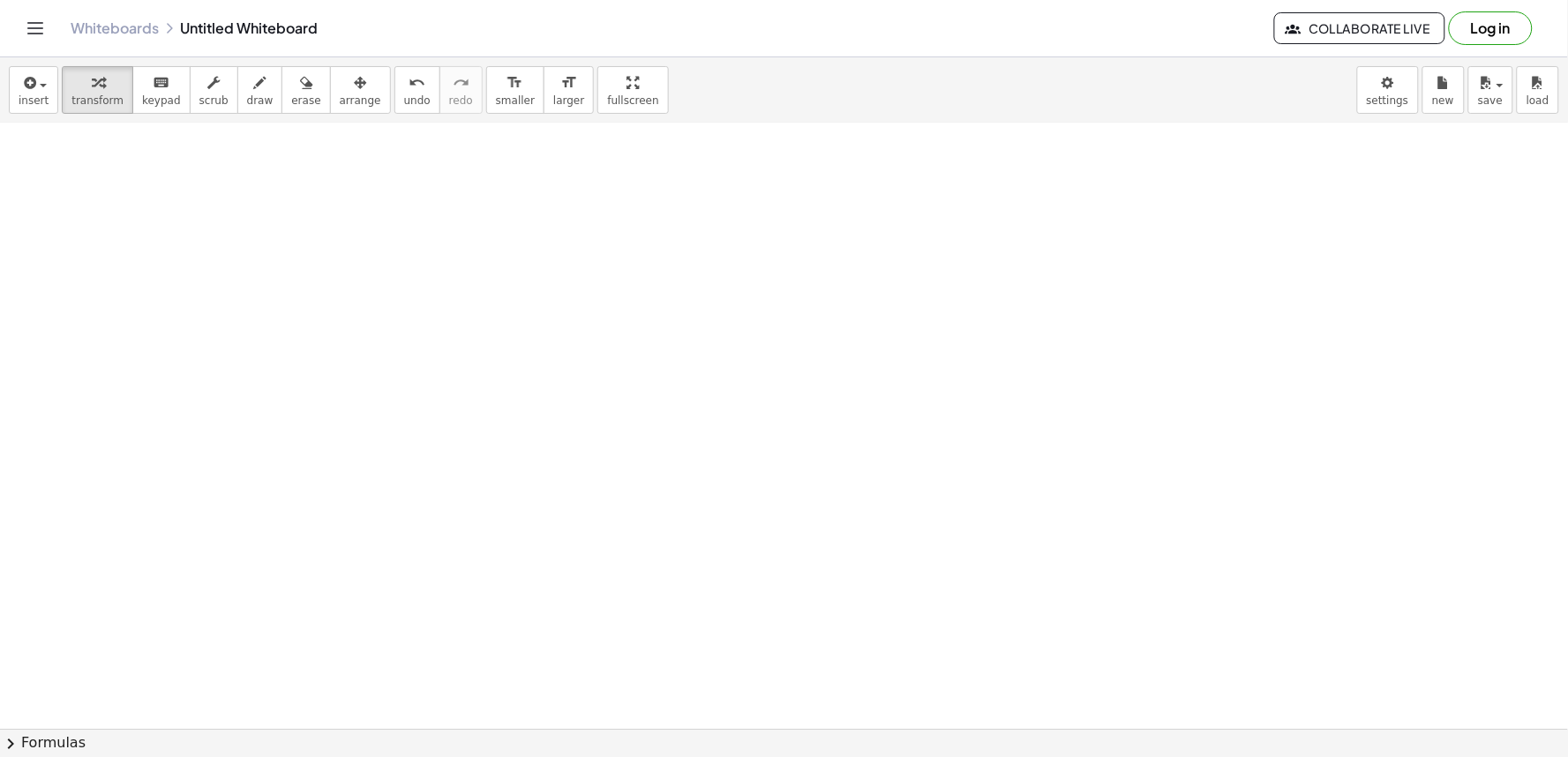
scroll to position [10679, 19]
drag, startPoint x: 879, startPoint y: 539, endPoint x: 875, endPoint y: 522, distance: 17.5
click at [244, 100] on button "draw" at bounding box center [260, 90] width 46 height 47
drag, startPoint x: 218, startPoint y: 153, endPoint x: 210, endPoint y: 250, distance: 97.3
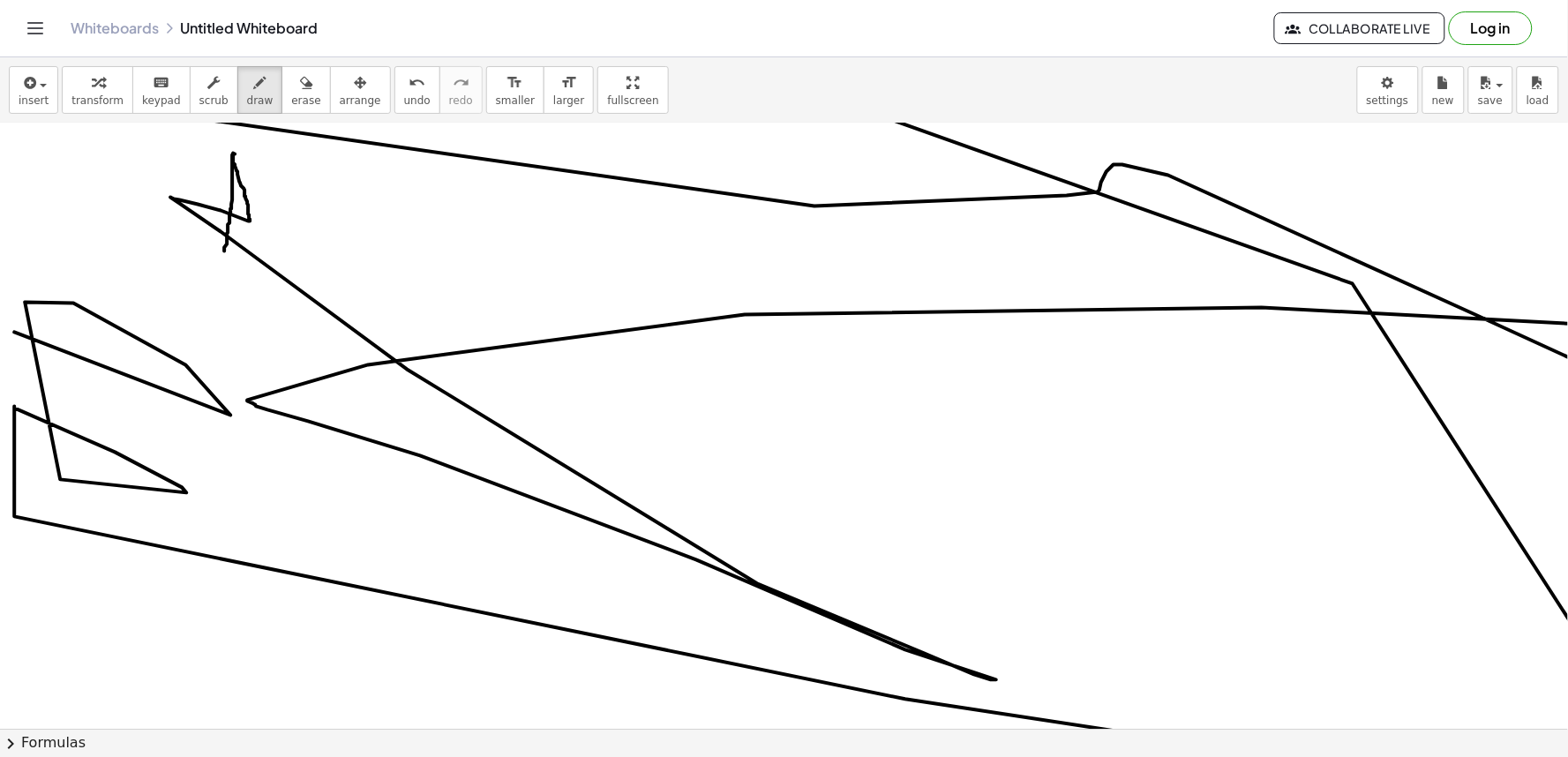
drag, startPoint x: 220, startPoint y: 154, endPoint x: 889, endPoint y: 419, distance: 719.6
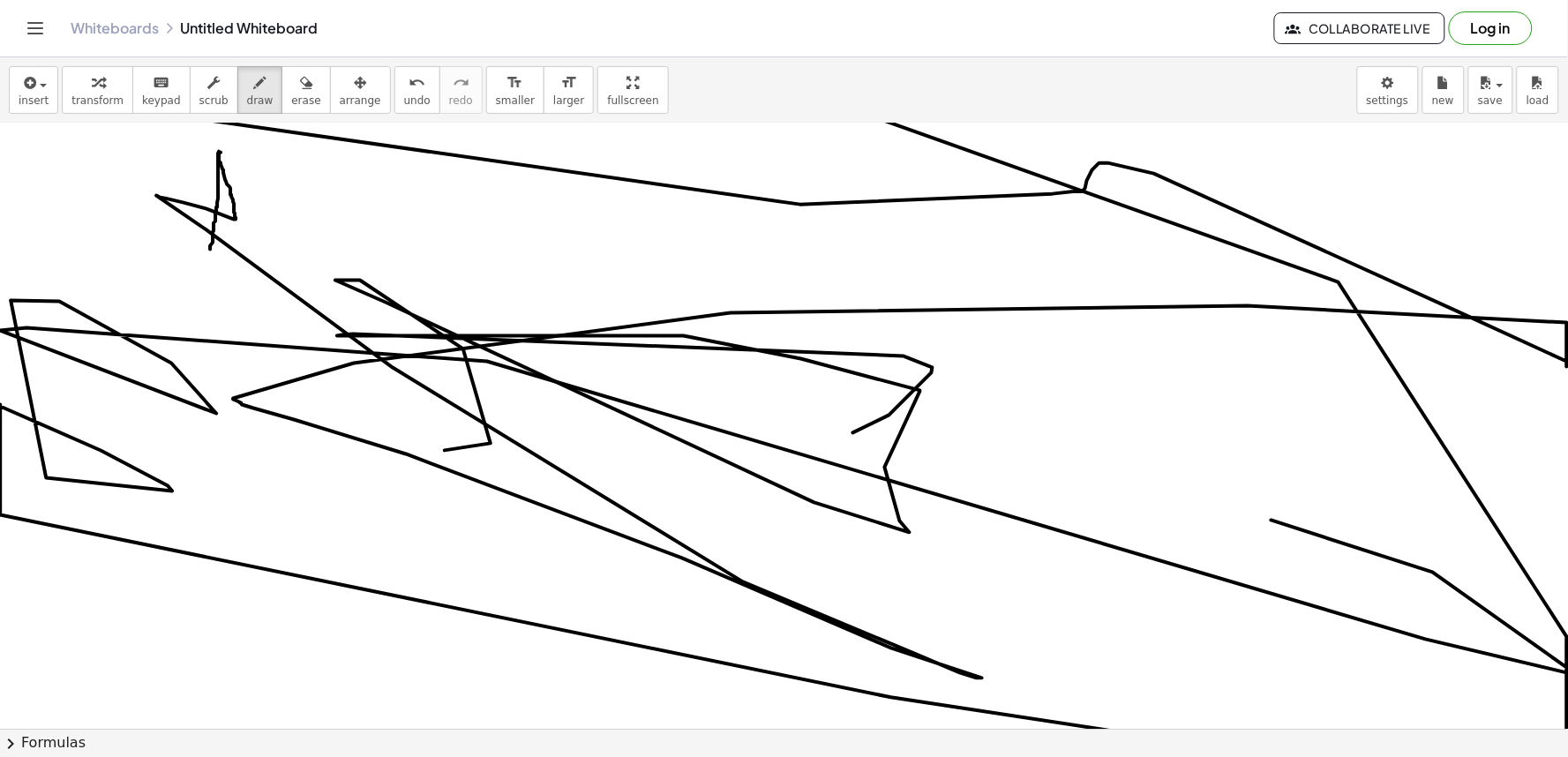
drag, startPoint x: 889, startPoint y: 419, endPoint x: 130, endPoint y: 65, distance: 837.5
drag, startPoint x: 390, startPoint y: 91, endPoint x: 395, endPoint y: 76, distance: 15.8
click at [394, 82] on button "undo undo" at bounding box center [417, 90] width 46 height 47
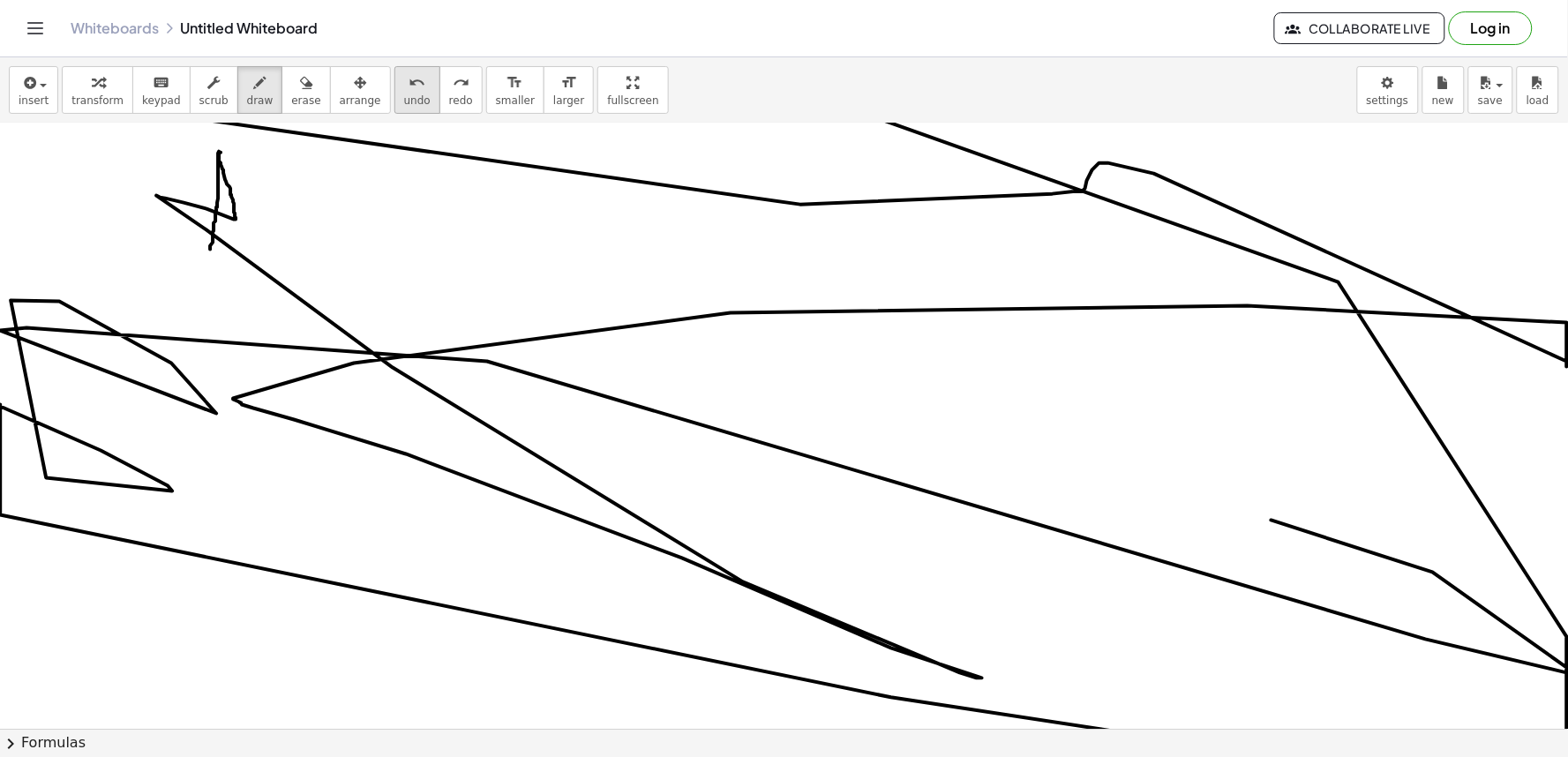
drag, startPoint x: 395, startPoint y: 76, endPoint x: 376, endPoint y: 82, distance: 19.9
click at [404, 76] on div "undo" at bounding box center [417, 82] width 26 height 21
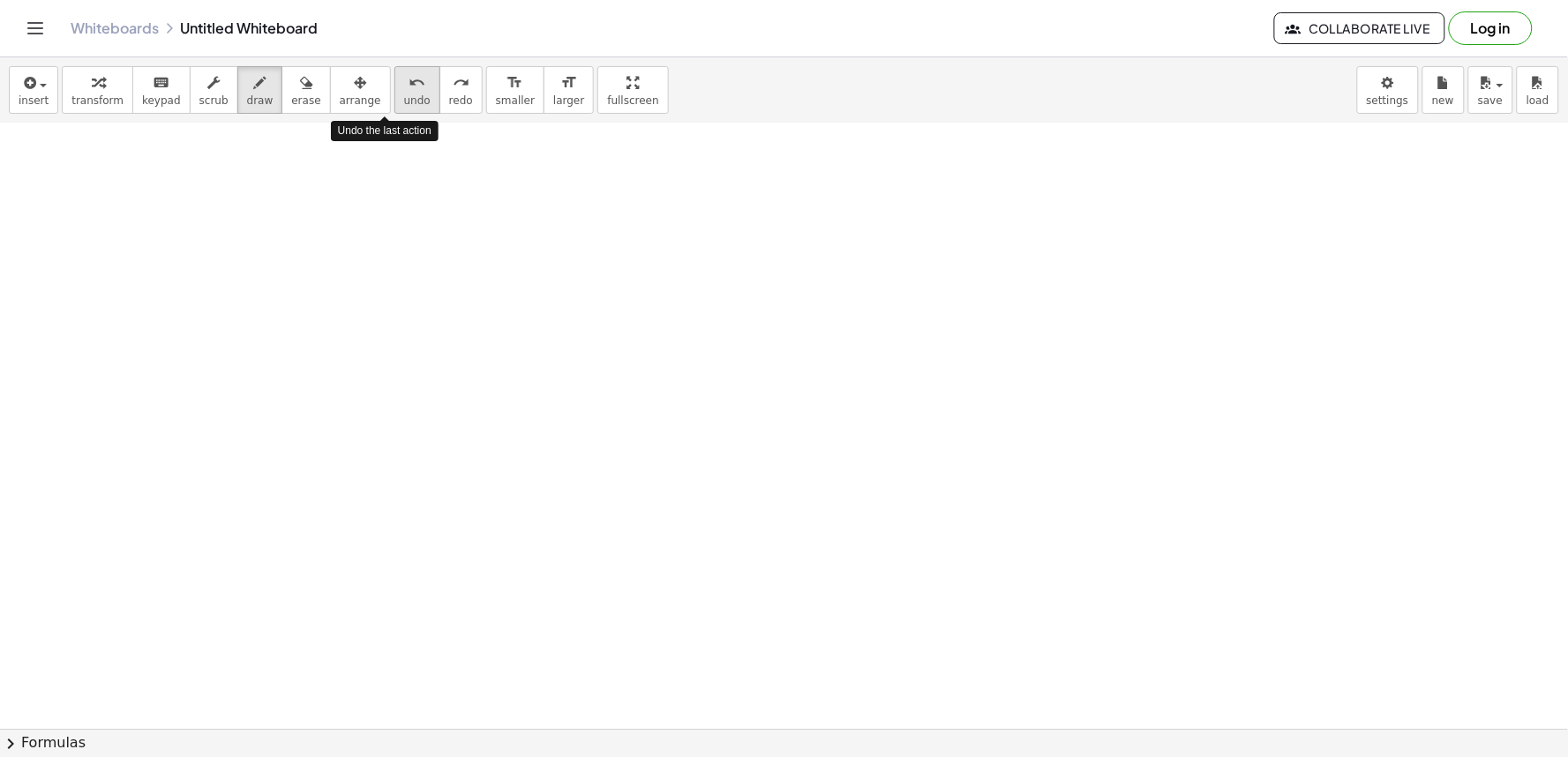
click at [409, 82] on icon "undo" at bounding box center [417, 82] width 16 height 21
drag, startPoint x: 223, startPoint y: 213, endPoint x: 235, endPoint y: 187, distance: 28.6
drag, startPoint x: 266, startPoint y: 275, endPoint x: 278, endPoint y: 206, distance: 70.0
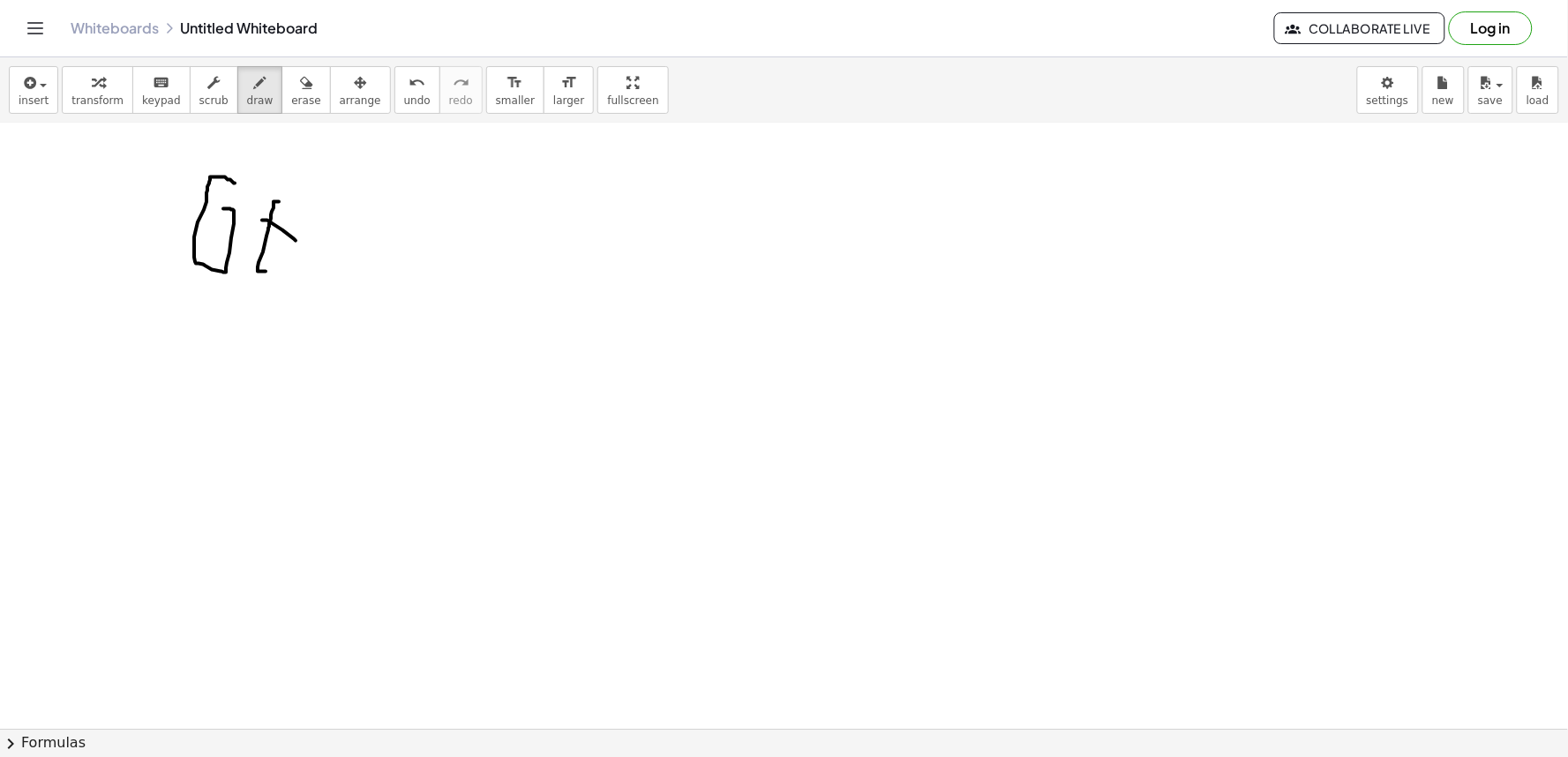
drag, startPoint x: 262, startPoint y: 224, endPoint x: 296, endPoint y: 245, distance: 40.0
drag, startPoint x: 294, startPoint y: 268, endPoint x: 363, endPoint y: 239, distance: 74.8
drag, startPoint x: 410, startPoint y: 291, endPoint x: 389, endPoint y: 210, distance: 83.7
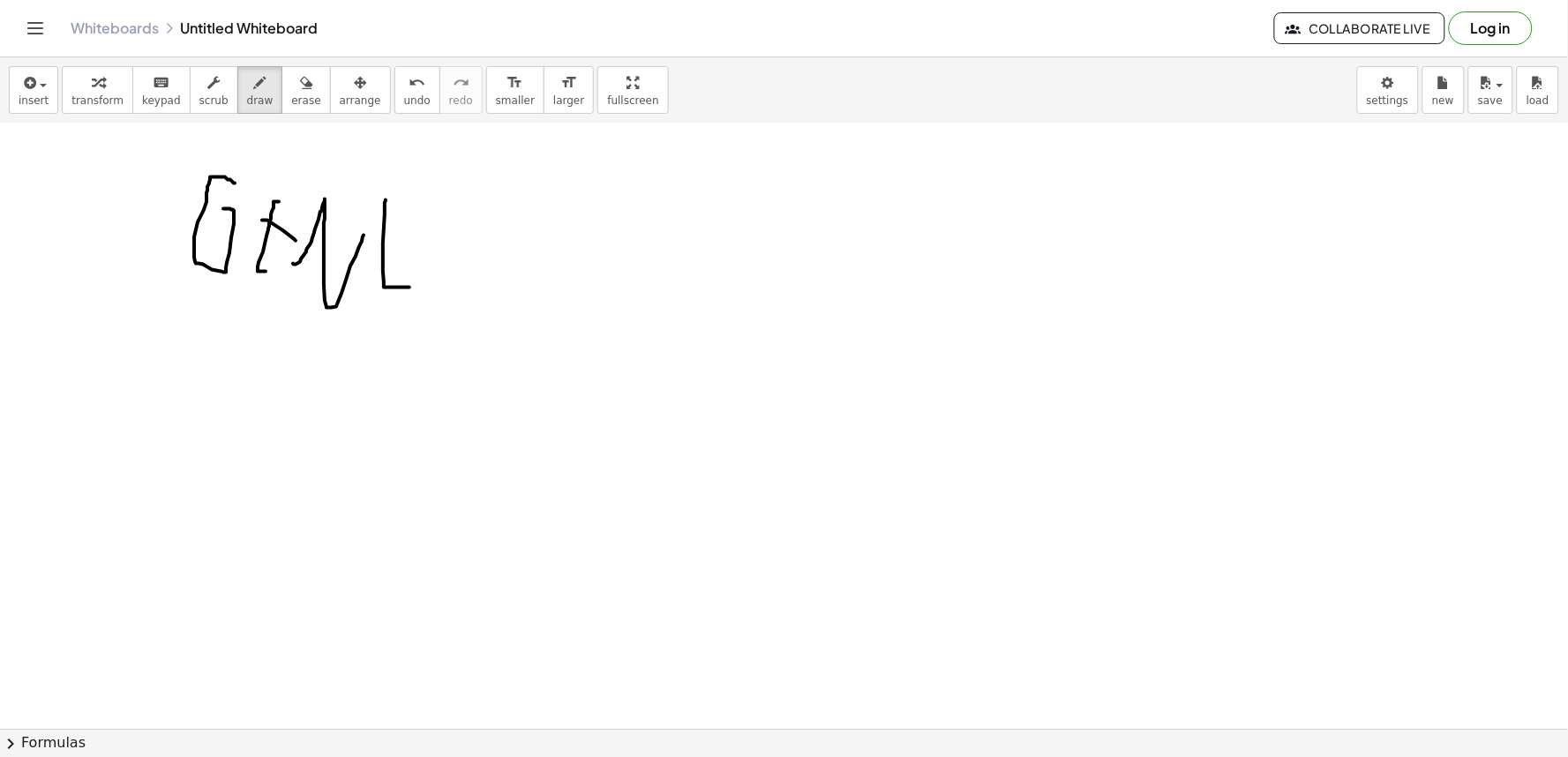
drag, startPoint x: 441, startPoint y: 297, endPoint x: 455, endPoint y: 306, distance: 16.6
drag, startPoint x: 480, startPoint y: 304, endPoint x: 485, endPoint y: 266, distance: 38.3
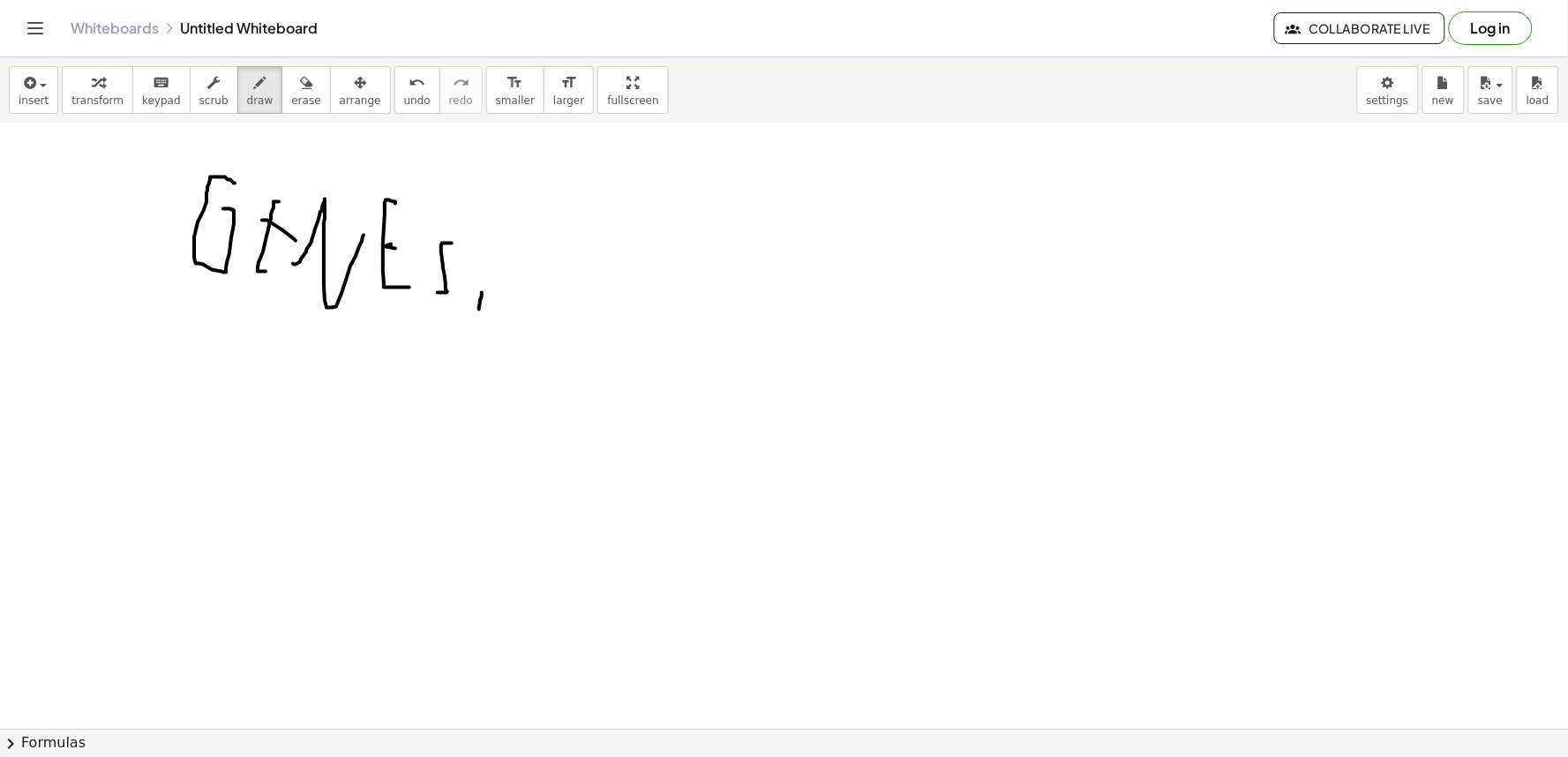
drag, startPoint x: 491, startPoint y: 303, endPoint x: 511, endPoint y: 258, distance: 49.2
drag, startPoint x: 511, startPoint y: 239, endPoint x: 516, endPoint y: 284, distance: 45.3
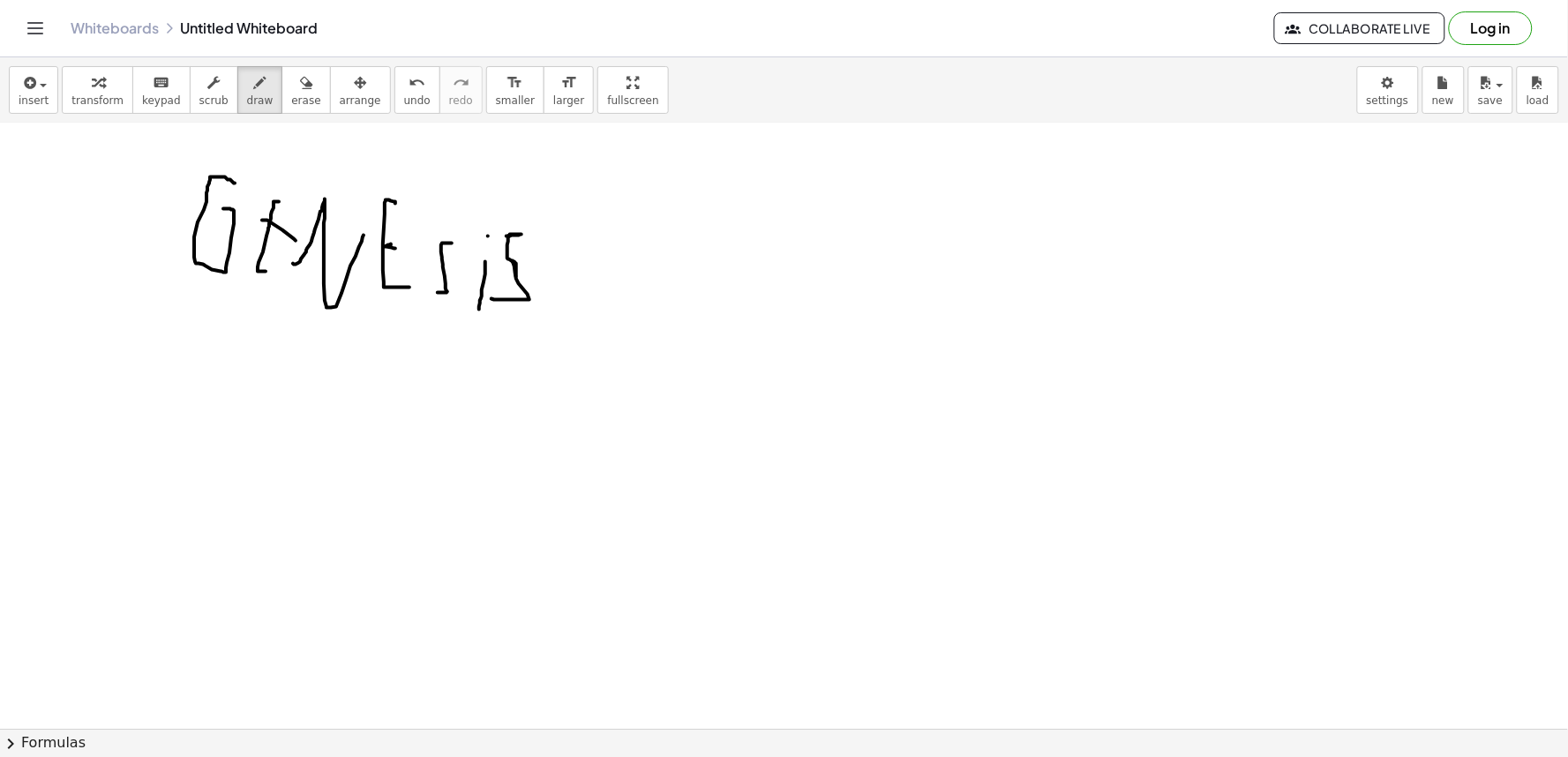
drag, startPoint x: 483, startPoint y: 357, endPoint x: 495, endPoint y: 434, distance: 77.9
drag, startPoint x: 481, startPoint y: 351, endPoint x: 472, endPoint y: 339, distance: 15.0
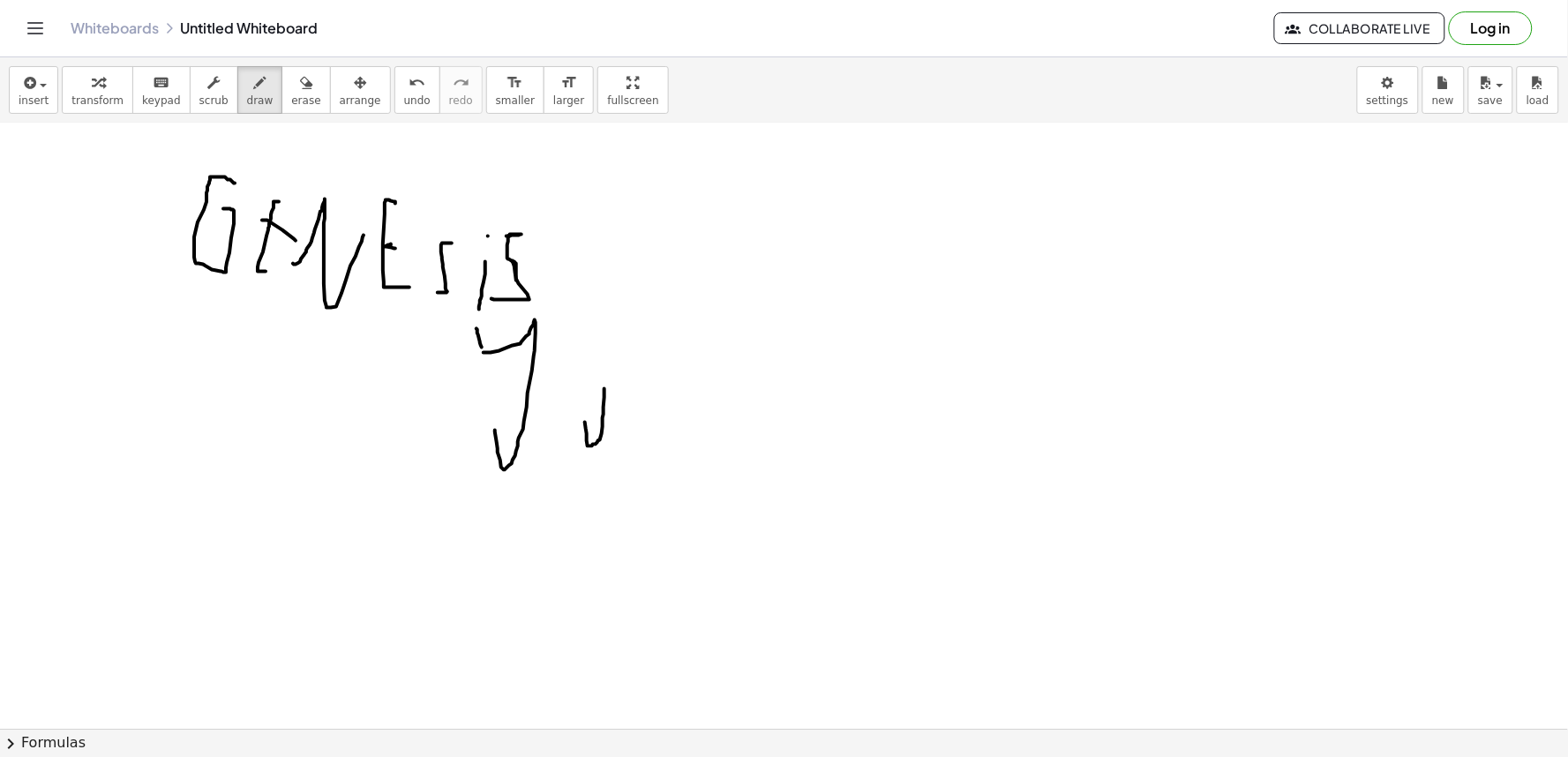
drag, startPoint x: 604, startPoint y: 392, endPoint x: 585, endPoint y: 421, distance: 34.7
drag, startPoint x: 612, startPoint y: 358, endPoint x: 642, endPoint y: 397, distance: 49.2
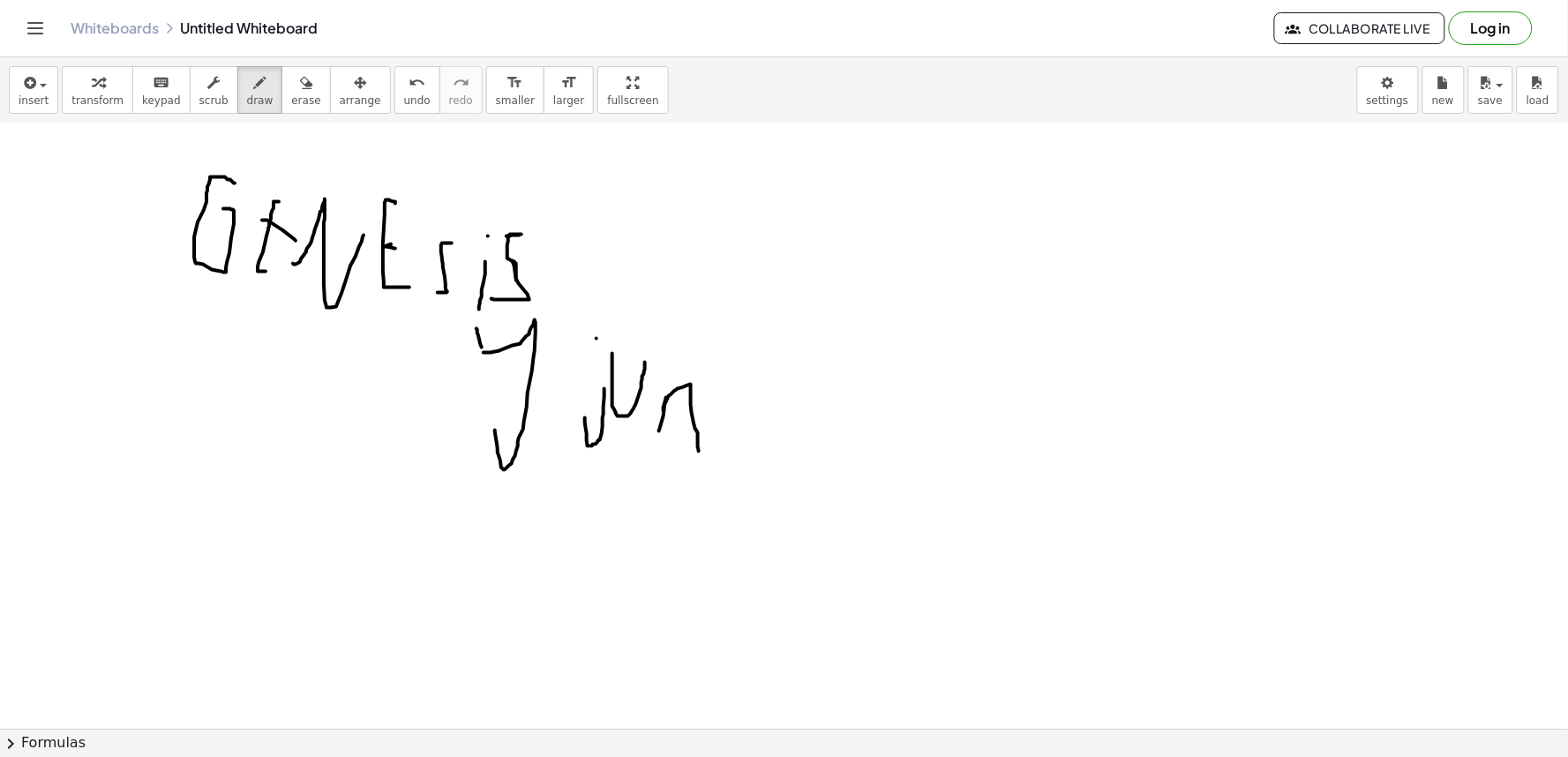
drag, startPoint x: 659, startPoint y: 435, endPoint x: 710, endPoint y: 453, distance: 54.1
drag, startPoint x: 714, startPoint y: 451, endPoint x: 720, endPoint y: 397, distance: 54.3
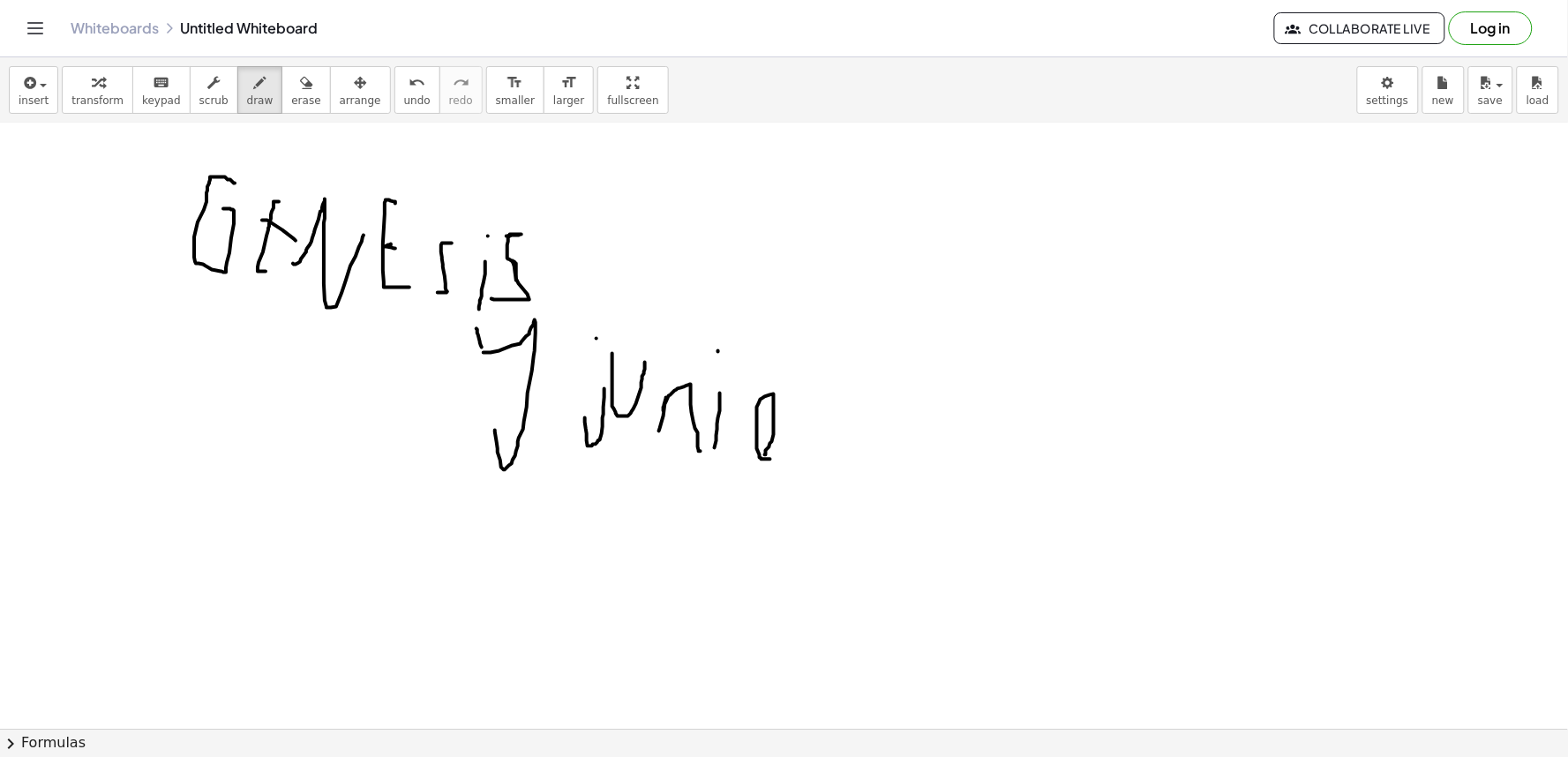
drag, startPoint x: 791, startPoint y: 437, endPoint x: 813, endPoint y: 416, distance: 30.4
drag, startPoint x: 241, startPoint y: 490, endPoint x: 232, endPoint y: 534, distance: 44.9
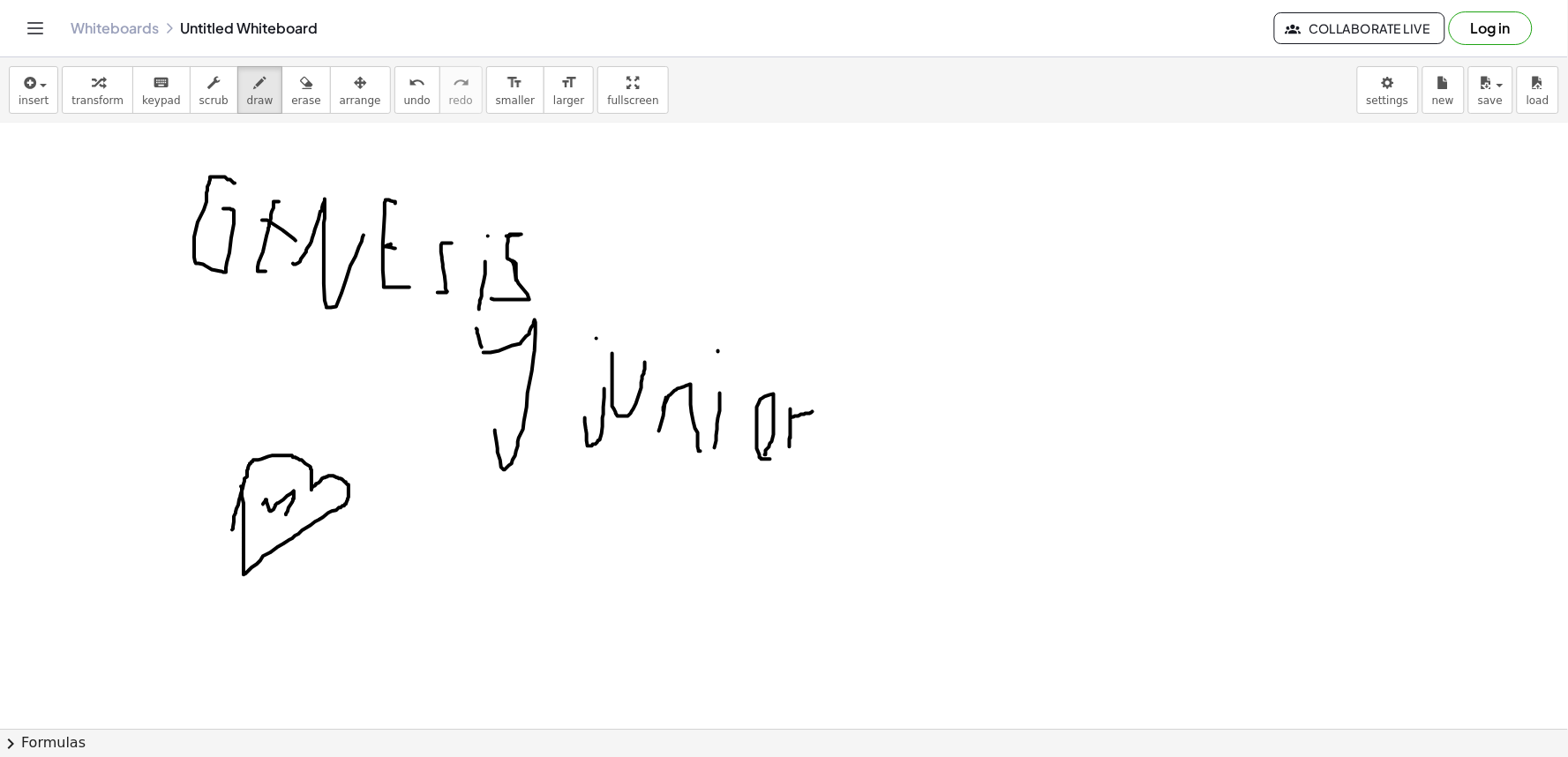
drag, startPoint x: 266, startPoint y: 504, endPoint x: 286, endPoint y: 519, distance: 25.0
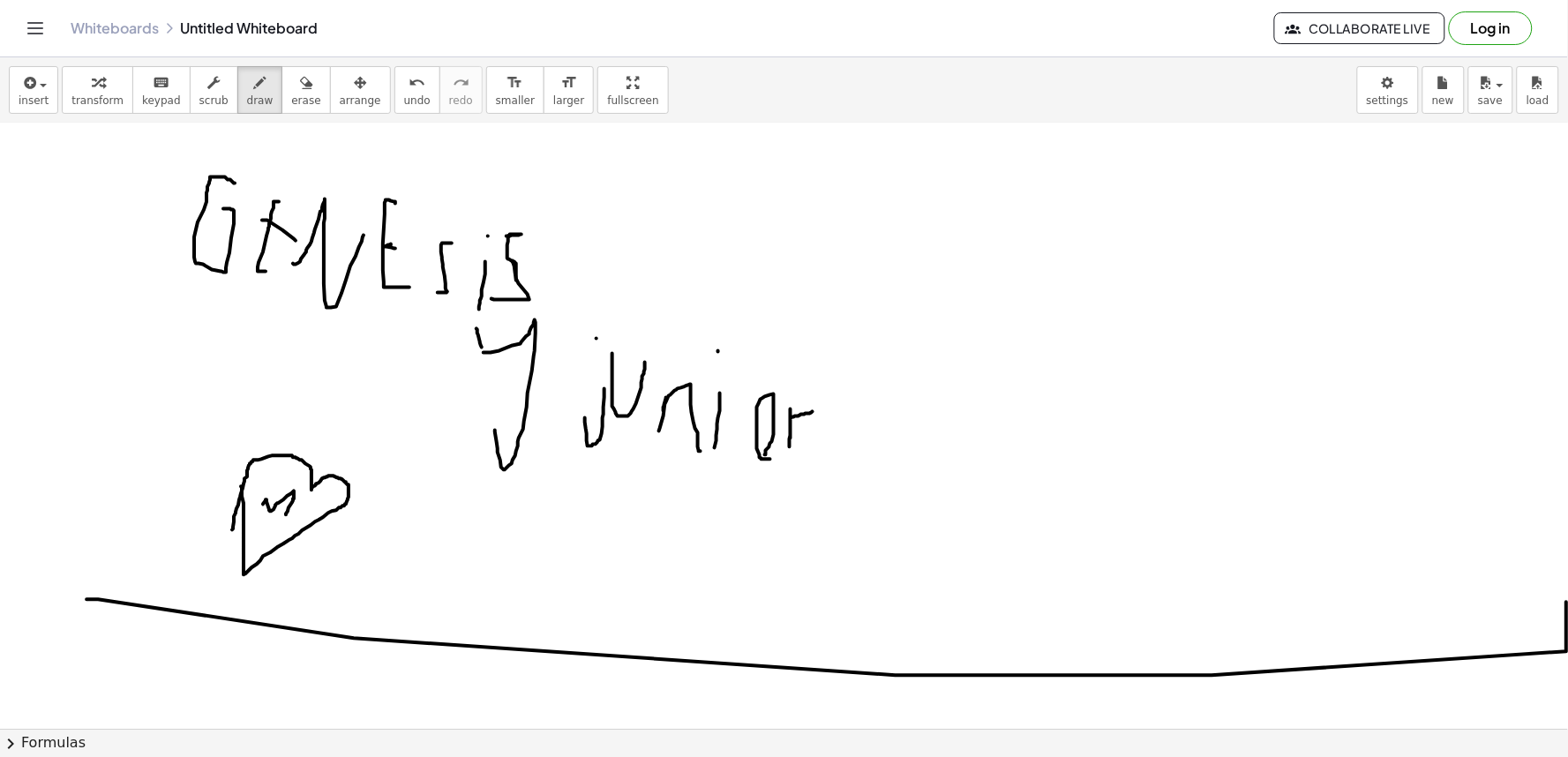
drag, startPoint x: 86, startPoint y: 603, endPoint x: 1075, endPoint y: 527, distance: 991.9
drag, startPoint x: 947, startPoint y: 274, endPoint x: 1004, endPoint y: 303, distance: 64.0
drag, startPoint x: 1015, startPoint y: 278, endPoint x: 1028, endPoint y: 285, distance: 14.8
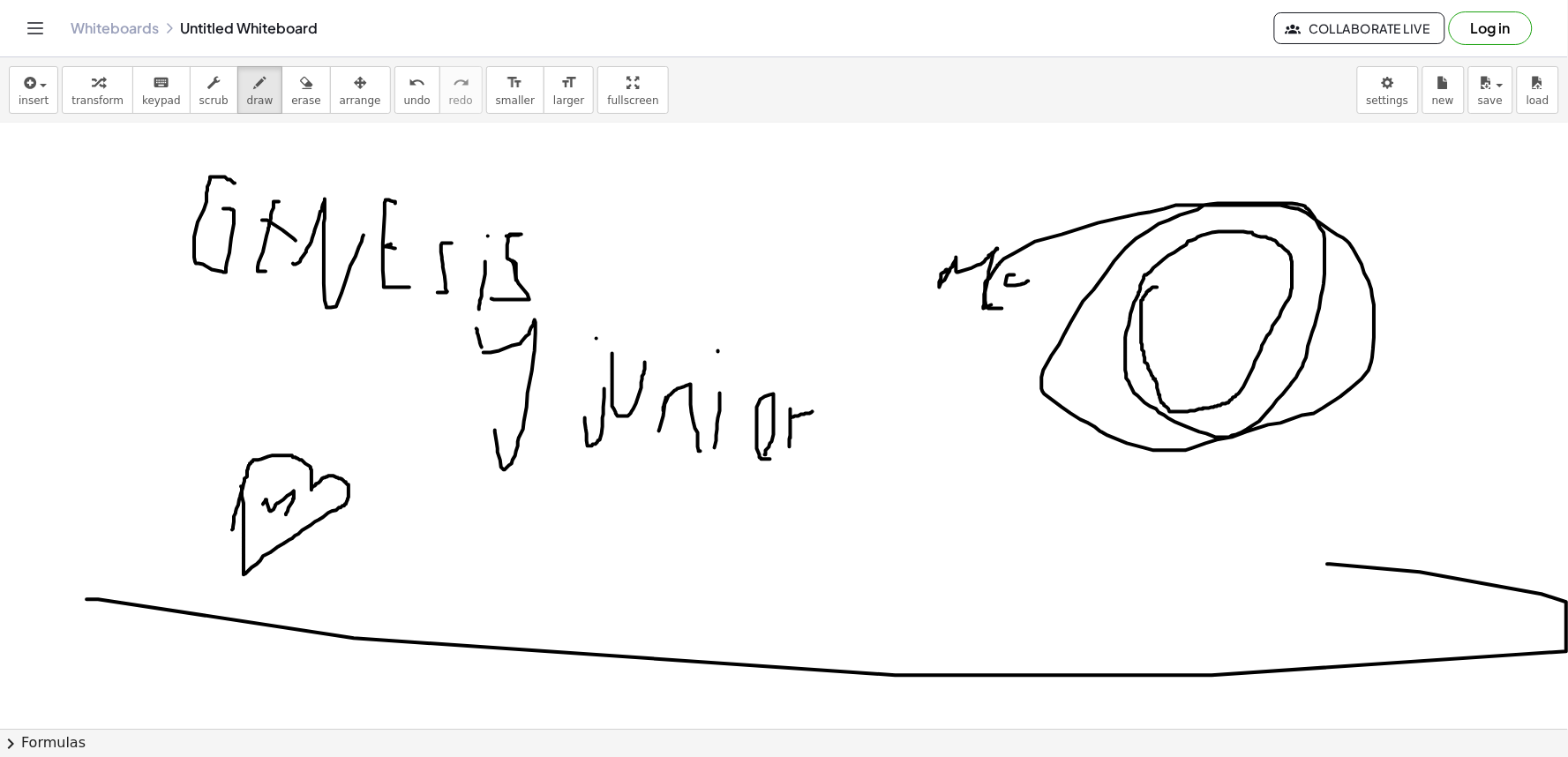
drag, startPoint x: 1158, startPoint y: 291, endPoint x: 510, endPoint y: 15, distance: 704.3
click at [404, 85] on div "undo" at bounding box center [417, 82] width 26 height 21
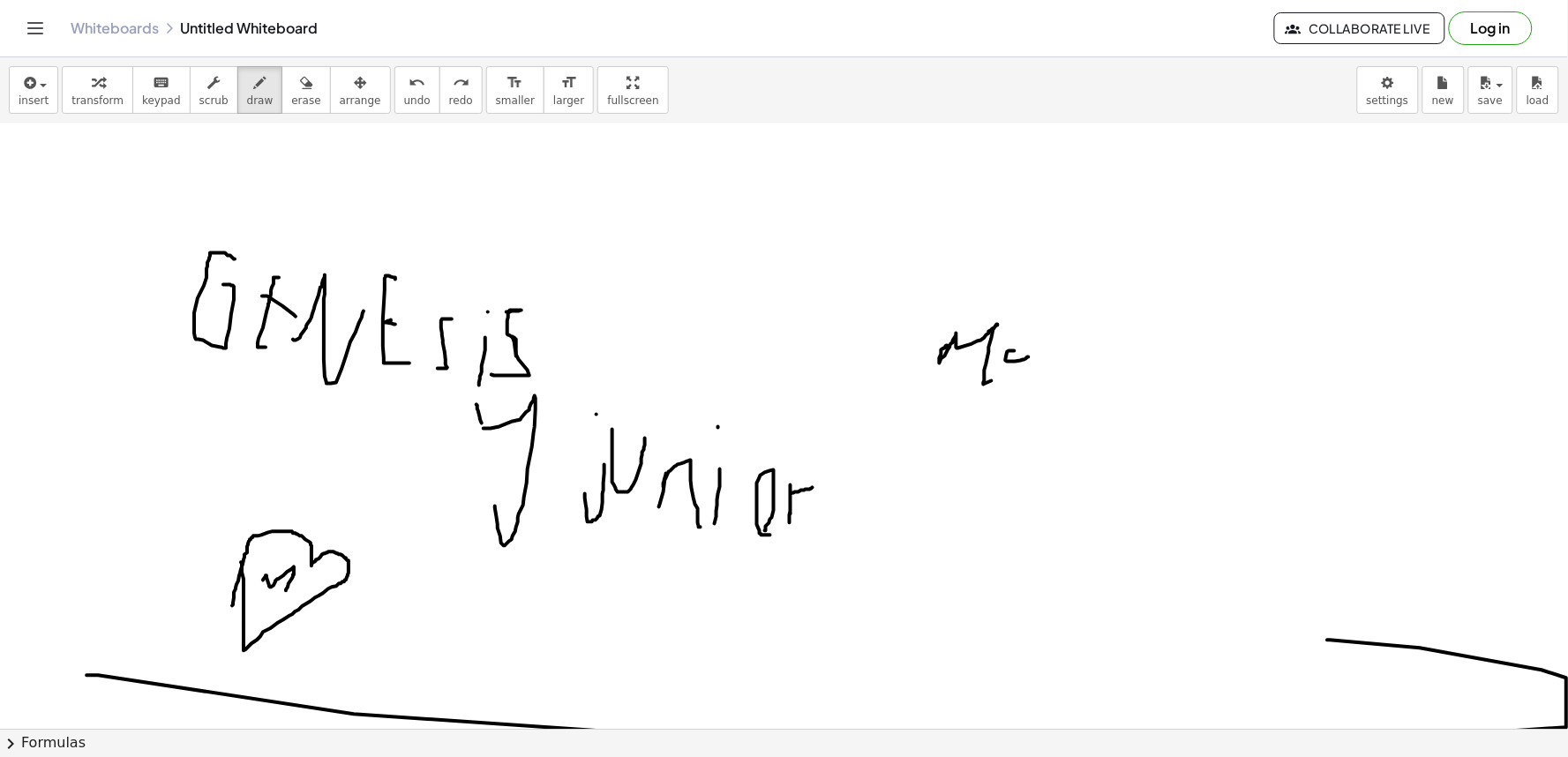
scroll to position [10581, 19]
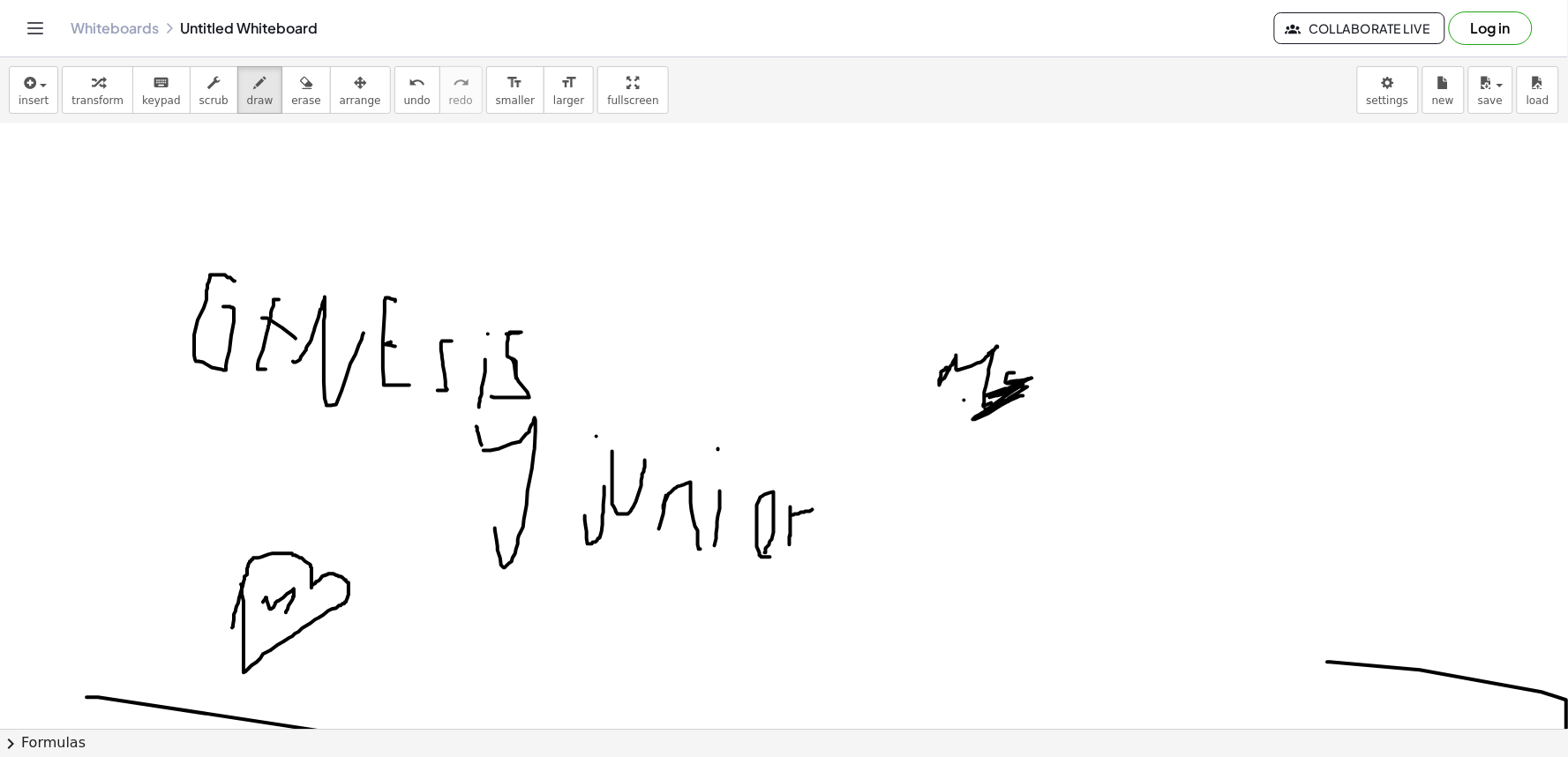
drag, startPoint x: 992, startPoint y: 395, endPoint x: 977, endPoint y: 398, distance: 15.3
drag, startPoint x: 977, startPoint y: 398, endPoint x: 1029, endPoint y: 397, distance: 52.0
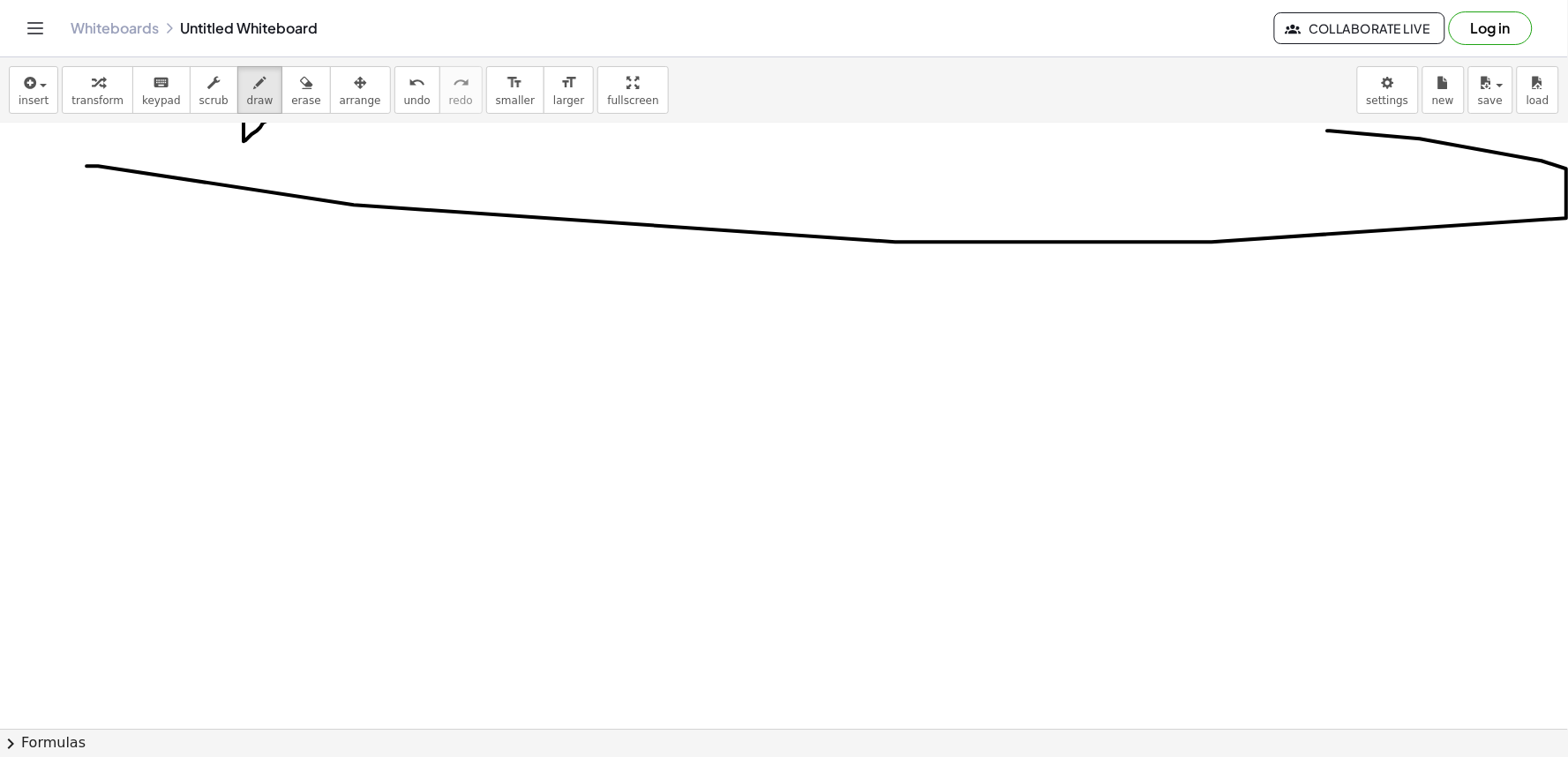
scroll to position [11305, 19]
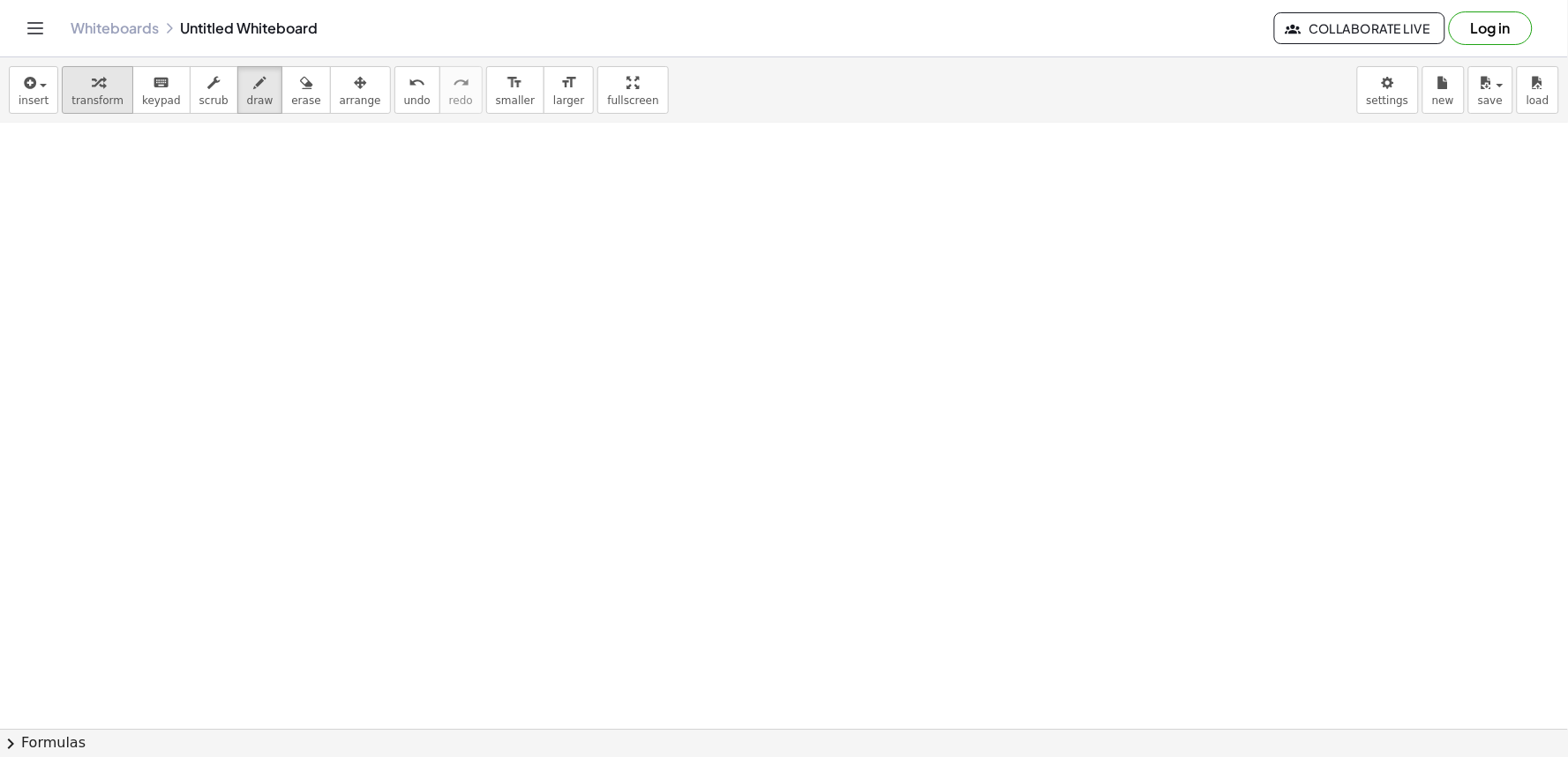
click at [93, 96] on span "transform" at bounding box center [97, 101] width 52 height 13
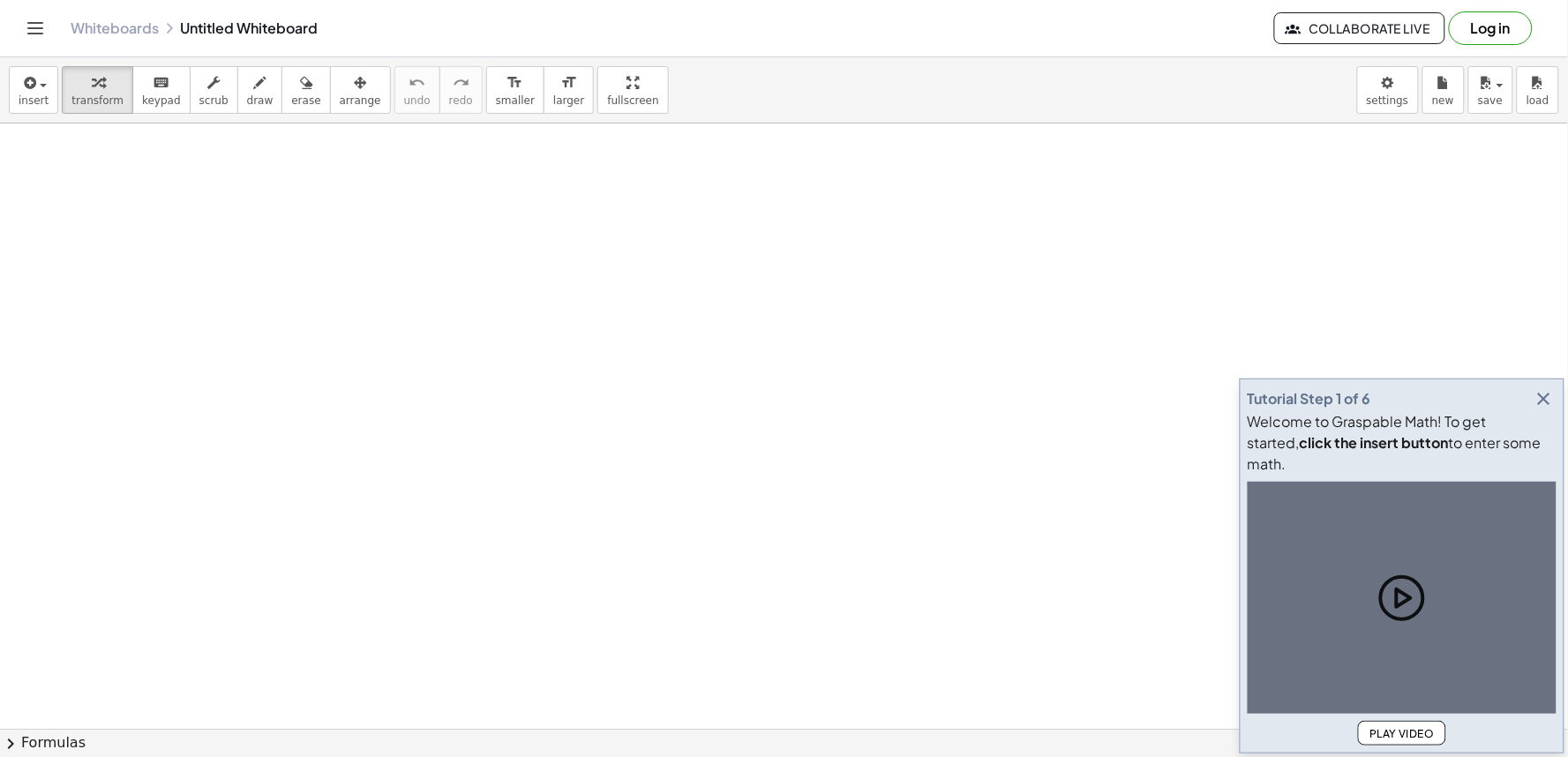
click at [1542, 409] on icon "button" at bounding box center [1543, 399] width 21 height 21
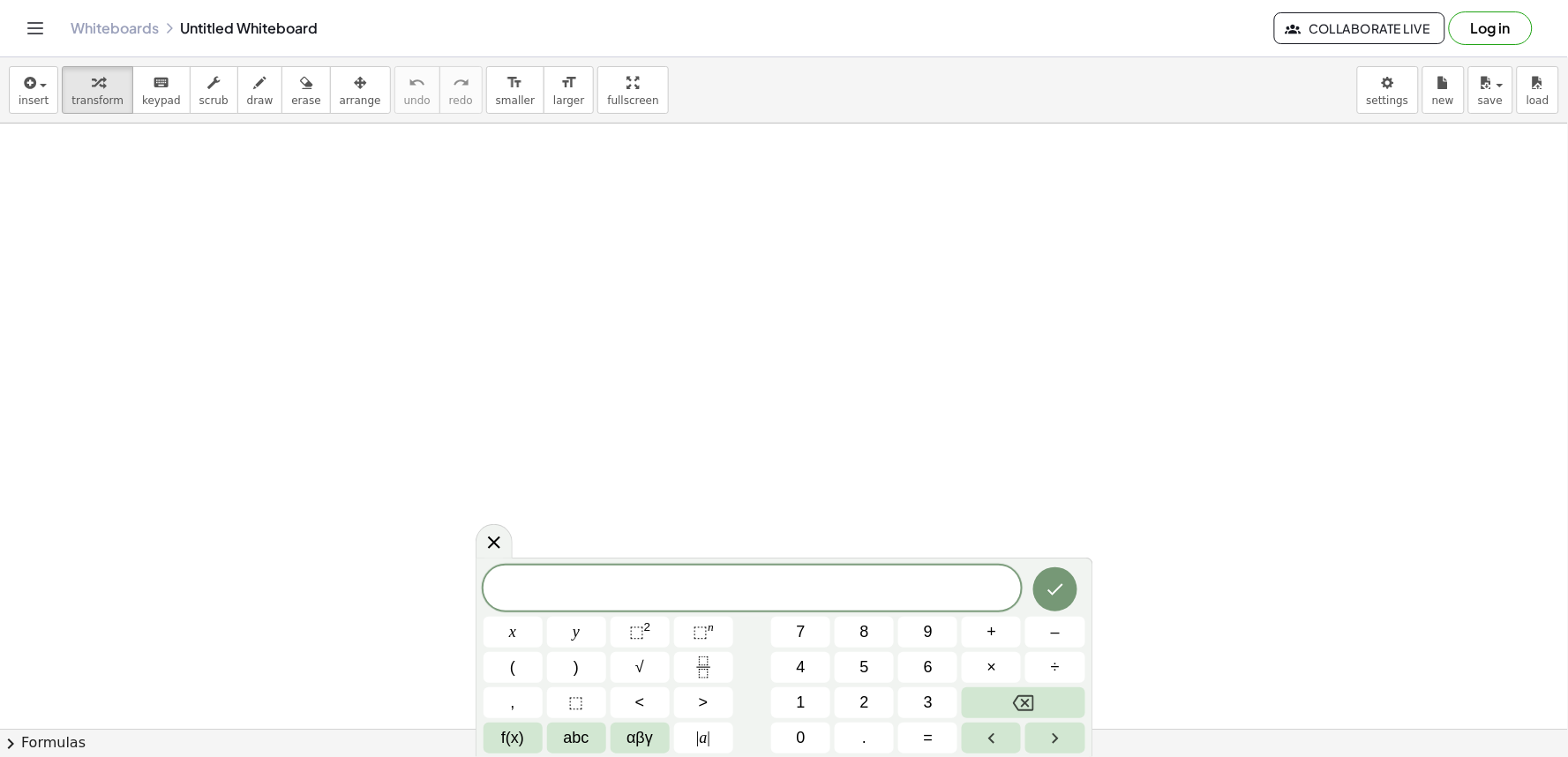
drag, startPoint x: 1542, startPoint y: 419, endPoint x: 1396, endPoint y: 346, distance: 163.2
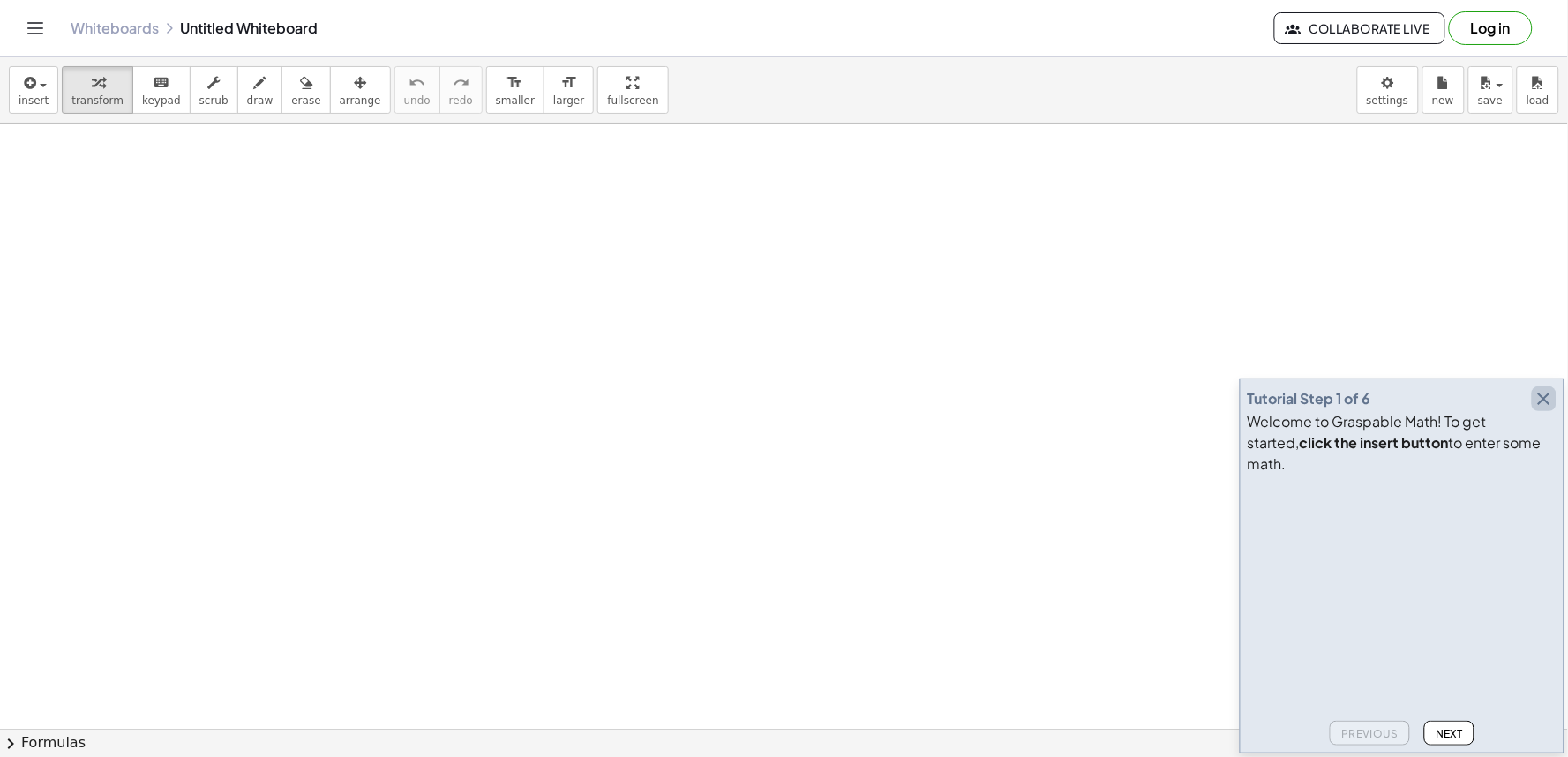
click at [1543, 409] on icon "button" at bounding box center [1543, 399] width 21 height 21
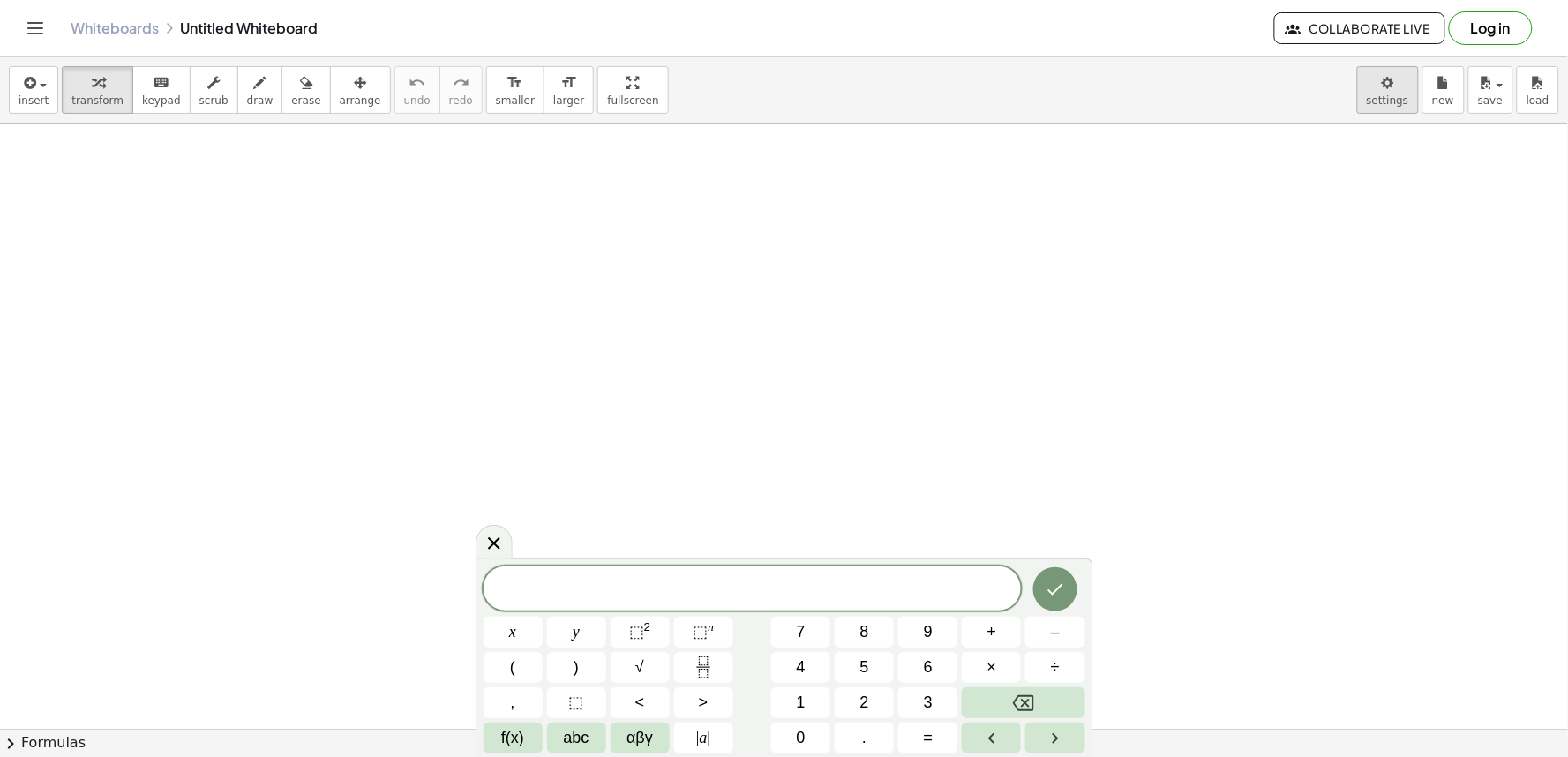
click at [1400, 92] on body "Graspable Math Activities Get Started Activity Bank Assigned Work Classes White…" at bounding box center [784, 378] width 1568 height 757
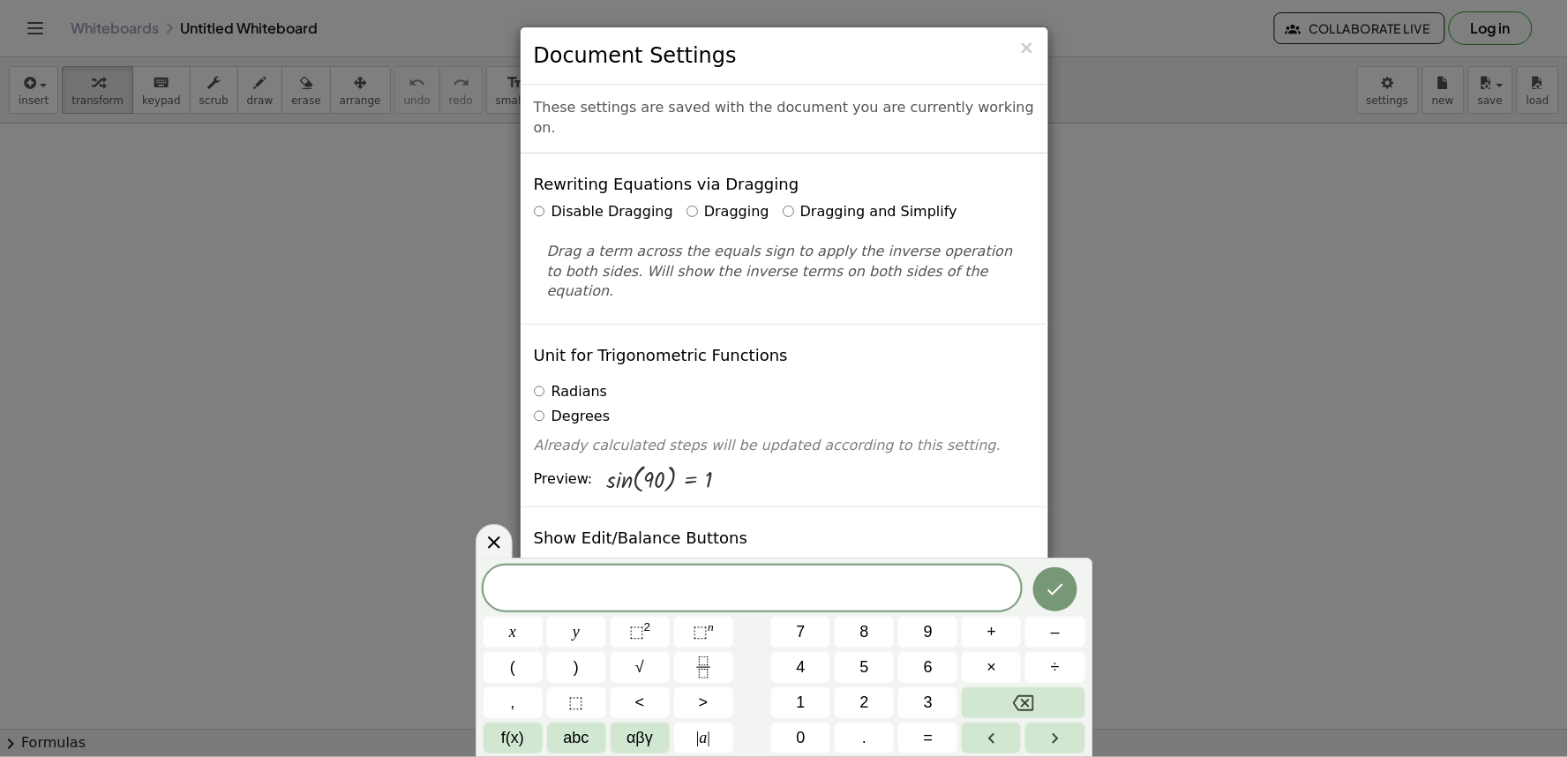
click at [1219, 609] on div "× Document Settings These settings are saved with the document you are currentl…" at bounding box center [784, 378] width 1568 height 757
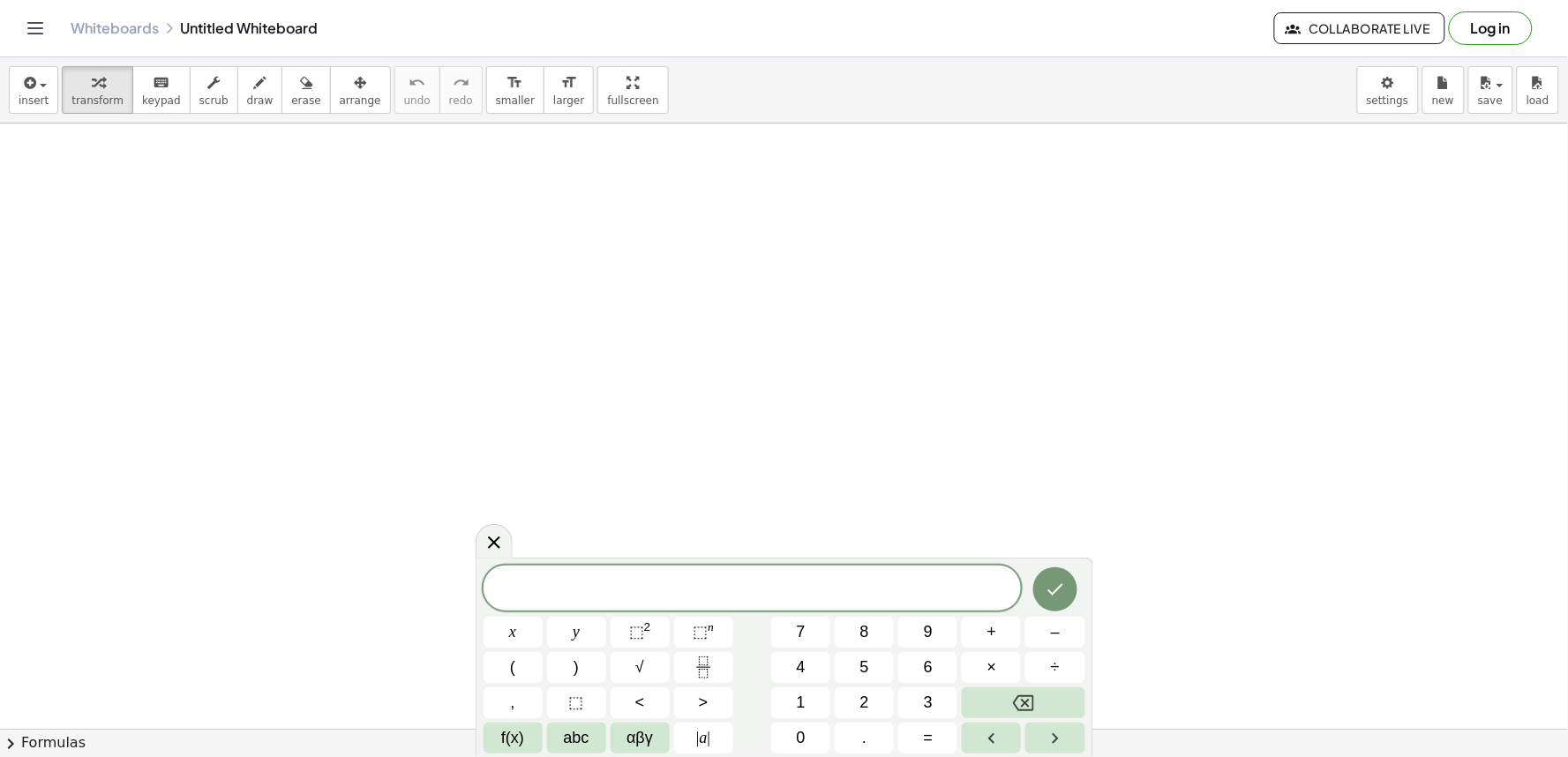
drag, startPoint x: 1085, startPoint y: 602, endPoint x: 1148, endPoint y: 569, distance: 71.1
click at [1096, 600] on body "Graspable Math Activities Get Started Activity Bank Assigned Work Classes White…" at bounding box center [784, 378] width 1568 height 757
click at [486, 538] on icon at bounding box center [493, 542] width 21 height 21
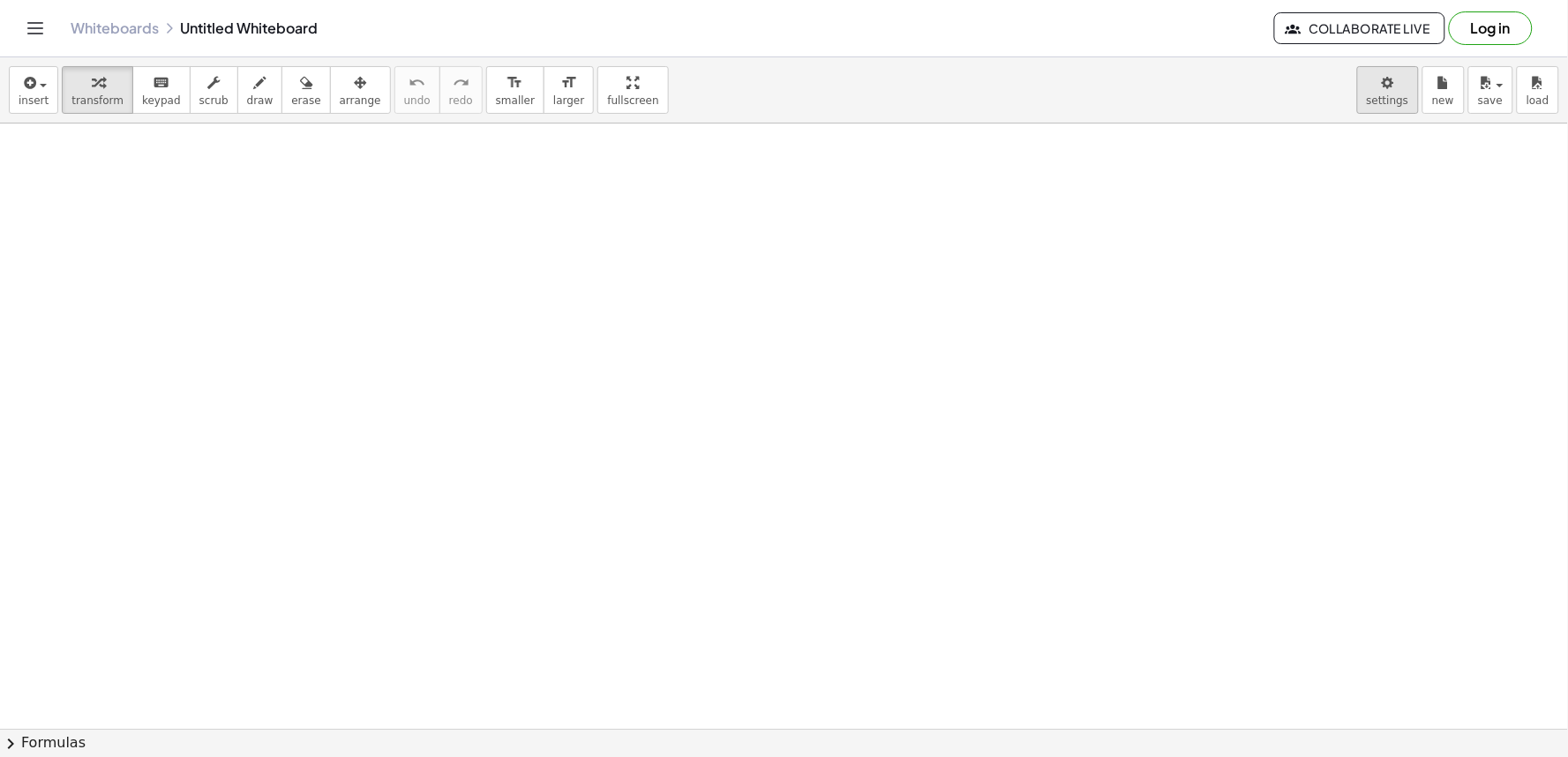
click at [1381, 93] on body "Graspable Math Activities Get Started Activity Bank Assigned Work Classes White…" at bounding box center [784, 378] width 1568 height 757
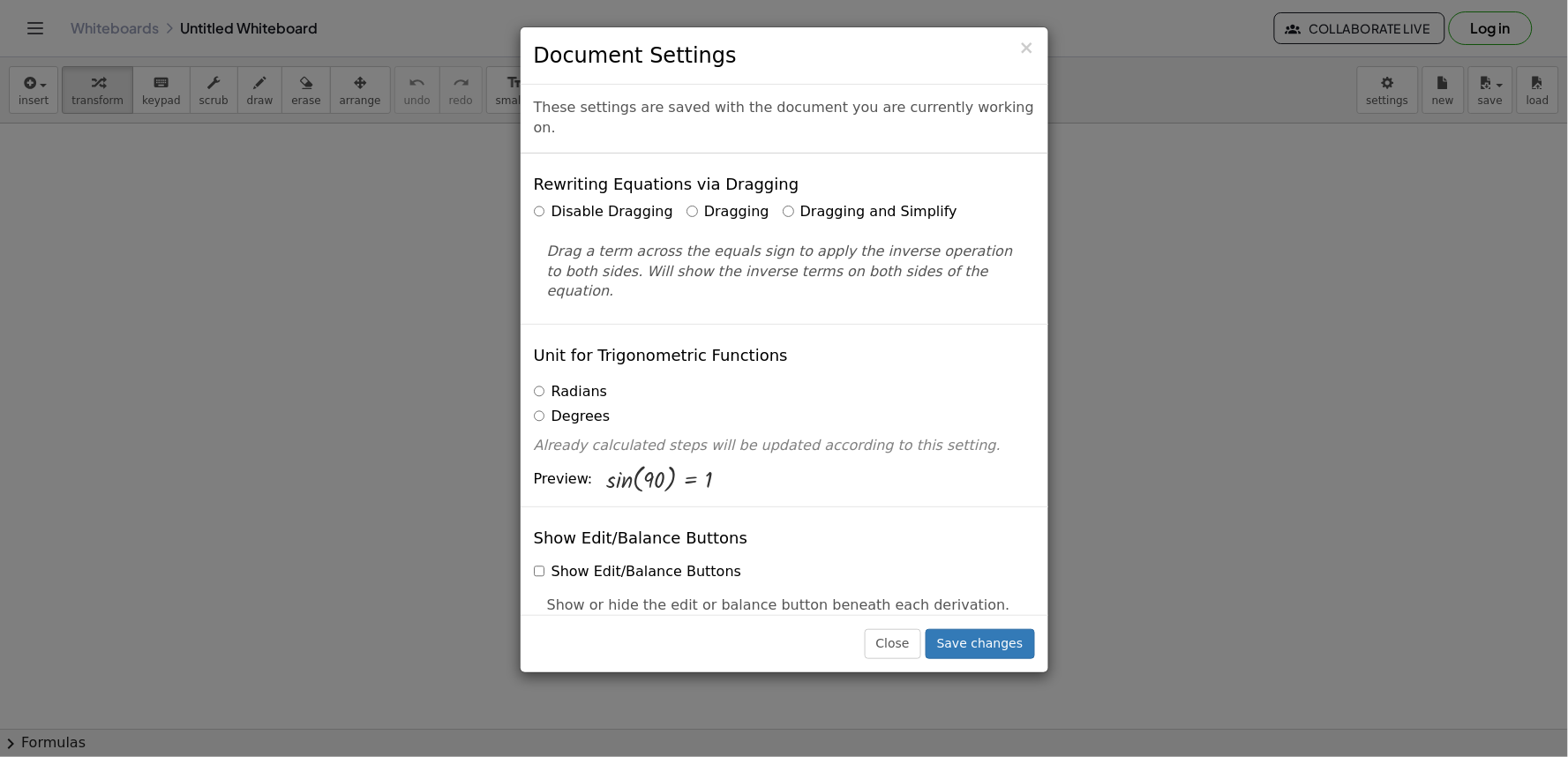
click at [804, 202] on label "Dragging and Simplify" at bounding box center [870, 212] width 175 height 20
click at [783, 202] on label "Dragging and Simplify" at bounding box center [870, 212] width 175 height 20
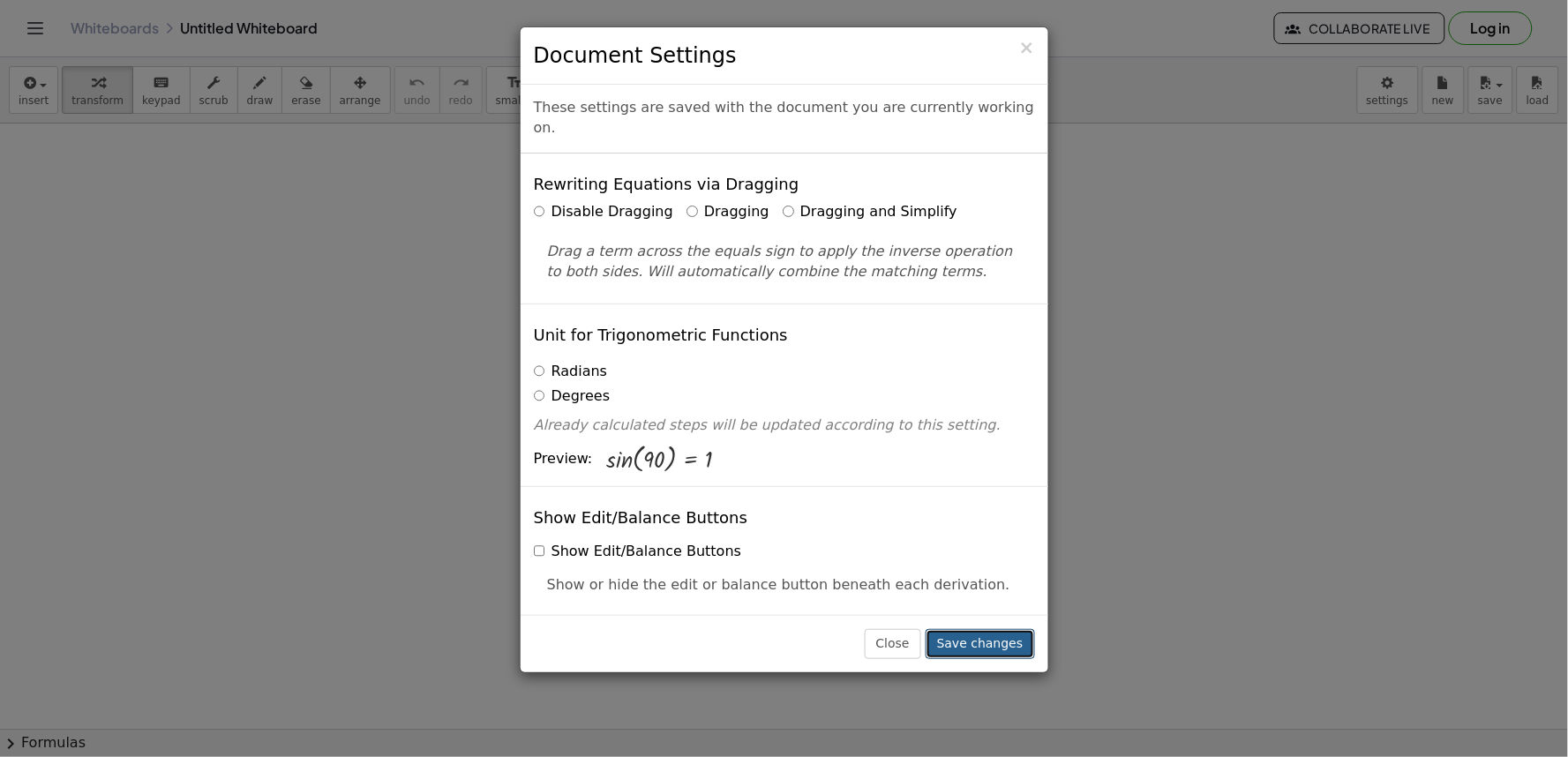
click at [999, 656] on button "Save changes" at bounding box center [980, 643] width 109 height 30
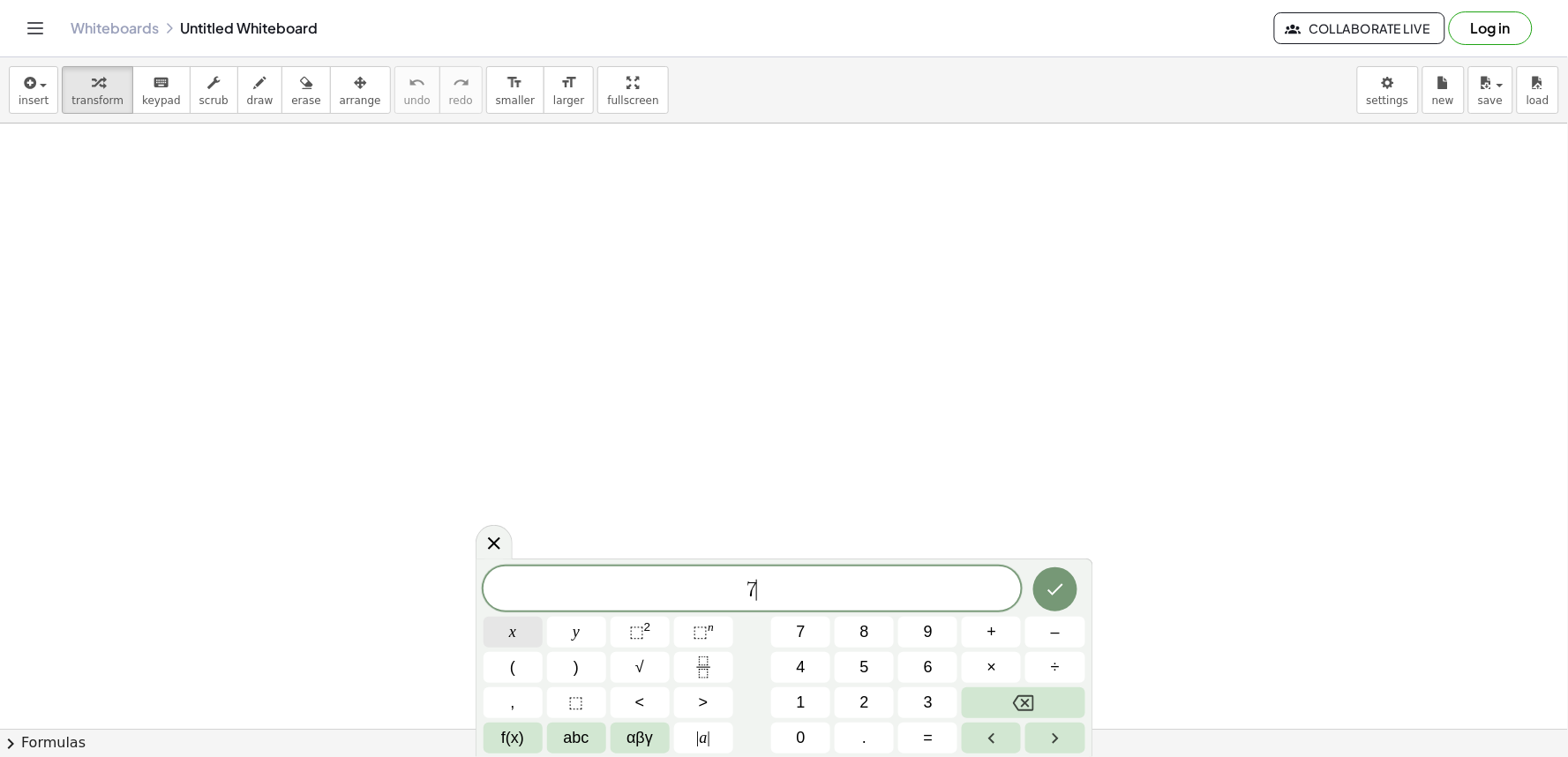
click at [521, 630] on button "x" at bounding box center [512, 632] width 59 height 31
click at [536, 622] on button "x" at bounding box center [512, 632] width 59 height 31
click at [1054, 632] on span "–" at bounding box center [1056, 632] width 9 height 24
click at [919, 742] on button "=" at bounding box center [927, 738] width 59 height 31
click at [865, 709] on span "2" at bounding box center [865, 702] width 9 height 24
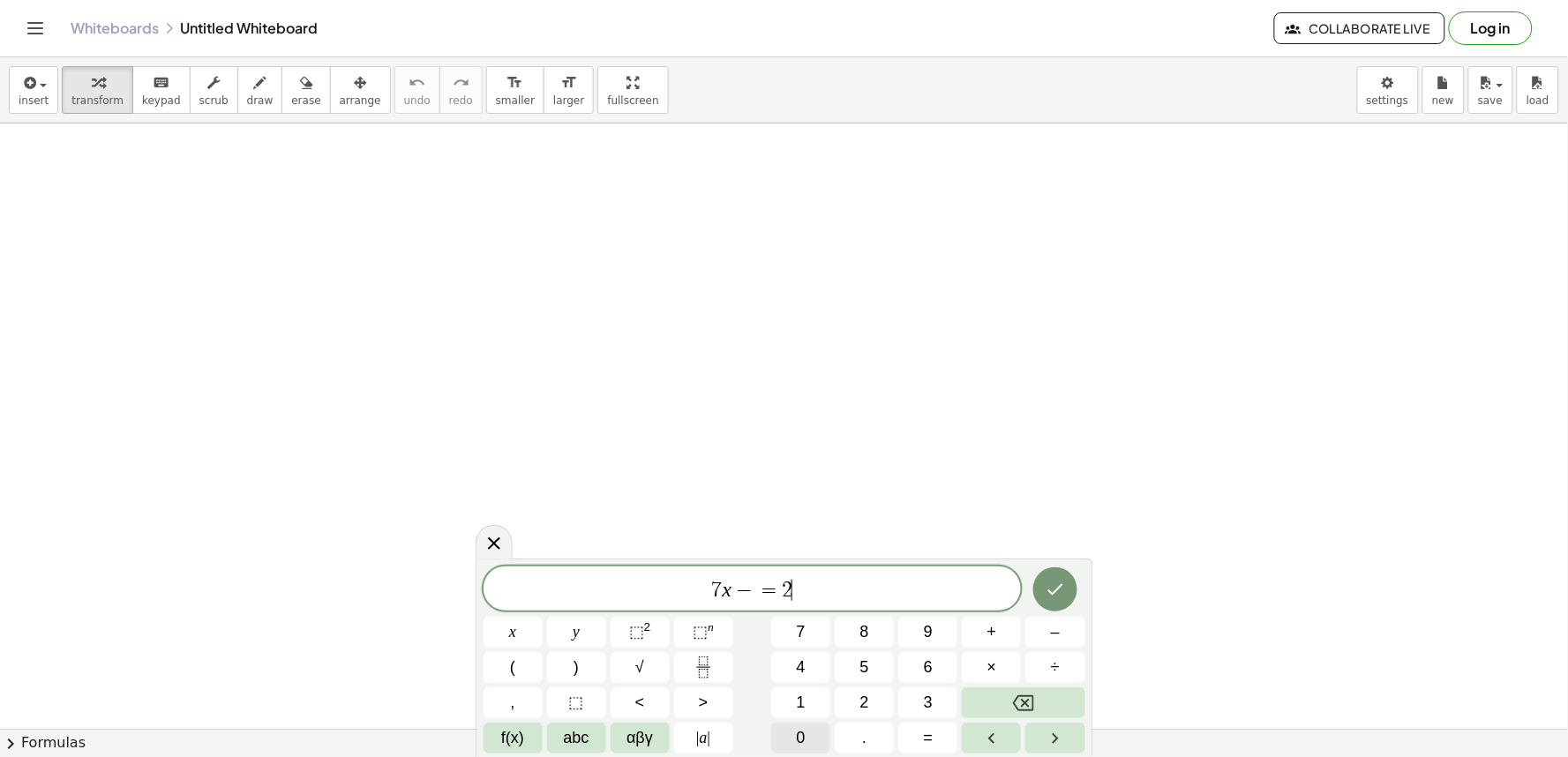
click at [804, 737] on span "0" at bounding box center [801, 738] width 9 height 24
click at [744, 586] on span "−" at bounding box center [739, 590] width 25 height 21
click at [1038, 587] on button "Done" at bounding box center [1055, 589] width 44 height 44
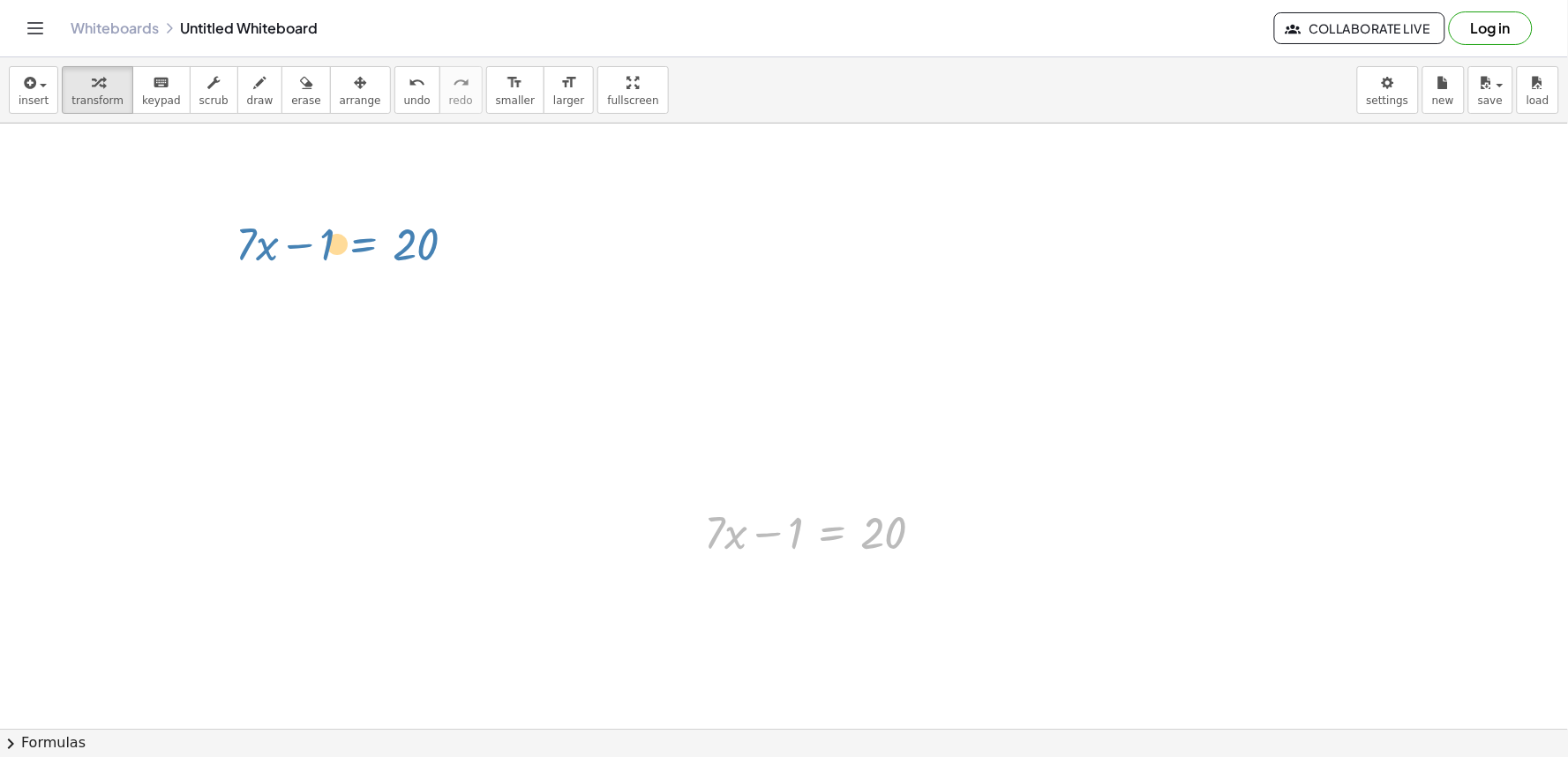
drag, startPoint x: 826, startPoint y: 536, endPoint x: 359, endPoint y: 247, distance: 549.2
drag, startPoint x: 843, startPoint y: 533, endPoint x: 277, endPoint y: 336, distance: 599.3
drag, startPoint x: 768, startPoint y: 550, endPoint x: 751, endPoint y: 560, distance: 19.7
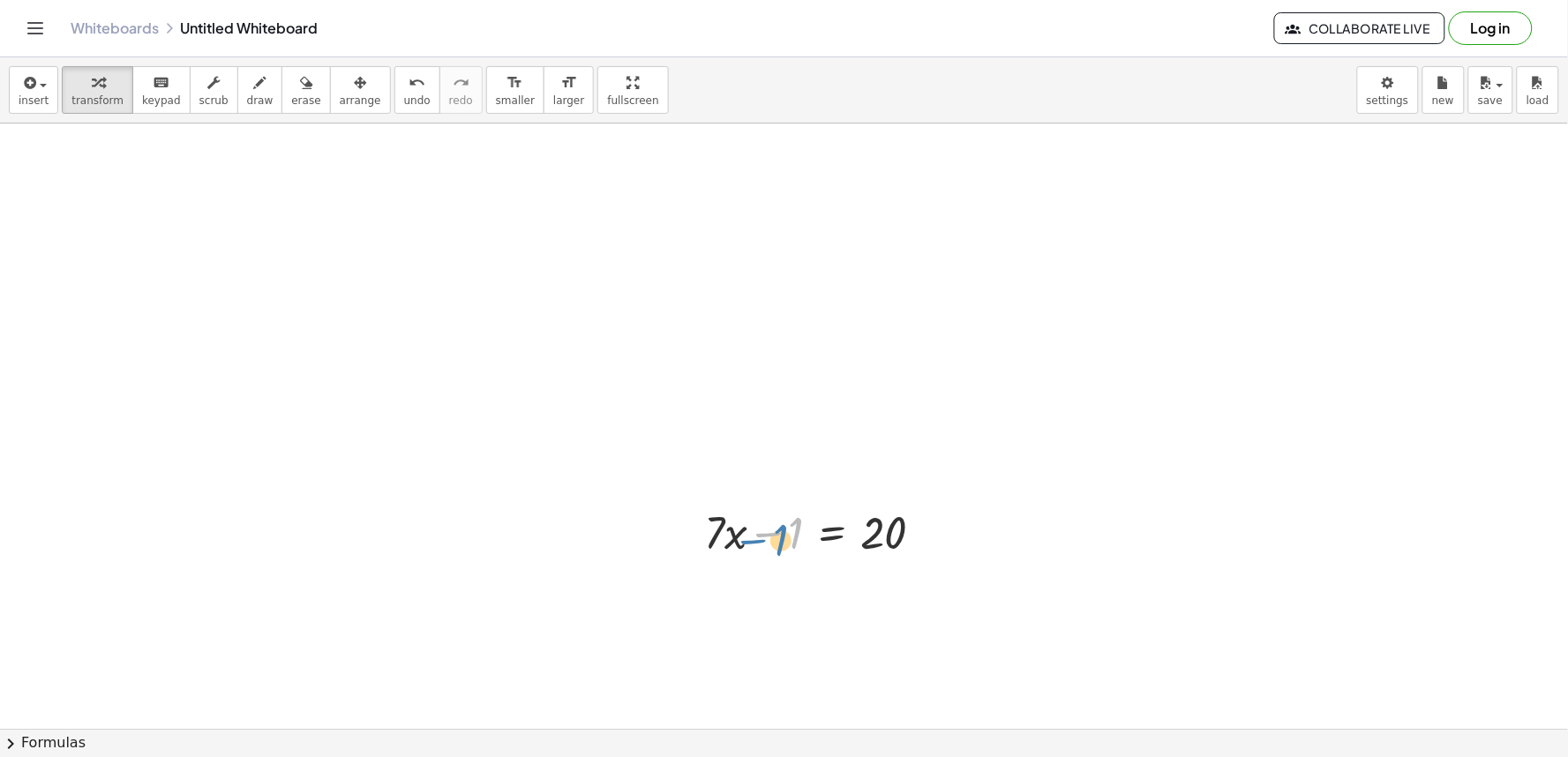
click at [751, 560] on div at bounding box center [821, 531] width 251 height 60
drag, startPoint x: 690, startPoint y: 549, endPoint x: 486, endPoint y: 205, distance: 399.9
click at [486, 205] on div at bounding box center [484, 182] width 26 height 69
drag, startPoint x: 588, startPoint y: 186, endPoint x: 783, endPoint y: 197, distance: 195.3
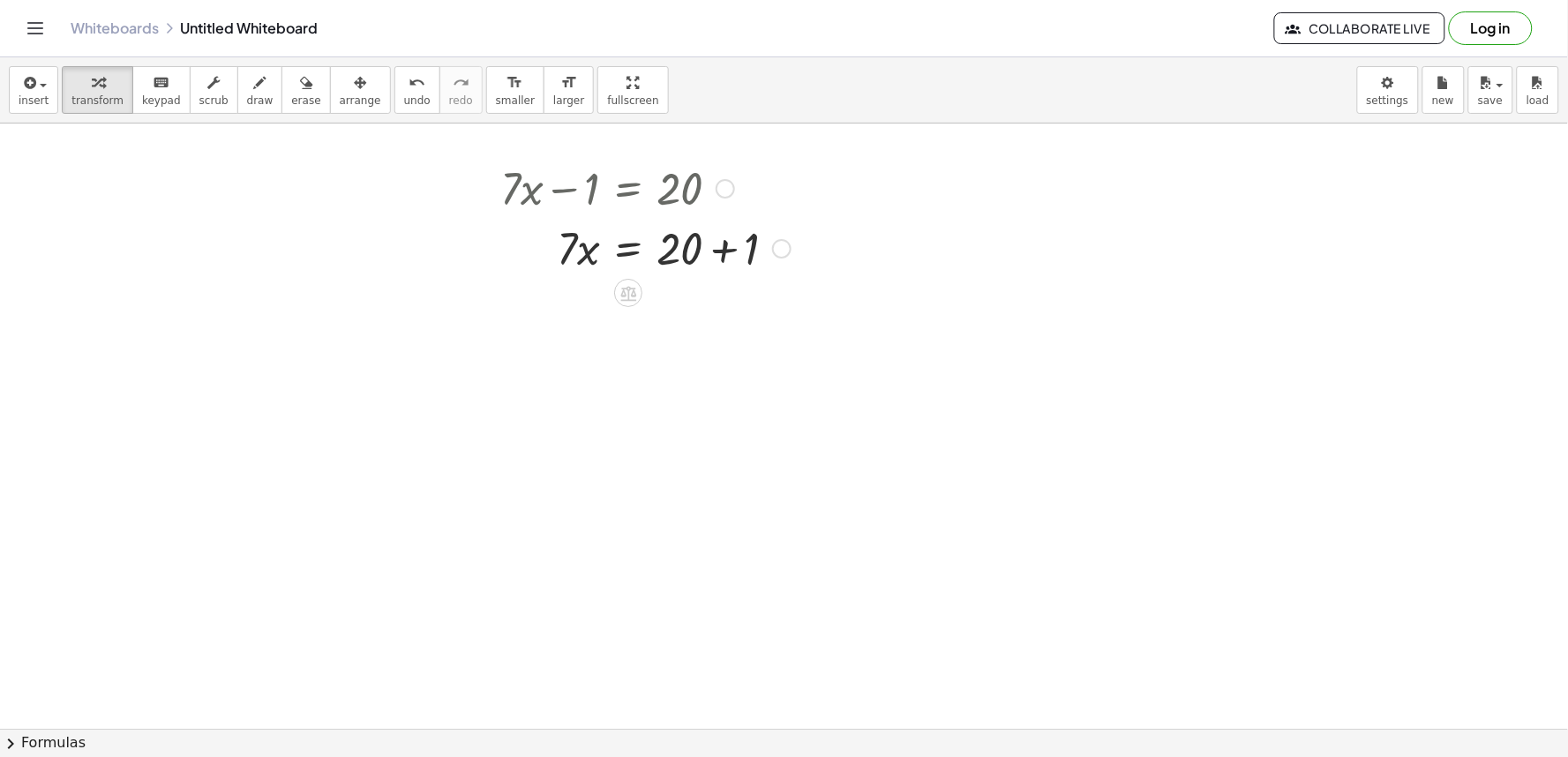
click at [719, 248] on div at bounding box center [645, 247] width 308 height 60
click at [619, 318] on div at bounding box center [645, 307] width 308 height 60
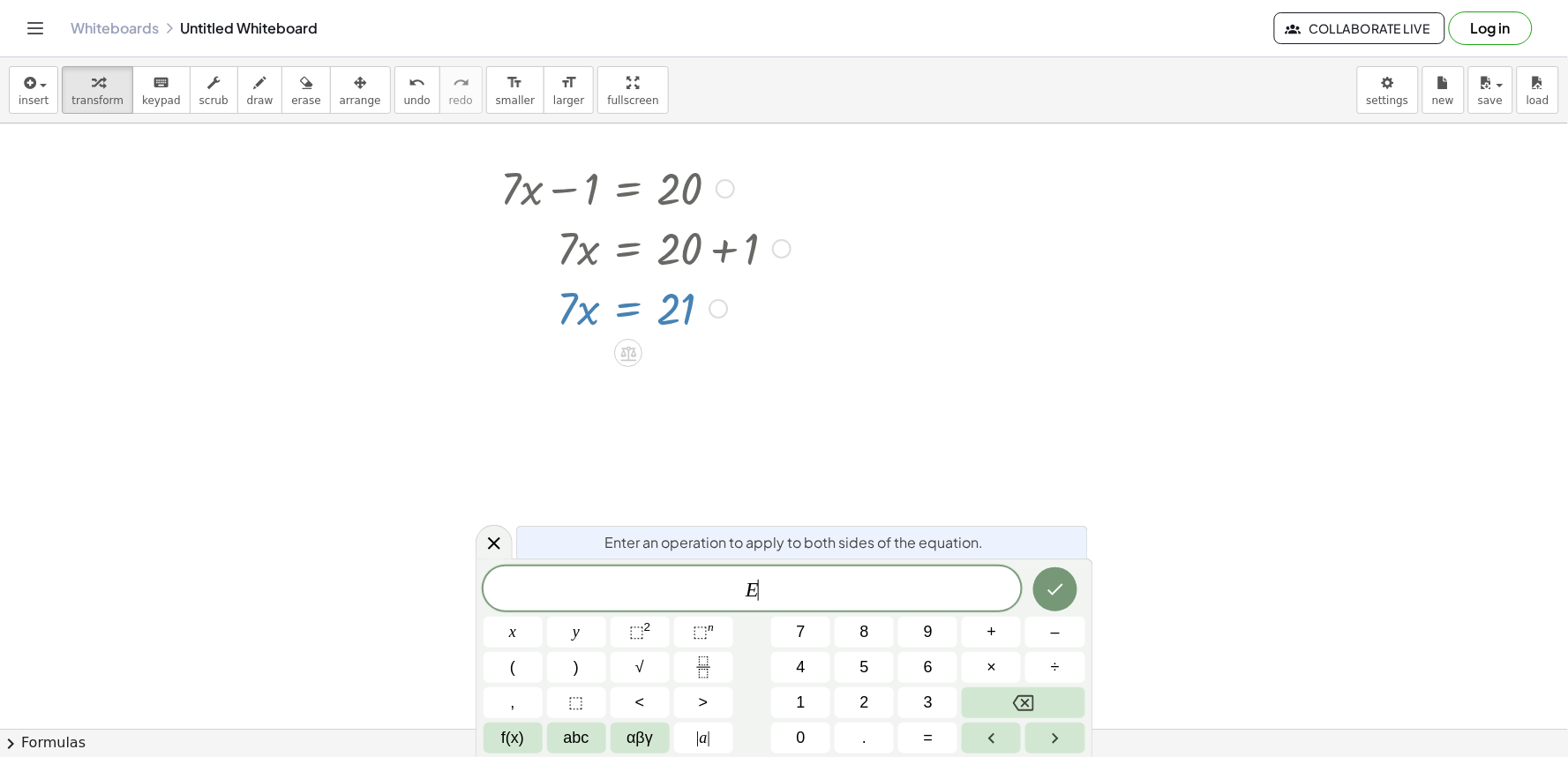
click at [578, 325] on div at bounding box center [645, 307] width 308 height 60
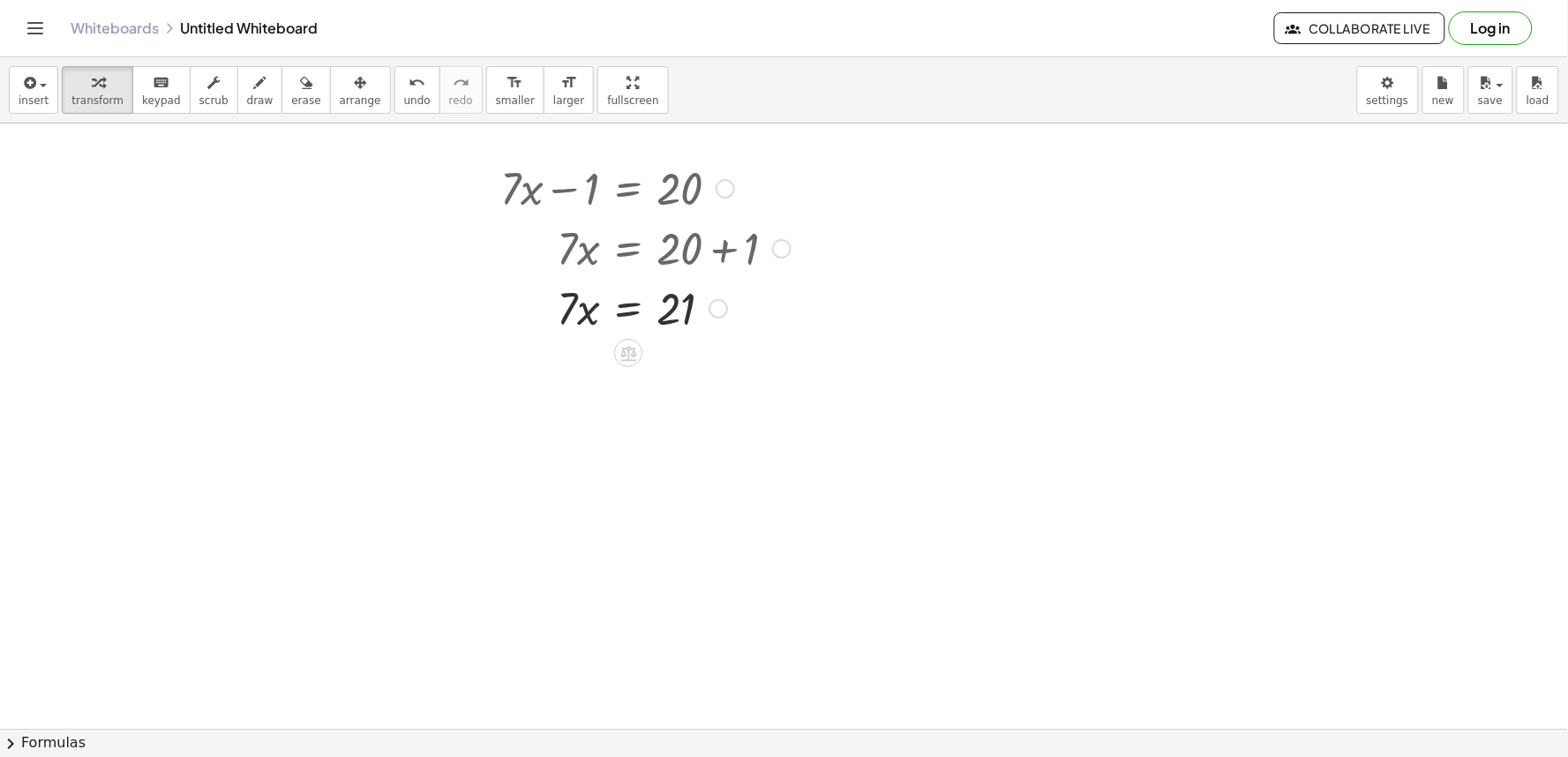
click at [581, 316] on div at bounding box center [645, 307] width 308 height 60
click at [681, 321] on div at bounding box center [645, 307] width 308 height 60
drag, startPoint x: 561, startPoint y: 307, endPoint x: 703, endPoint y: 314, distance: 142.2
click at [703, 314] on div at bounding box center [645, 307] width 308 height 60
drag, startPoint x: 582, startPoint y: 395, endPoint x: 660, endPoint y: 395, distance: 78.0
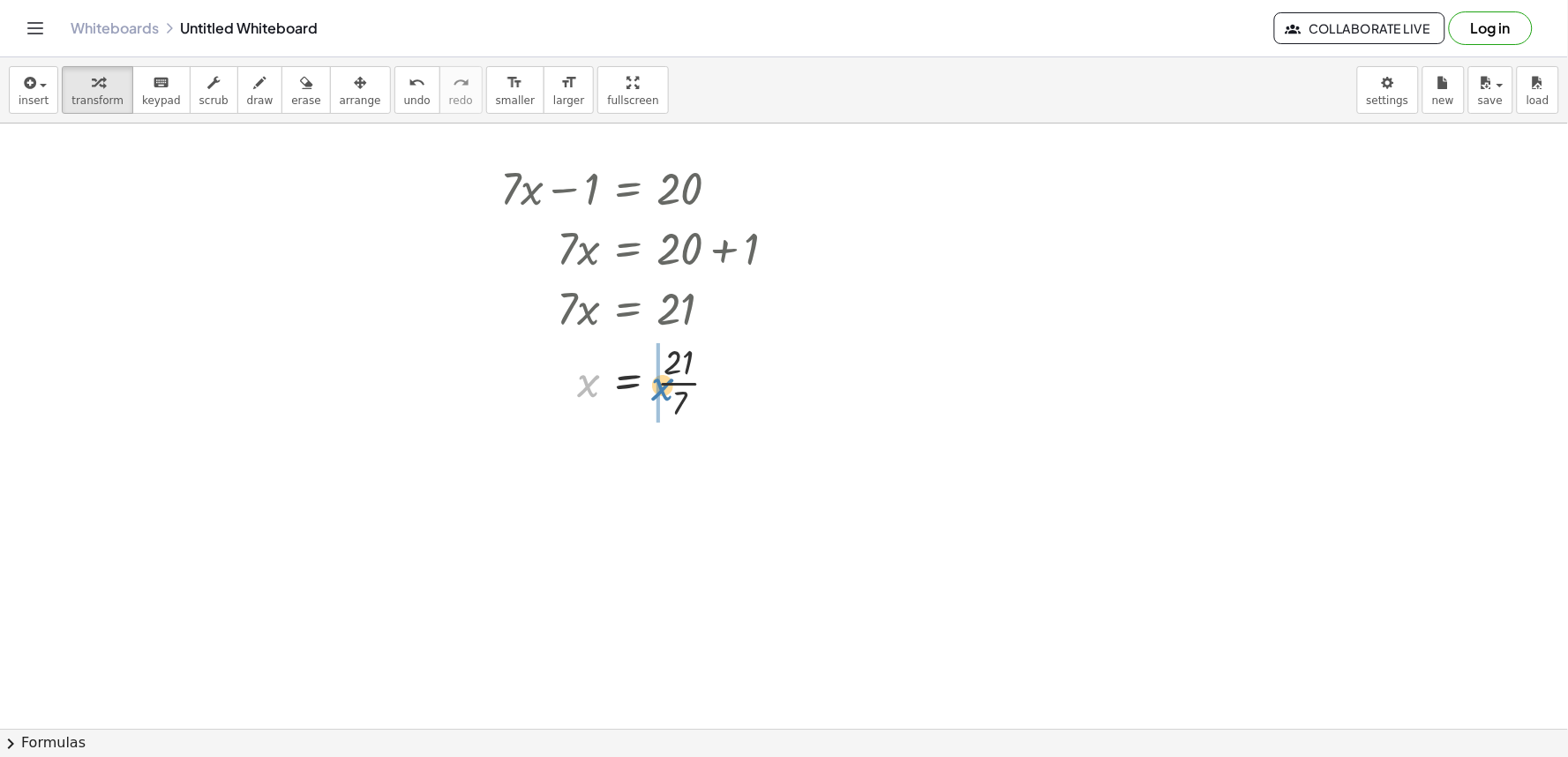
click at [660, 395] on div at bounding box center [645, 380] width 308 height 88
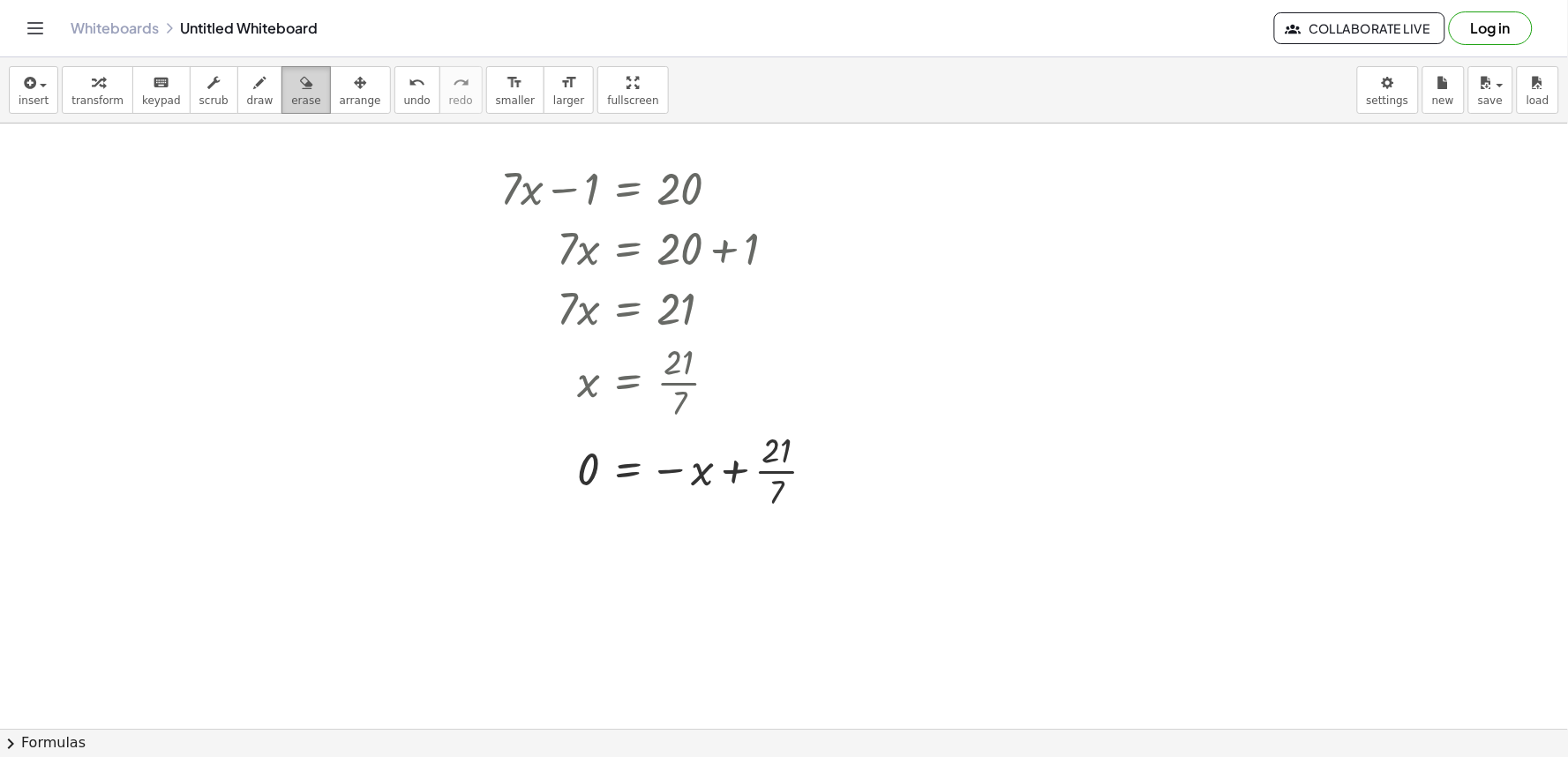
click at [291, 98] on span "erase" at bounding box center [306, 101] width 29 height 13
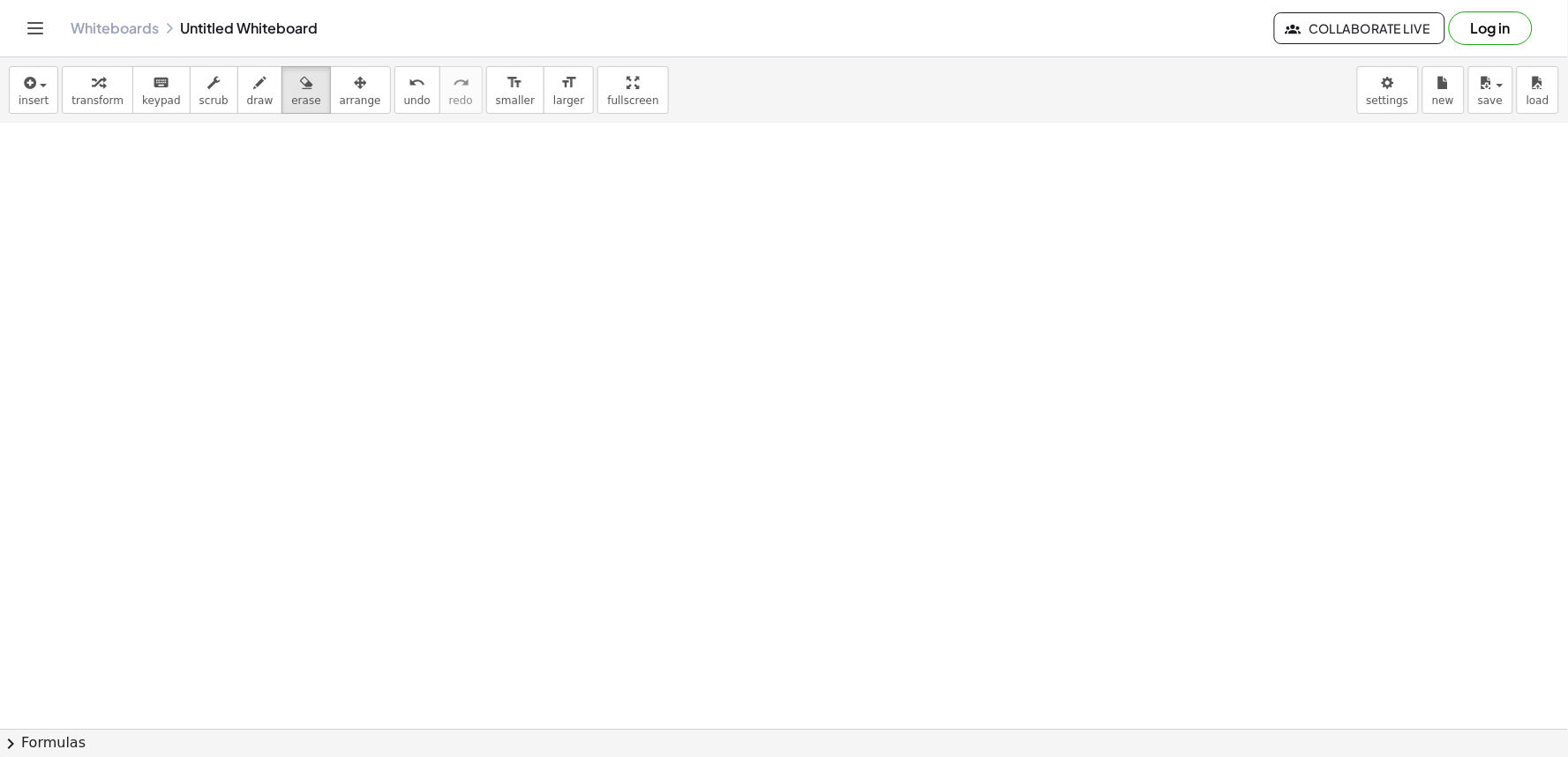
scroll to position [507, 0]
click at [301, 241] on div at bounding box center [784, 221] width 1568 height 1211
click at [542, 474] on div at bounding box center [784, 221] width 1568 height 1211
click at [654, 606] on div at bounding box center [784, 221] width 1568 height 1211
click at [682, 647] on div at bounding box center [784, 221] width 1568 height 1211
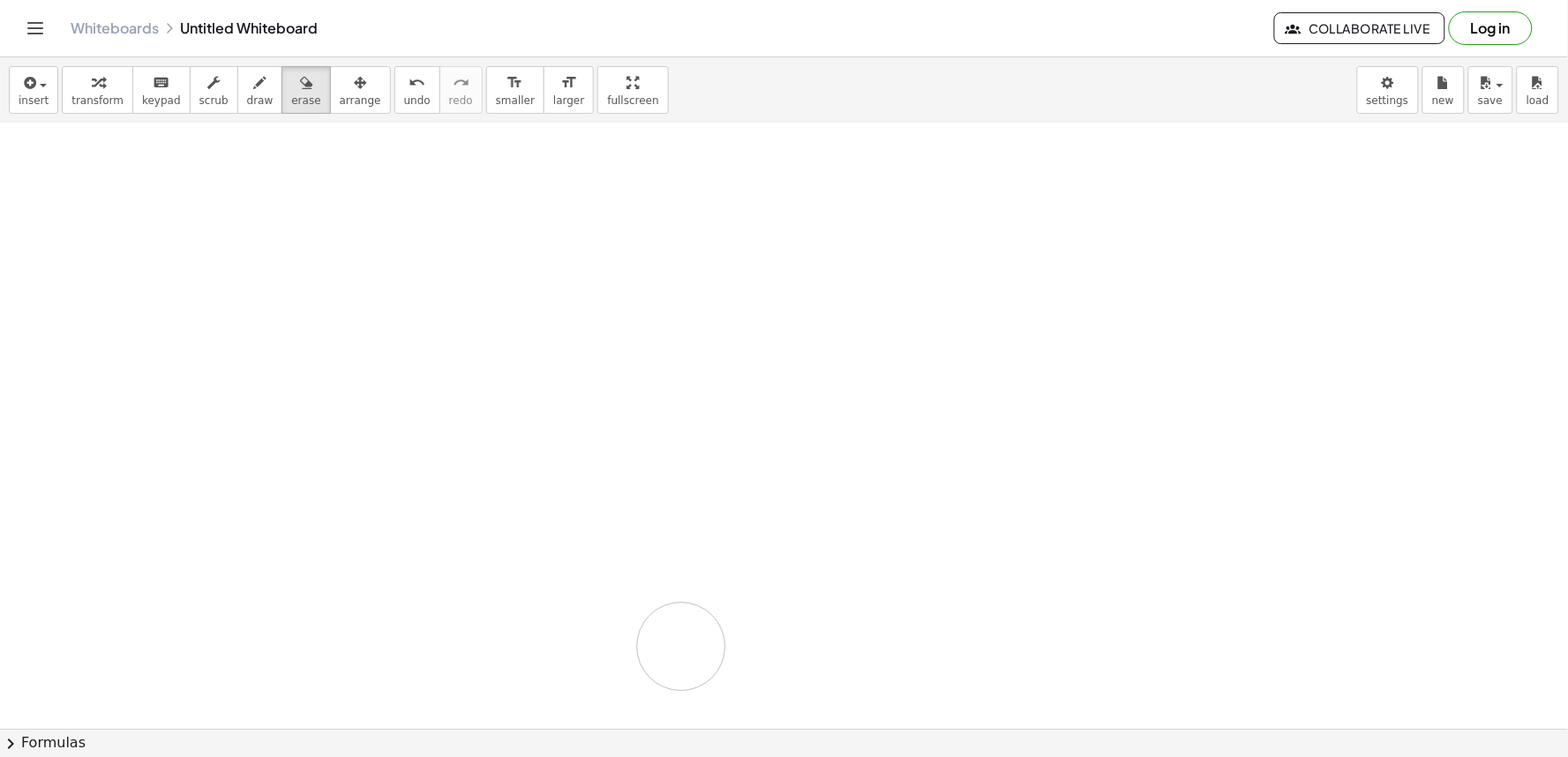
click at [680, 647] on div at bounding box center [784, 221] width 1568 height 1211
drag, startPoint x: 657, startPoint y: 641, endPoint x: 470, endPoint y: 207, distance: 472.6
click at [470, 214] on div at bounding box center [784, 221] width 1568 height 1211
click at [632, 434] on div at bounding box center [784, 221] width 1568 height 1211
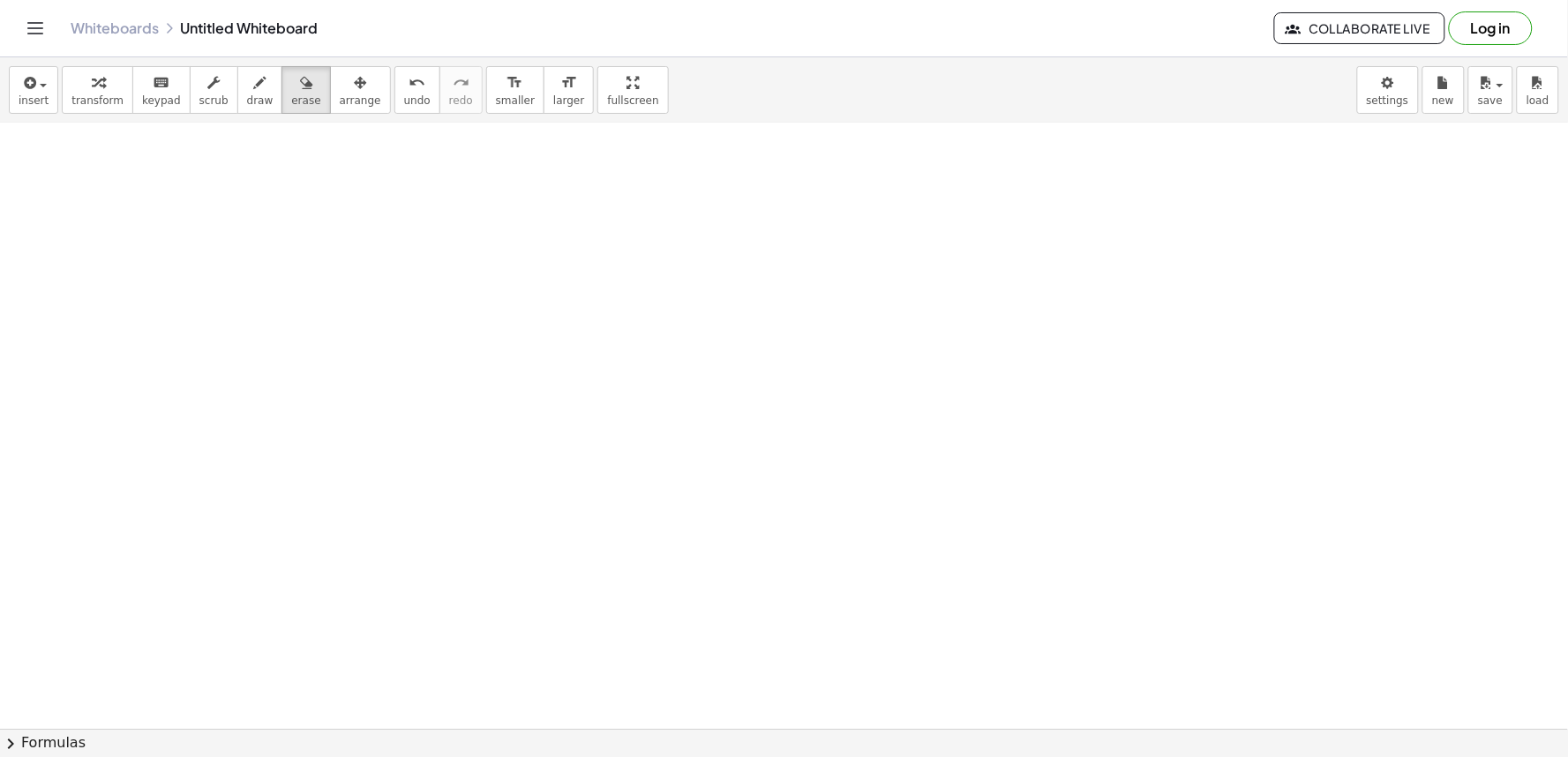
click at [666, 609] on div at bounding box center [784, 221] width 1568 height 1211
click at [776, 621] on div at bounding box center [784, 221] width 1568 height 1211
click at [779, 621] on div at bounding box center [784, 221] width 1568 height 1211
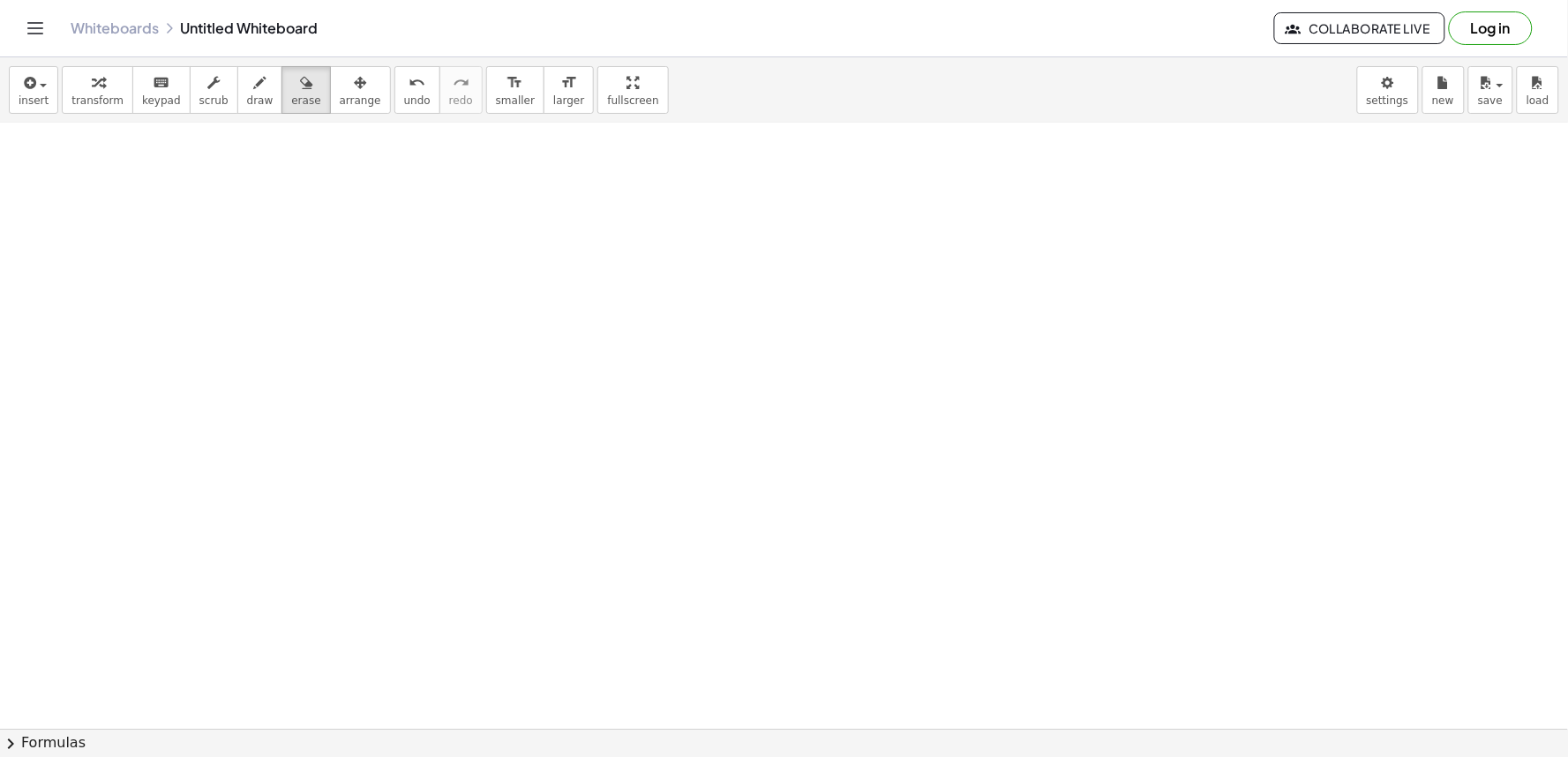
click at [754, 654] on div at bounding box center [784, 221] width 1568 height 1211
drag, startPoint x: 759, startPoint y: 640, endPoint x: 759, endPoint y: 629, distance: 11.0
click at [762, 637] on div at bounding box center [784, 221] width 1568 height 1211
drag, startPoint x: 759, startPoint y: 629, endPoint x: 674, endPoint y: 609, distance: 87.3
click at [721, 633] on div at bounding box center [784, 221] width 1568 height 1211
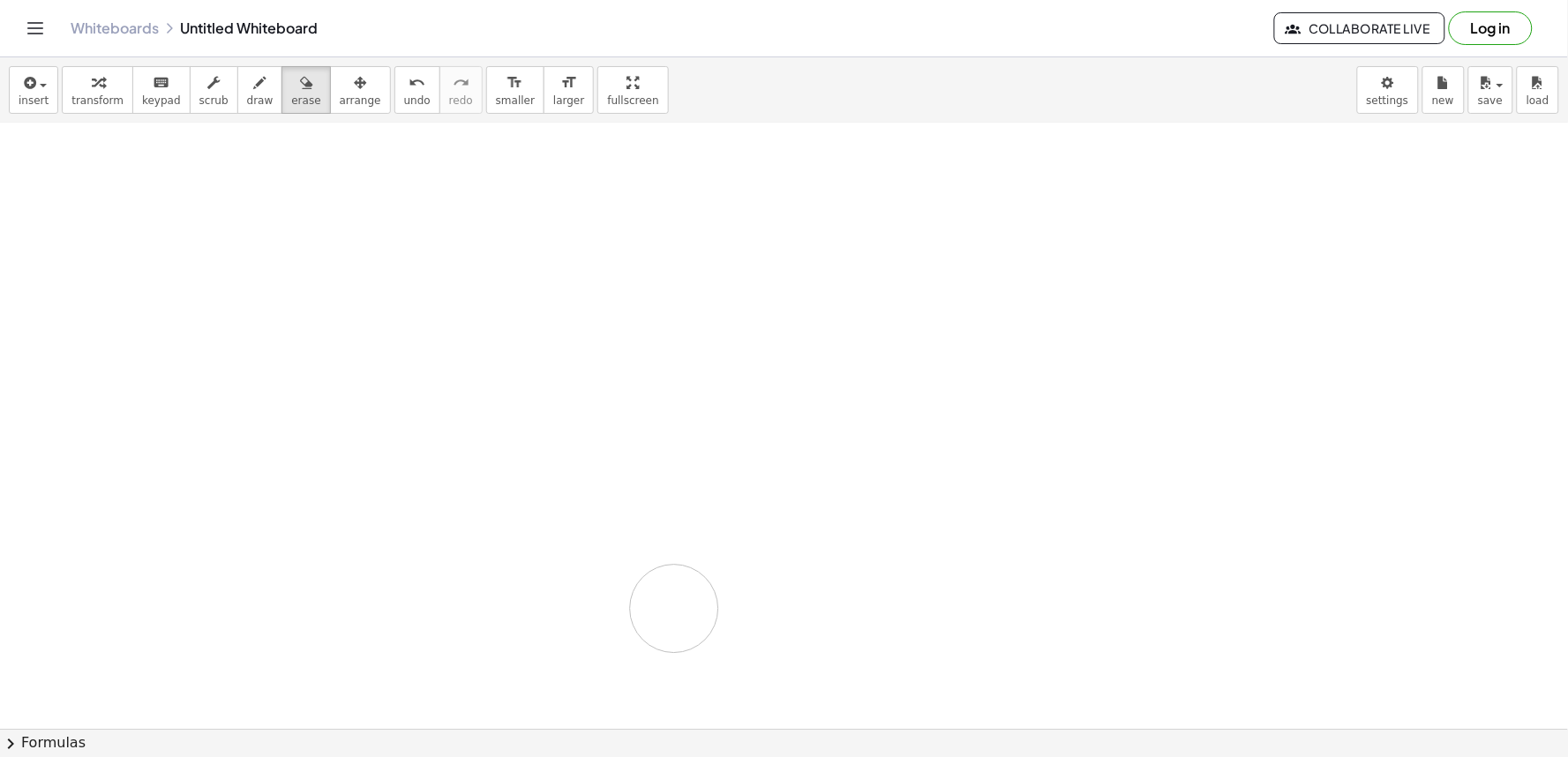
drag, startPoint x: 674, startPoint y: 609, endPoint x: 650, endPoint y: 577, distance: 40.0
click at [667, 589] on div at bounding box center [784, 221] width 1568 height 1211
drag, startPoint x: 744, startPoint y: 627, endPoint x: 887, endPoint y: 691, distance: 156.7
click at [894, 695] on div at bounding box center [784, 221] width 1568 height 1211
drag, startPoint x: 819, startPoint y: 652, endPoint x: 794, endPoint y: 647, distance: 25.5
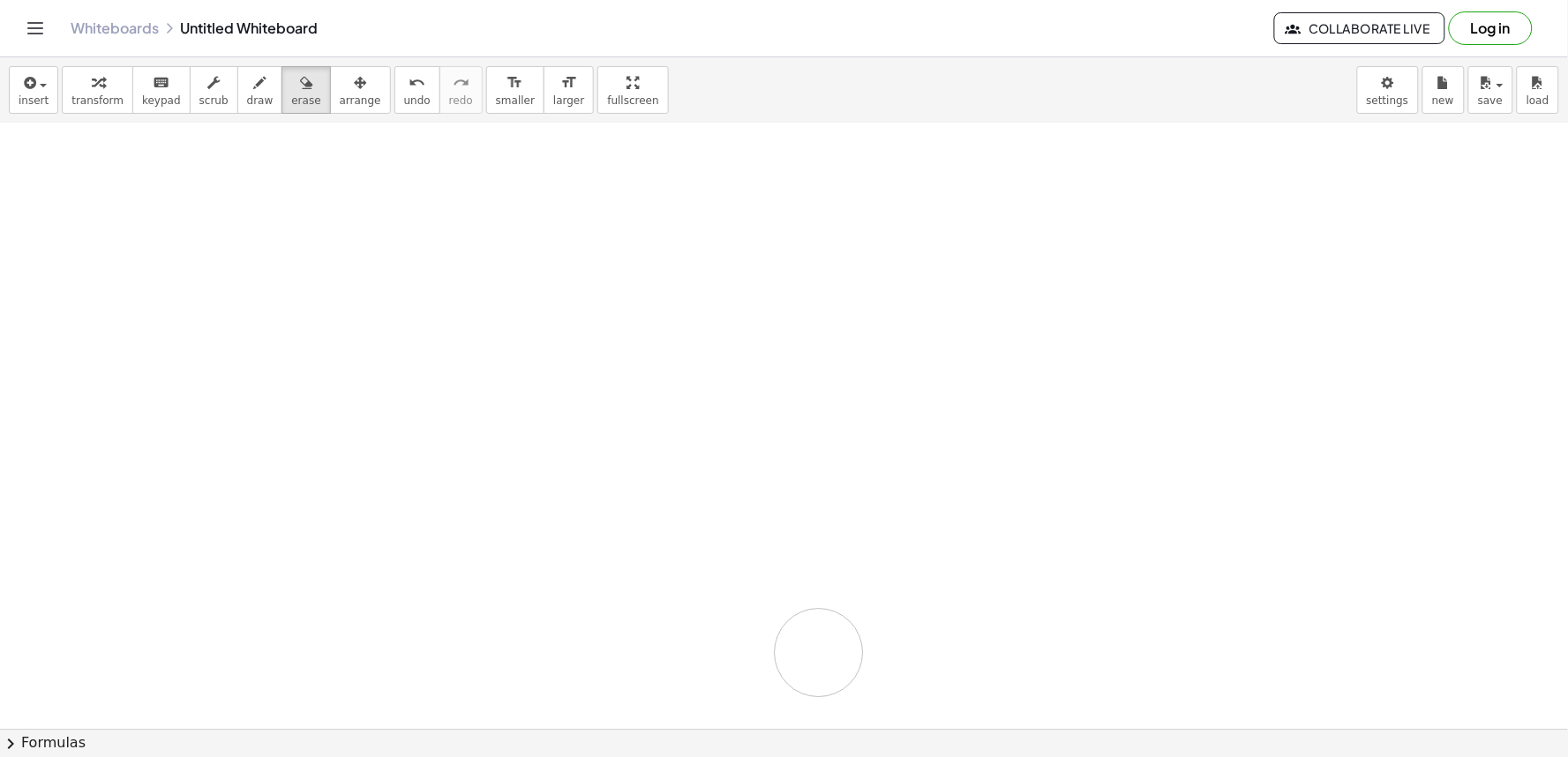
click at [815, 652] on div at bounding box center [784, 221] width 1568 height 1211
click at [770, 638] on div at bounding box center [784, 221] width 1568 height 1211
drag, startPoint x: 770, startPoint y: 639, endPoint x: 671, endPoint y: 249, distance: 402.4
click at [754, 528] on div at bounding box center [784, 221] width 1568 height 1211
click at [288, 107] on button "erase" at bounding box center [305, 90] width 48 height 47
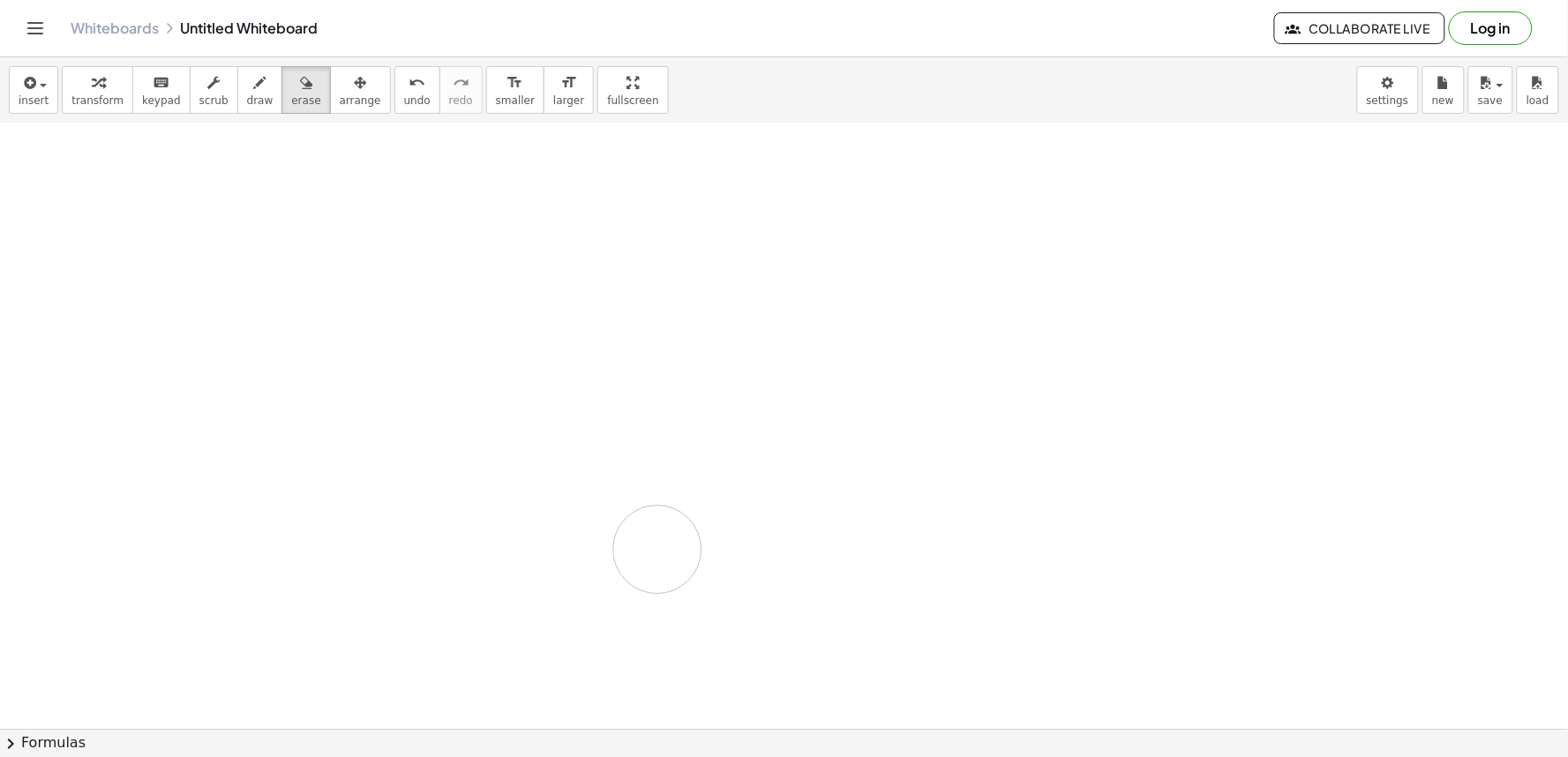
click at [657, 550] on div at bounding box center [784, 221] width 1568 height 1211
drag, startPoint x: 926, startPoint y: 663, endPoint x: 1219, endPoint y: 433, distance: 372.5
click at [1219, 433] on div at bounding box center [784, 221] width 1568 height 1211
click at [778, 540] on div at bounding box center [784, 217] width 1568 height 1211
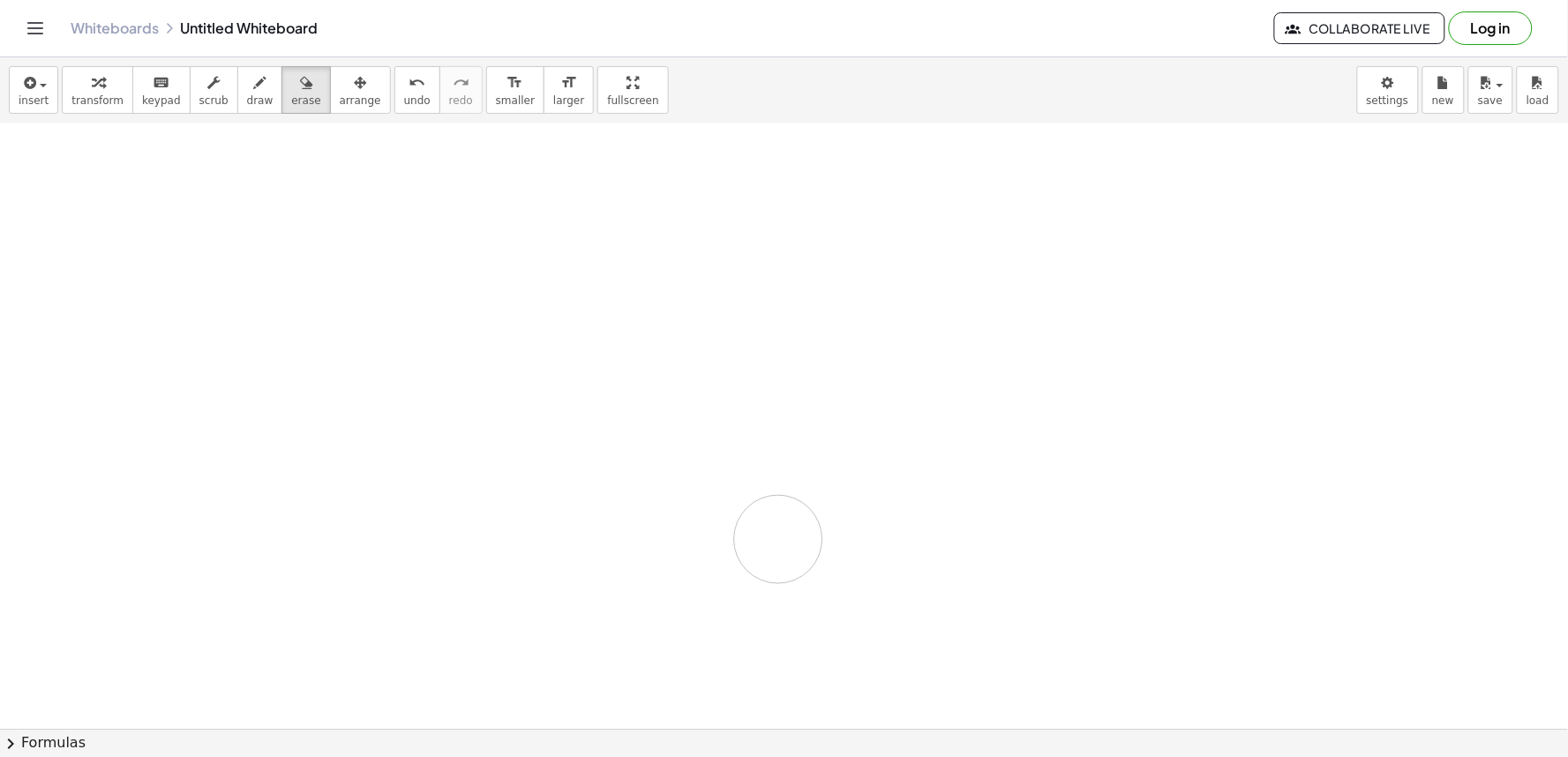
click at [778, 540] on div at bounding box center [784, 217] width 1568 height 1211
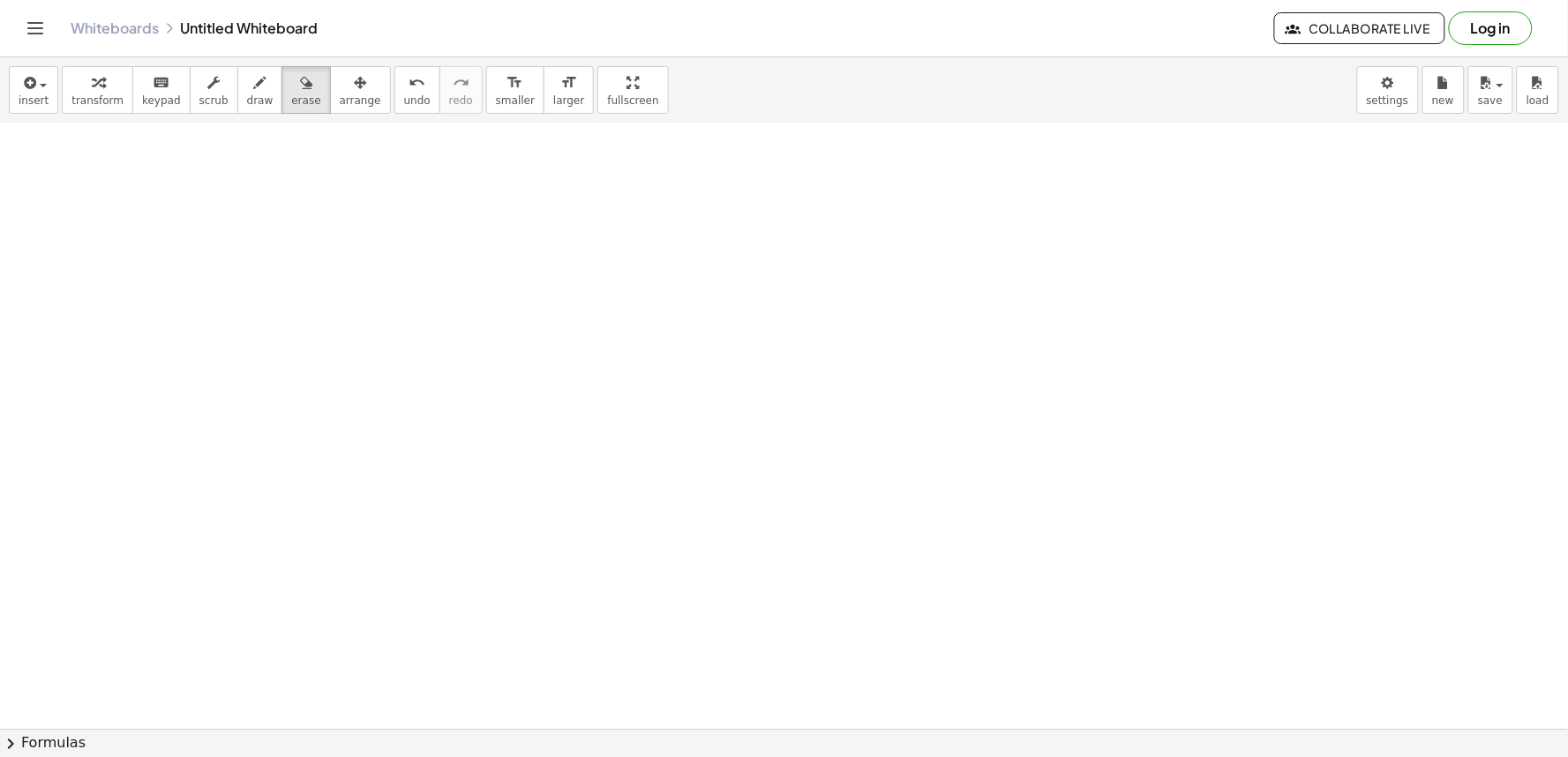
click at [778, 540] on div at bounding box center [784, 217] width 1568 height 1211
drag, startPoint x: 721, startPoint y: 526, endPoint x: 737, endPoint y: 526, distance: 16.0
click at [737, 526] on div at bounding box center [784, 217] width 1568 height 1211
drag, startPoint x: 753, startPoint y: 526, endPoint x: 823, endPoint y: 511, distance: 71.6
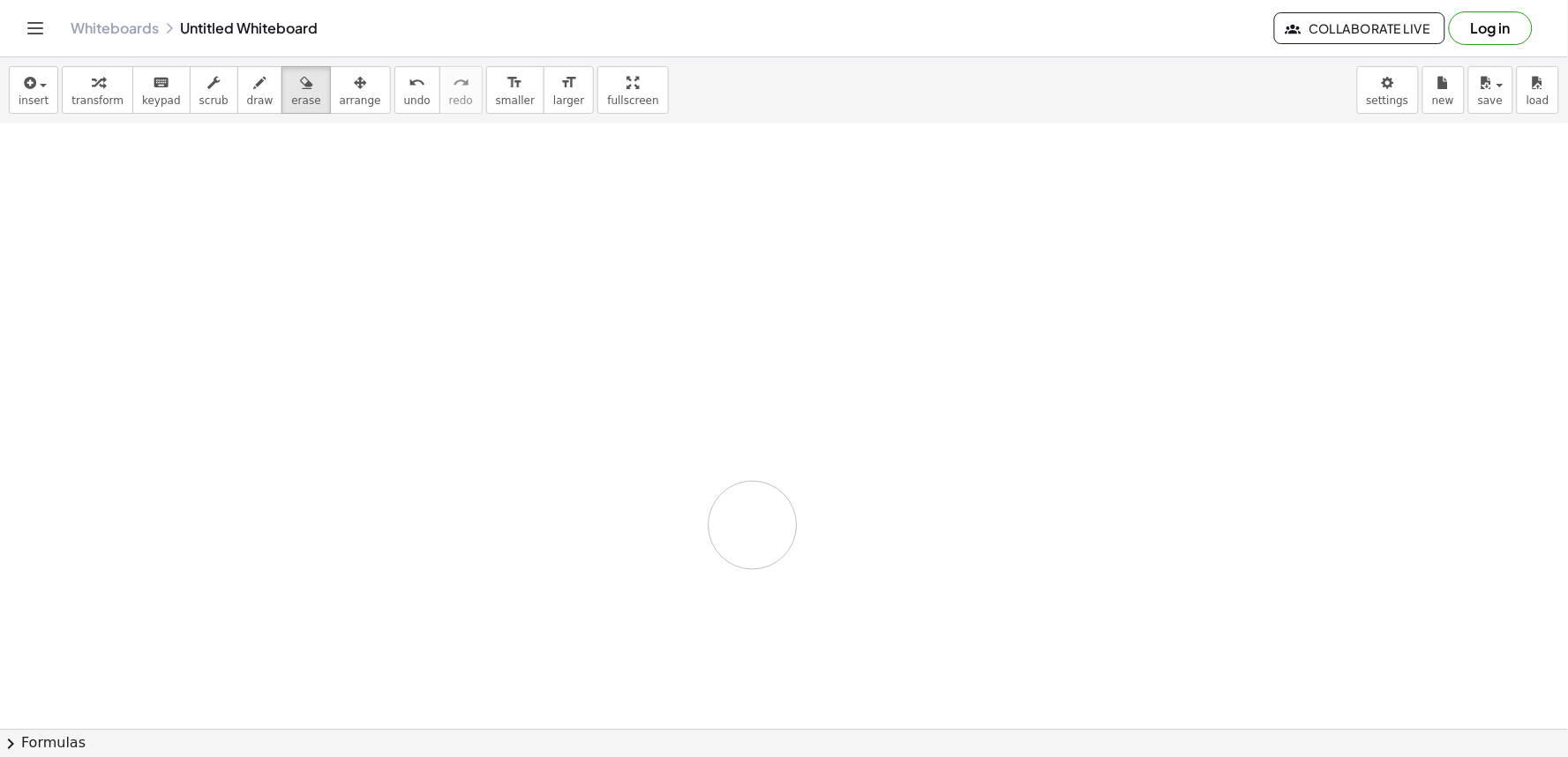
click at [780, 520] on div at bounding box center [784, 217] width 1568 height 1211
click at [693, 489] on div at bounding box center [784, 217] width 1568 height 1211
drag, startPoint x: 104, startPoint y: 66, endPoint x: 103, endPoint y: 103, distance: 37.0
click at [103, 68] on button "transform" at bounding box center [97, 90] width 72 height 47
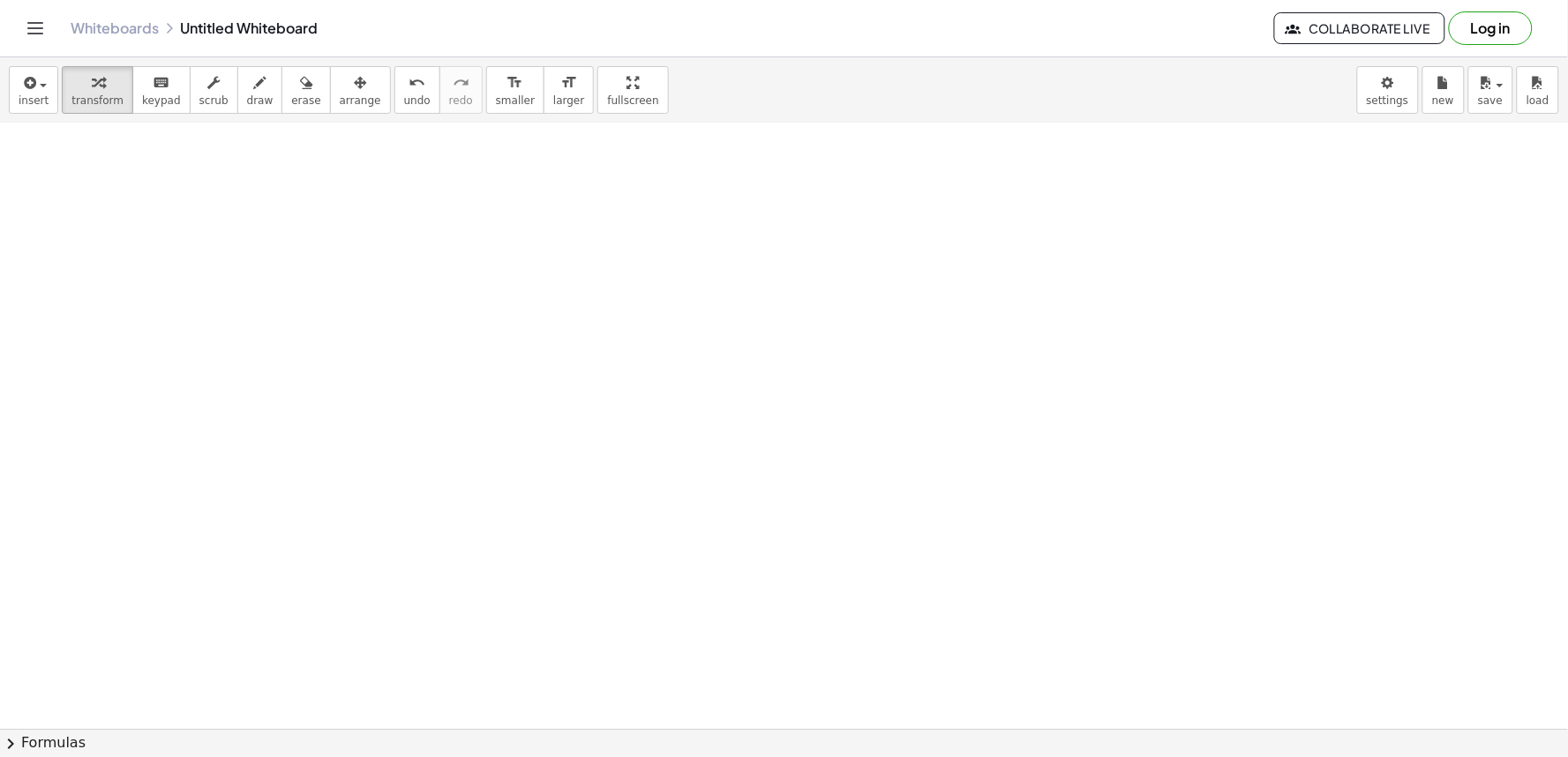
click at [673, 481] on div at bounding box center [784, 217] width 1568 height 1211
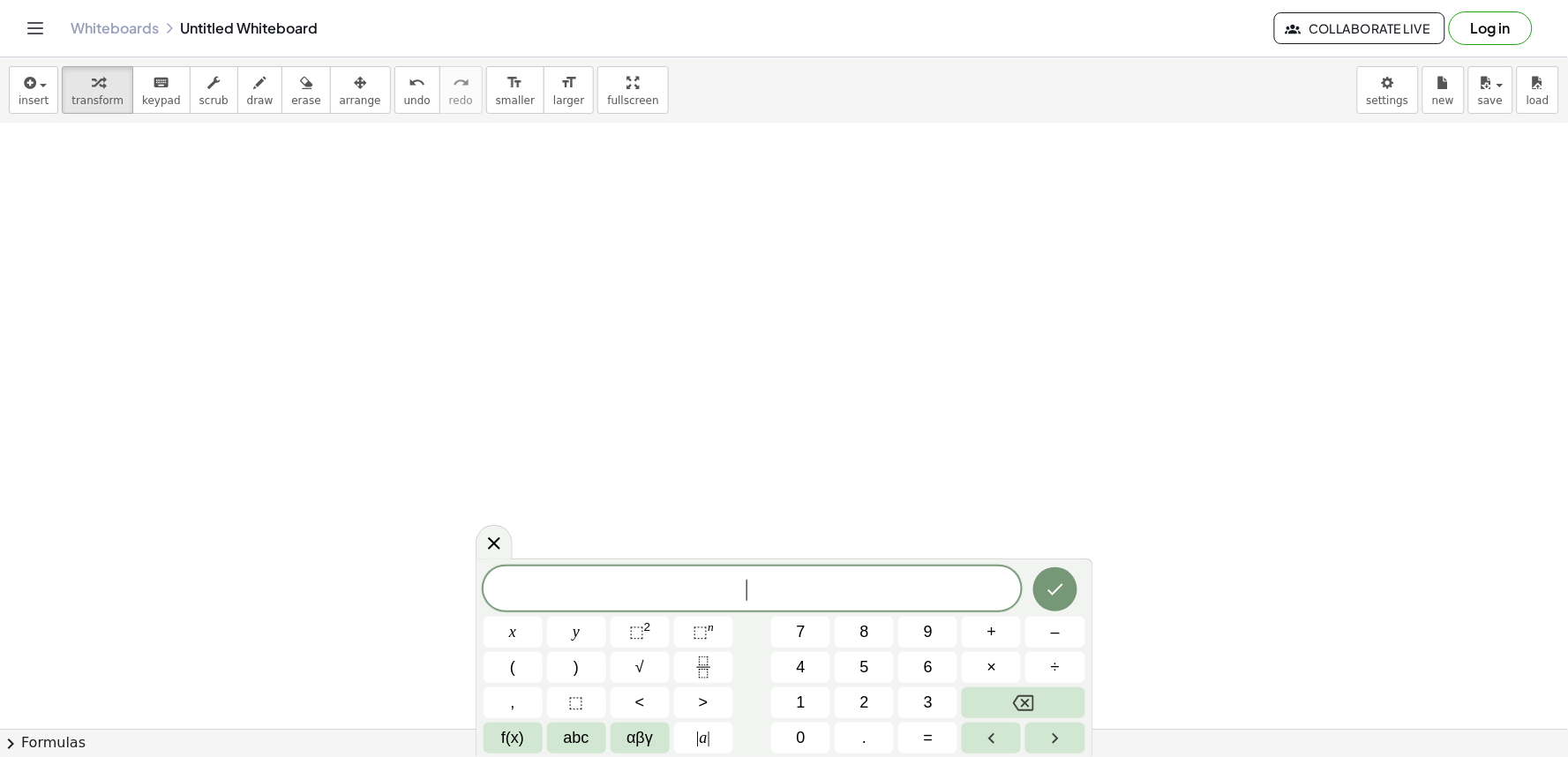
click at [673, 481] on div at bounding box center [784, 217] width 1568 height 1211
click at [526, 635] on button "x" at bounding box center [512, 632] width 59 height 31
click at [926, 734] on span "=" at bounding box center [928, 738] width 10 height 24
click at [796, 694] on span "1" at bounding box center [801, 702] width 9 height 24
click at [920, 711] on button "3" at bounding box center [927, 702] width 59 height 31
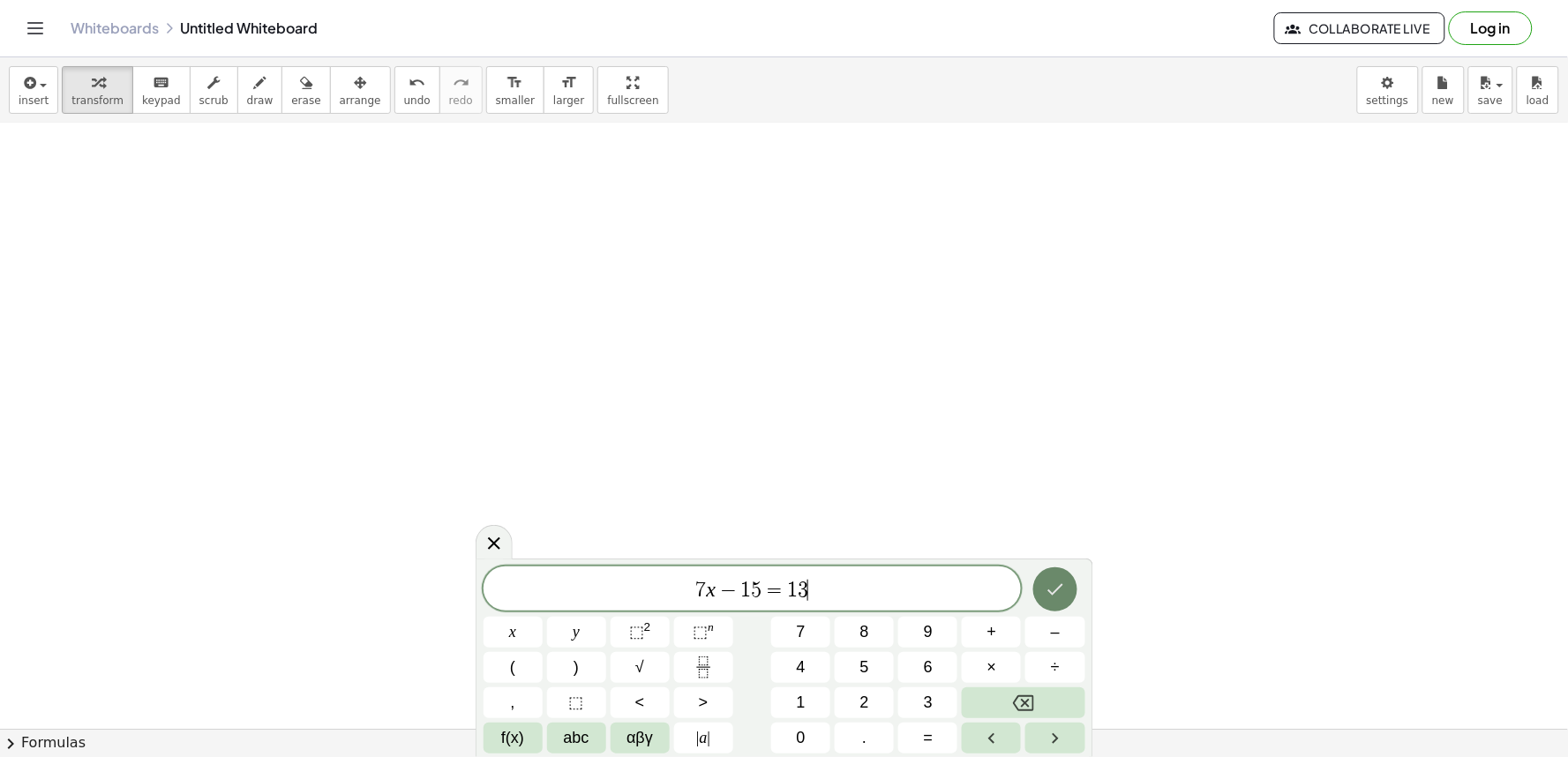
click at [1059, 603] on button "Done" at bounding box center [1055, 589] width 44 height 44
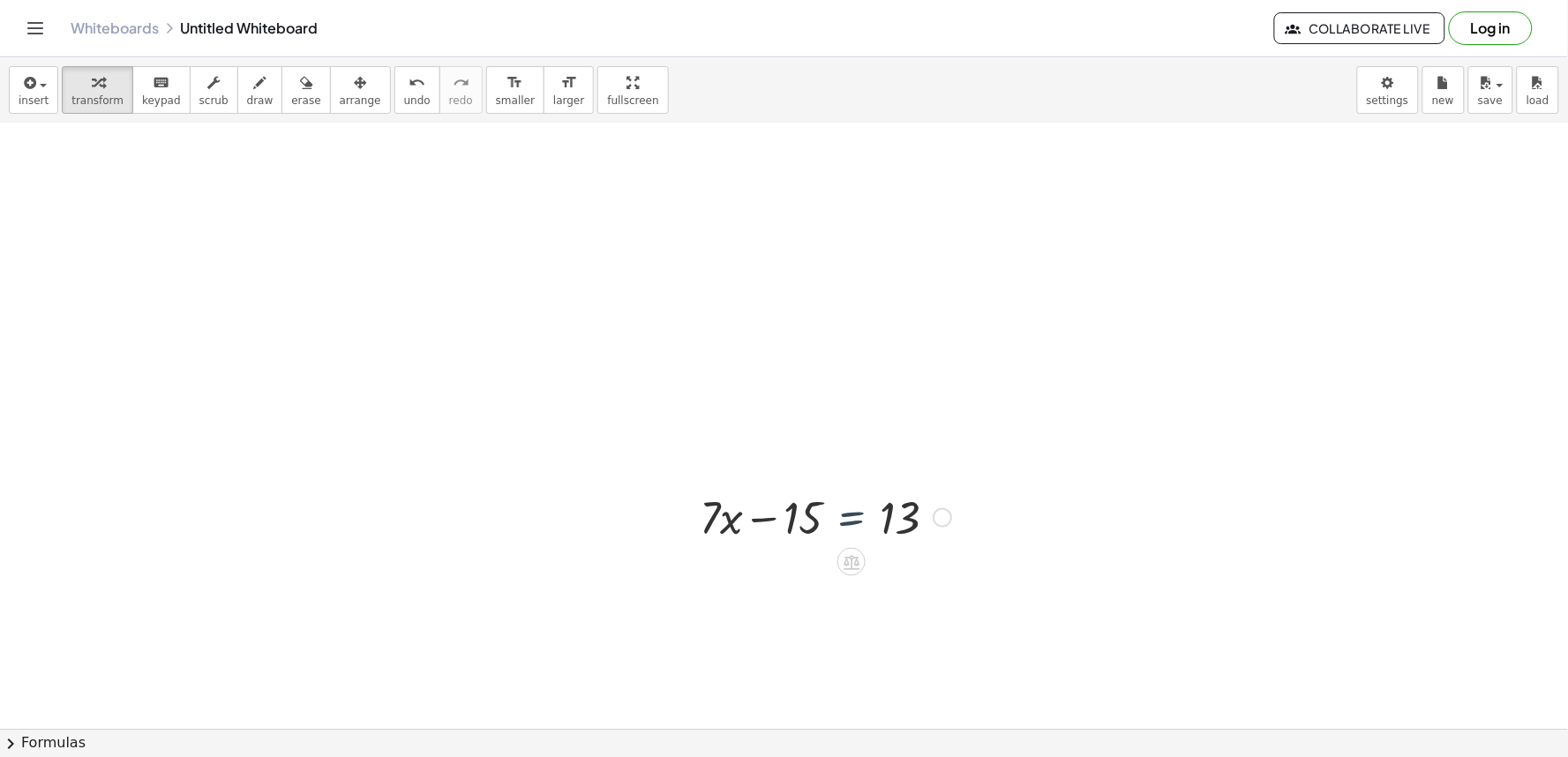
drag, startPoint x: 862, startPoint y: 509, endPoint x: 824, endPoint y: 508, distance: 38.0
click at [859, 503] on div at bounding box center [825, 516] width 269 height 60
drag, startPoint x: 655, startPoint y: 524, endPoint x: 605, endPoint y: 390, distance: 143.0
click at [607, 390] on div at bounding box center [784, 217] width 1568 height 1211
click at [770, 513] on div at bounding box center [825, 516] width 269 height 60
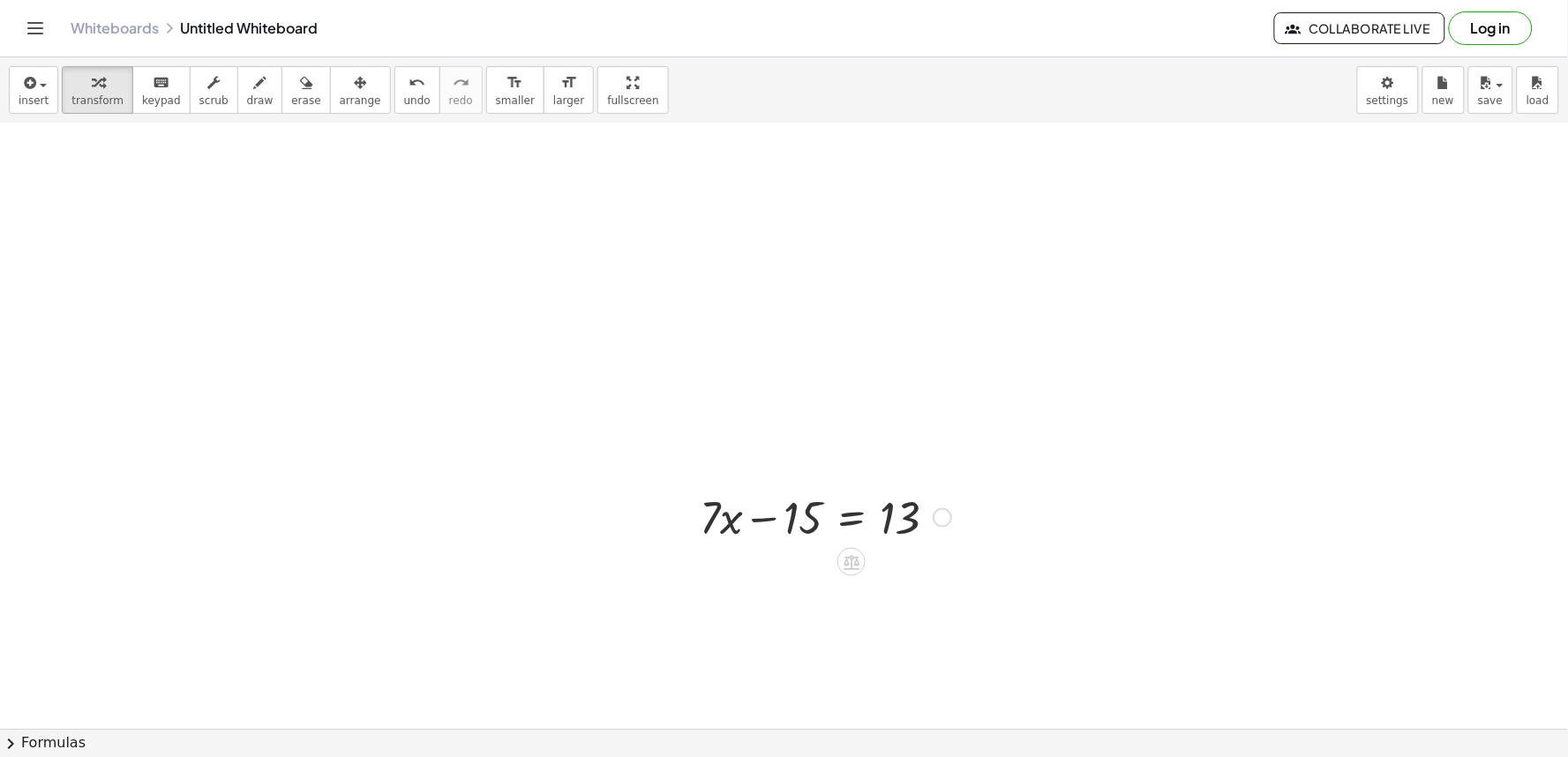
click at [771, 527] on div at bounding box center [825, 516] width 269 height 60
click at [777, 519] on div at bounding box center [825, 516] width 269 height 60
drag, startPoint x: 903, startPoint y: 527, endPoint x: 930, endPoint y: 521, distance: 27.7
click at [930, 521] on div at bounding box center [825, 516] width 269 height 60
drag, startPoint x: 780, startPoint y: 521, endPoint x: 974, endPoint y: 535, distance: 194.5
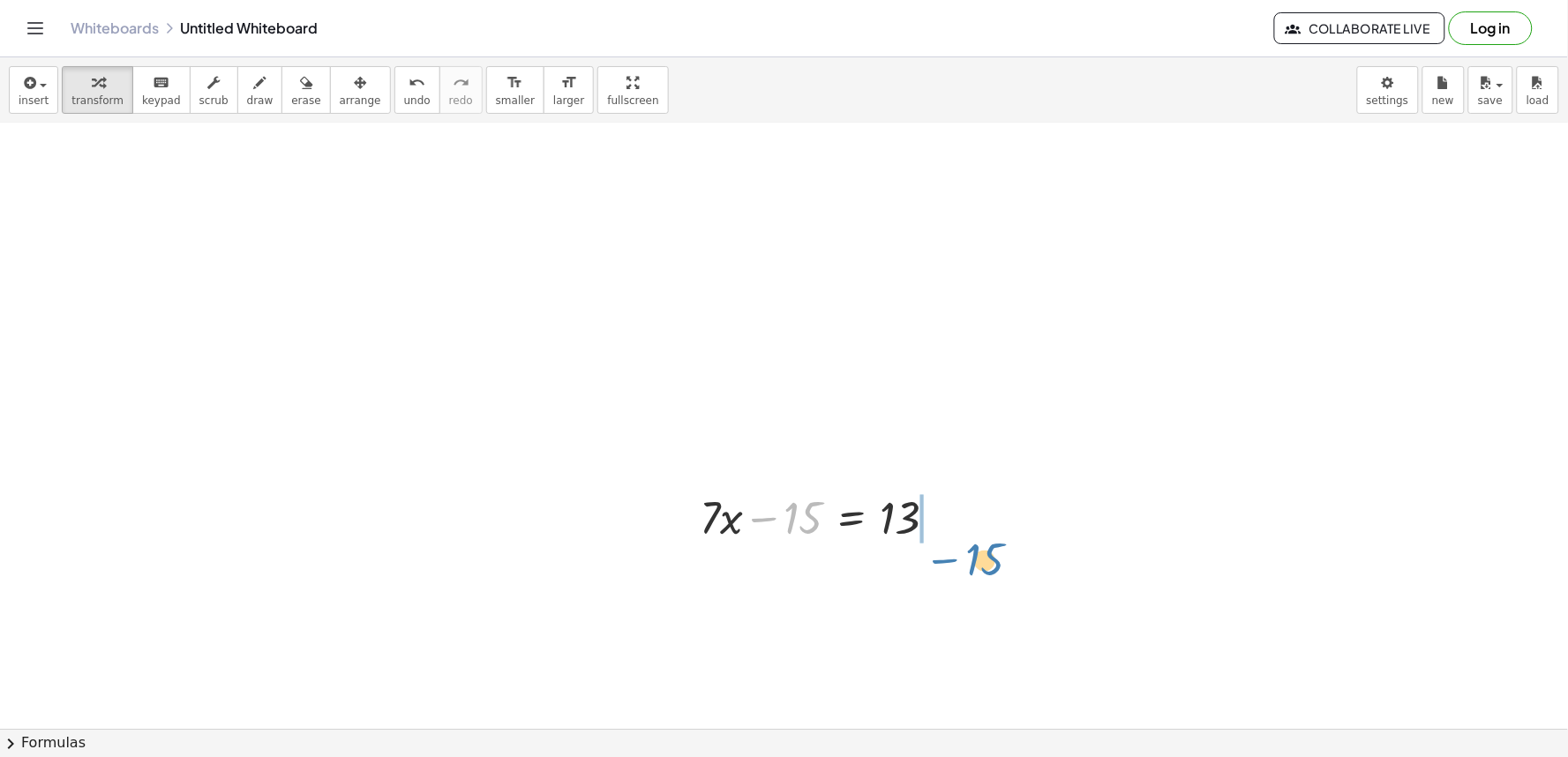
click at [974, 535] on div "+ · 7 · x − 1 = 20 · 7 · x = + 20 + 1 · 7 · x = 21 x = · 21 · 7 · 7 x = 21 · 0 …" at bounding box center [784, 217] width 1568 height 1211
click at [937, 592] on div at bounding box center [865, 576] width 349 height 60
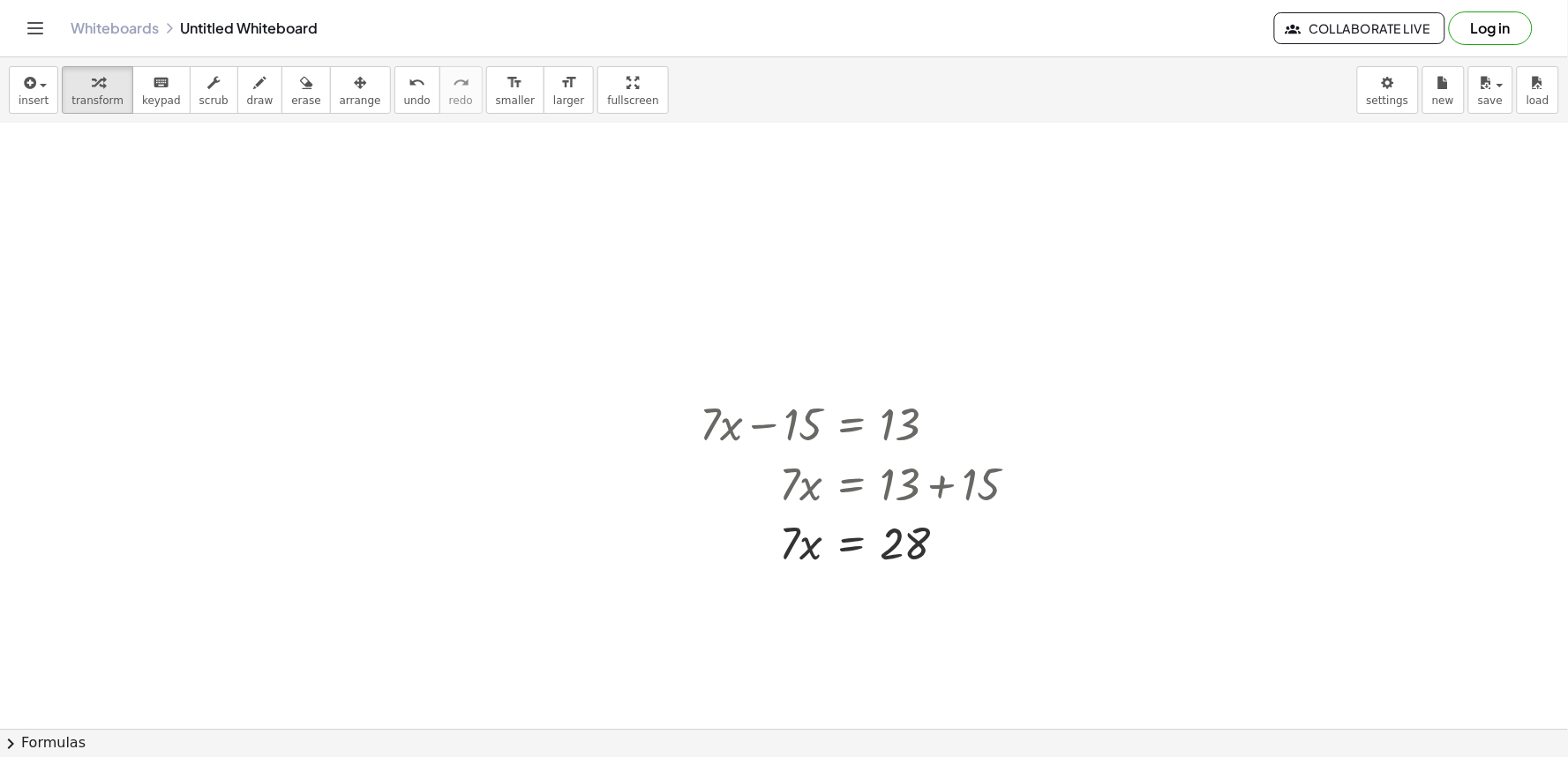
scroll to position [703, 0]
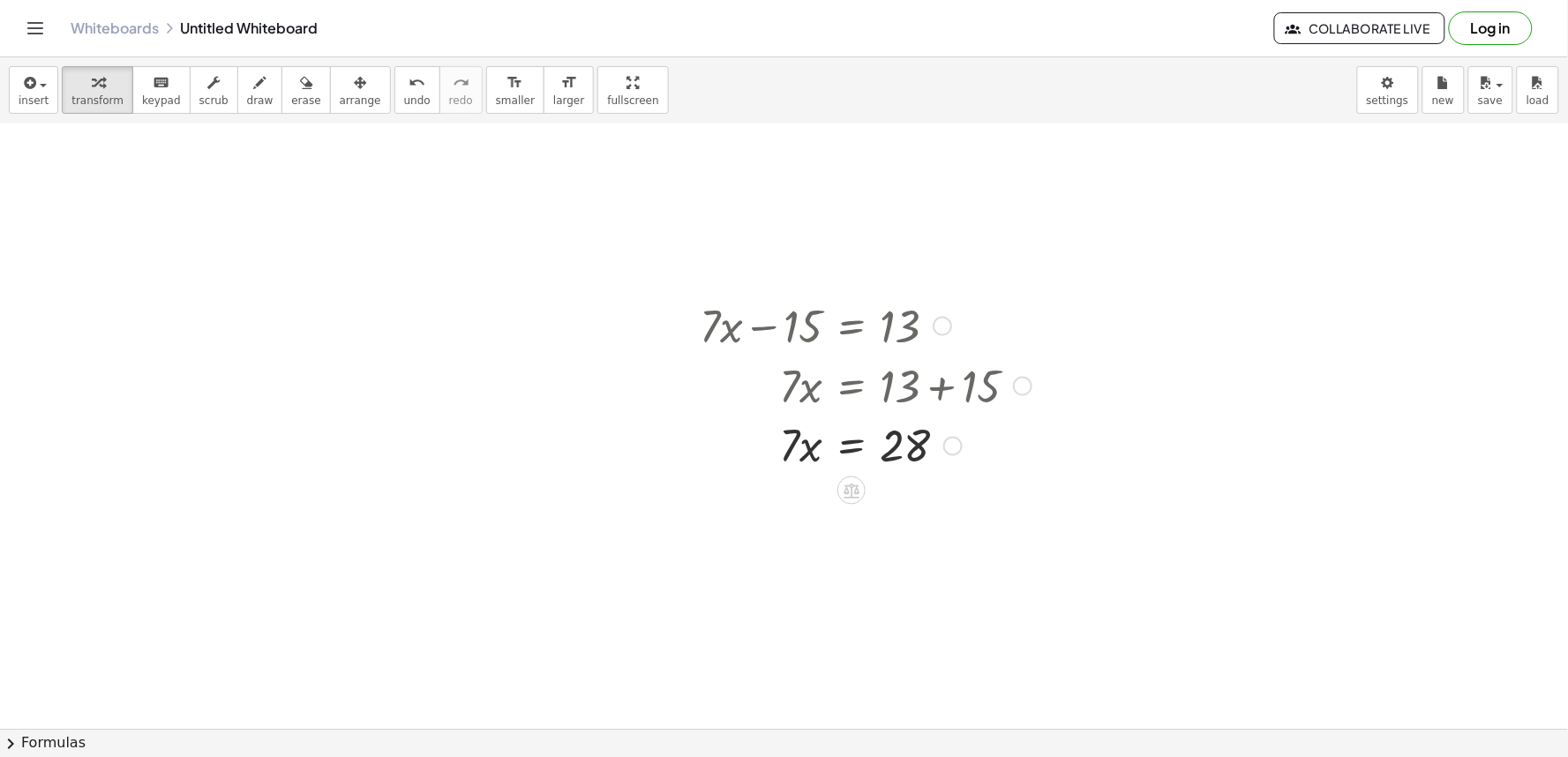
click at [862, 443] on div at bounding box center [865, 445] width 349 height 60
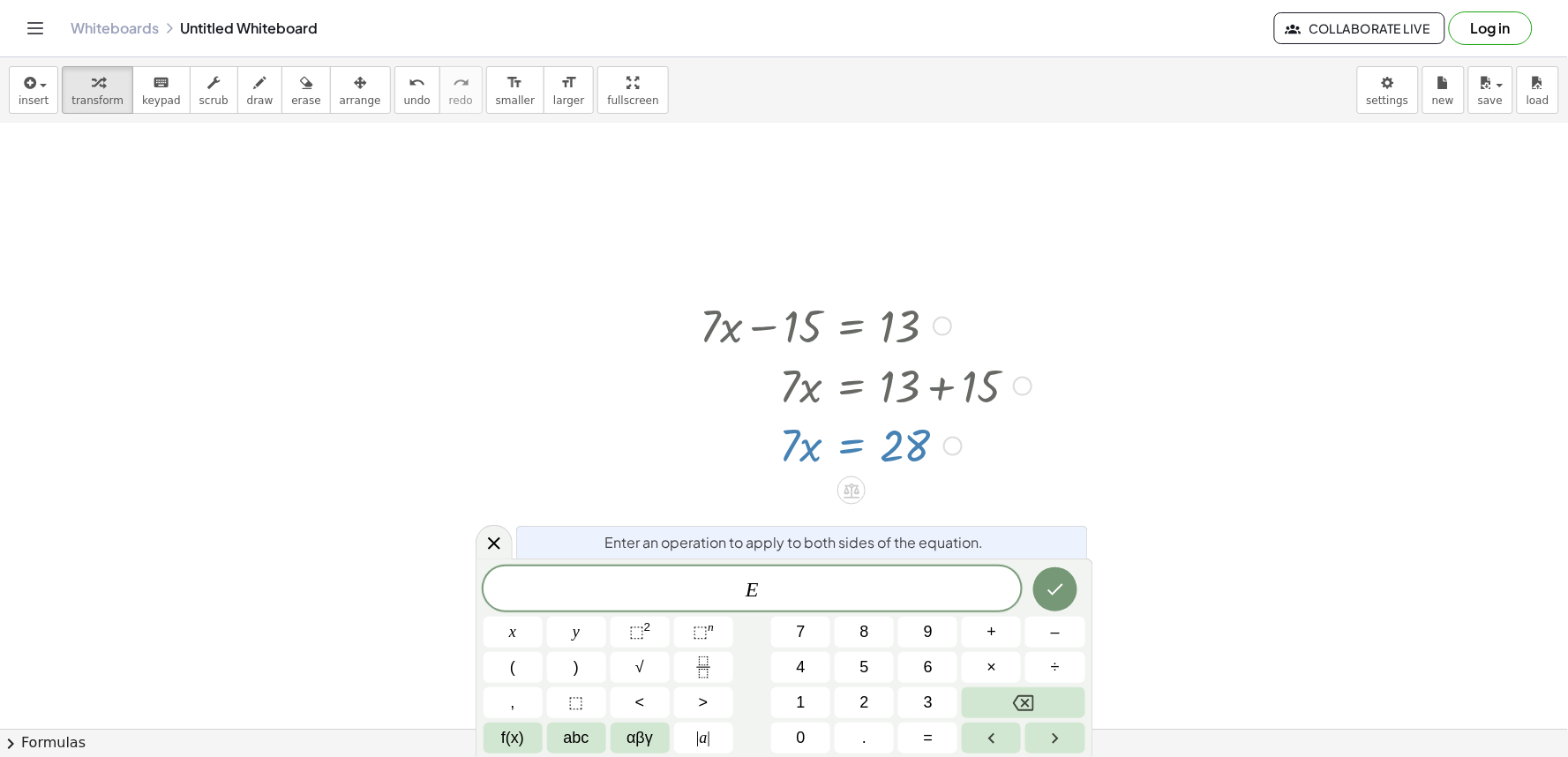
click at [946, 477] on div "+ · 7 · x − 15 = 13 · 7 · x = + 13 + 15 · 7 · x = 28" at bounding box center [859, 384] width 371 height 188
drag, startPoint x: 803, startPoint y: 437, endPoint x: 966, endPoint y: 463, distance: 165.1
click at [966, 463] on div at bounding box center [865, 445] width 349 height 60
click at [503, 542] on icon at bounding box center [493, 543] width 21 height 21
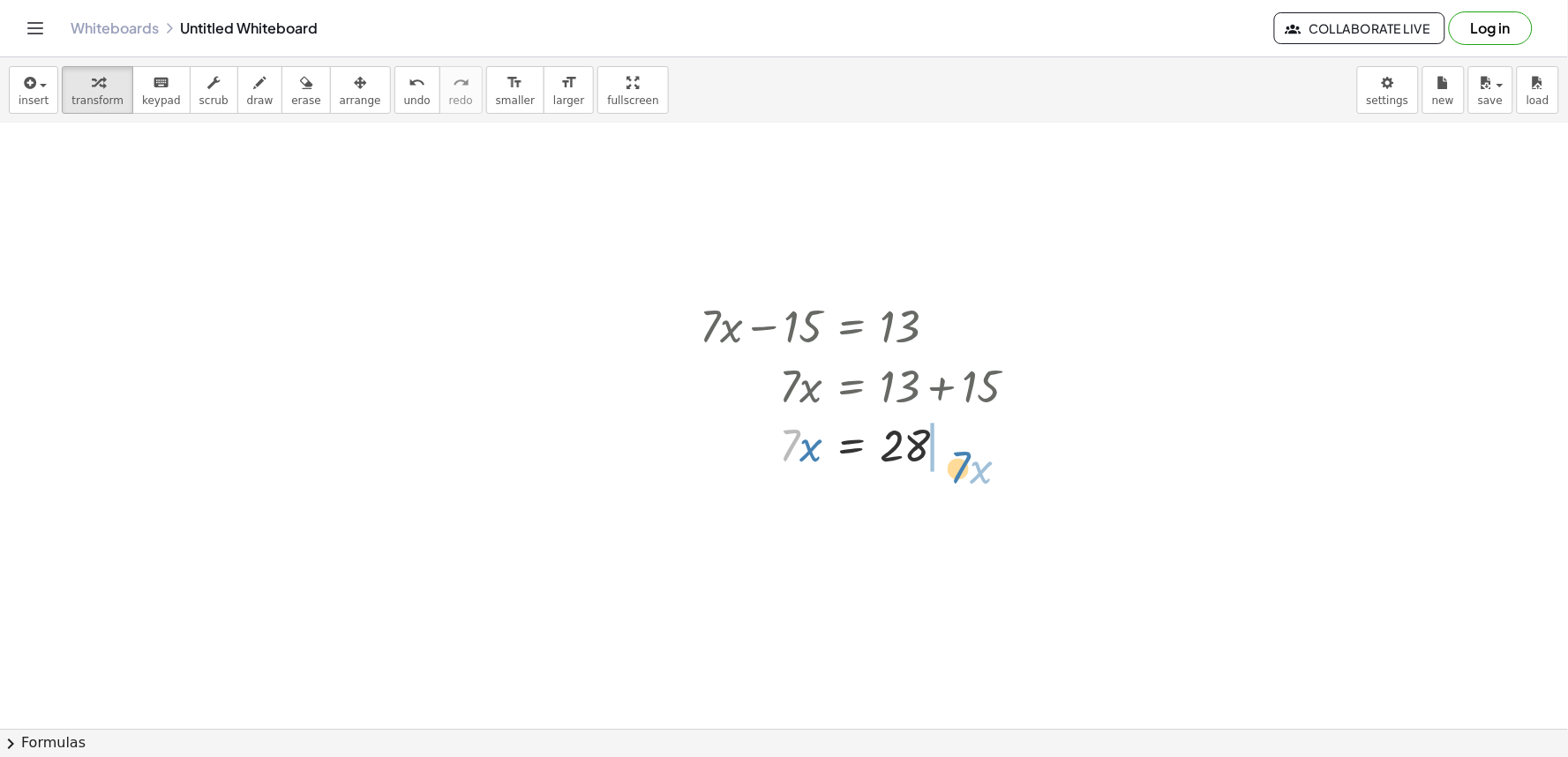
drag, startPoint x: 791, startPoint y: 452, endPoint x: 963, endPoint y: 469, distance: 172.8
click at [981, 466] on div at bounding box center [865, 445] width 349 height 60
click at [1006, 534] on div "+ · 7 · x − 15 = 13 · 7 · x = + 13 + 15 · 7 · x = 28 · 7 · x = 28 0 + −" at bounding box center [866, 414] width 386 height 248
click at [1002, 530] on div at bounding box center [872, 505] width 363 height 60
click at [794, 511] on div at bounding box center [872, 505] width 363 height 60
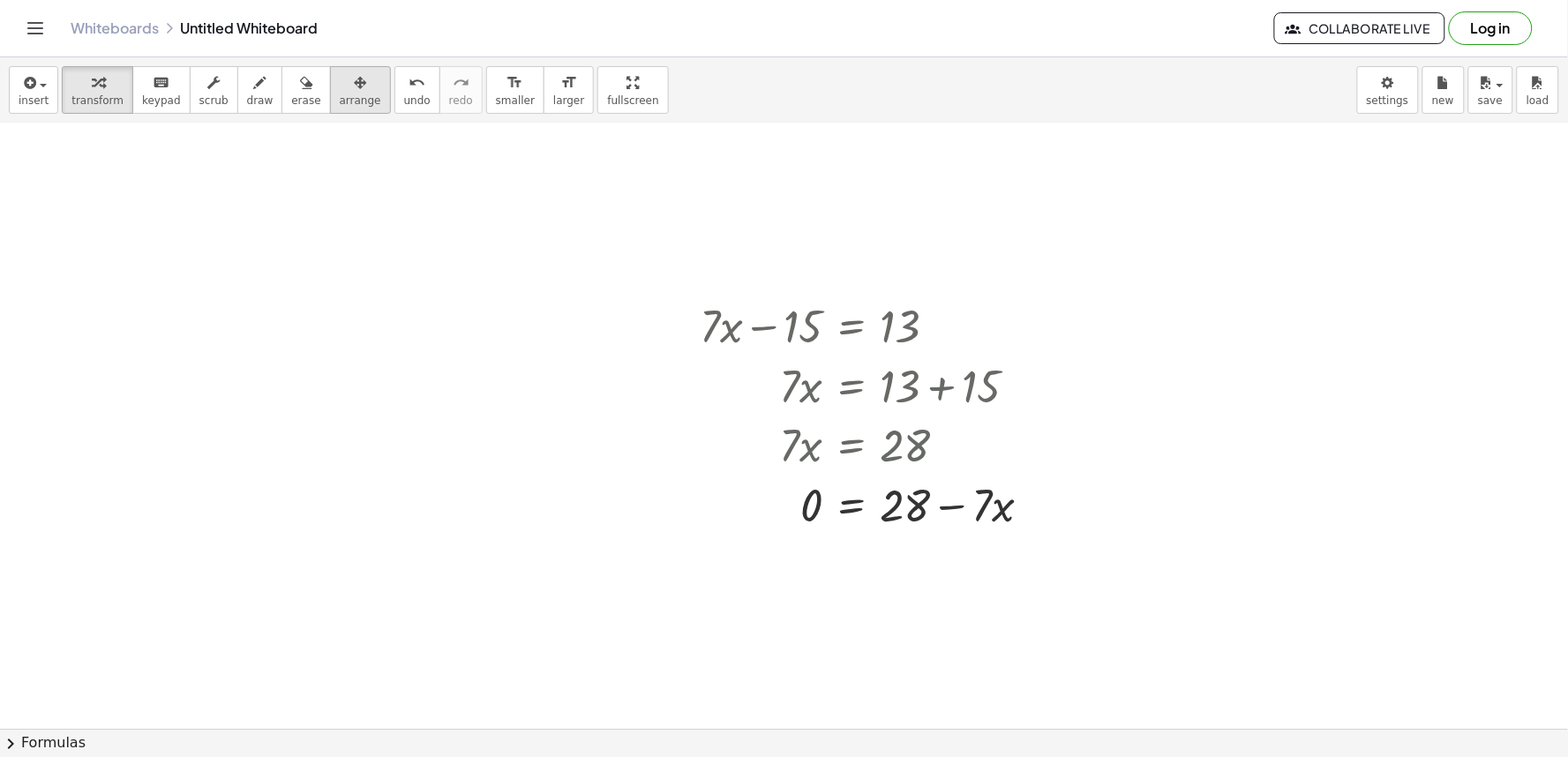
click at [340, 95] on span "arrange" at bounding box center [360, 101] width 42 height 13
click at [404, 86] on div "undo" at bounding box center [417, 82] width 26 height 21
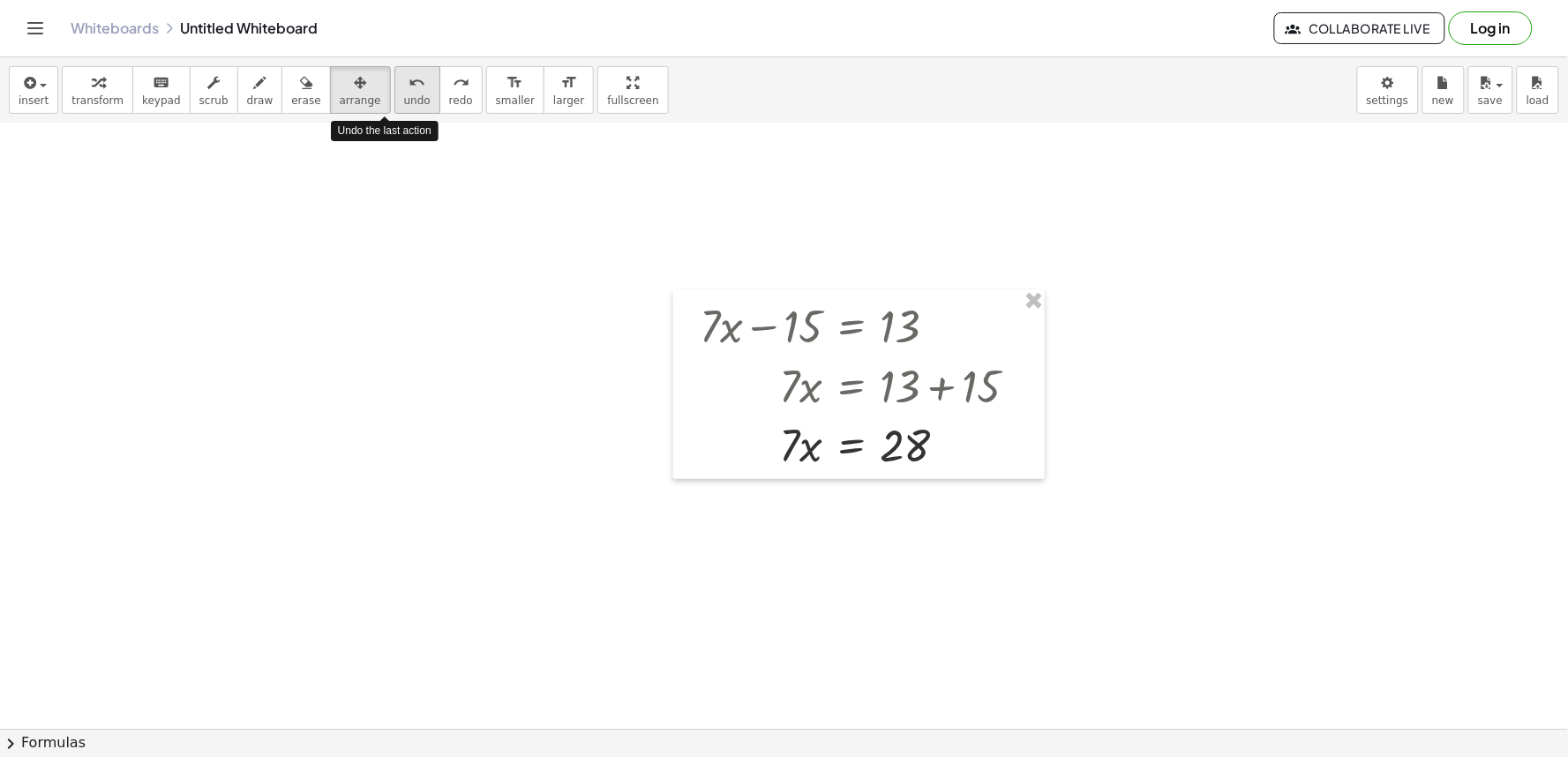
click at [404, 86] on div "undo" at bounding box center [417, 82] width 26 height 21
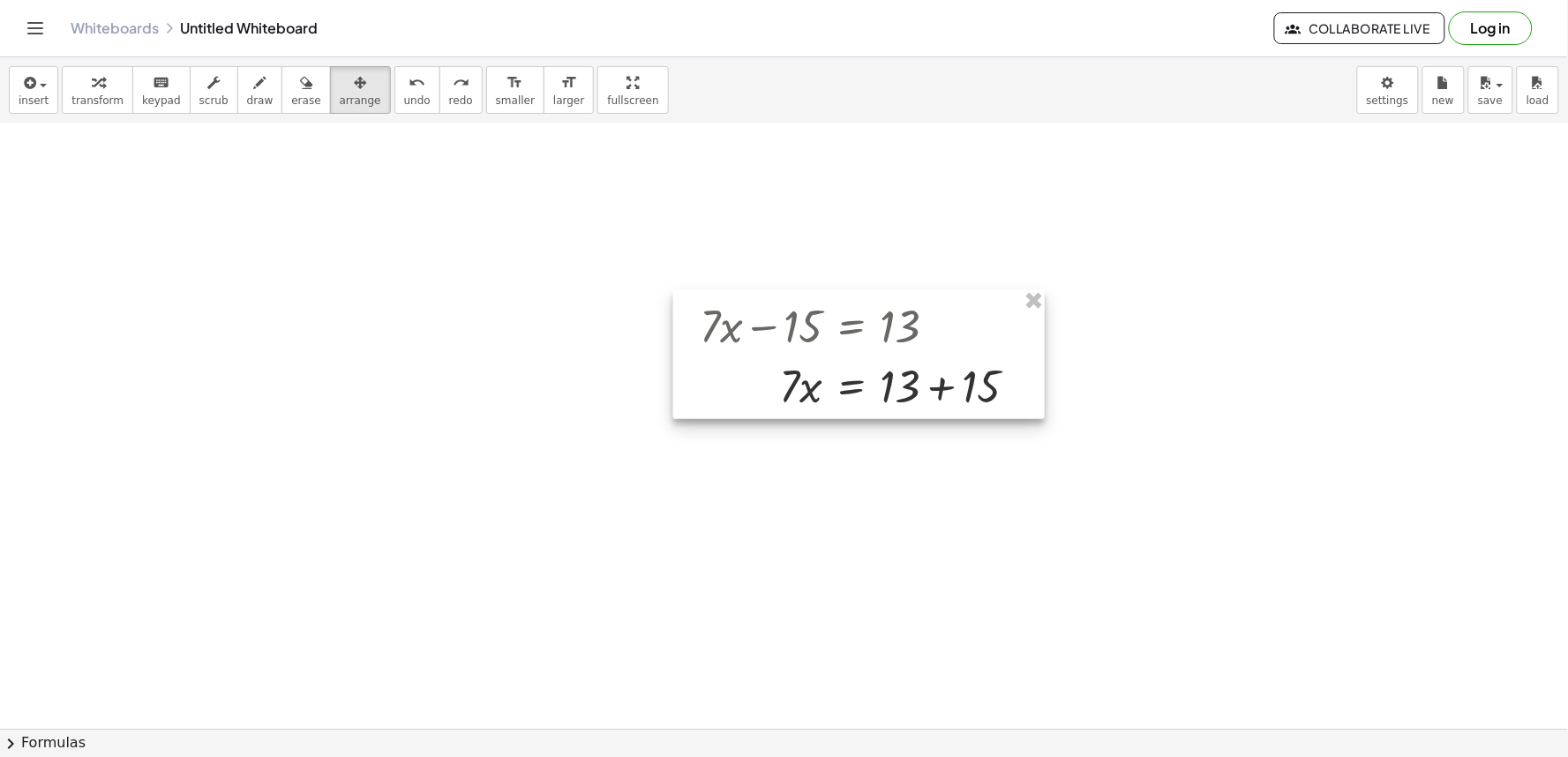
click at [936, 389] on div at bounding box center [859, 355] width 371 height 129
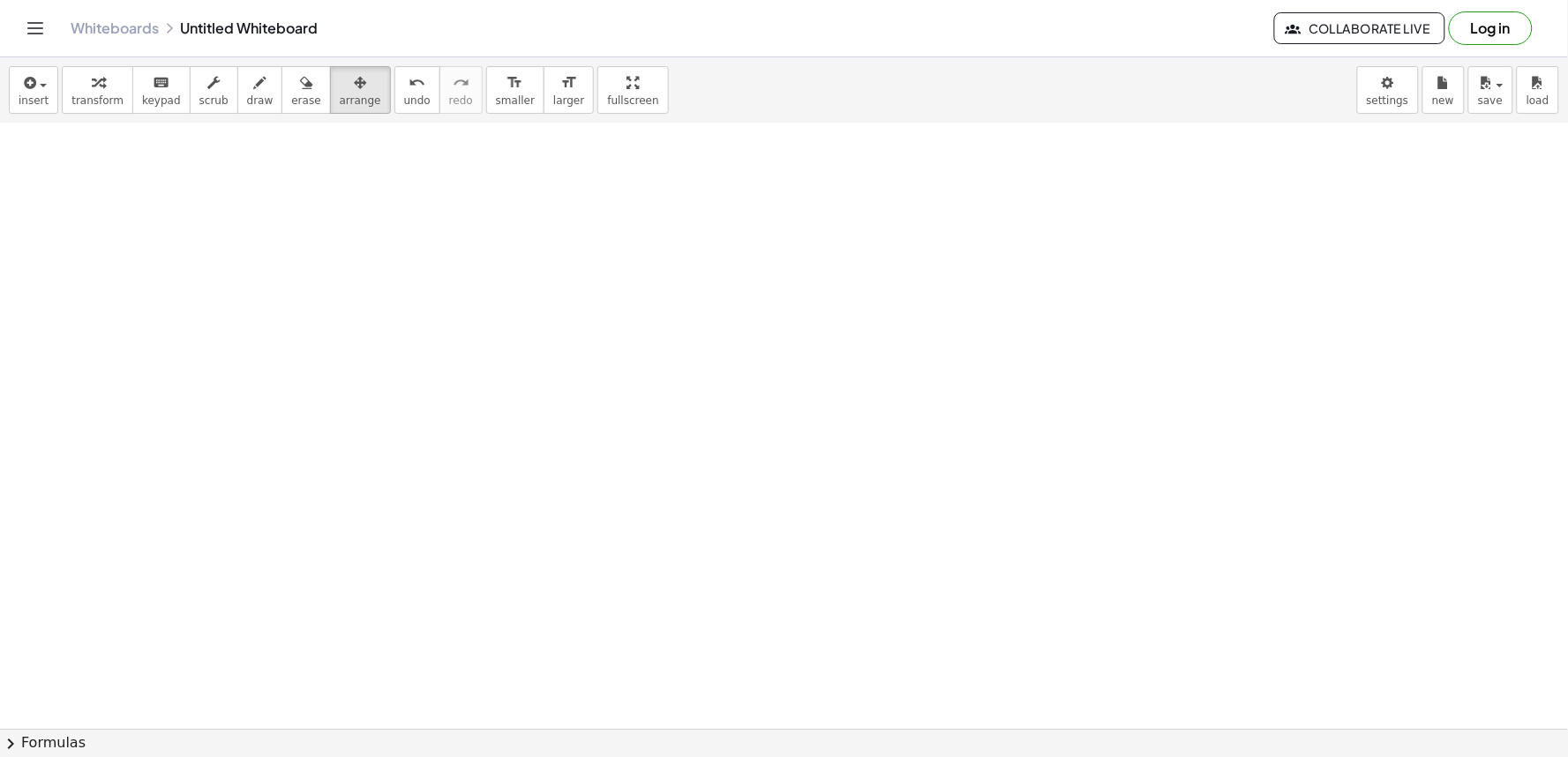
click at [1019, 285] on div at bounding box center [784, 328] width 1568 height 1816
drag, startPoint x: 1019, startPoint y: 285, endPoint x: 1020, endPoint y: 294, distance: 9.1
click at [1020, 294] on div at bounding box center [784, 328] width 1568 height 1816
click at [736, 459] on div at bounding box center [784, 328] width 1568 height 1816
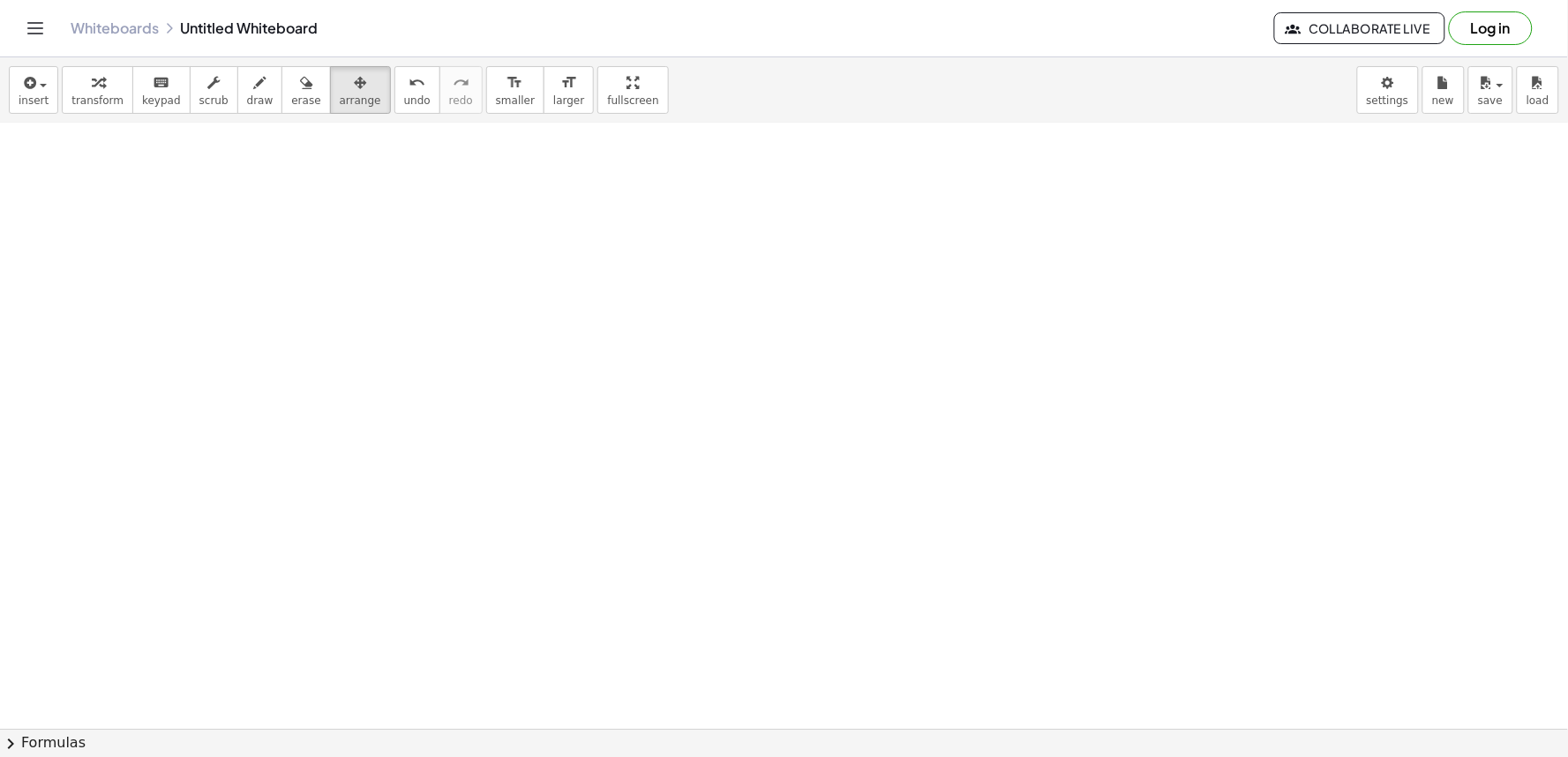
click at [733, 561] on div at bounding box center [784, 328] width 1568 height 1816
drag, startPoint x: 330, startPoint y: 93, endPoint x: 324, endPoint y: 116, distance: 23.8
click at [331, 96] on button "arrange" at bounding box center [360, 90] width 61 height 47
click at [667, 591] on div at bounding box center [784, 328] width 1568 height 1816
click at [757, 614] on div at bounding box center [784, 328] width 1568 height 1816
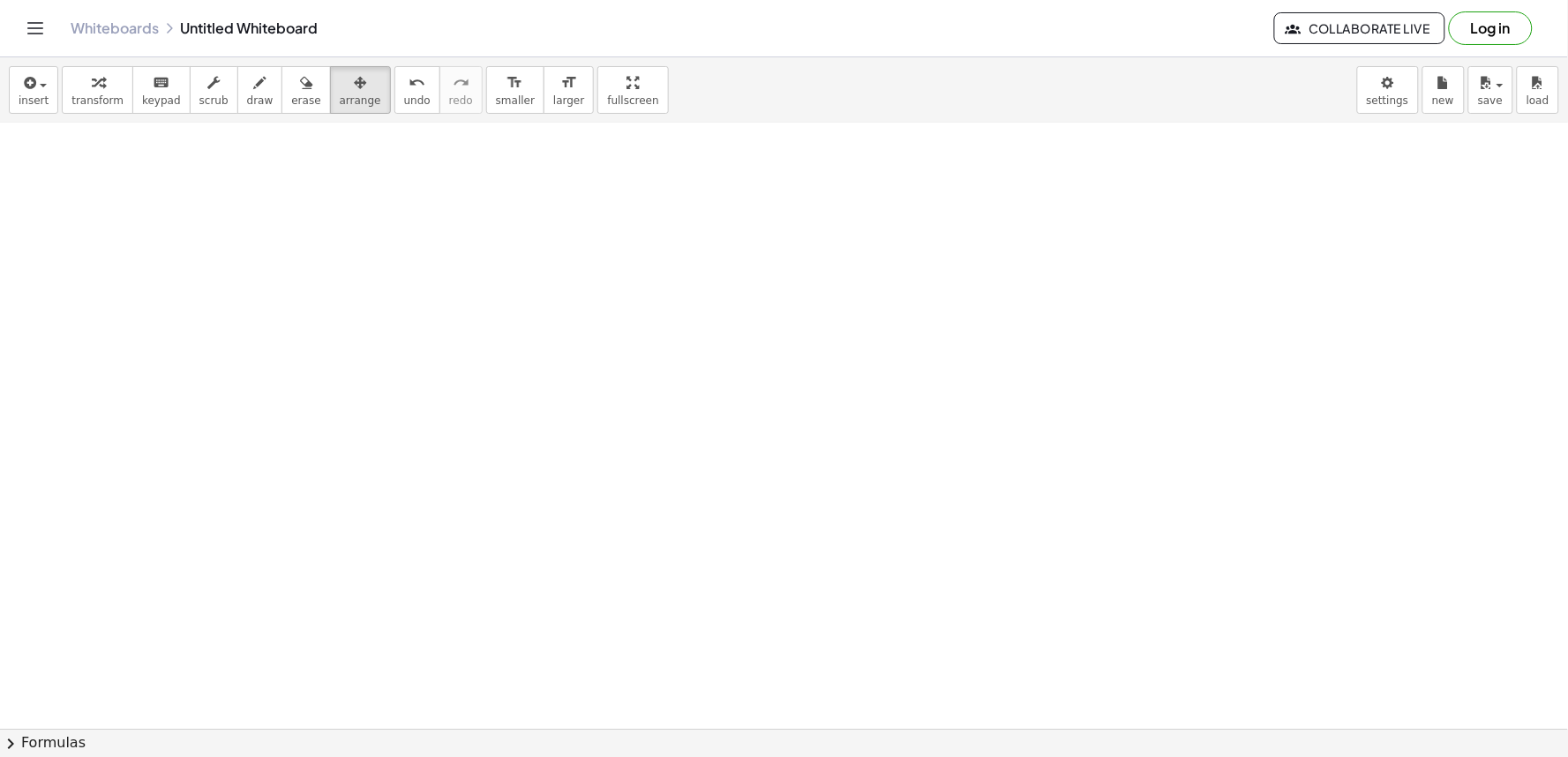
click at [762, 616] on div at bounding box center [784, 328] width 1568 height 1816
click at [762, 619] on div at bounding box center [784, 328] width 1568 height 1816
click at [764, 621] on div at bounding box center [784, 328] width 1568 height 1816
click at [764, 621] on div at bounding box center [784, 328] width 1568 height 1816
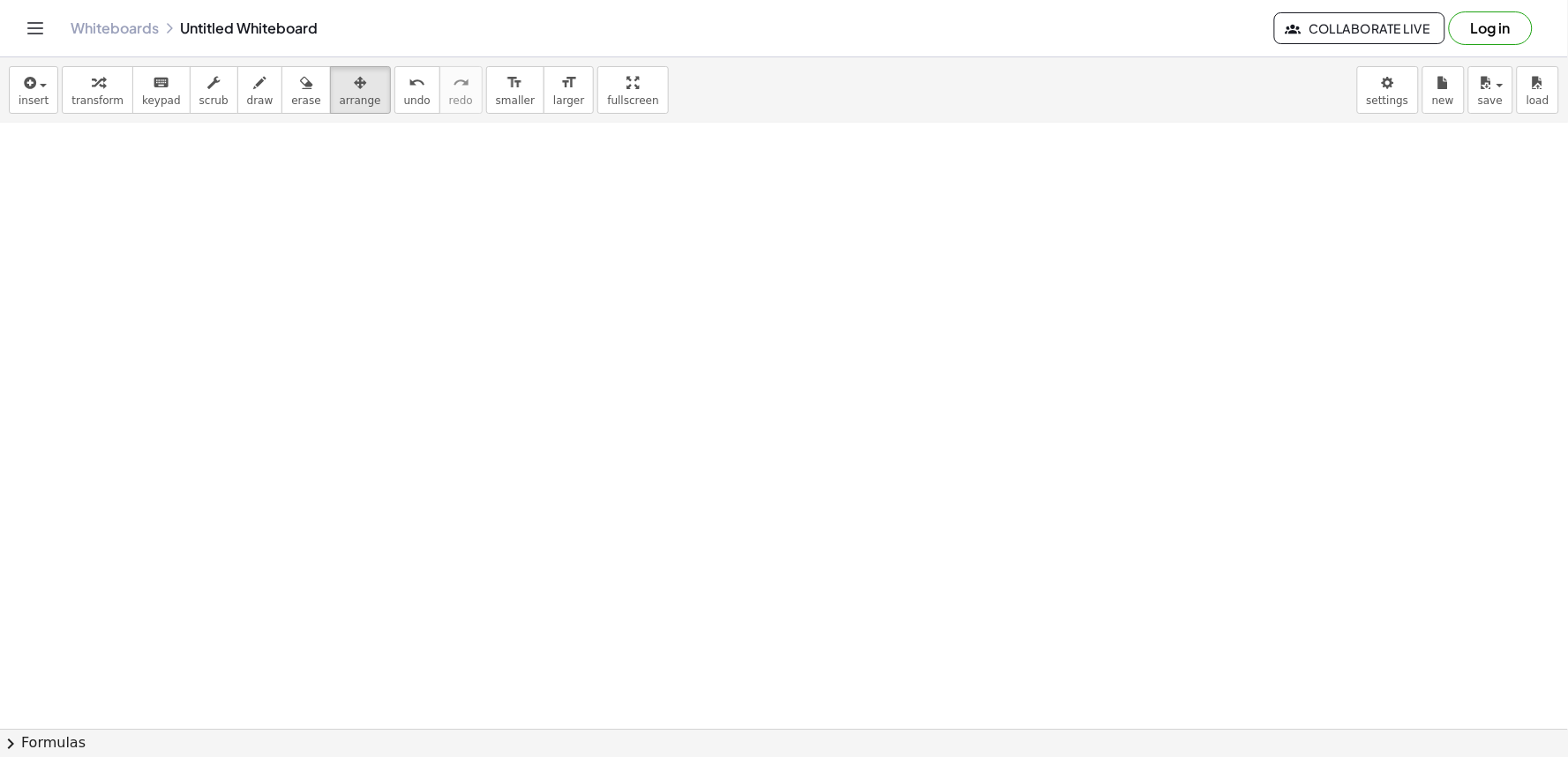
drag, startPoint x: 764, startPoint y: 621, endPoint x: 777, endPoint y: 595, distance: 29.1
click at [788, 603] on div at bounding box center [784, 328] width 1568 height 1816
drag, startPoint x: 777, startPoint y: 595, endPoint x: 485, endPoint y: 434, distance: 333.4
click at [764, 600] on div at bounding box center [784, 328] width 1568 height 1816
click at [103, 95] on span "transform" at bounding box center [97, 101] width 52 height 13
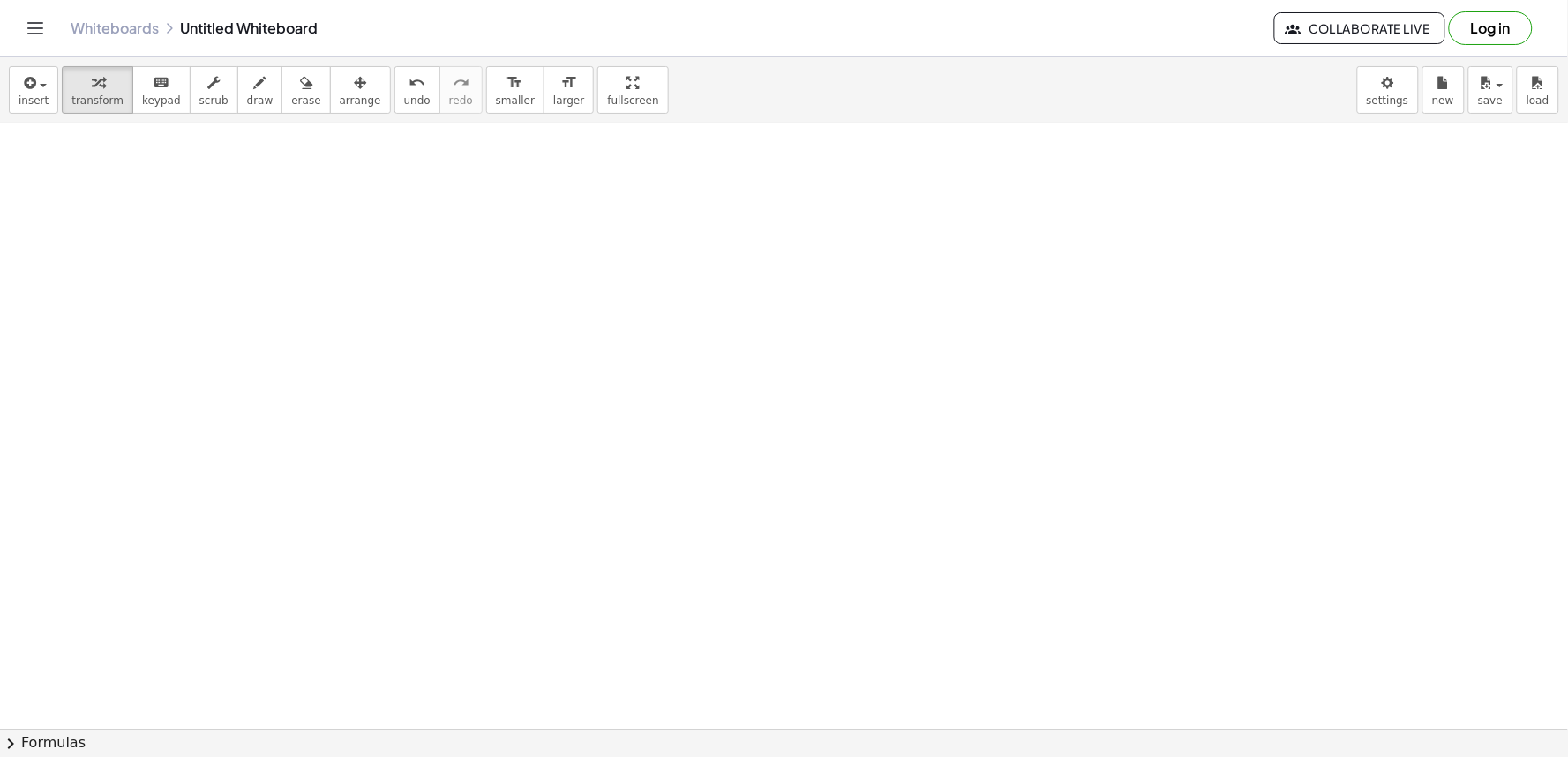
click at [829, 645] on div at bounding box center [784, 328] width 1568 height 1816
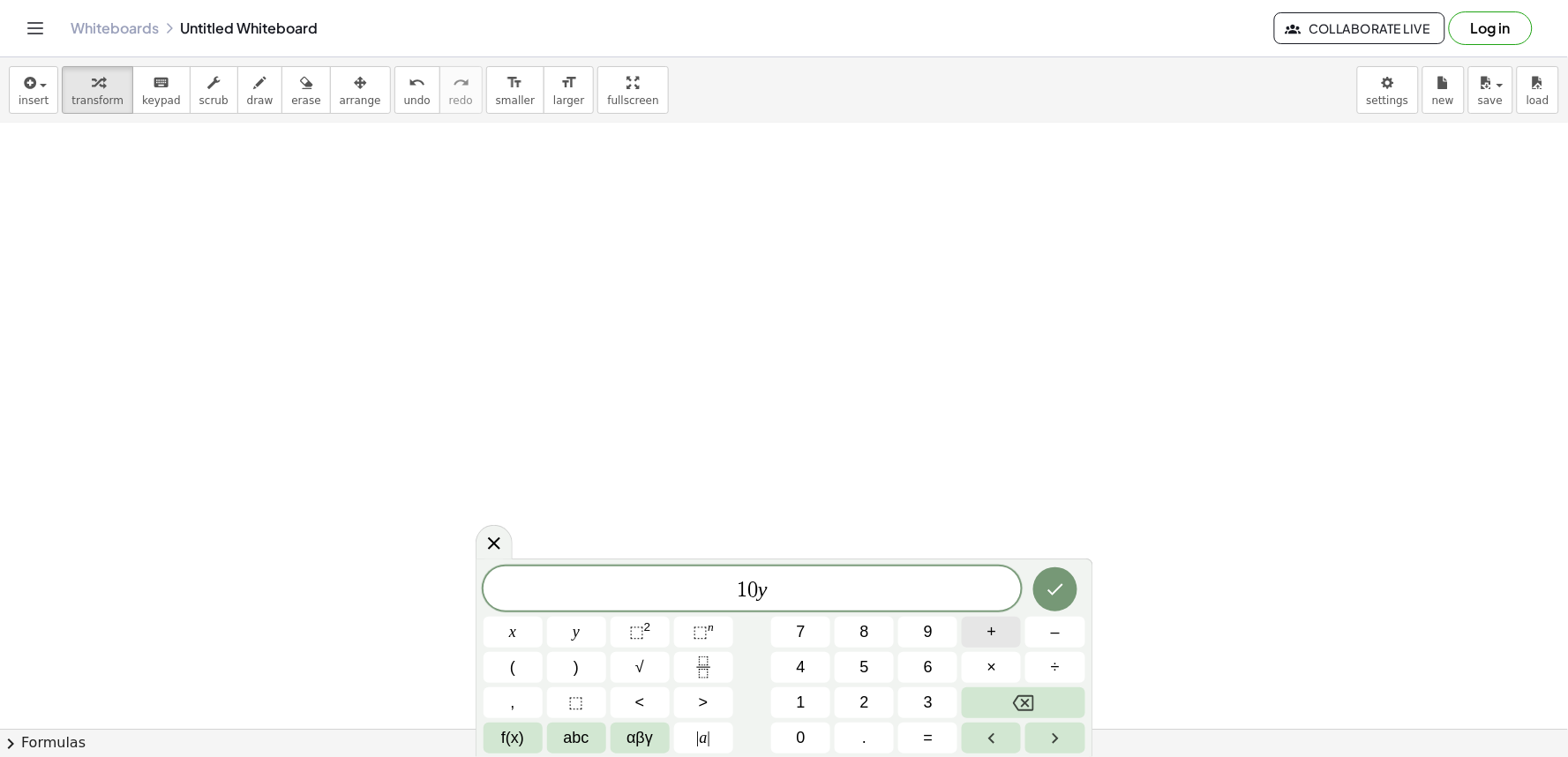
click at [973, 636] on button "+" at bounding box center [991, 632] width 59 height 31
click at [884, 690] on button "2" at bounding box center [864, 702] width 59 height 31
click at [882, 671] on button "5" at bounding box center [864, 667] width 59 height 31
click at [936, 737] on button "=" at bounding box center [927, 738] width 59 height 31
click at [810, 624] on button "7" at bounding box center [800, 632] width 59 height 31
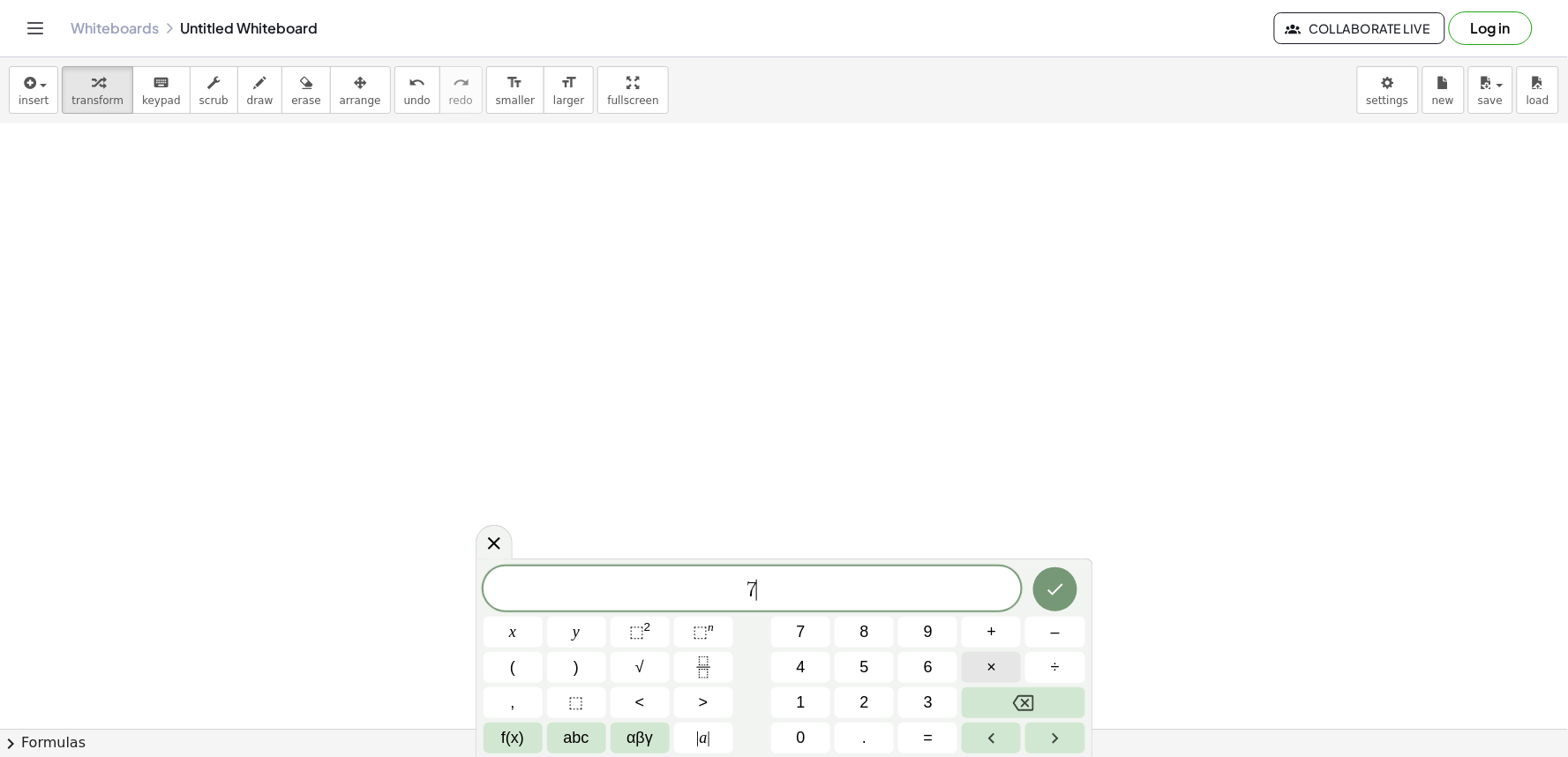
click at [992, 658] on span "×" at bounding box center [992, 667] width 10 height 24
click at [1048, 639] on button "–" at bounding box center [1054, 632] width 59 height 31
click at [912, 701] on button "3" at bounding box center [927, 702] width 59 height 31
click at [814, 707] on button "1" at bounding box center [800, 702] width 59 height 31
click at [744, 585] on span "−" at bounding box center [753, 590] width 16 height 21
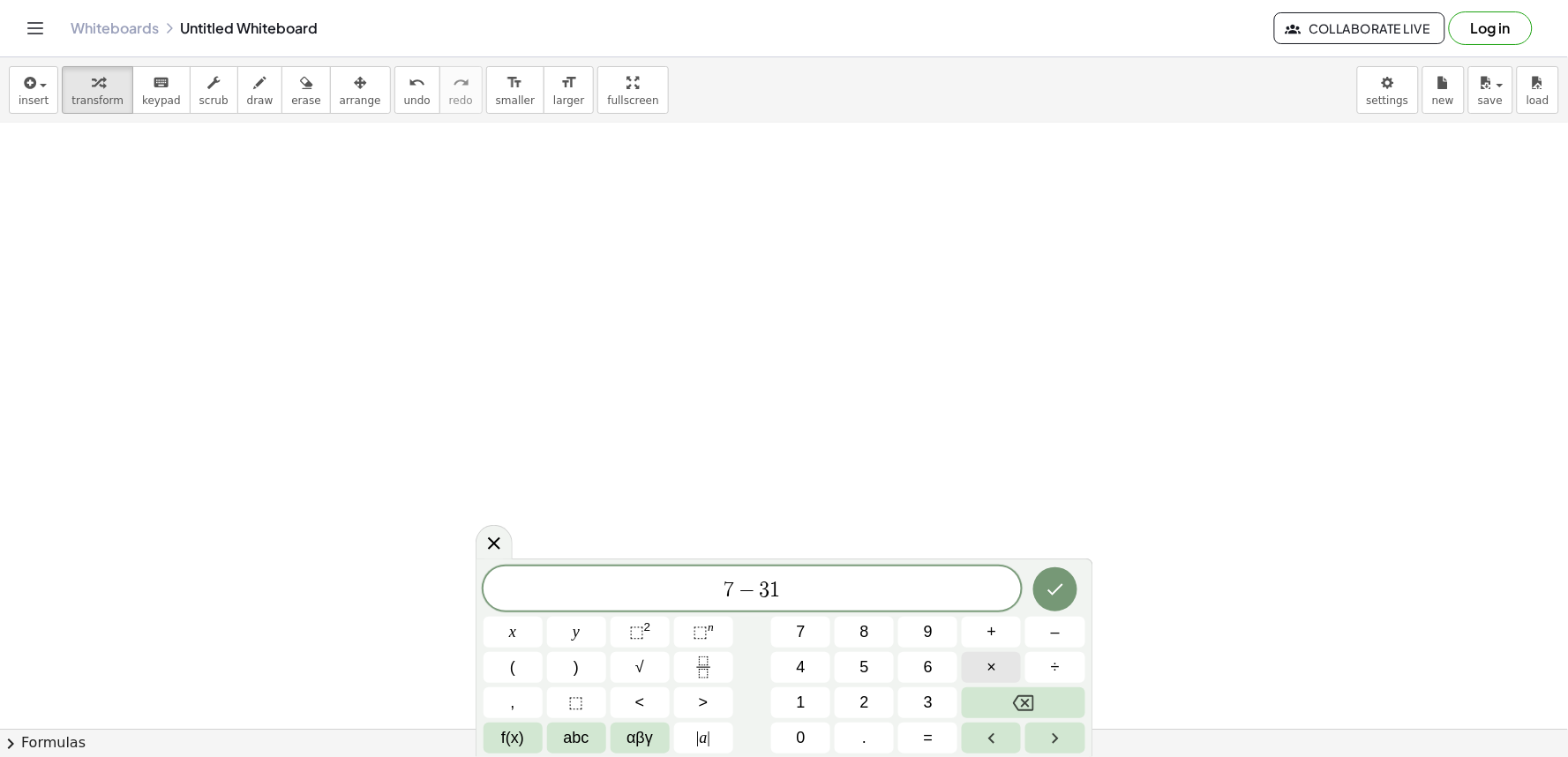
click at [997, 658] on button "×" at bounding box center [991, 667] width 59 height 31
click at [966, 604] on div "7 · − 3 1 ​" at bounding box center [752, 588] width 538 height 44
click at [954, 733] on button "=" at bounding box center [927, 738] width 59 height 31
click at [823, 712] on button "1" at bounding box center [800, 702] width 59 height 31
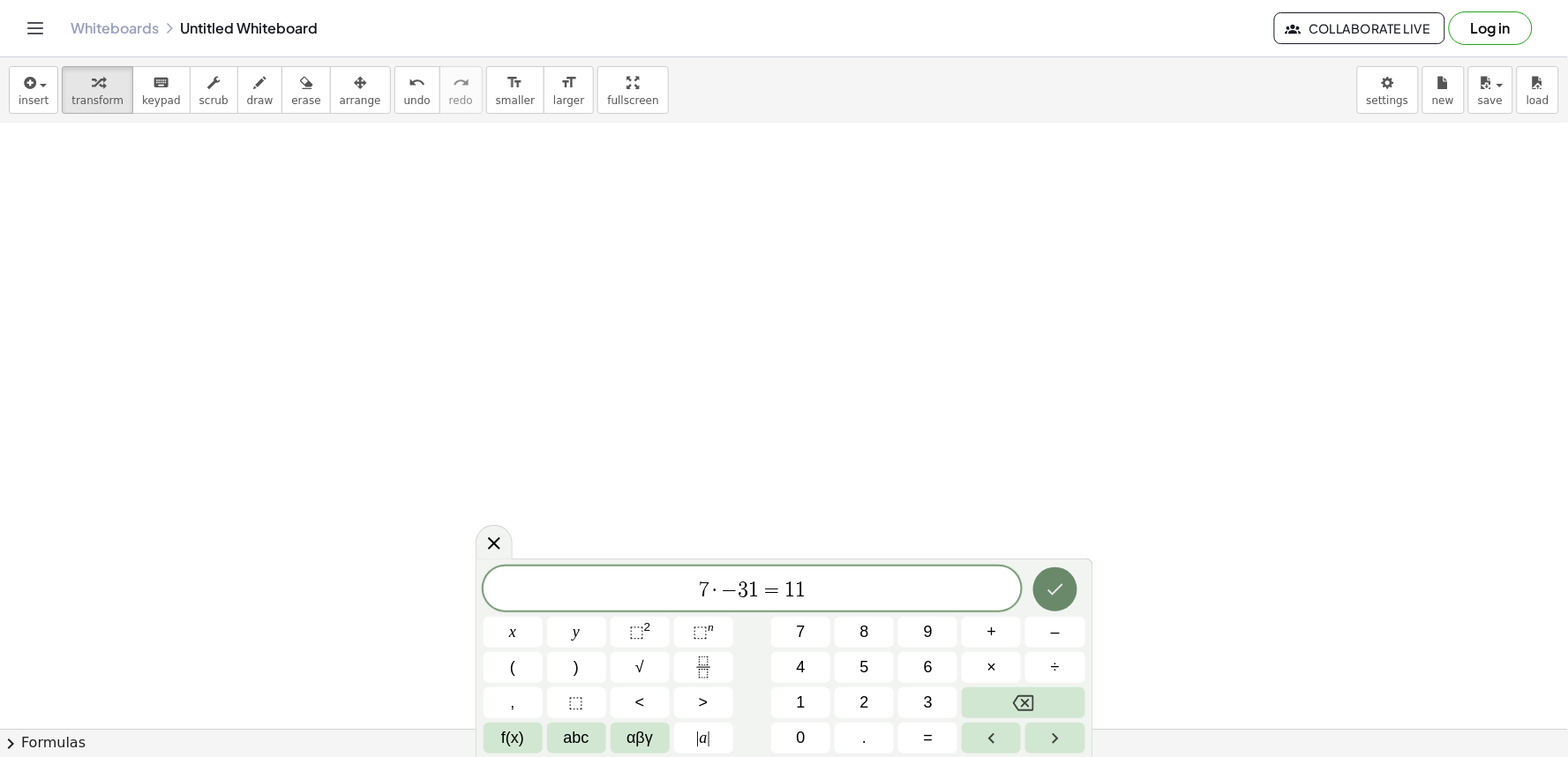
click at [1053, 584] on icon "Done" at bounding box center [1055, 589] width 21 height 21
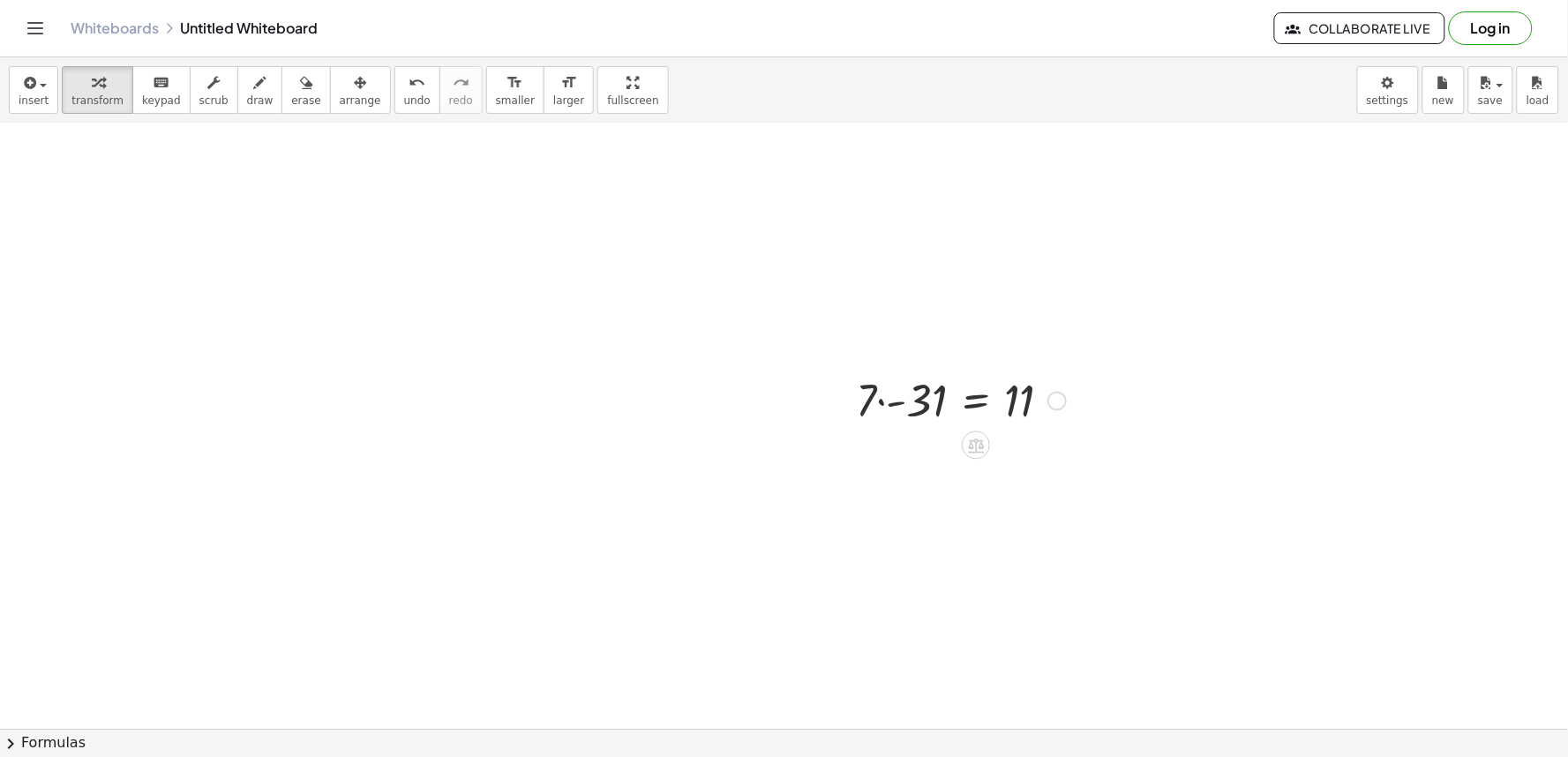
scroll to position [997, 0]
click at [897, 387] on div at bounding box center [961, 385] width 228 height 60
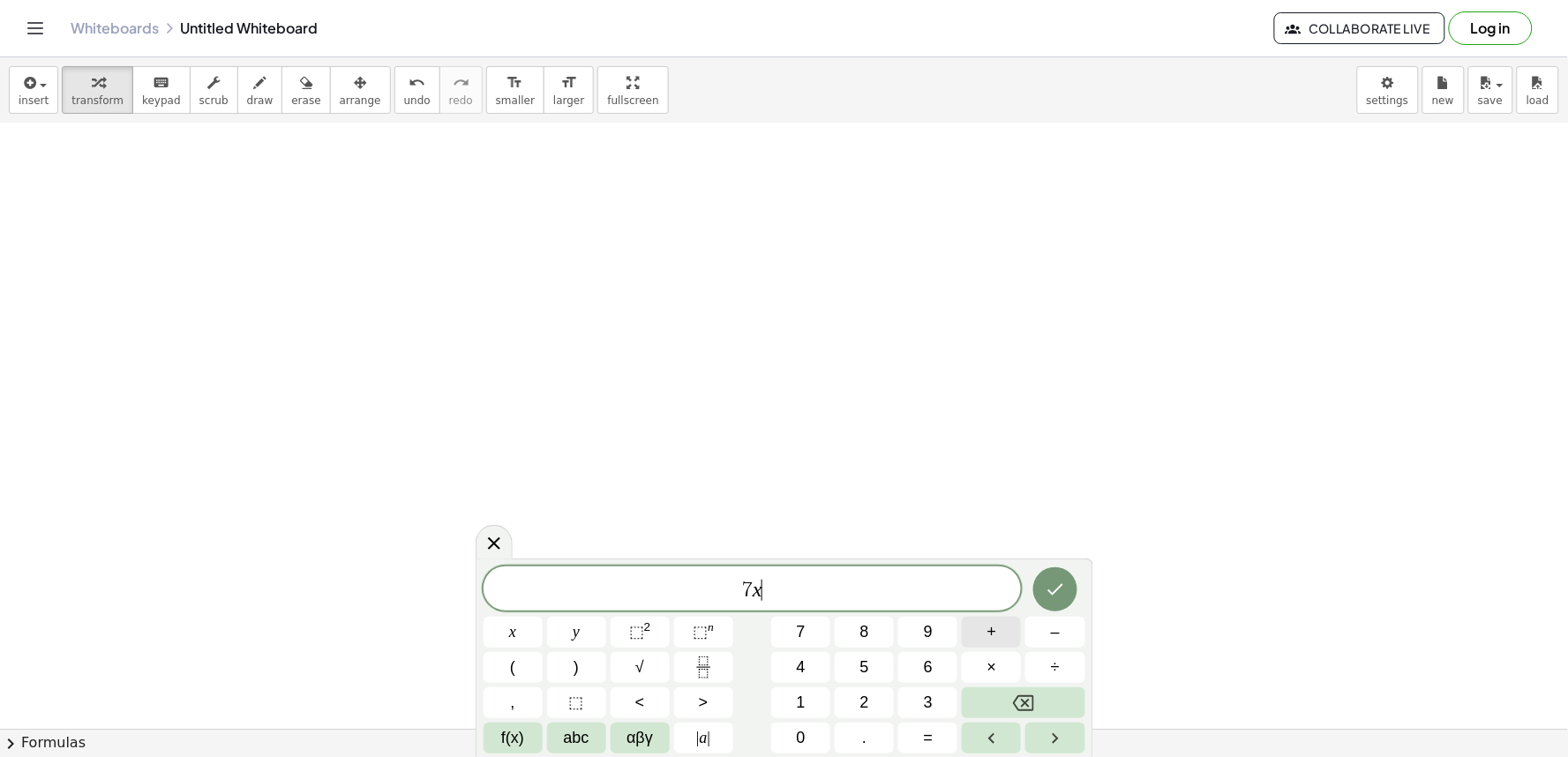
click at [1007, 632] on button "+" at bounding box center [991, 632] width 59 height 31
click at [928, 737] on span "=" at bounding box center [928, 738] width 10 height 24
click at [938, 693] on button "3" at bounding box center [927, 702] width 59 height 31
click at [1051, 596] on icon "Done" at bounding box center [1055, 589] width 21 height 21
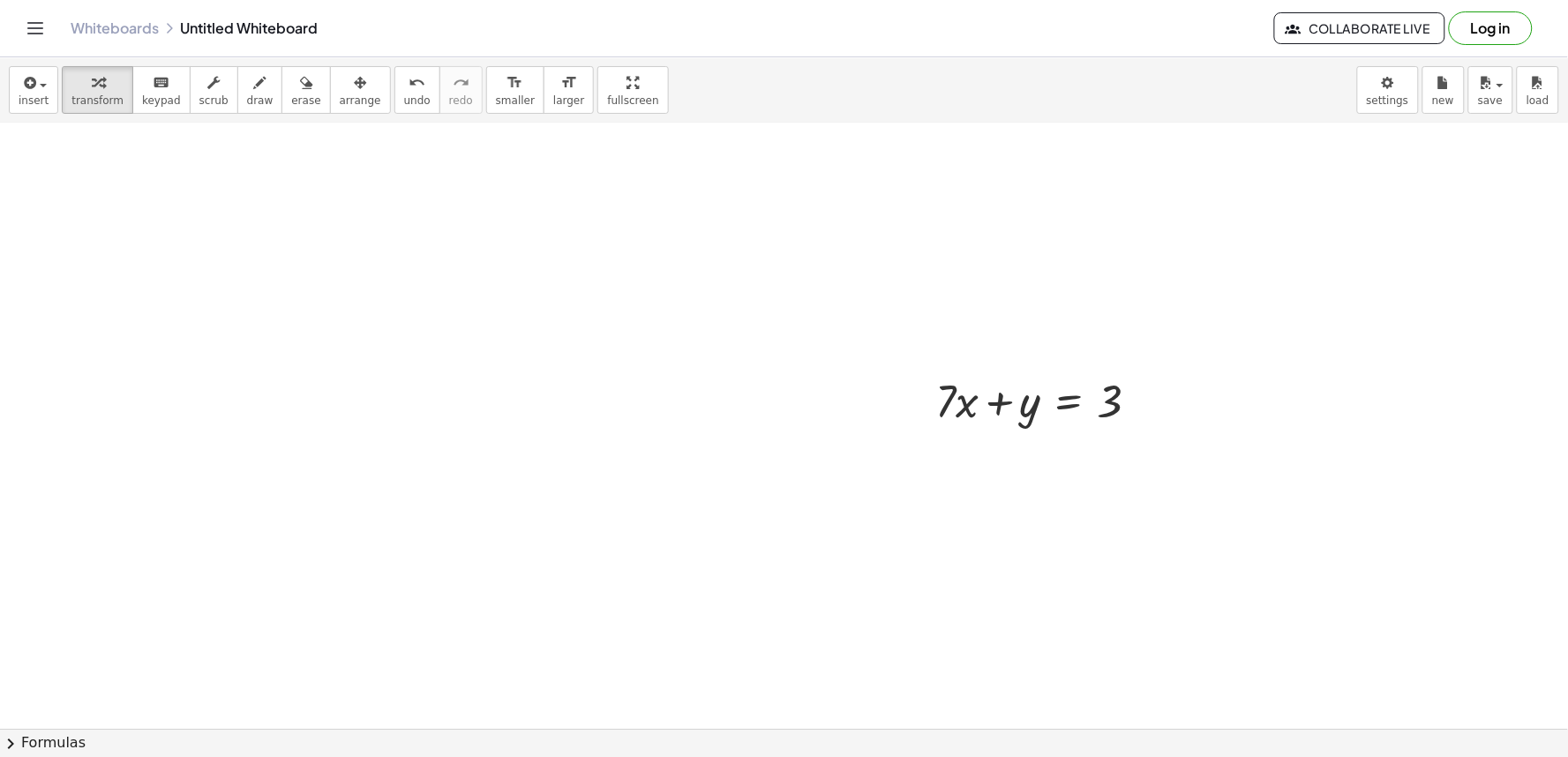
scroll to position [1602, 0]
drag, startPoint x: 958, startPoint y: 304, endPoint x: 1148, endPoint y: 311, distance: 190.1
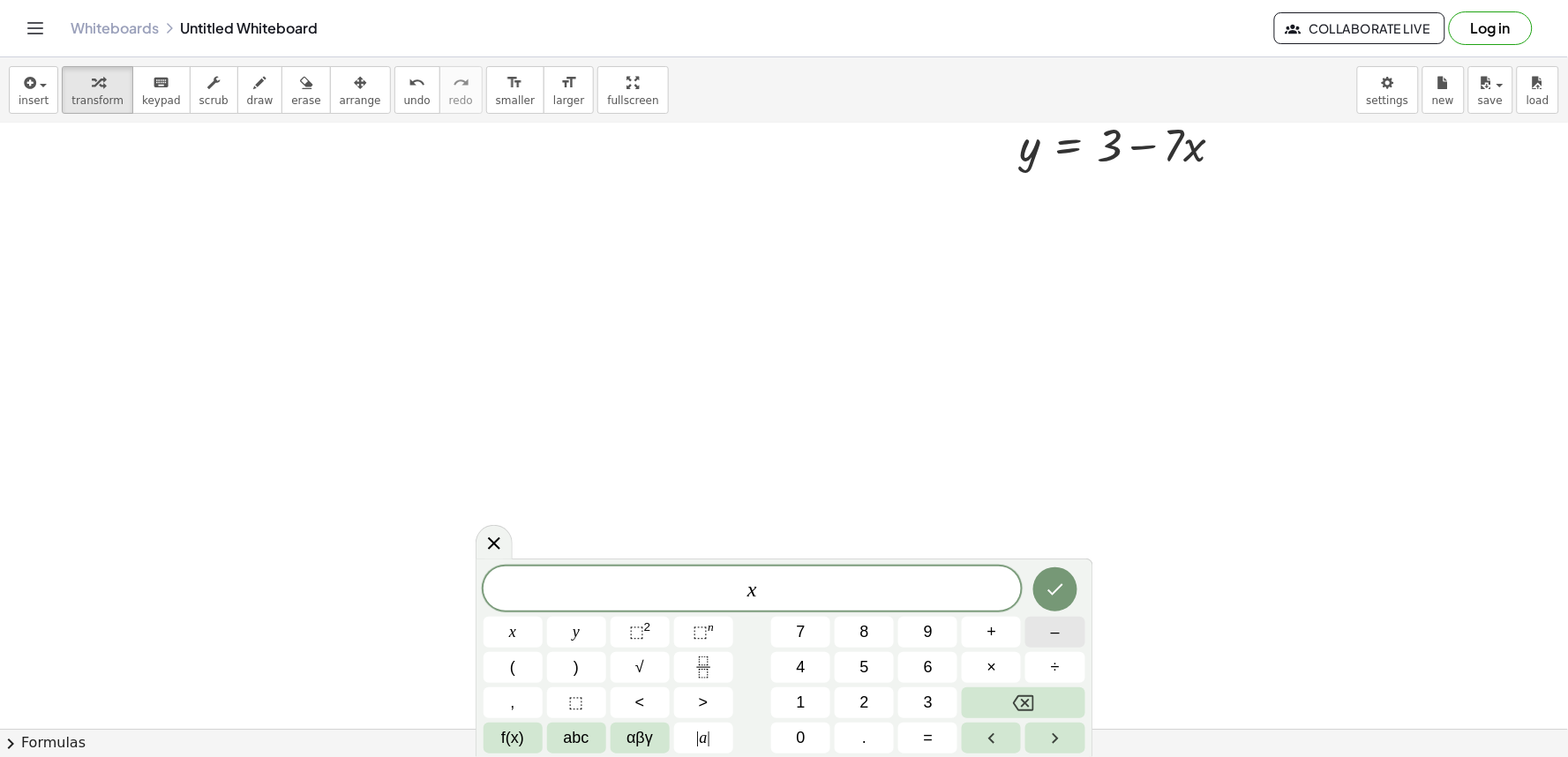
click at [1055, 620] on button "–" at bounding box center [1054, 632] width 59 height 31
click at [931, 731] on span "=" at bounding box center [928, 738] width 10 height 24
click at [806, 693] on button "1" at bounding box center [800, 702] width 59 height 31
click at [919, 692] on button "3" at bounding box center [927, 702] width 59 height 31
click at [1057, 590] on icon "Done" at bounding box center [1055, 590] width 15 height 12
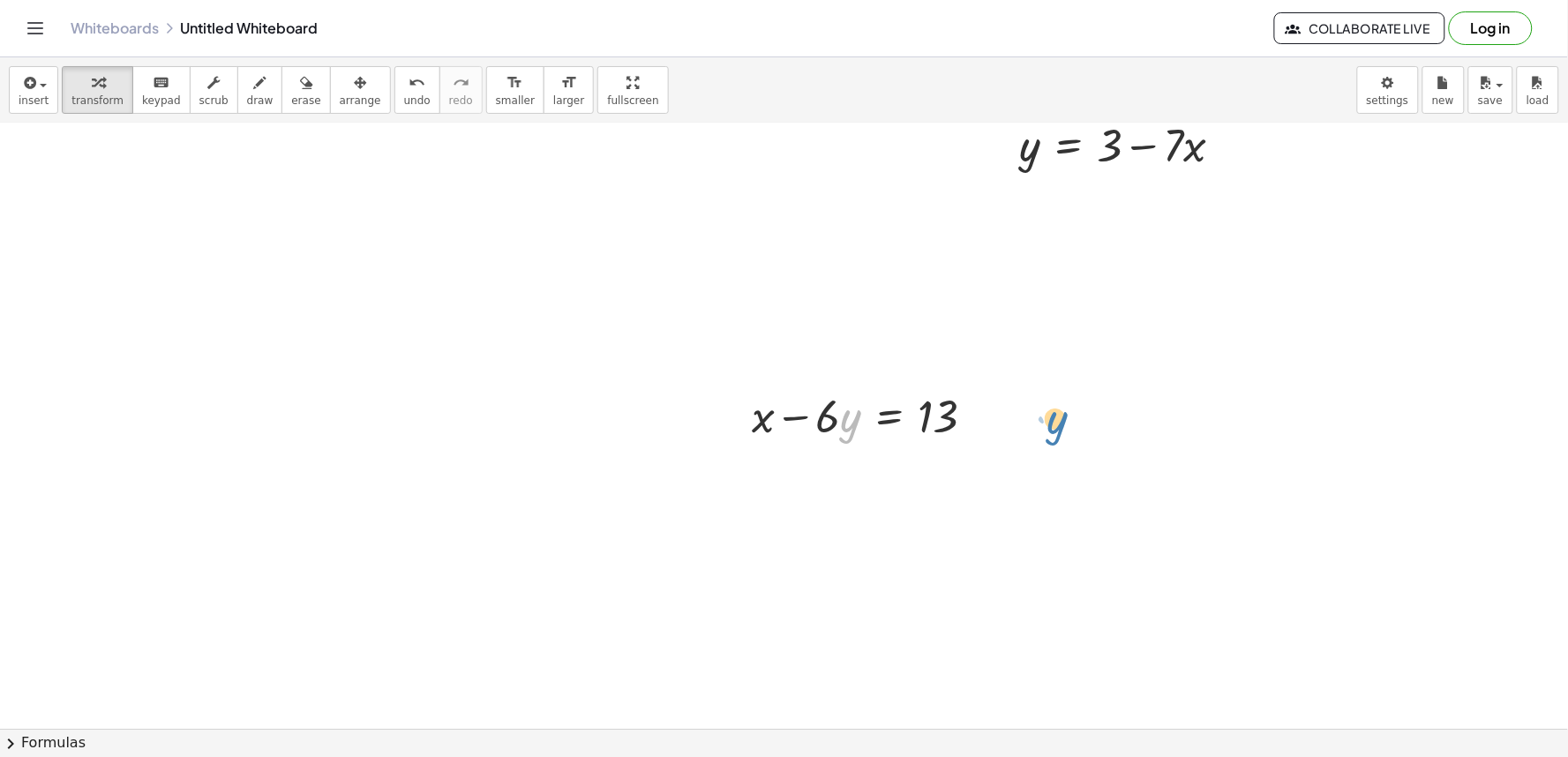
drag, startPoint x: 844, startPoint y: 430, endPoint x: 1053, endPoint y: 432, distance: 209.0
drag, startPoint x: 831, startPoint y: 419, endPoint x: 1006, endPoint y: 419, distance: 175.0
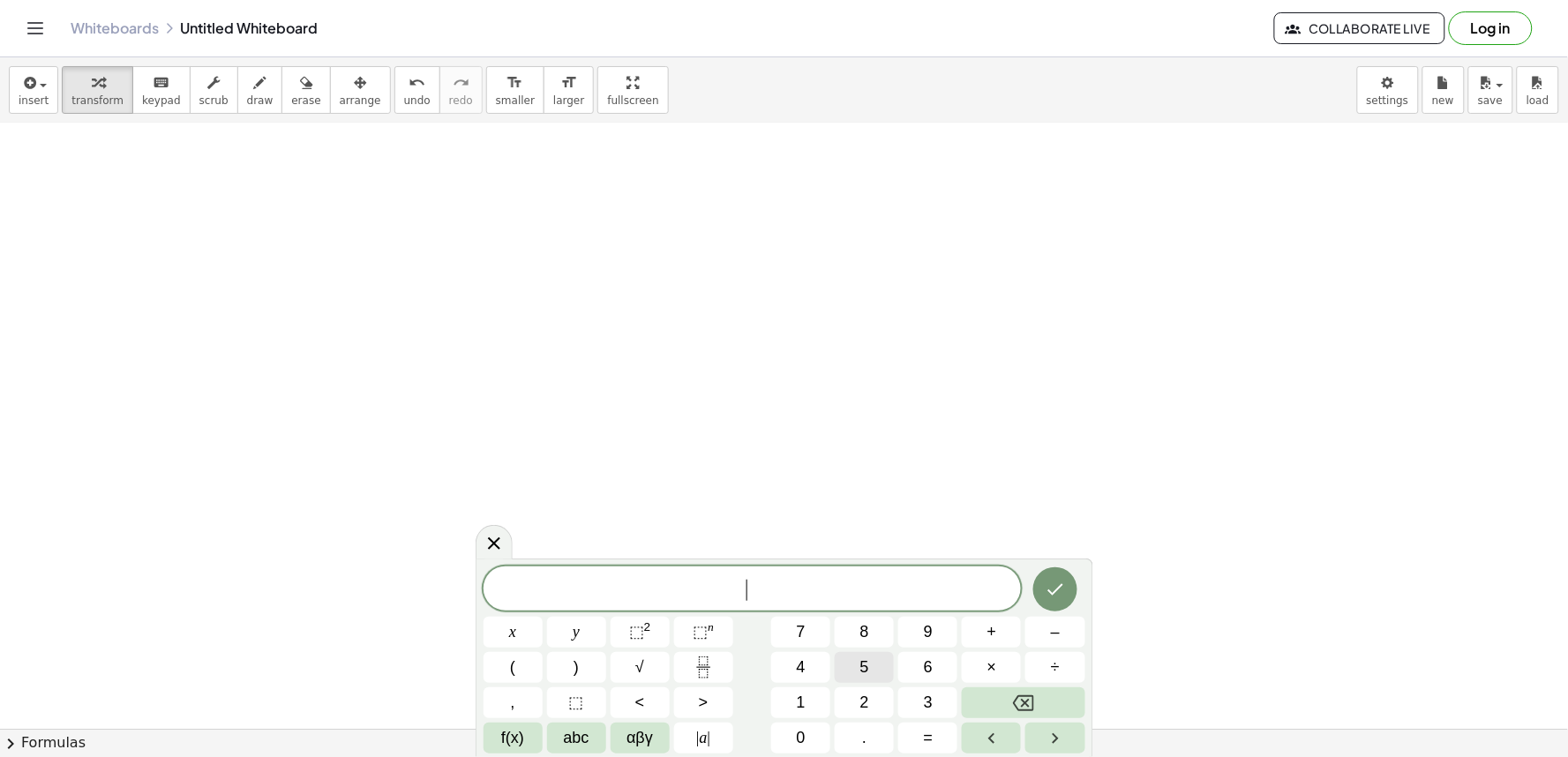
click at [867, 664] on span "5" at bounding box center [865, 667] width 9 height 24
click at [975, 619] on button "+" at bounding box center [991, 632] width 59 height 31
click at [810, 707] on button "1" at bounding box center [800, 702] width 59 height 31
click at [814, 729] on button "0" at bounding box center [800, 738] width 59 height 31
click at [929, 729] on span "=" at bounding box center [928, 738] width 10 height 24
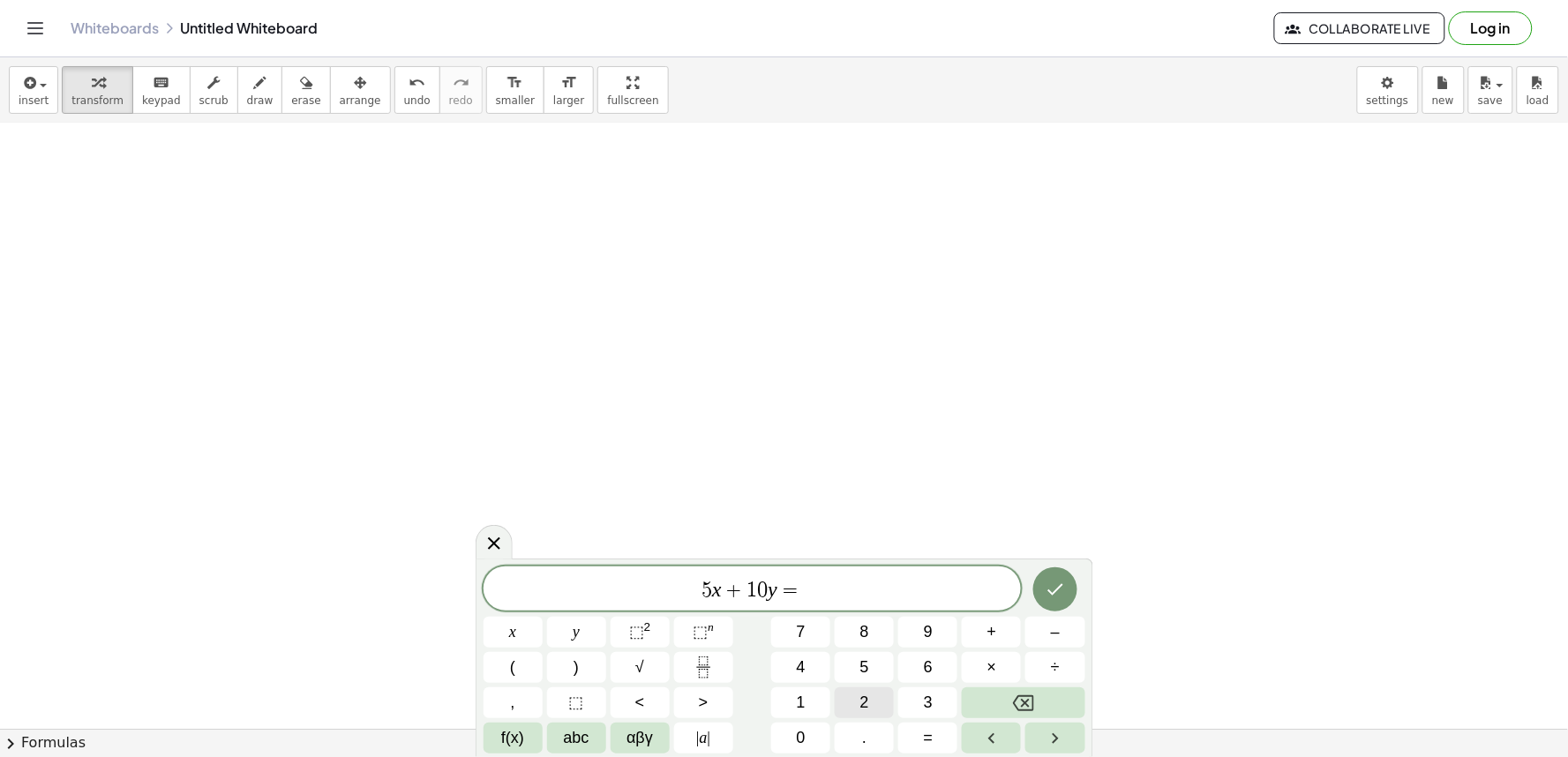
click at [871, 688] on button "2" at bounding box center [864, 702] width 59 height 31
click at [814, 734] on button "0" at bounding box center [800, 738] width 59 height 31
click at [1036, 589] on button "Done" at bounding box center [1055, 589] width 44 height 44
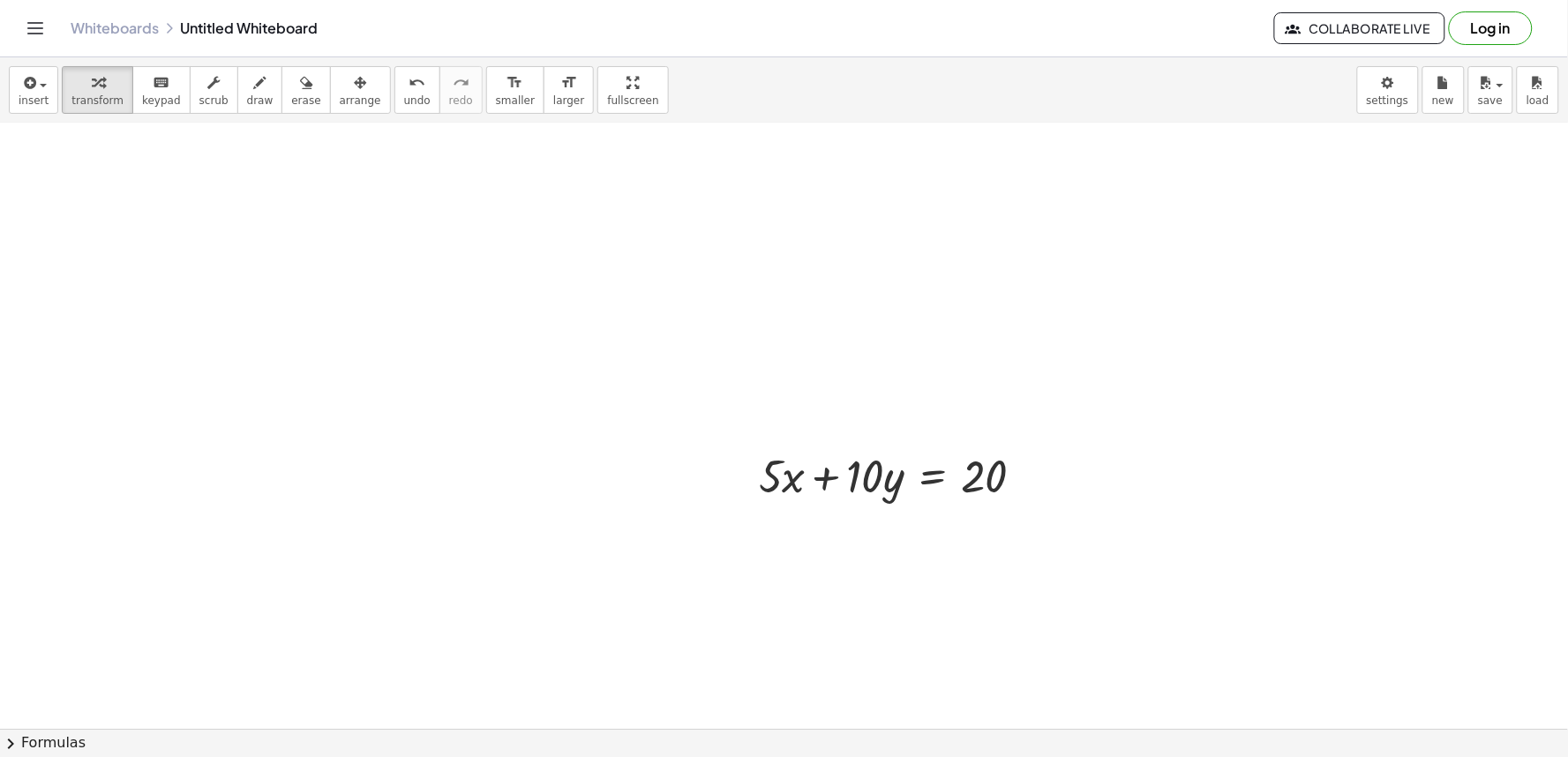
scroll to position [2405, 0]
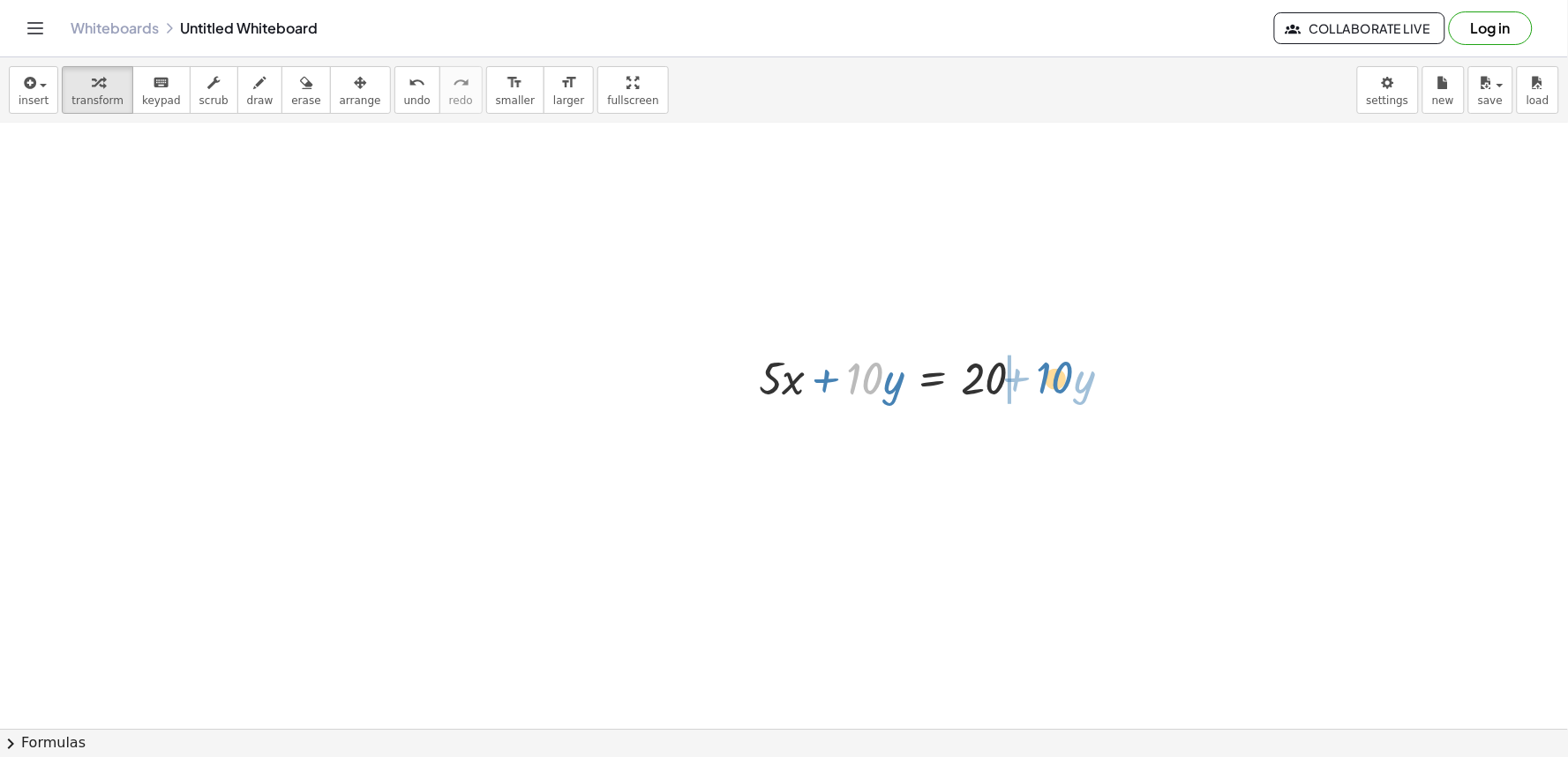
drag, startPoint x: 853, startPoint y: 378, endPoint x: 1011, endPoint y: 394, distance: 158.8
click at [1045, 380] on div at bounding box center [898, 377] width 298 height 60
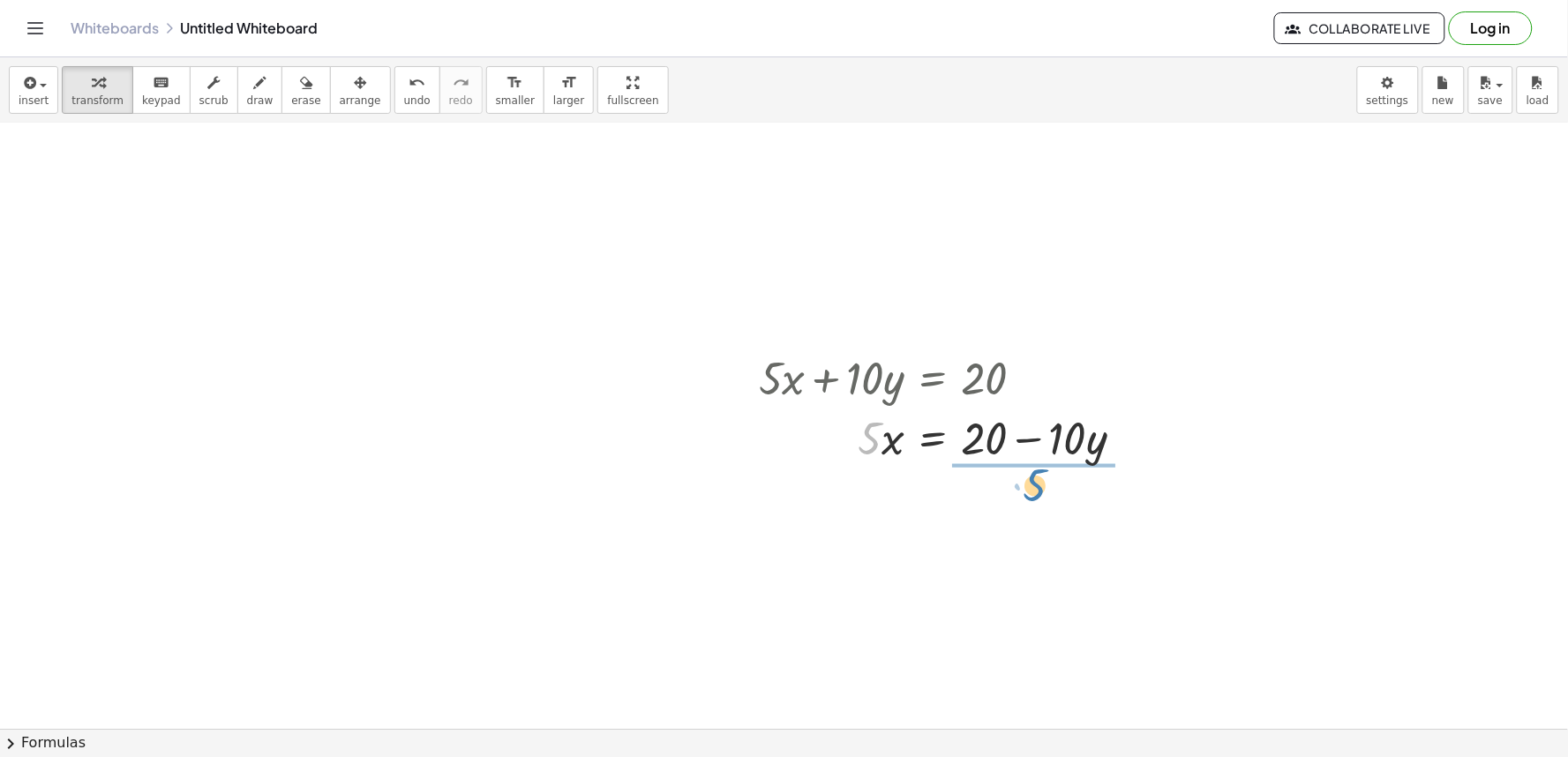
drag, startPoint x: 870, startPoint y: 443, endPoint x: 1035, endPoint y: 490, distance: 171.6
drag, startPoint x: 1029, startPoint y: 534, endPoint x: 1022, endPoint y: 508, distance: 26.9
click at [1022, 508] on div at bounding box center [948, 510] width 397 height 88
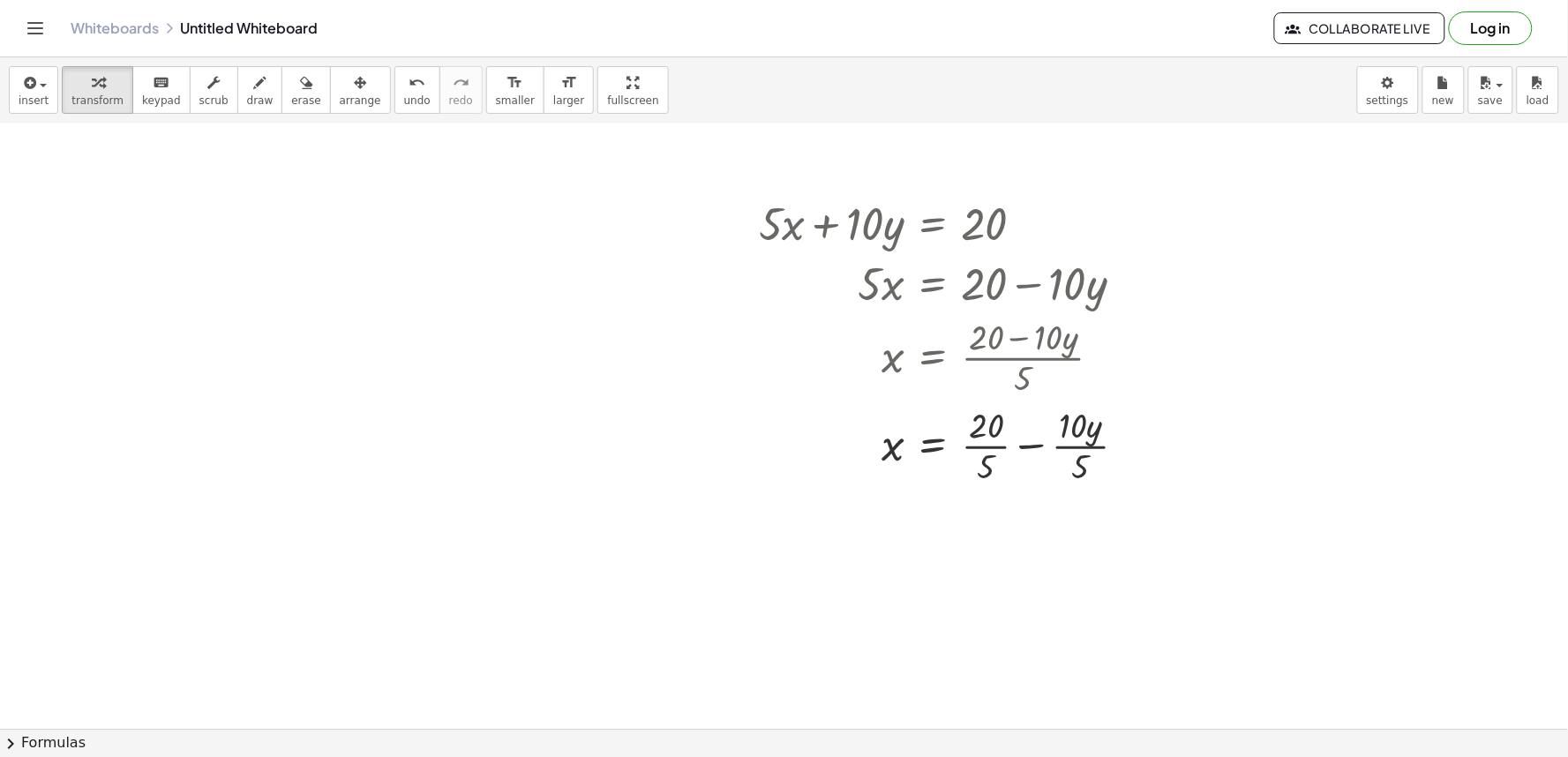
scroll to position [2618, 0]
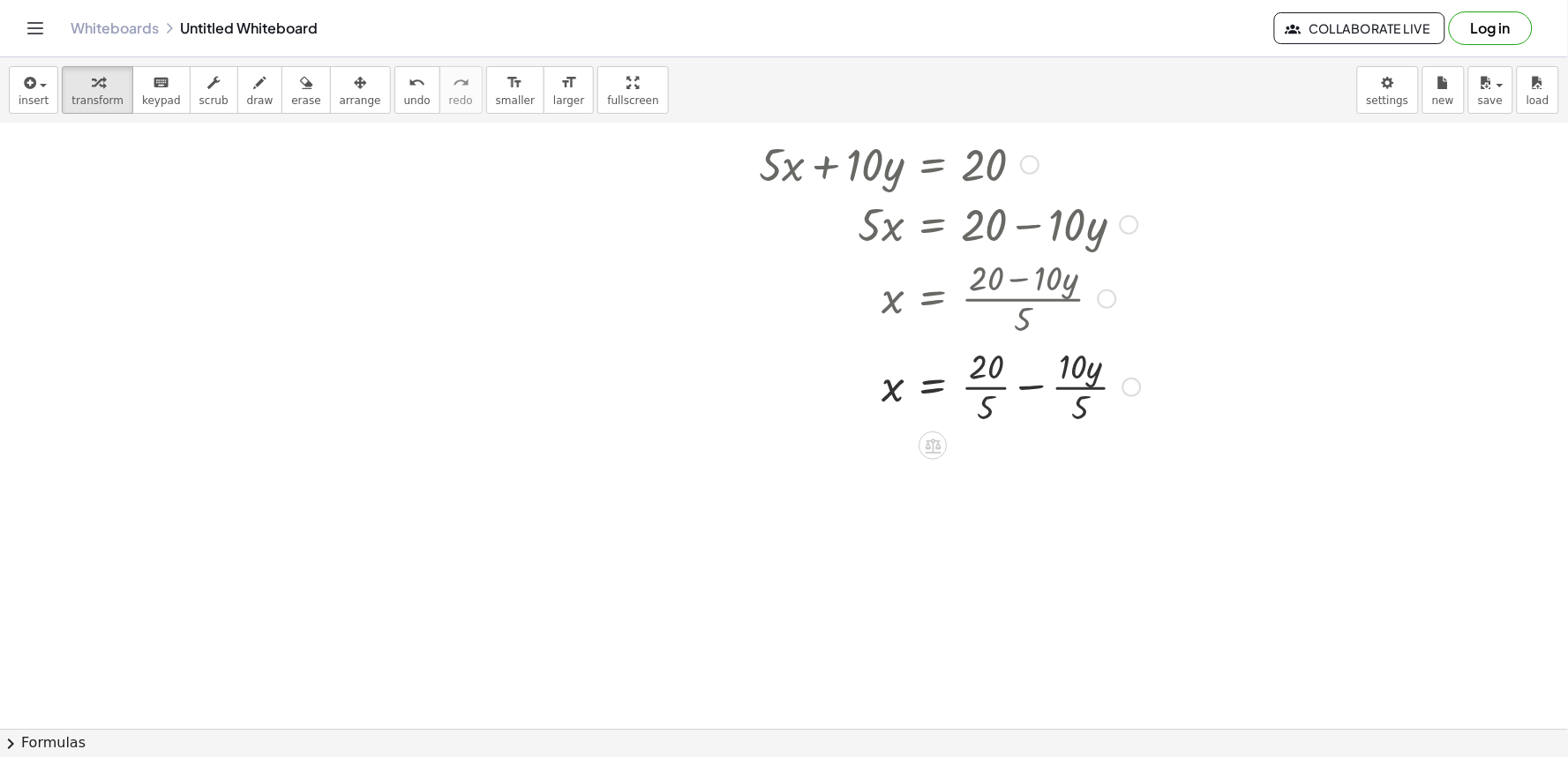
click at [942, 394] on div at bounding box center [949, 385] width 400 height 88
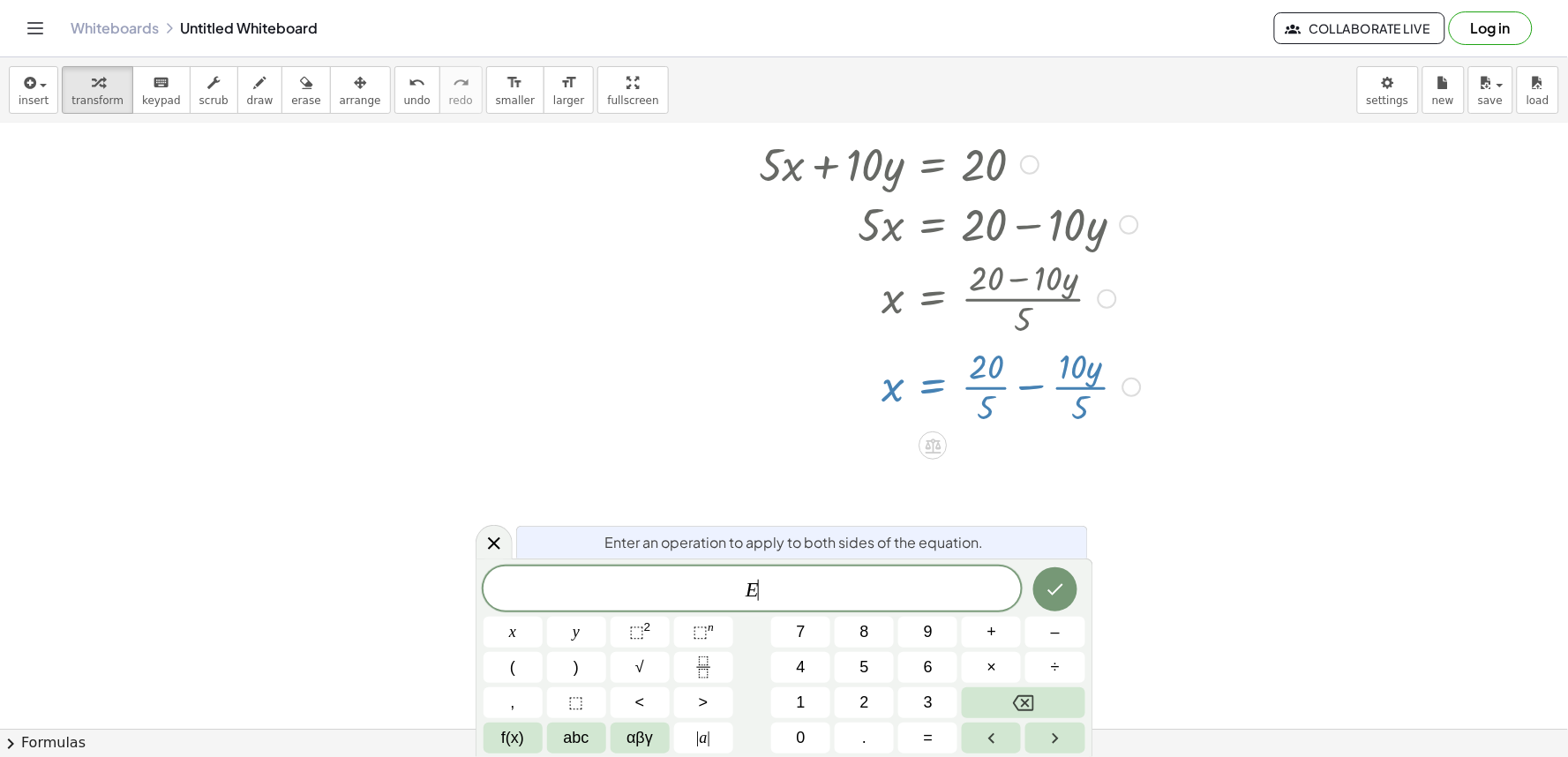
click at [1022, 411] on div at bounding box center [949, 385] width 400 height 88
drag, startPoint x: 1029, startPoint y: 389, endPoint x: 901, endPoint y: 443, distance: 138.9
click at [1026, 389] on div at bounding box center [949, 385] width 400 height 88
click at [496, 541] on icon at bounding box center [494, 543] width 13 height 13
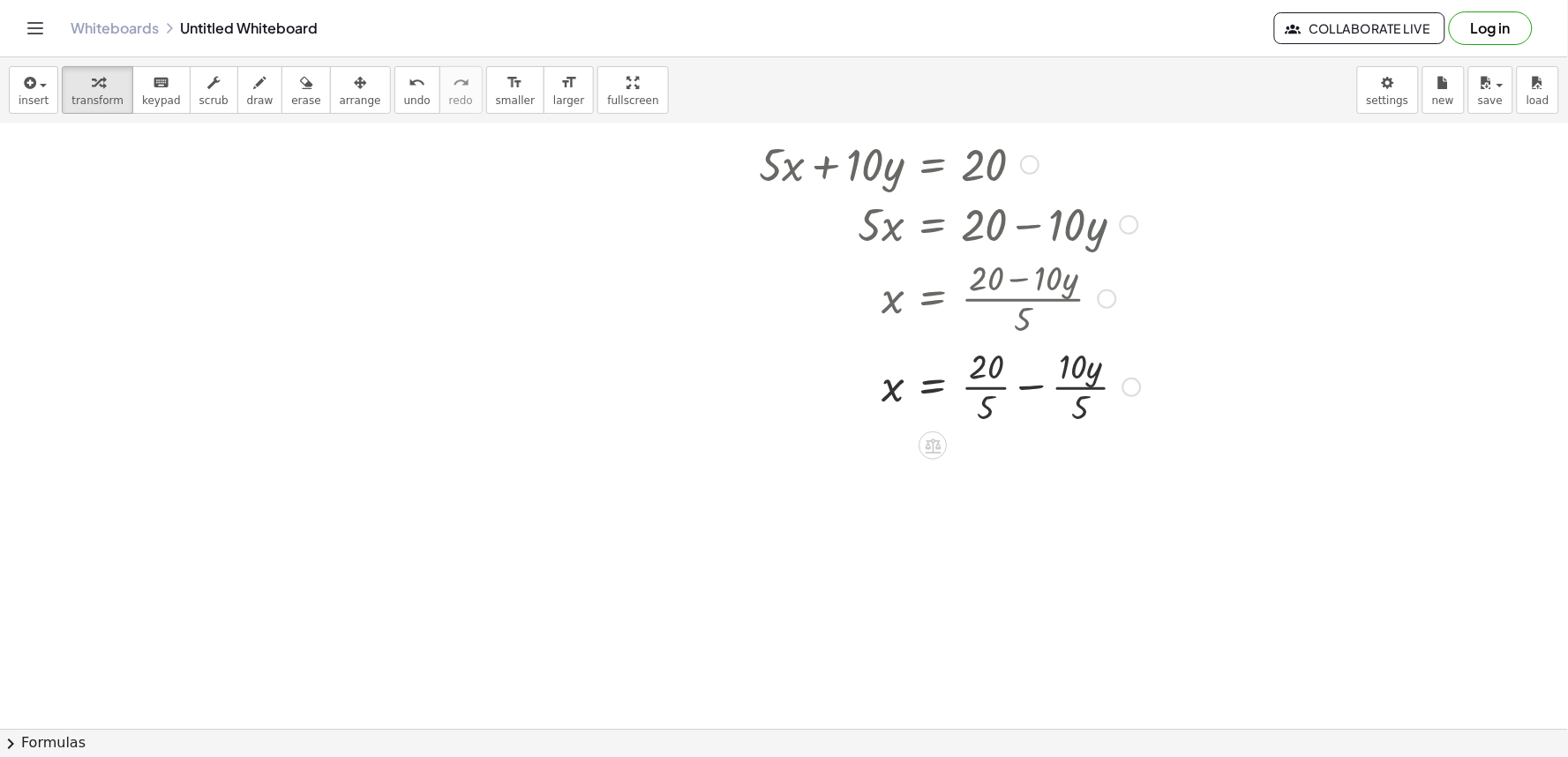
click at [1033, 389] on div at bounding box center [949, 385] width 400 height 88
click at [1026, 495] on div at bounding box center [949, 473] width 400 height 88
click at [1017, 454] on div at bounding box center [949, 473] width 400 height 88
click at [930, 481] on div at bounding box center [949, 473] width 400 height 88
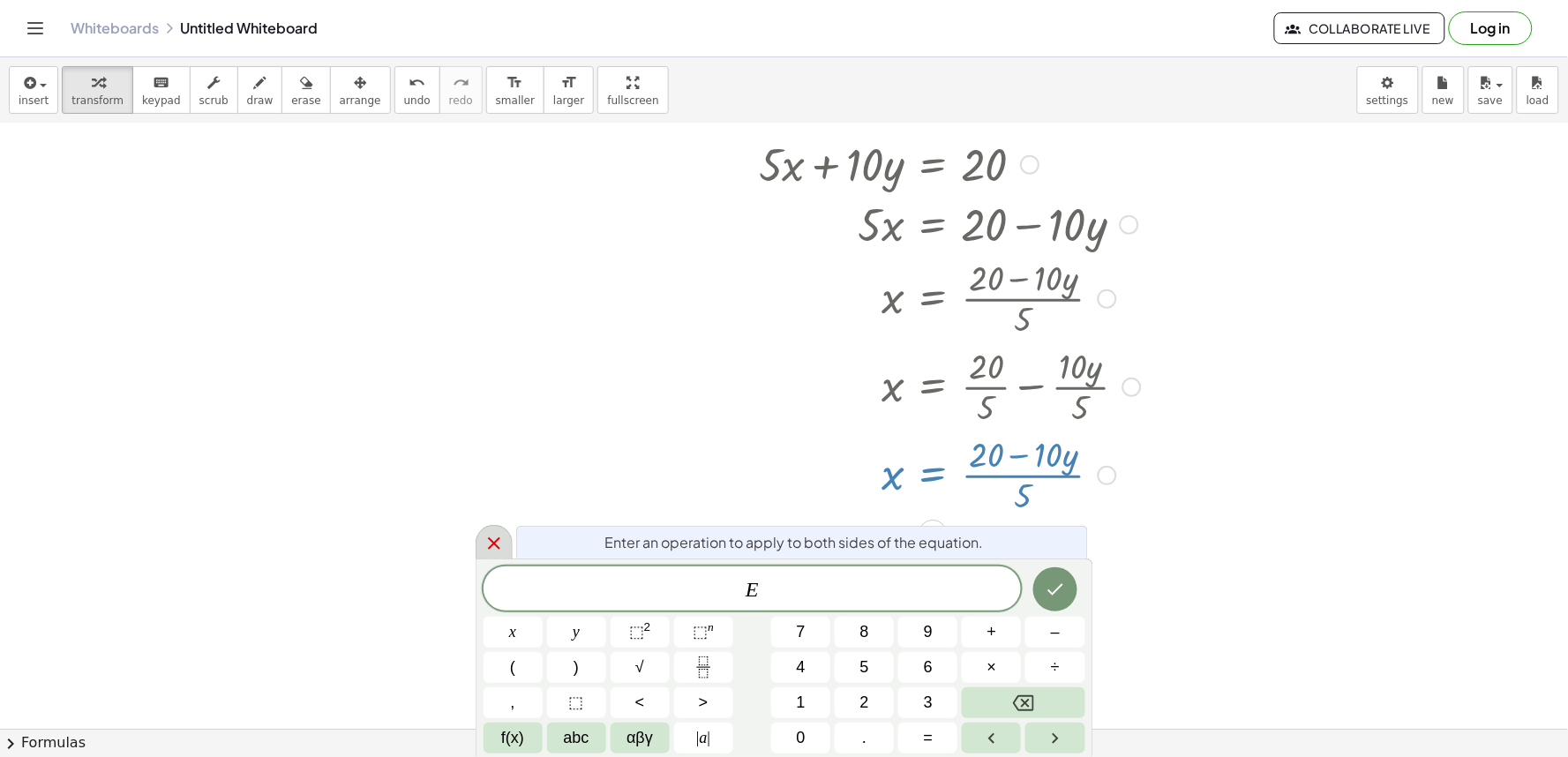
click at [488, 551] on icon at bounding box center [493, 543] width 21 height 21
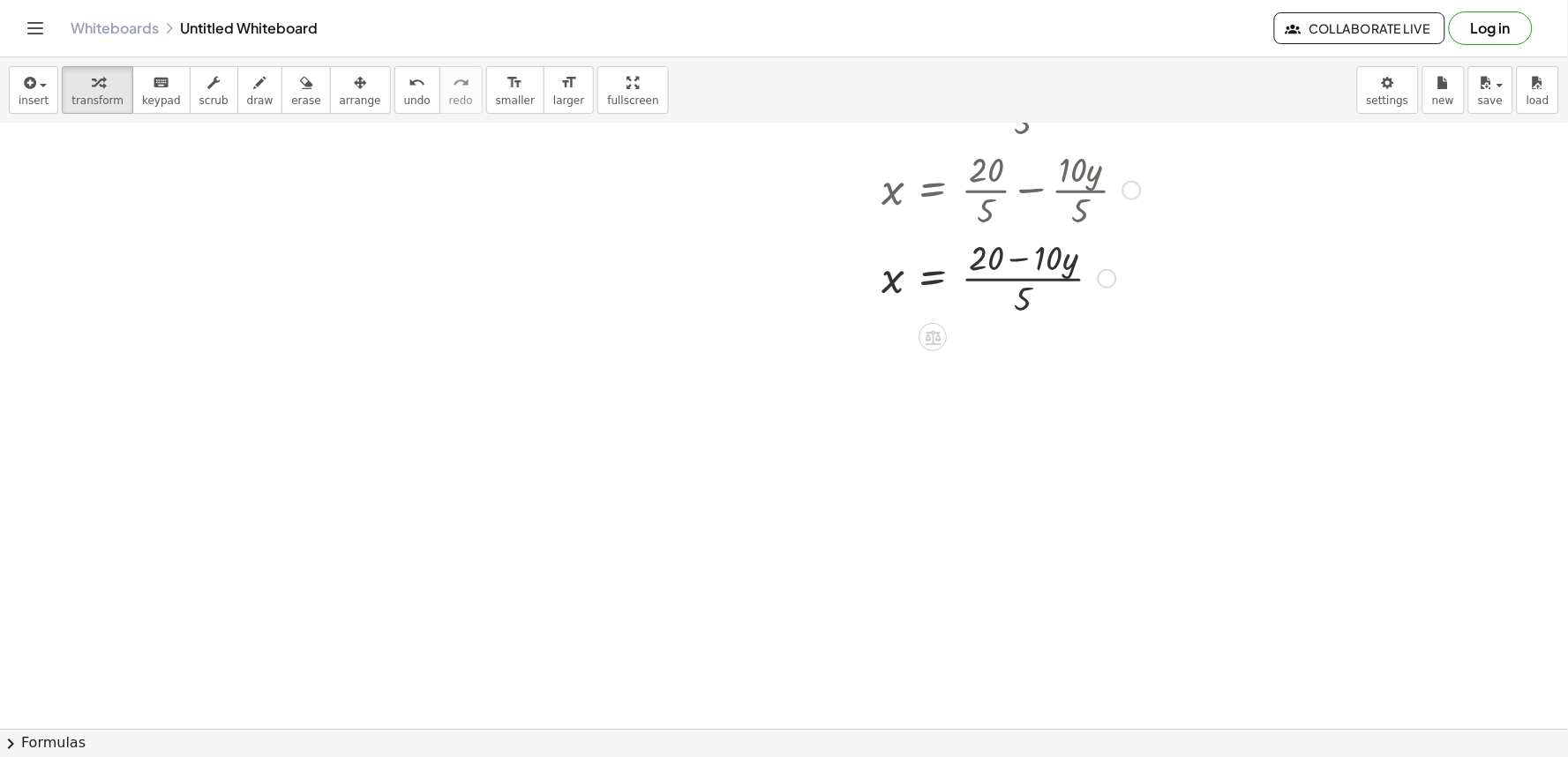
scroll to position [3011, 0]
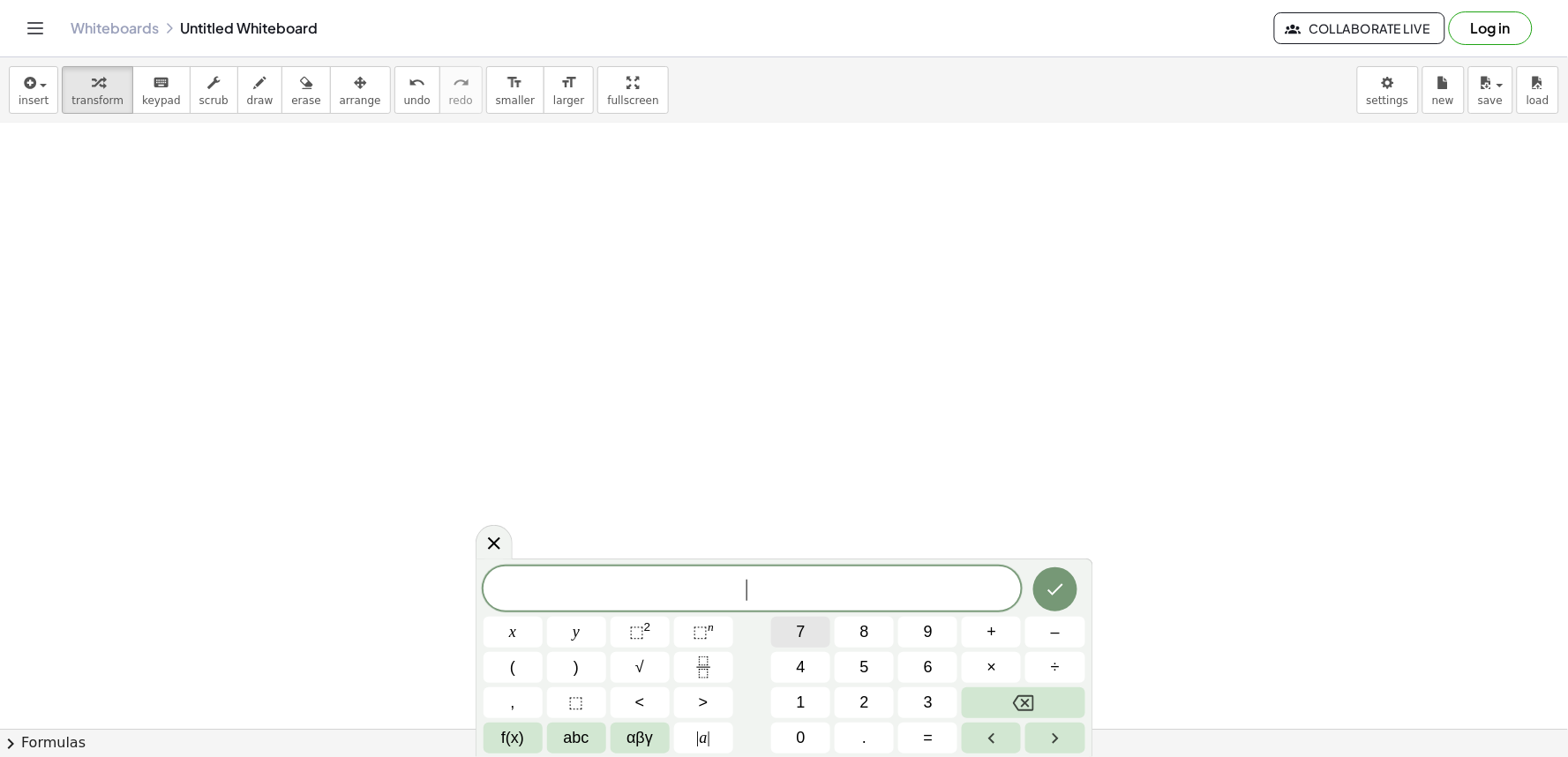
click at [825, 648] on button "7" at bounding box center [800, 632] width 59 height 31
click at [986, 678] on button "×" at bounding box center [991, 667] width 59 height 31
click at [995, 626] on span "+" at bounding box center [992, 632] width 10 height 24
click at [809, 636] on button "7" at bounding box center [800, 632] width 59 height 31
click at [993, 628] on span "+" at bounding box center [992, 632] width 10 height 24
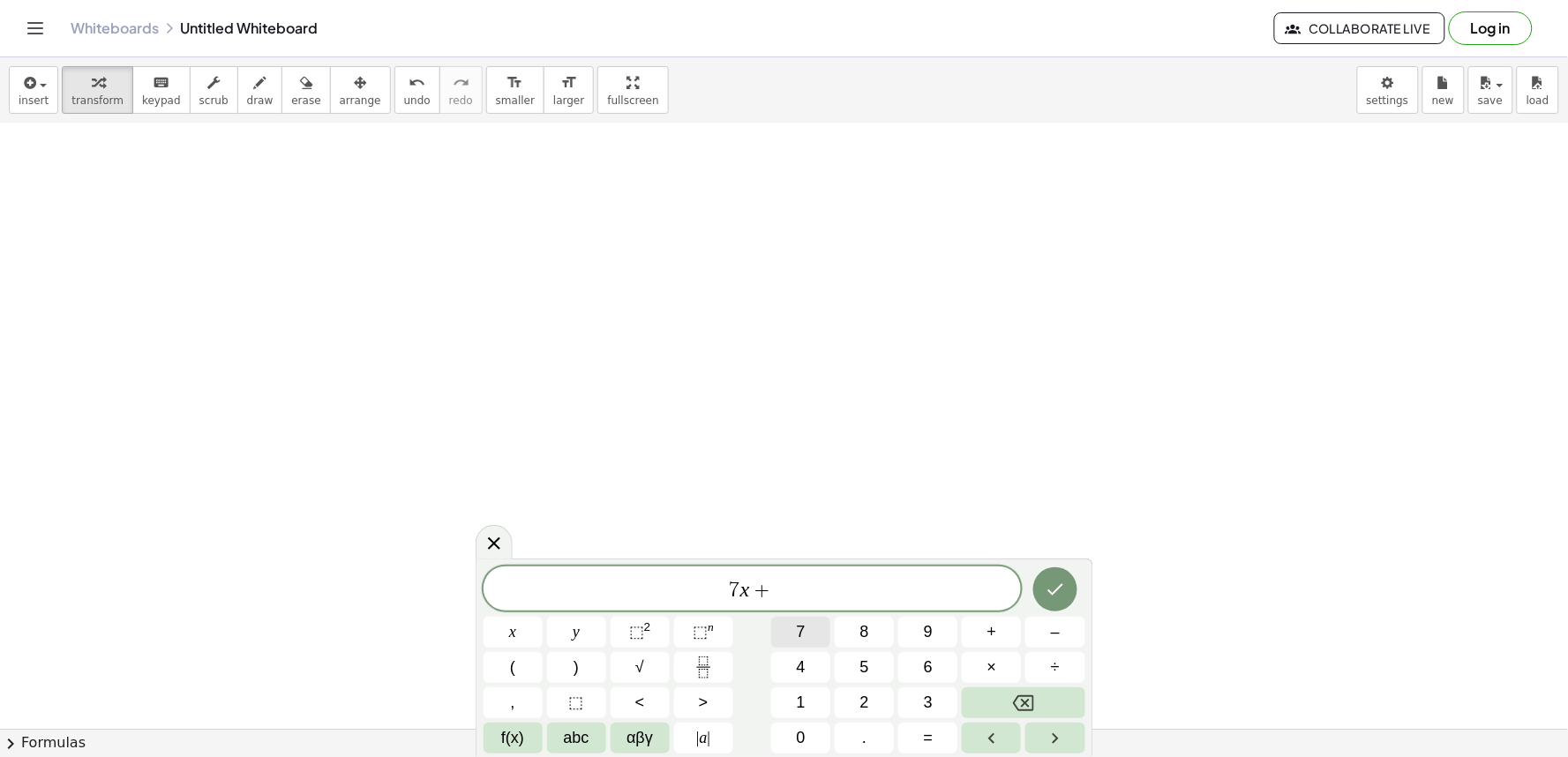
click at [813, 632] on button "7" at bounding box center [800, 632] width 59 height 31
click at [924, 728] on span "=" at bounding box center [928, 738] width 10 height 24
click at [869, 699] on button "2" at bounding box center [864, 702] width 59 height 31
click at [814, 707] on button "1" at bounding box center [800, 702] width 59 height 31
click at [1066, 601] on button "Done" at bounding box center [1055, 589] width 44 height 44
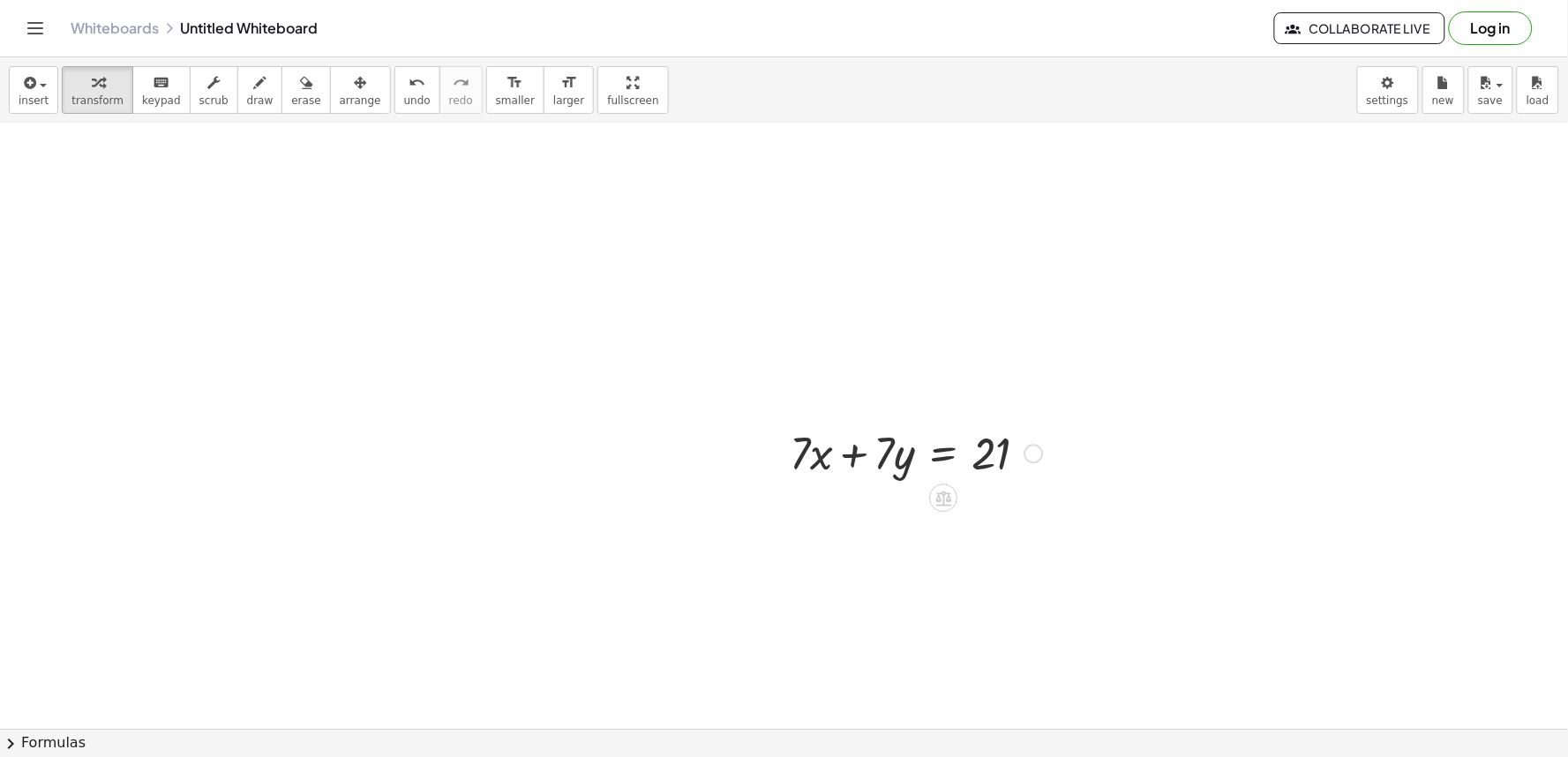
scroll to position [3223, 0]
drag, startPoint x: 822, startPoint y: 446, endPoint x: 1092, endPoint y: 446, distance: 270.0
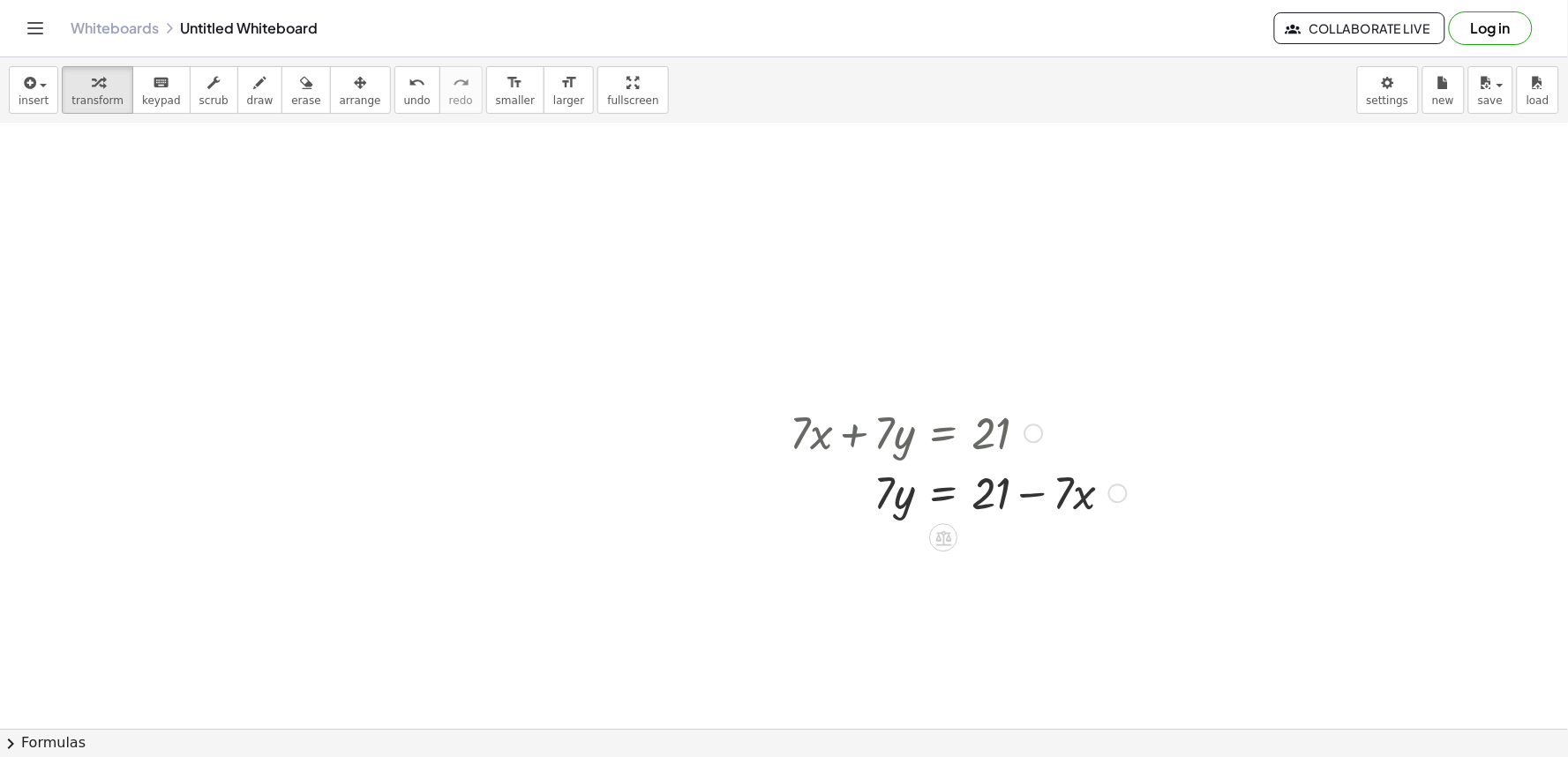
click at [1026, 500] on div at bounding box center [958, 491] width 355 height 60
drag, startPoint x: 909, startPoint y: 501, endPoint x: 1129, endPoint y: 485, distance: 220.6
click at [1129, 485] on div at bounding box center [958, 491] width 355 height 60
click at [1132, 478] on div at bounding box center [999, 491] width 437 height 60
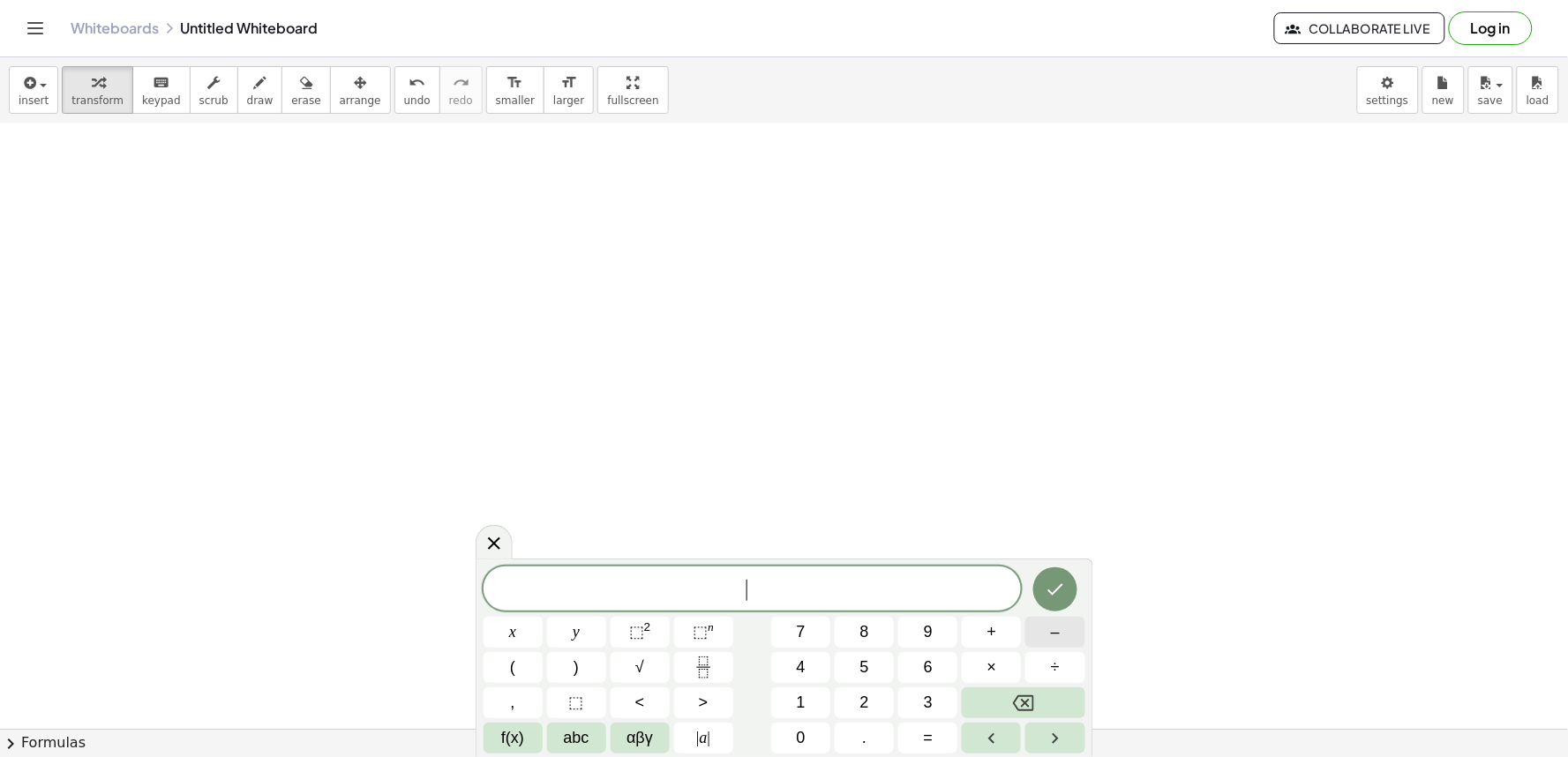
click at [1047, 641] on button "–" at bounding box center [1054, 632] width 59 height 31
click at [878, 661] on button "5" at bounding box center [864, 667] width 59 height 31
click at [1001, 631] on button "+" at bounding box center [991, 632] width 59 height 31
click at [928, 693] on span "3" at bounding box center [928, 702] width 9 height 24
click at [936, 727] on button "=" at bounding box center [927, 738] width 59 height 31
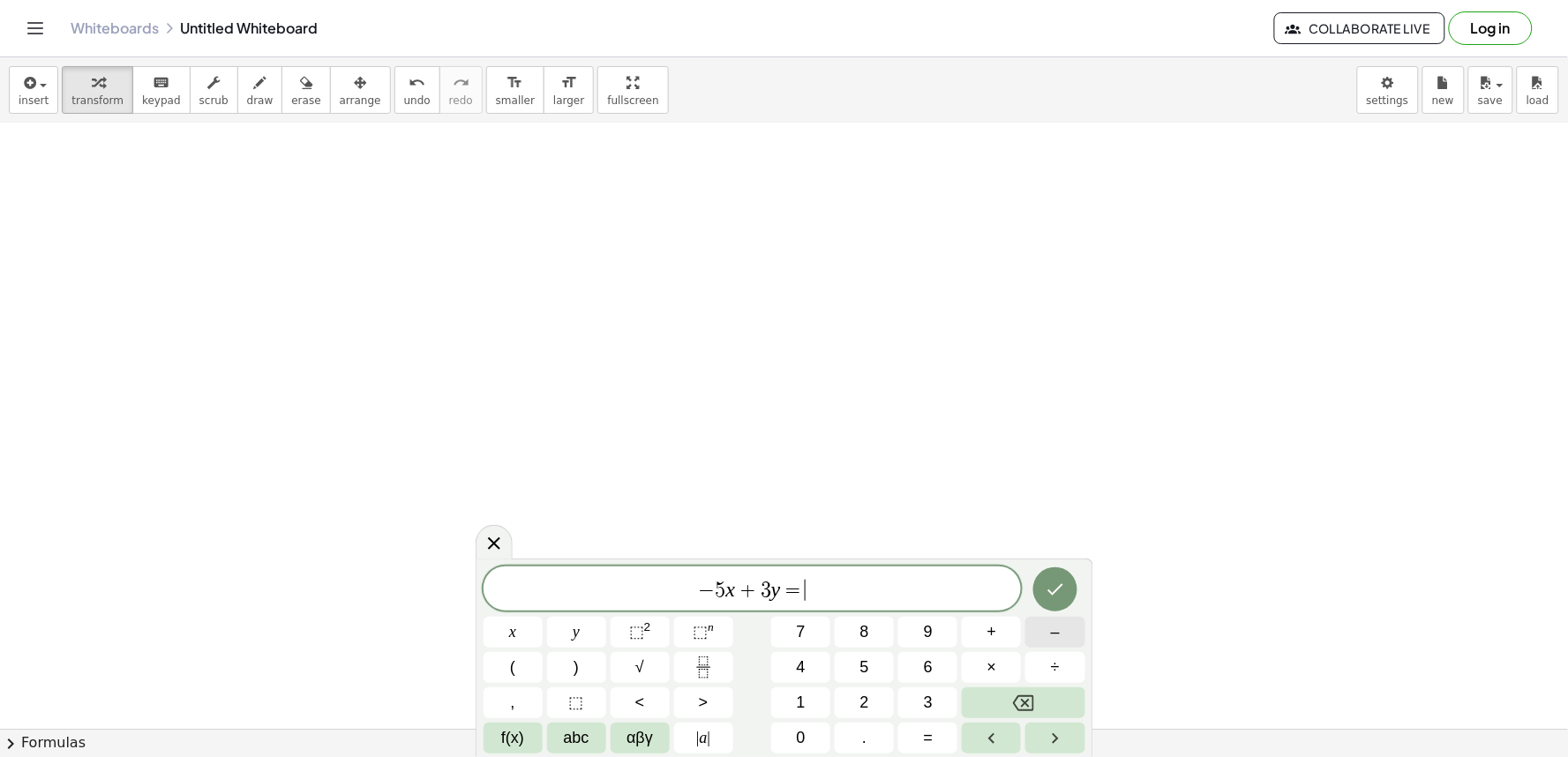
click at [1047, 635] on button "–" at bounding box center [1054, 632] width 59 height 31
click at [875, 694] on button "2" at bounding box center [864, 702] width 59 height 31
click at [1046, 584] on icon "Done" at bounding box center [1055, 589] width 21 height 21
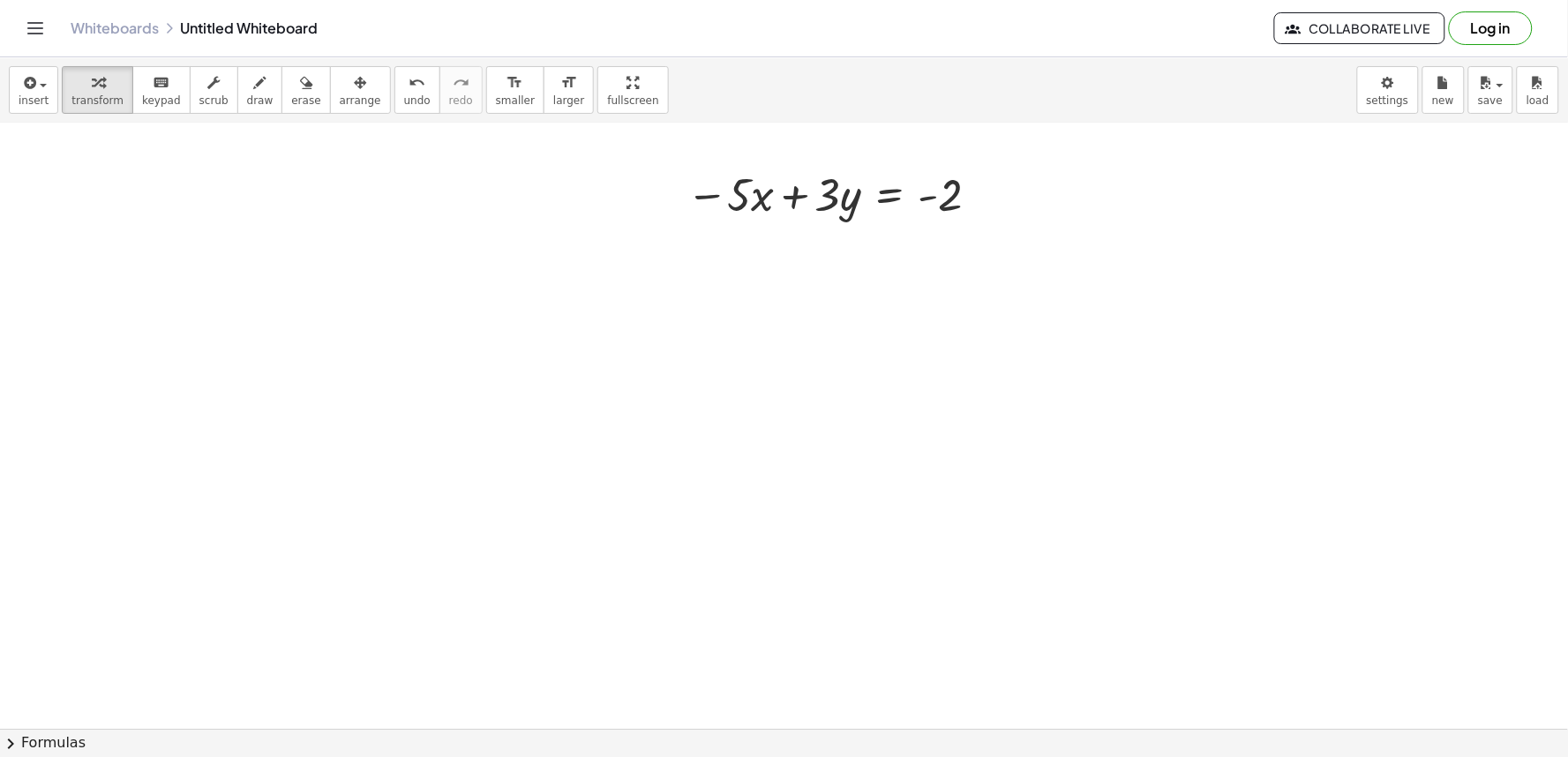
scroll to position [3927, 0]
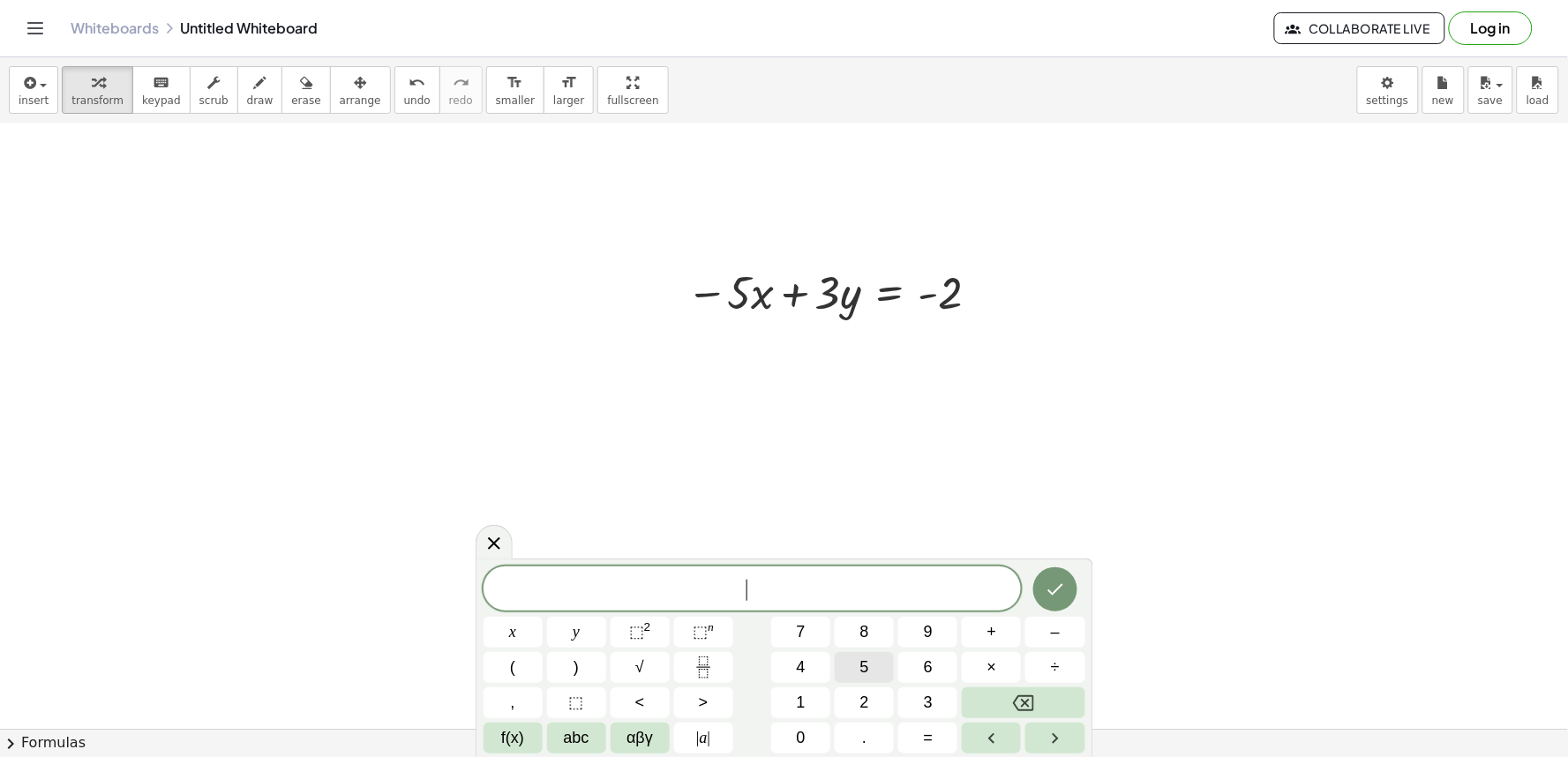
click at [856, 657] on button "5" at bounding box center [864, 667] width 59 height 31
click at [989, 628] on span "+" at bounding box center [992, 632] width 10 height 24
click at [808, 631] on button "7" at bounding box center [800, 632] width 59 height 31
click at [938, 735] on button "=" at bounding box center [927, 738] width 59 height 31
click at [810, 695] on button "1" at bounding box center [800, 702] width 59 height 31
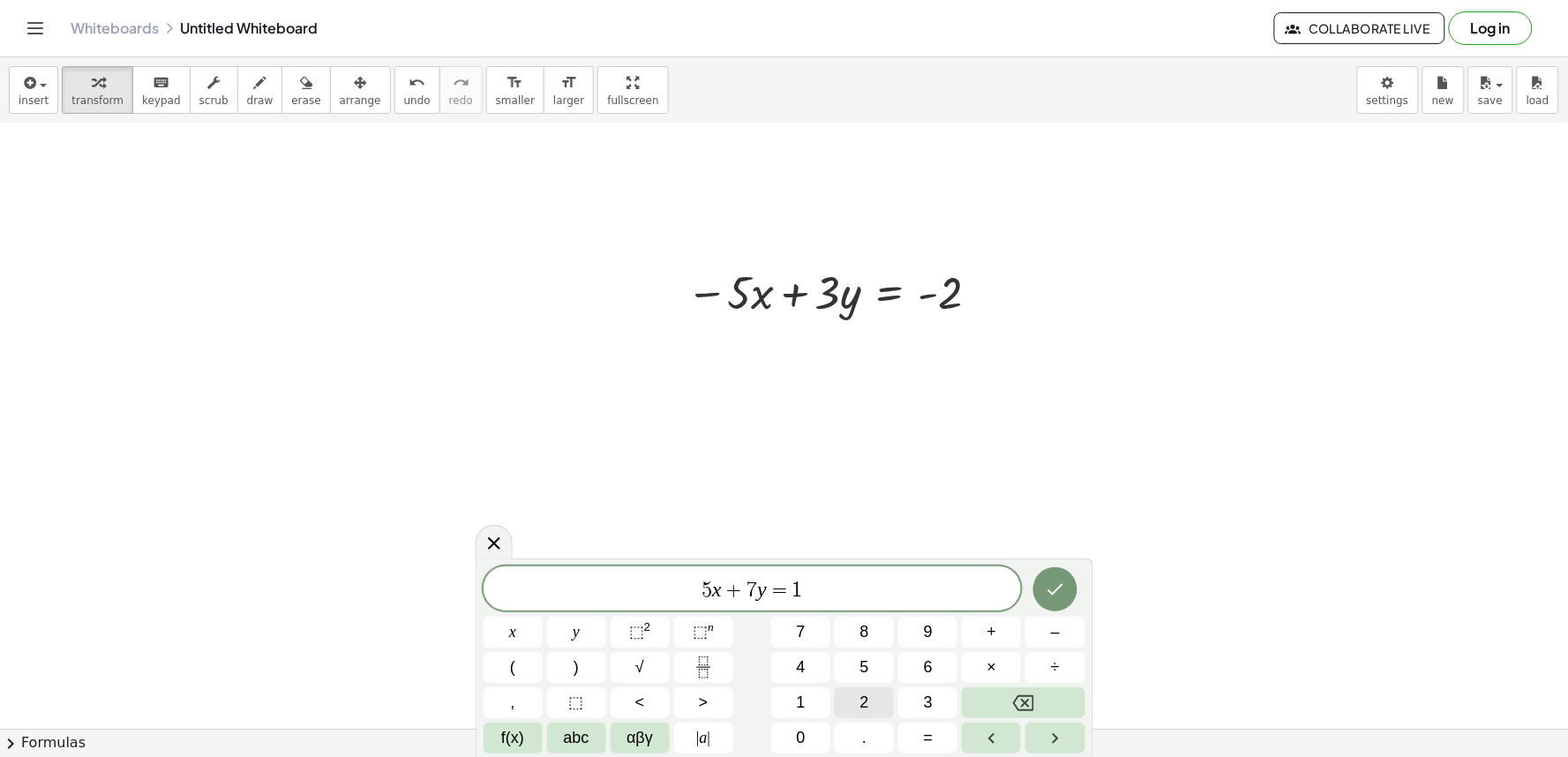
click at [885, 700] on button "2" at bounding box center [864, 702] width 59 height 31
click at [1057, 589] on icon "Done" at bounding box center [1055, 590] width 15 height 12
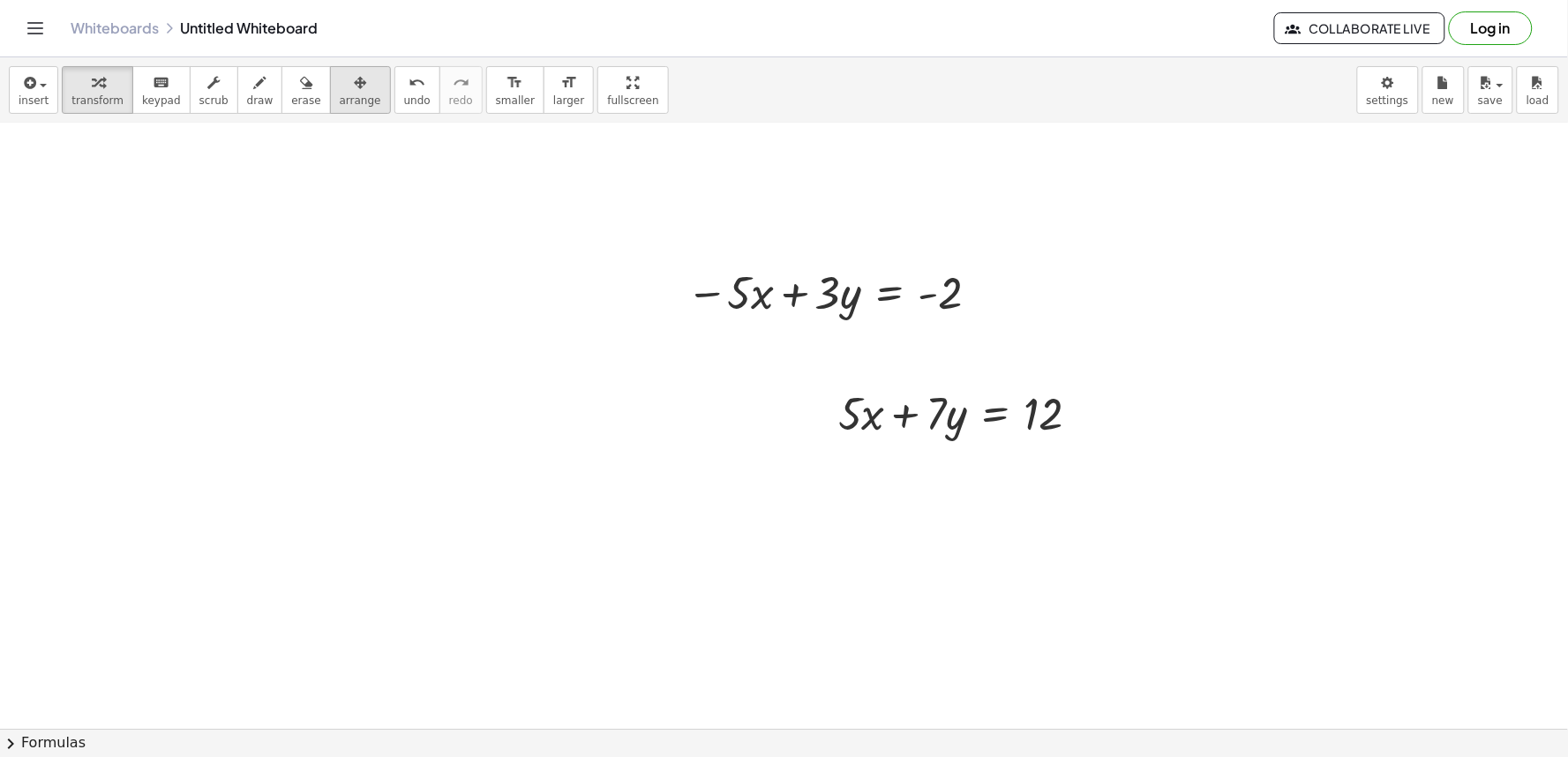
click at [339, 106] on span "arrange" at bounding box center [360, 101] width 42 height 13
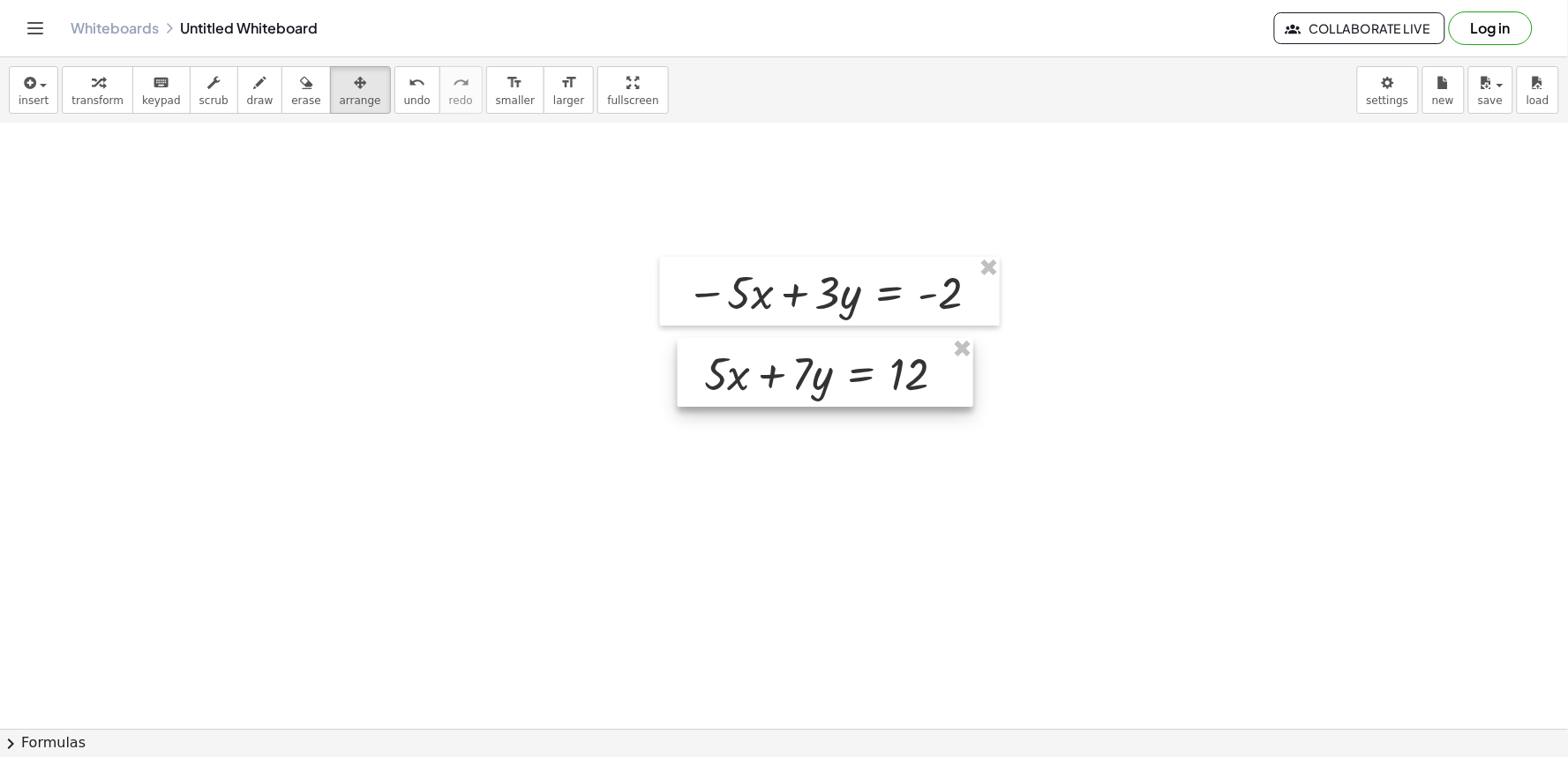
drag, startPoint x: 819, startPoint y: 403, endPoint x: 684, endPoint y: 363, distance: 140.8
click at [684, 363] on div at bounding box center [825, 372] width 296 height 69
click at [339, 96] on span "arrange" at bounding box center [360, 101] width 42 height 13
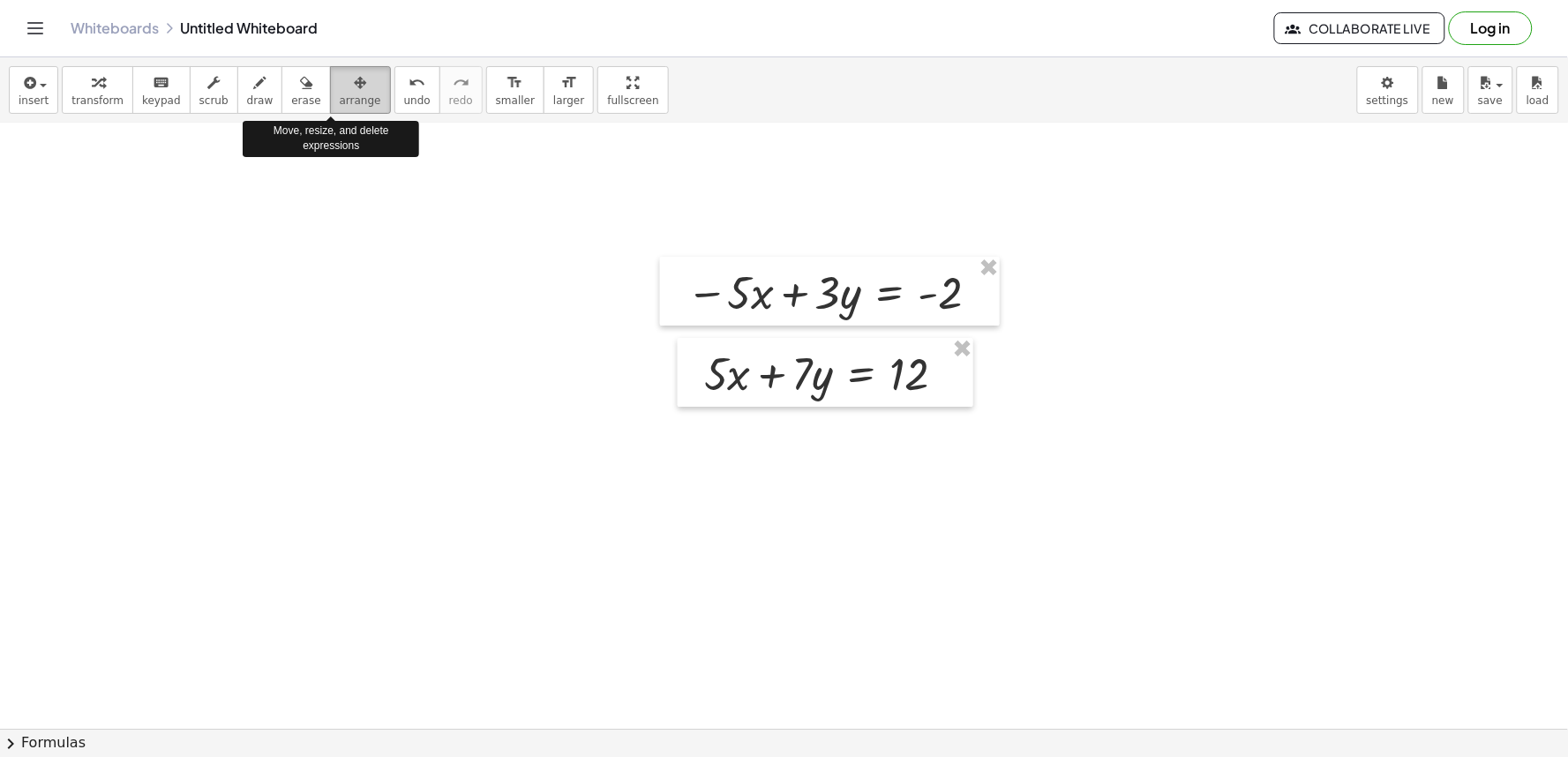
click at [348, 101] on span "arrange" at bounding box center [360, 101] width 42 height 13
click at [111, 86] on div "button" at bounding box center [97, 82] width 52 height 21
drag, startPoint x: 223, startPoint y: 95, endPoint x: 241, endPoint y: 125, distance: 35.0
click at [238, 96] on button "draw" at bounding box center [260, 90] width 46 height 47
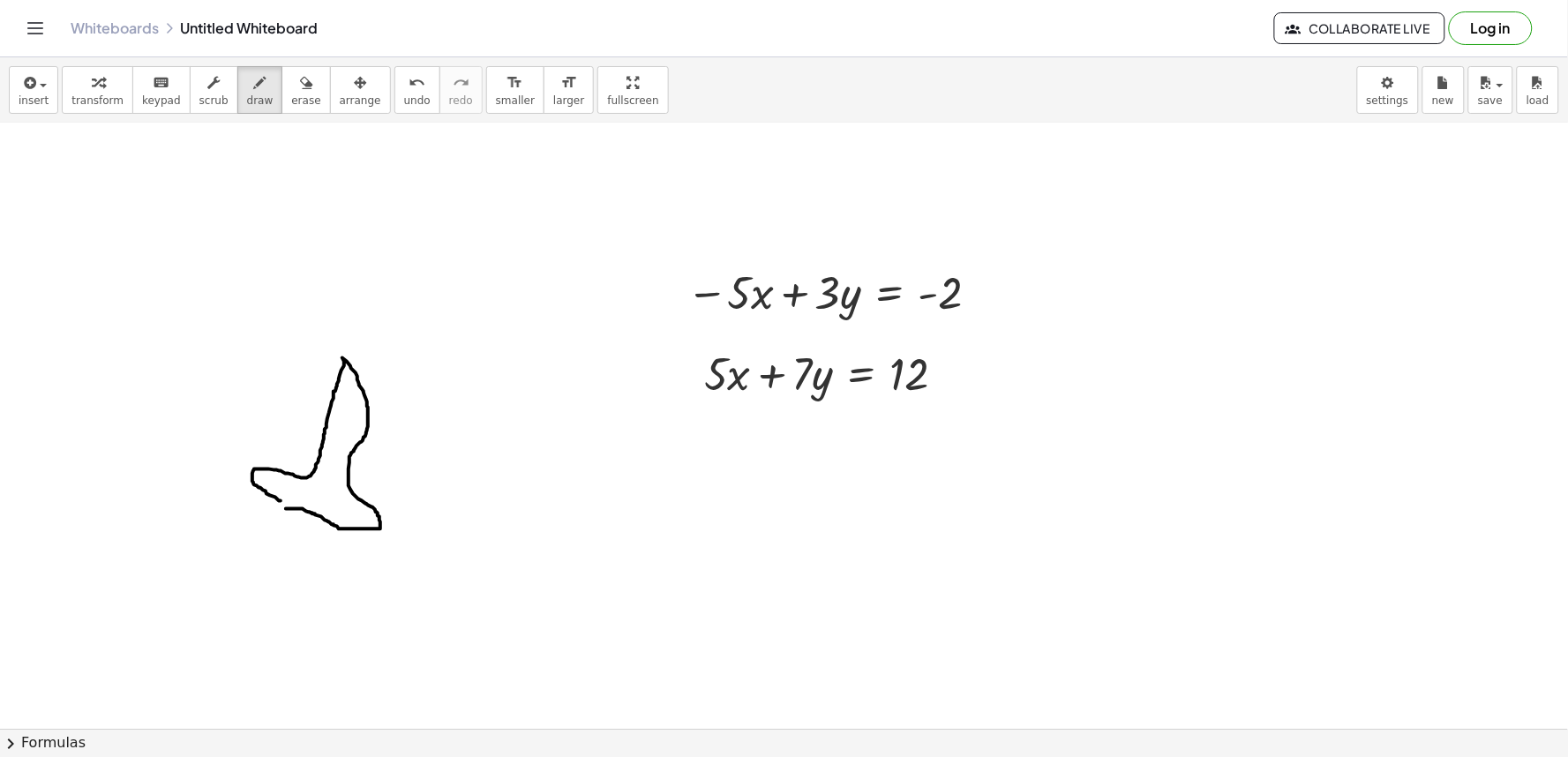
click at [404, 95] on span "undo" at bounding box center [417, 101] width 26 height 13
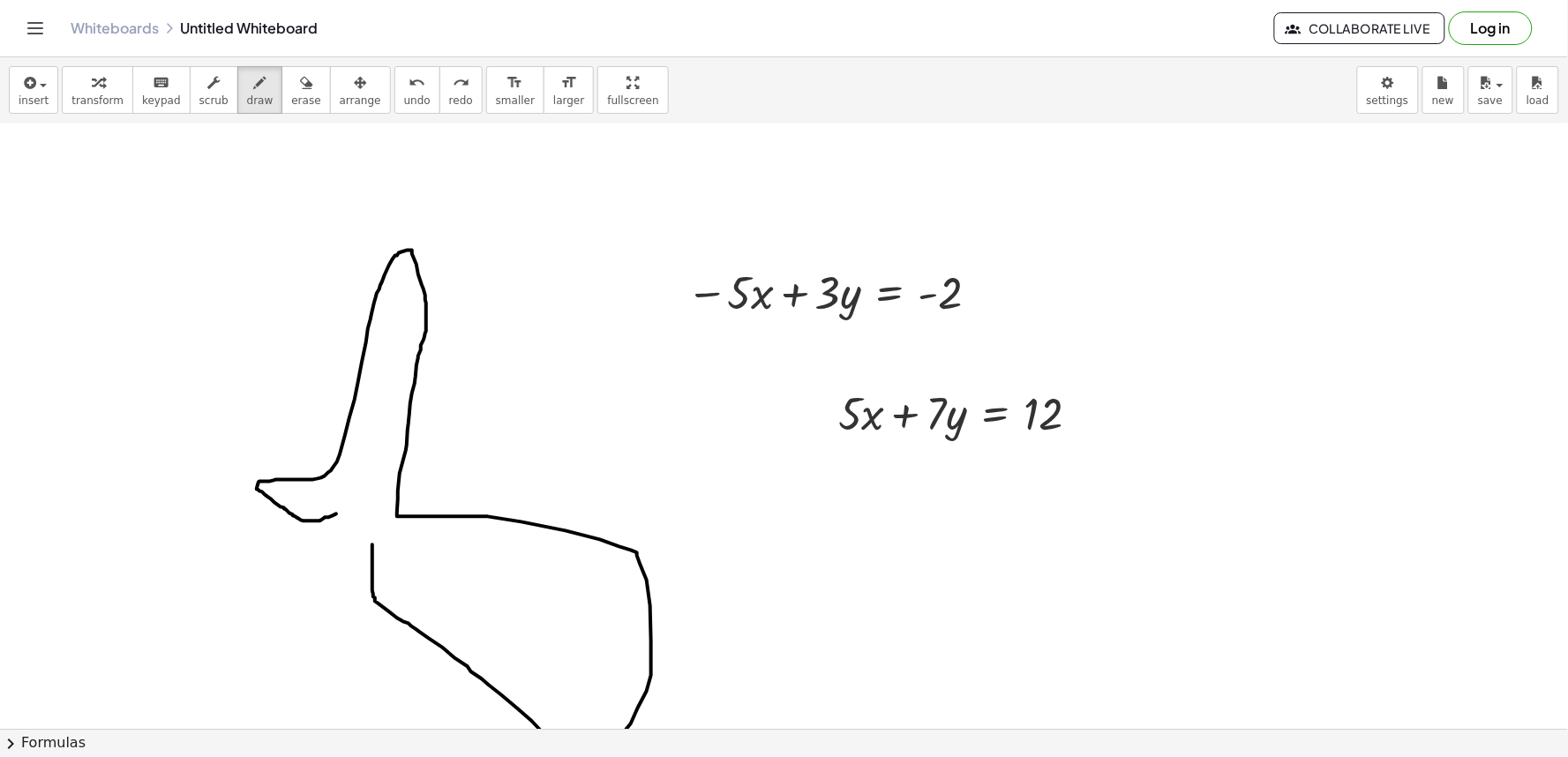
drag, startPoint x: 336, startPoint y: 514, endPoint x: 370, endPoint y: 505, distance: 35.2
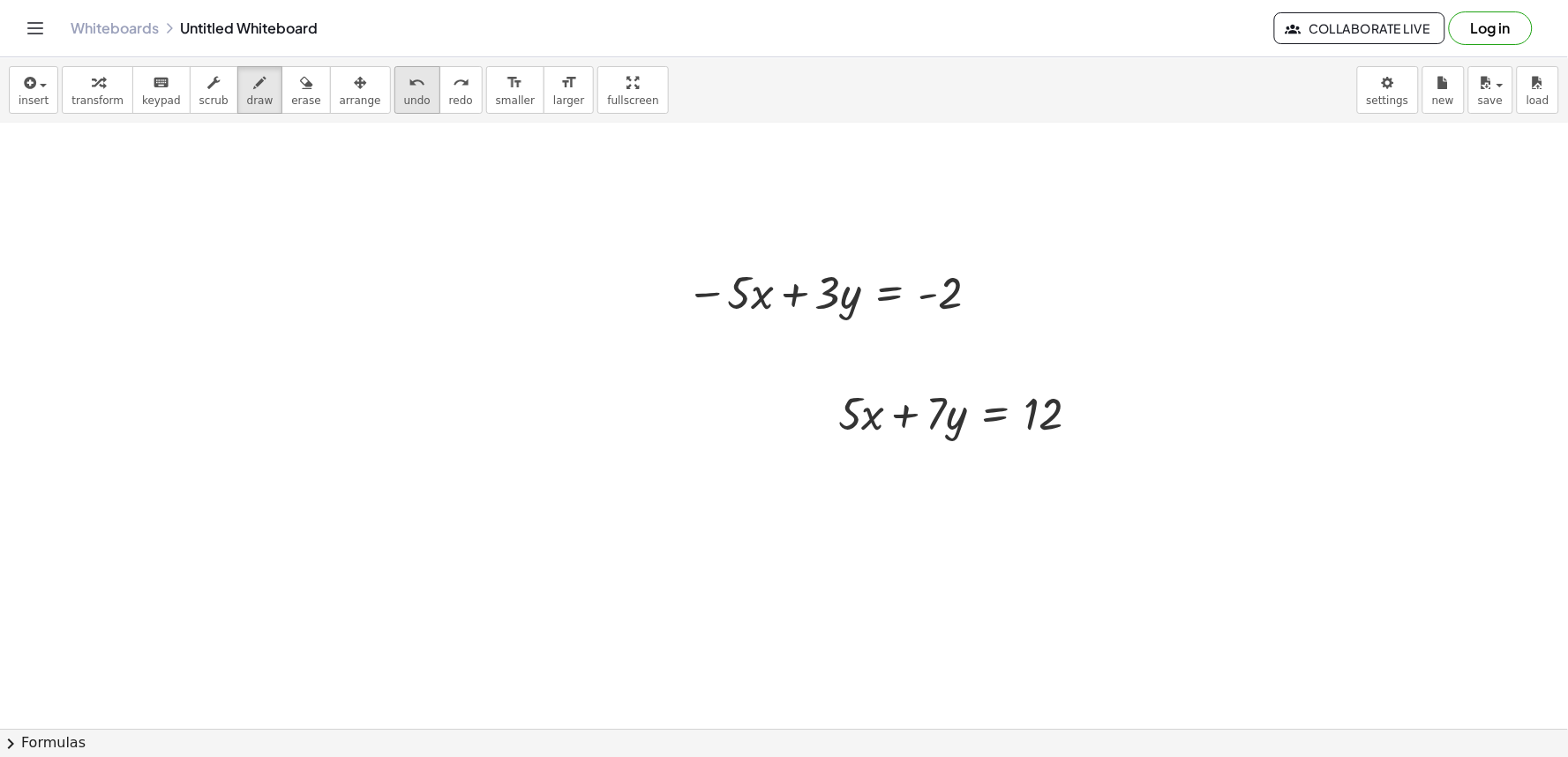
click at [400, 93] on button "undo undo" at bounding box center [417, 90] width 46 height 47
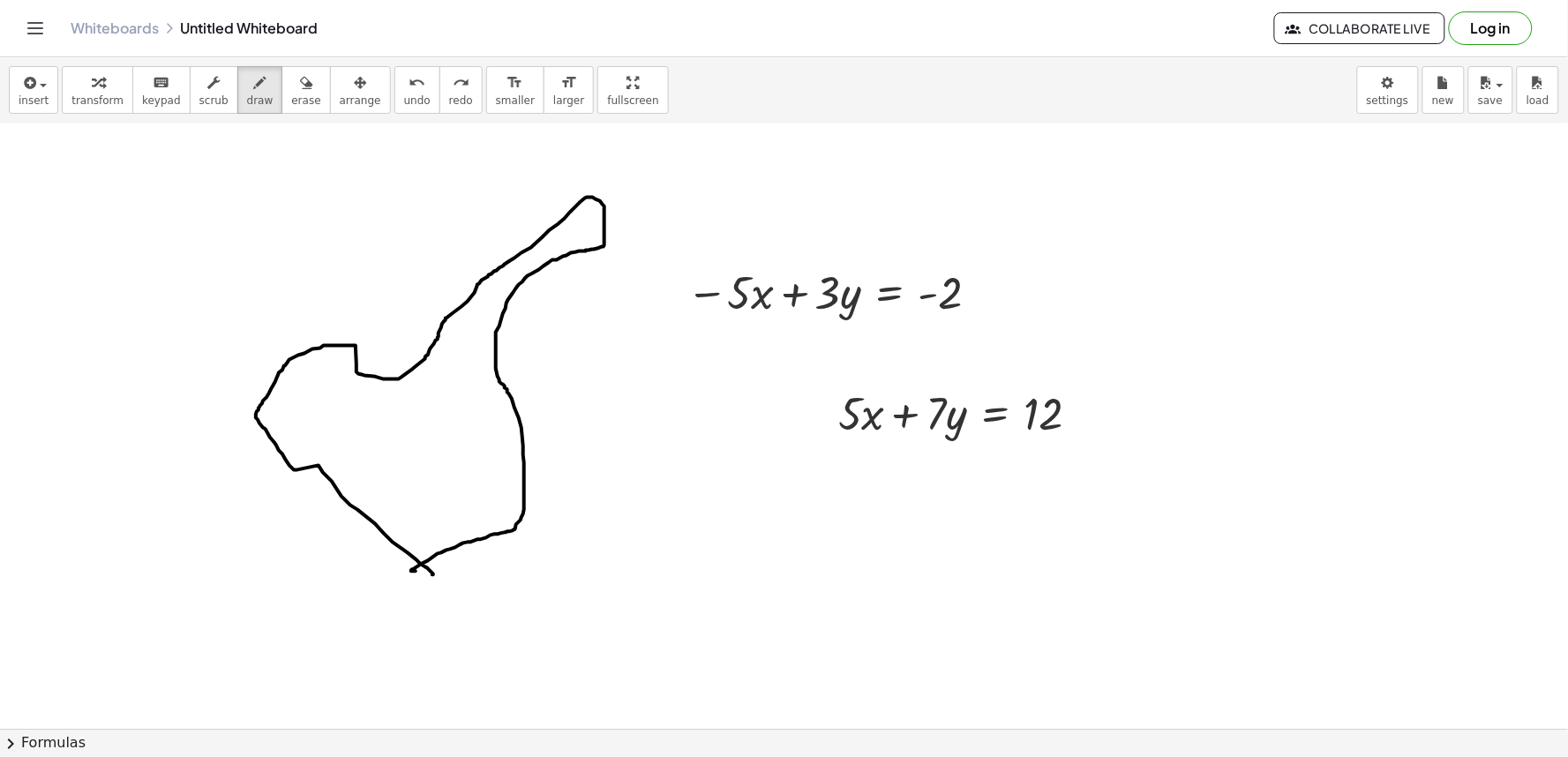
drag, startPoint x: 432, startPoint y: 575, endPoint x: 430, endPoint y: 518, distance: 57.0
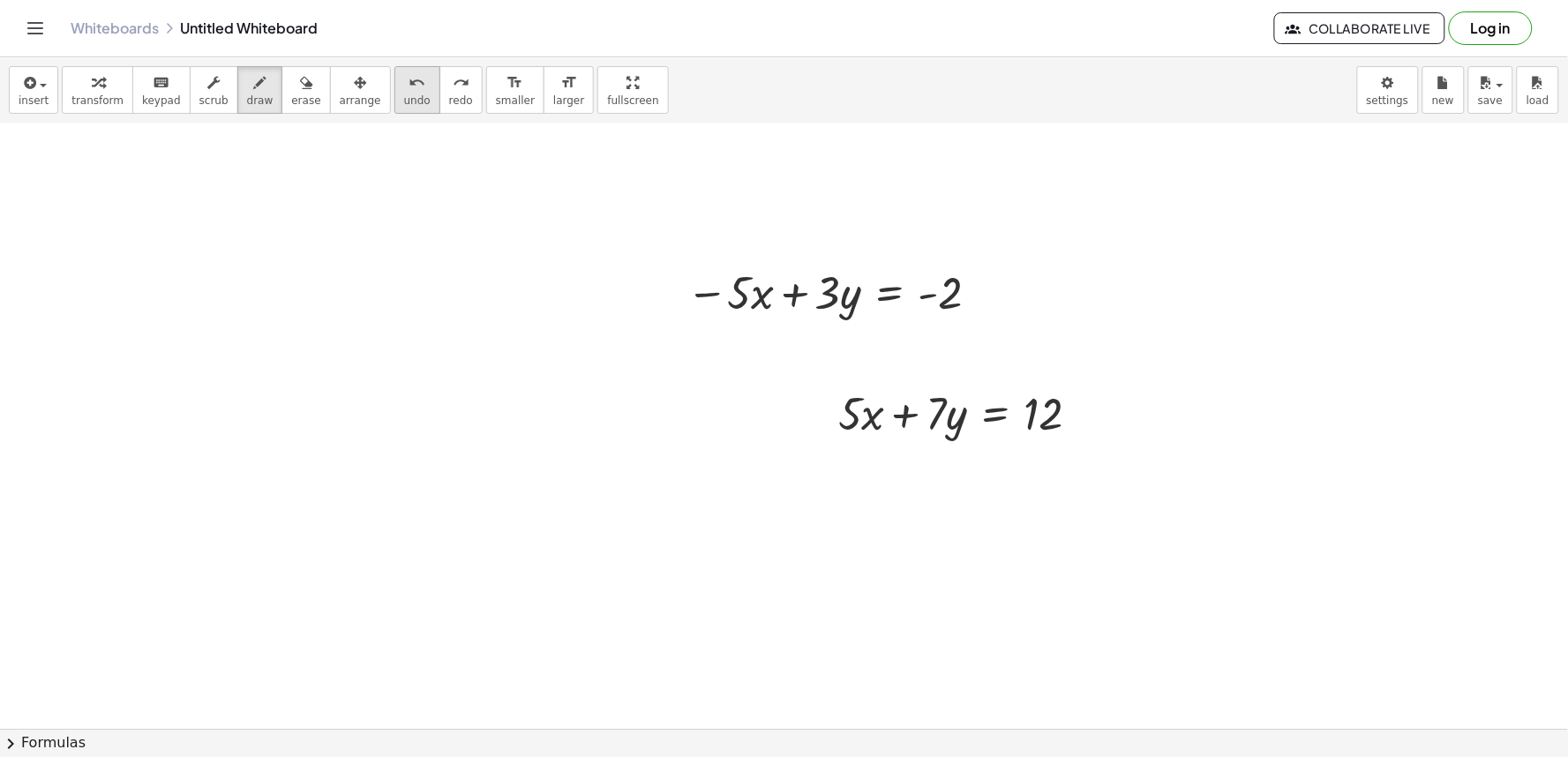
click at [404, 96] on span "undo" at bounding box center [417, 101] width 26 height 13
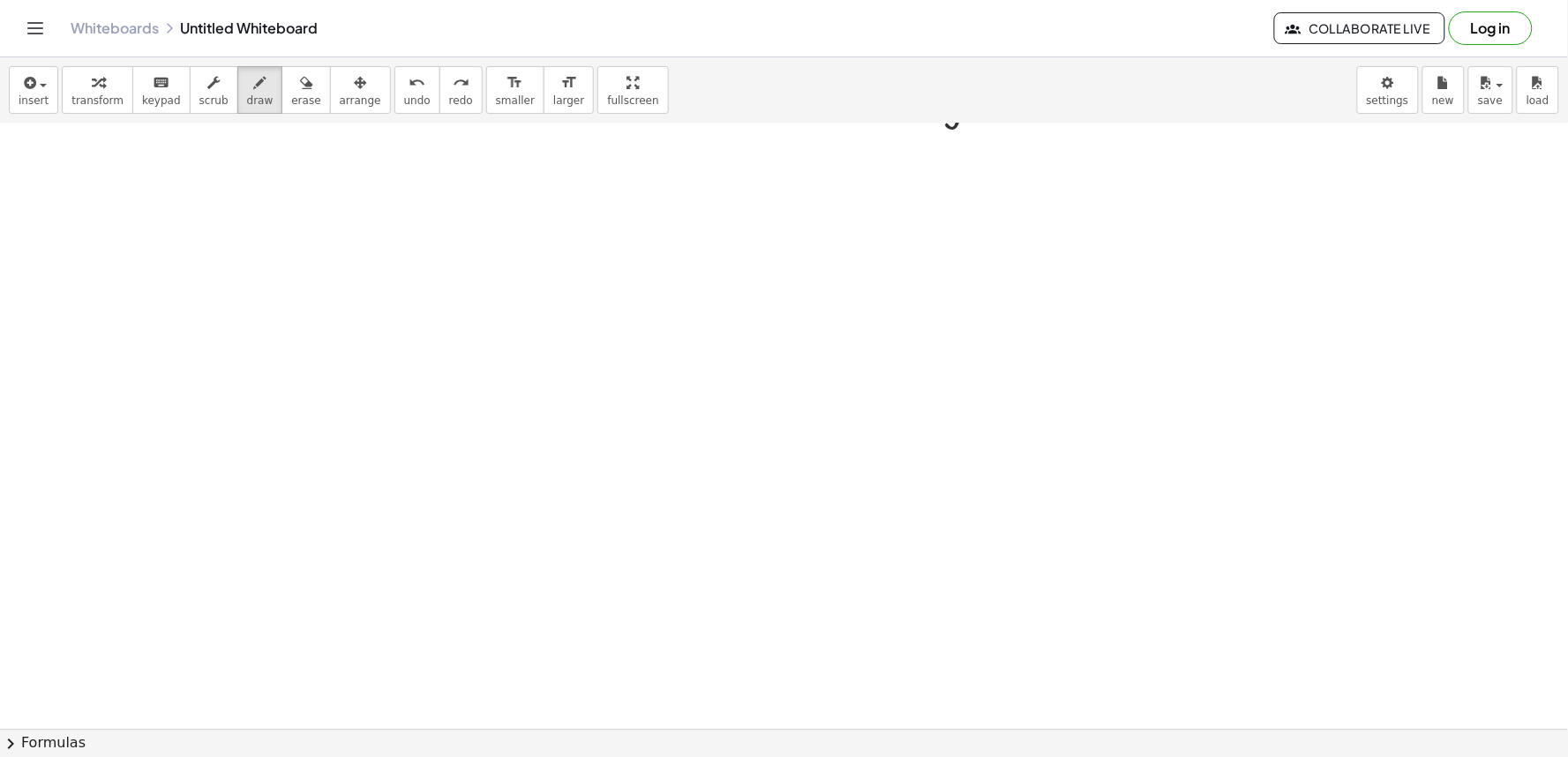
scroll to position [4336, 0]
click at [799, 752] on button "chevron_right Formulas" at bounding box center [784, 742] width 1568 height 28
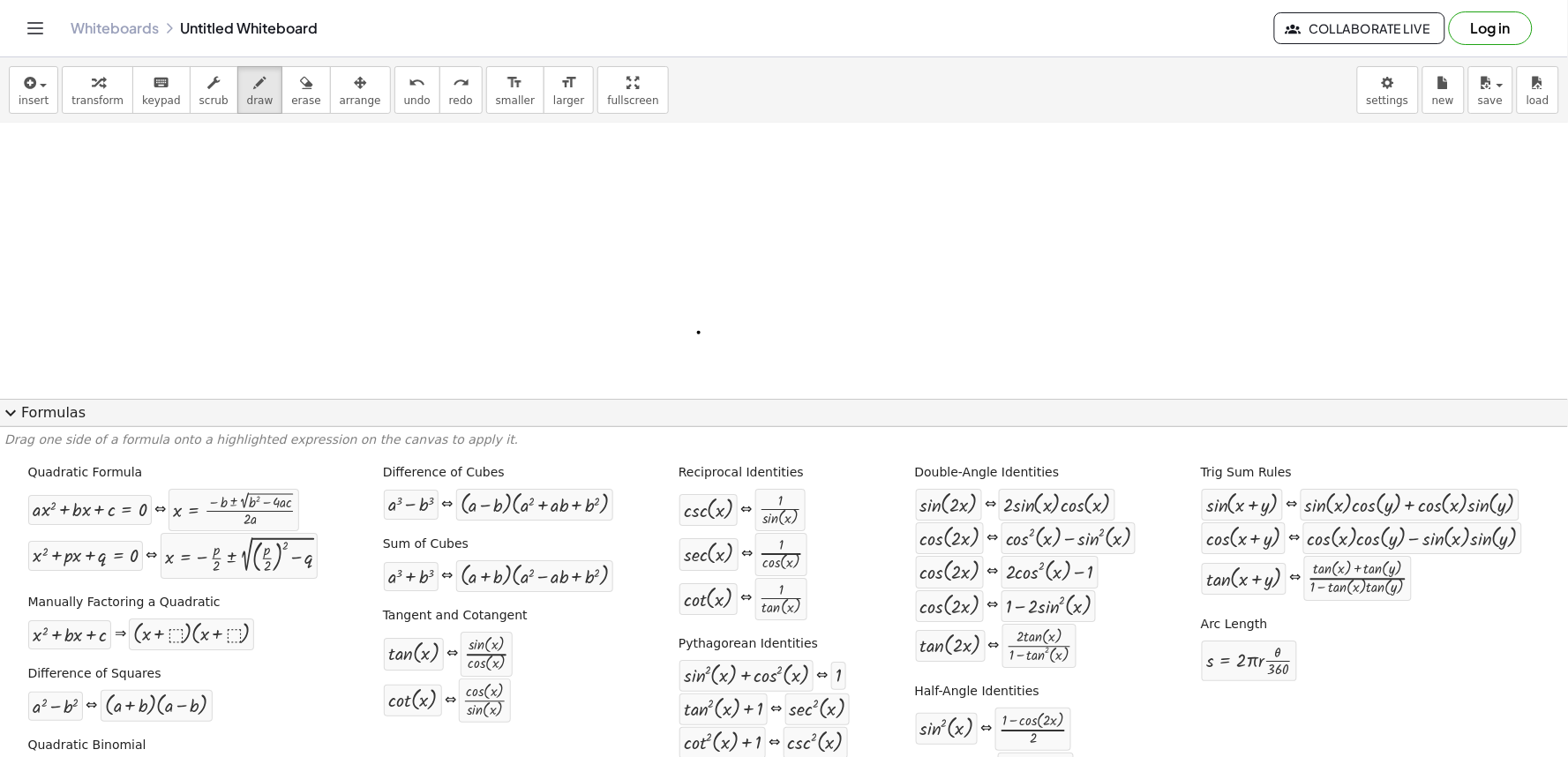
click at [238, 95] on button "draw" at bounding box center [260, 90] width 46 height 47
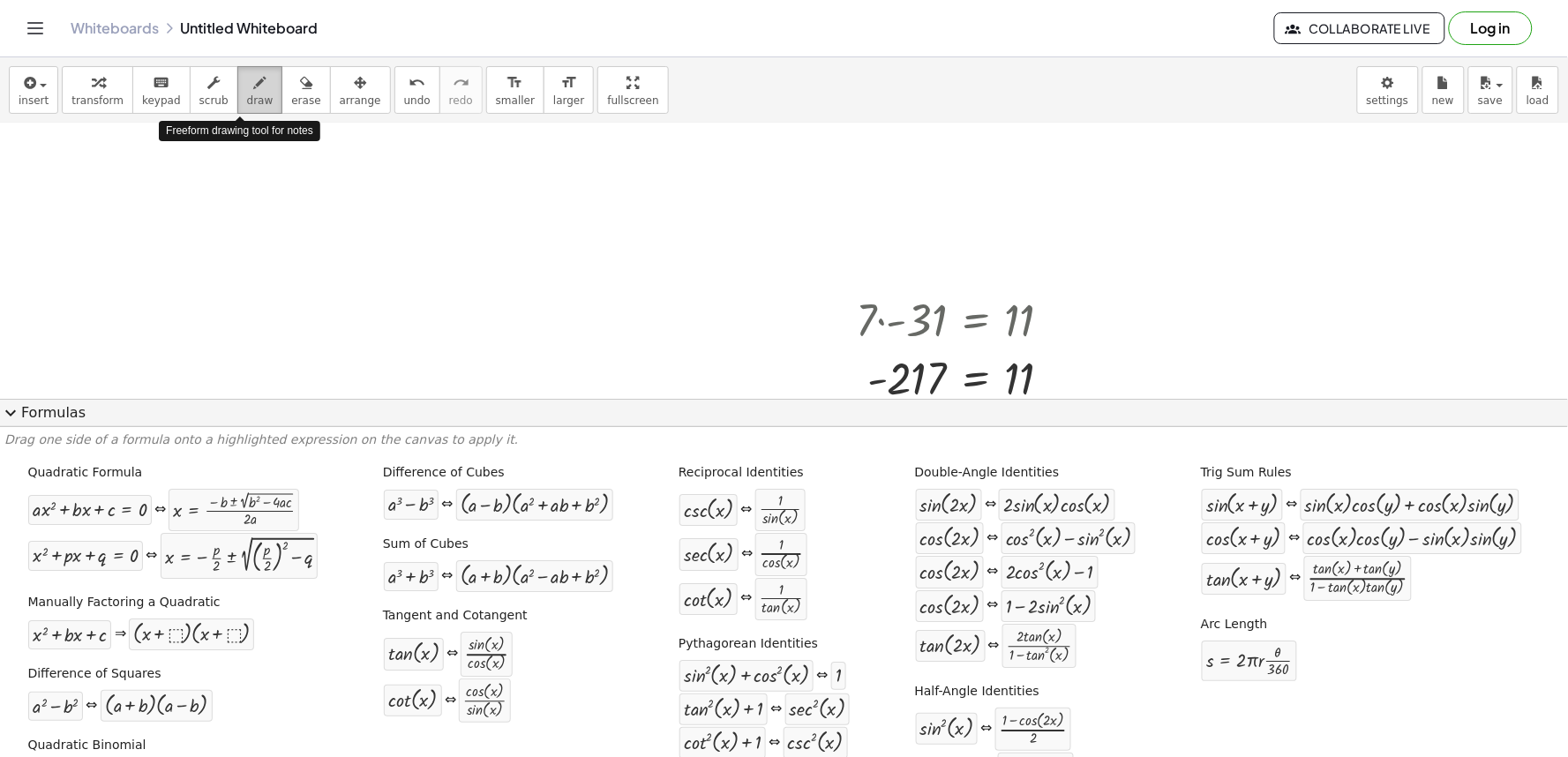
click at [254, 90] on icon "button" at bounding box center [260, 82] width 13 height 21
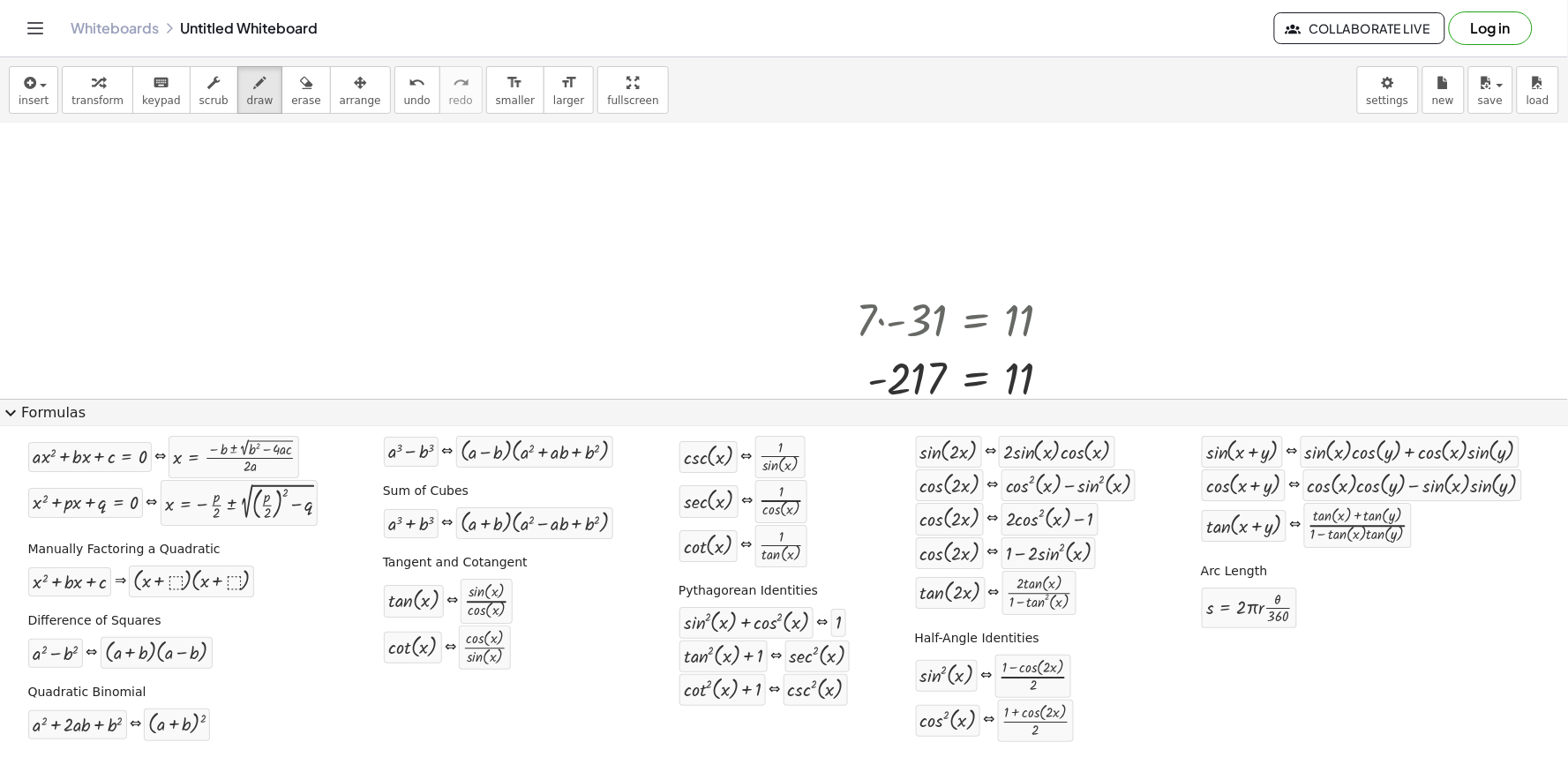
scroll to position [0, 0]
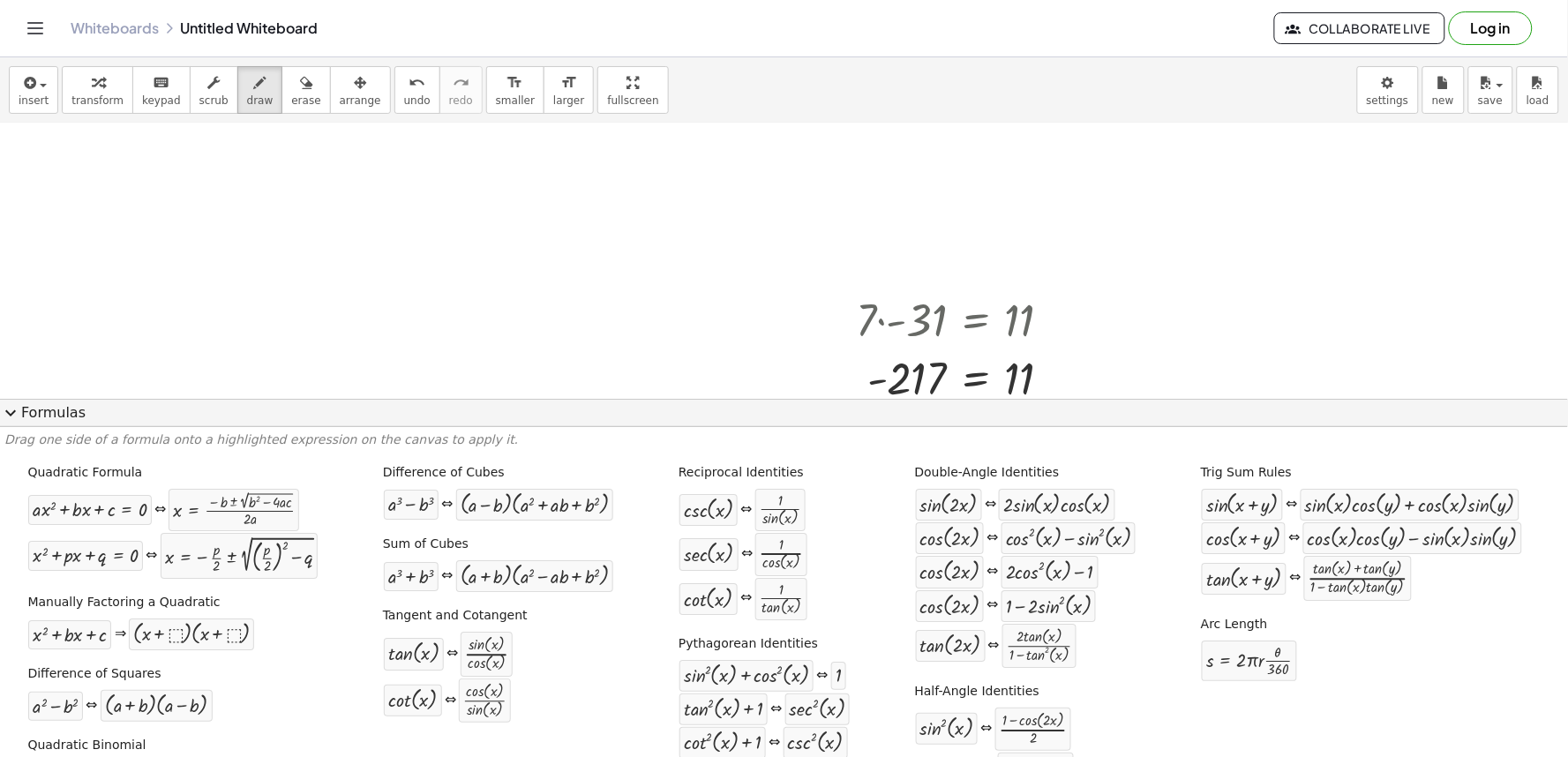
click at [1439, 611] on div "Arc Length s = · 2 · π · r · · θ · 360" at bounding box center [1361, 647] width 329 height 76
click at [7, 417] on span "expand_more" at bounding box center [10, 412] width 21 height 21
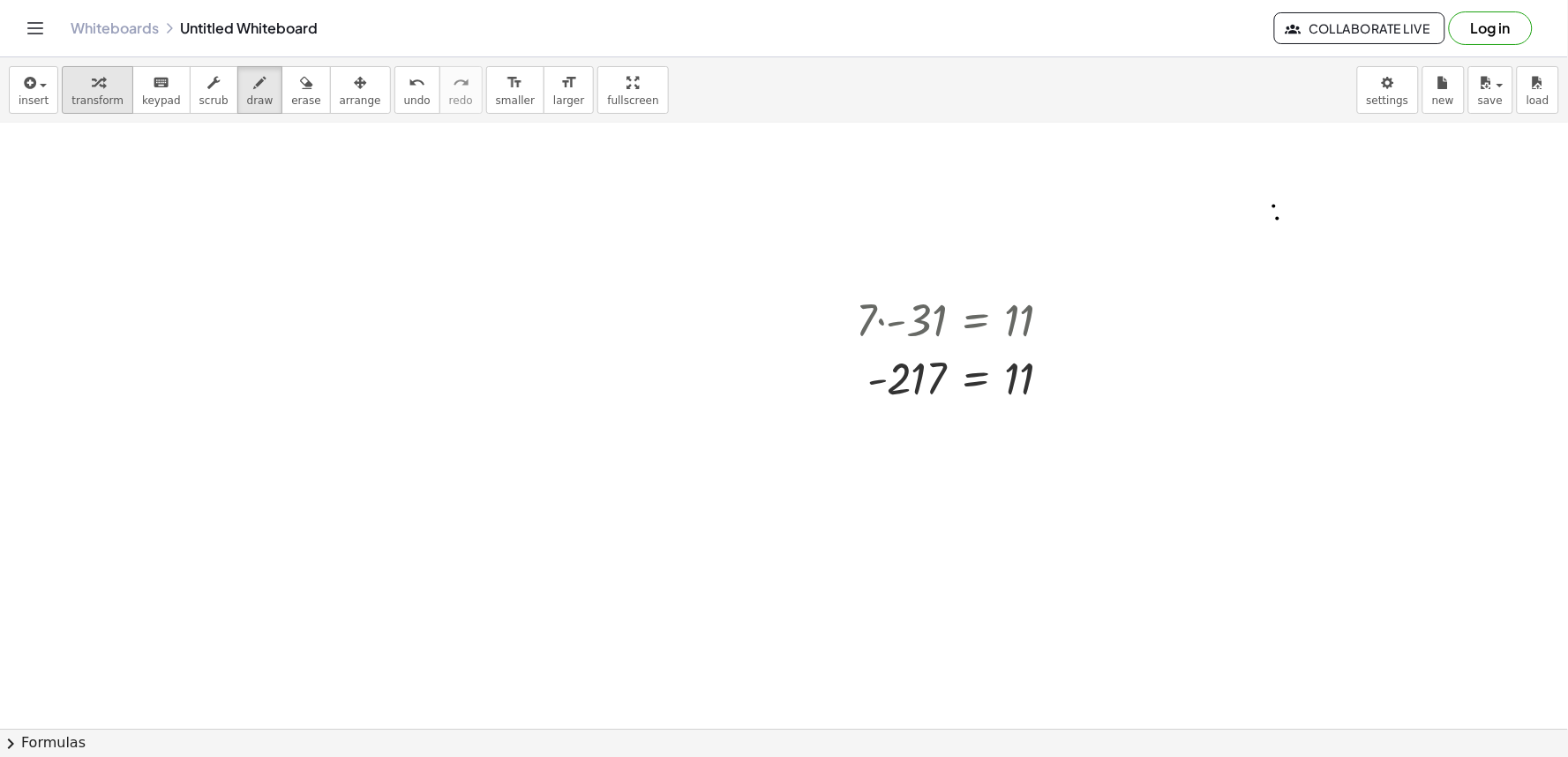
click at [79, 76] on div "button" at bounding box center [97, 82] width 52 height 21
drag, startPoint x: 225, startPoint y: 271, endPoint x: 177, endPoint y: 5, distance: 270.3
click at [247, 95] on span "draw" at bounding box center [259, 101] width 26 height 13
drag, startPoint x: 58, startPoint y: 460, endPoint x: 103, endPoint y: 466, distance: 45.4
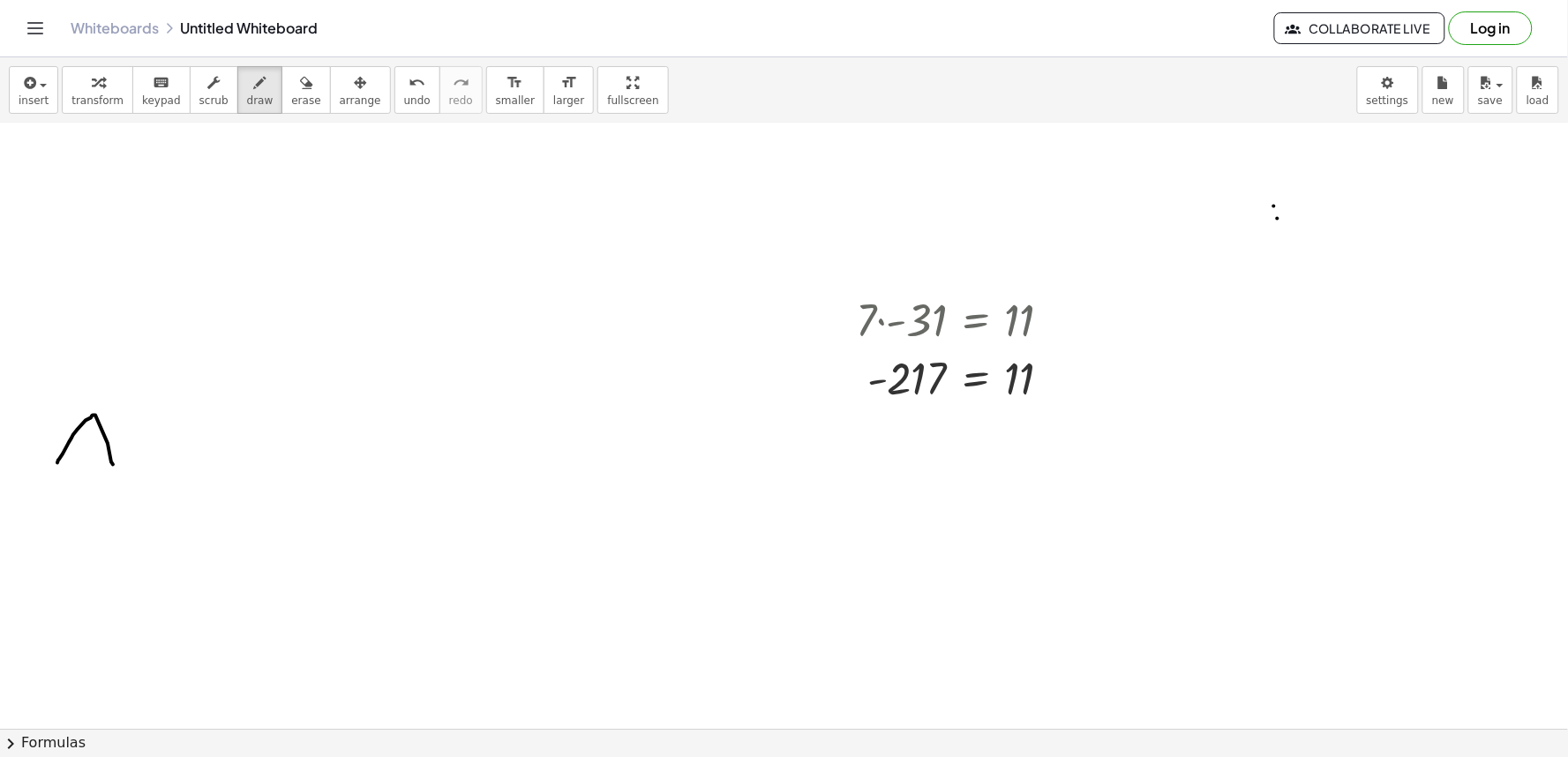
click at [399, 99] on button "undo undo" at bounding box center [417, 90] width 46 height 47
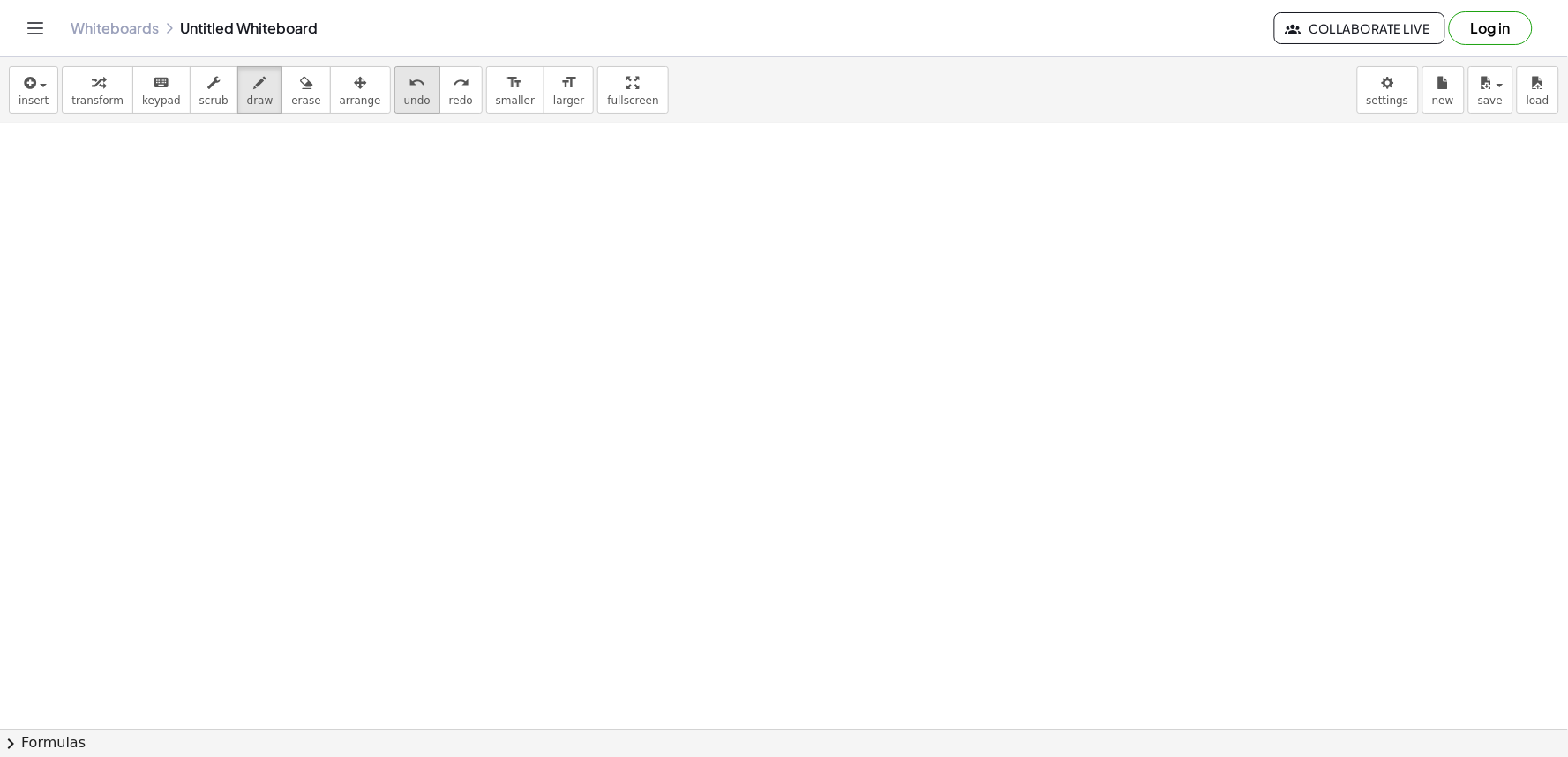
click at [404, 98] on span "undo" at bounding box center [417, 101] width 26 height 13
click at [102, 101] on span "transform" at bounding box center [97, 101] width 52 height 13
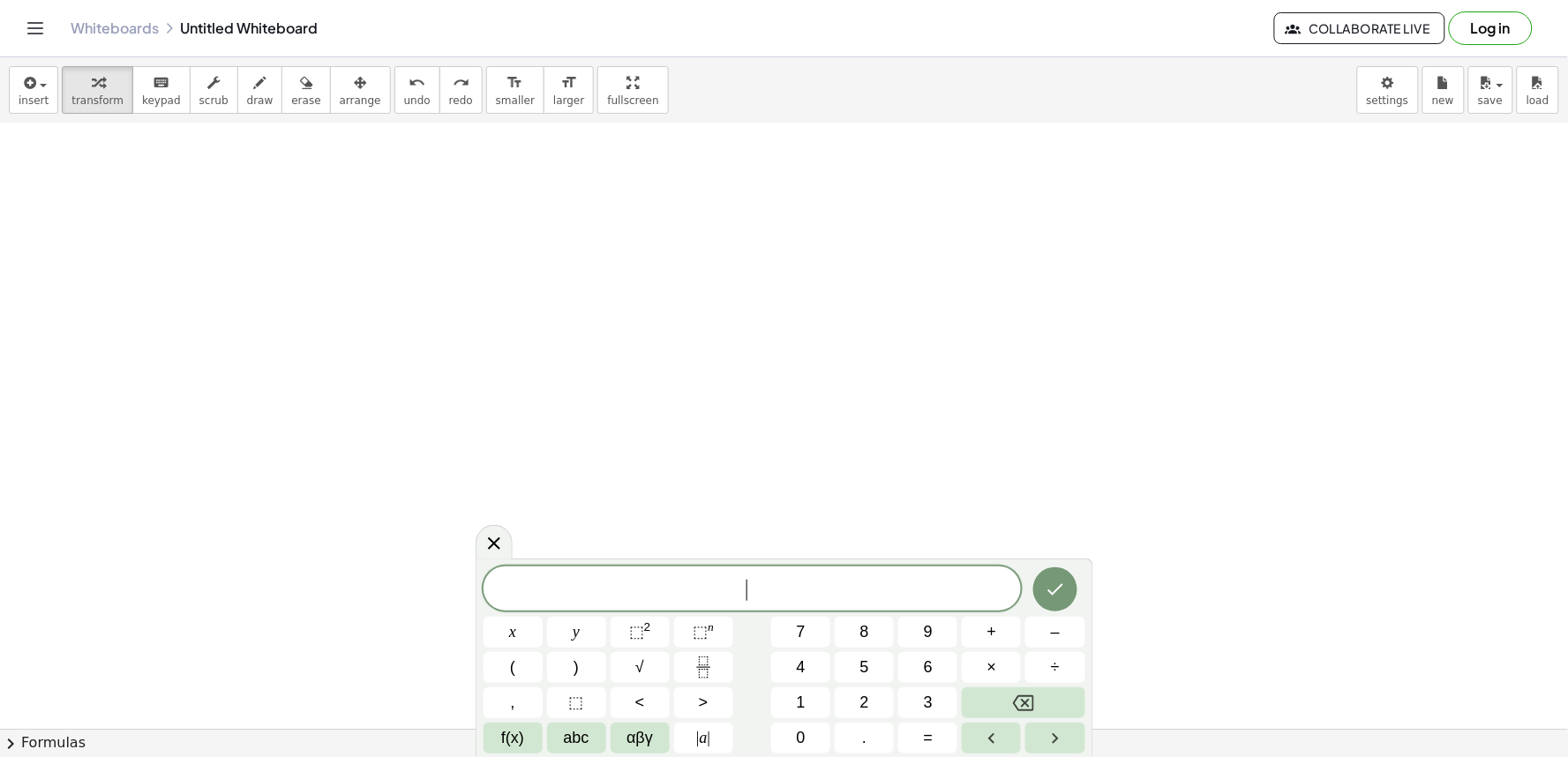
click at [746, 602] on span "​" at bounding box center [752, 590] width 538 height 25
click at [885, 668] on button "5" at bounding box center [864, 667] width 59 height 31
click at [975, 671] on button "×" at bounding box center [991, 667] width 59 height 31
click at [1045, 633] on button "–" at bounding box center [1054, 632] width 59 height 31
click at [1050, 701] on button "Backspace" at bounding box center [1023, 702] width 123 height 31
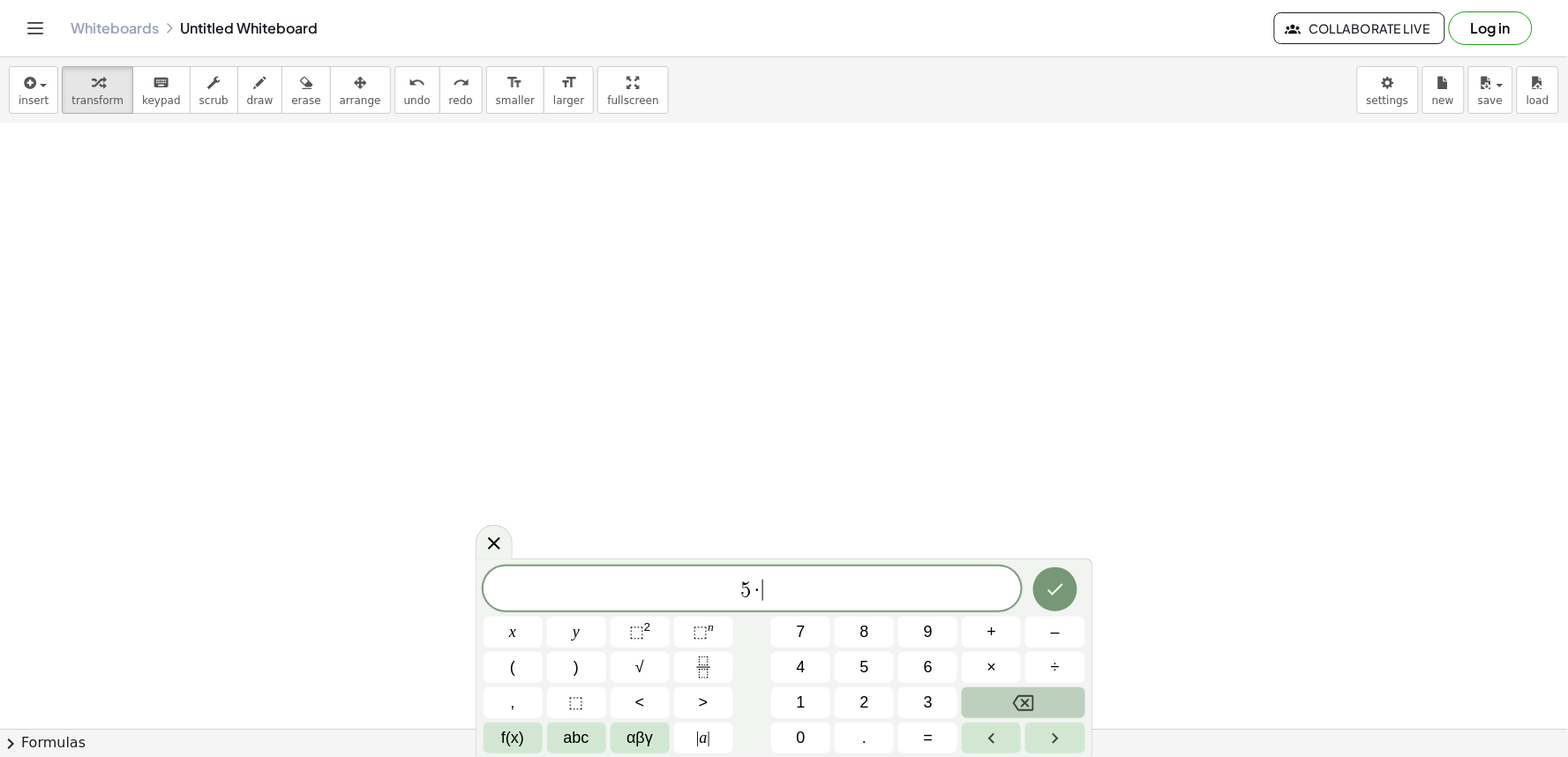
click at [1050, 701] on button "Backspace" at bounding box center [1023, 702] width 123 height 31
click at [1048, 632] on button "–" at bounding box center [1054, 632] width 59 height 31
click at [905, 699] on button "3" at bounding box center [927, 702] width 59 height 31
click at [931, 736] on span "=" at bounding box center [928, 738] width 10 height 24
click at [819, 671] on button "4" at bounding box center [800, 667] width 59 height 31
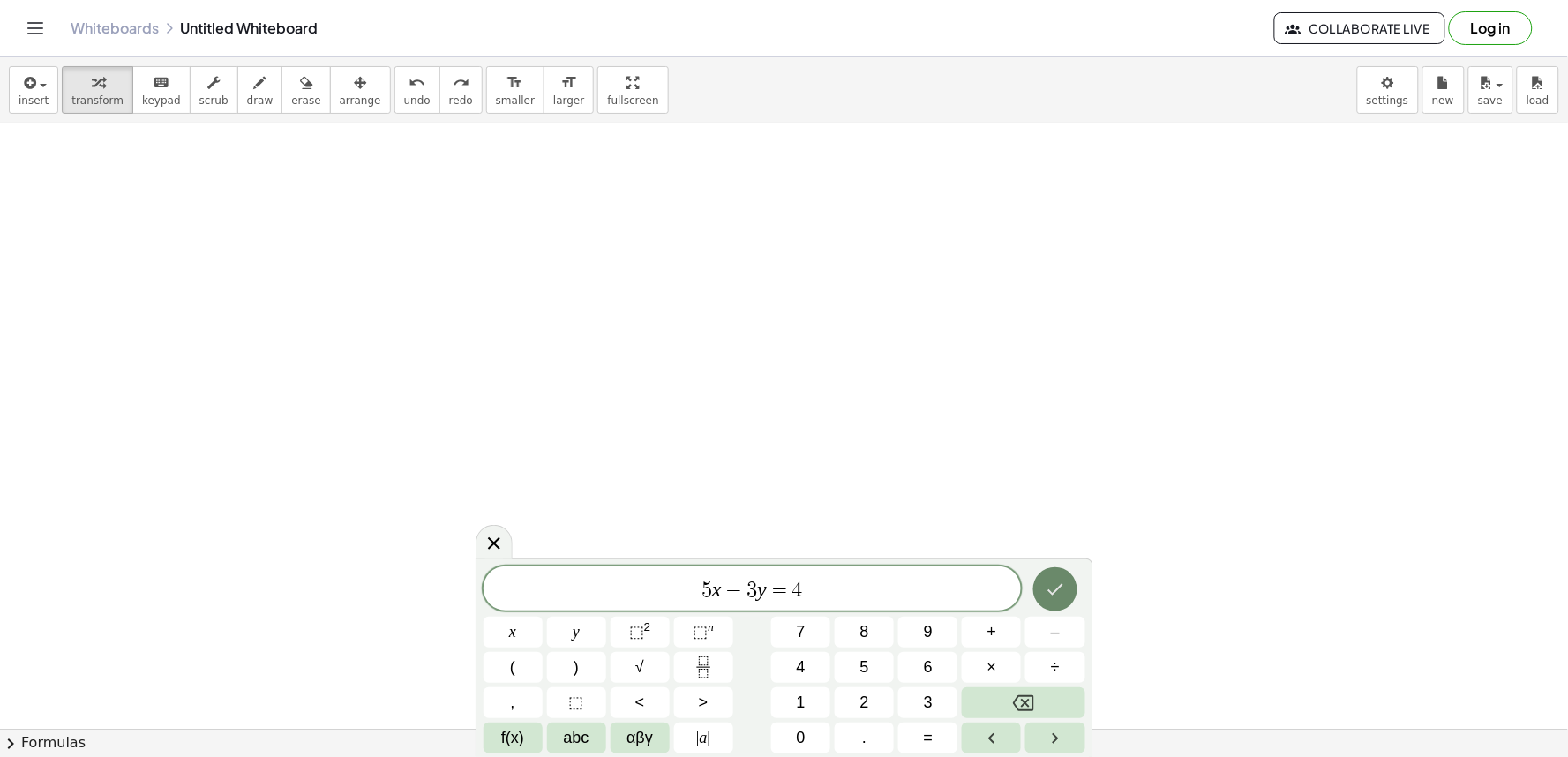
click at [1075, 596] on button "Done" at bounding box center [1055, 589] width 44 height 44
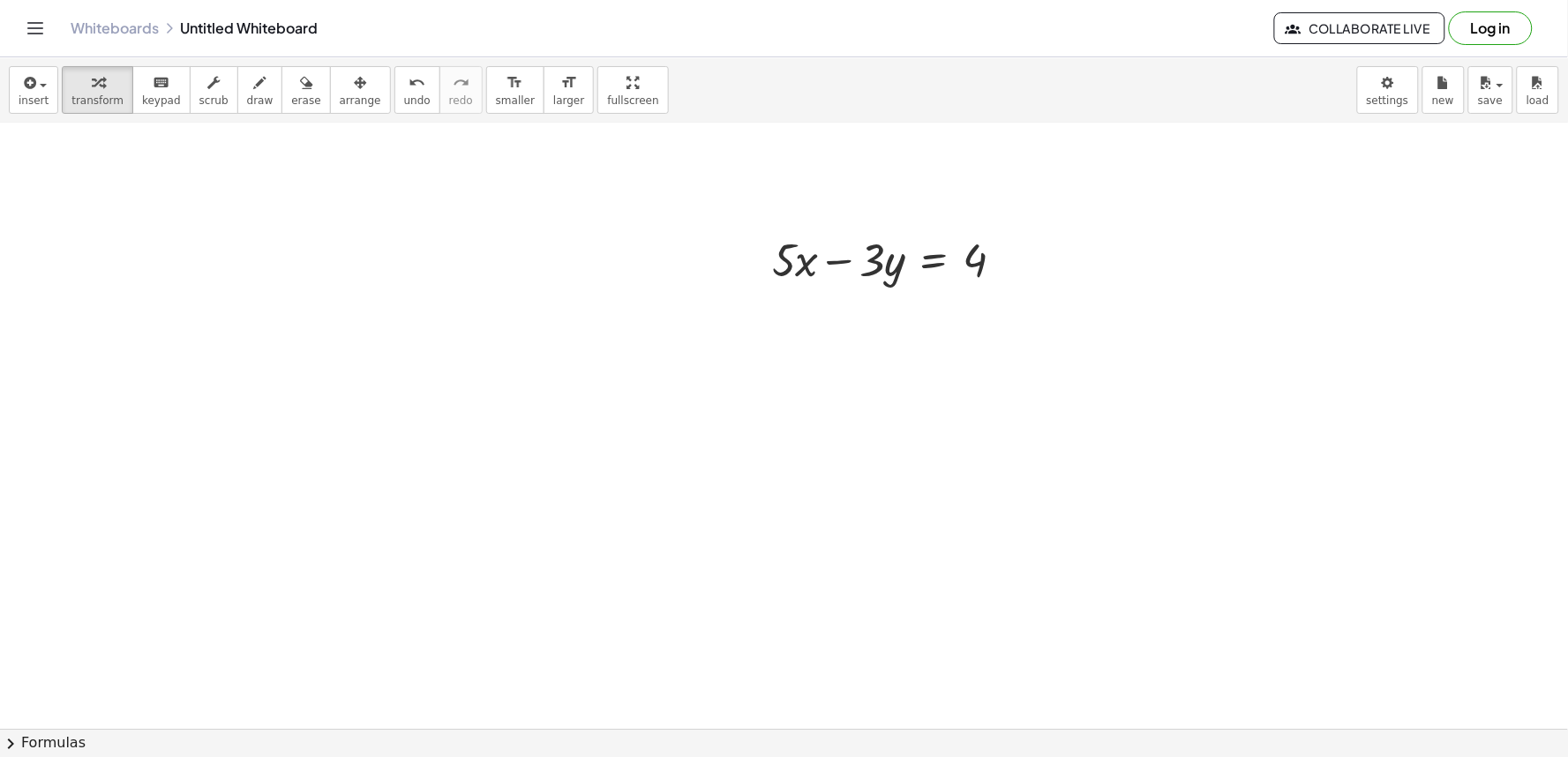
scroll to position [5040, 0]
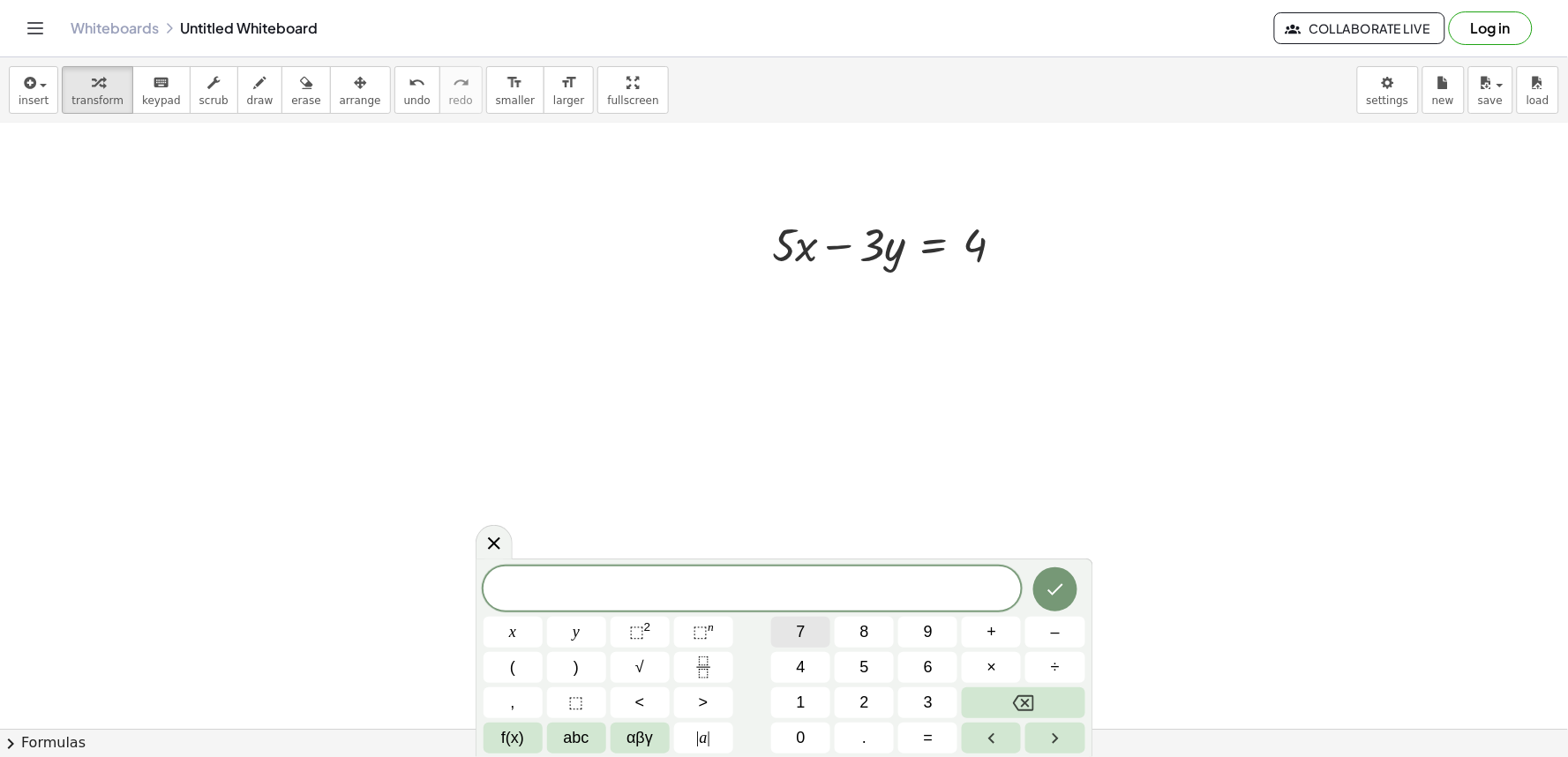
click at [823, 641] on button "7" at bounding box center [800, 632] width 59 height 31
click at [1008, 631] on button "+" at bounding box center [991, 632] width 59 height 31
click at [921, 699] on button "3" at bounding box center [927, 702] width 59 height 31
click at [941, 731] on button "=" at bounding box center [927, 738] width 59 height 31
click at [861, 697] on span "2" at bounding box center [865, 702] width 9 height 24
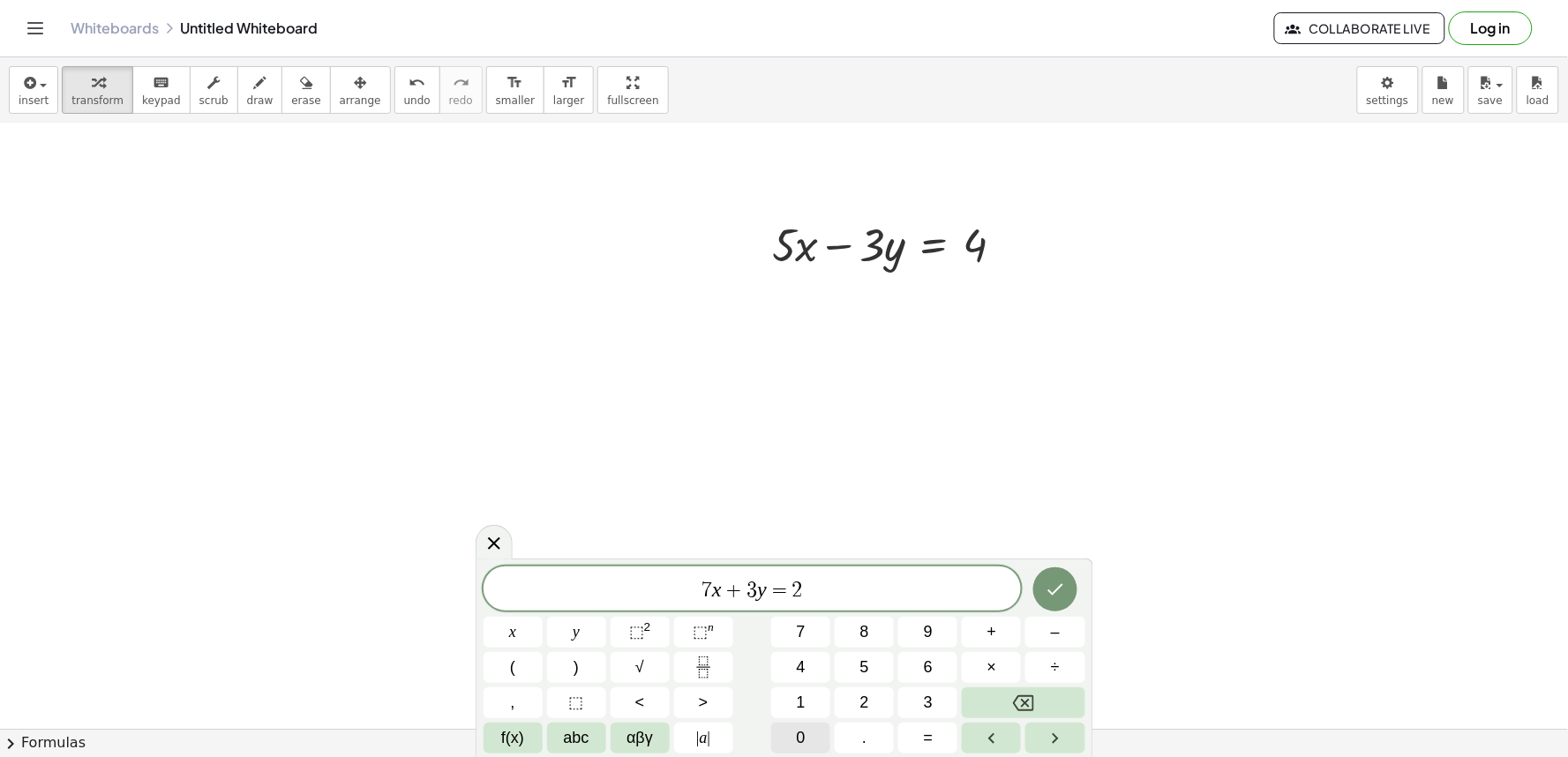
click at [800, 730] on span "0" at bounding box center [801, 738] width 9 height 24
click at [1057, 586] on icon "Done" at bounding box center [1055, 589] width 21 height 21
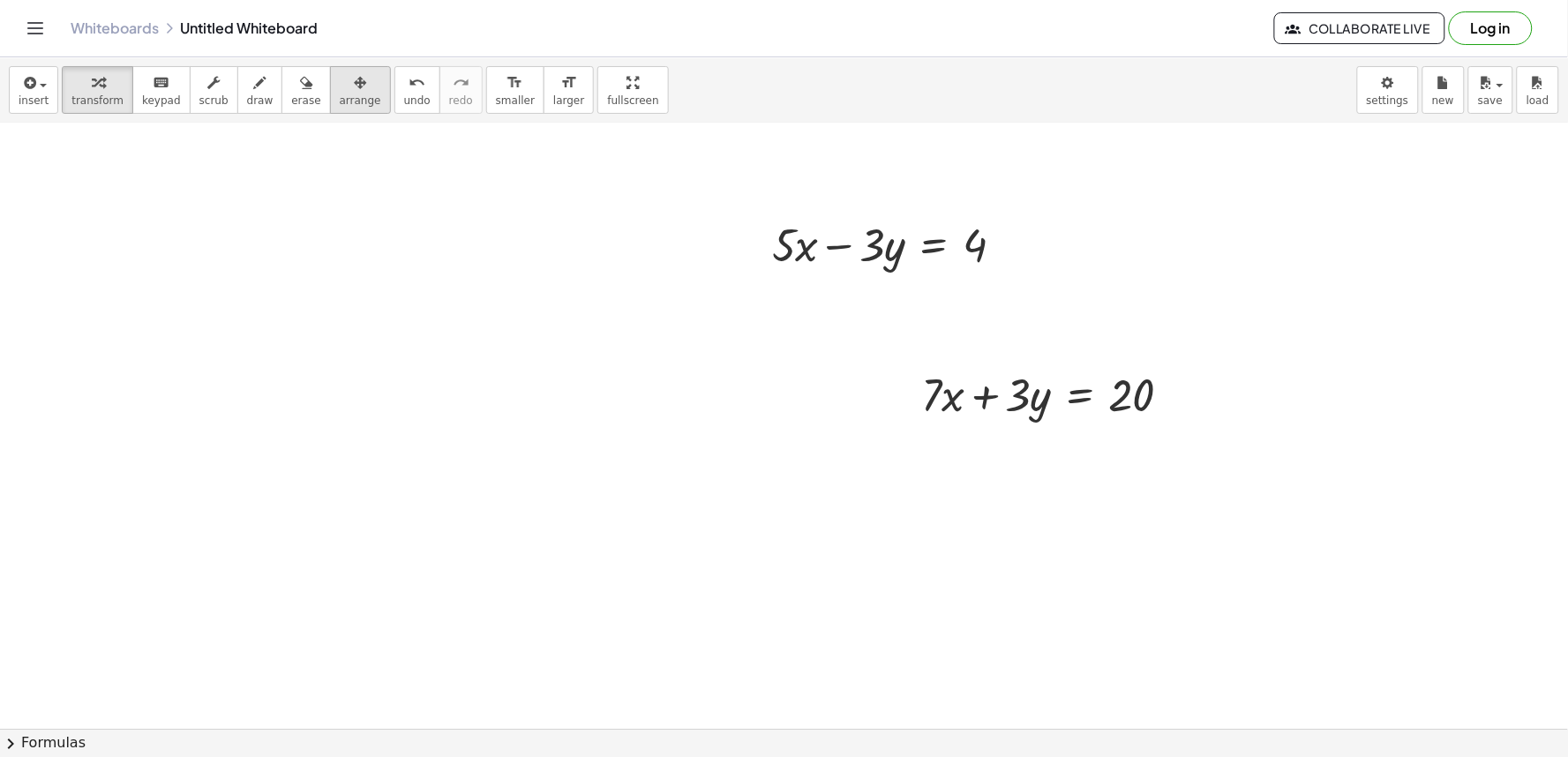
click at [339, 96] on span "arrange" at bounding box center [360, 101] width 42 height 13
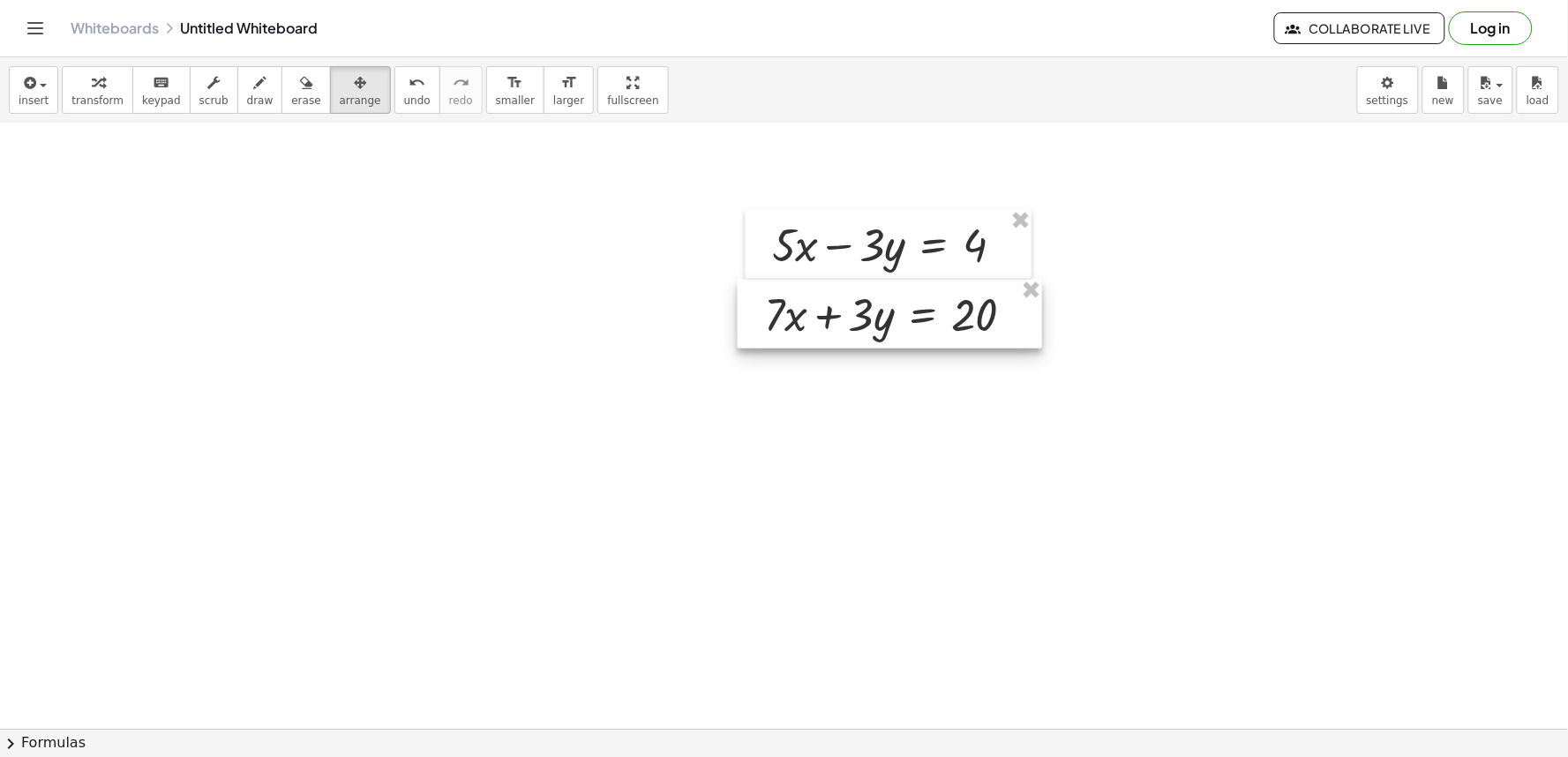
drag, startPoint x: 925, startPoint y: 376, endPoint x: 767, endPoint y: 298, distance: 176.2
click at [767, 298] on div at bounding box center [889, 314] width 304 height 69
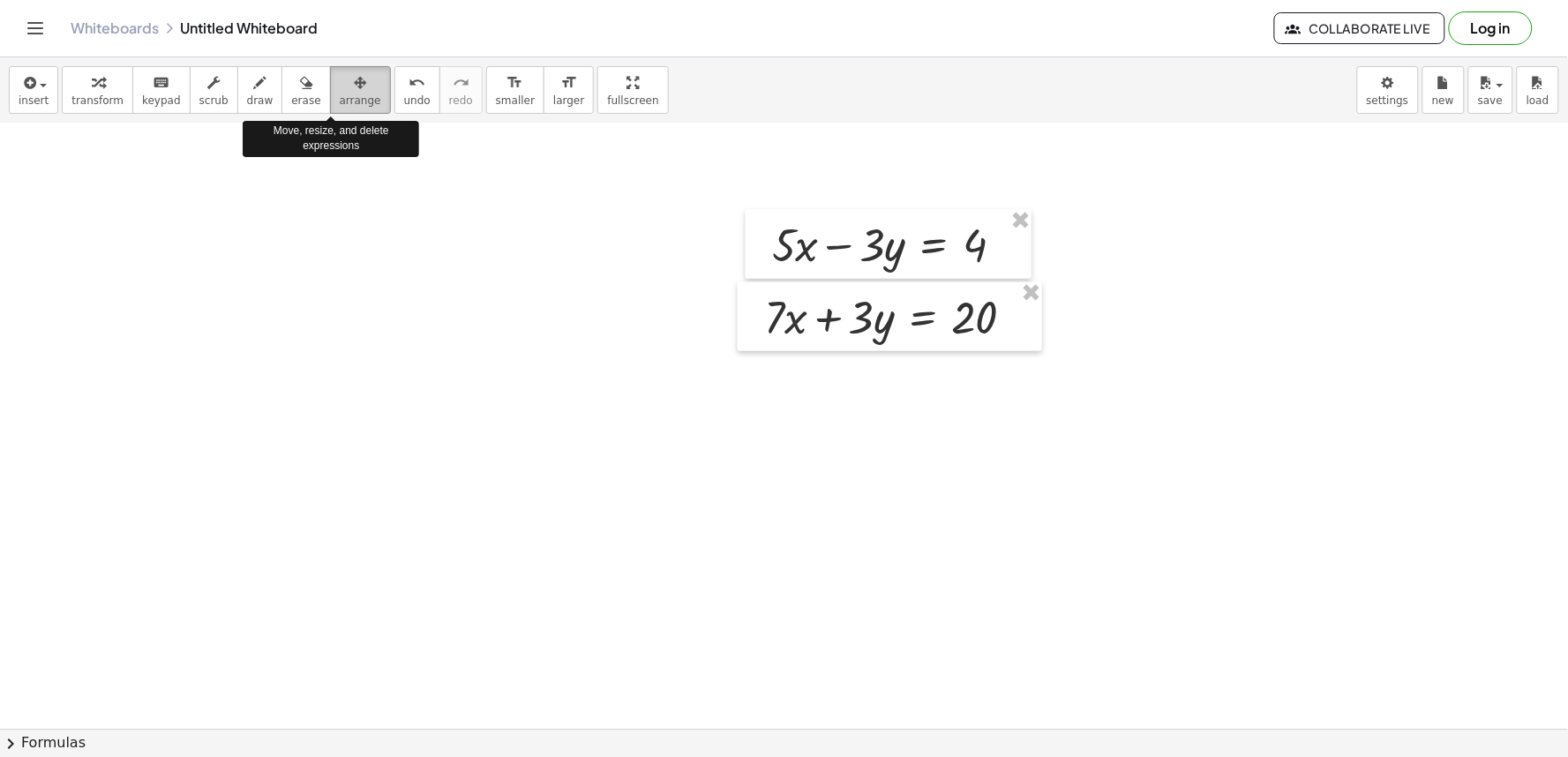
click at [330, 86] on button "arrange" at bounding box center [360, 90] width 61 height 47
click at [404, 95] on span "undo" at bounding box center [417, 101] width 26 height 13
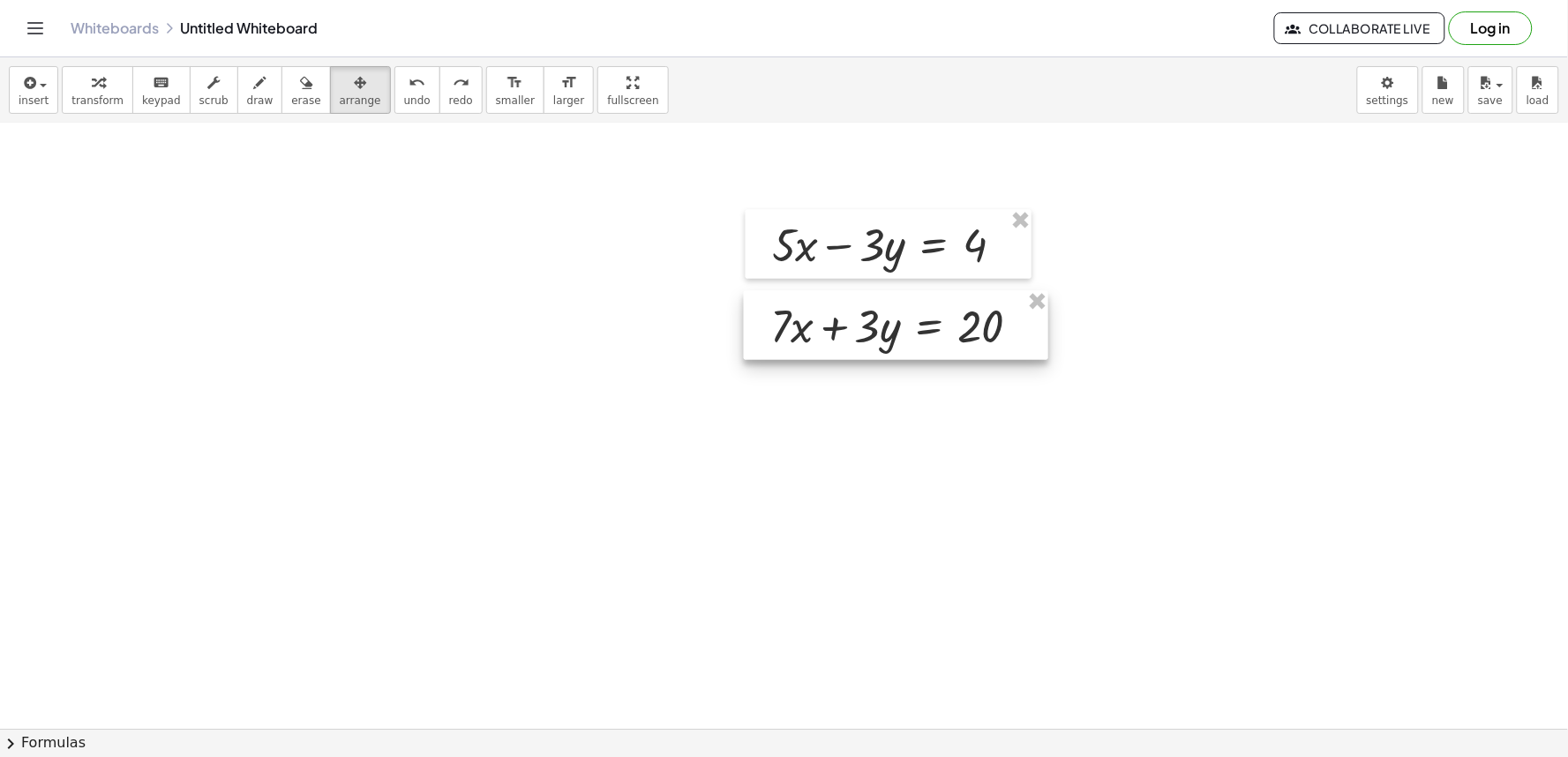
drag, startPoint x: 914, startPoint y: 404, endPoint x: 764, endPoint y: 335, distance: 165.1
click at [764, 335] on div at bounding box center [895, 326] width 304 height 69
click at [92, 90] on icon "button" at bounding box center [98, 82] width 13 height 21
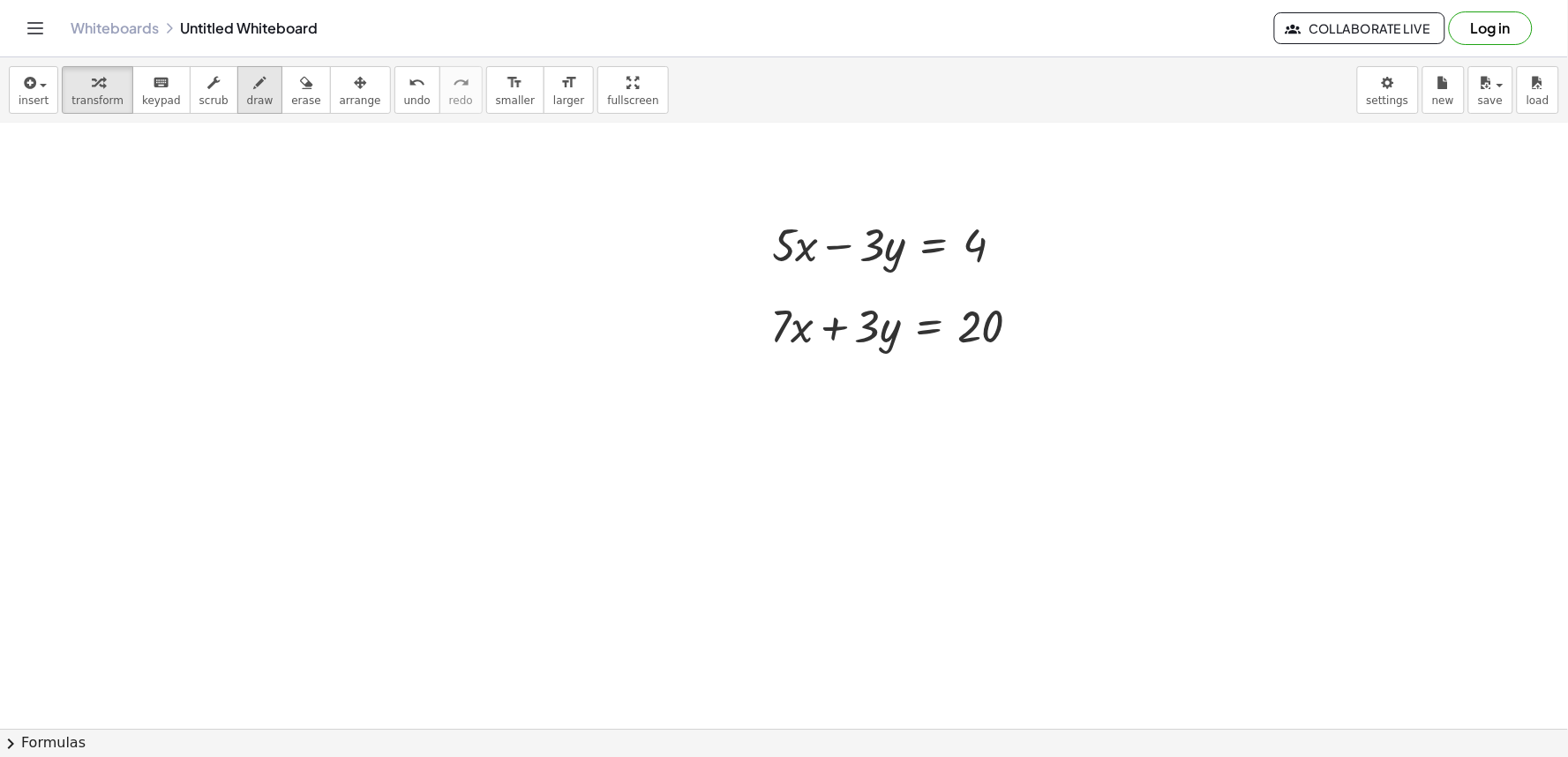
click at [257, 94] on button "draw" at bounding box center [260, 90] width 46 height 47
drag, startPoint x: 768, startPoint y: 187, endPoint x: 830, endPoint y: 395, distance: 217.0
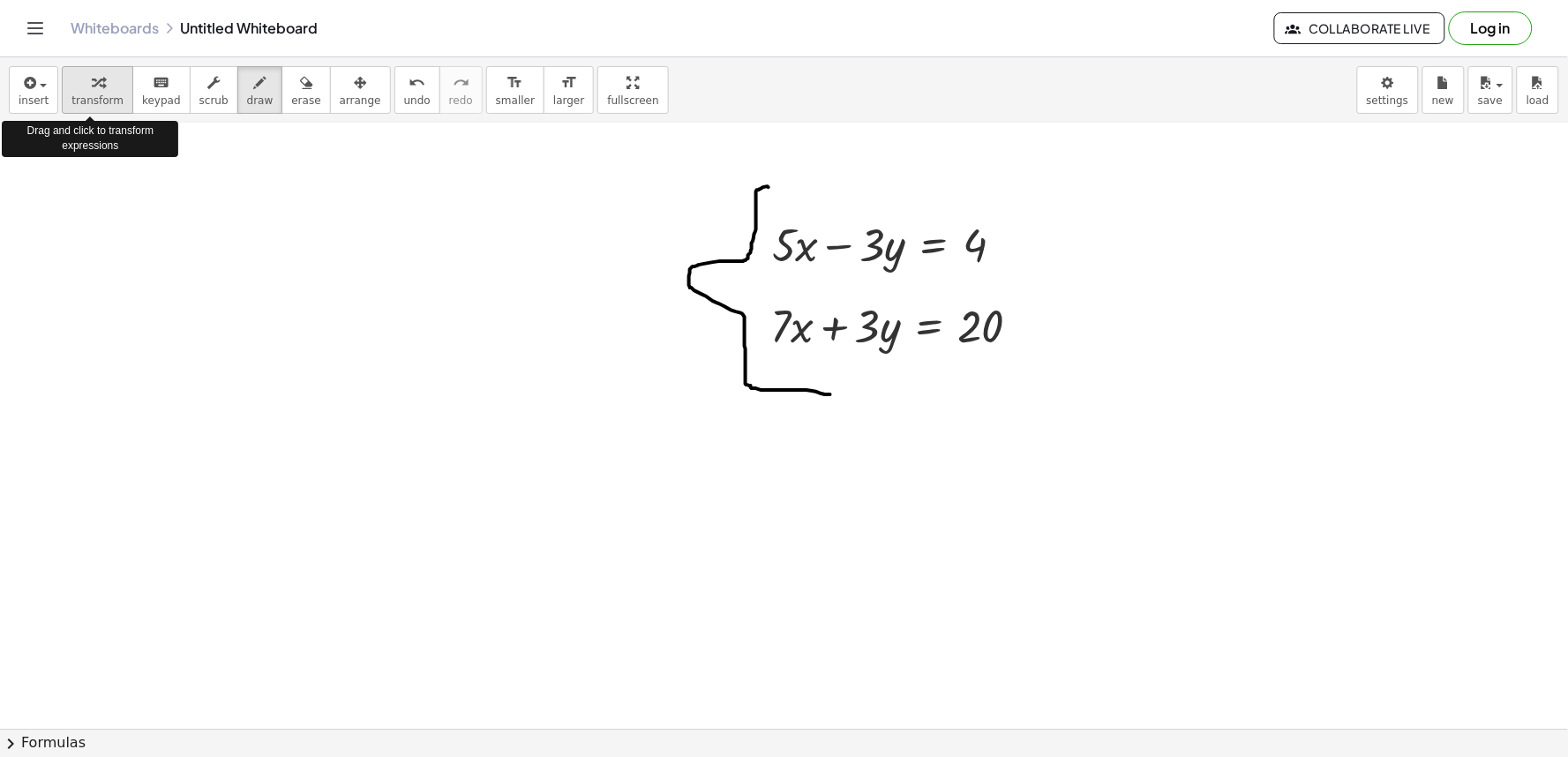
click at [81, 95] on span "transform" at bounding box center [97, 101] width 52 height 13
click at [839, 324] on div at bounding box center [903, 326] width 282 height 60
click at [839, 329] on div at bounding box center [903, 326] width 282 height 60
click at [110, 101] on span "transform" at bounding box center [97, 101] width 52 height 13
click at [835, 328] on div at bounding box center [903, 326] width 282 height 60
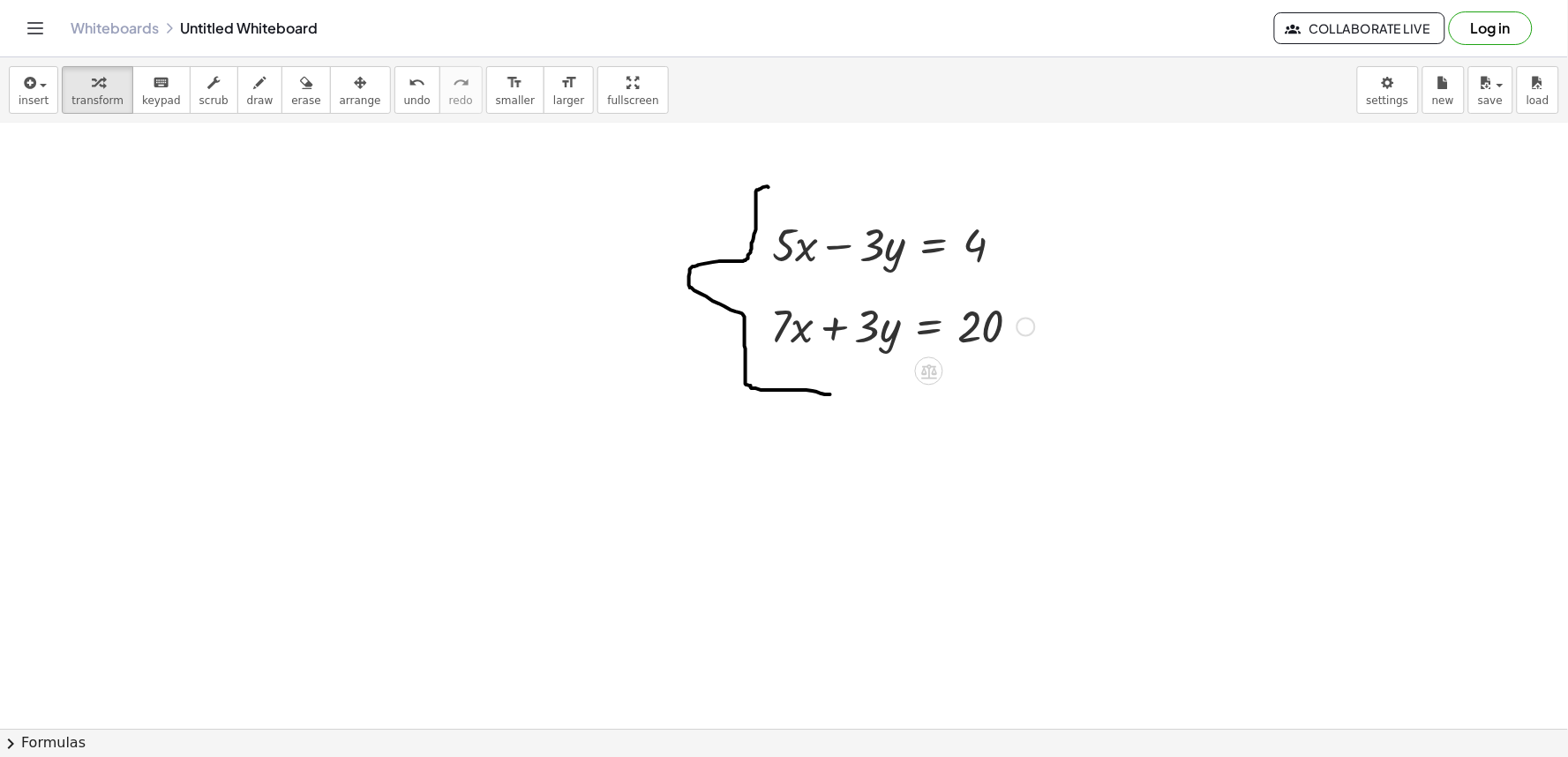
click at [835, 328] on div at bounding box center [903, 326] width 282 height 60
click at [941, 330] on div at bounding box center [903, 326] width 282 height 60
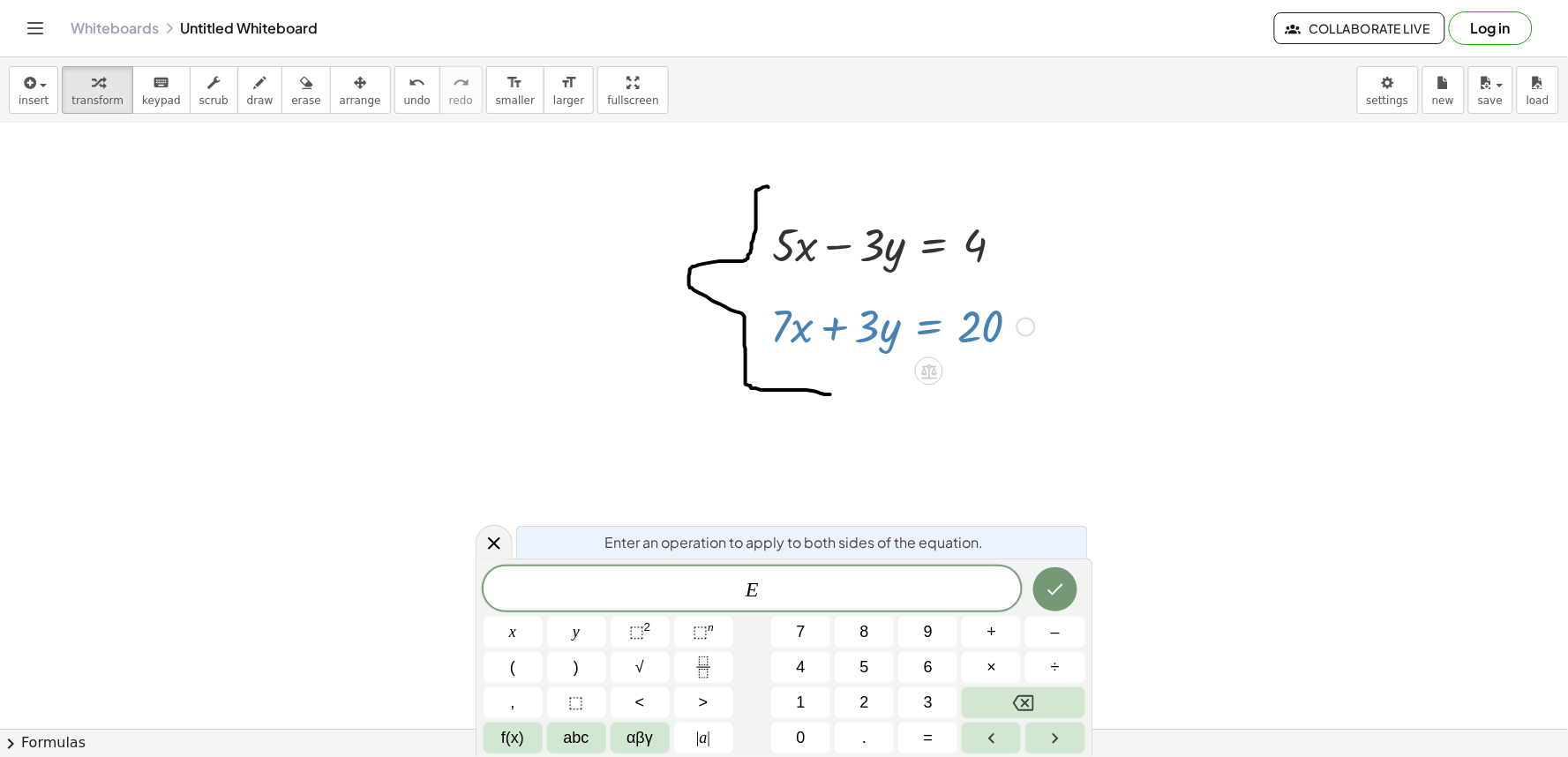
click at [497, 547] on icon at bounding box center [493, 543] width 21 height 21
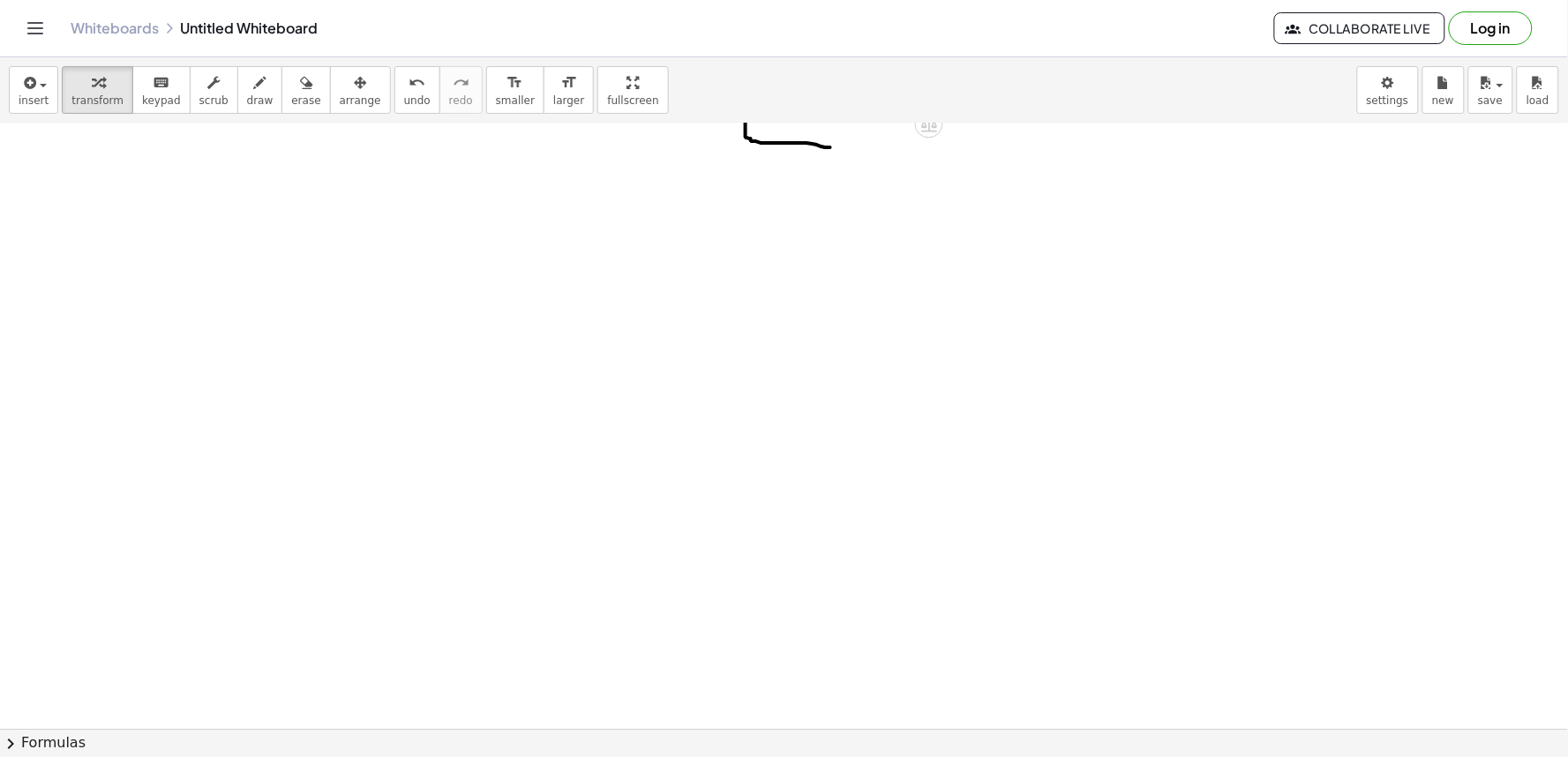
scroll to position [5334, 0]
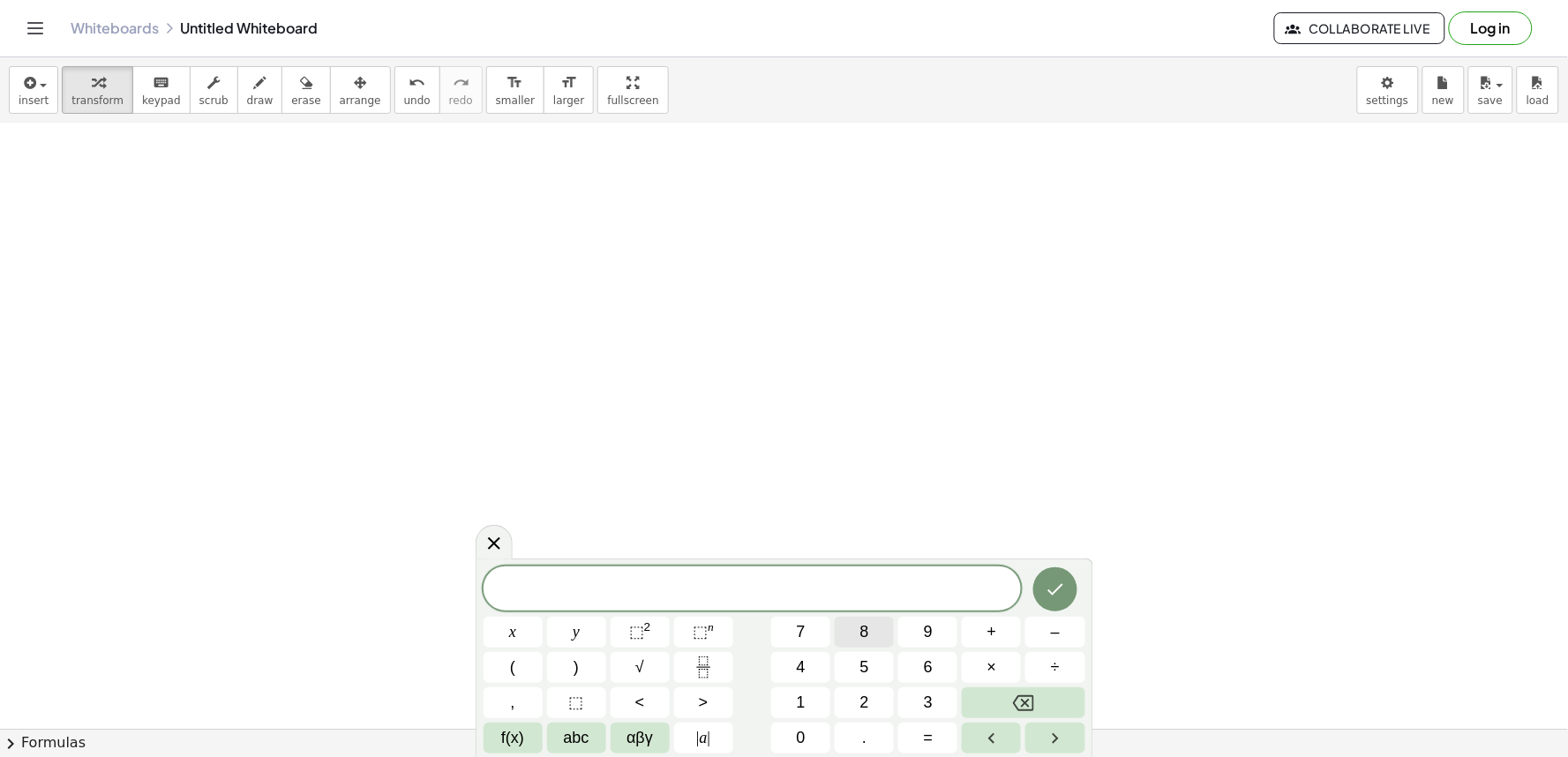
click at [855, 628] on button "8" at bounding box center [864, 632] width 59 height 31
click at [1050, 637] on button "–" at bounding box center [1054, 632] width 59 height 31
click at [847, 655] on button "5" at bounding box center [864, 667] width 59 height 31
click at [934, 739] on button "=" at bounding box center [927, 738] width 59 height 31
click at [928, 662] on span "6" at bounding box center [928, 667] width 9 height 24
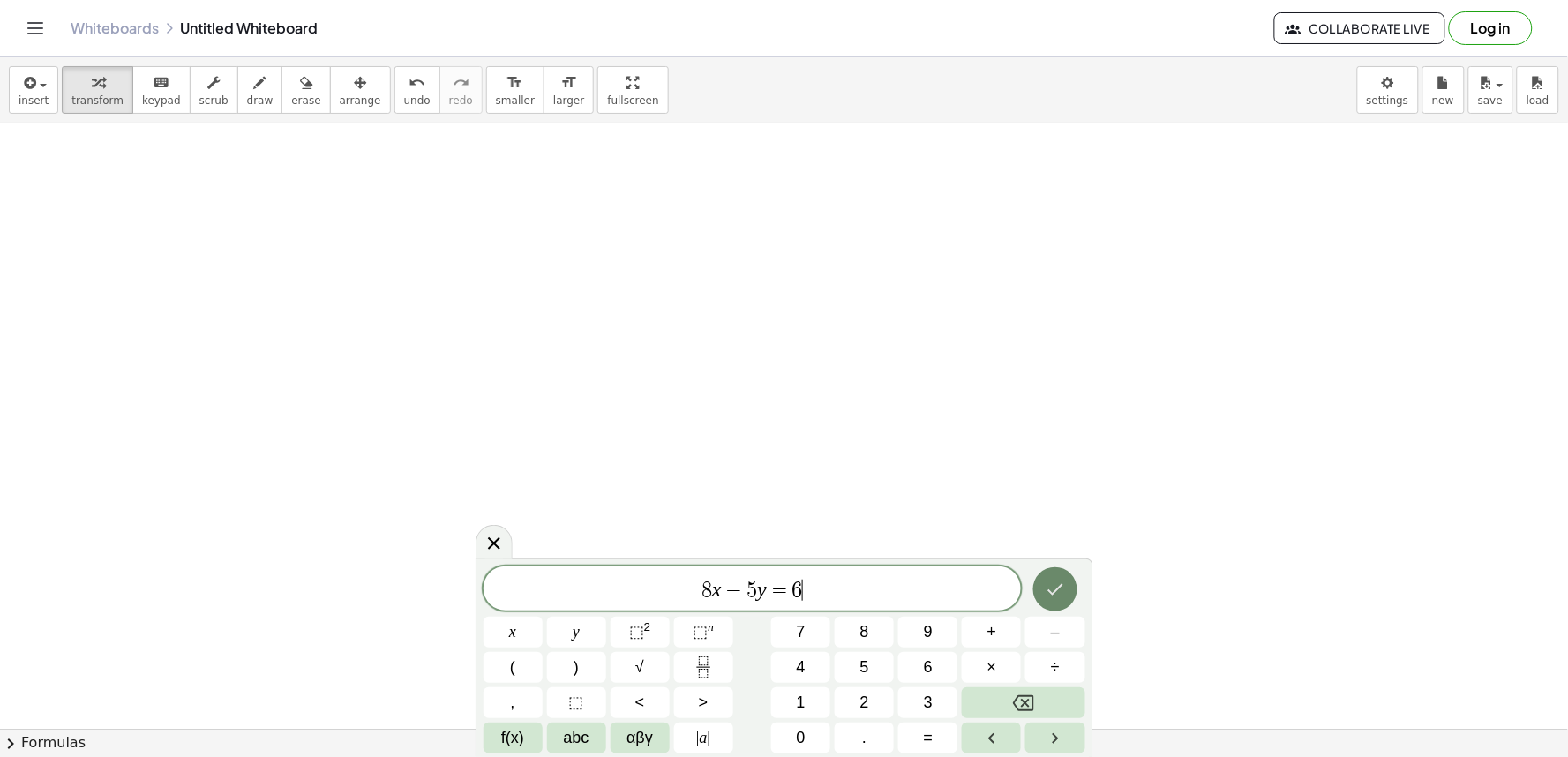
click at [1054, 590] on icon "Done" at bounding box center [1055, 589] width 21 height 21
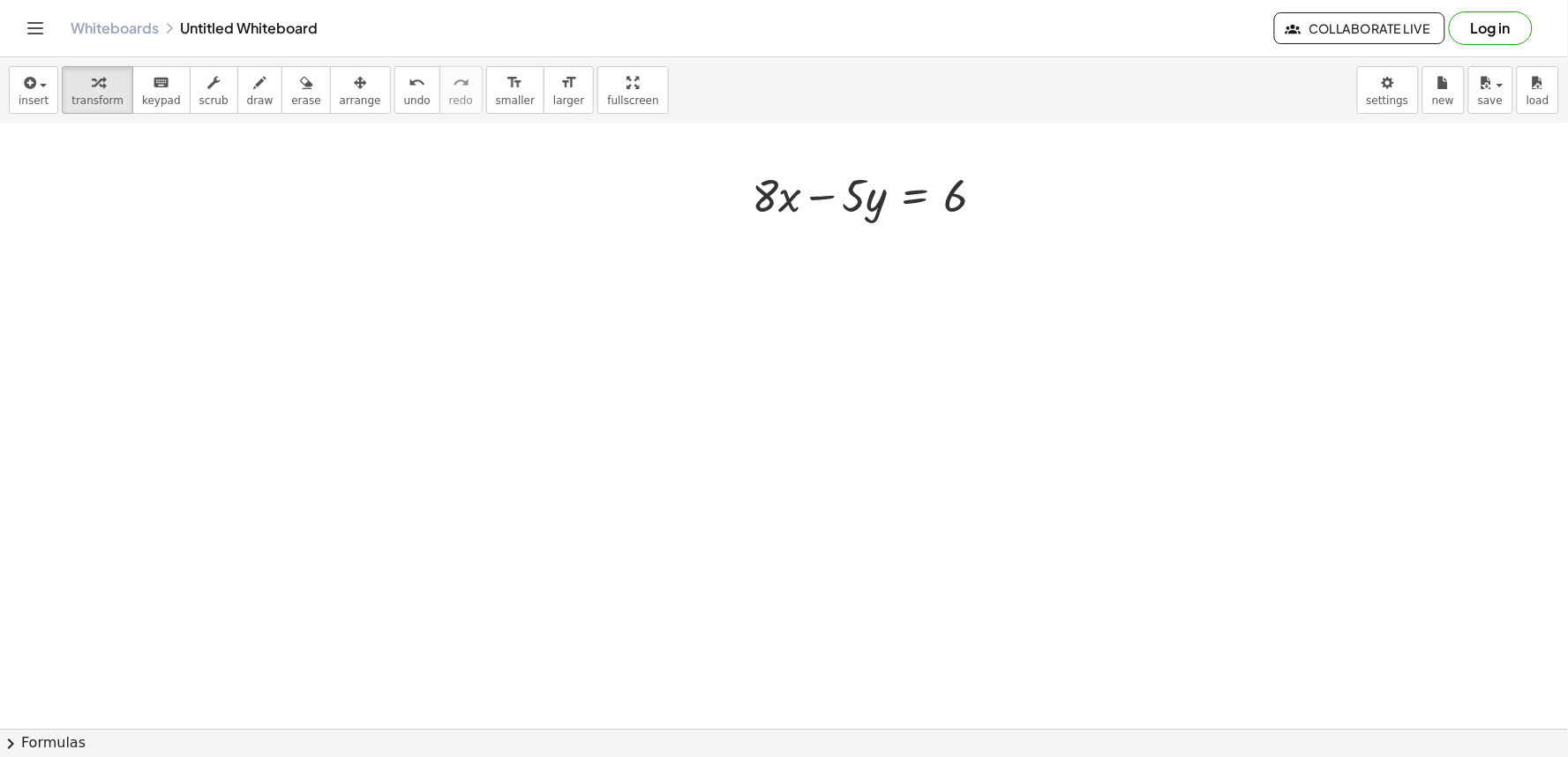
scroll to position [5744, 0]
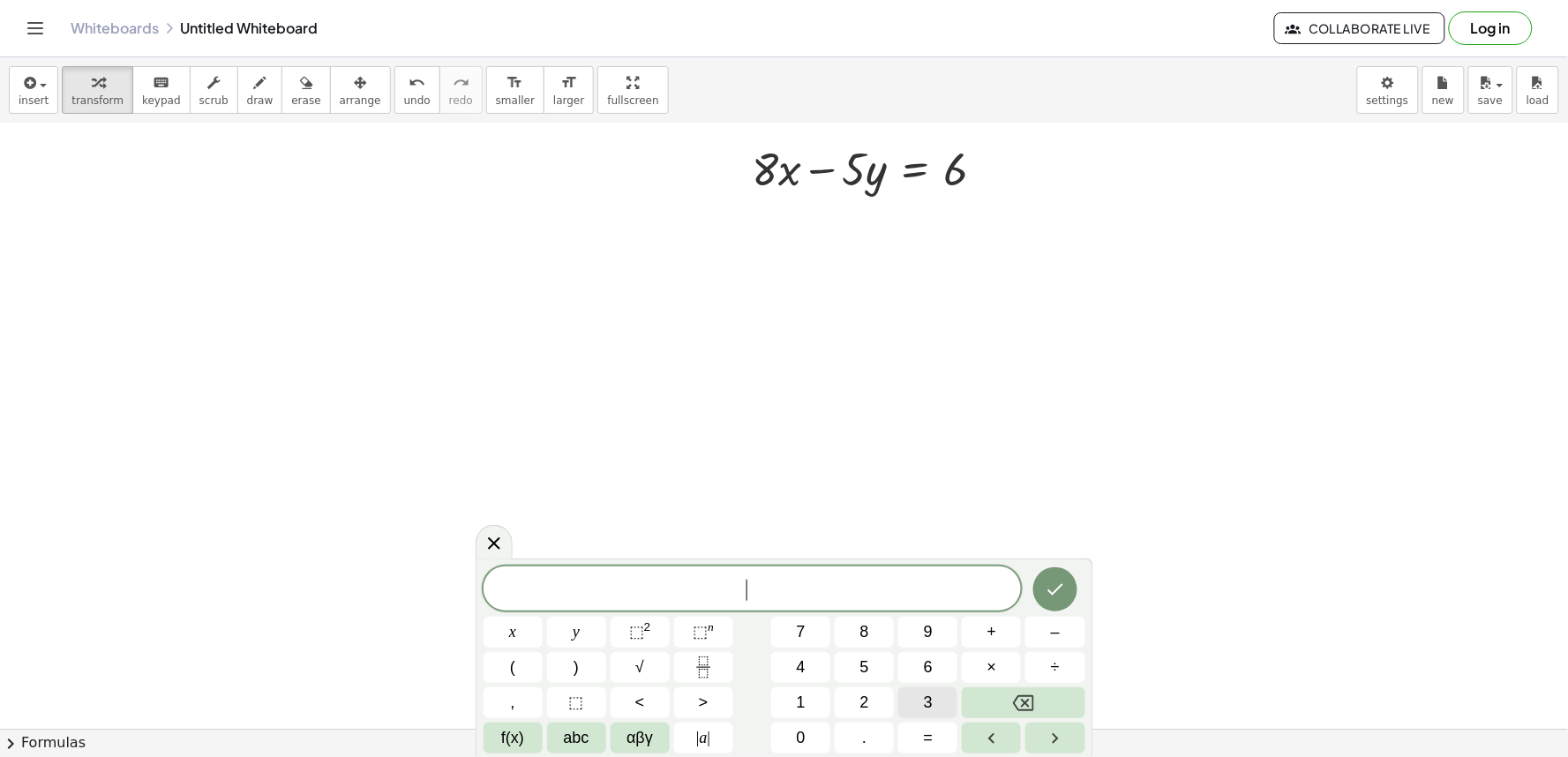
click at [947, 706] on button "3" at bounding box center [927, 702] width 59 height 31
click at [986, 635] on button "+" at bounding box center [991, 632] width 59 height 31
click at [878, 671] on button "5" at bounding box center [864, 667] width 59 height 31
click at [940, 731] on button "=" at bounding box center [927, 738] width 59 height 31
click at [917, 667] on button "6" at bounding box center [927, 667] width 59 height 31
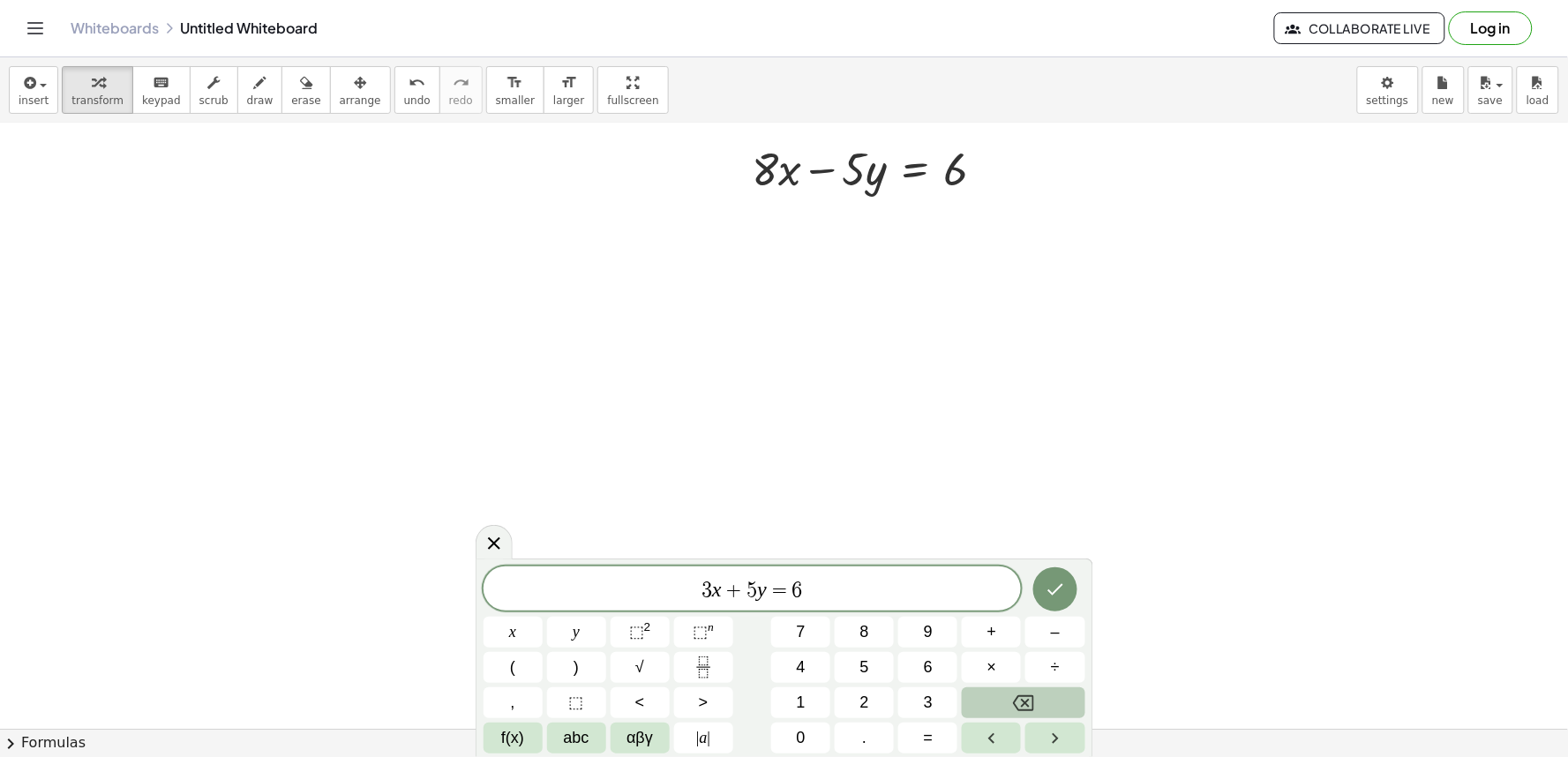
click at [1006, 691] on button "Backspace" at bounding box center [1023, 702] width 123 height 31
click at [824, 707] on button "1" at bounding box center [800, 702] width 59 height 31
click at [942, 671] on button "6" at bounding box center [927, 667] width 59 height 31
click at [1027, 594] on div at bounding box center [1054, 589] width 59 height 45
click at [1059, 586] on icon "Done" at bounding box center [1055, 589] width 21 height 21
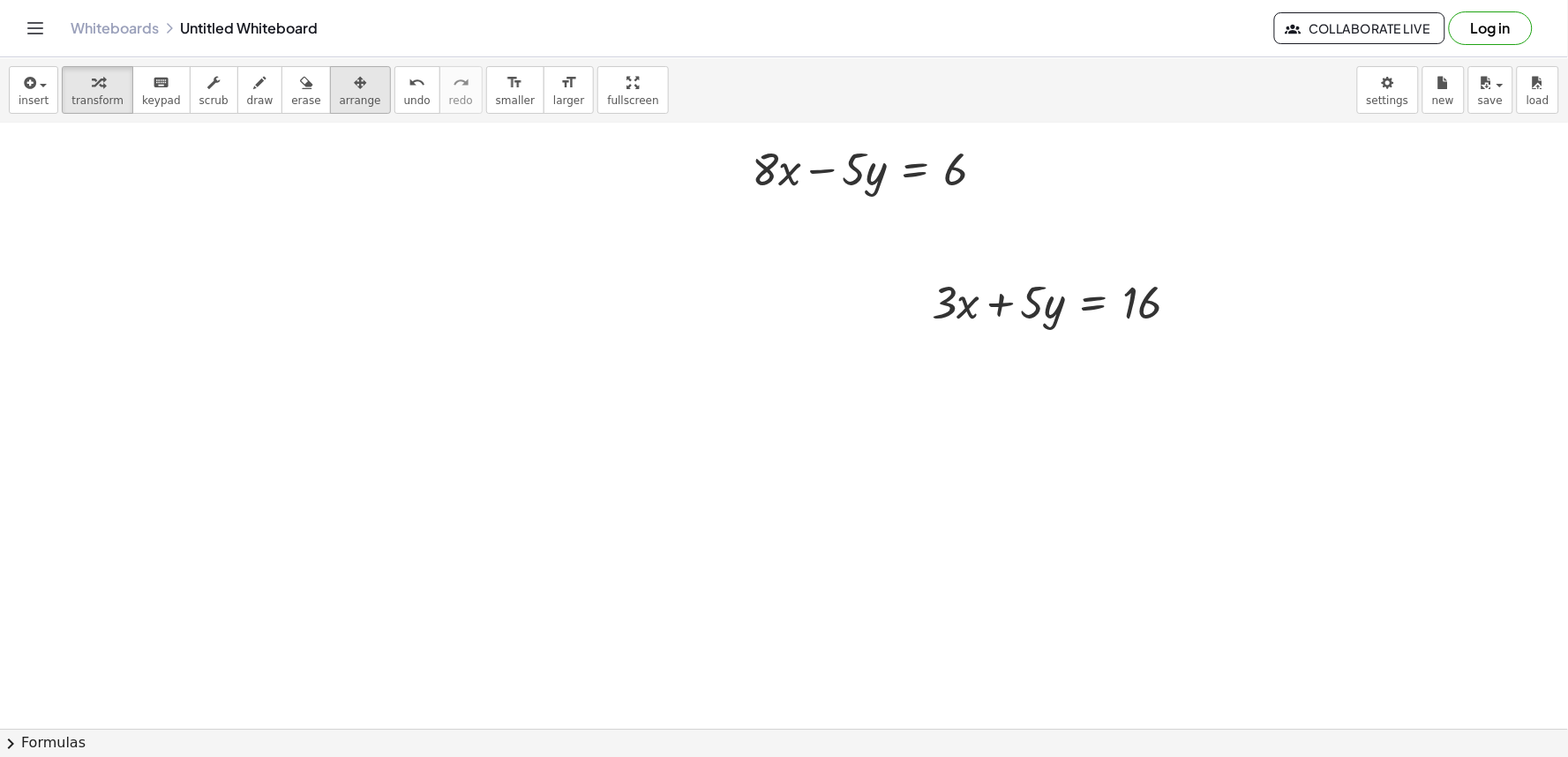
click at [339, 90] on div "button" at bounding box center [360, 82] width 42 height 21
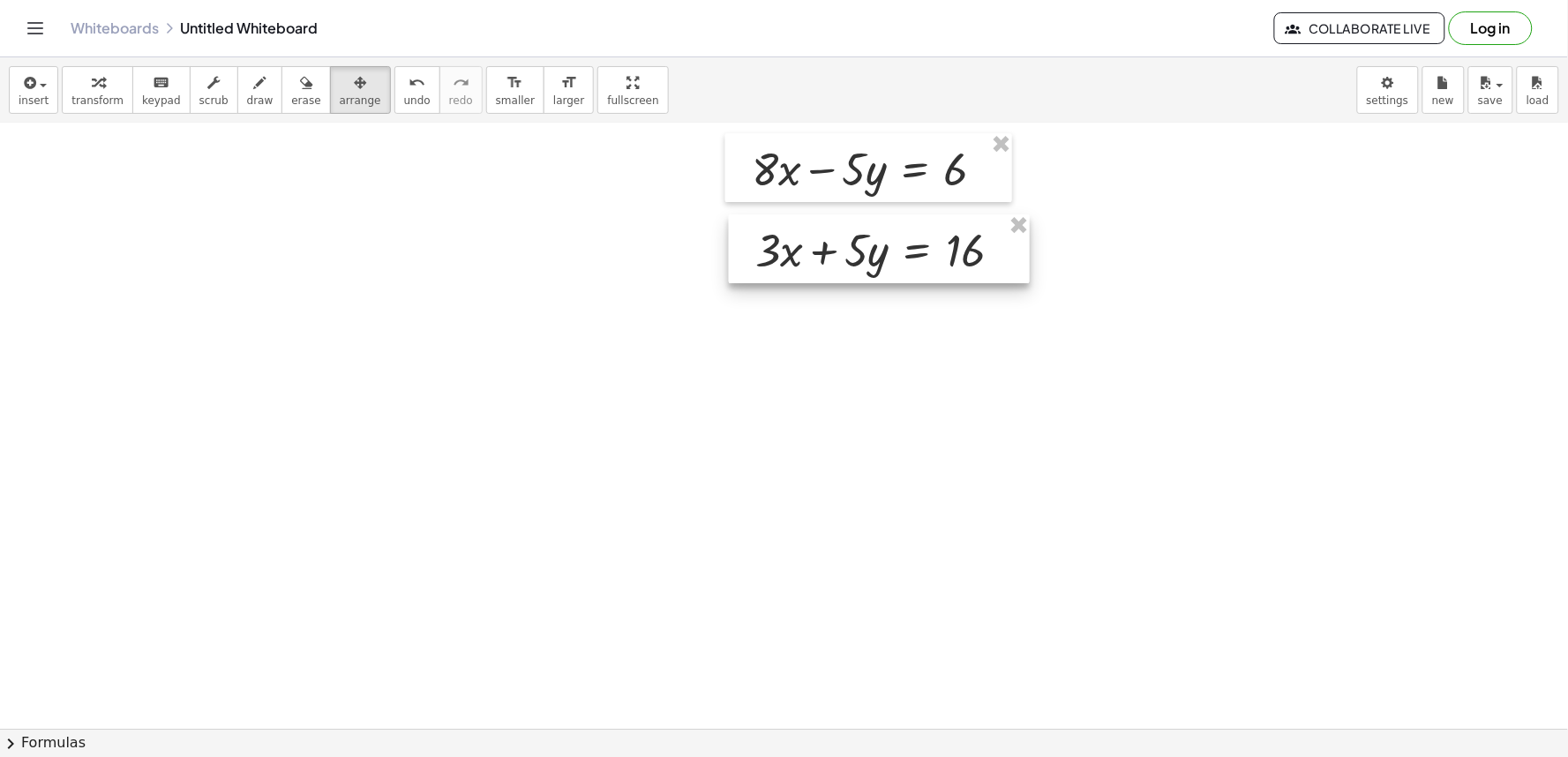
drag, startPoint x: 907, startPoint y: 323, endPoint x: 731, endPoint y: 271, distance: 183.5
click at [731, 271] on div at bounding box center [879, 249] width 301 height 69
click at [339, 84] on div "button" at bounding box center [360, 82] width 42 height 21
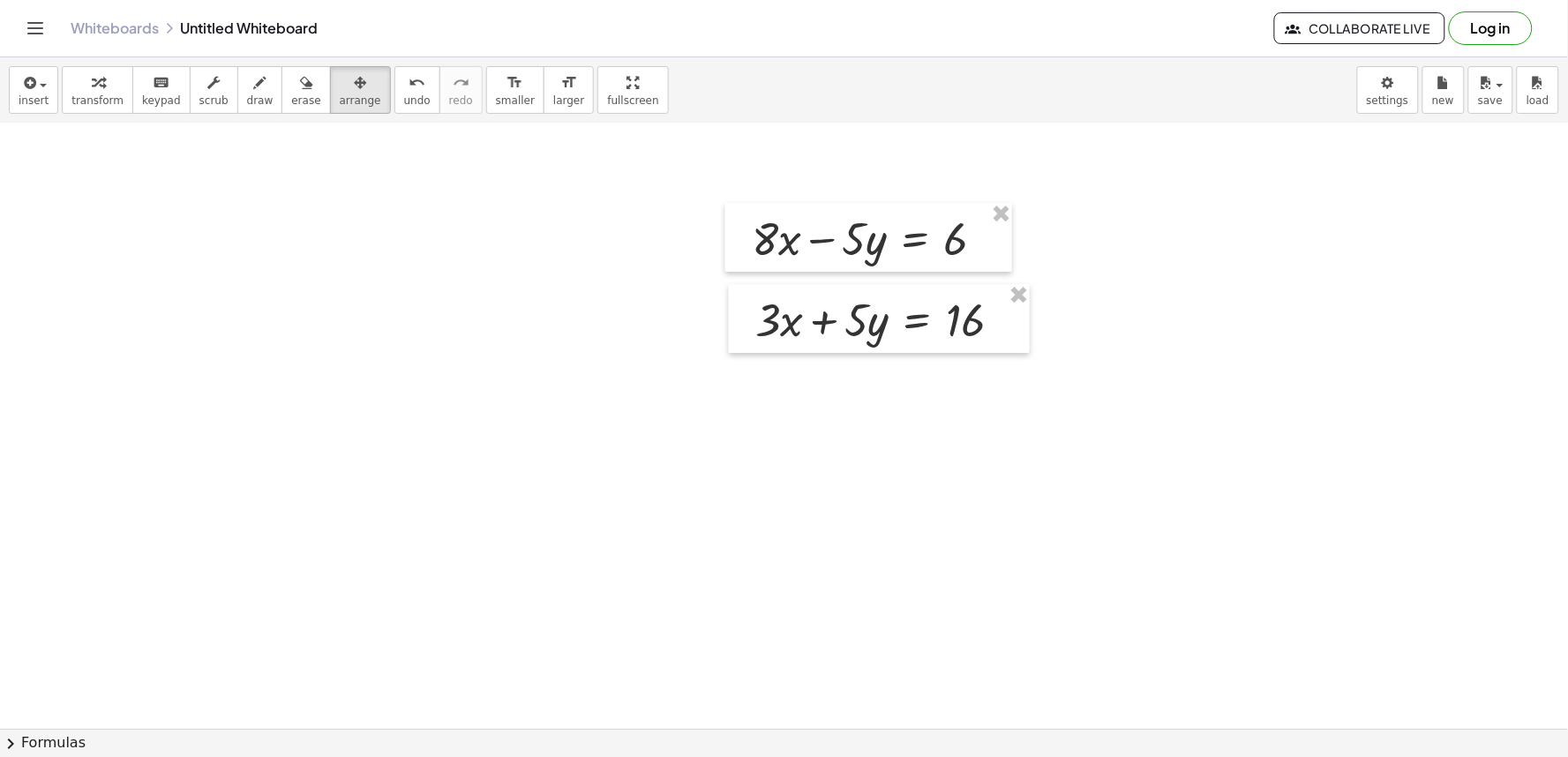
scroll to position [5646, 0]
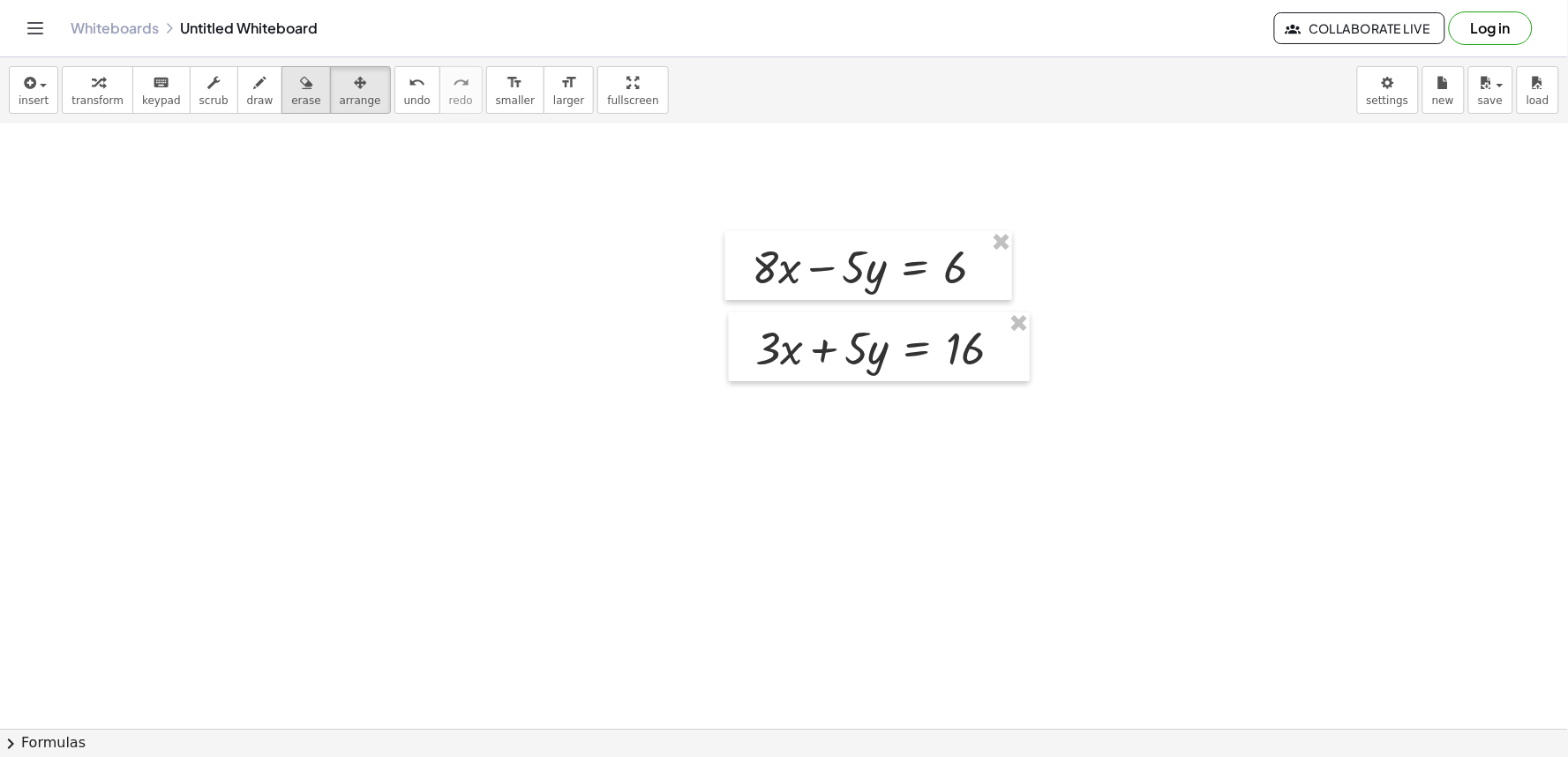
click at [291, 98] on span "erase" at bounding box center [306, 101] width 29 height 13
drag, startPoint x: 759, startPoint y: 207, endPoint x: 734, endPoint y: 217, distance: 26.9
click at [254, 86] on icon "button" at bounding box center [260, 82] width 13 height 21
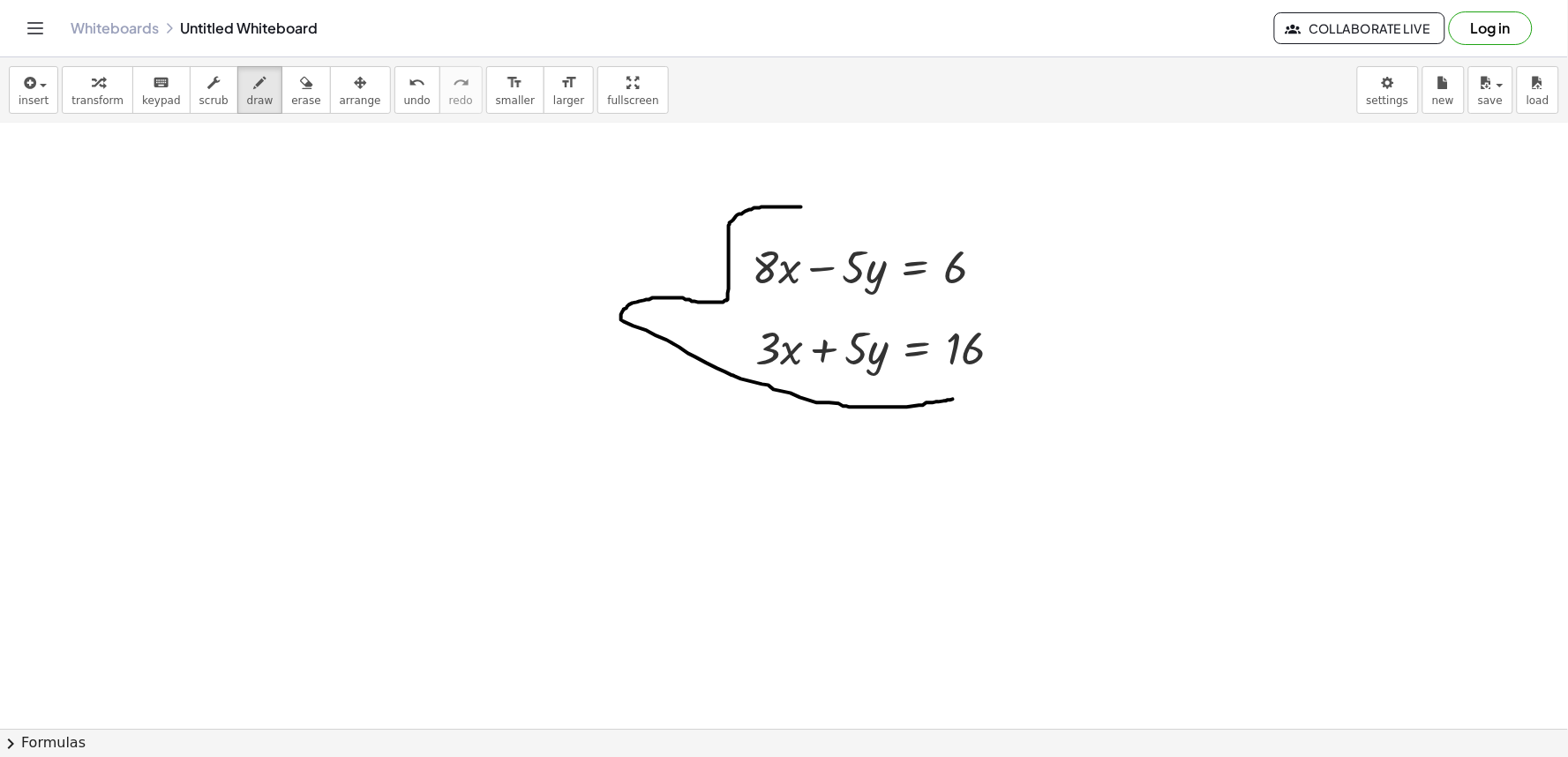
drag, startPoint x: 801, startPoint y: 207, endPoint x: 954, endPoint y: 399, distance: 245.5
click at [249, 73] on div "button" at bounding box center [259, 82] width 26 height 21
click at [80, 86] on div "button" at bounding box center [97, 82] width 52 height 21
click at [238, 110] on button "draw" at bounding box center [260, 90] width 46 height 47
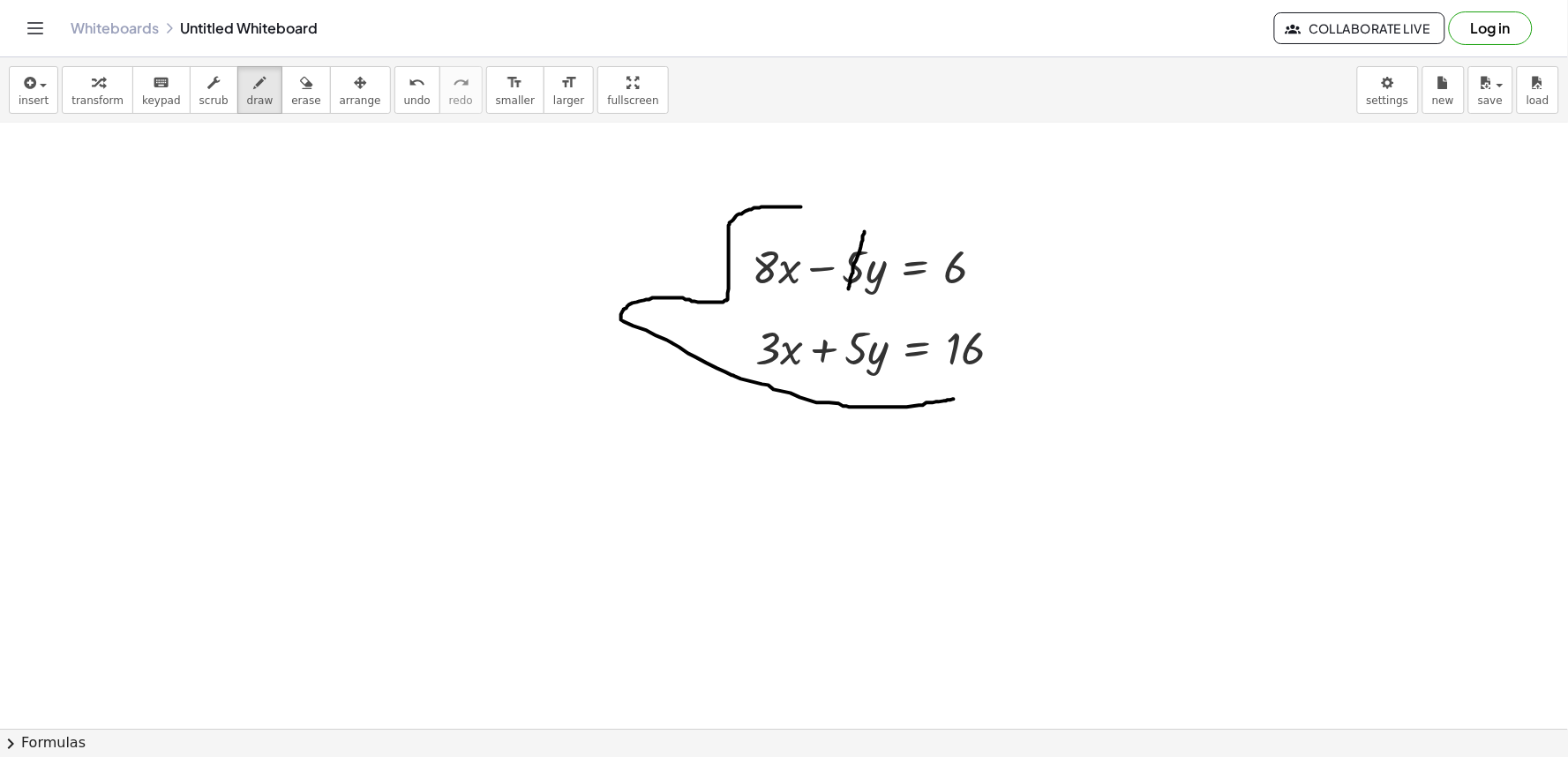
drag, startPoint x: 865, startPoint y: 232, endPoint x: 849, endPoint y: 289, distance: 59.2
drag, startPoint x: 878, startPoint y: 312, endPoint x: 870, endPoint y: 399, distance: 87.4
click at [81, 101] on span "transform" at bounding box center [97, 101] width 52 height 13
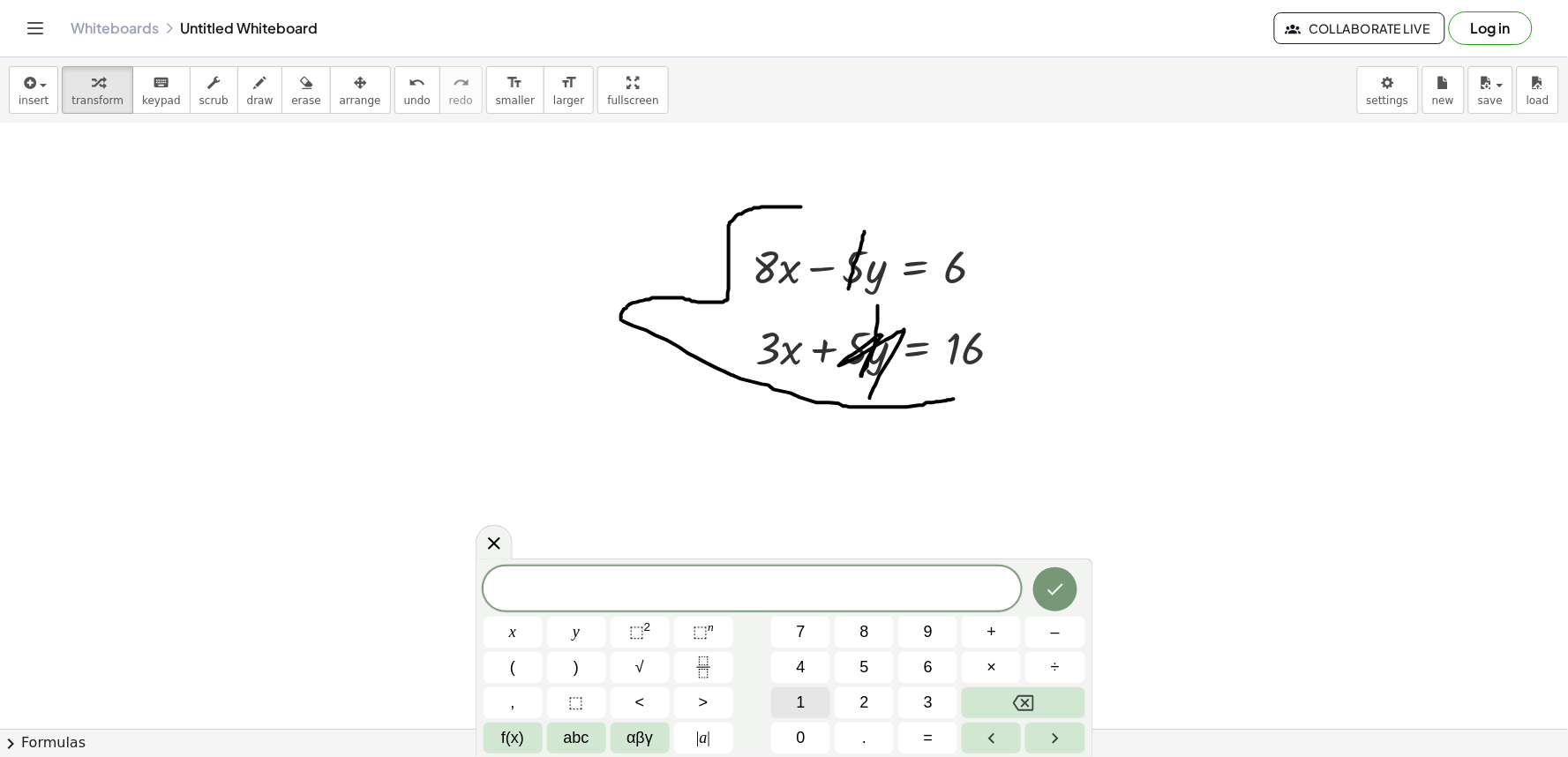
click at [793, 702] on button "1" at bounding box center [800, 702] width 59 height 31
click at [807, 692] on button "1" at bounding box center [800, 702] width 59 height 31
click at [986, 673] on button "×" at bounding box center [991, 667] width 59 height 31
click at [948, 736] on button "=" at bounding box center [927, 738] width 59 height 31
click at [862, 700] on button "2" at bounding box center [864, 702] width 59 height 31
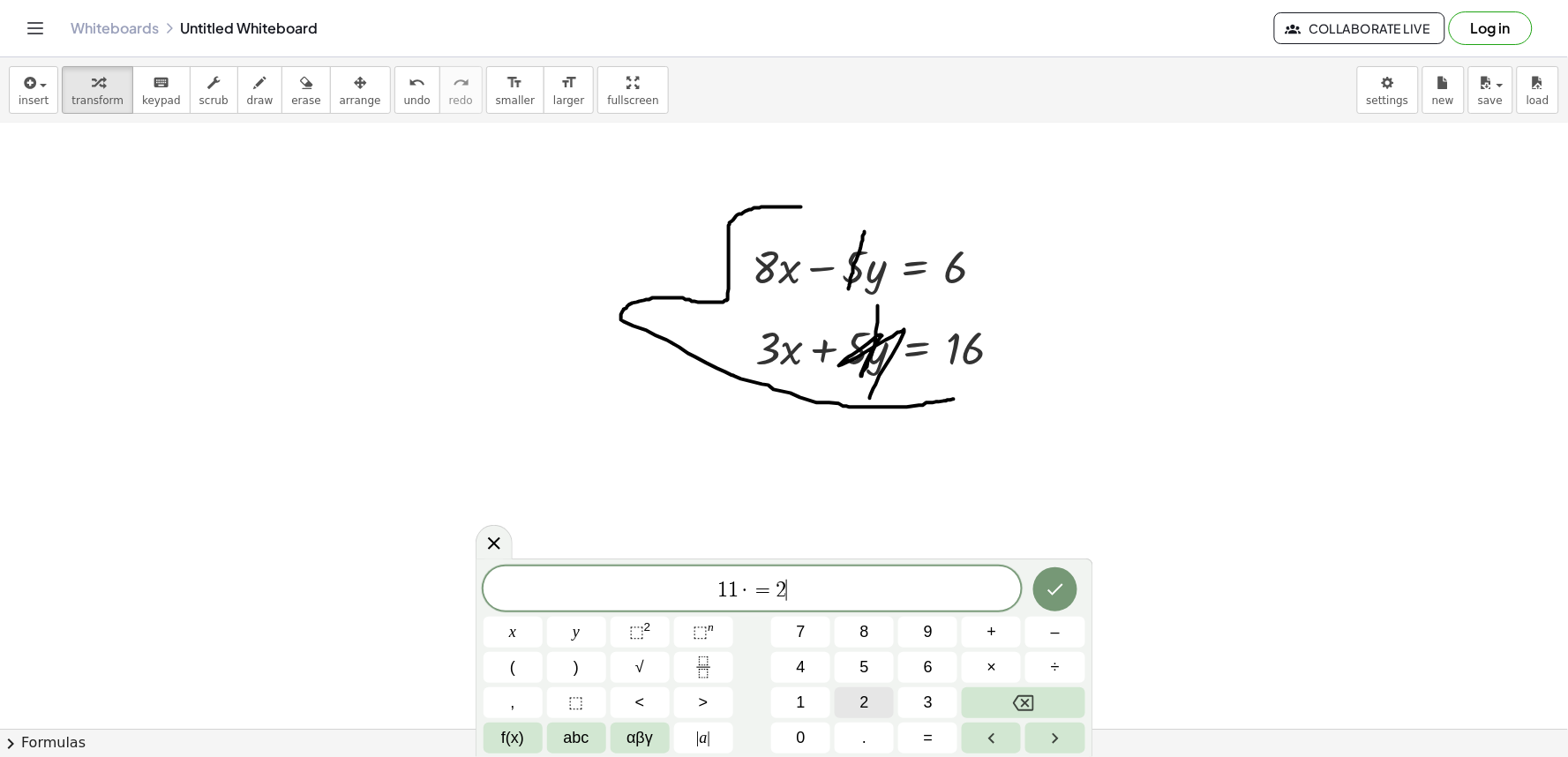
click at [863, 700] on span "2" at bounding box center [865, 702] width 9 height 24
click at [1044, 712] on button "Backspace" at bounding box center [1023, 702] width 123 height 31
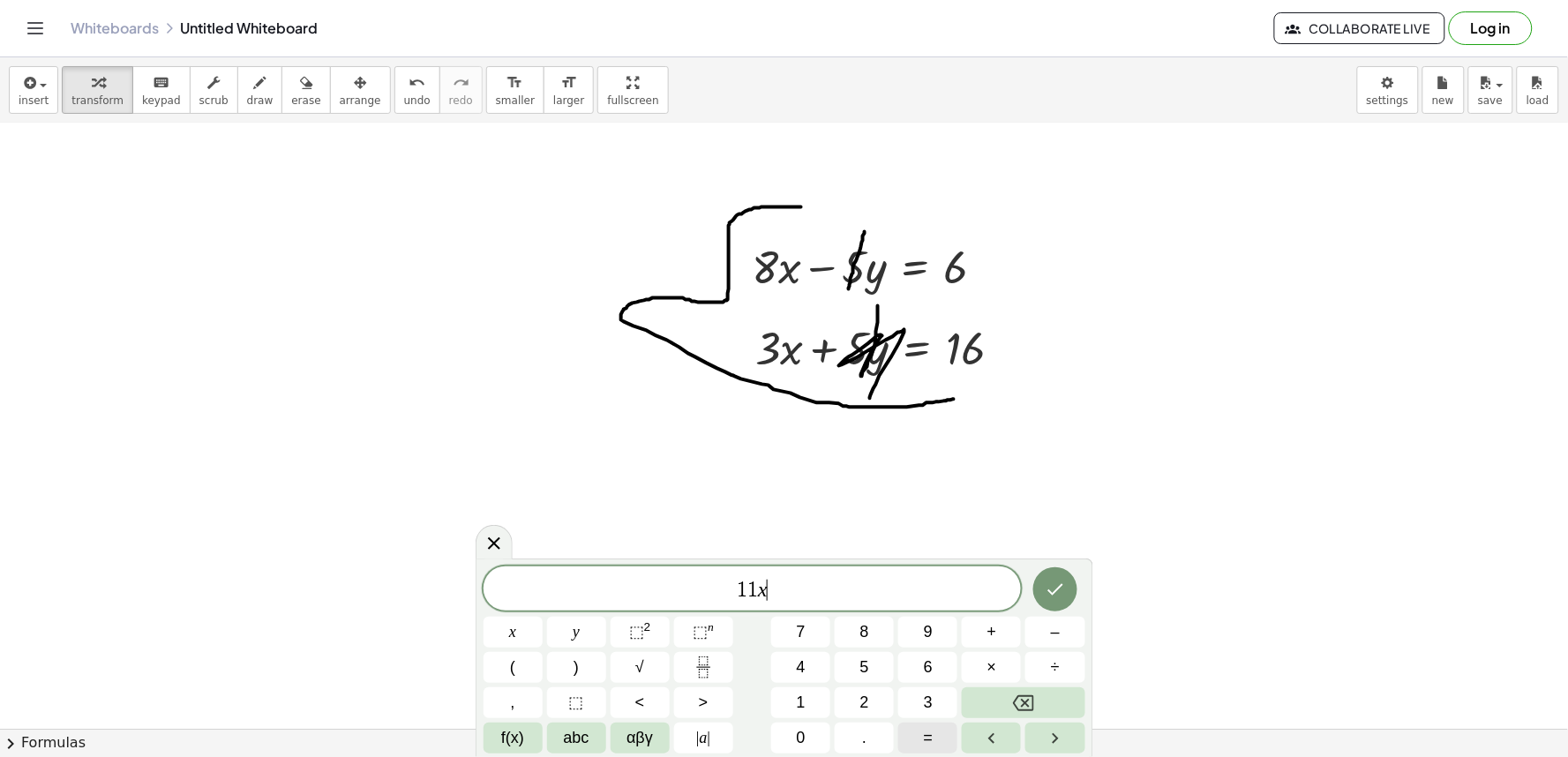
click at [924, 736] on span "=" at bounding box center [928, 738] width 10 height 24
click at [872, 695] on button "2" at bounding box center [864, 702] width 59 height 31
click at [1060, 591] on icon "Done" at bounding box center [1055, 589] width 21 height 21
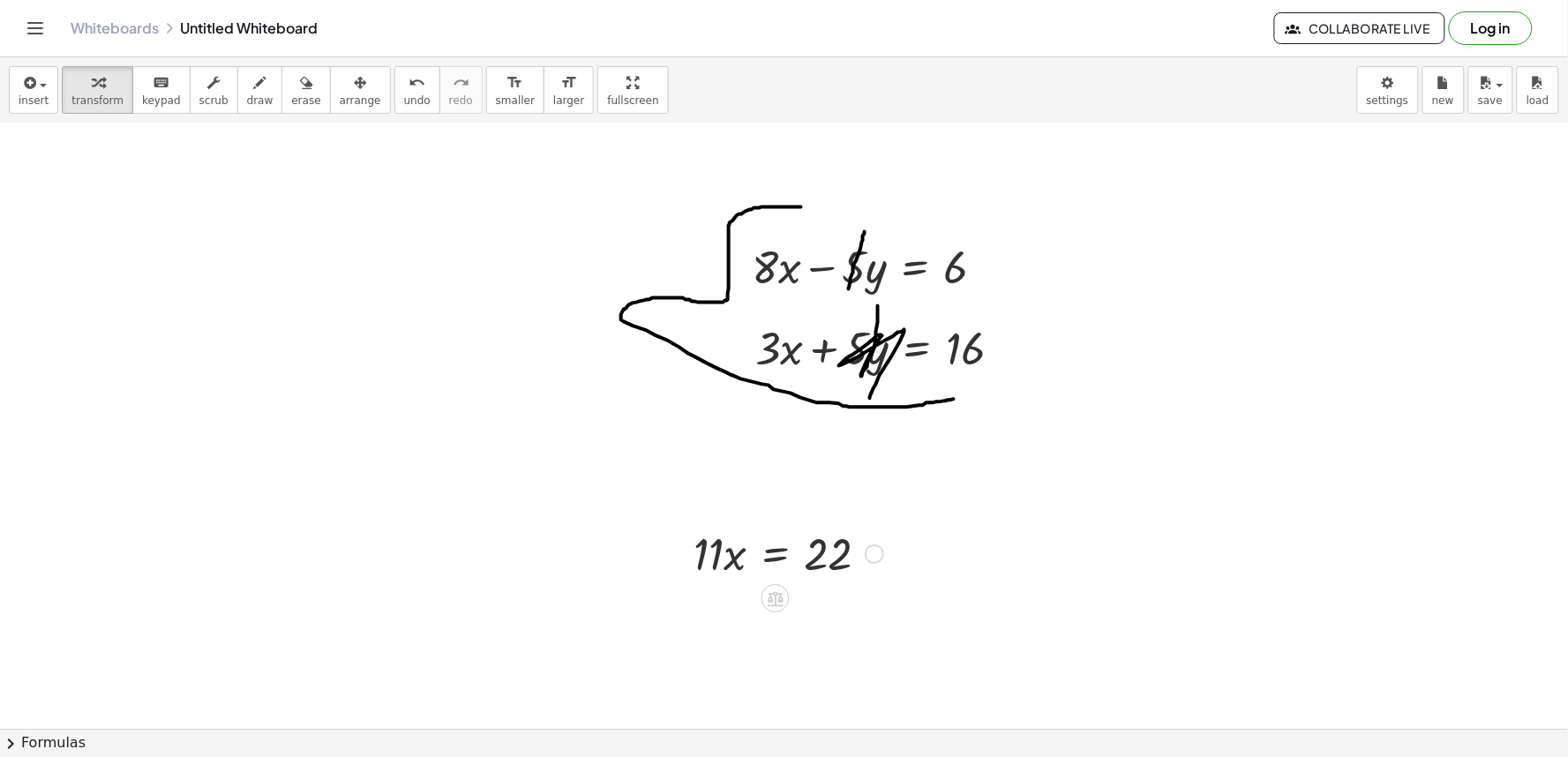
click at [776, 560] on div at bounding box center [788, 552] width 207 height 60
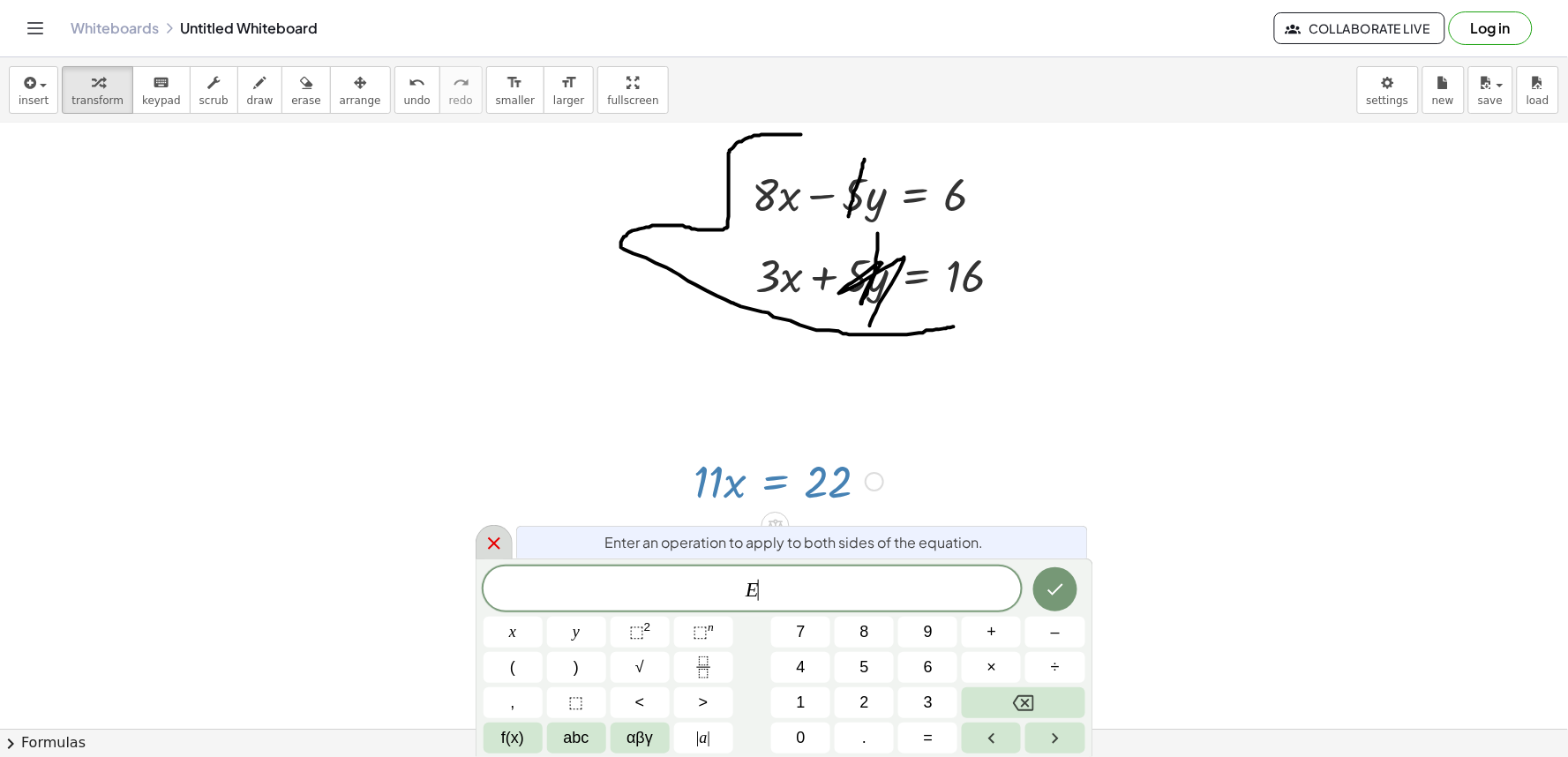
click at [499, 532] on div at bounding box center [494, 542] width 37 height 35
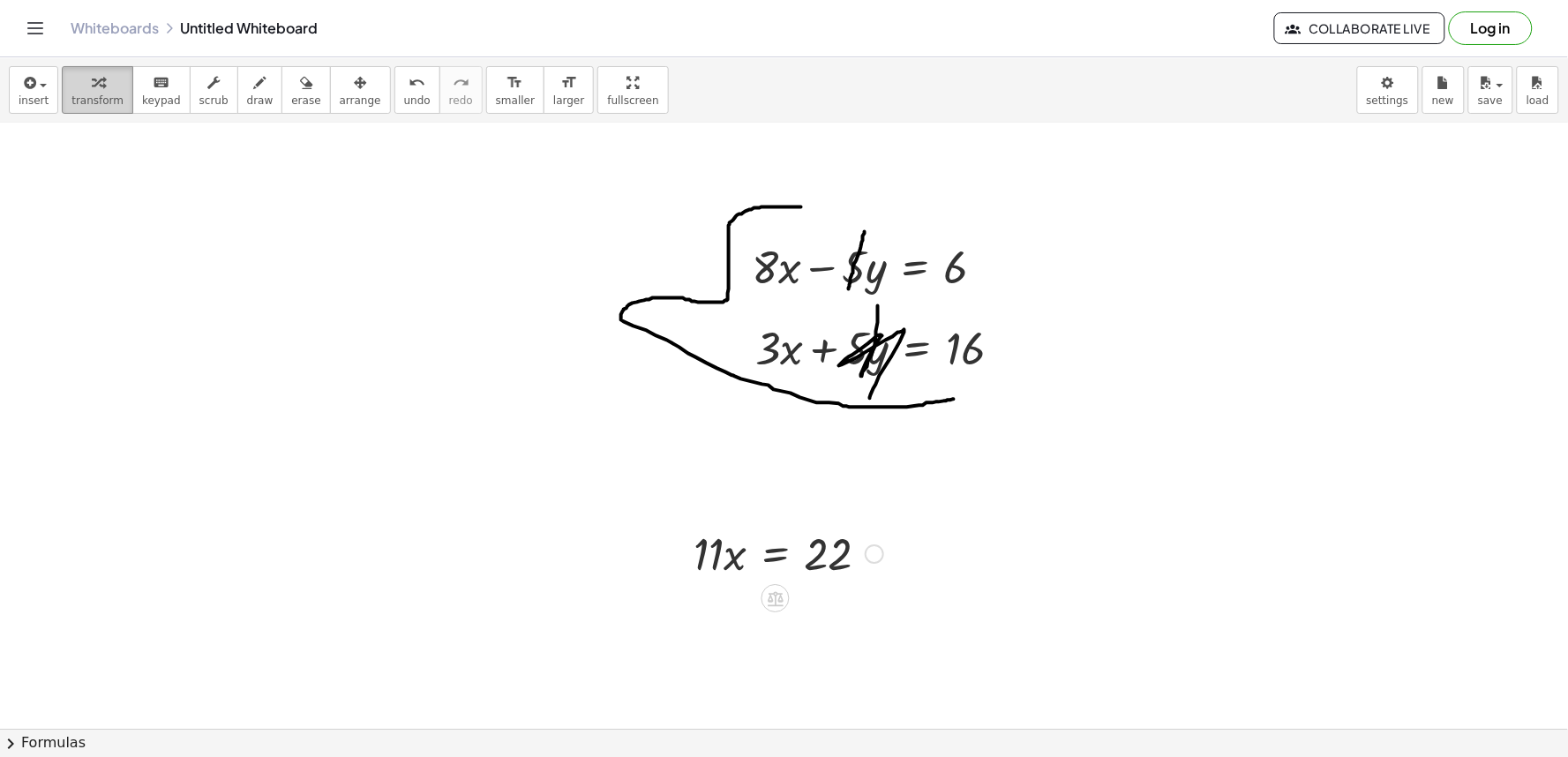
click at [99, 112] on button "transform" at bounding box center [97, 90] width 72 height 47
click at [770, 558] on div at bounding box center [788, 552] width 207 height 60
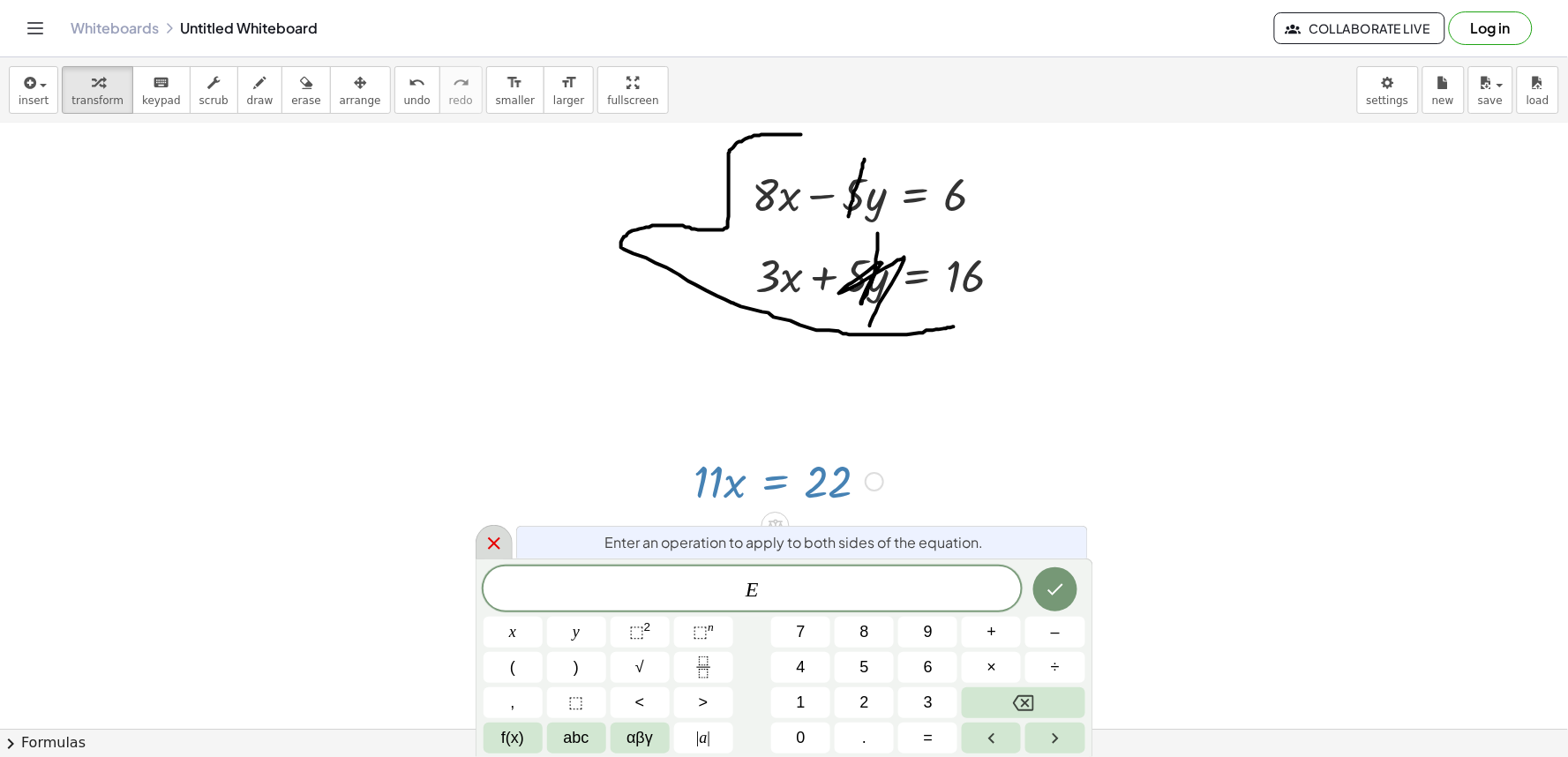
click at [490, 525] on div at bounding box center [494, 542] width 37 height 35
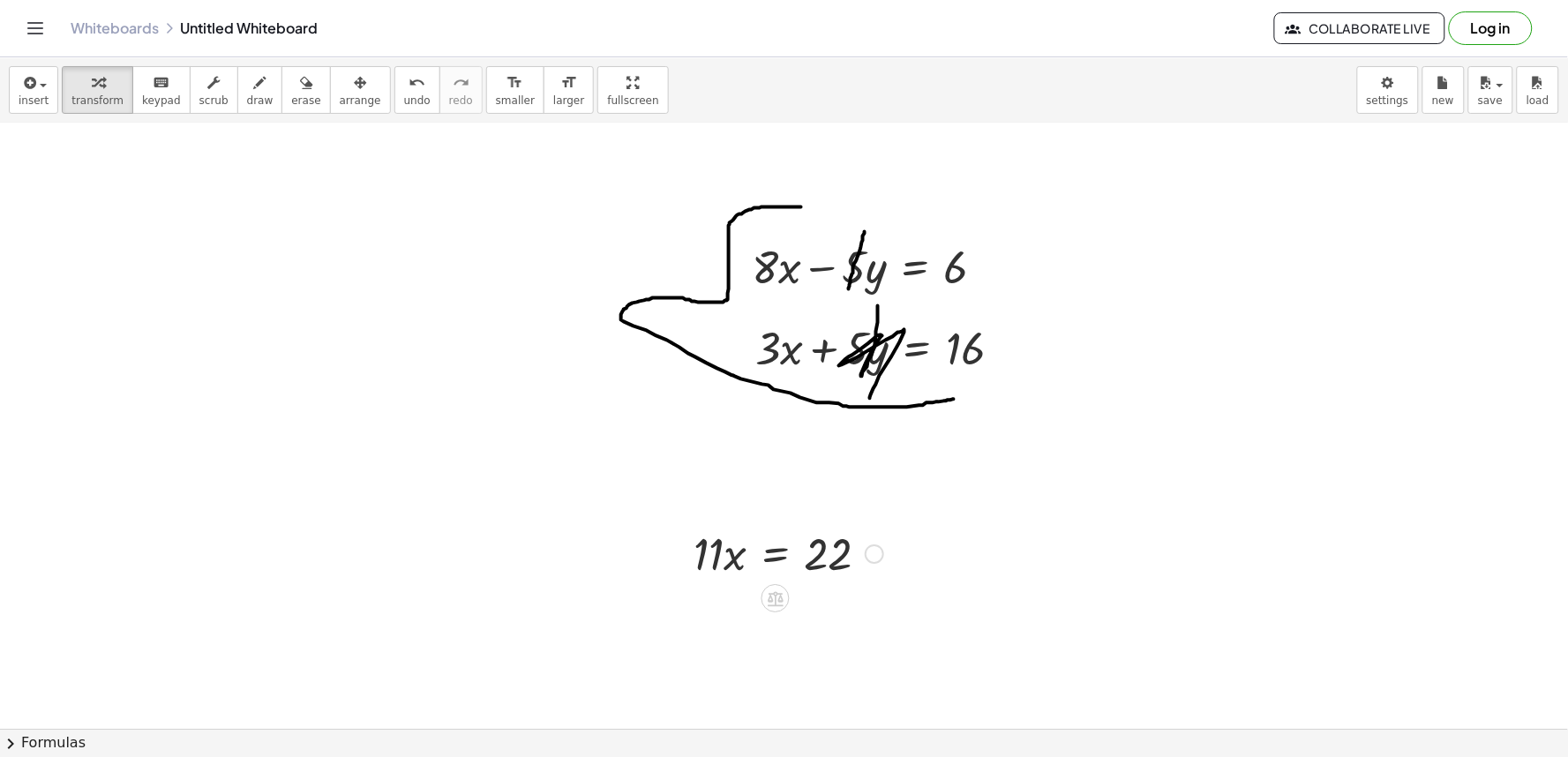
click at [729, 562] on div at bounding box center [788, 552] width 207 height 60
click at [733, 567] on div at bounding box center [788, 552] width 207 height 60
click at [738, 560] on div at bounding box center [788, 552] width 207 height 60
click at [734, 550] on div at bounding box center [788, 552] width 207 height 60
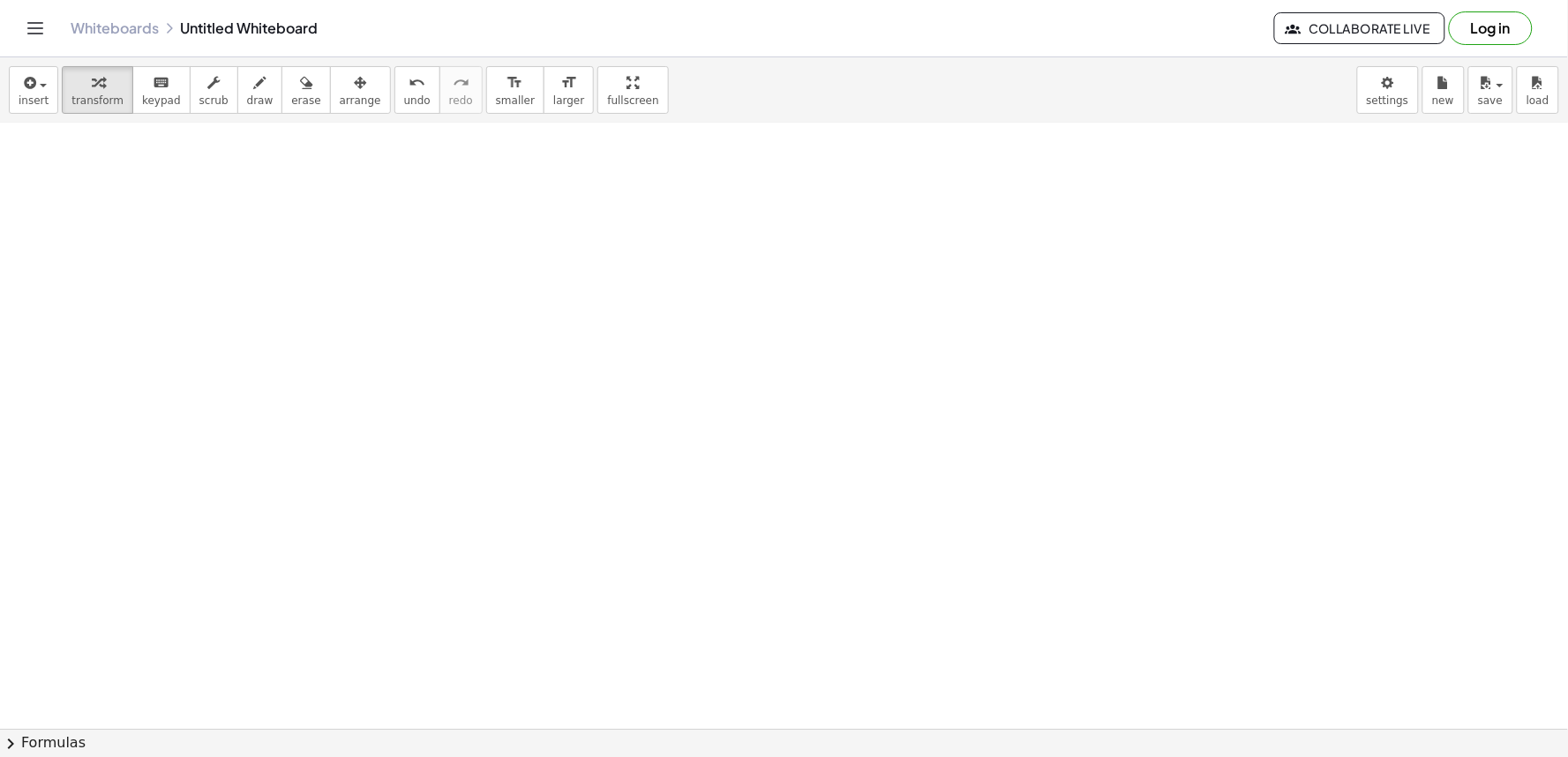
scroll to position [6349, 0]
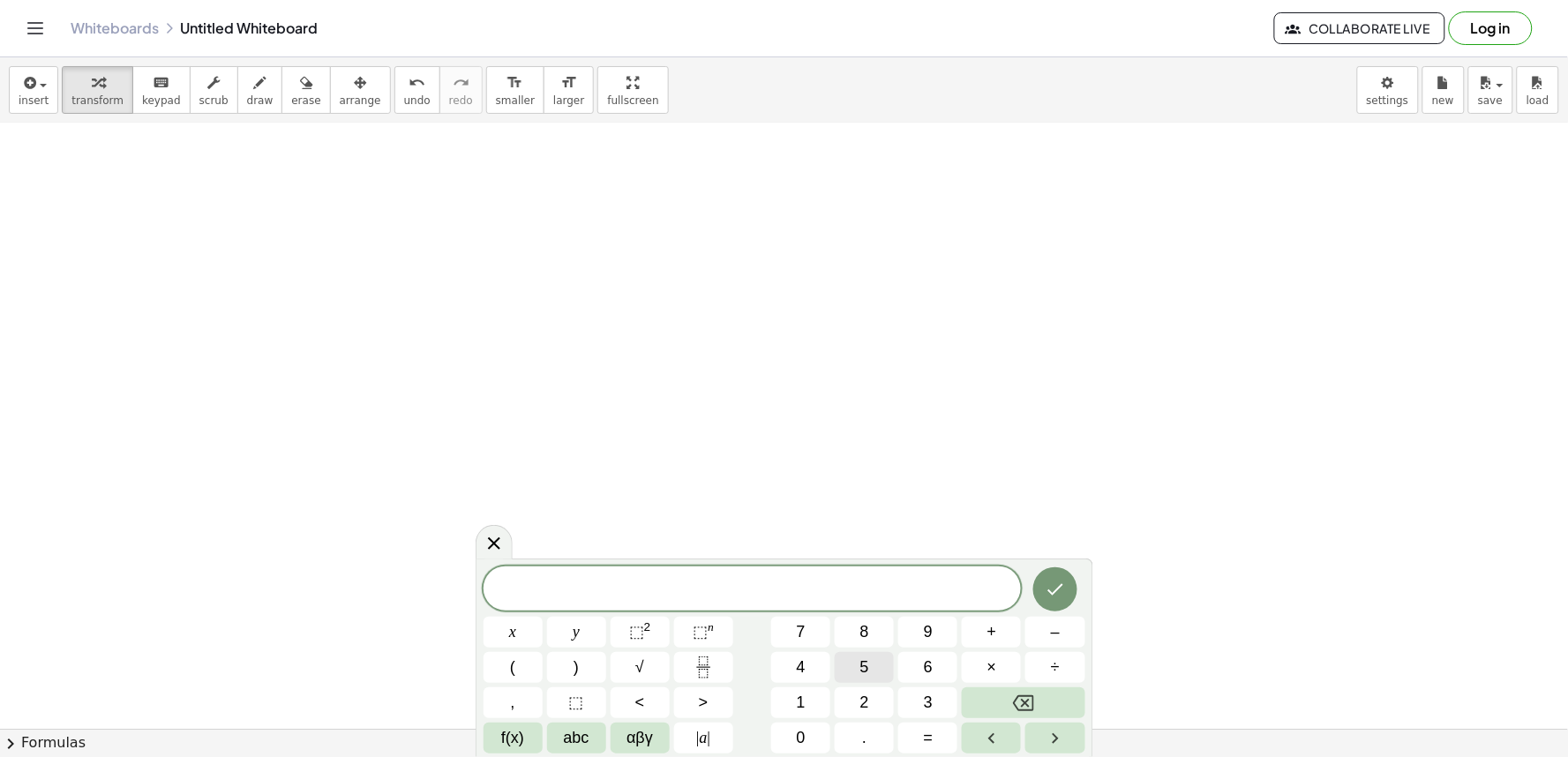
click at [883, 671] on button "5" at bounding box center [864, 667] width 59 height 31
click at [1041, 640] on button "–" at bounding box center [1054, 632] width 59 height 31
click at [787, 636] on button "7" at bounding box center [800, 632] width 59 height 31
click at [942, 734] on button "=" at bounding box center [927, 738] width 59 height 31
click at [1045, 636] on button "–" at bounding box center [1054, 632] width 59 height 31
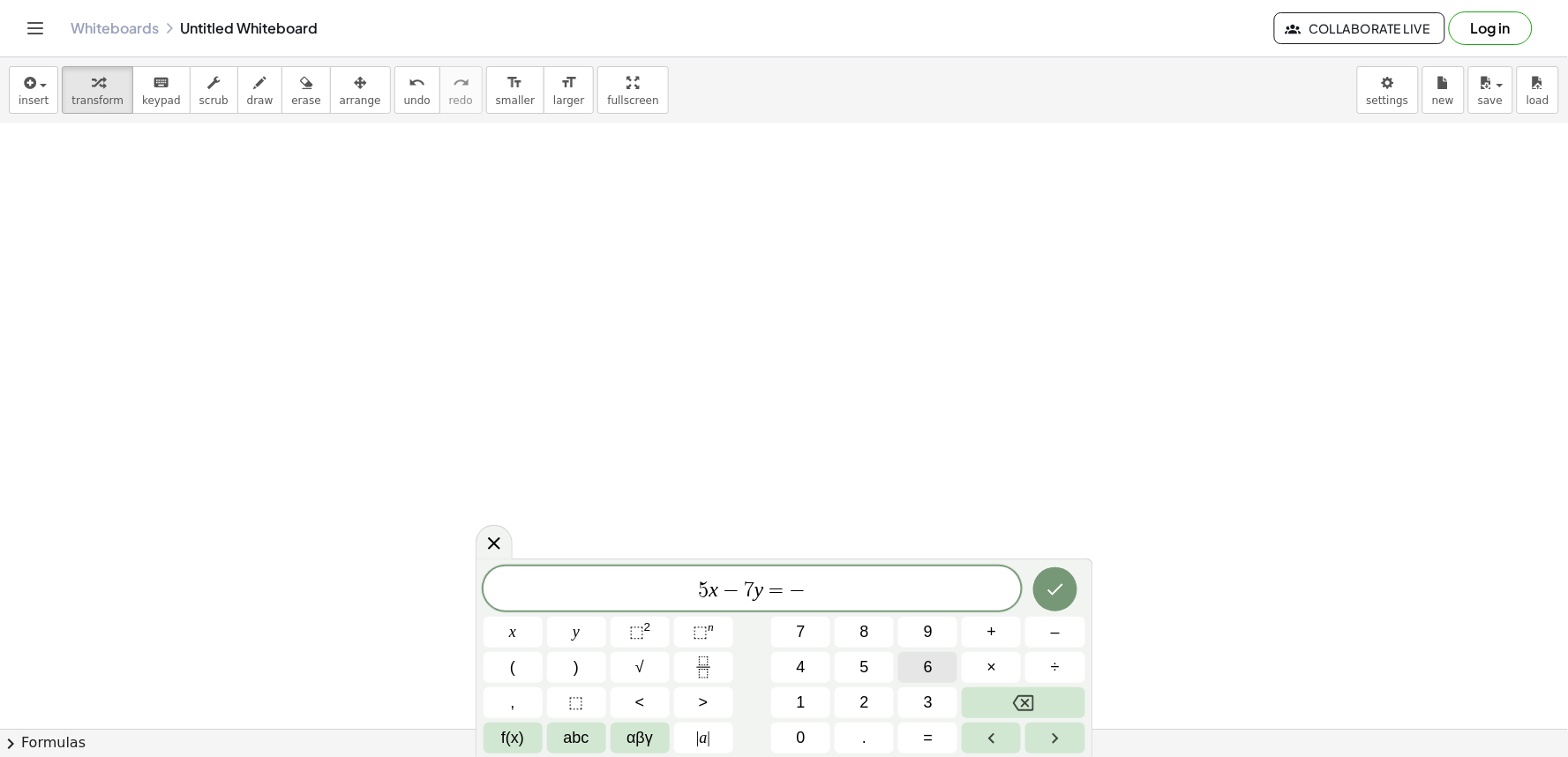
click at [944, 671] on button "6" at bounding box center [927, 667] width 59 height 31
click at [1050, 601] on button "Done" at bounding box center [1055, 589] width 44 height 44
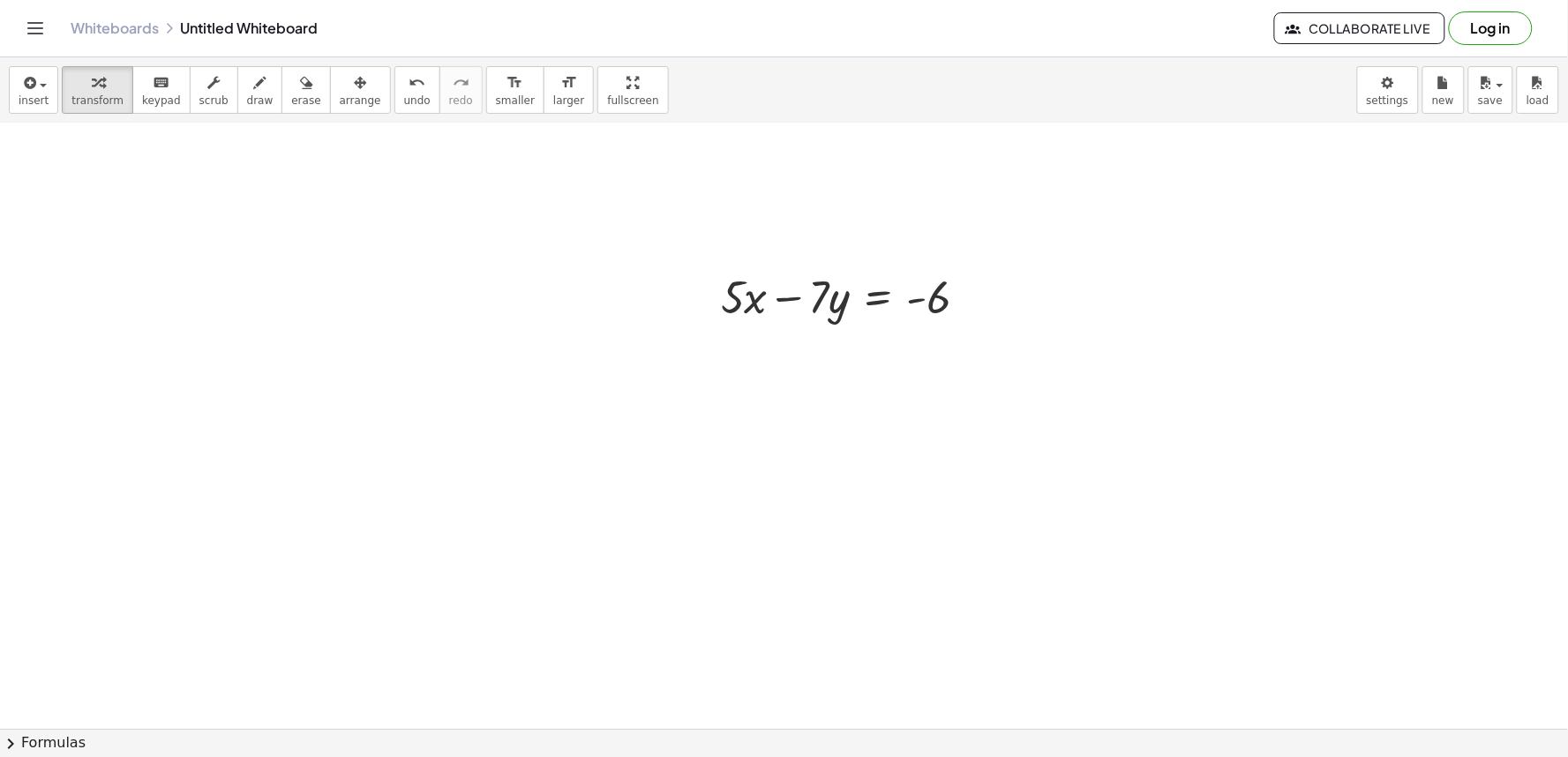
scroll to position [6758, 0]
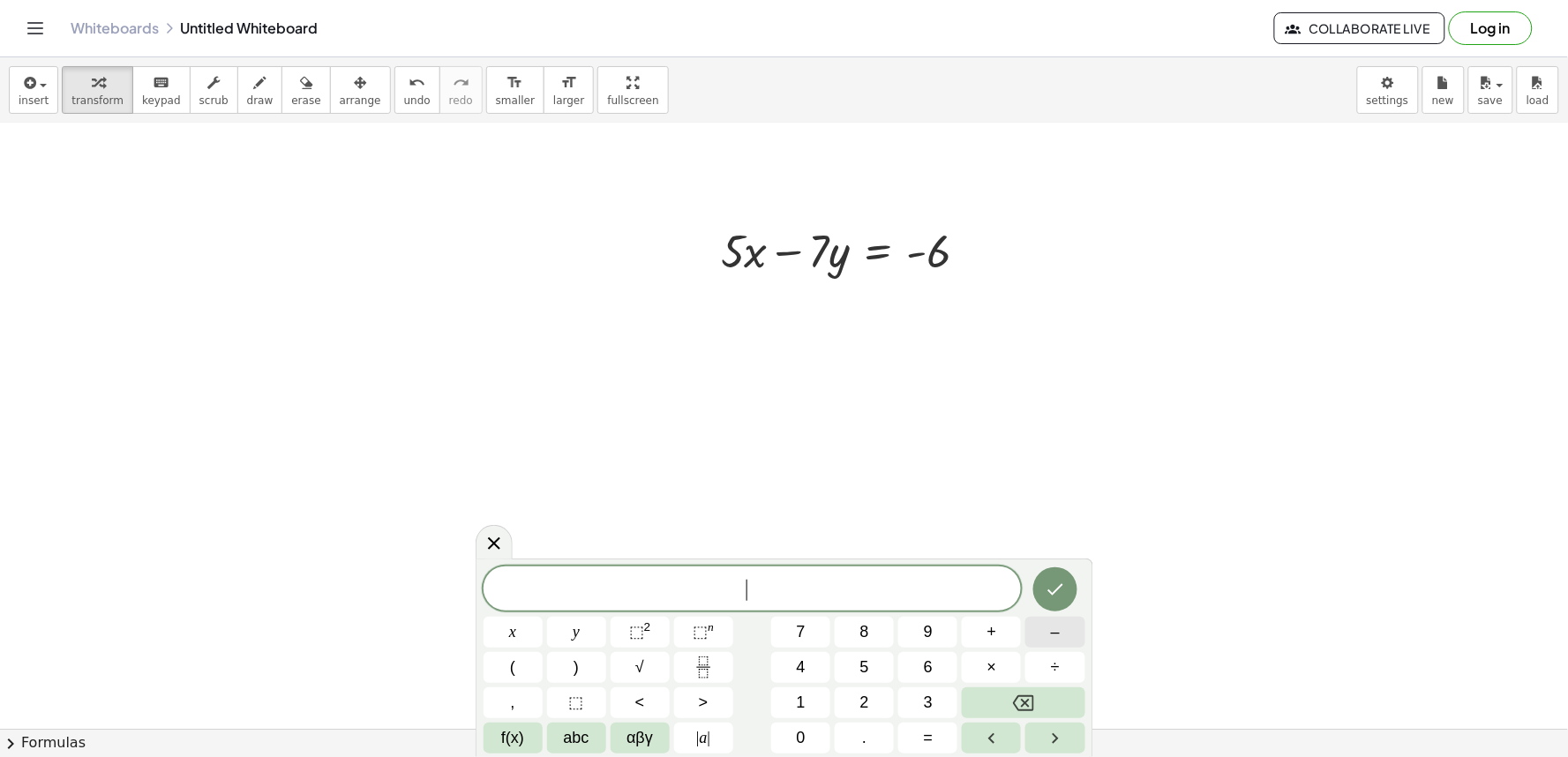
click at [1037, 626] on button "–" at bounding box center [1054, 632] width 59 height 31
click at [876, 661] on button "5" at bounding box center [864, 667] width 59 height 31
click at [1041, 631] on button "–" at bounding box center [1054, 632] width 59 height 31
click at [937, 631] on button "9" at bounding box center [927, 632] width 59 height 31
click at [913, 729] on button "=" at bounding box center [927, 738] width 59 height 31
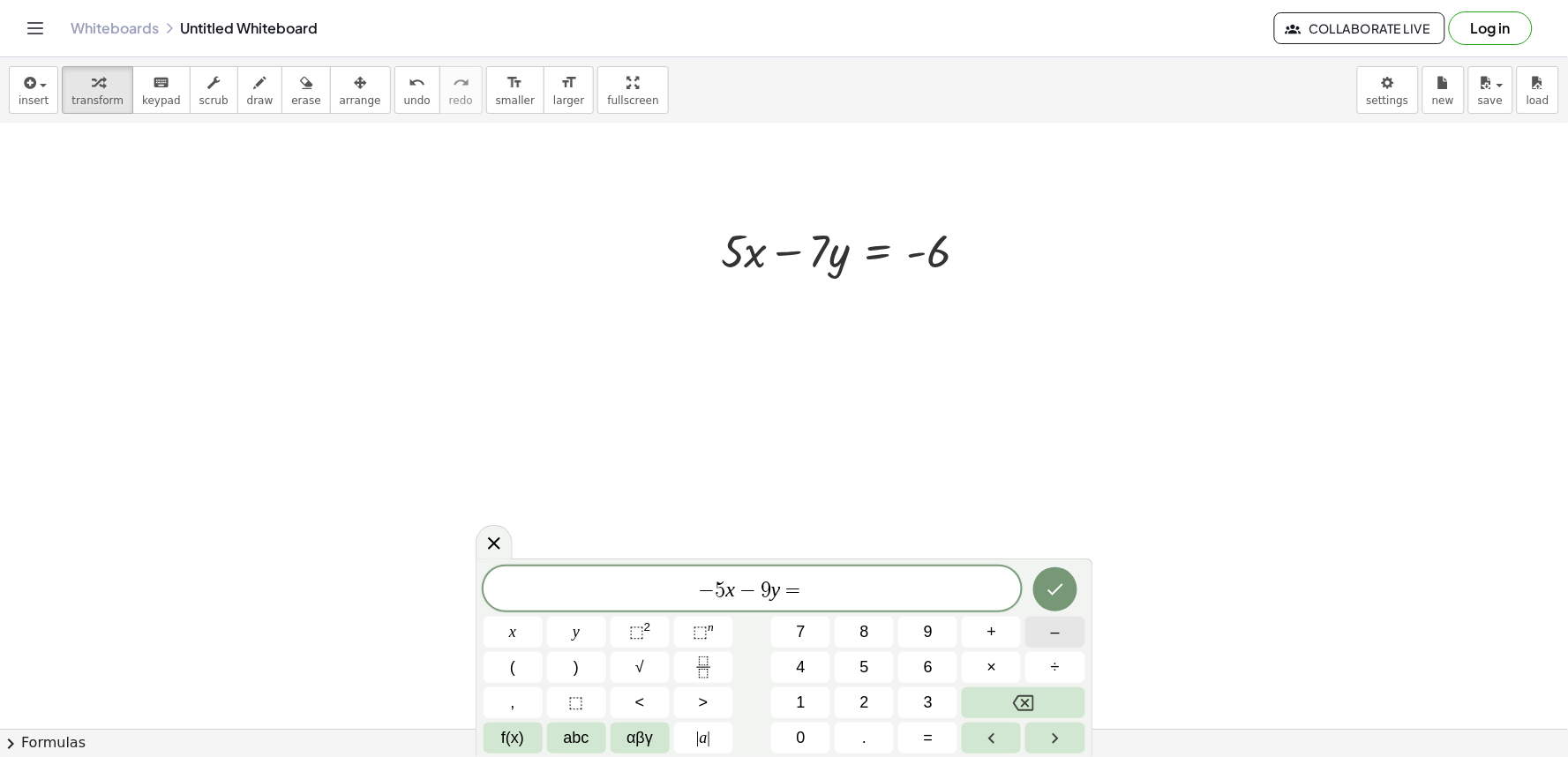
click at [1052, 641] on span "–" at bounding box center [1056, 632] width 9 height 24
click at [808, 663] on button "4" at bounding box center [800, 667] width 59 height 31
click at [882, 697] on button "2" at bounding box center [864, 702] width 59 height 31
click at [1048, 578] on button "Done" at bounding box center [1055, 589] width 44 height 44
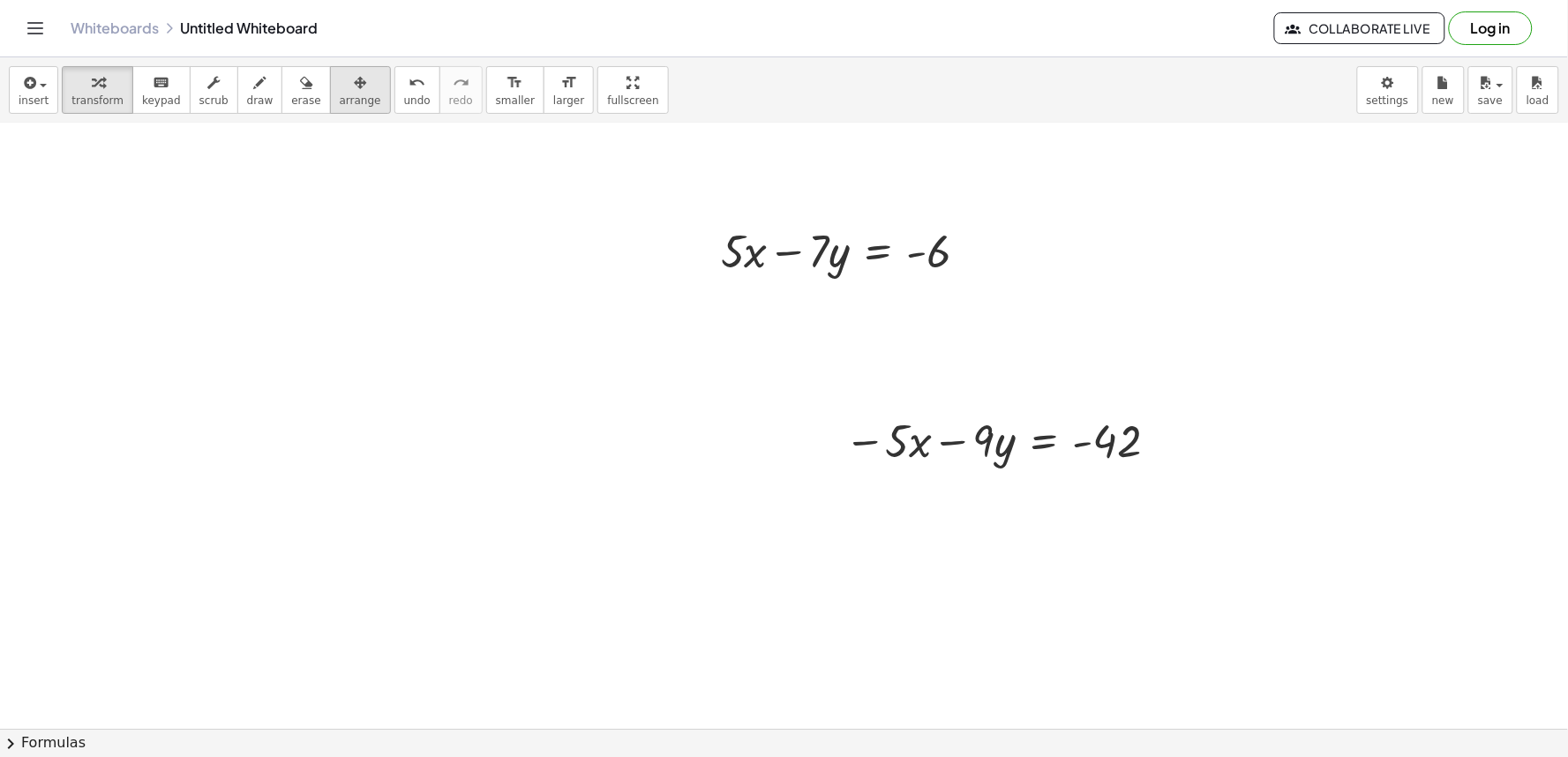
click at [354, 93] on icon "button" at bounding box center [360, 82] width 13 height 21
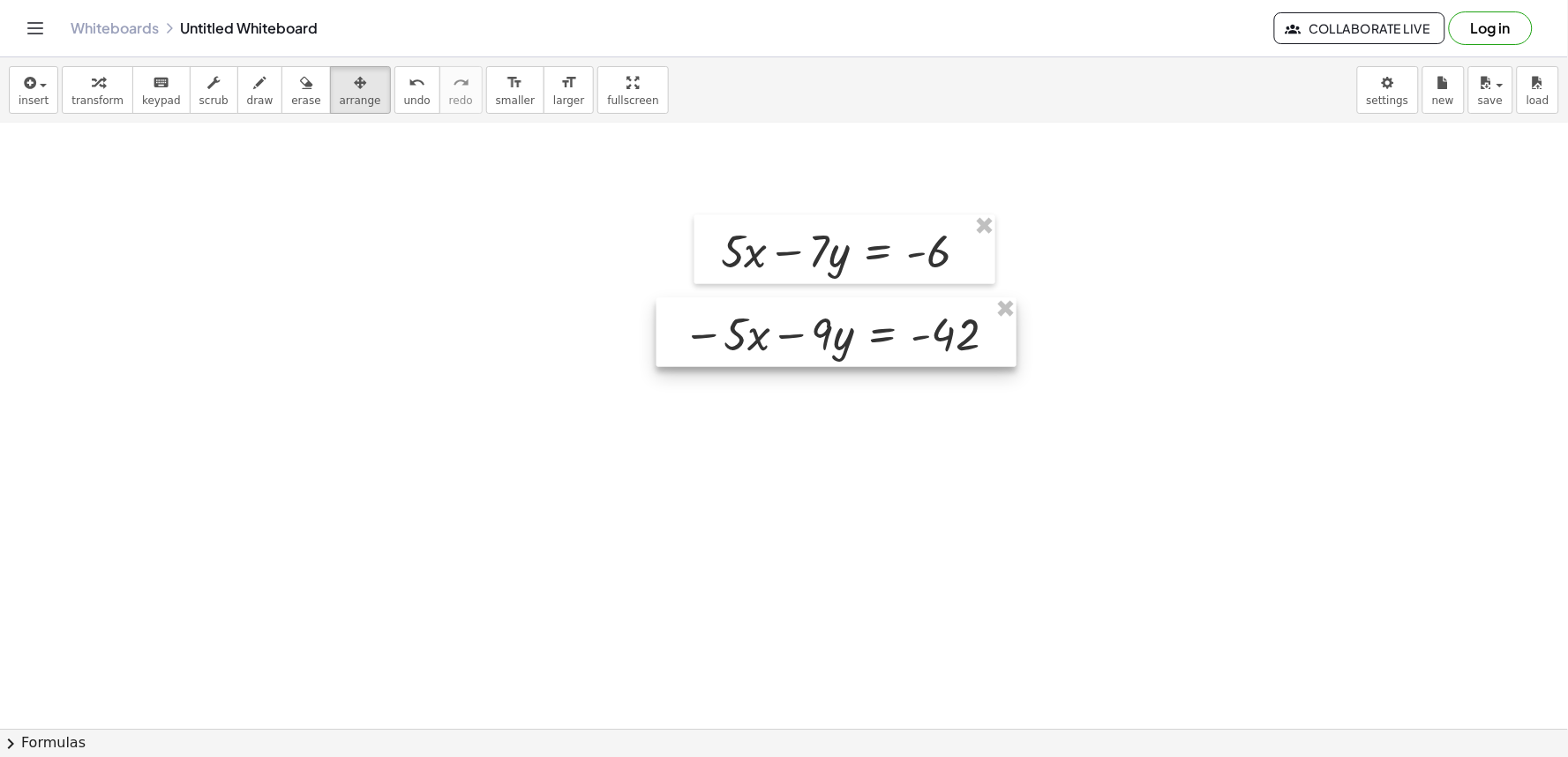
drag, startPoint x: 825, startPoint y: 428, endPoint x: 664, endPoint y: 320, distance: 193.9
click at [664, 320] on div at bounding box center [836, 333] width 360 height 69
click at [247, 106] on span "draw" at bounding box center [259, 101] width 26 height 13
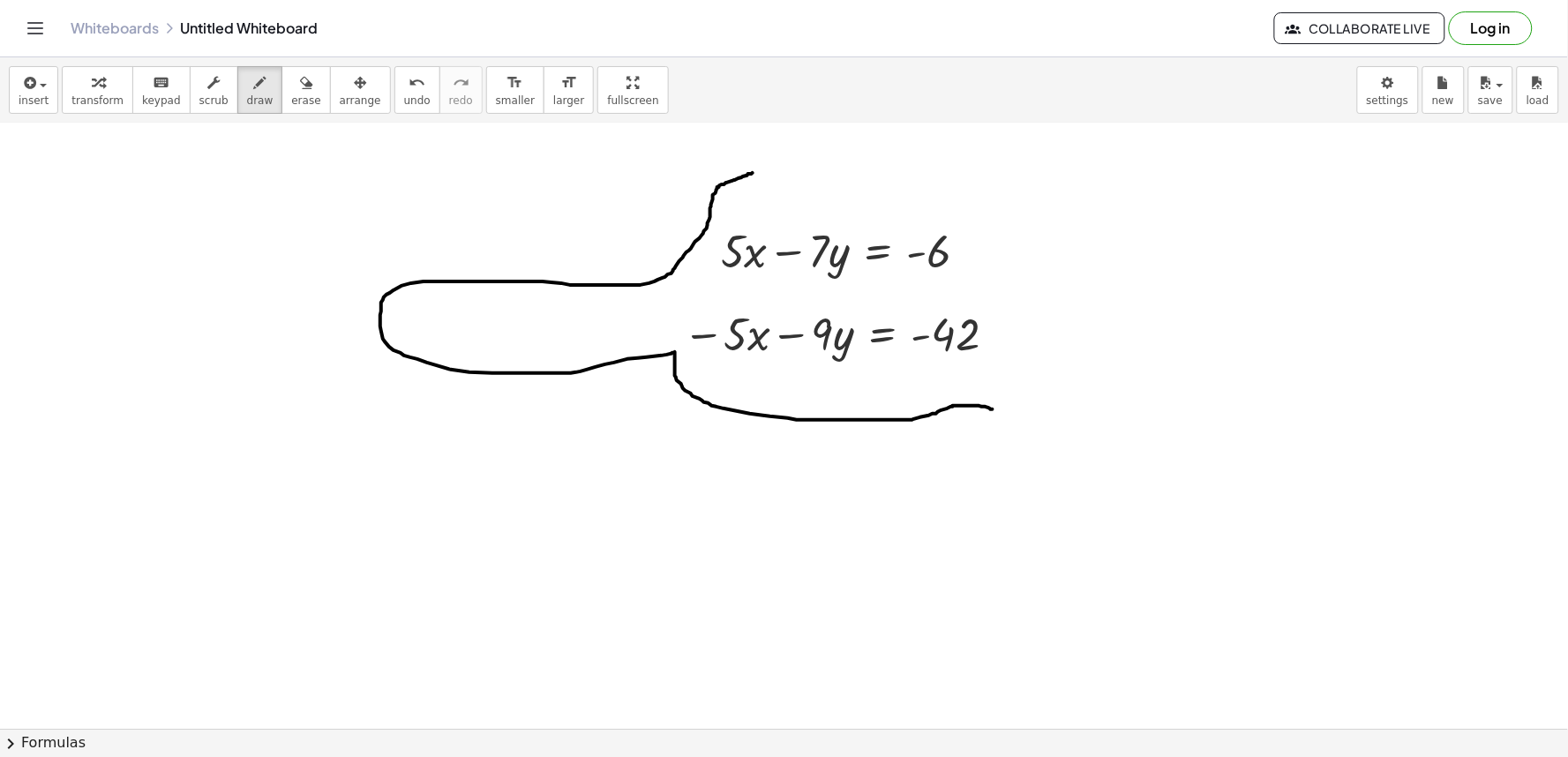
drag, startPoint x: 752, startPoint y: 175, endPoint x: 993, endPoint y: 410, distance: 336.6
click at [106, 97] on span "transform" at bounding box center [97, 101] width 52 height 13
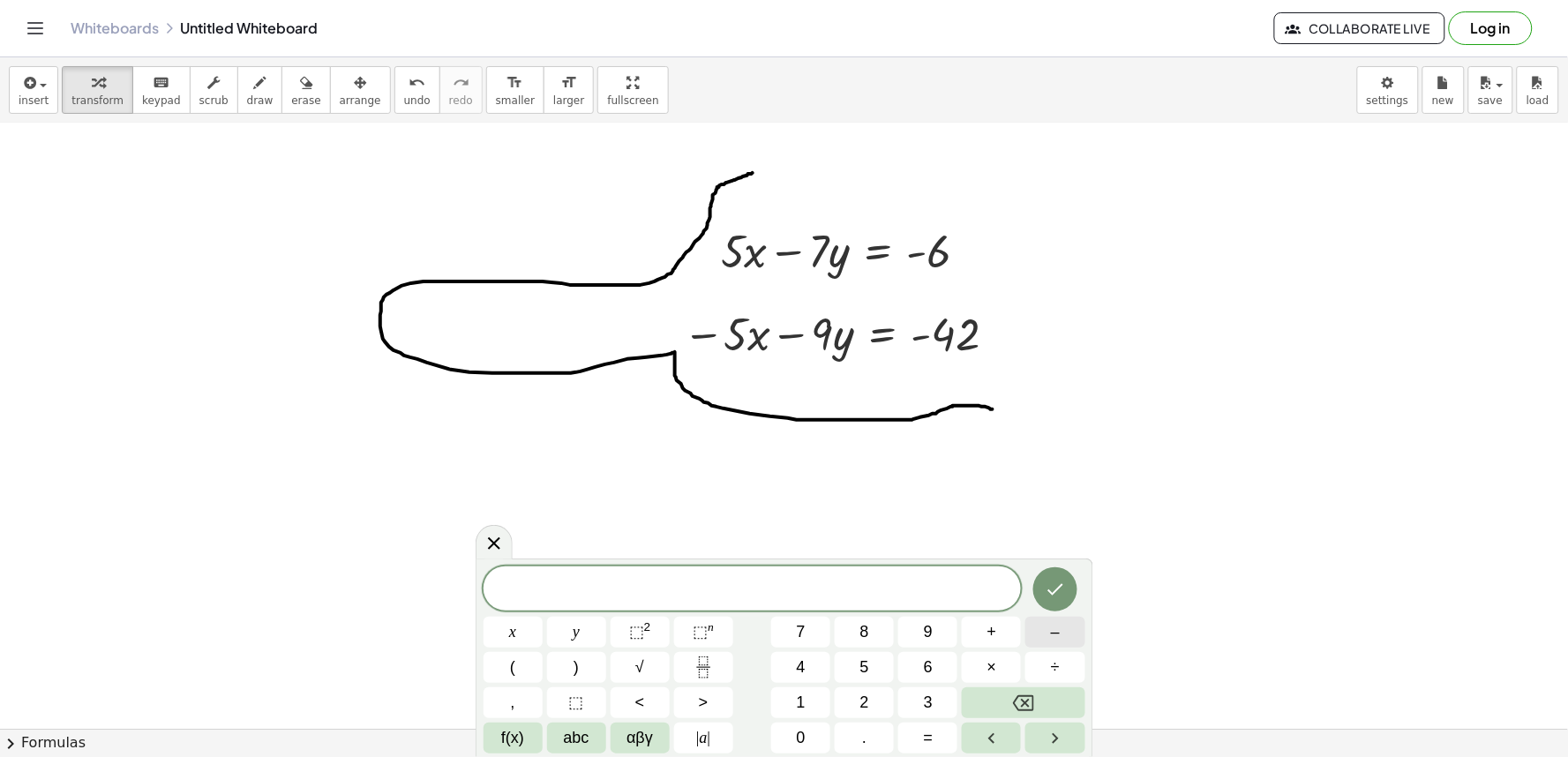
click at [1074, 631] on button "–" at bounding box center [1054, 632] width 59 height 31
click at [821, 712] on button "1" at bounding box center [800, 702] width 59 height 31
click at [940, 661] on button "6" at bounding box center [927, 667] width 59 height 31
click at [931, 729] on span "=" at bounding box center [928, 738] width 10 height 24
click at [1041, 631] on button "–" at bounding box center [1054, 632] width 59 height 31
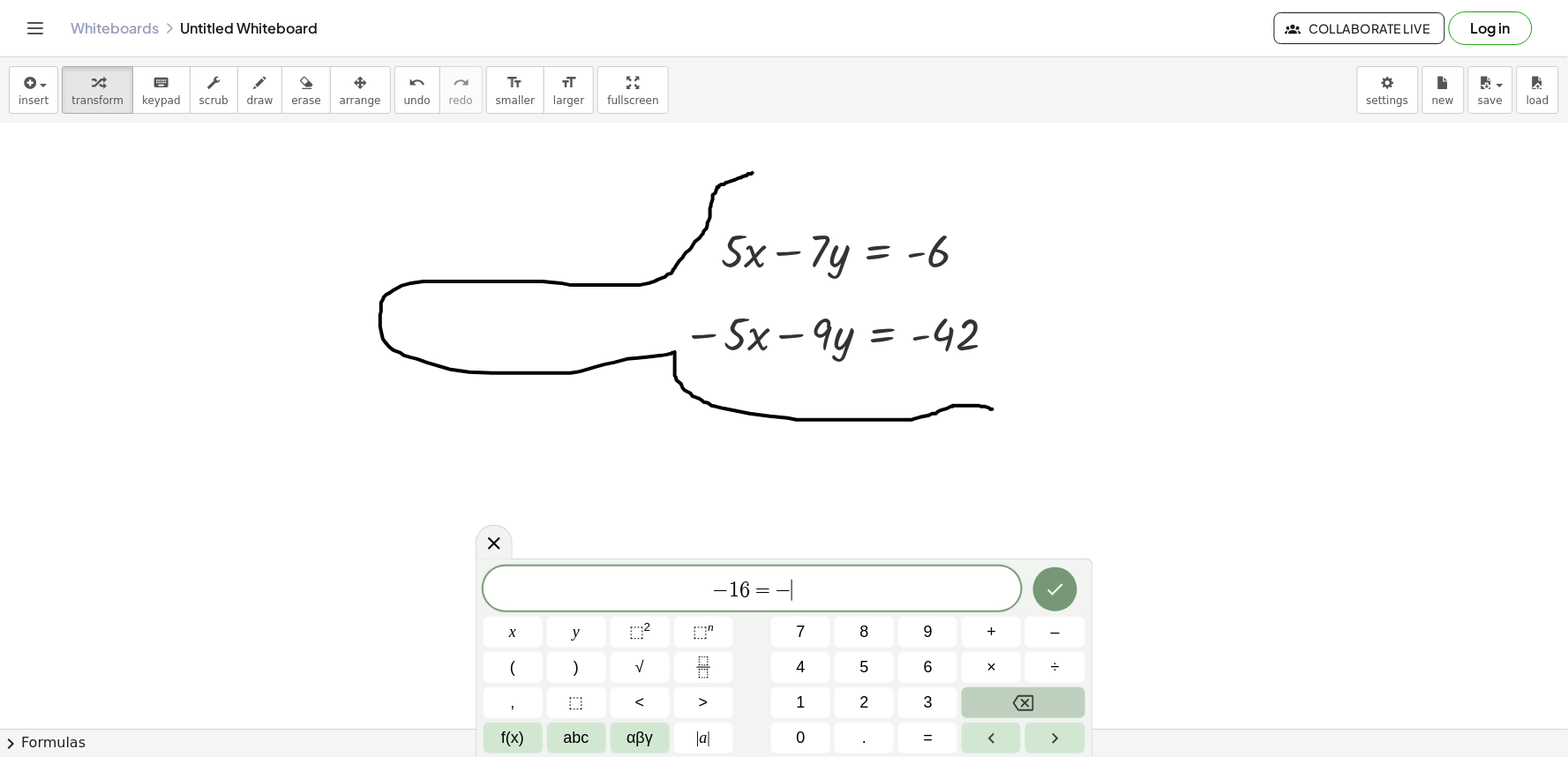
click at [1057, 707] on button "Backspace" at bounding box center [1023, 702] width 123 height 31
click at [1060, 701] on button "Backspace" at bounding box center [1023, 702] width 123 height 31
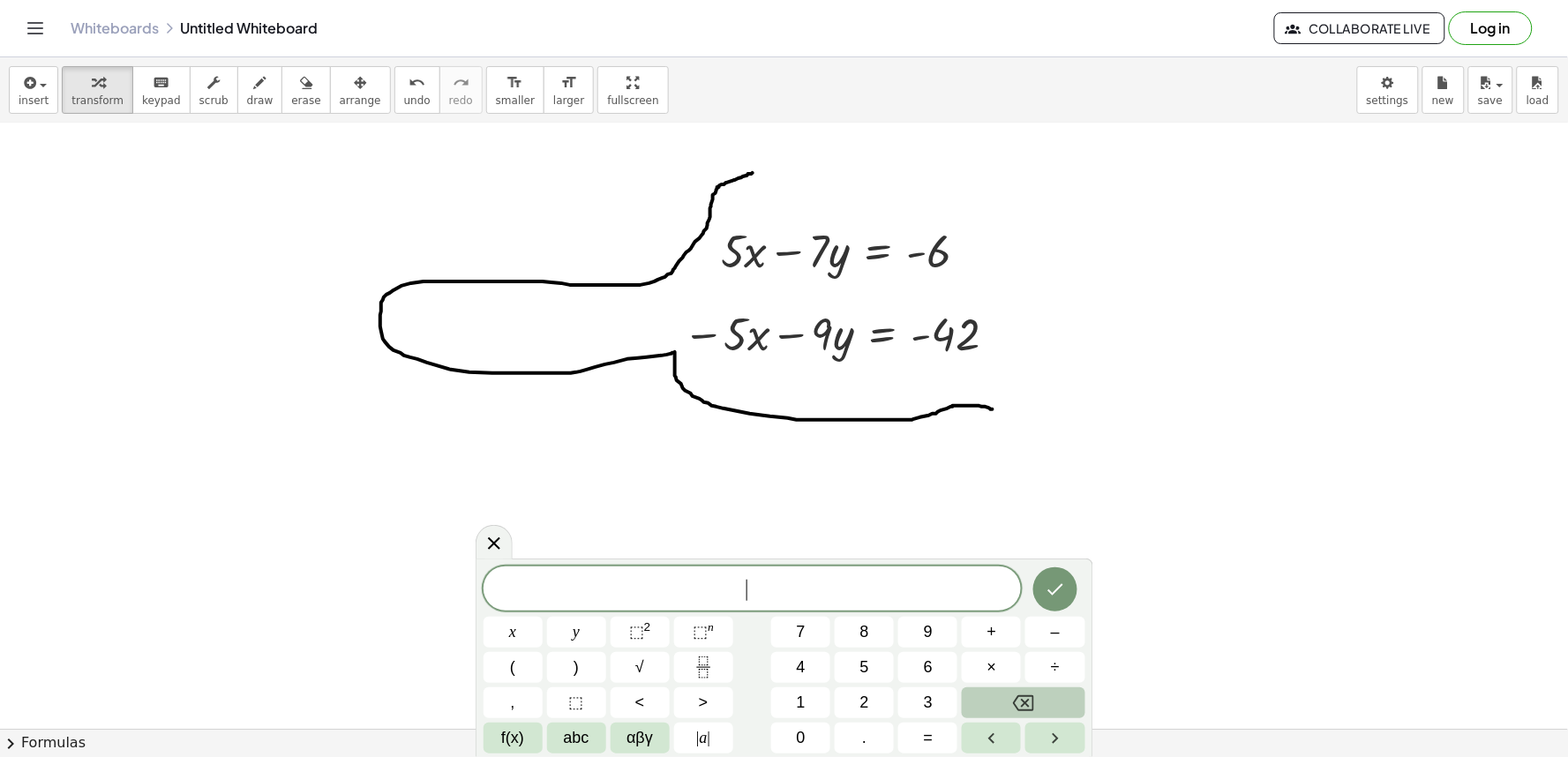
click at [1060, 701] on button "Backspace" at bounding box center [1023, 702] width 123 height 31
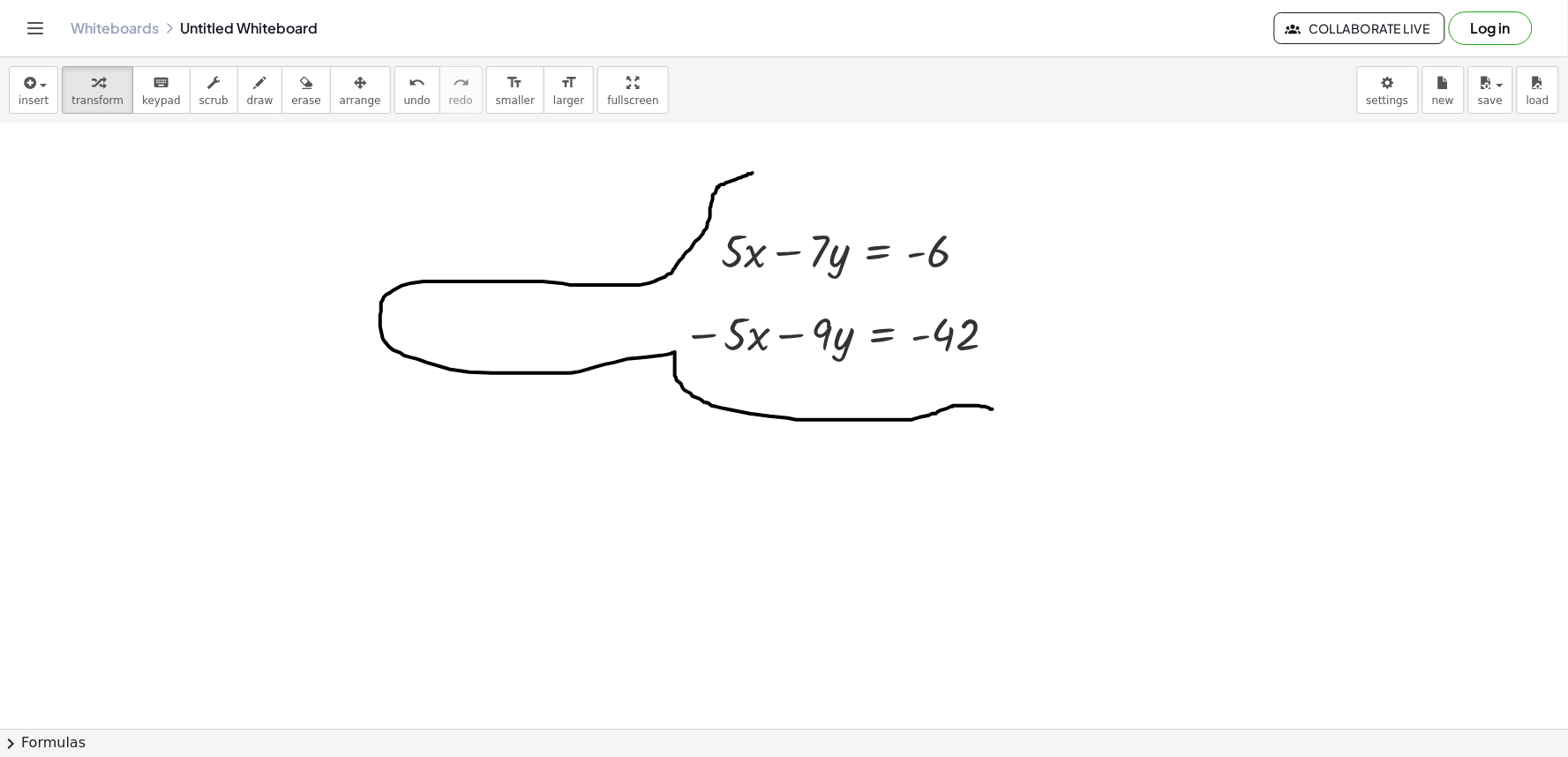
scroll to position [7265, 0]
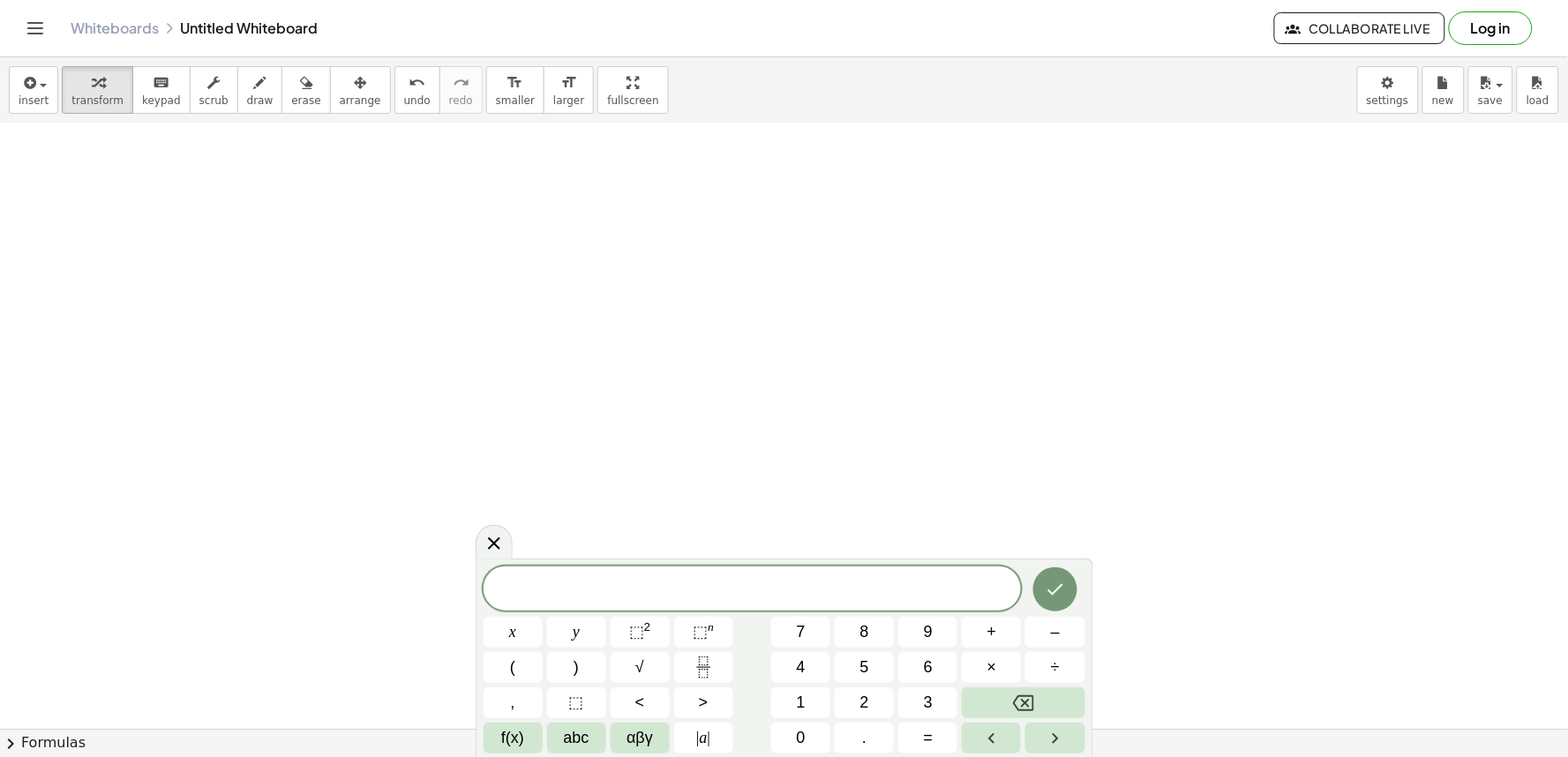
drag, startPoint x: 474, startPoint y: 408, endPoint x: 470, endPoint y: 393, distance: 15.5
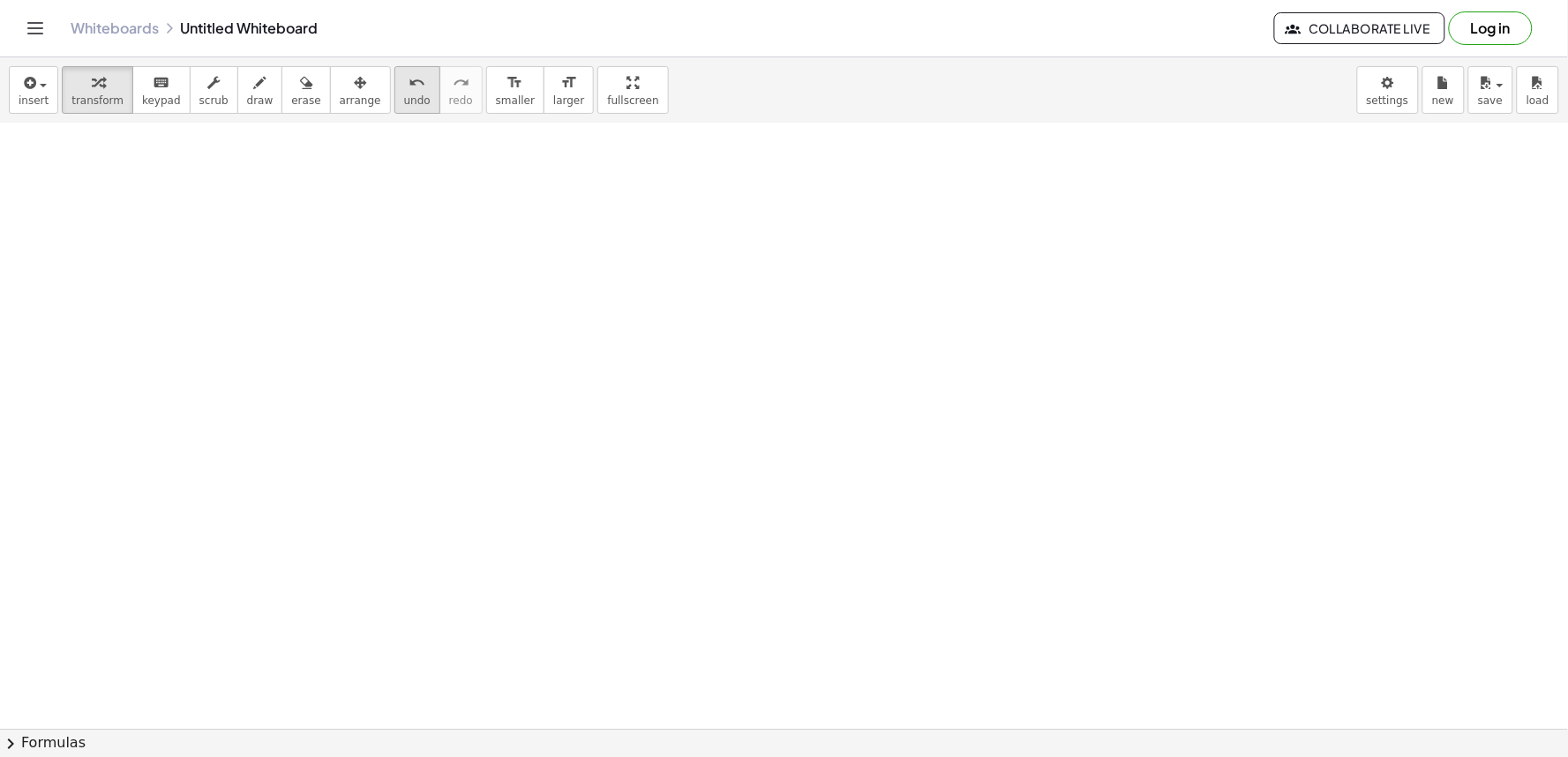
click at [394, 94] on button "undo undo" at bounding box center [417, 90] width 46 height 47
click at [253, 90] on button "draw" at bounding box center [260, 90] width 46 height 47
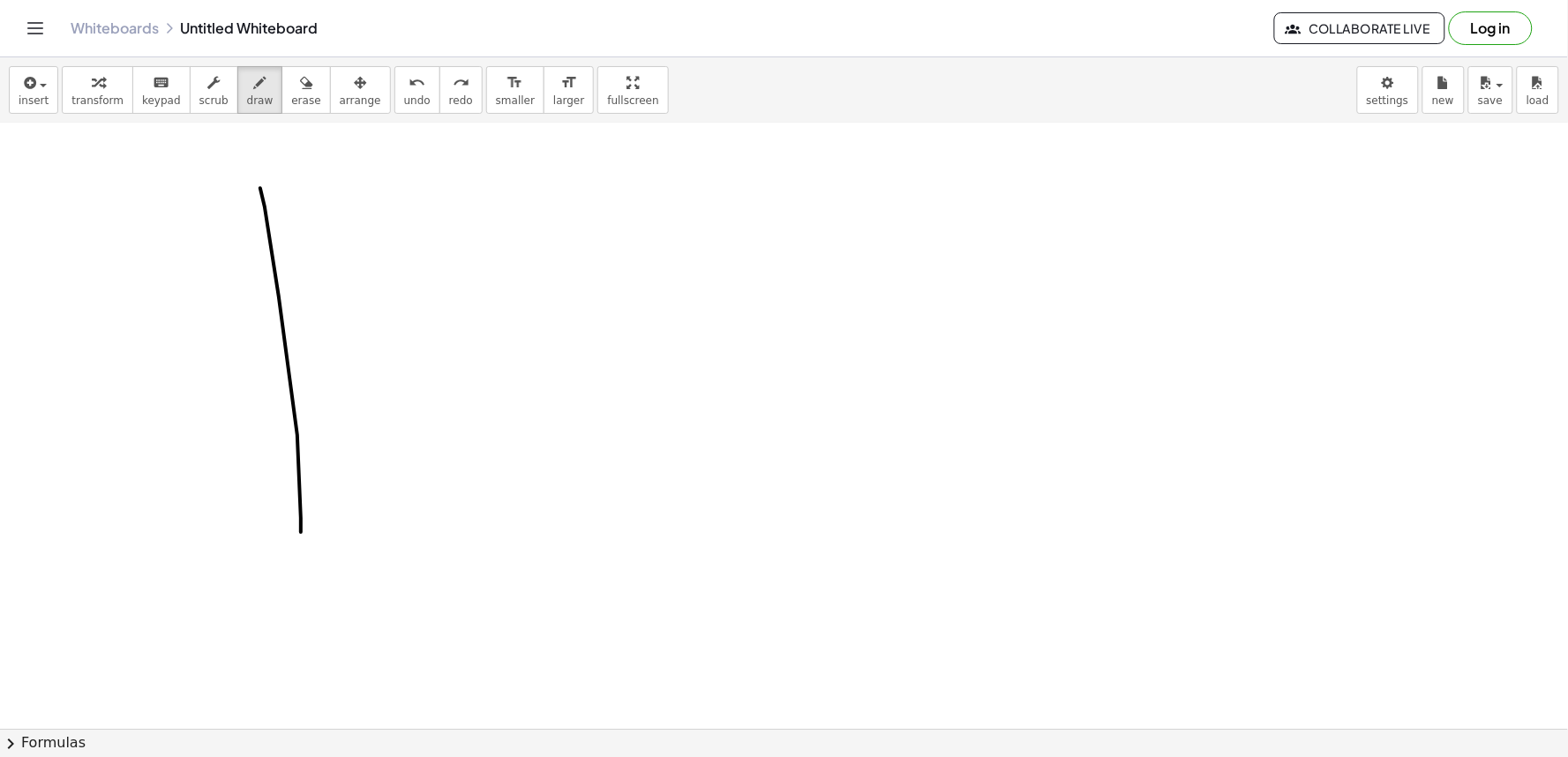
drag, startPoint x: 298, startPoint y: 435, endPoint x: 285, endPoint y: 418, distance: 21.4
